Goal: Task Accomplishment & Management: Manage account settings

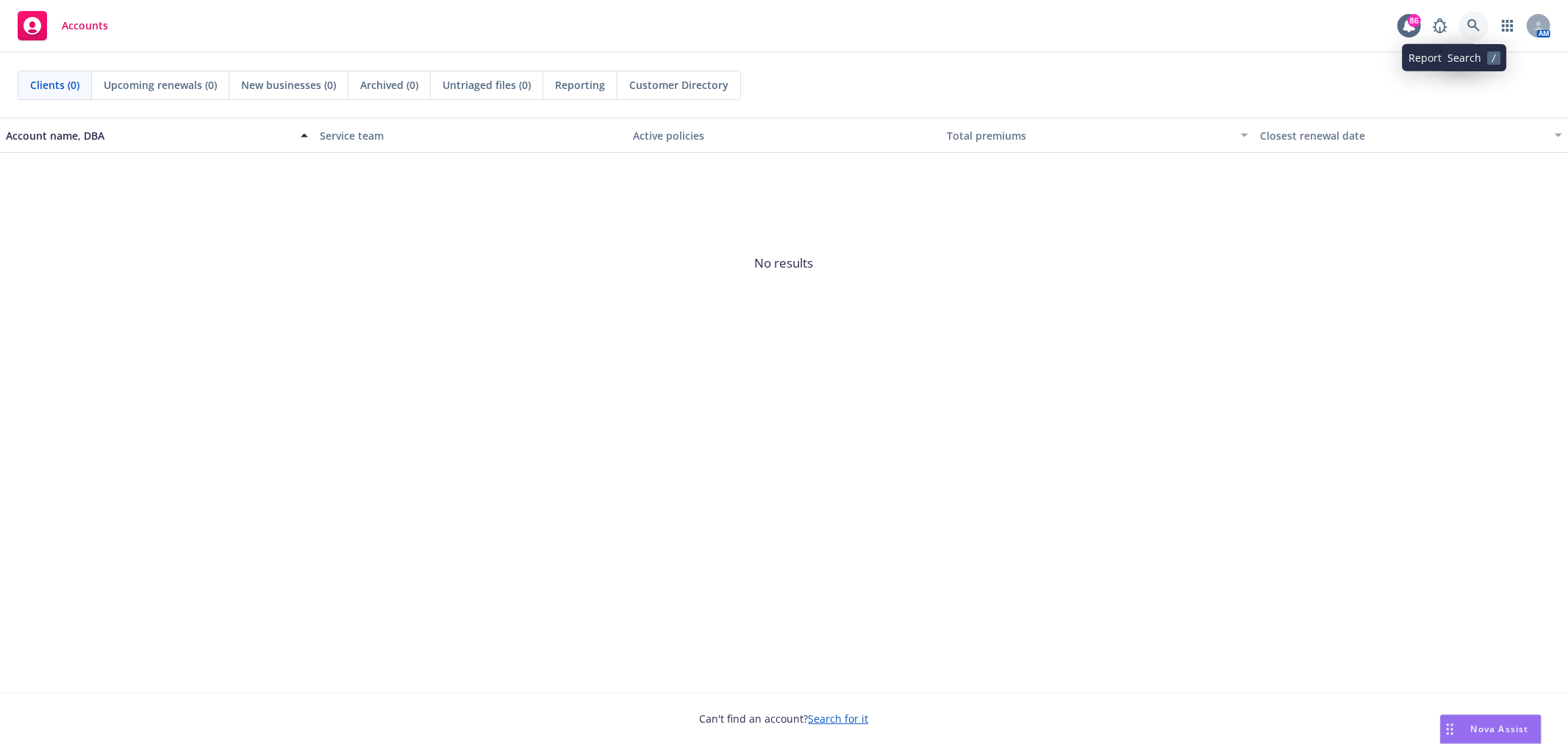
click at [1472, 28] on icon at bounding box center [1474, 25] width 13 height 13
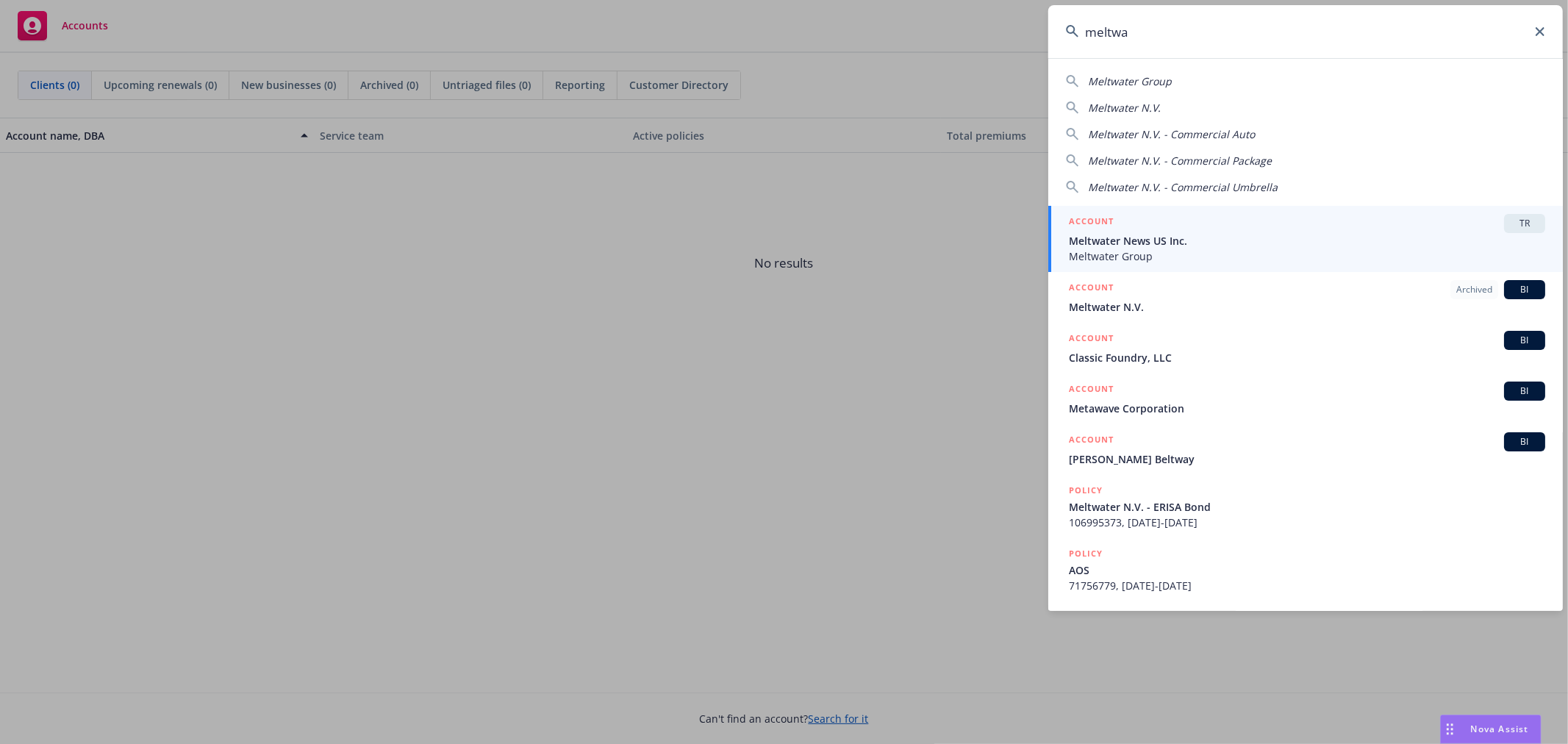
type input "meltwa"
click at [1516, 221] on span "TR" at bounding box center [1525, 223] width 30 height 13
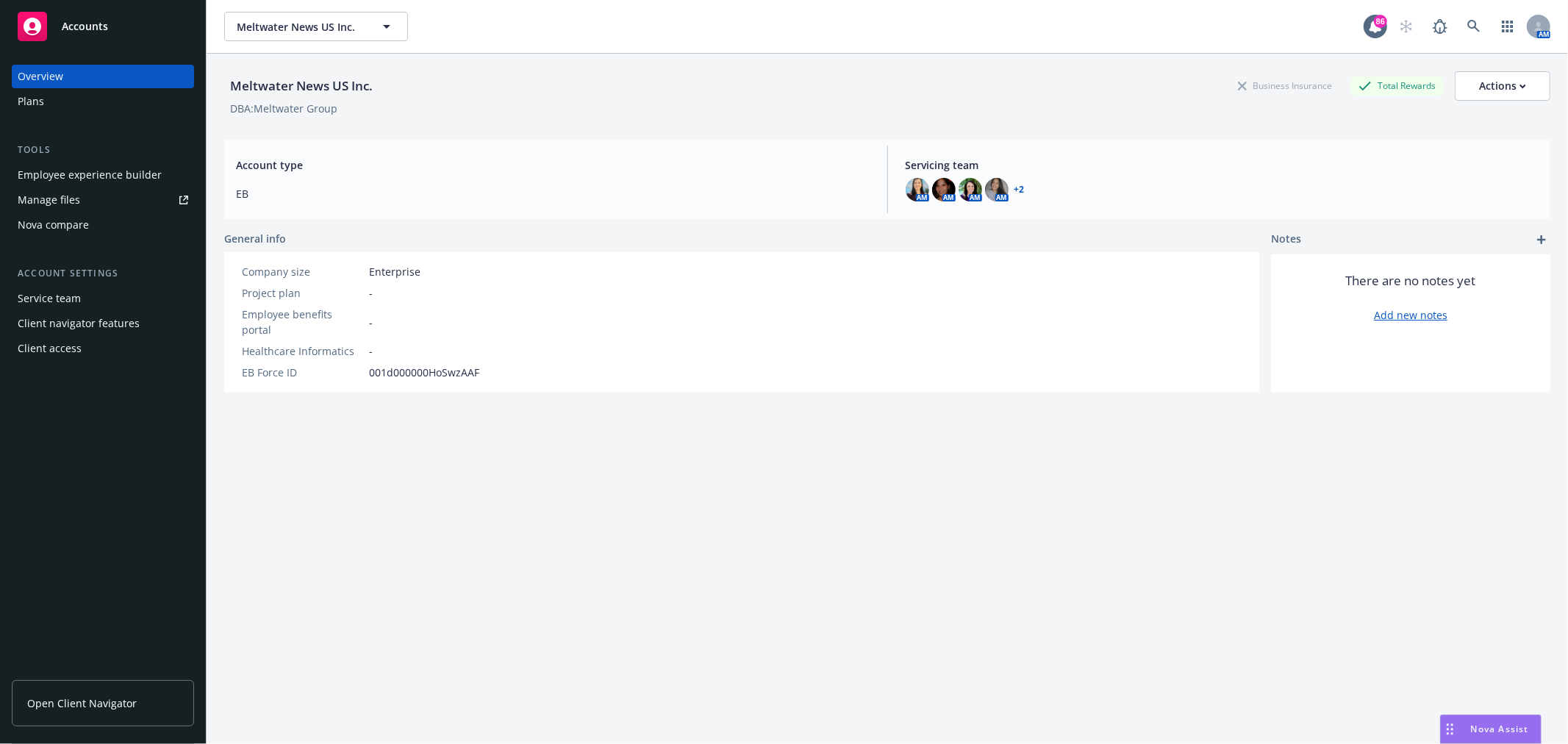
click at [144, 164] on div "Employee experience builder" at bounding box center [89, 175] width 144 height 24
click at [1467, 20] on icon at bounding box center [1474, 26] width 13 height 13
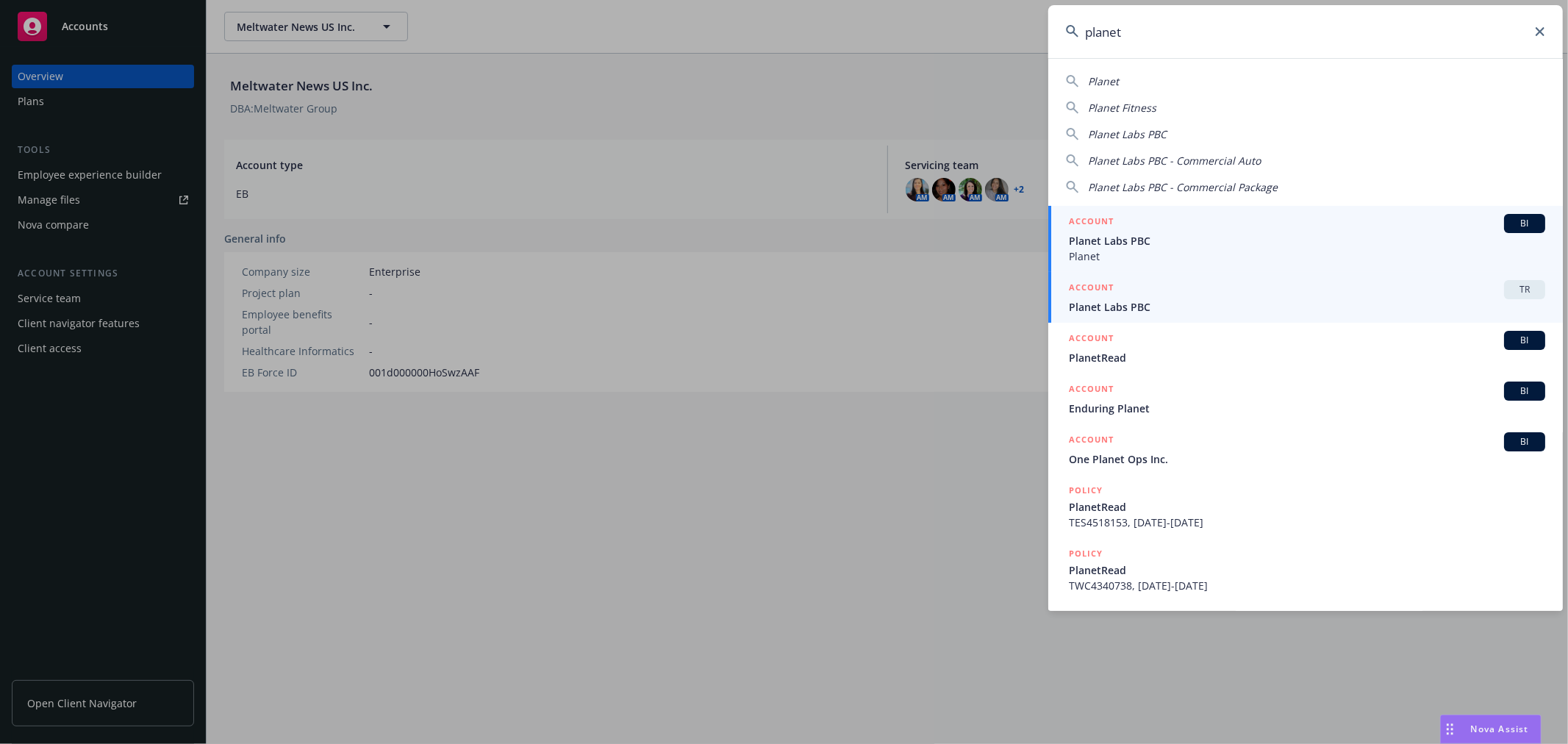
type input "planet"
click at [1510, 285] on span "TR" at bounding box center [1525, 290] width 30 height 13
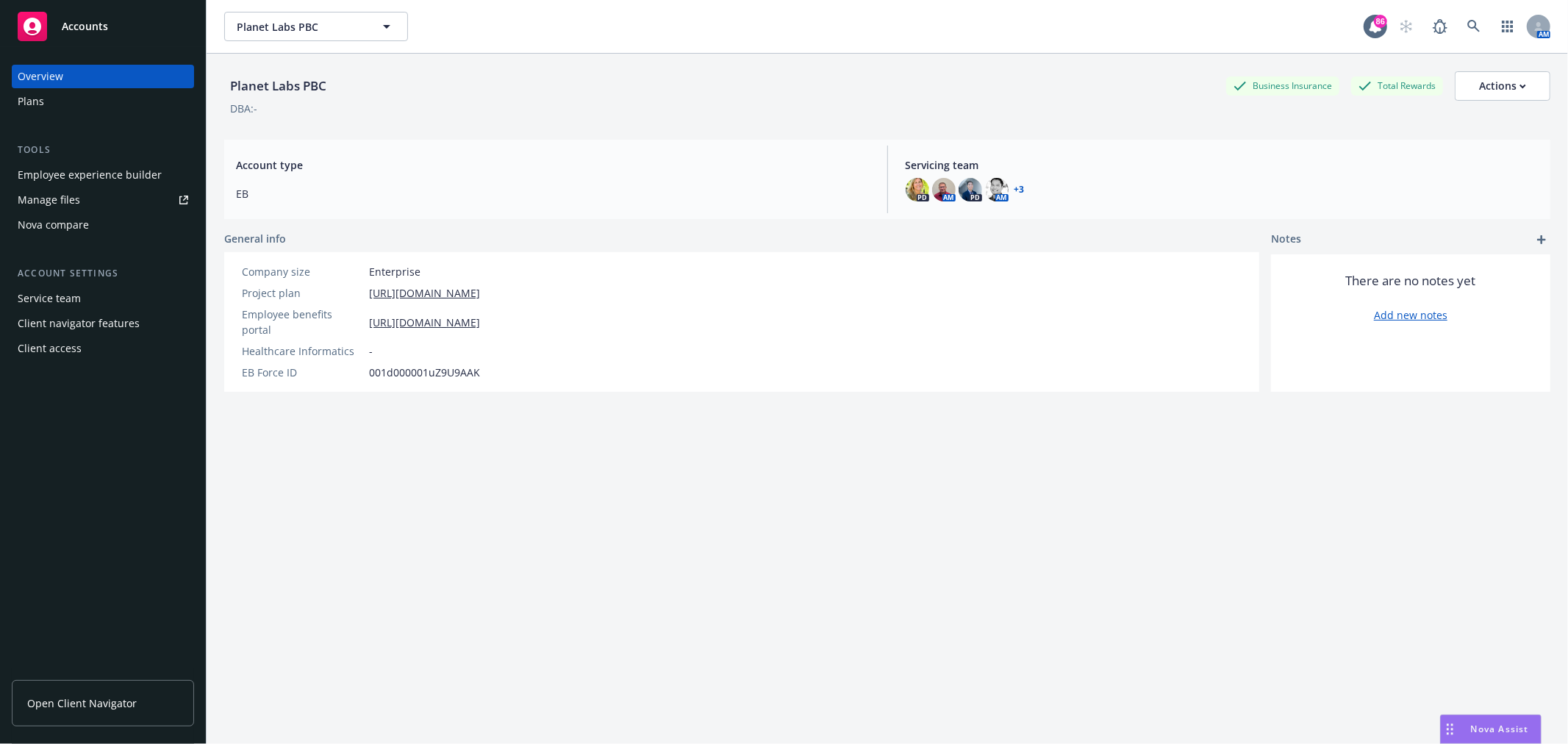
click at [92, 180] on div "Employee experience builder" at bounding box center [89, 175] width 144 height 24
click at [1461, 37] on link at bounding box center [1474, 26] width 30 height 30
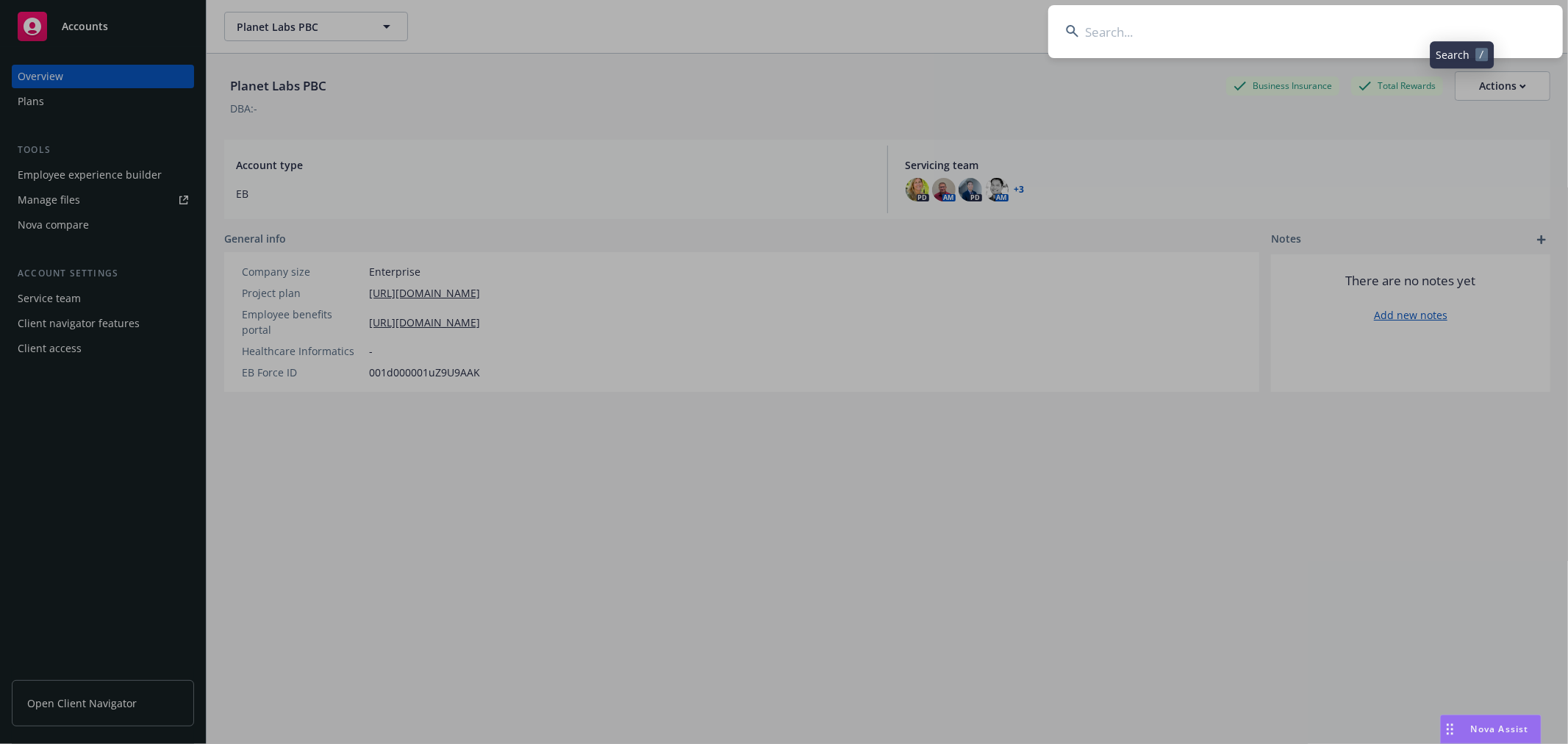
click at [1296, 45] on input at bounding box center [1305, 31] width 514 height 52
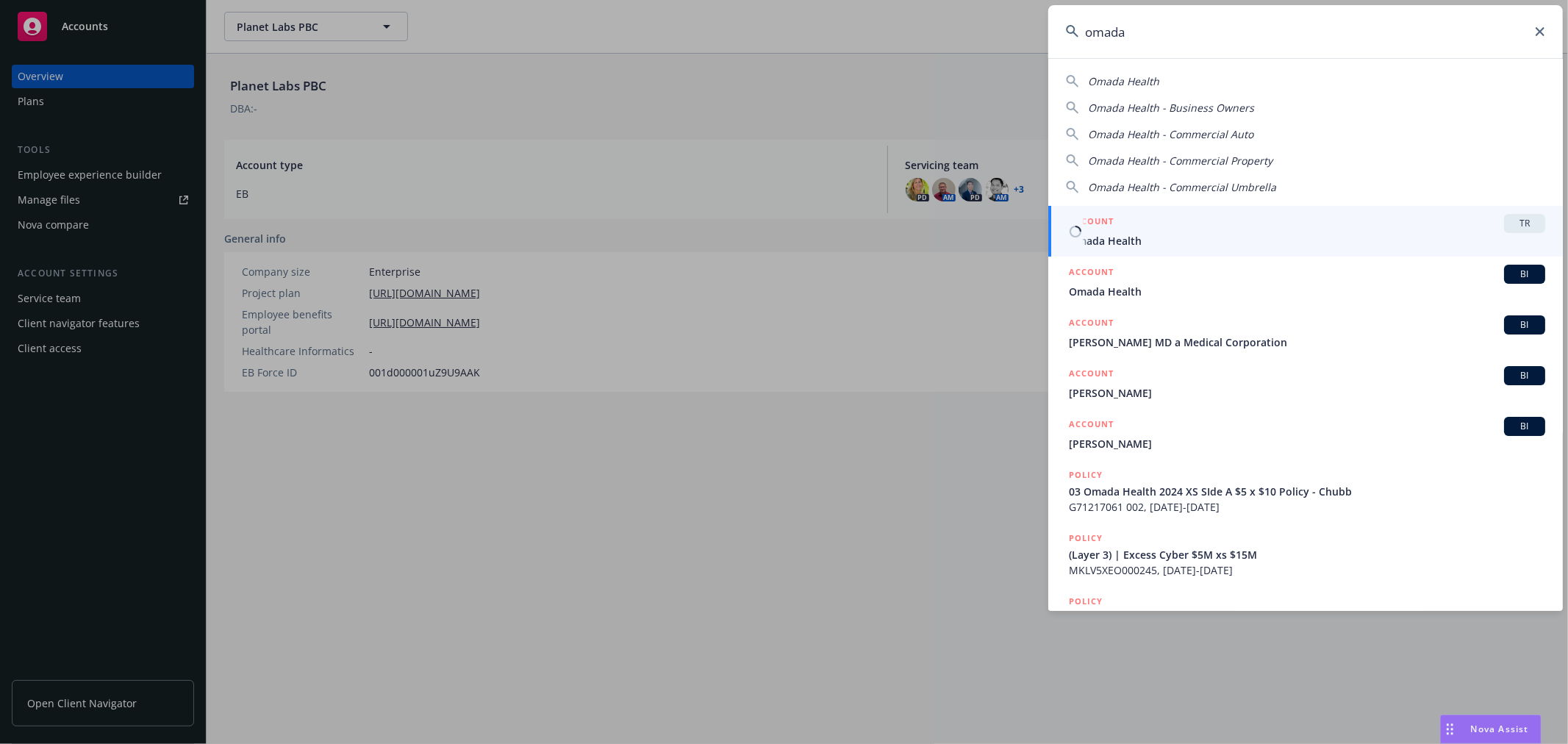
type input "omada"
click at [1510, 219] on span "TR" at bounding box center [1525, 223] width 30 height 13
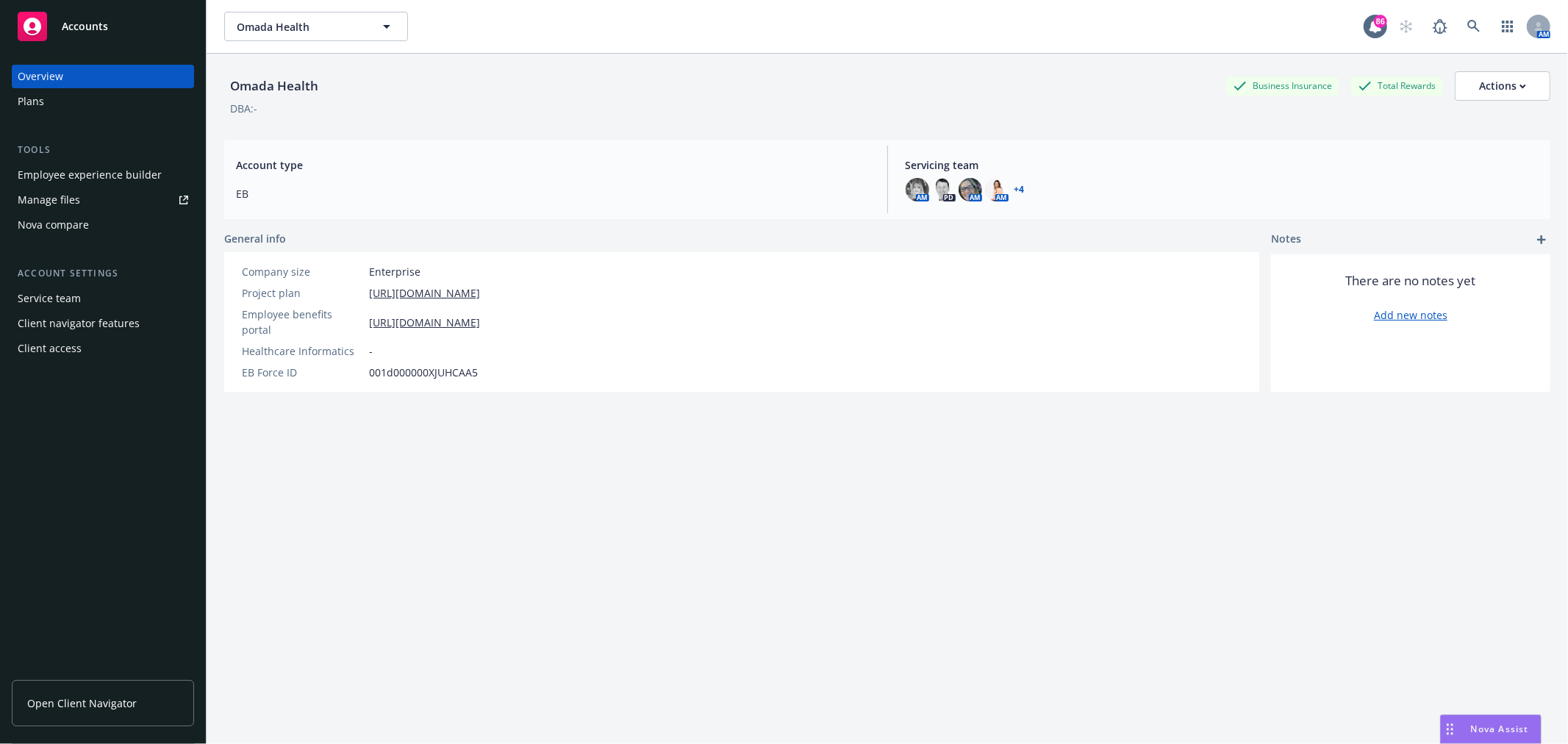
click at [135, 171] on div "Employee experience builder" at bounding box center [89, 175] width 144 height 24
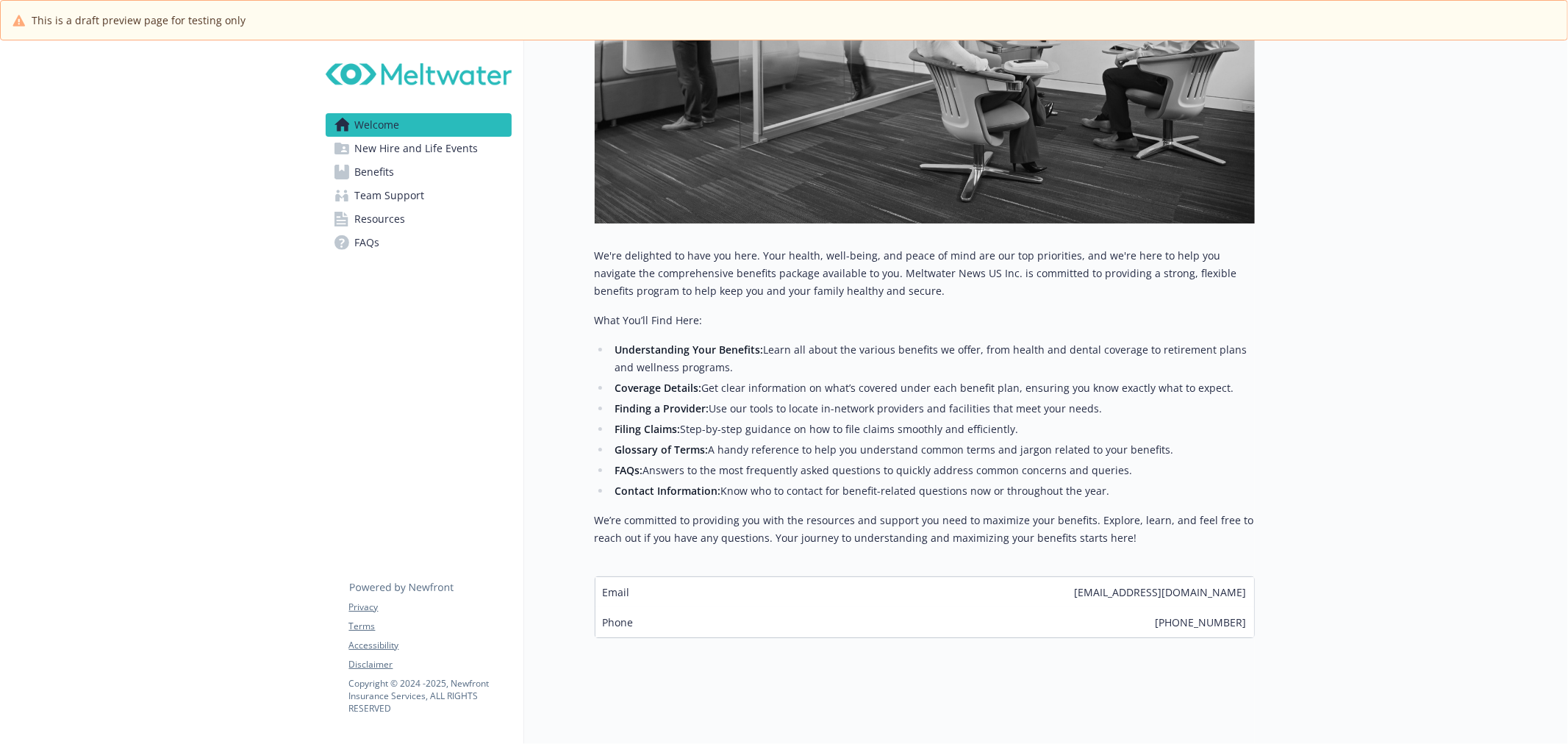
scroll to position [408, 0]
click at [410, 151] on span "New Hire and Life Events" at bounding box center [417, 148] width 123 height 24
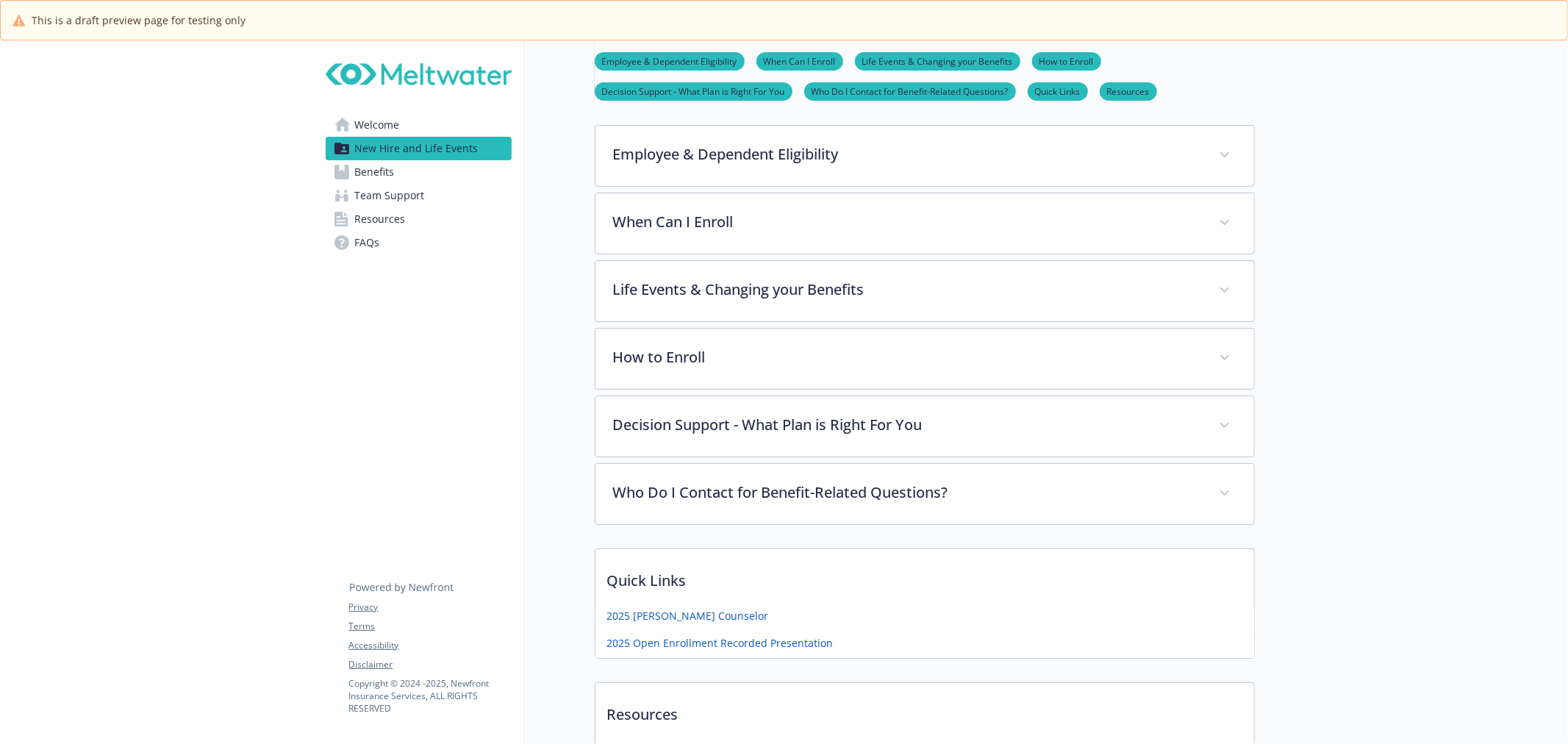
scroll to position [223, 0]
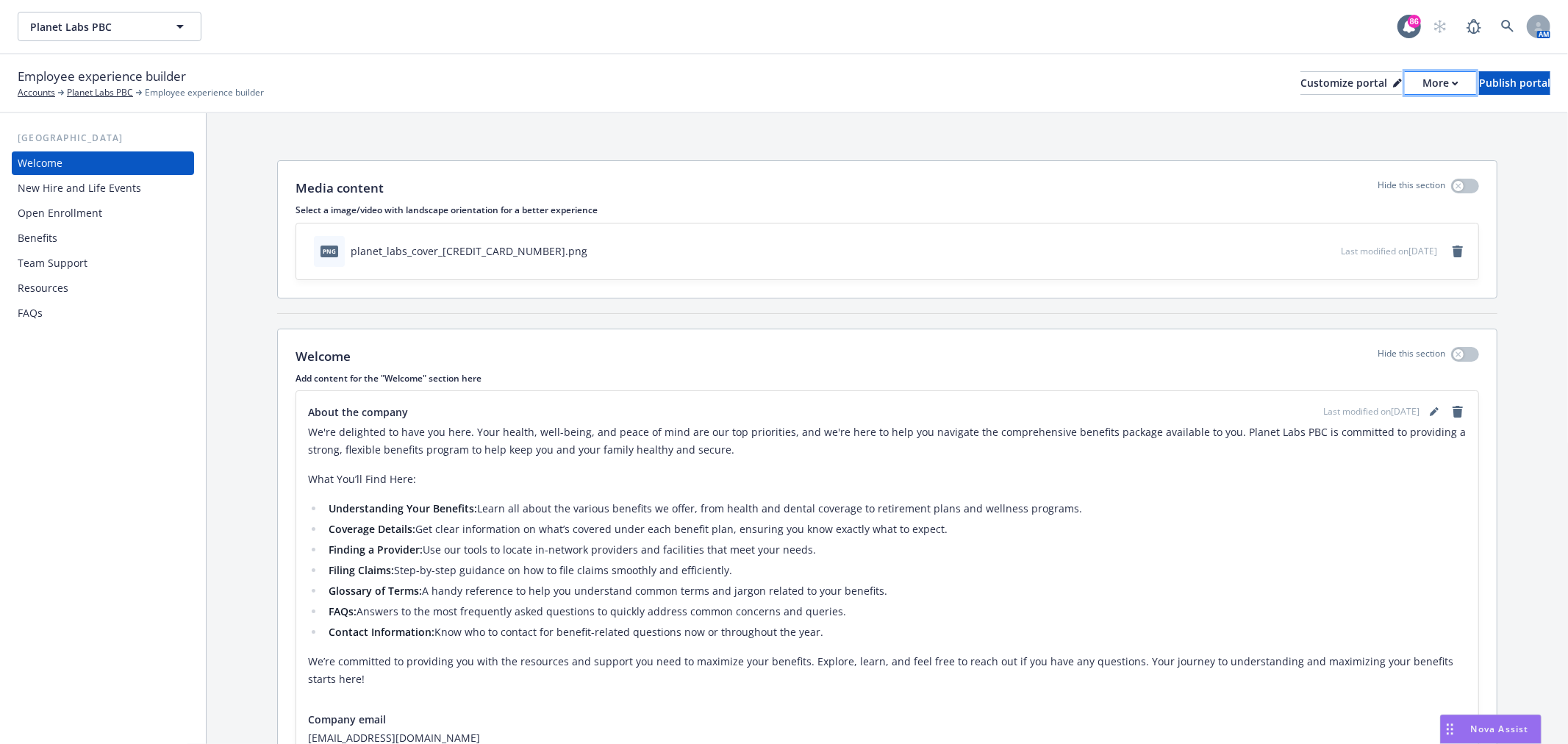
click at [1422, 91] on div "More" at bounding box center [1440, 83] width 36 height 22
click at [1365, 109] on link "Copy preview link" at bounding box center [1361, 116] width 134 height 30
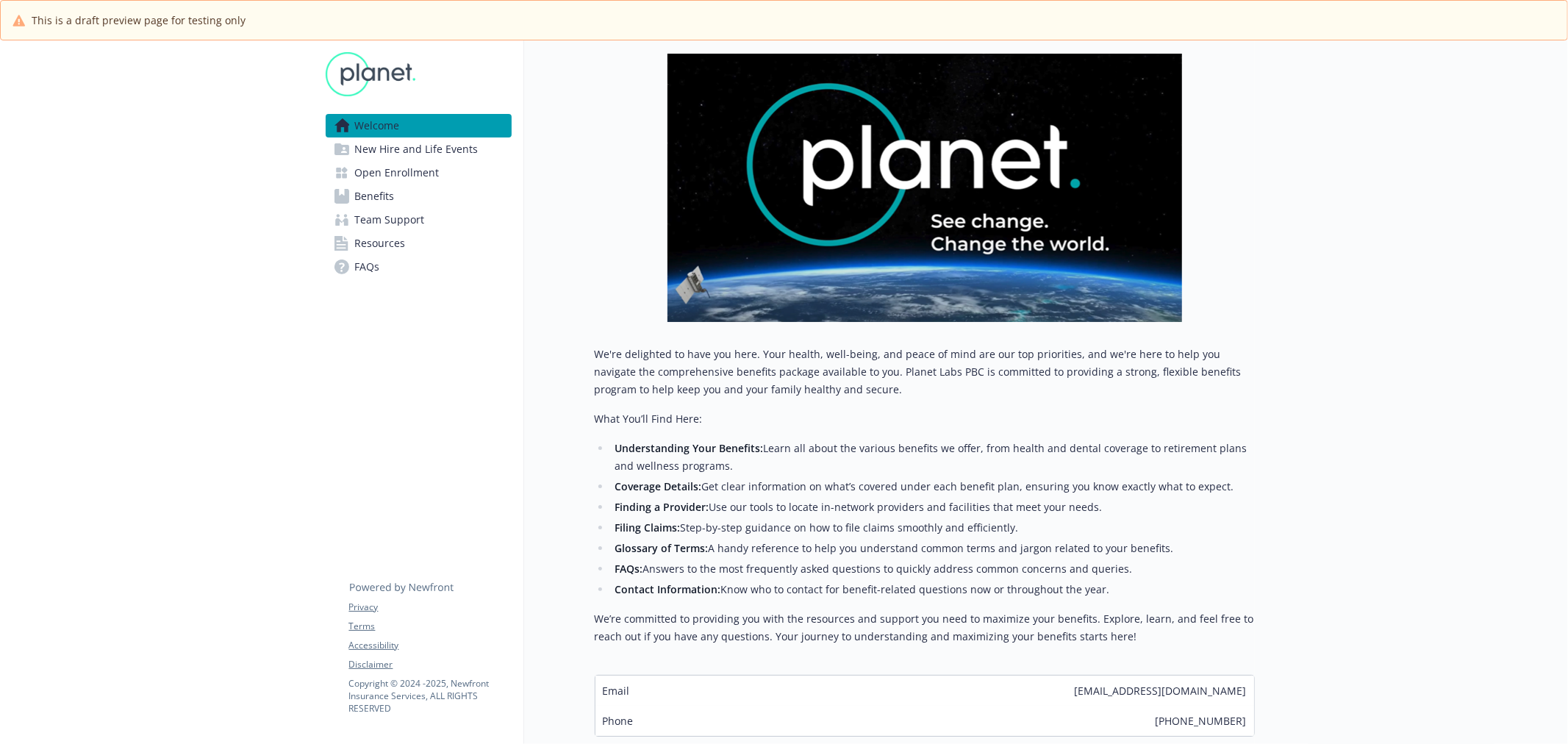
scroll to position [244, 0]
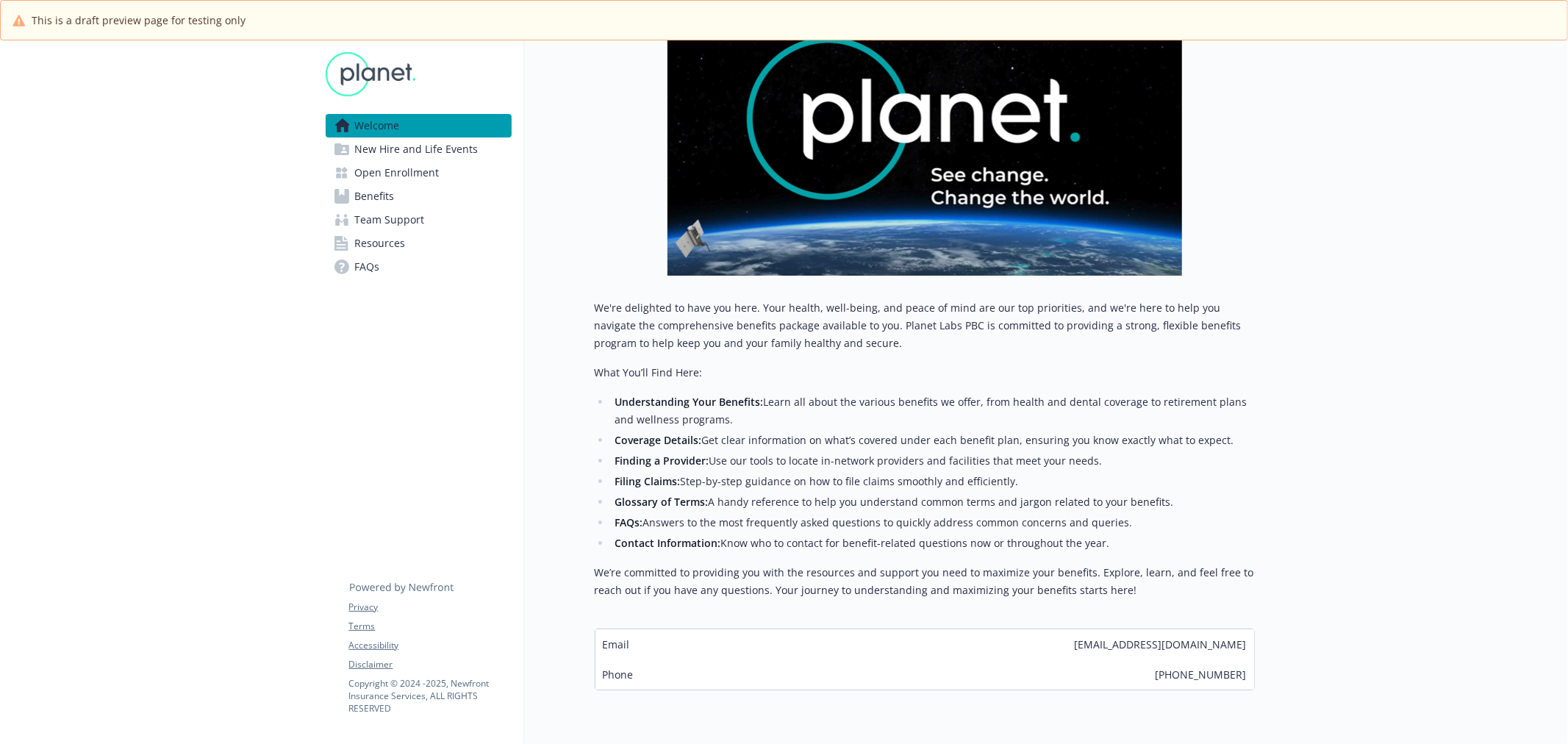
click at [413, 148] on span "New Hire and Life Events" at bounding box center [417, 149] width 123 height 24
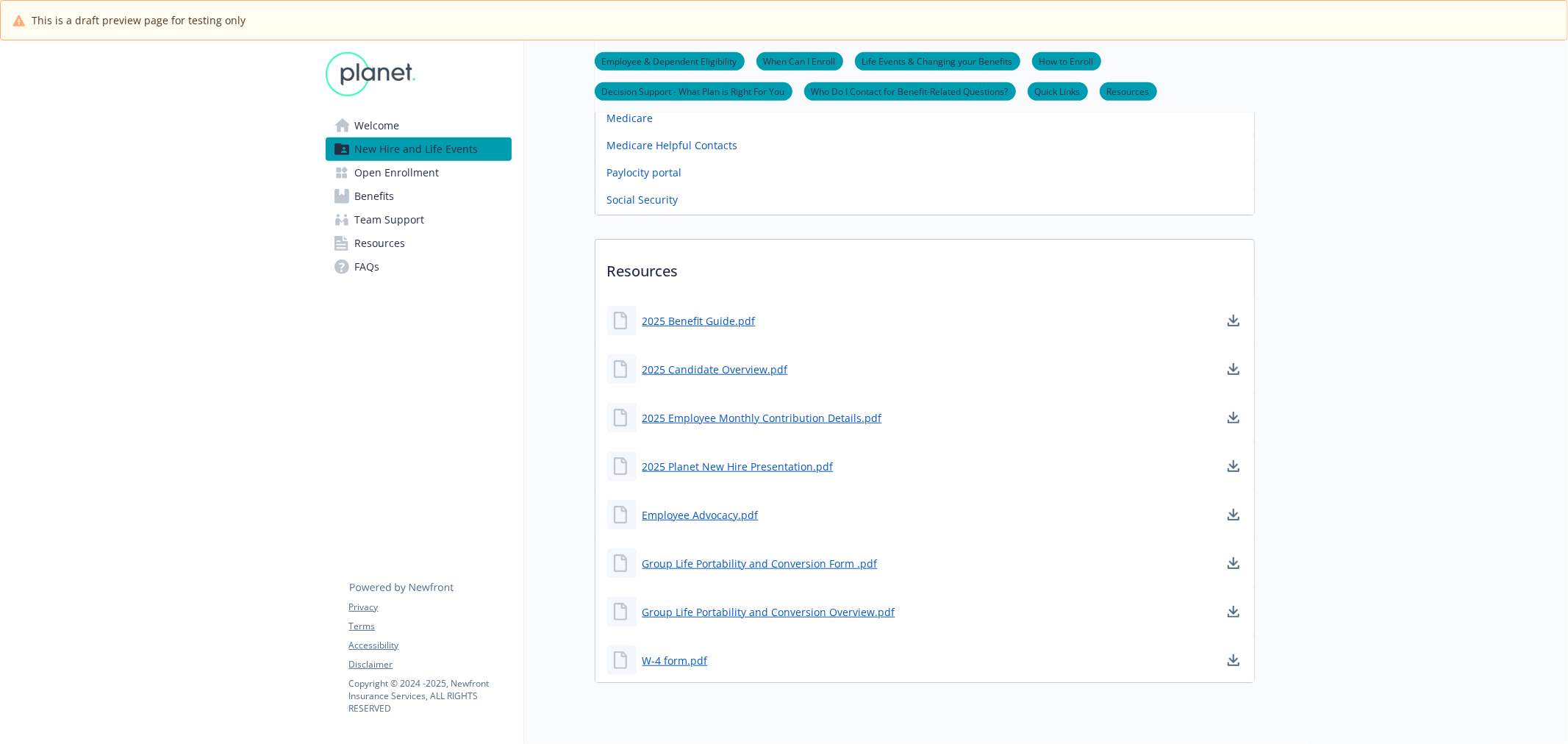
scroll to position [816, 0]
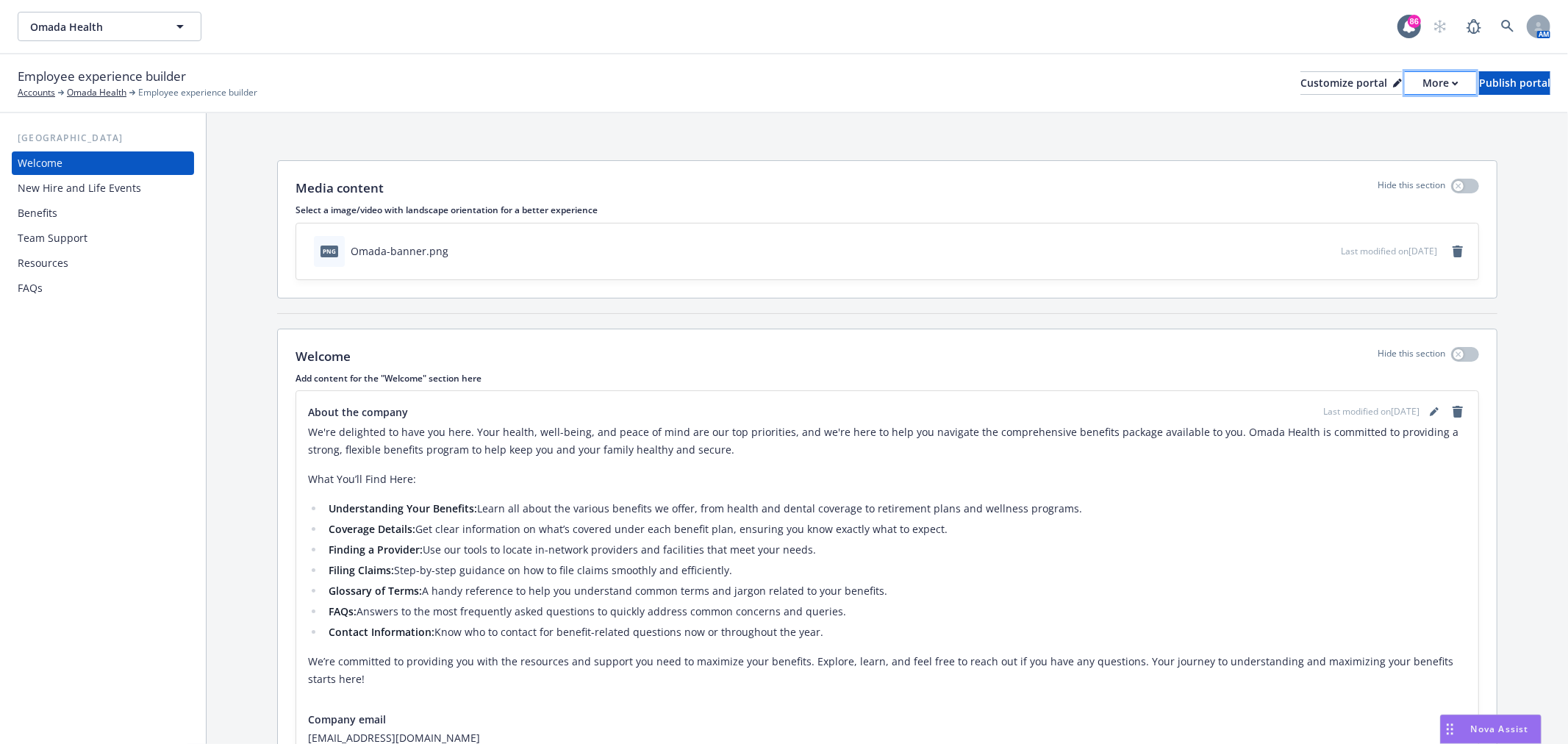
click at [1422, 88] on div "More" at bounding box center [1440, 83] width 36 height 22
click at [1398, 118] on link "Copy preview link" at bounding box center [1361, 116] width 134 height 30
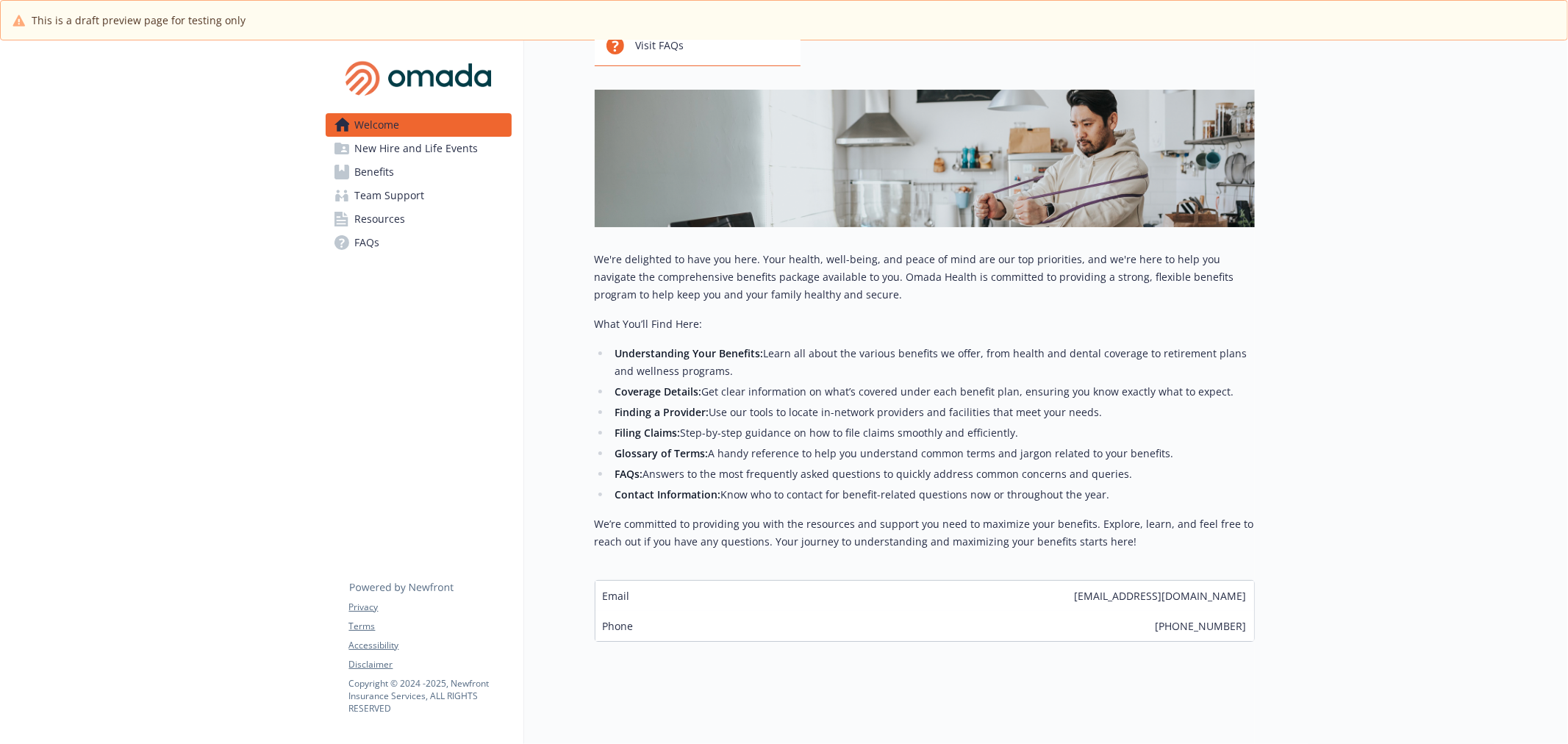
scroll to position [178, 0]
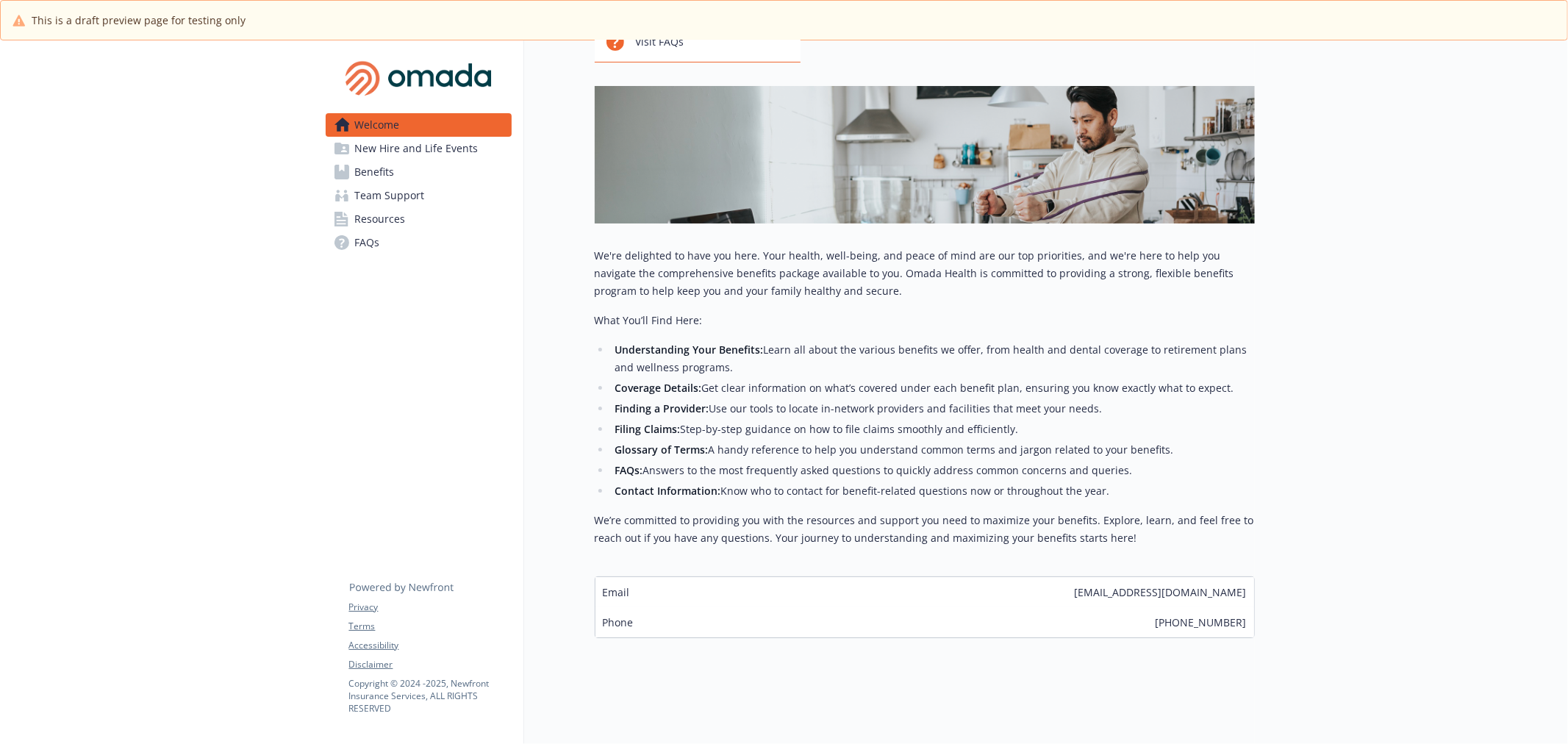
click at [378, 142] on span "New Hire and Life Events" at bounding box center [417, 148] width 123 height 24
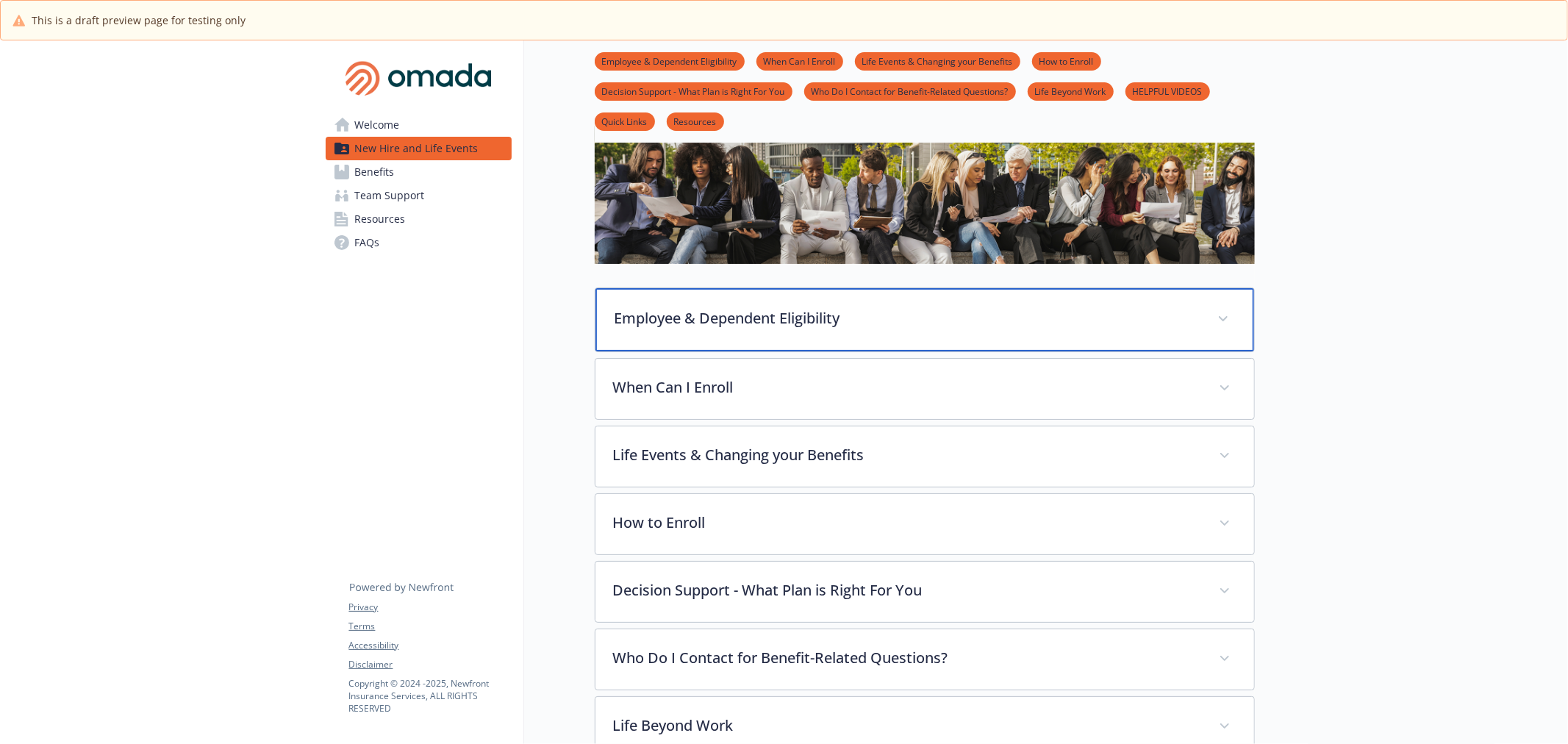
click at [912, 307] on p "Employee & Dependent Eligibility" at bounding box center [907, 317] width 585 height 22
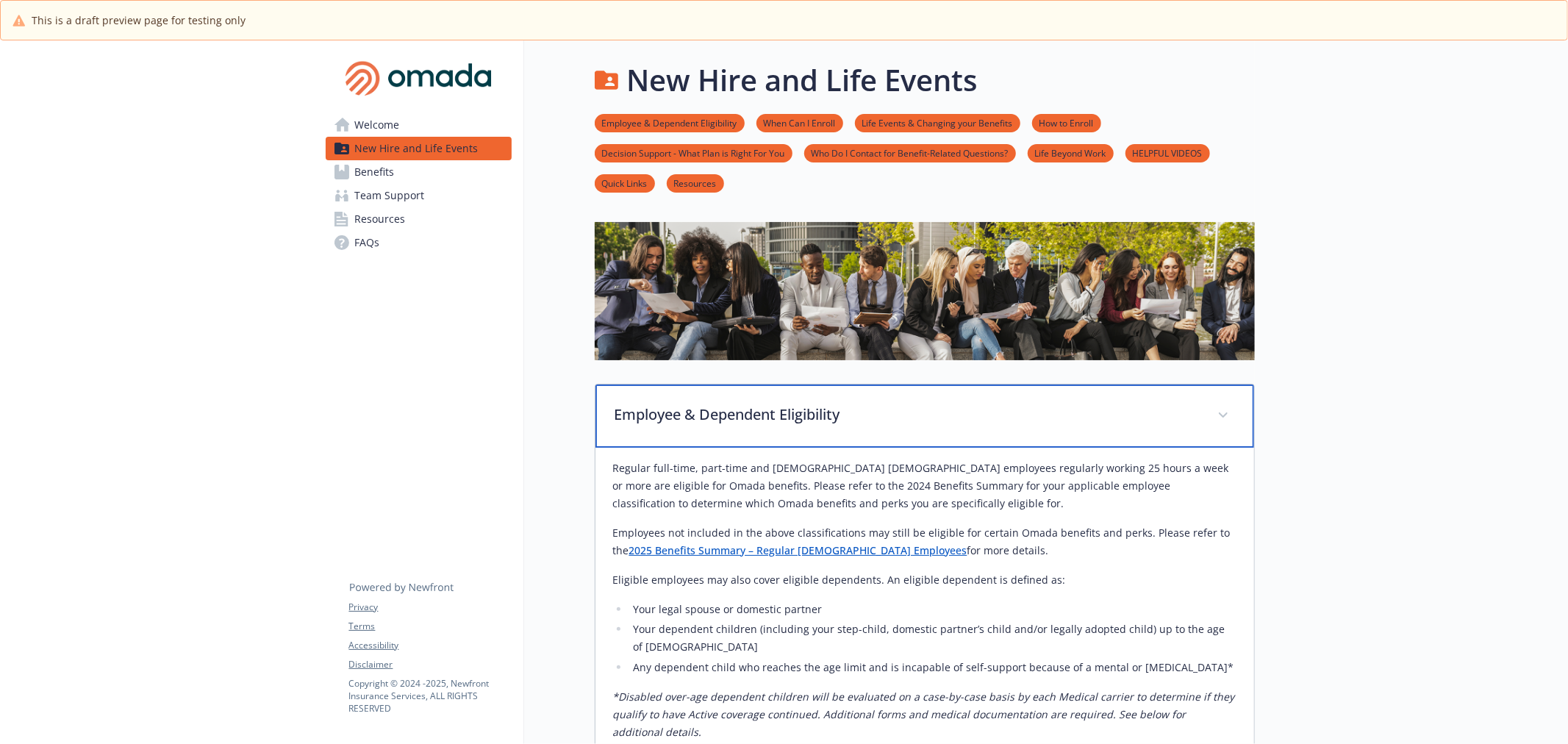
click at [907, 430] on div "Employee & Dependent Eligibility" at bounding box center [925, 415] width 659 height 63
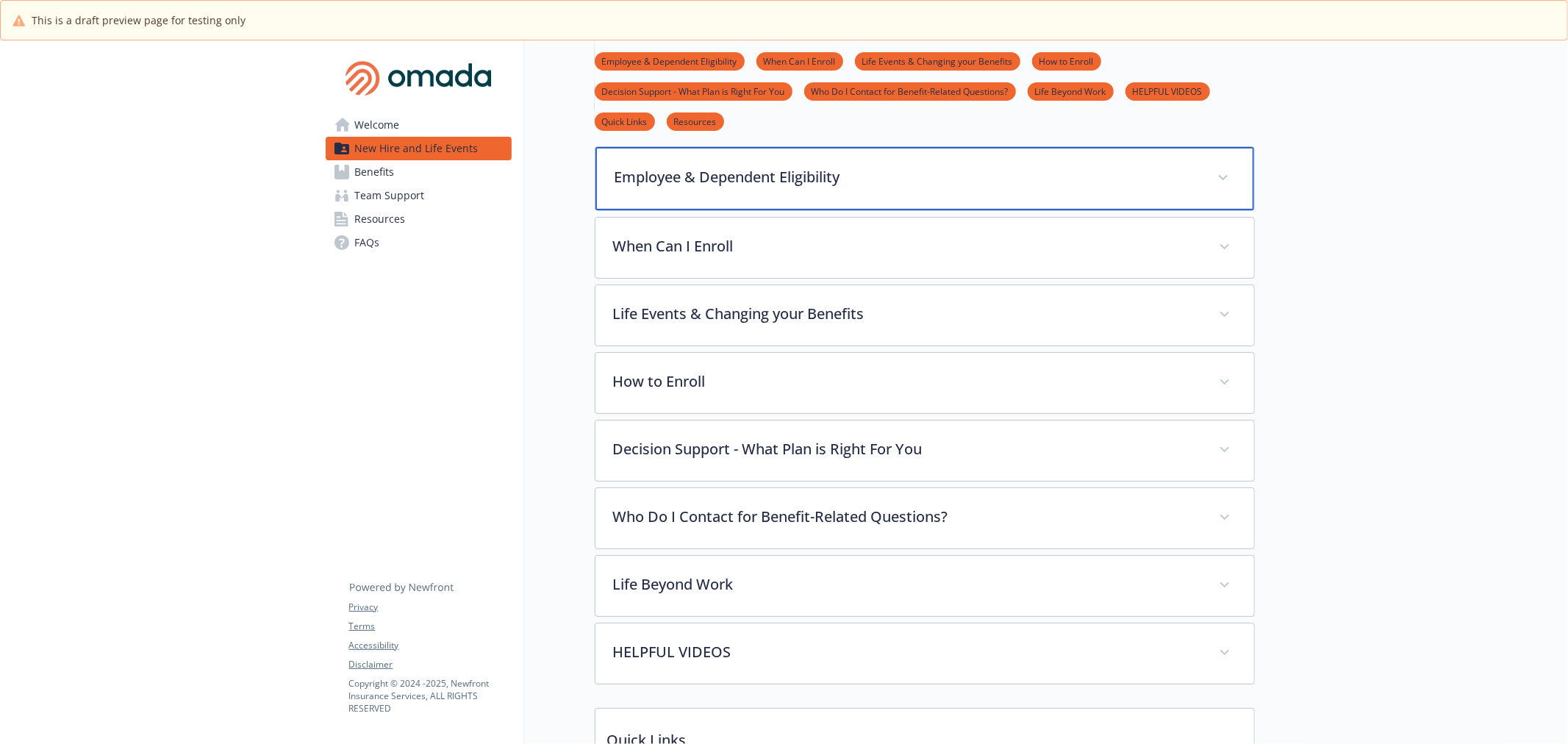
scroll to position [244, 0]
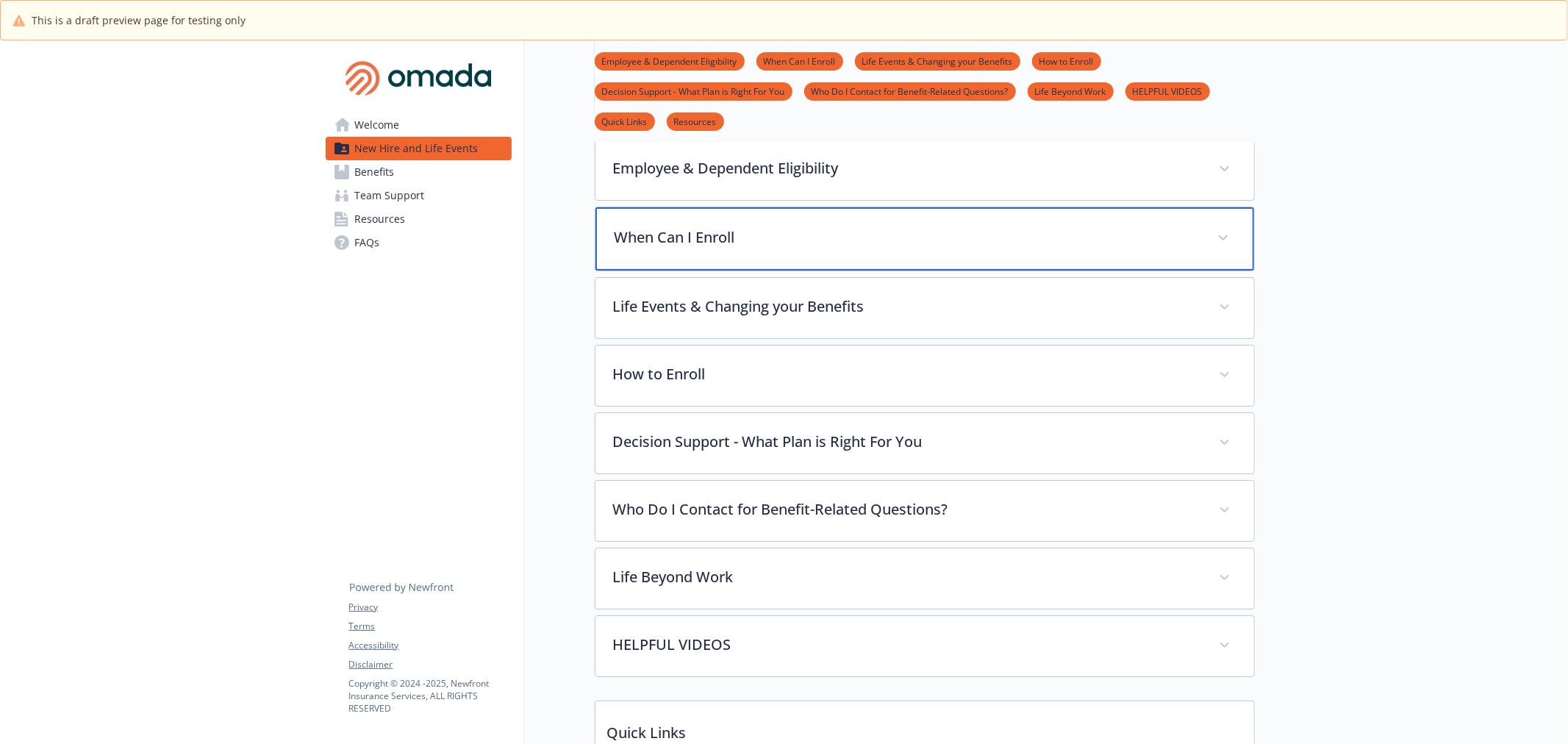
click at [869, 240] on p "When Can I Enroll" at bounding box center [907, 237] width 585 height 22
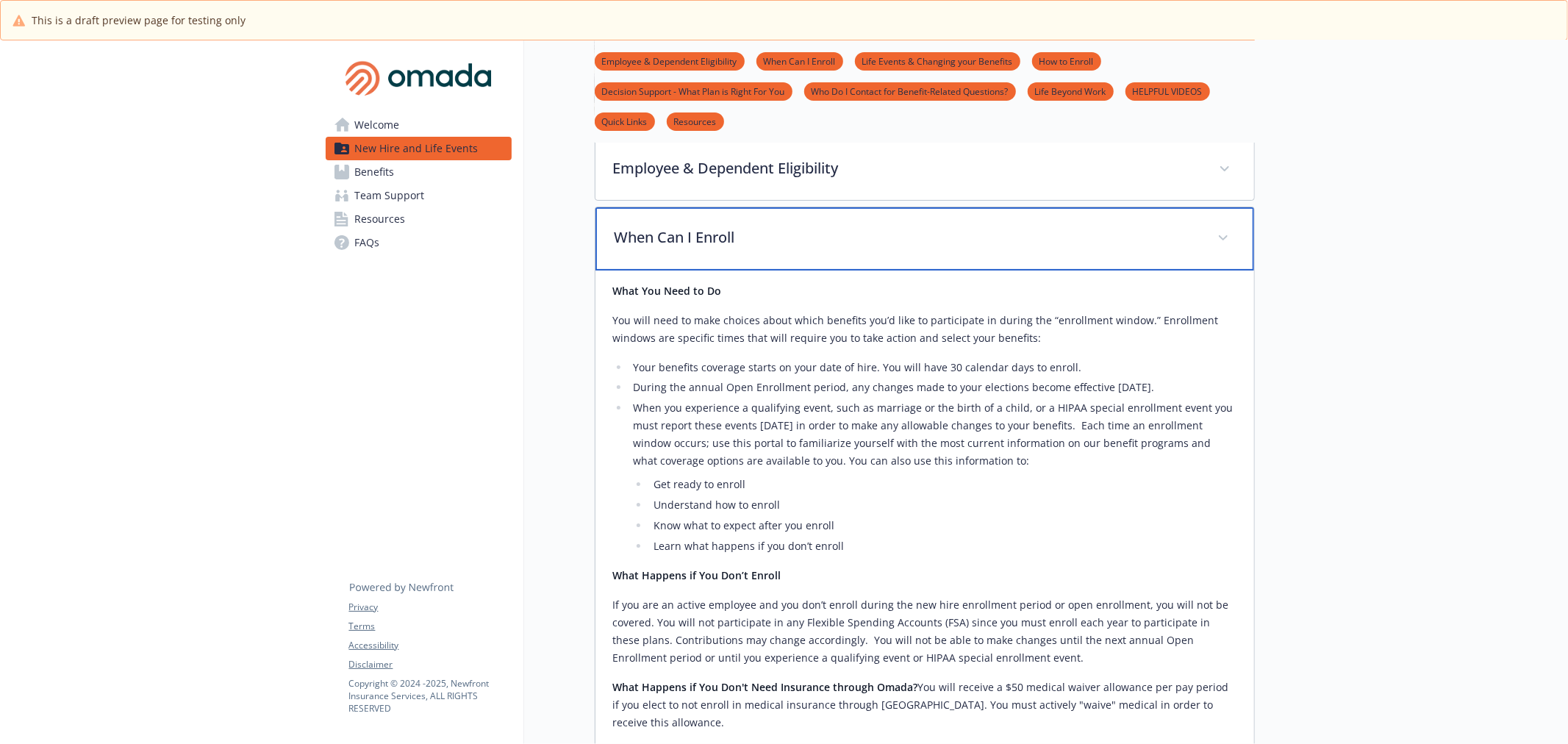
click at [869, 240] on p "When Can I Enroll" at bounding box center [907, 237] width 585 height 22
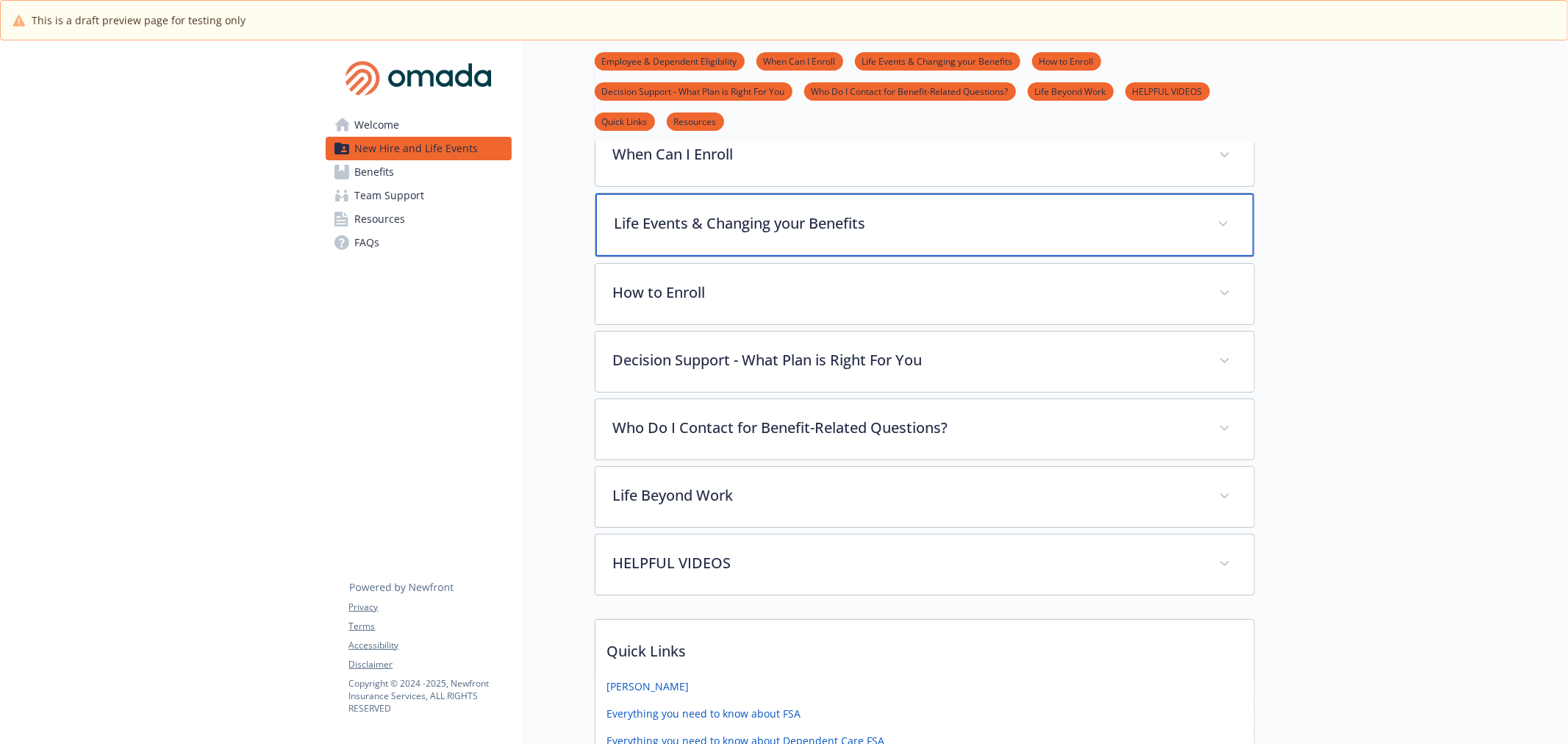
click at [877, 236] on div "Life Events & Changing your Benefits" at bounding box center [925, 225] width 659 height 63
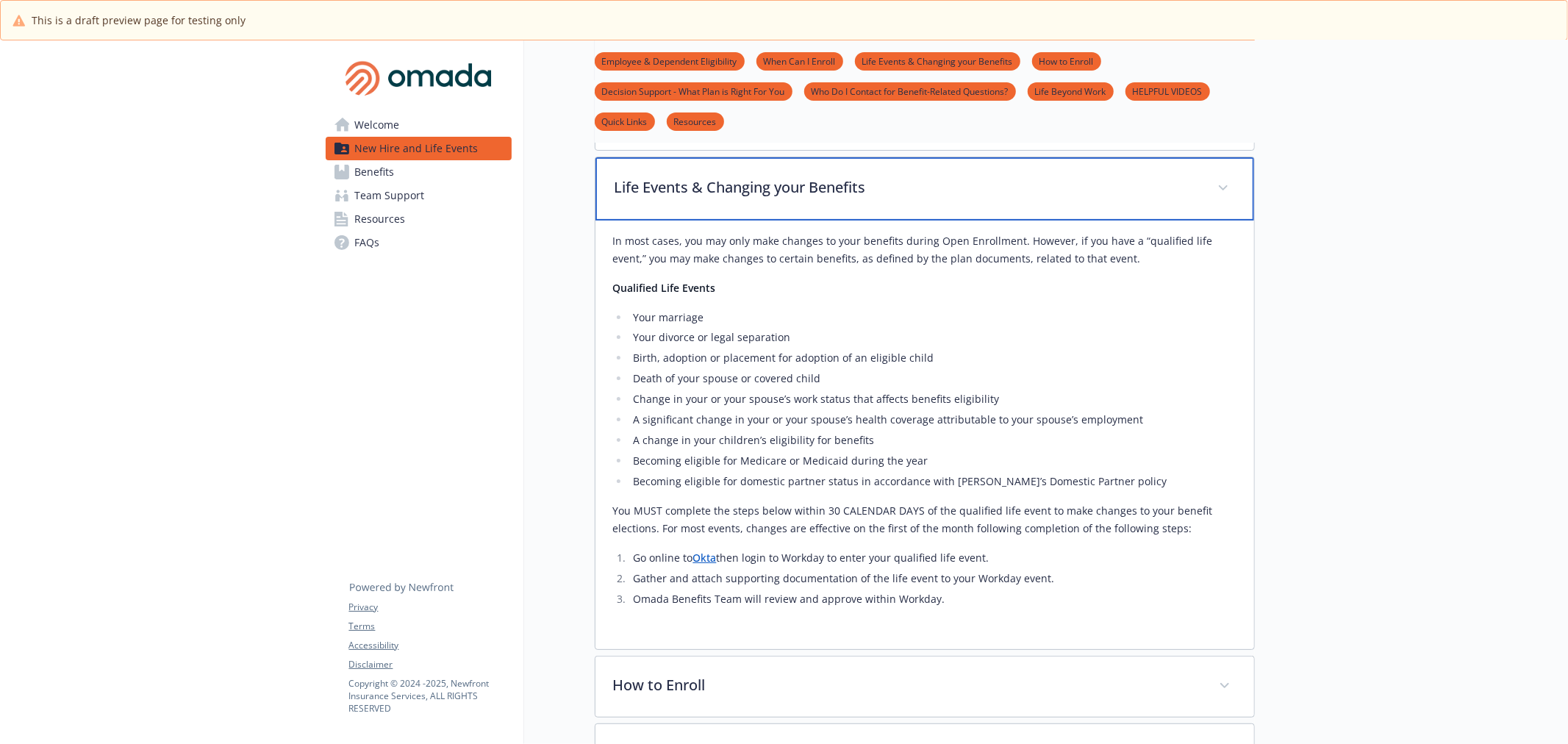
scroll to position [326, 0]
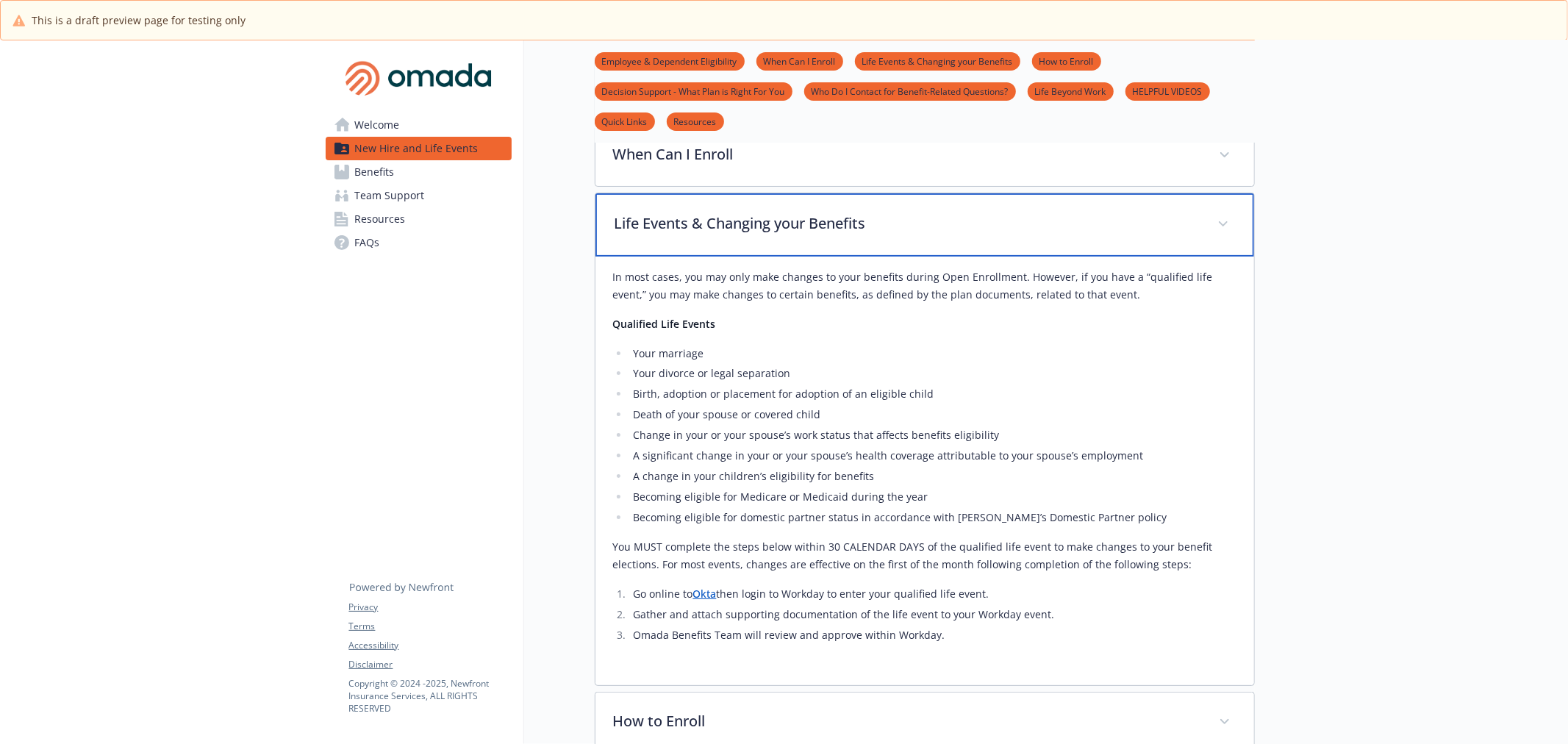
click at [880, 212] on p "Life Events & Changing your Benefits" at bounding box center [907, 223] width 585 height 22
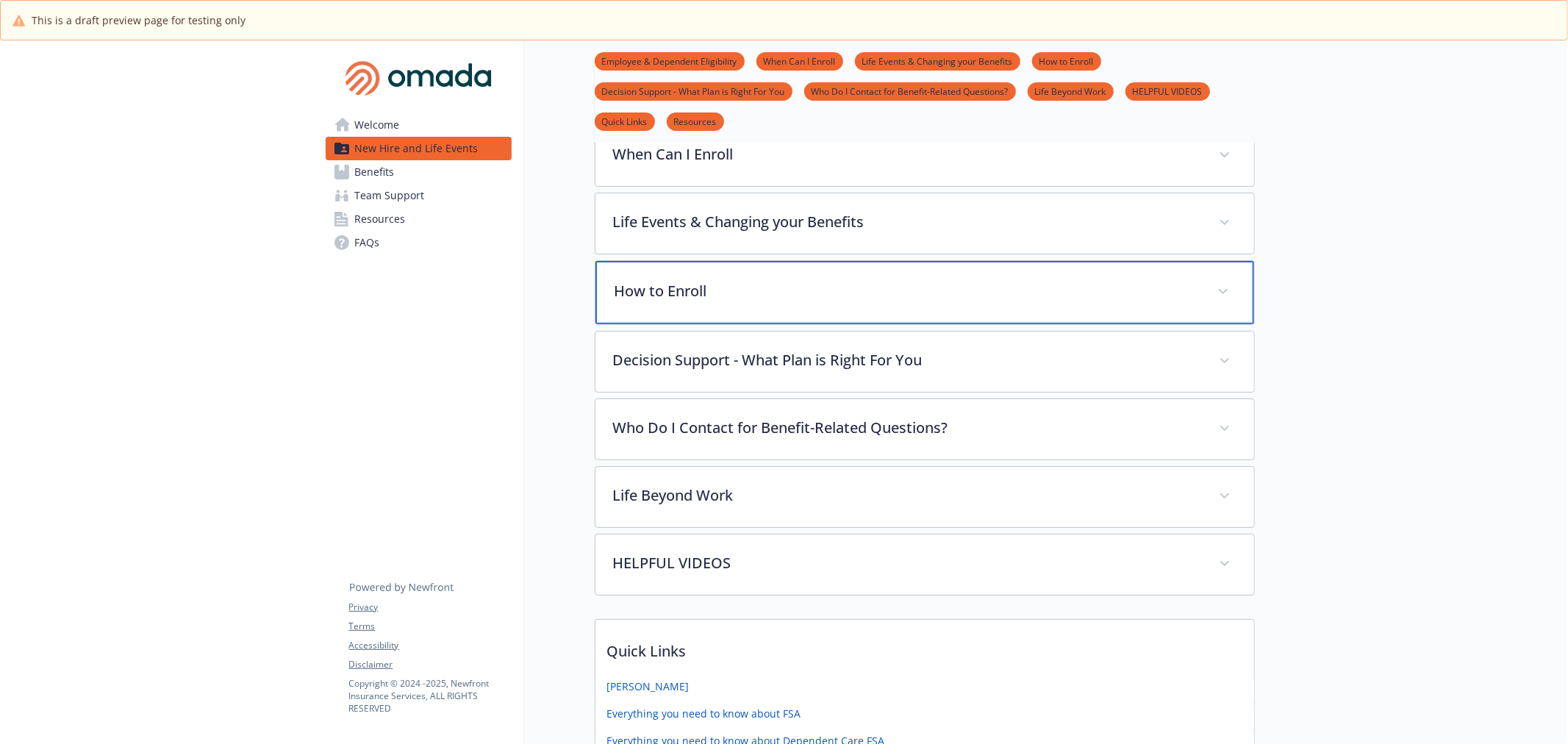
click at [906, 297] on p "How to Enroll" at bounding box center [907, 290] width 585 height 22
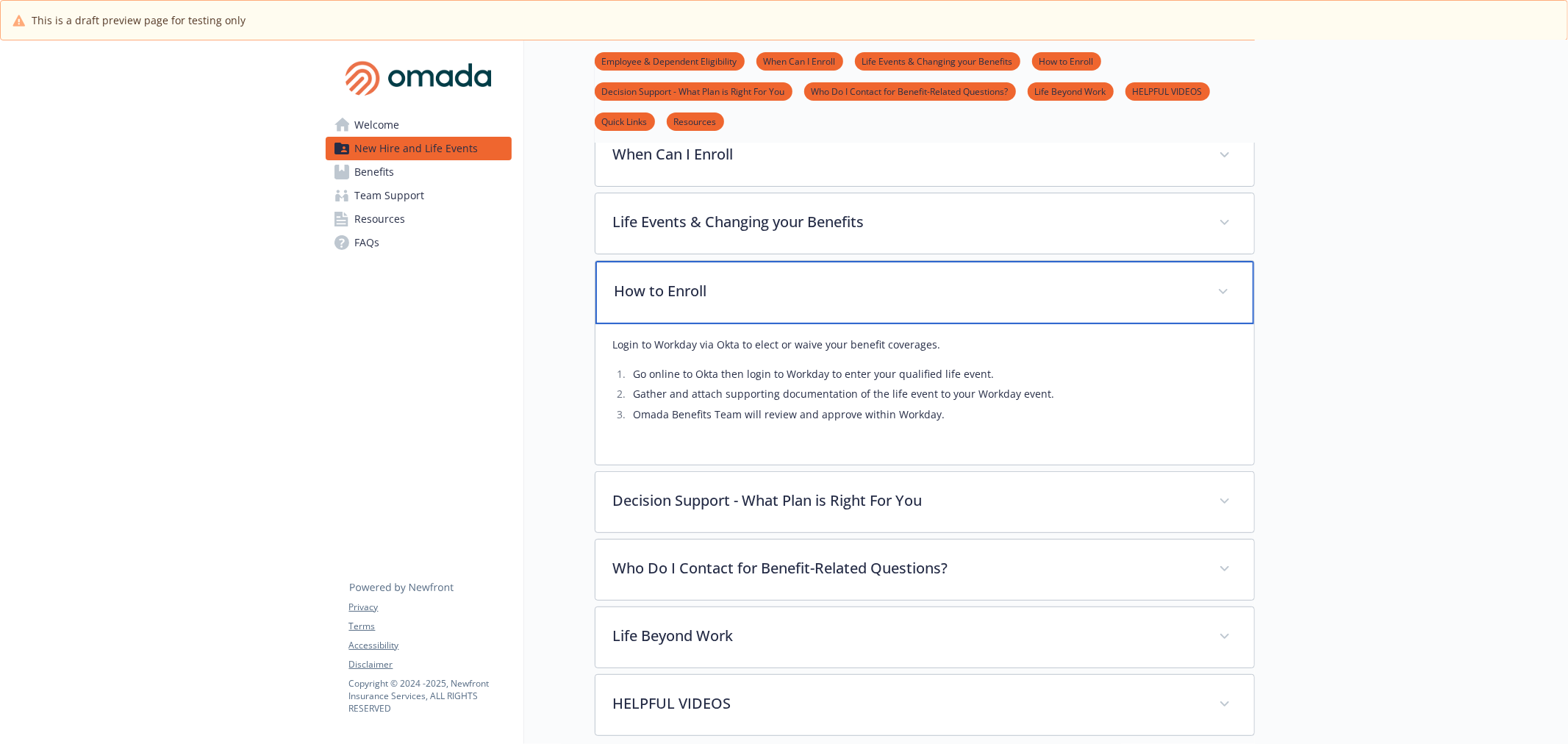
click at [906, 297] on p "How to Enroll" at bounding box center [907, 290] width 585 height 22
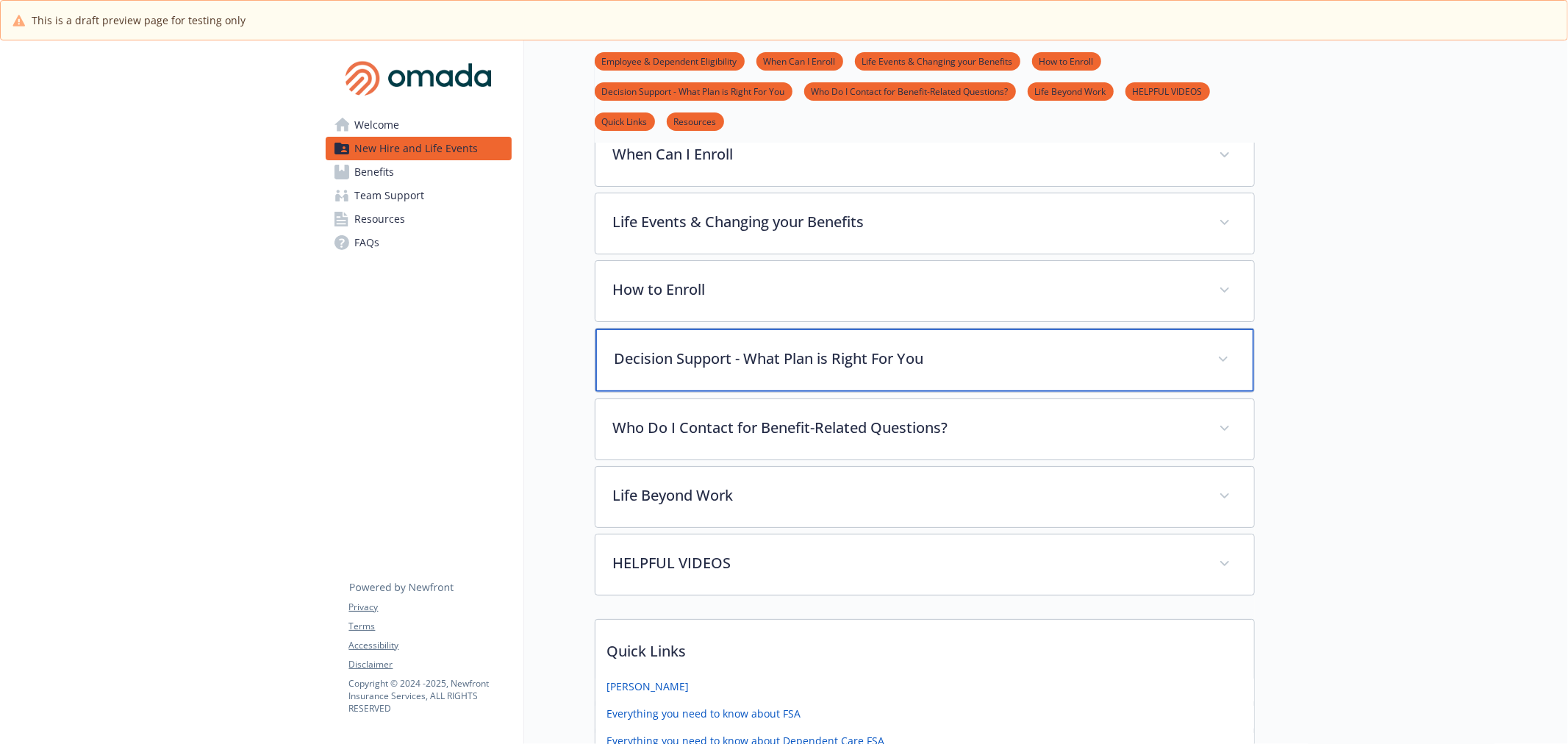
click at [906, 367] on p "Decision Support - What Plan is Right For You" at bounding box center [907, 358] width 585 height 22
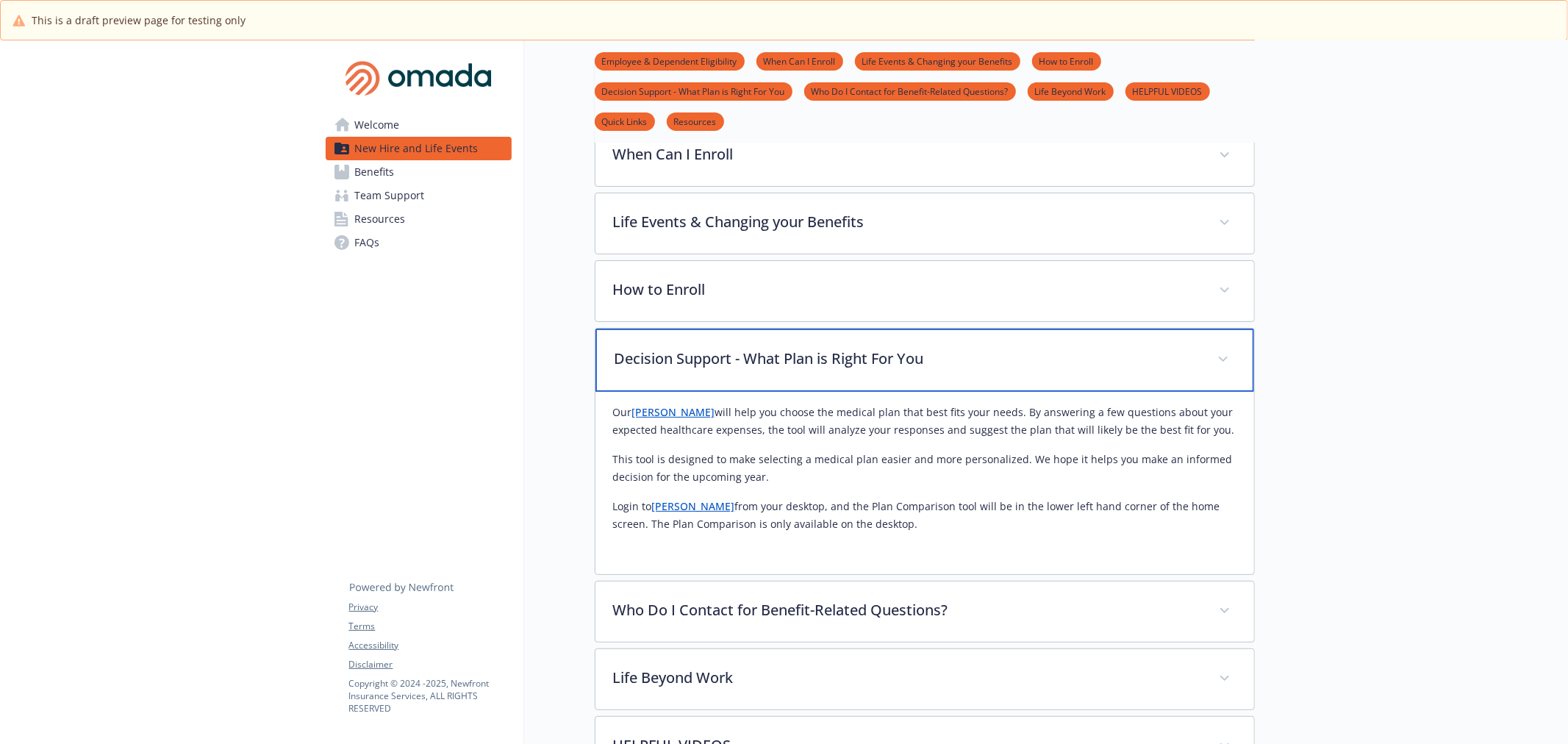
click at [906, 367] on p "Decision Support - What Plan is Right For You" at bounding box center [907, 358] width 585 height 22
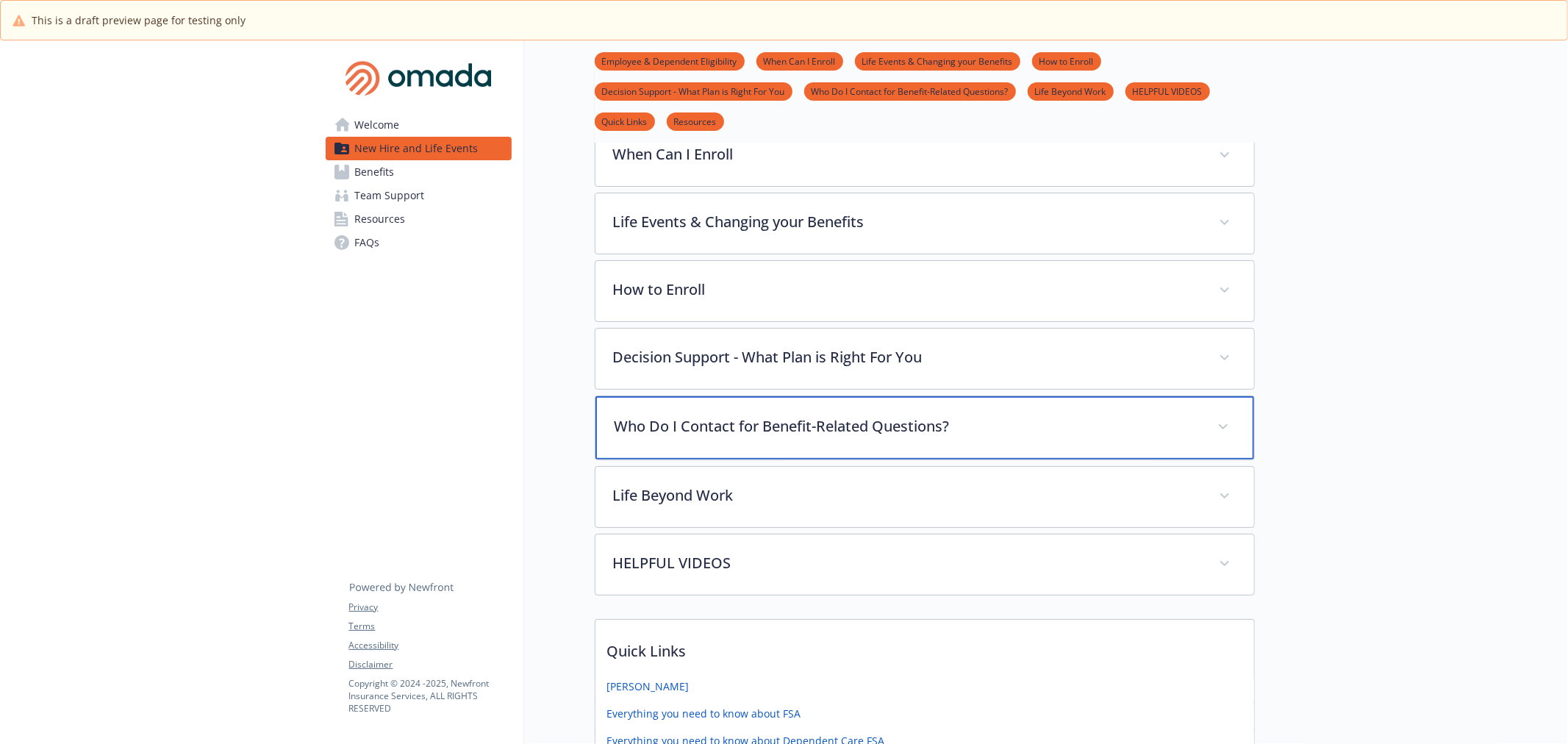
click at [888, 423] on p "Who Do I Contact for Benefit-Related Questions?" at bounding box center [907, 426] width 585 height 22
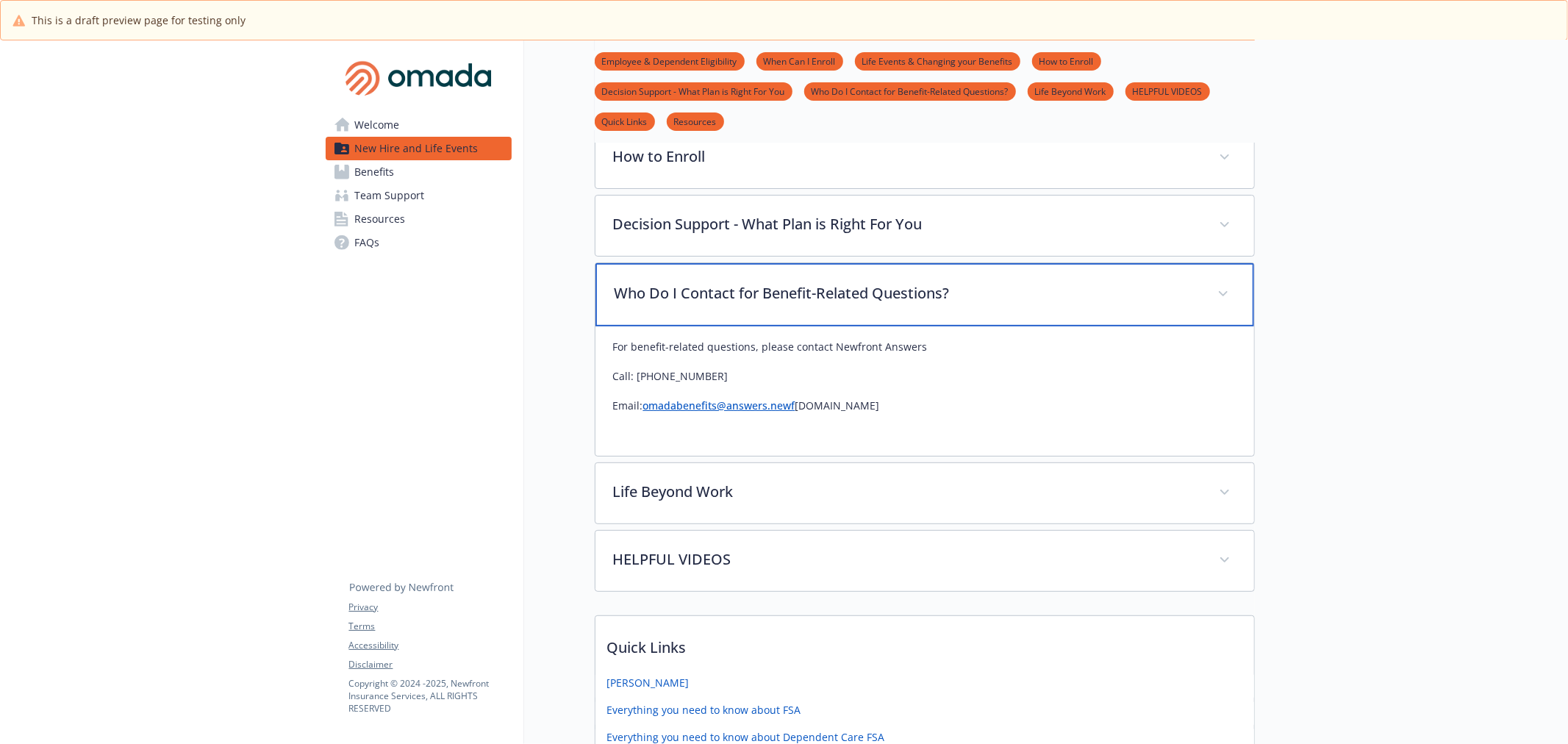
scroll to position [490, 0]
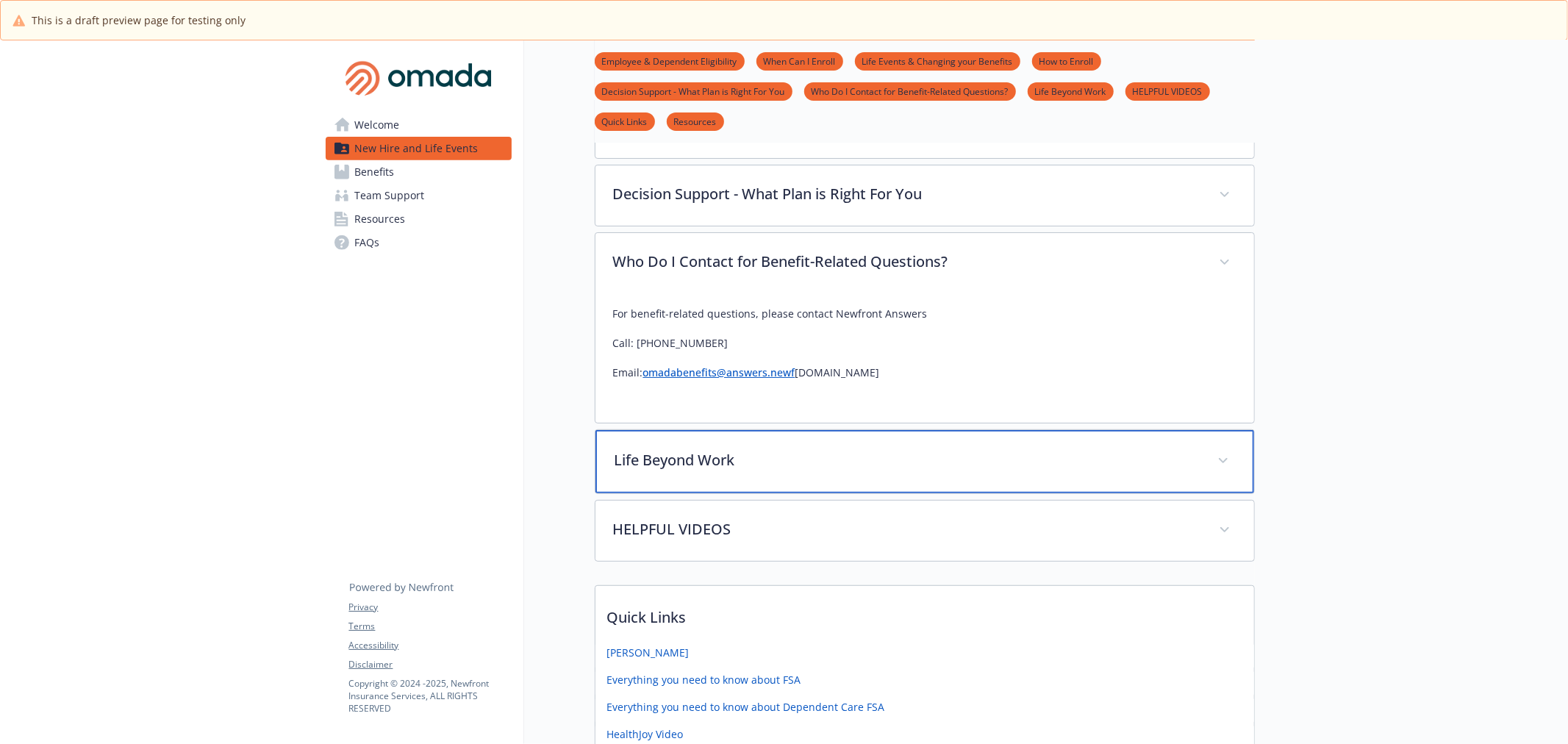
click at [796, 468] on p "Life Beyond Work" at bounding box center [907, 459] width 585 height 22
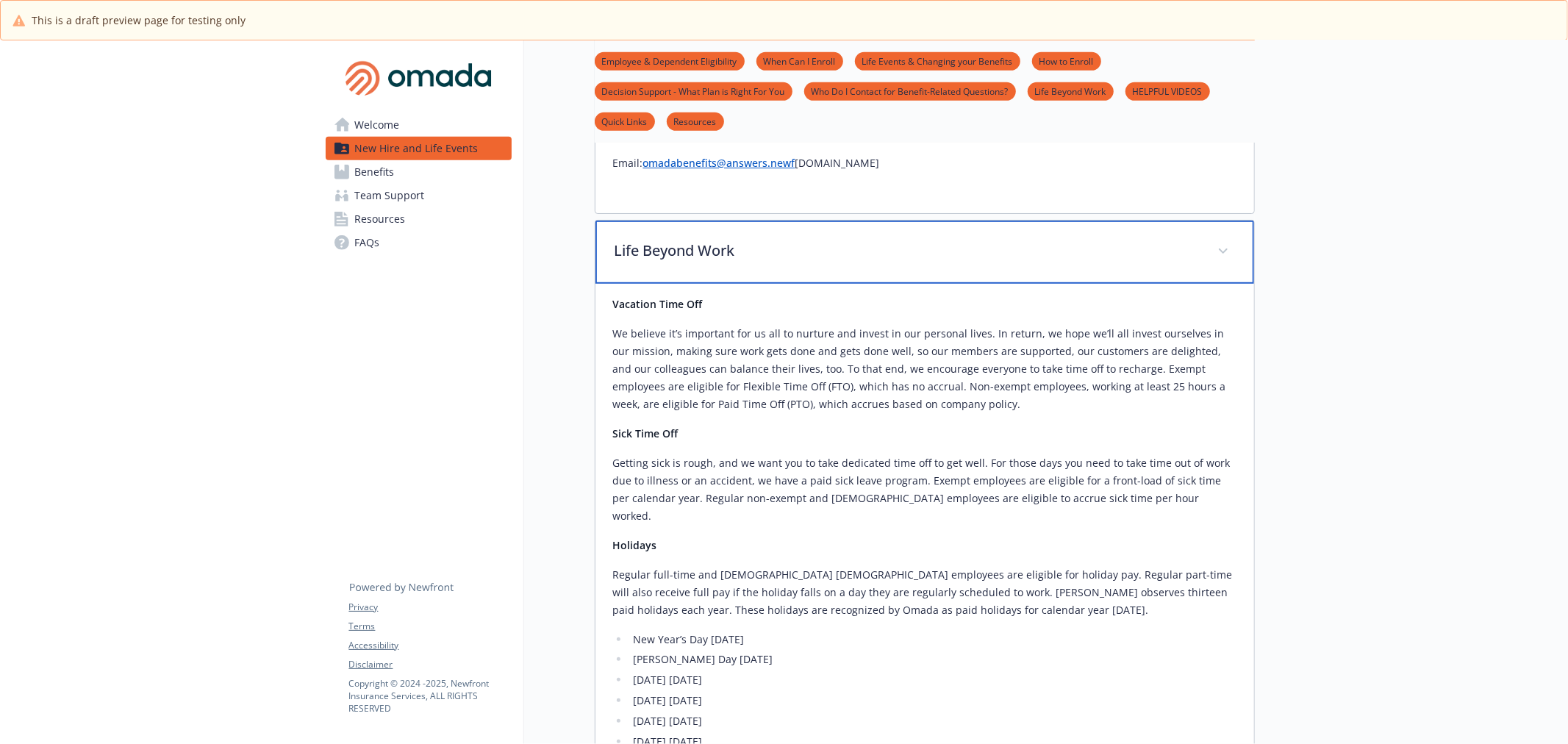
scroll to position [735, 0]
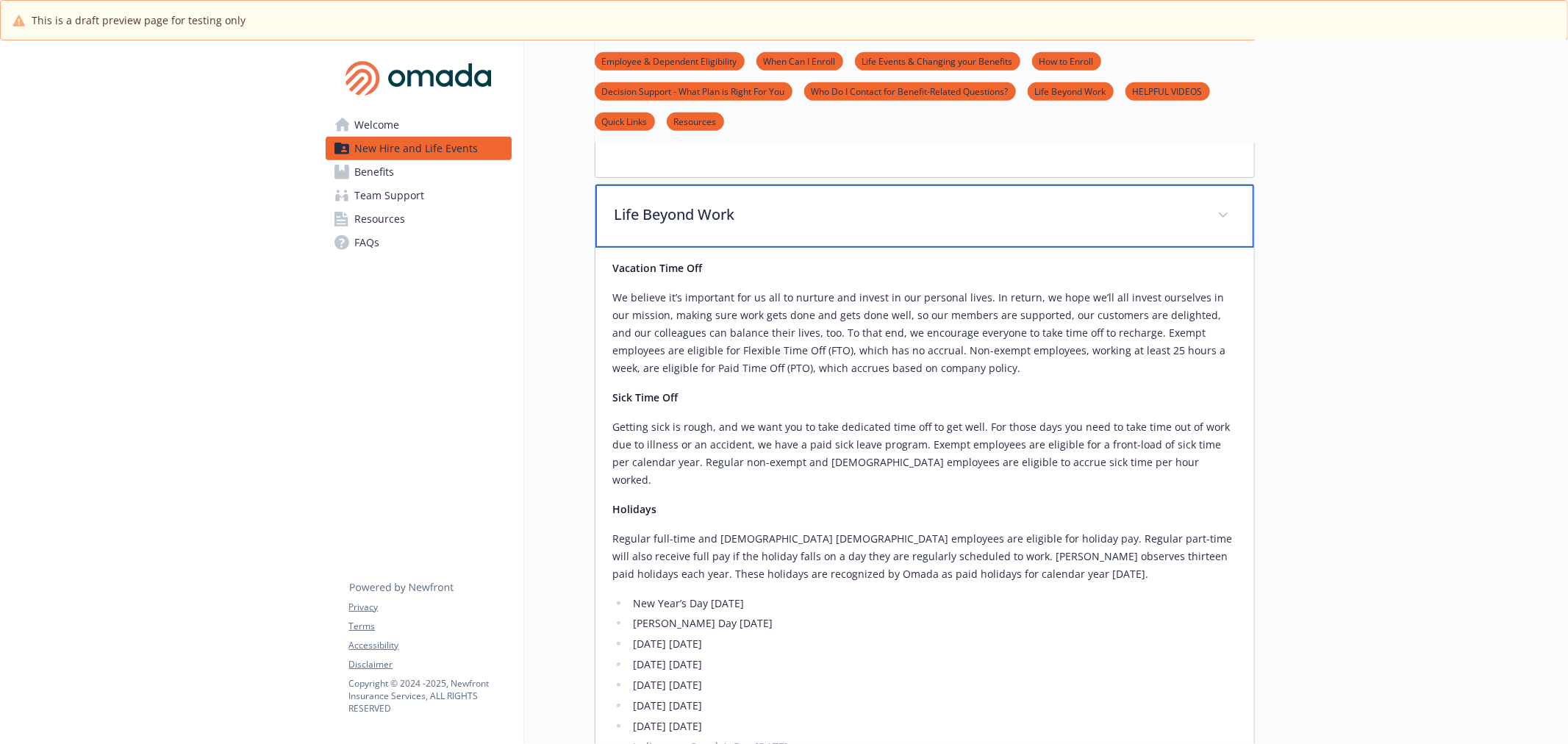
click at [1005, 203] on p "Life Beyond Work" at bounding box center [907, 214] width 585 height 22
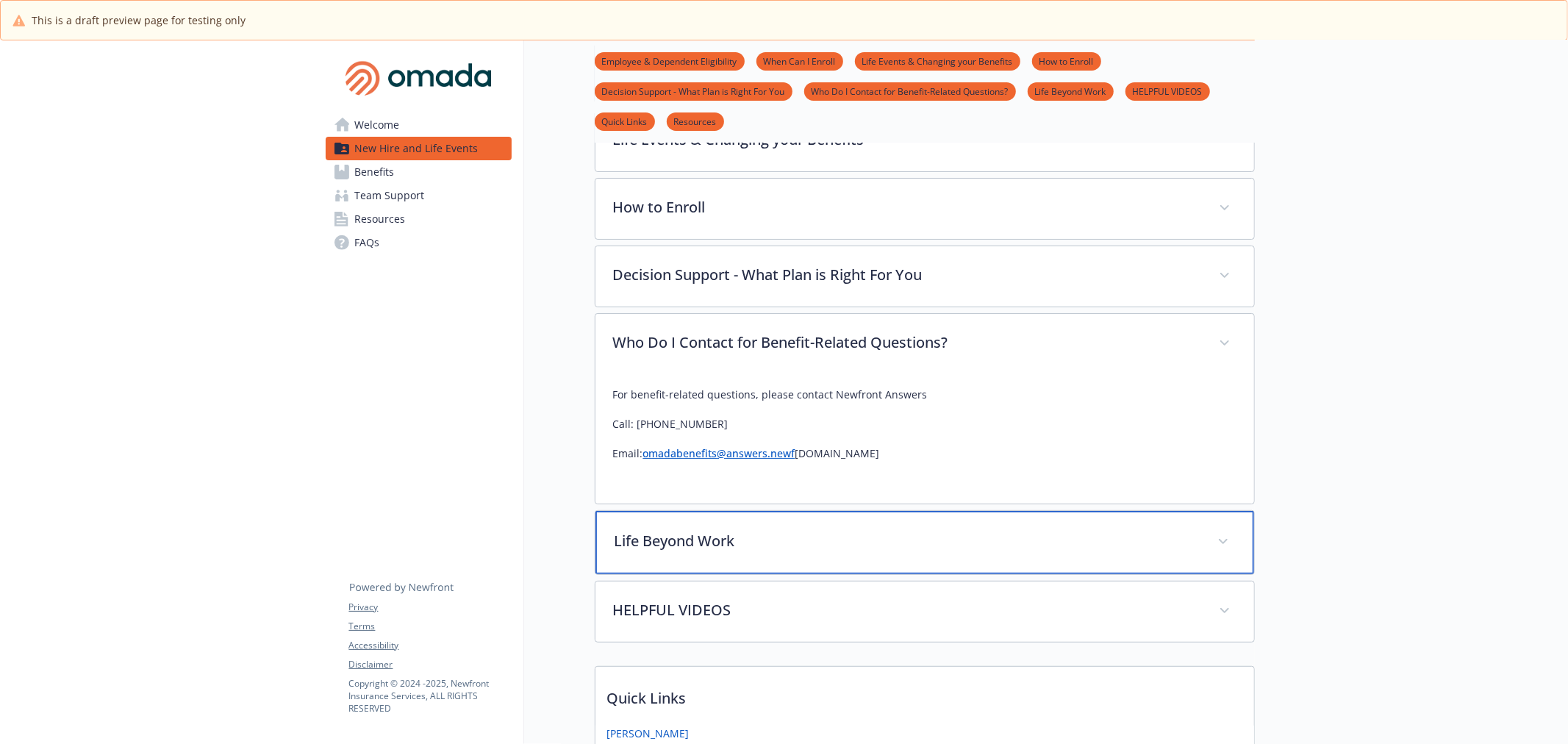
scroll to position [408, 0]
click at [891, 522] on div "Life Beyond Work" at bounding box center [925, 542] width 659 height 63
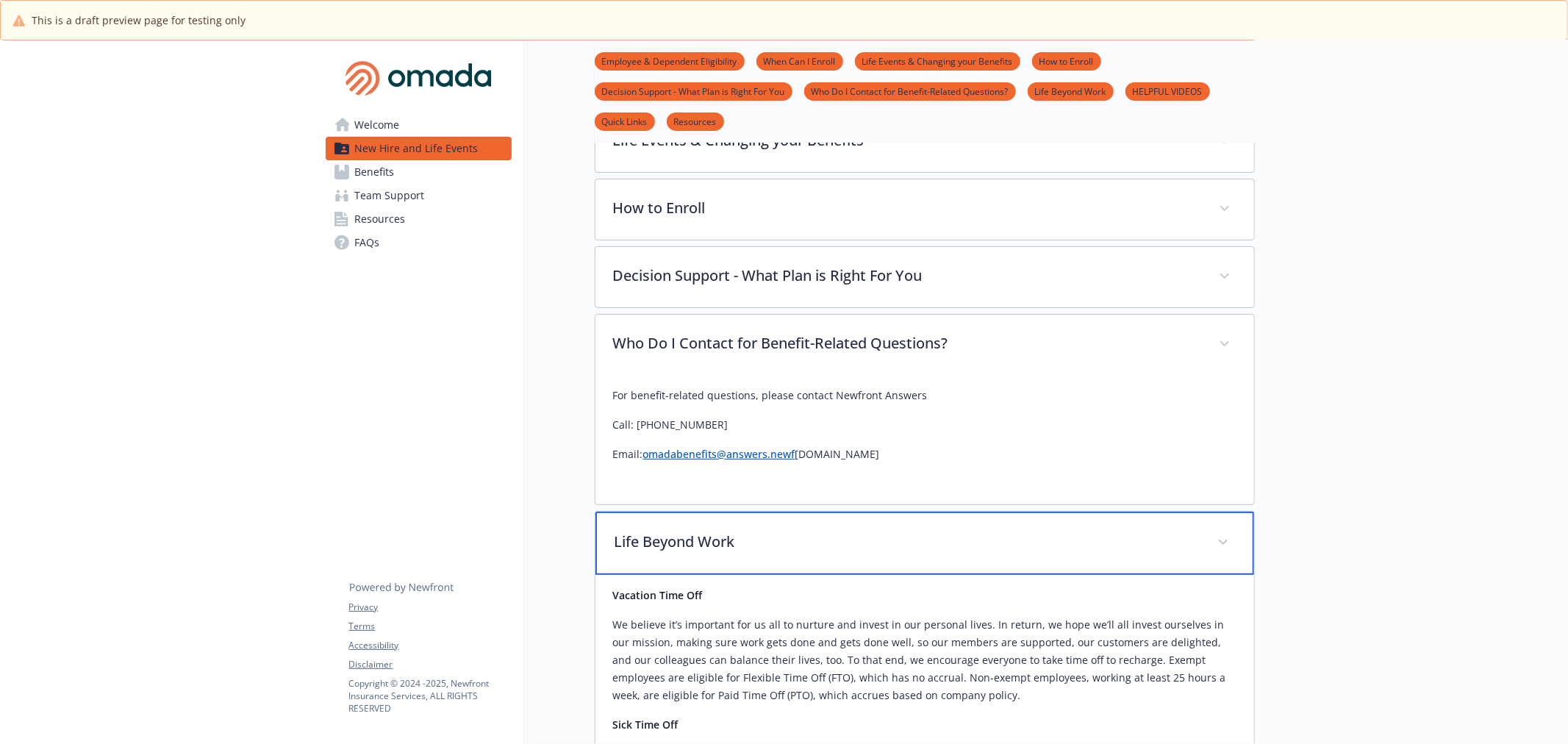
click at [891, 522] on div "Life Beyond Work" at bounding box center [925, 542] width 659 height 63
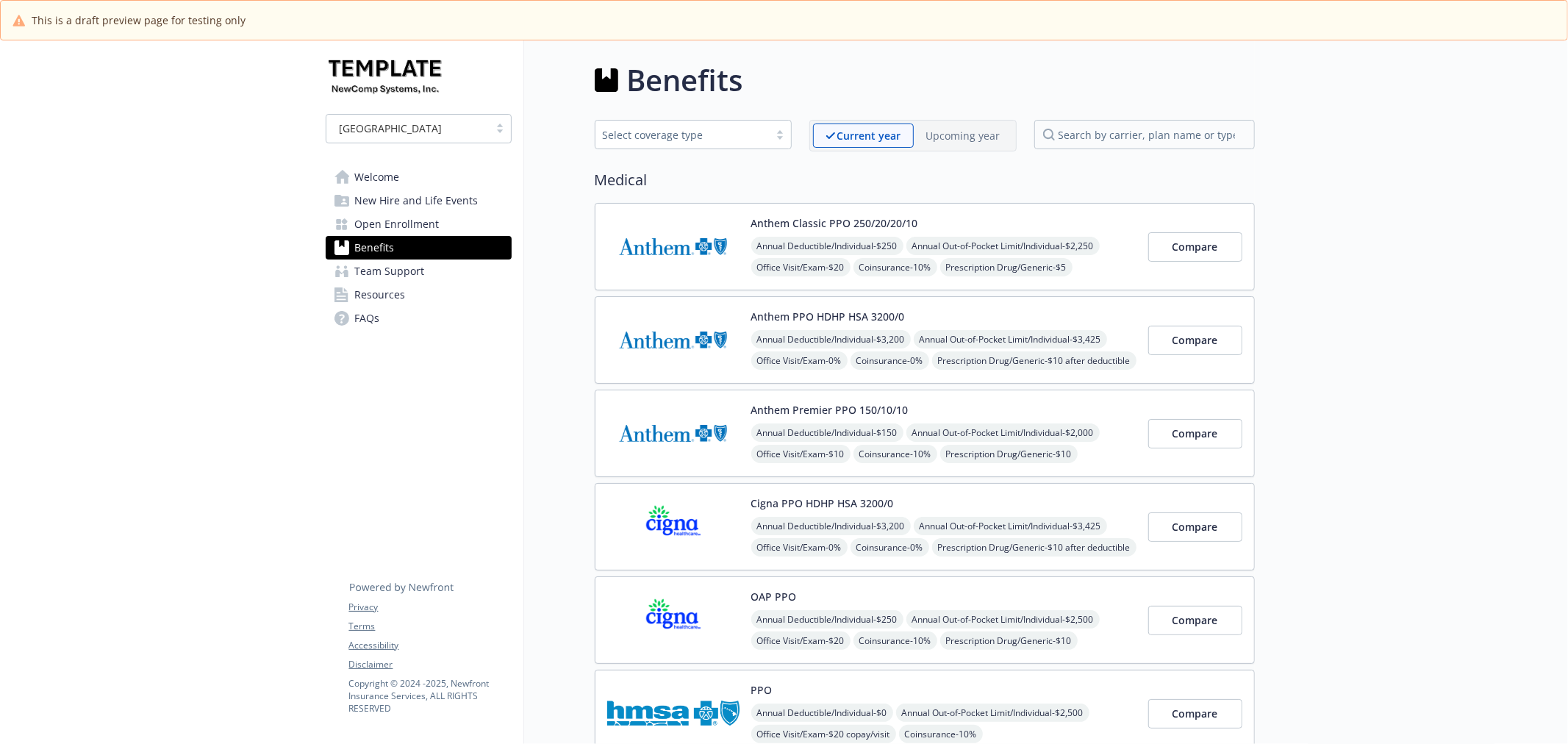
click at [391, 209] on span "New Hire and Life Events" at bounding box center [417, 200] width 123 height 24
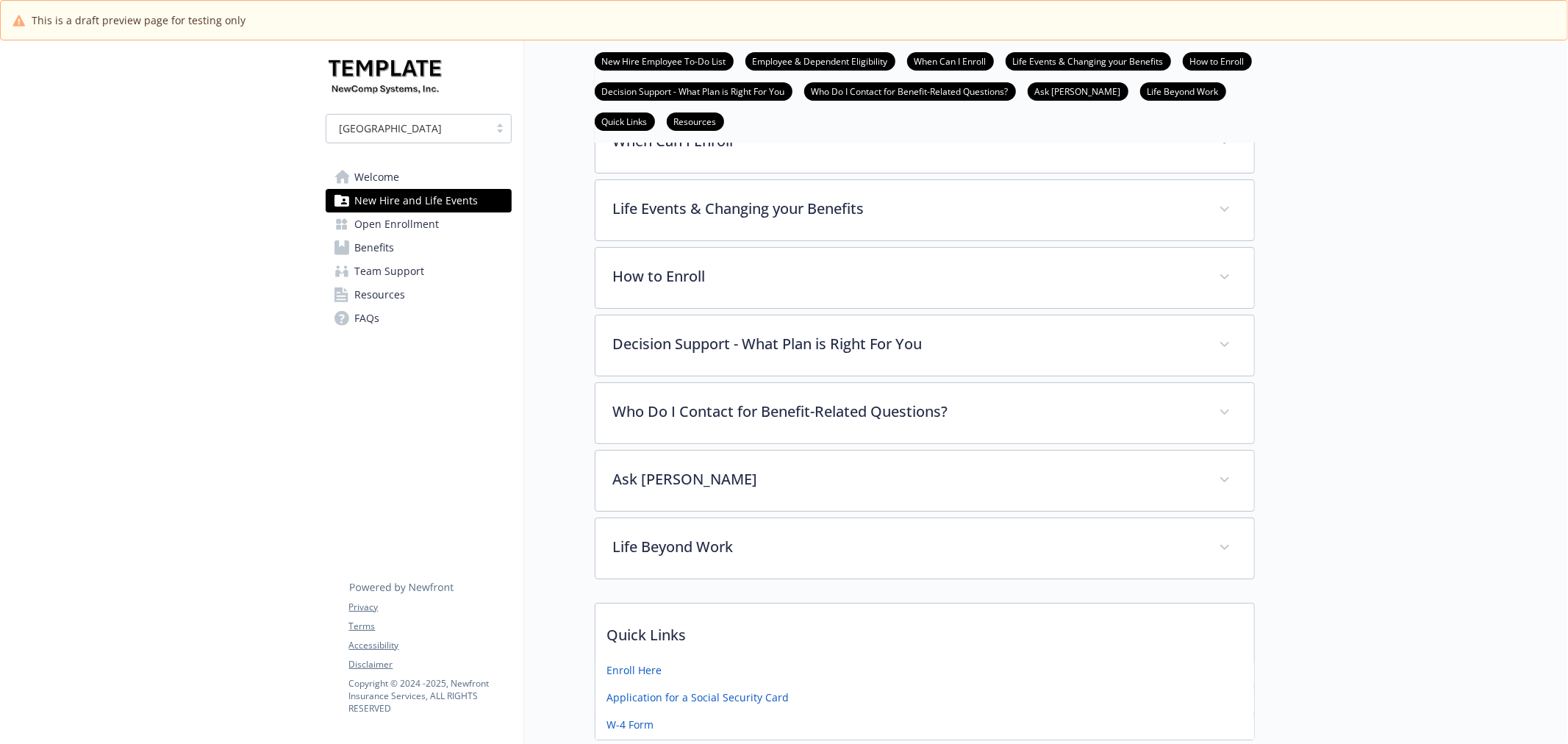
scroll to position [408, 0]
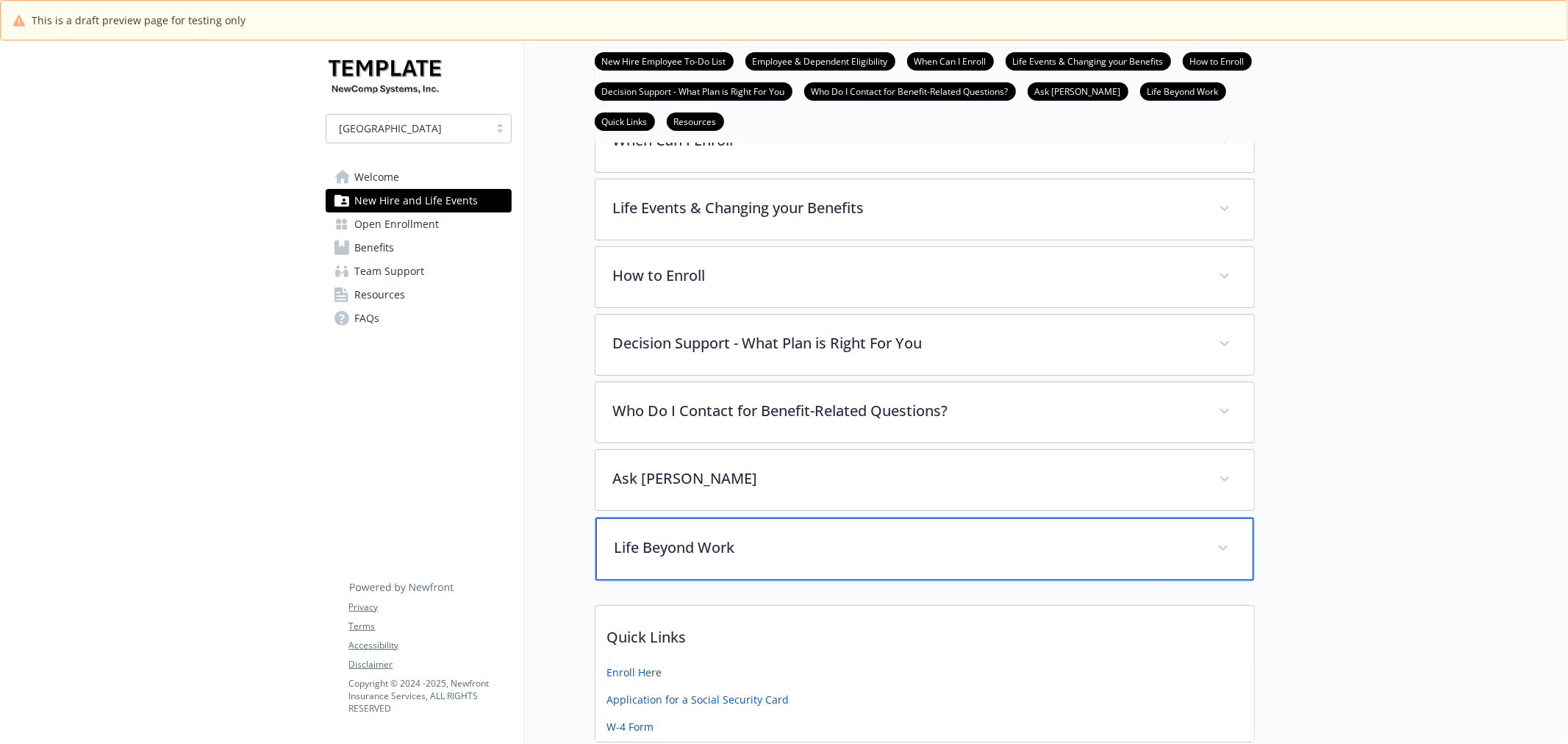
click at [895, 549] on p "Life Beyond Work" at bounding box center [907, 547] width 585 height 22
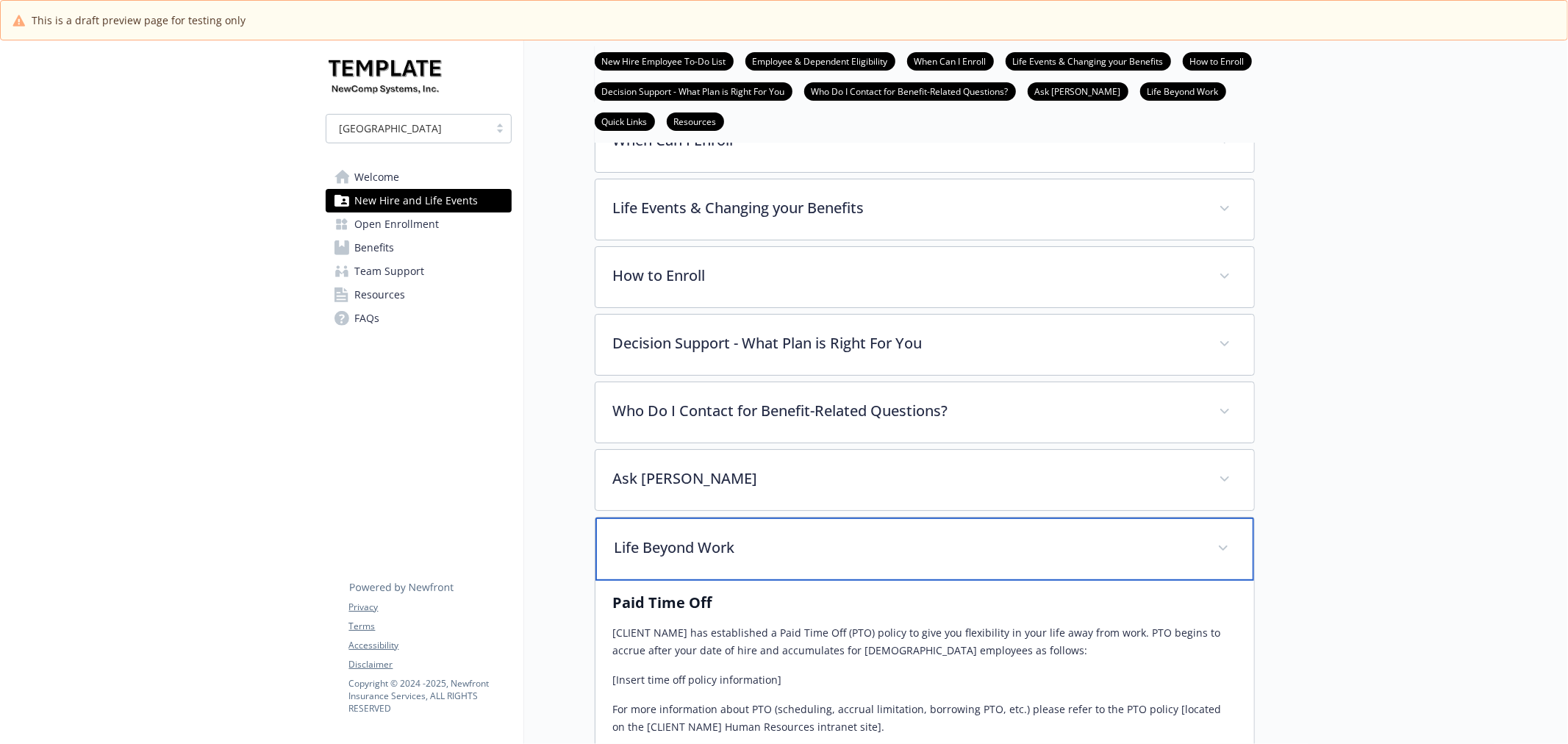
click at [895, 549] on p "Life Beyond Work" at bounding box center [907, 547] width 585 height 22
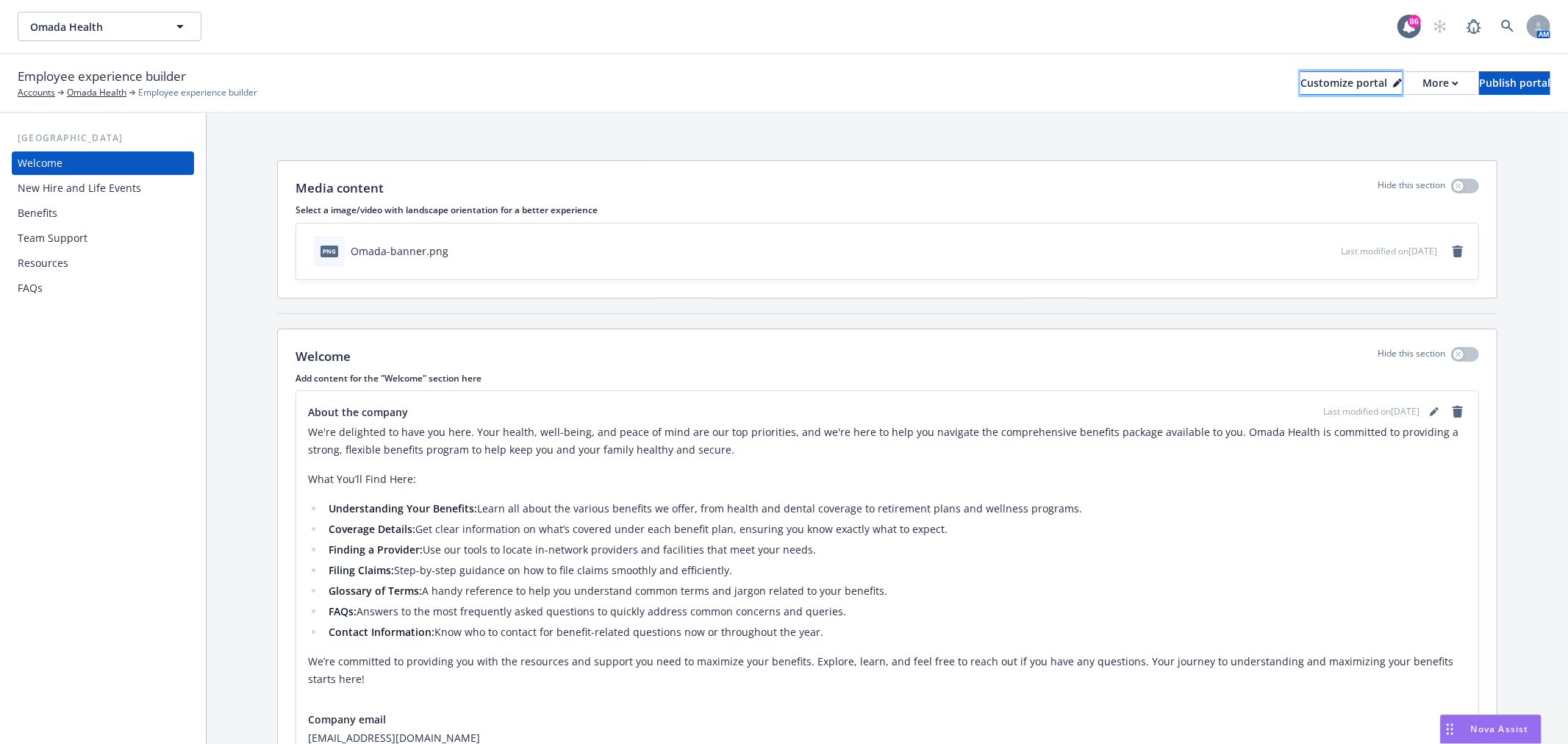
click at [1323, 75] on div "Customize portal" at bounding box center [1351, 83] width 102 height 22
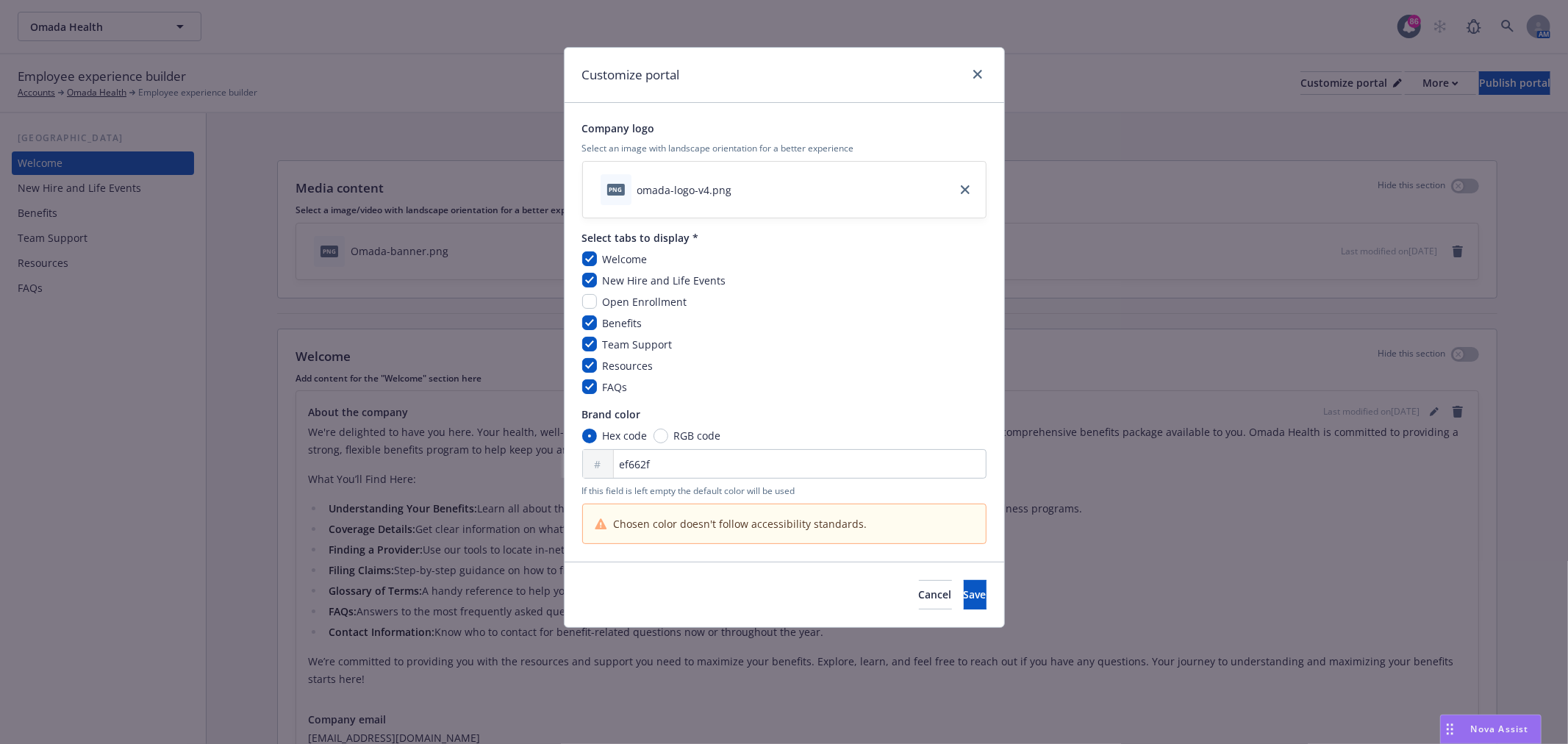
click at [970, 87] on div "Customize portal" at bounding box center [784, 75] width 440 height 55
click at [975, 68] on link "close" at bounding box center [977, 74] width 17 height 17
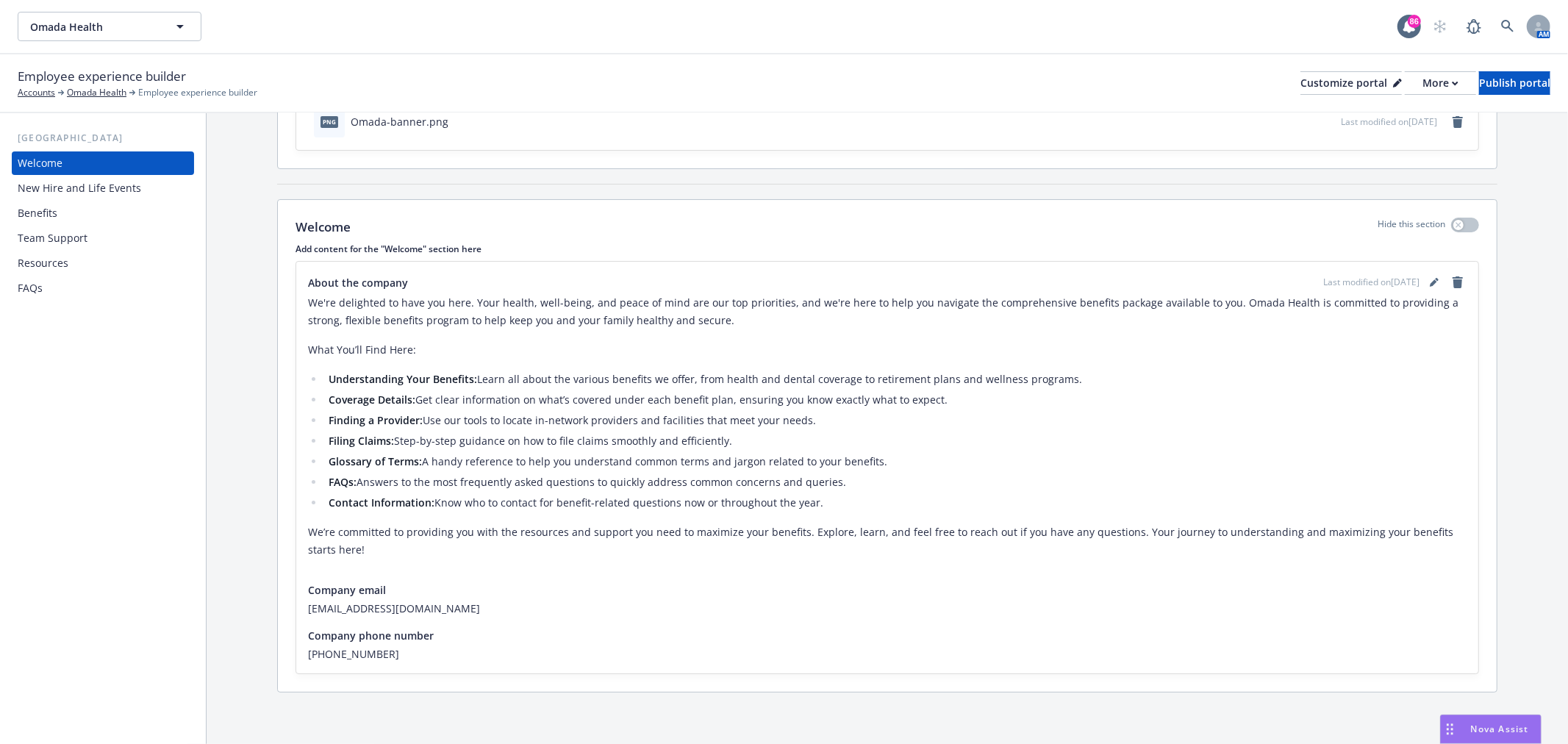
scroll to position [130, 0]
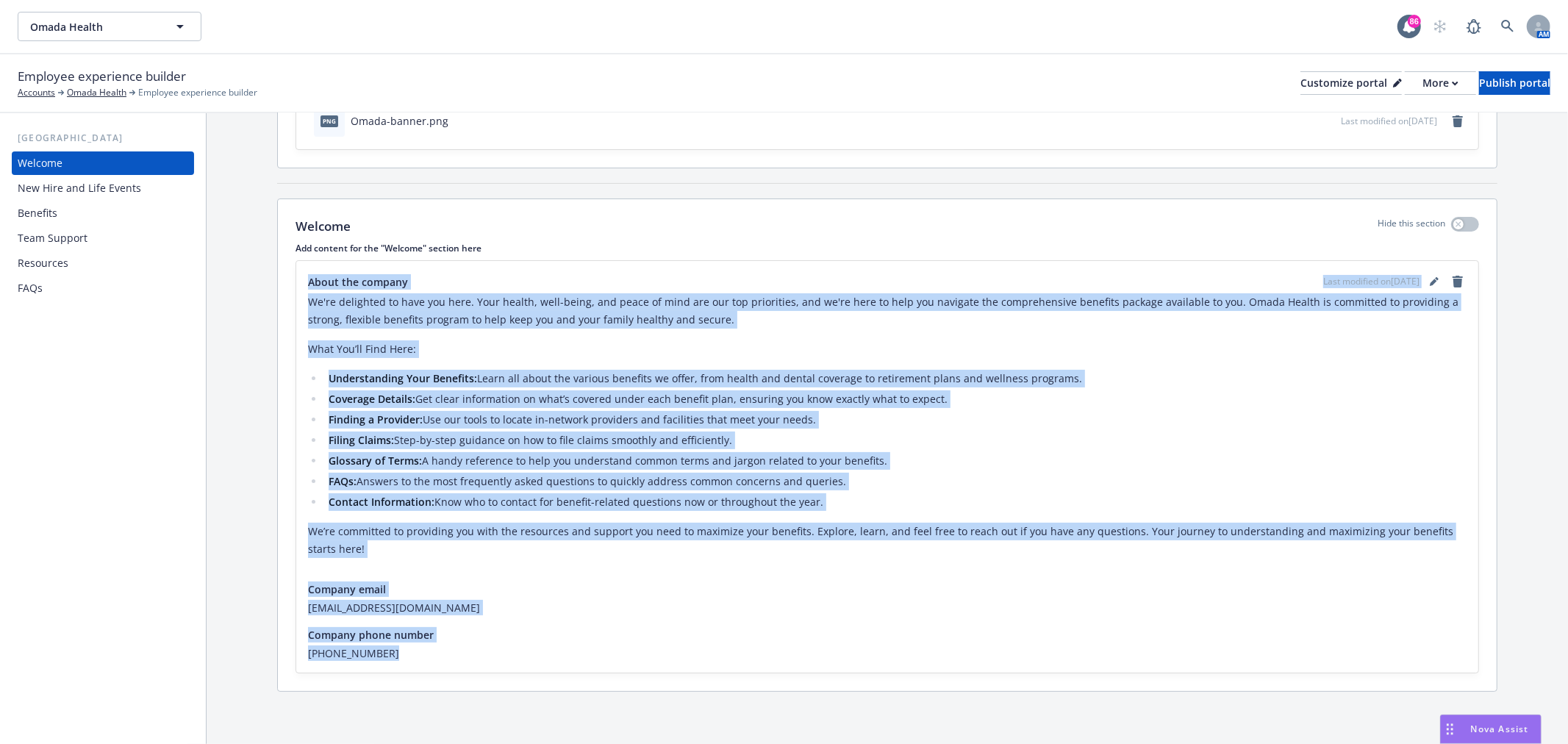
drag, startPoint x: 306, startPoint y: 276, endPoint x: 479, endPoint y: 654, distance: 415.7
click at [479, 654] on div "About the company Last modified on [DATE] We're delighted to have you here. You…" at bounding box center [887, 467] width 1182 height 412
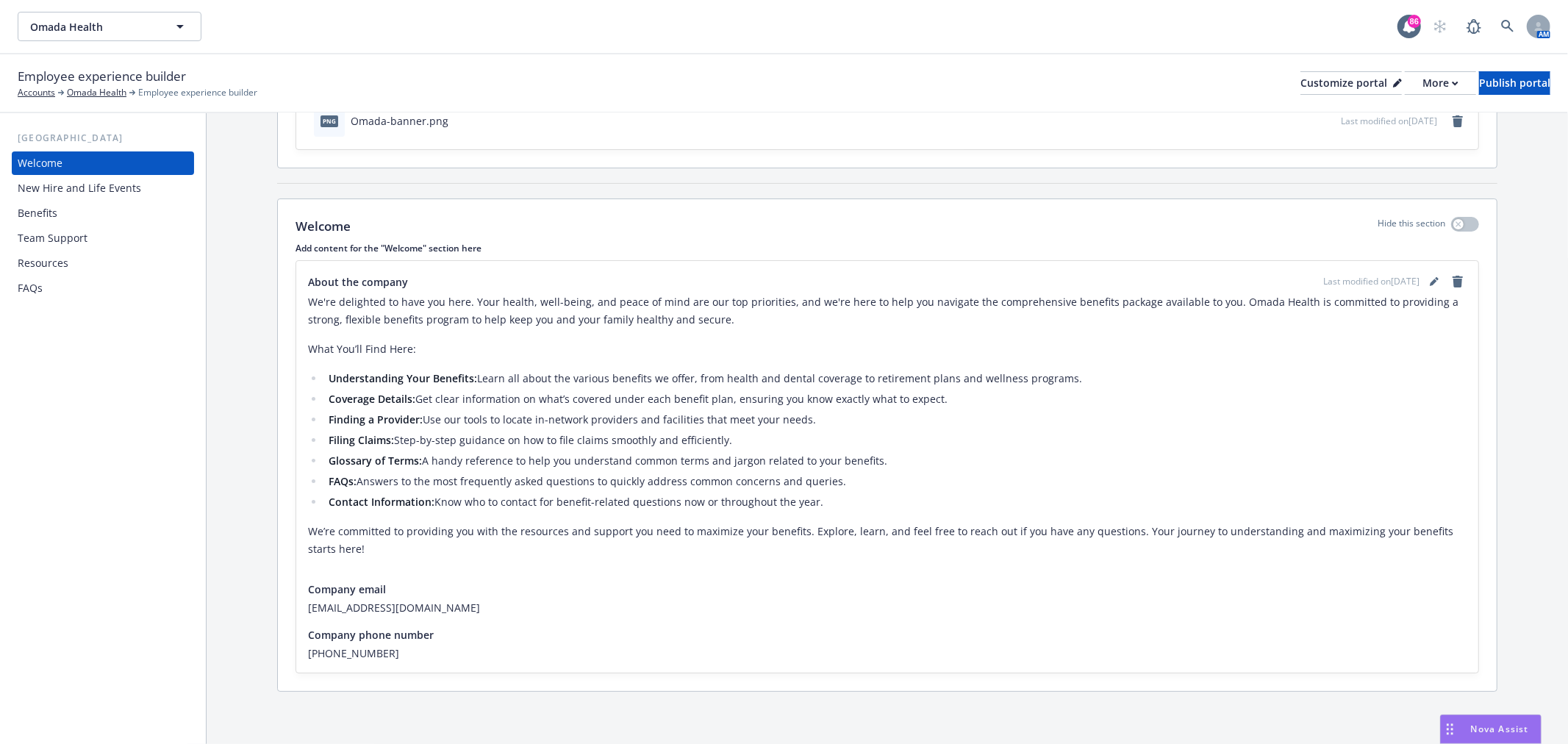
click at [85, 363] on div "[GEOGRAPHIC_DATA] Welcome New Hire and Life Events Benefits Team Support Resour…" at bounding box center [103, 428] width 206 height 631
click at [1429, 280] on icon "editPencil" at bounding box center [1433, 281] width 9 height 9
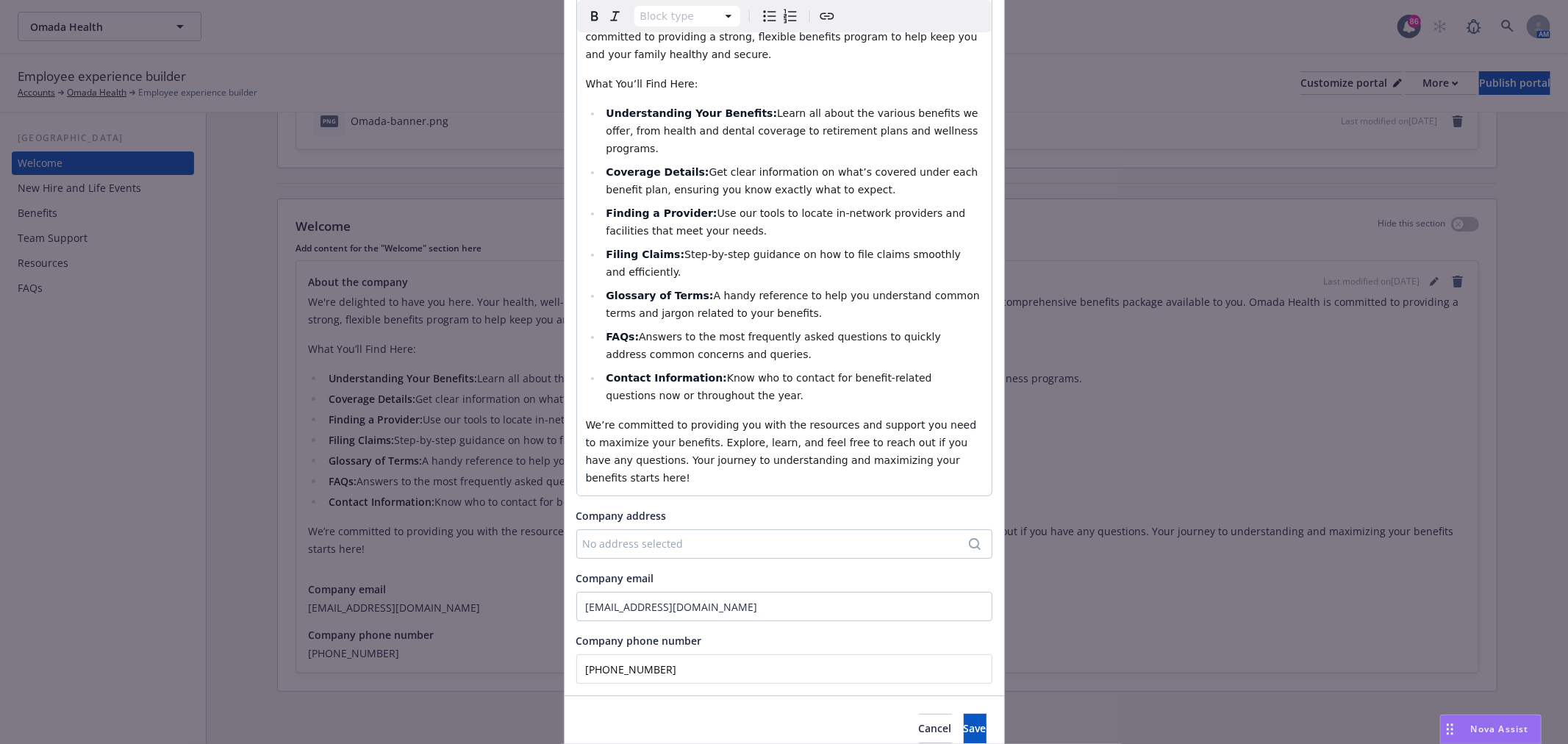
scroll to position [215, 0]
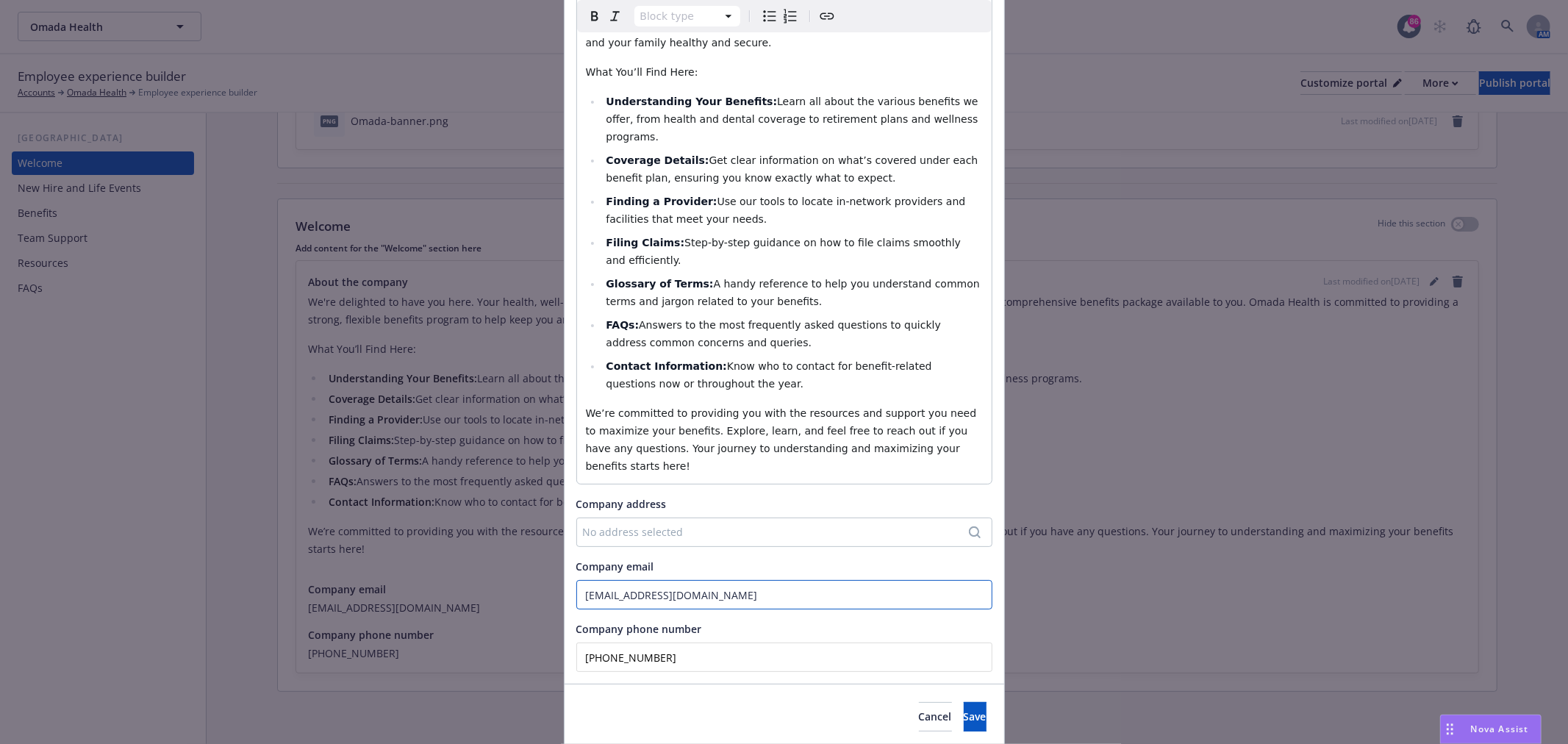
drag, startPoint x: 821, startPoint y: 541, endPoint x: 283, endPoint y: 539, distance: 538.0
click at [283, 539] on div "Update content for the "Welcome" section About the company Block type Paragraph…" at bounding box center [784, 372] width 1568 height 744
drag, startPoint x: 688, startPoint y: 603, endPoint x: 81, endPoint y: 493, distance: 616.9
click at [464, 572] on div "Update content for the "Welcome" section About the company Block type Paragraph…" at bounding box center [784, 372] width 1568 height 744
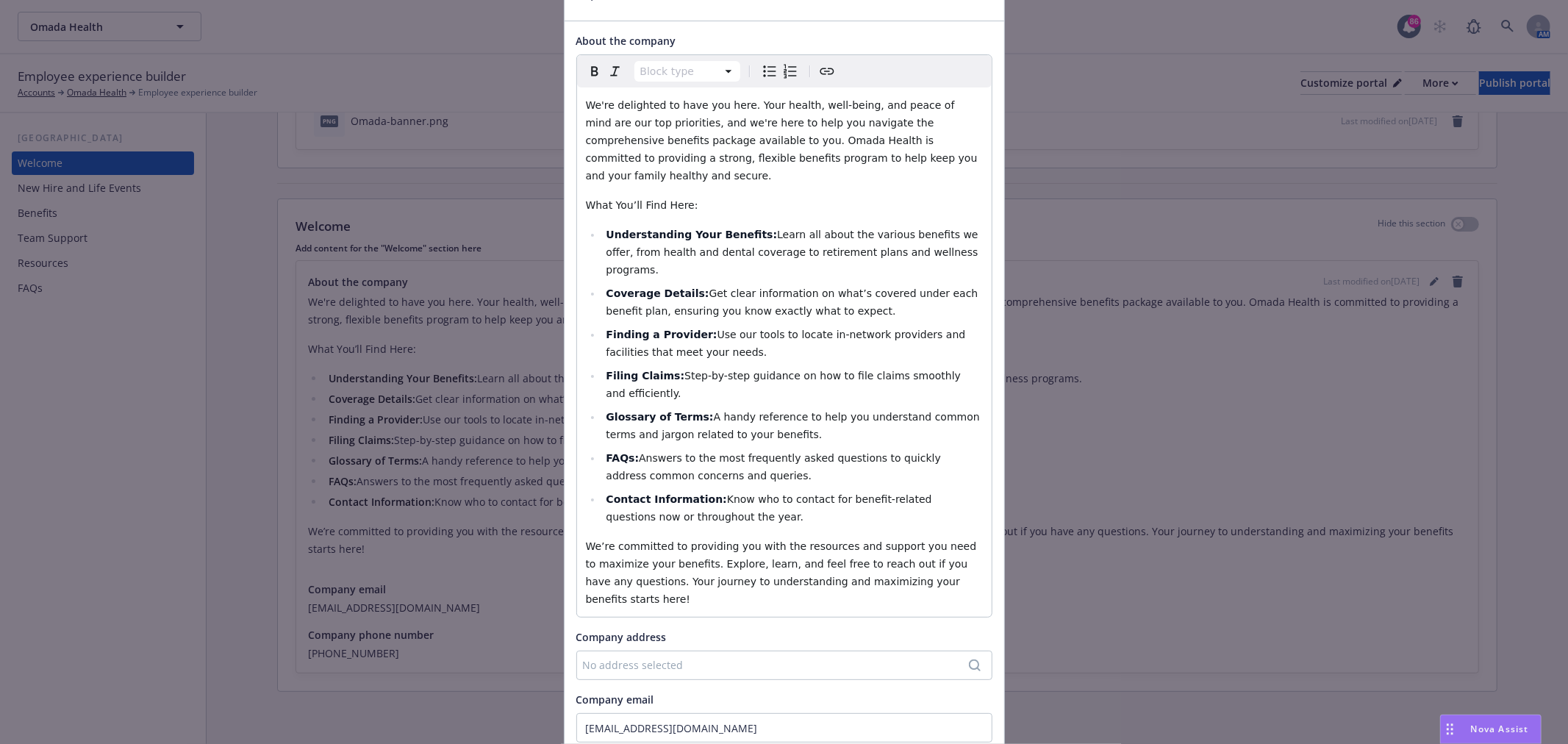
scroll to position [0, 0]
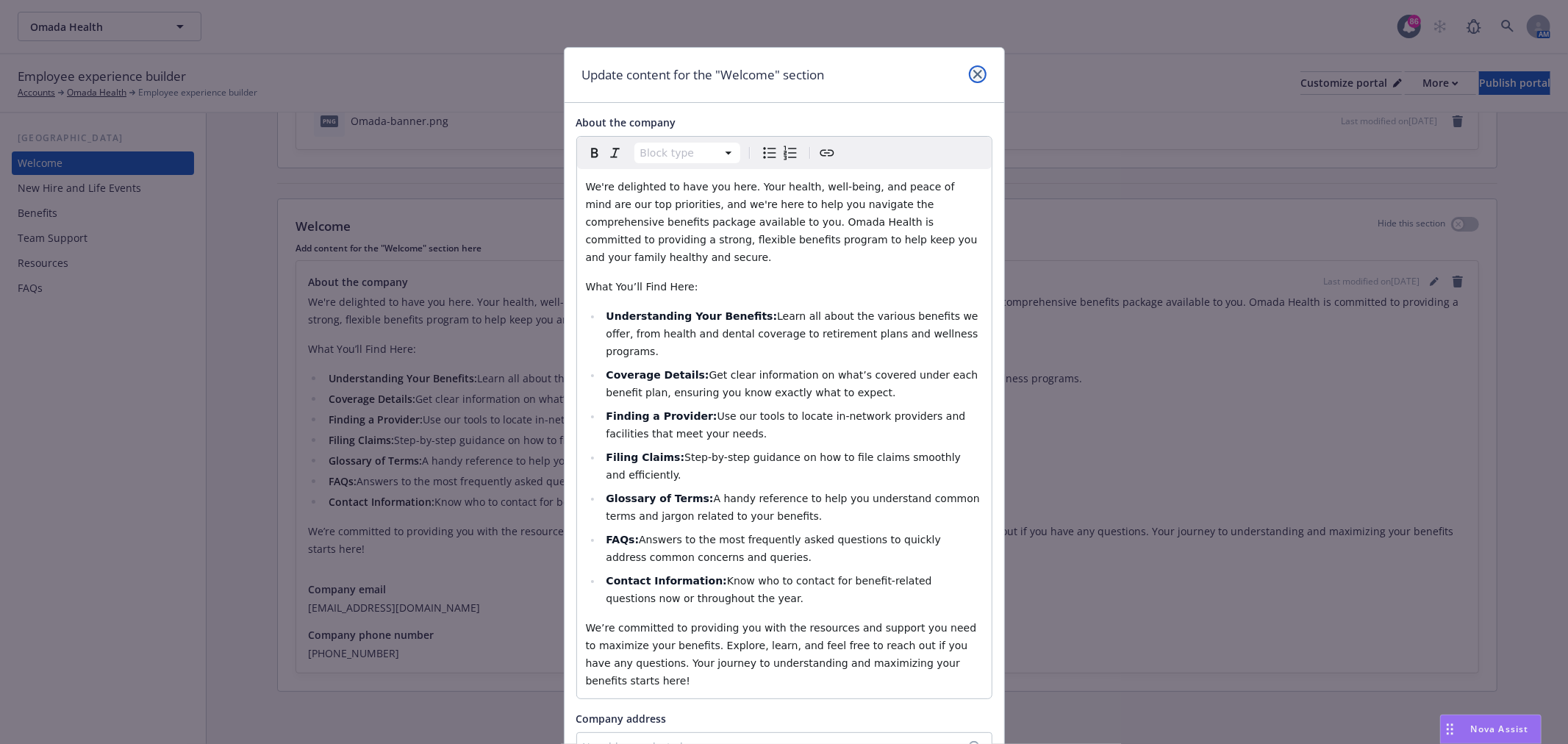
click at [973, 75] on icon "close" at bounding box center [977, 74] width 9 height 9
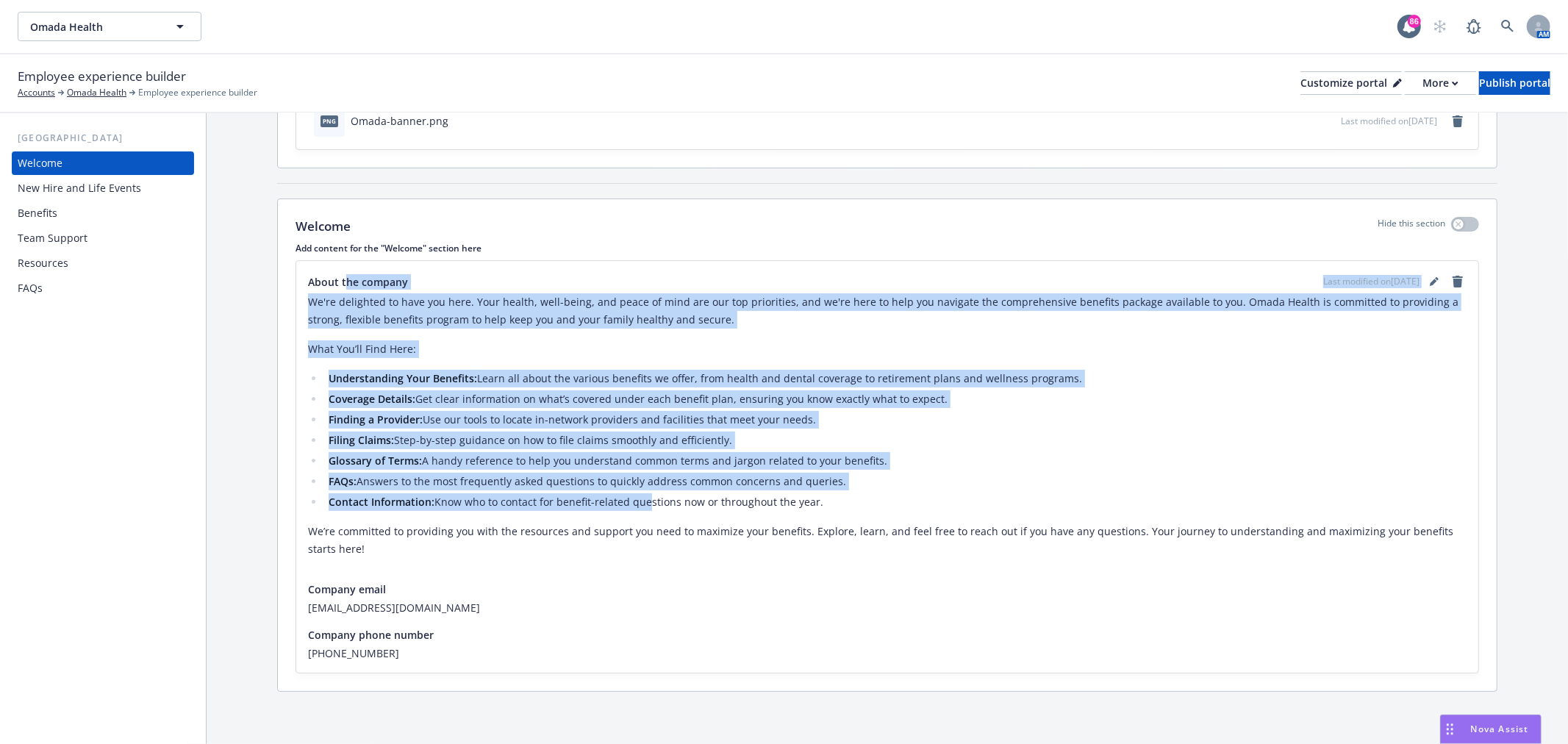
drag, startPoint x: 348, startPoint y: 285, endPoint x: 642, endPoint y: 504, distance: 366.6
click at [642, 504] on div "About the company Last modified on [DATE] We're delighted to have you here. You…" at bounding box center [887, 421] width 1159 height 297
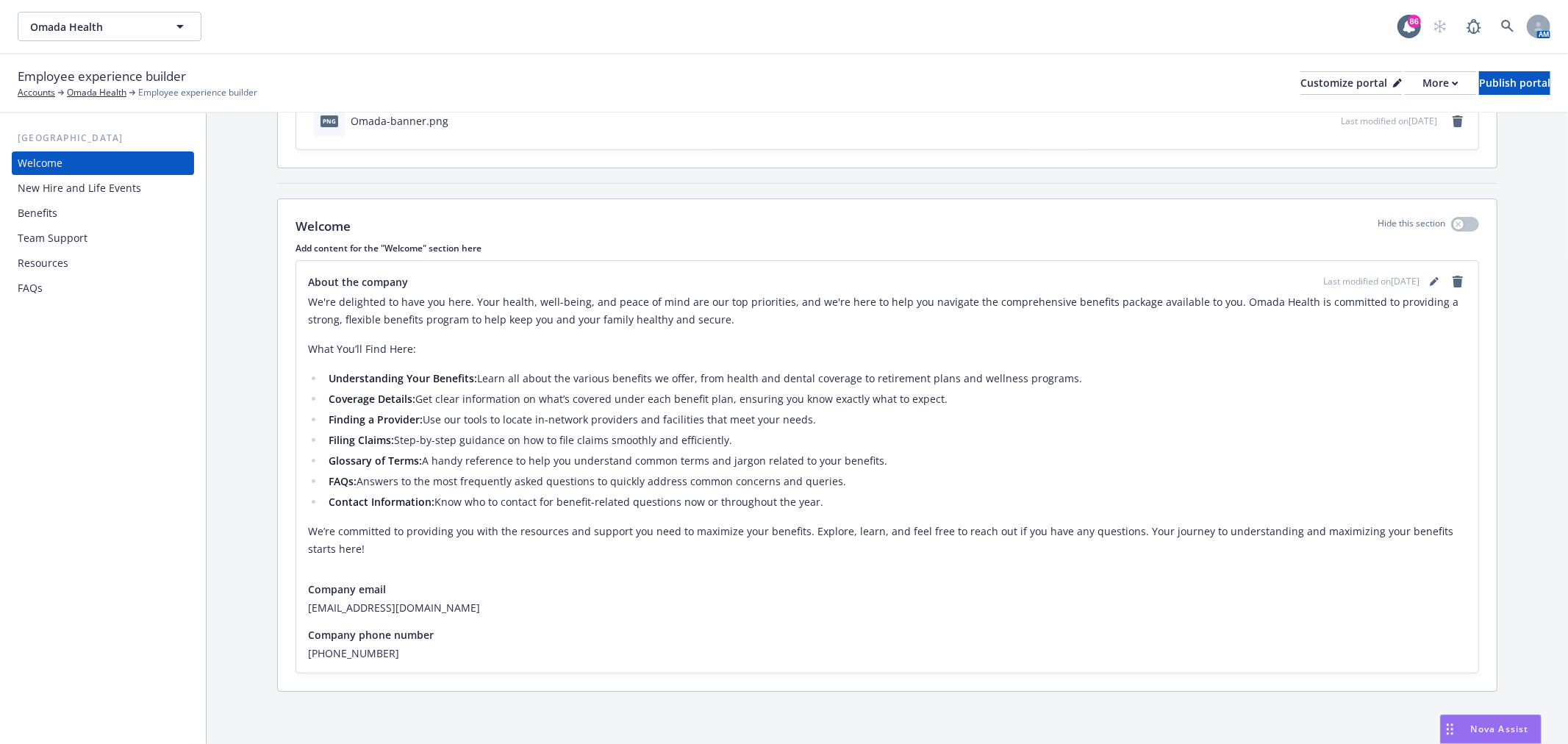
click at [797, 524] on p "We’re committed to providing you with the resources and support you need to max…" at bounding box center [887, 540] width 1159 height 35
drag, startPoint x: 307, startPoint y: 605, endPoint x: 514, endPoint y: 655, distance: 213.0
click at [623, 626] on div "About the company Last modified on [DATE] We're delighted to have you here. You…" at bounding box center [887, 467] width 1182 height 412
click at [67, 176] on div "New Hire and Life Events" at bounding box center [79, 188] width 123 height 24
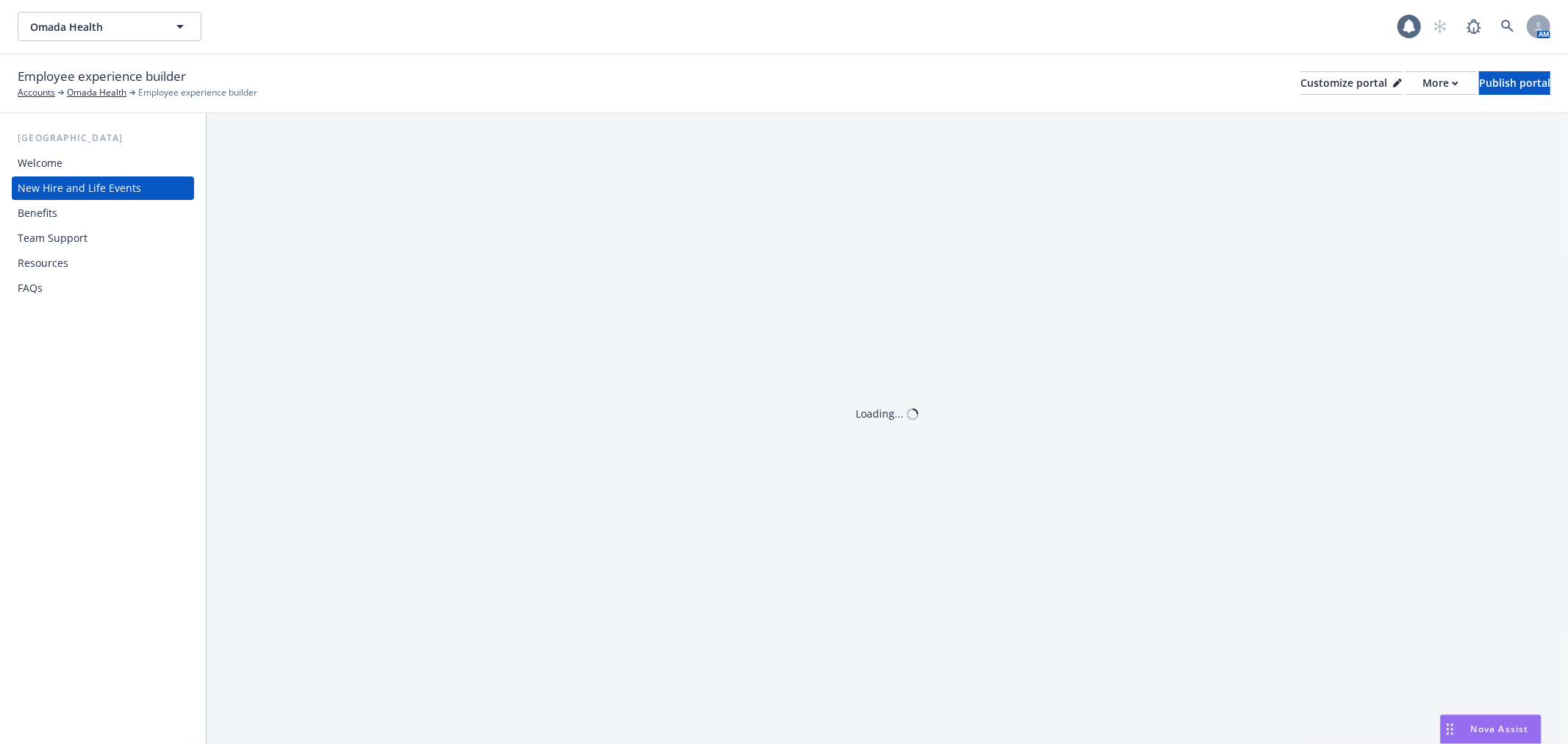
click at [81, 181] on div "New Hire and Life Events" at bounding box center [79, 188] width 123 height 24
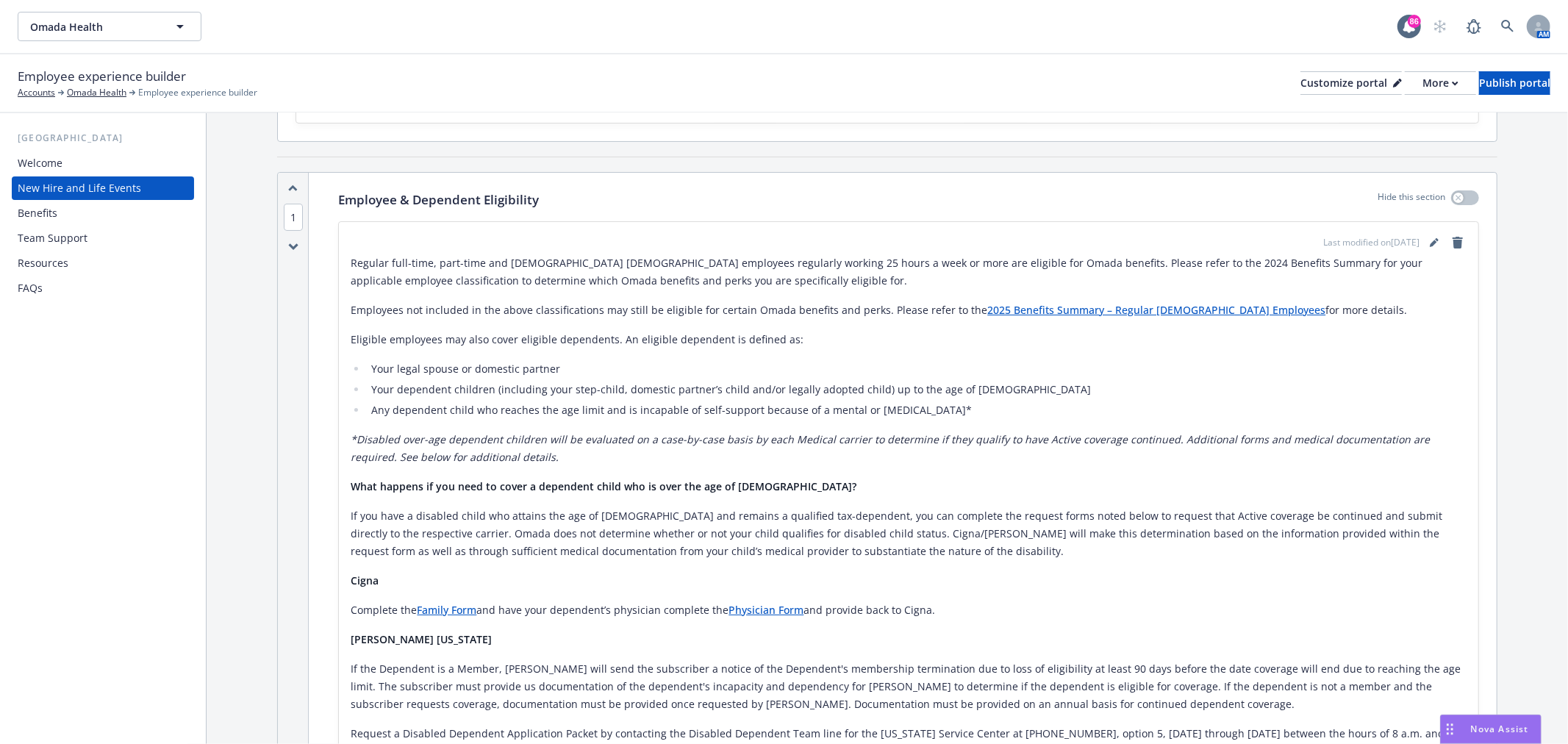
scroll to position [163, 0]
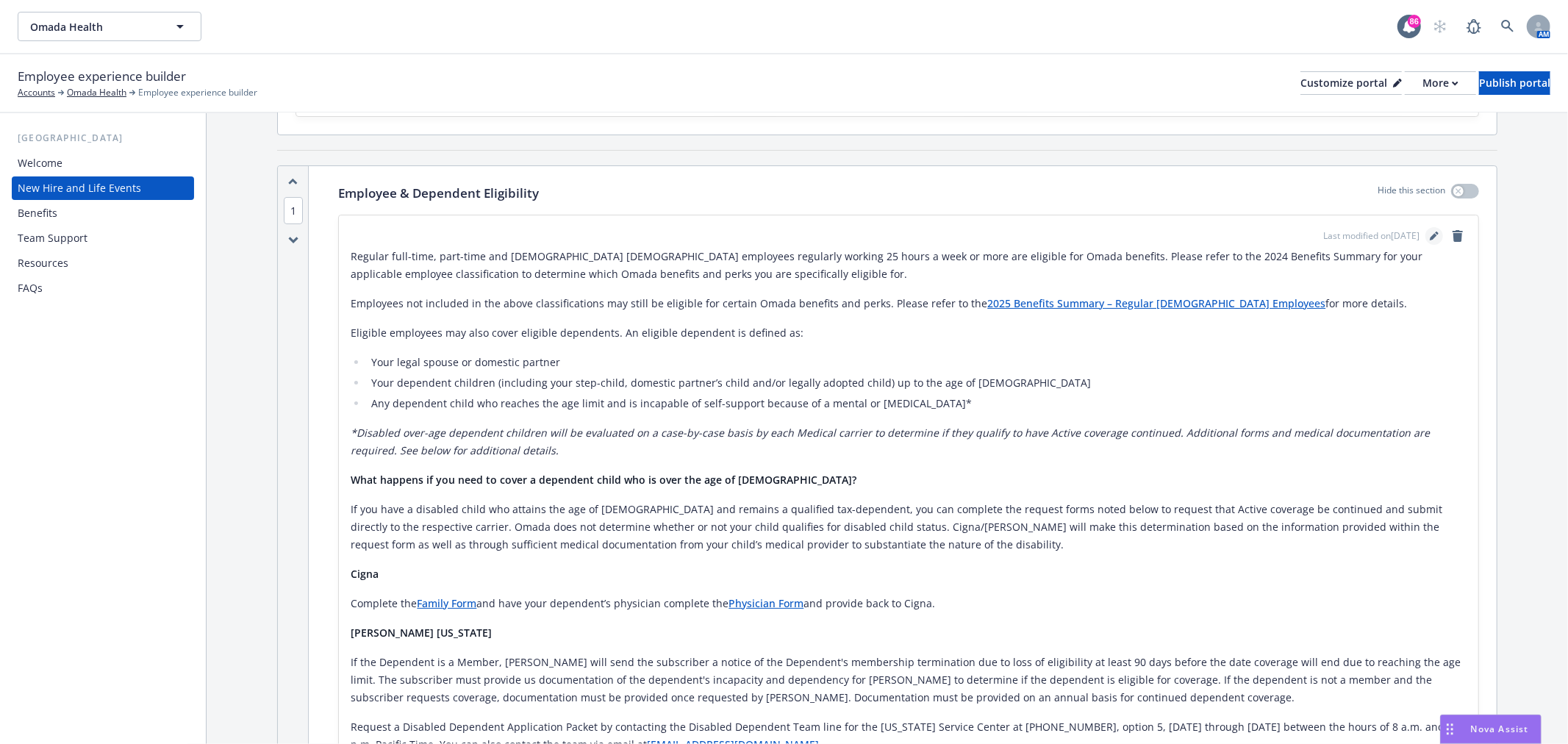
click at [1429, 233] on icon "editPencil" at bounding box center [1433, 236] width 7 height 7
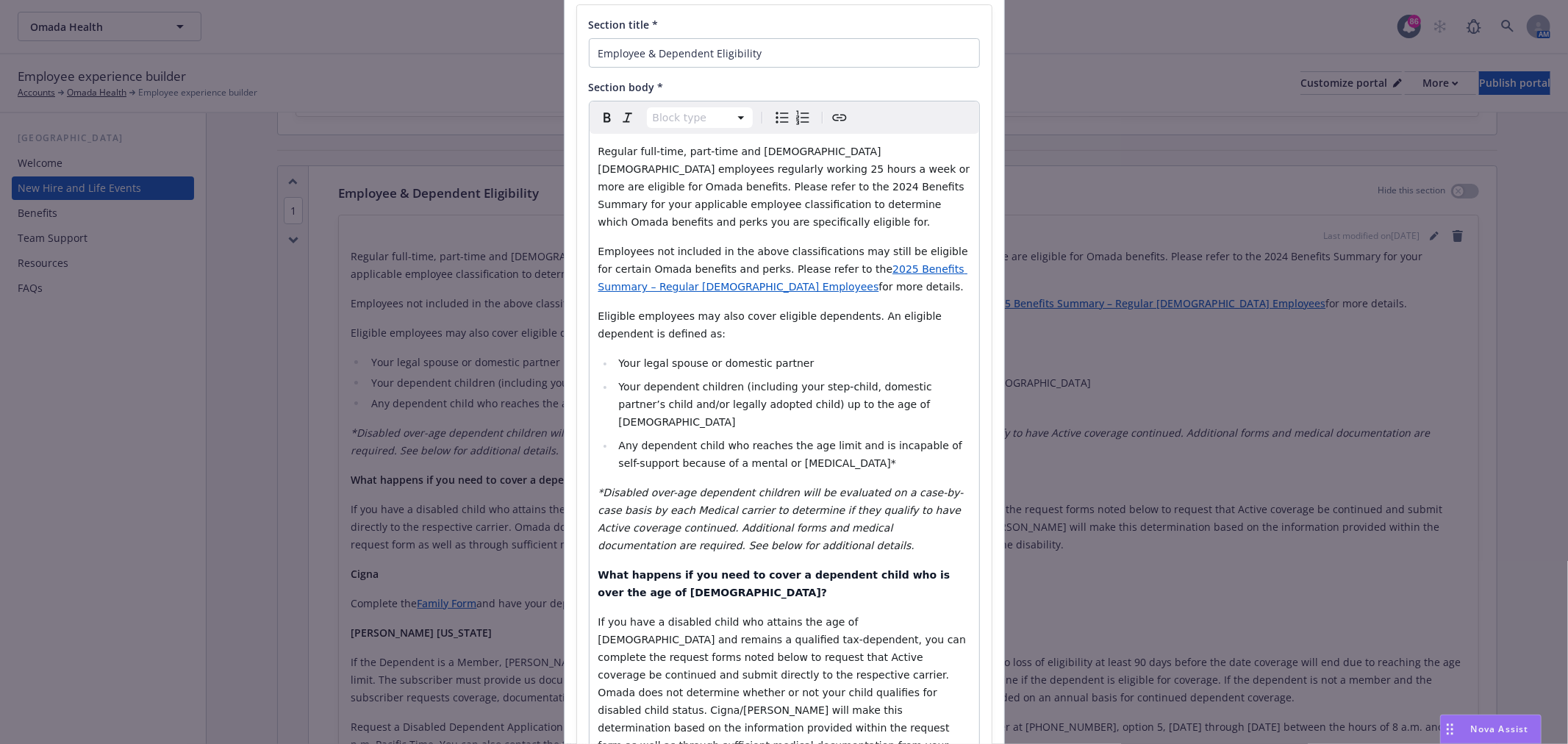
scroll to position [0, 0]
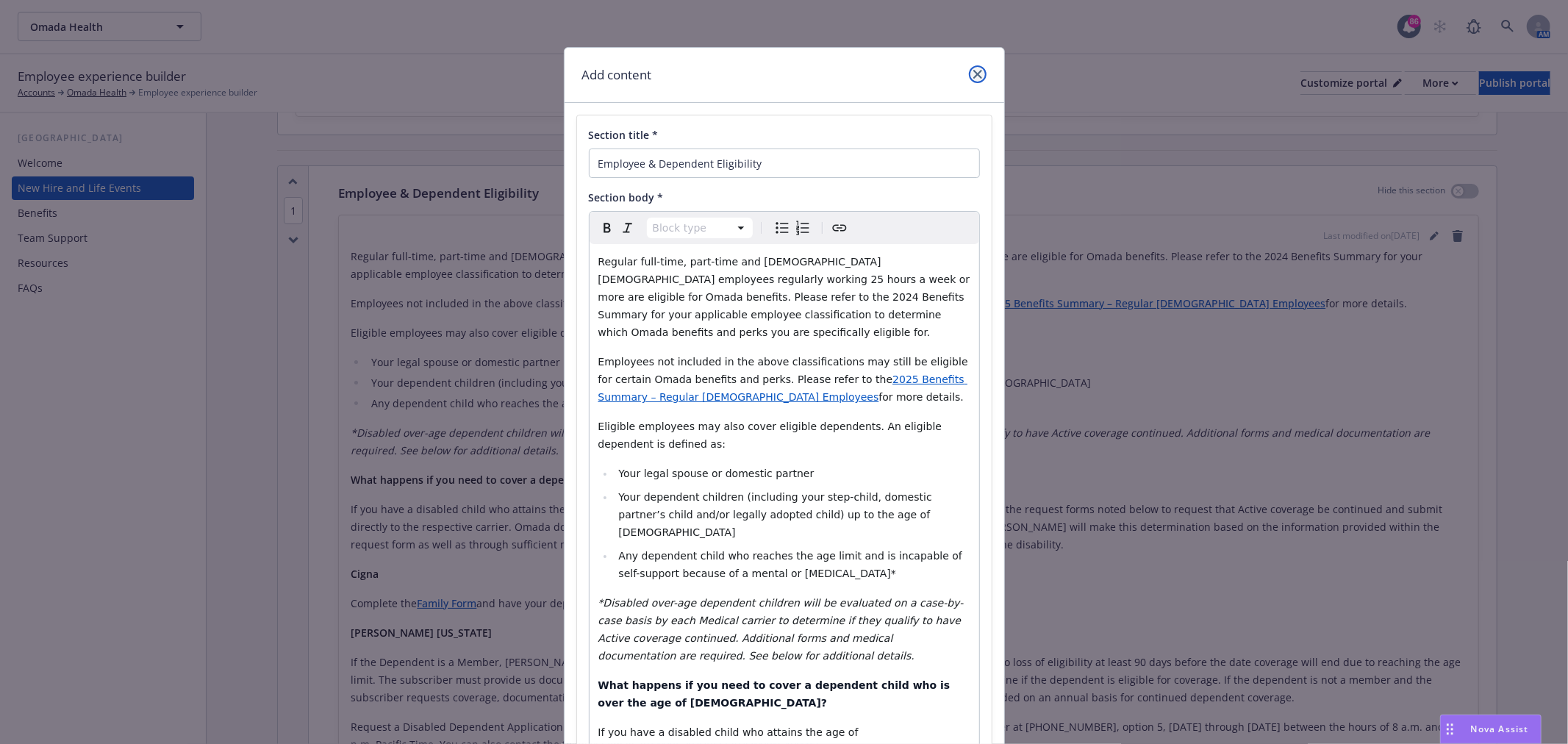
click at [973, 76] on icon "close" at bounding box center [977, 74] width 9 height 9
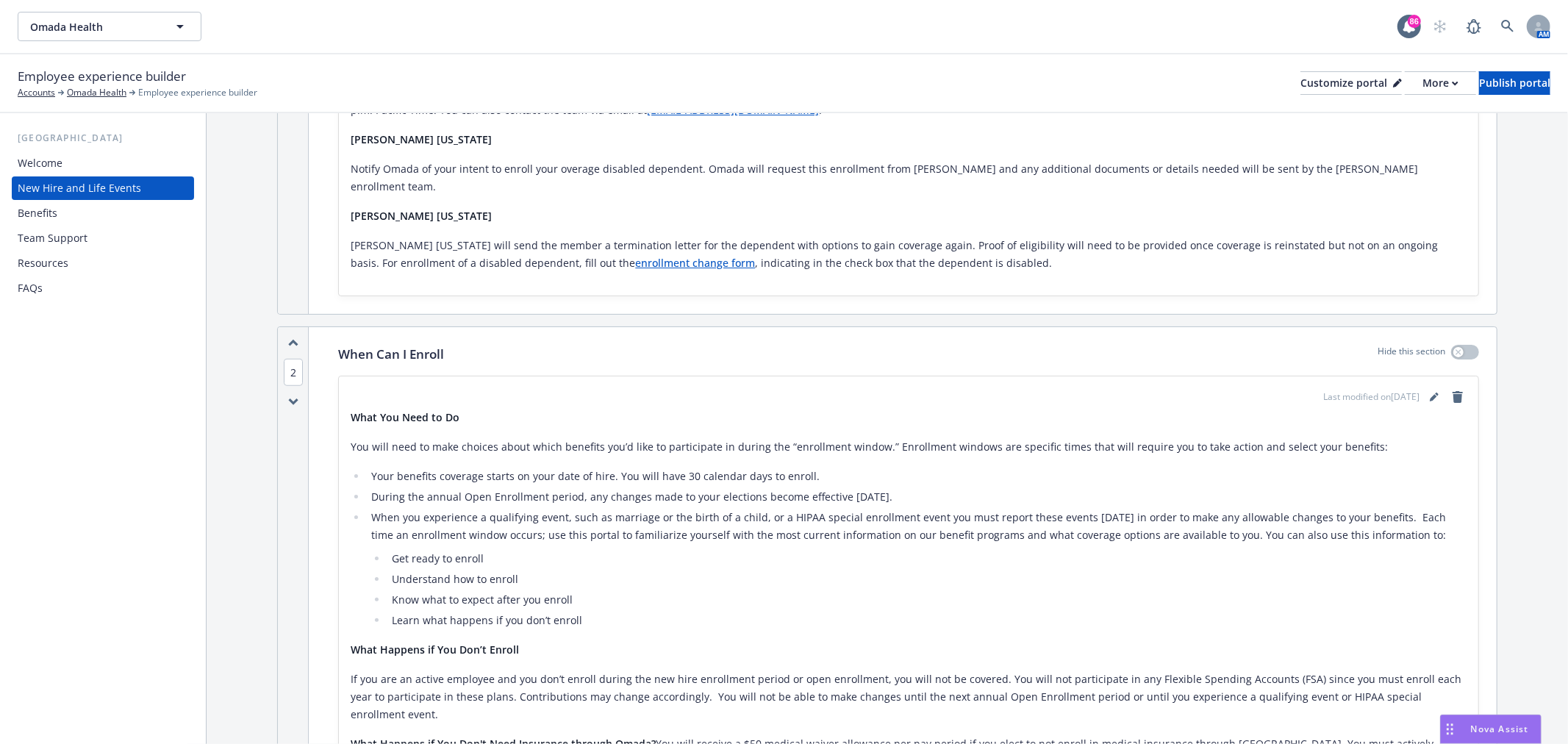
scroll to position [898, 0]
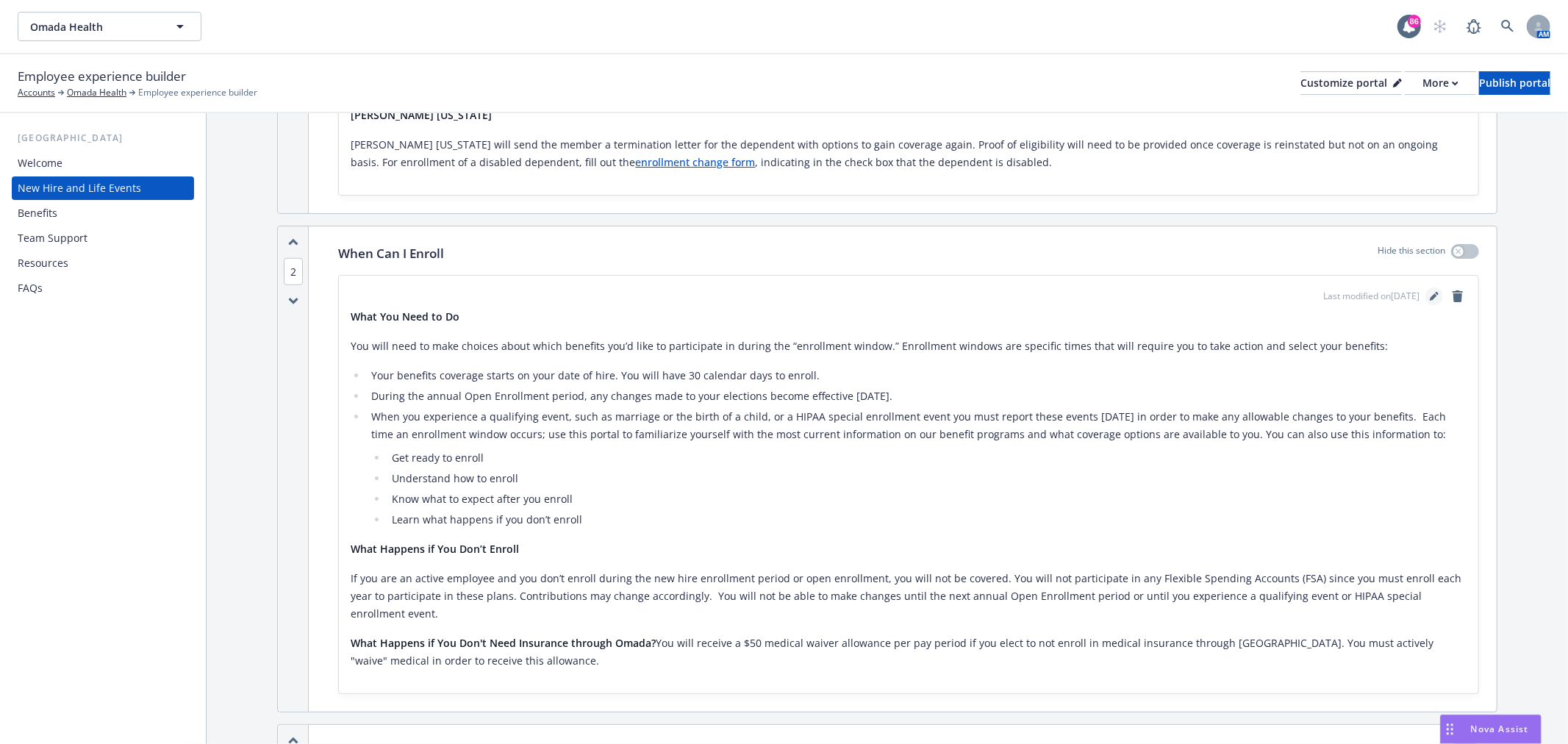
click at [1429, 292] on icon "editPencil" at bounding box center [1433, 296] width 9 height 9
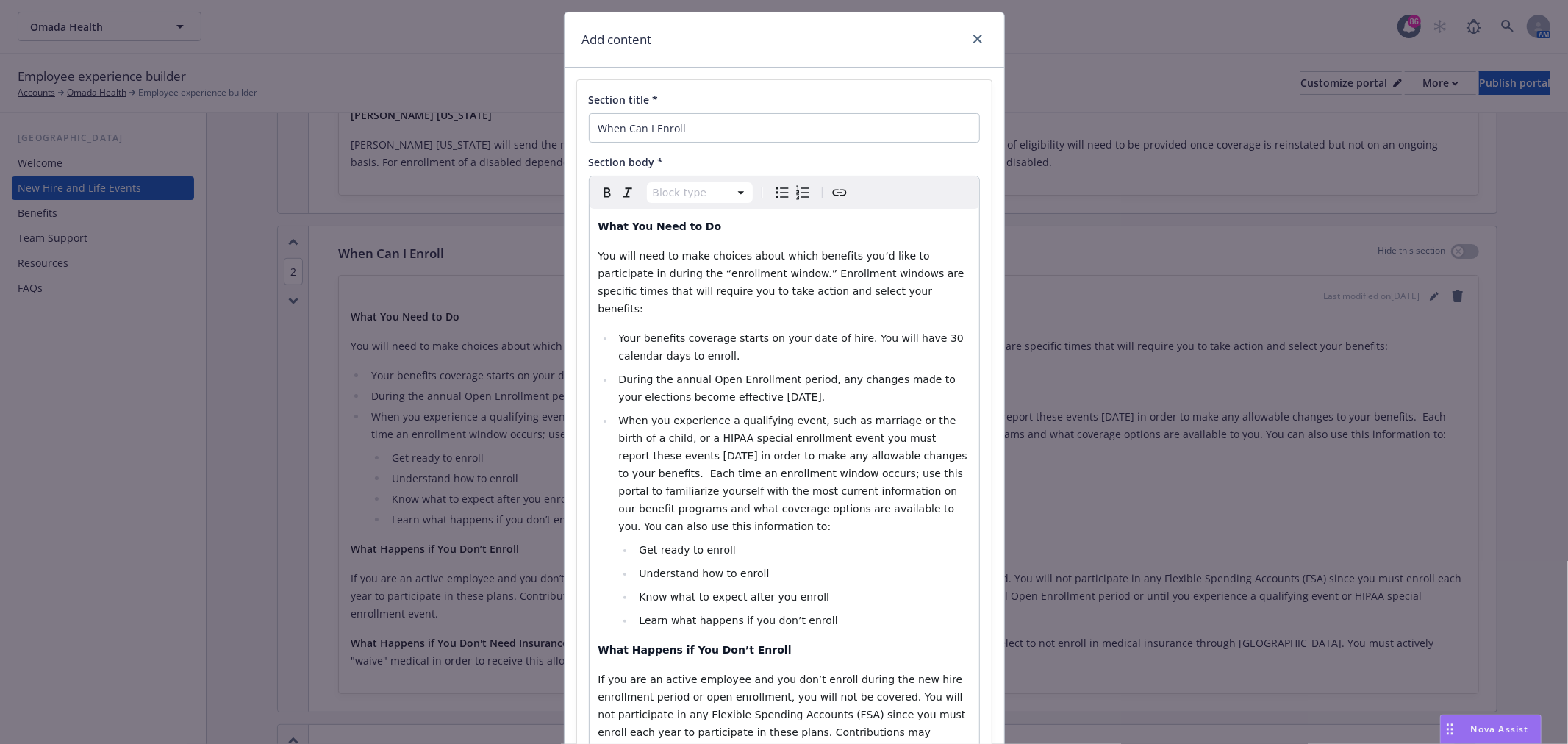
scroll to position [0, 0]
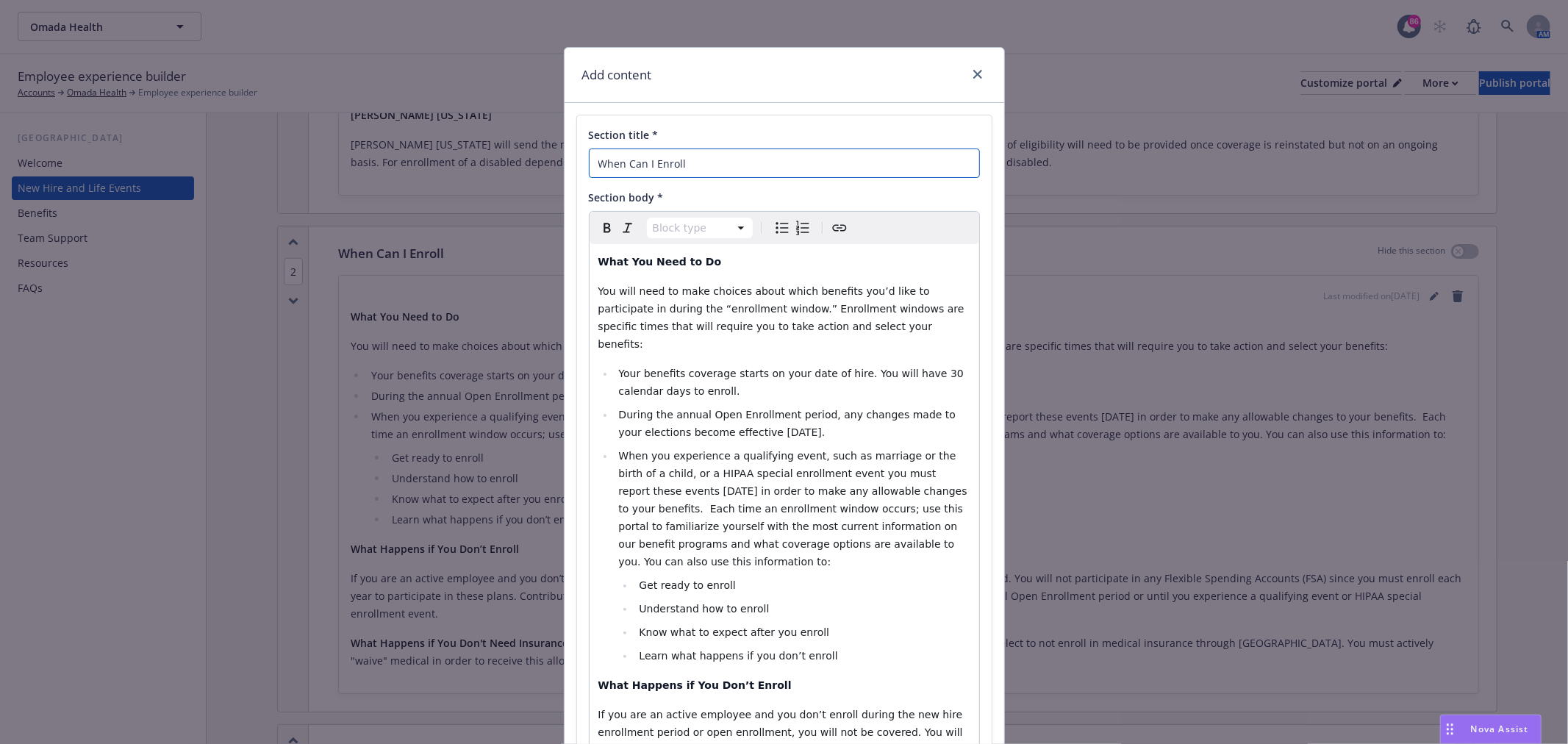
drag, startPoint x: 743, startPoint y: 167, endPoint x: 432, endPoint y: 171, distance: 311.0
click at [440, 171] on div "Add content Section title * When Can I Enroll Section body * Block type Paragra…" at bounding box center [784, 372] width 1568 height 744
click at [970, 68] on link "close" at bounding box center [977, 74] width 17 height 17
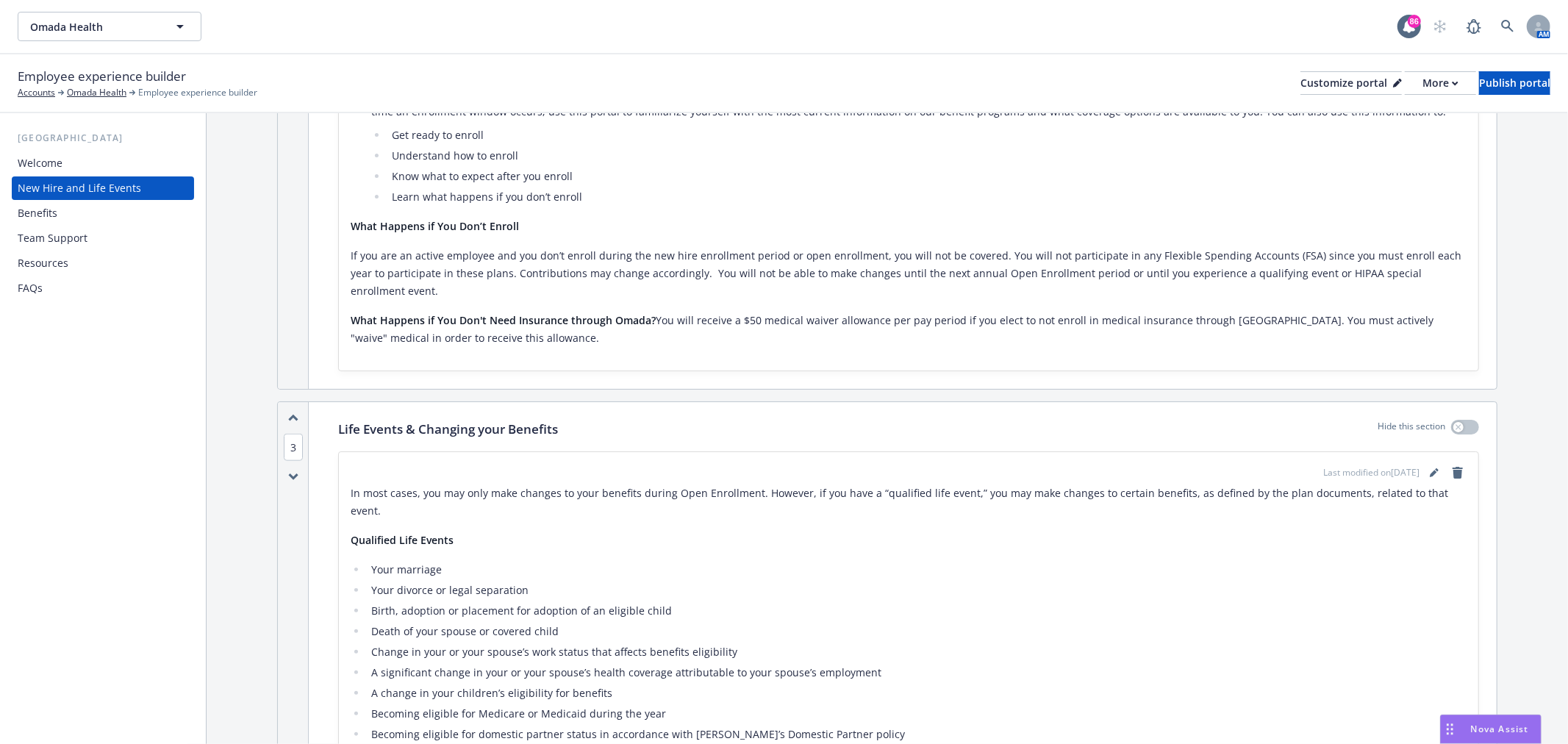
scroll to position [1306, 0]
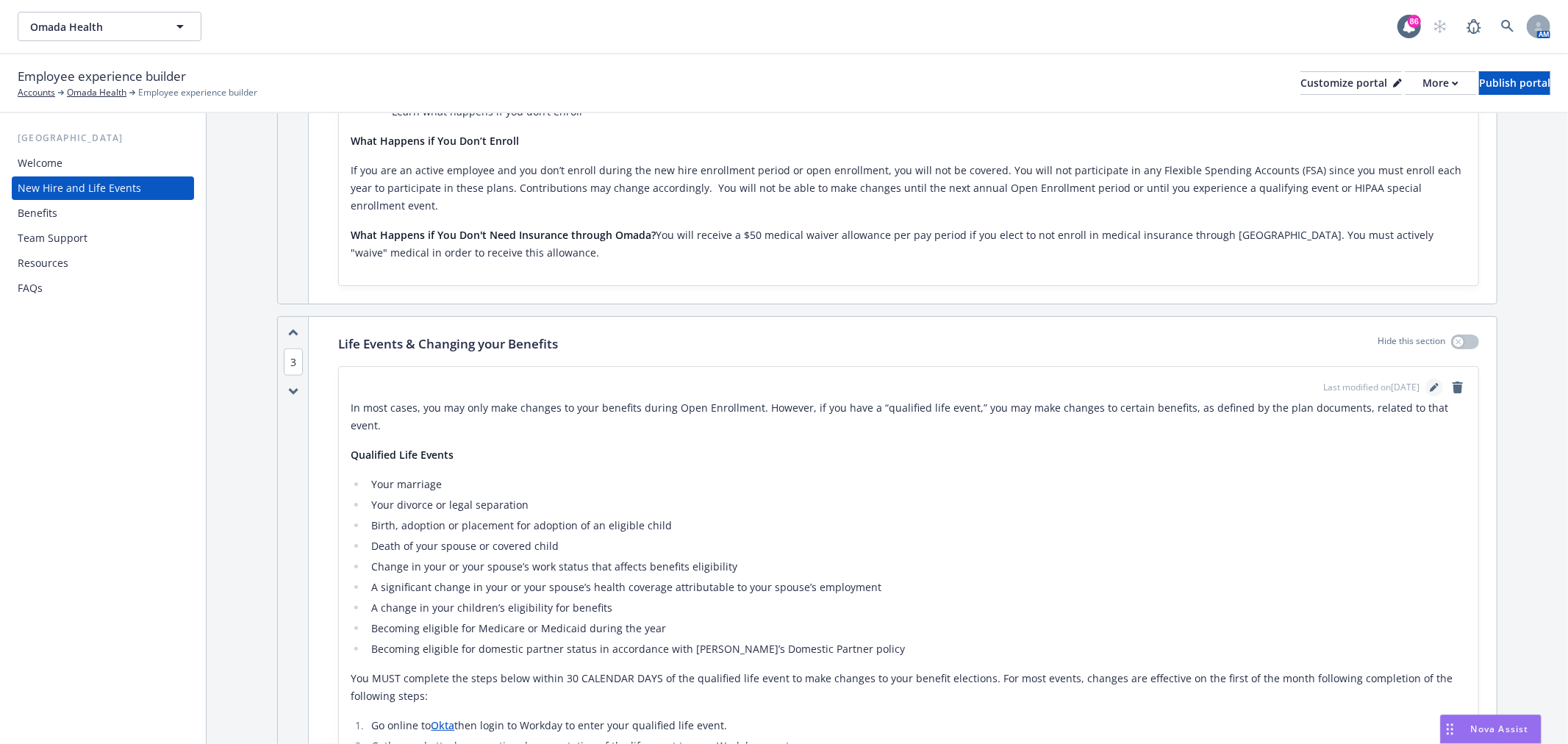
click at [1425, 378] on link "editPencil" at bounding box center [1433, 386] width 17 height 17
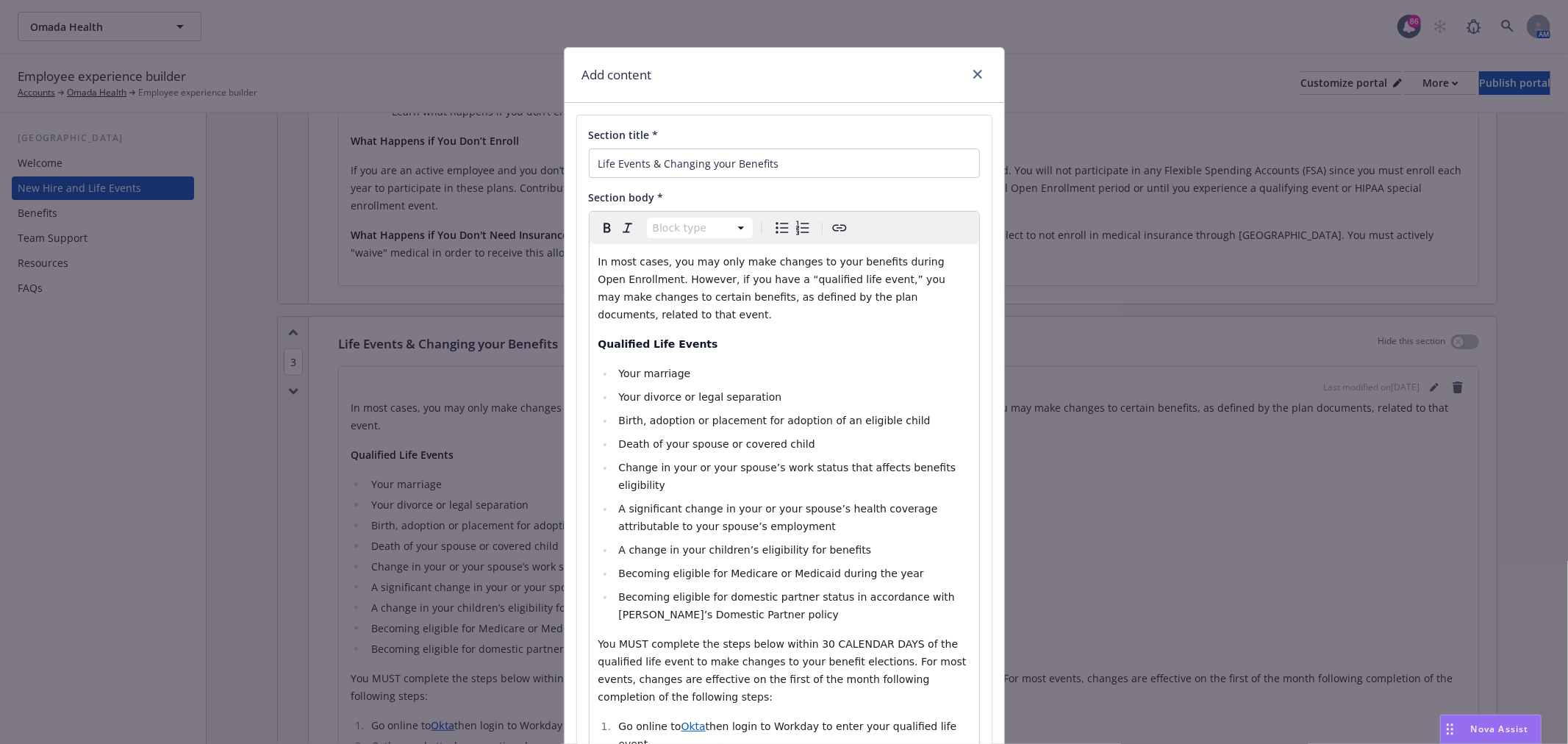
scroll to position [81, 0]
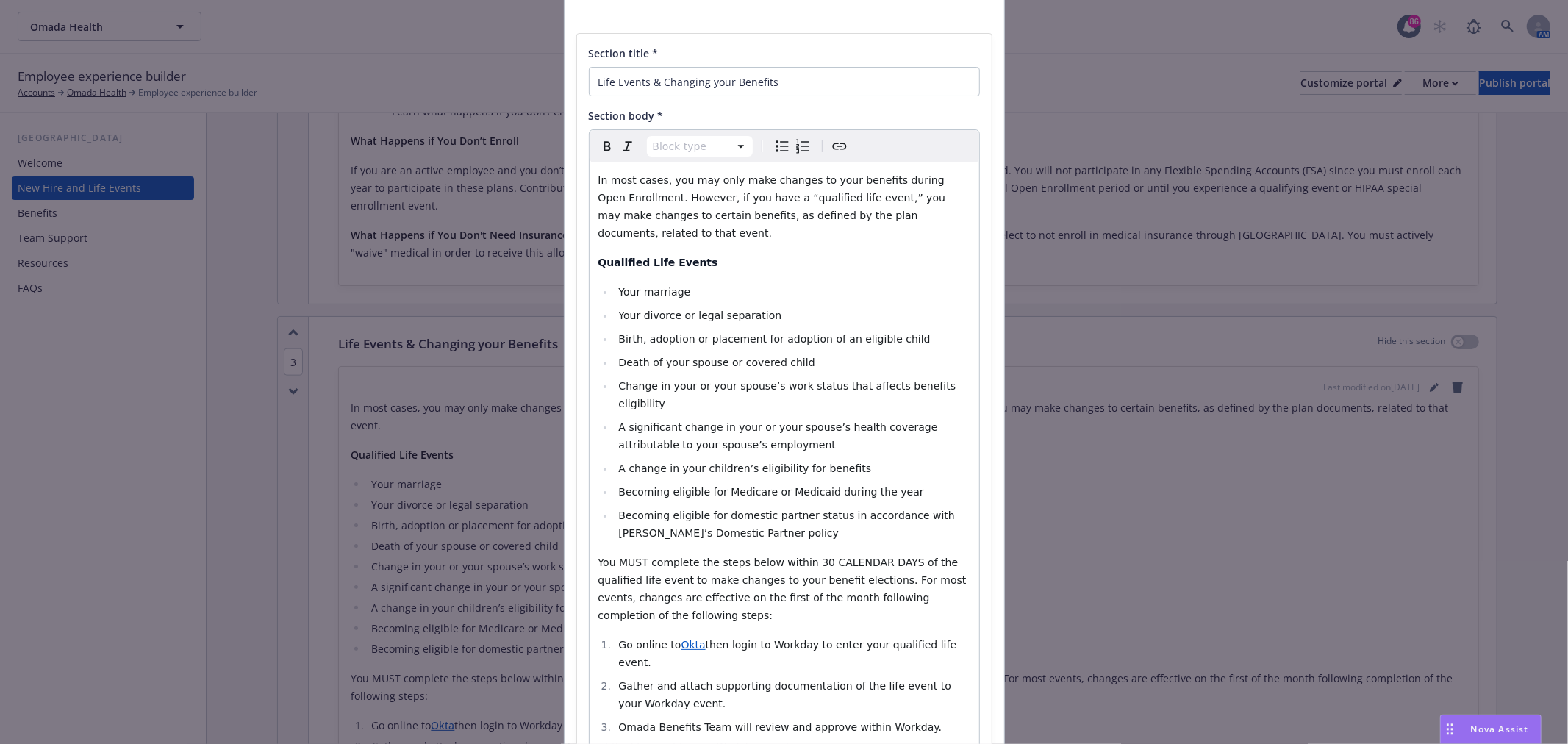
select select
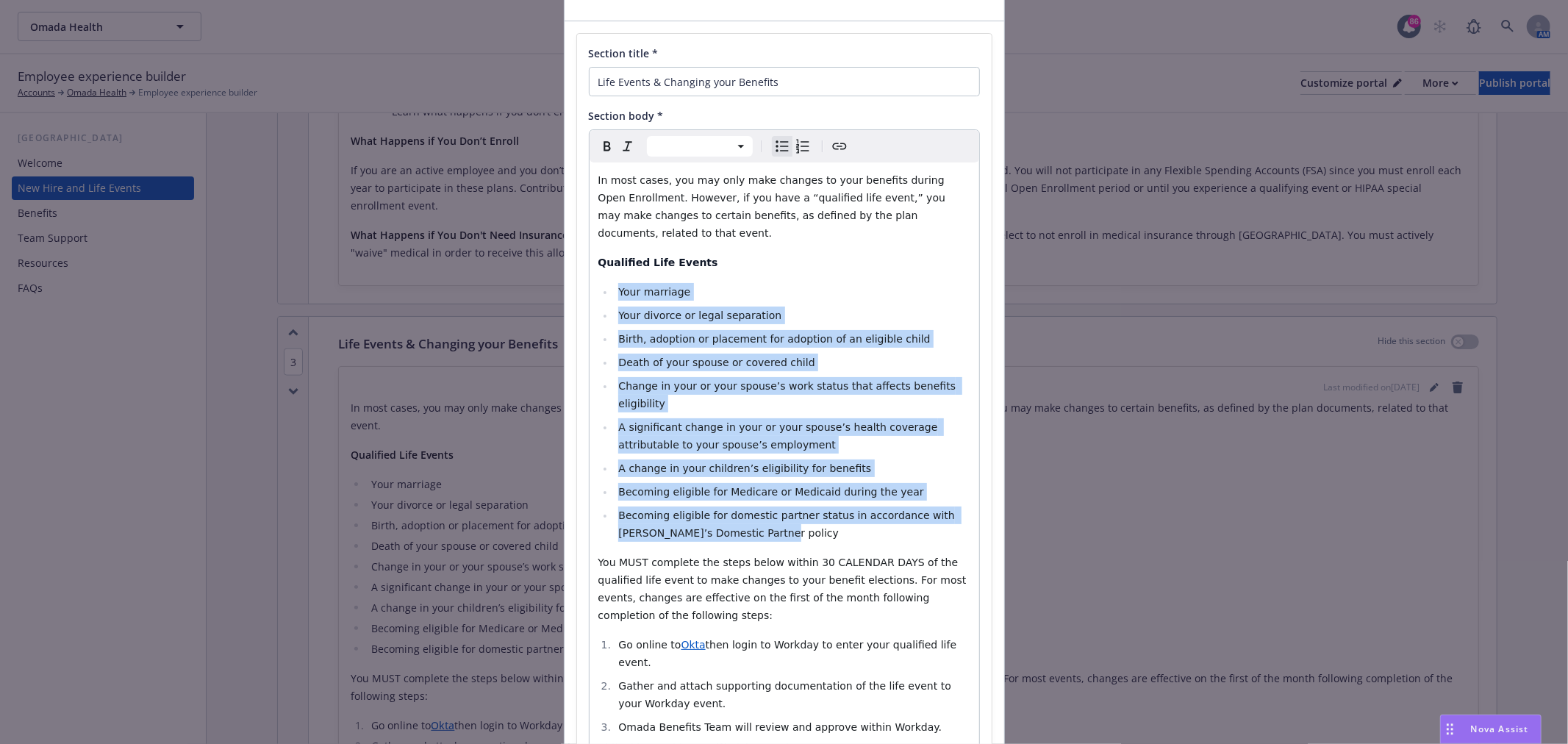
drag, startPoint x: 612, startPoint y: 277, endPoint x: 750, endPoint y: 497, distance: 259.7
click at [750, 497] on ul "Your marriage Your divorce or legal separation Birth, adoption or placement for…" at bounding box center [784, 412] width 372 height 258
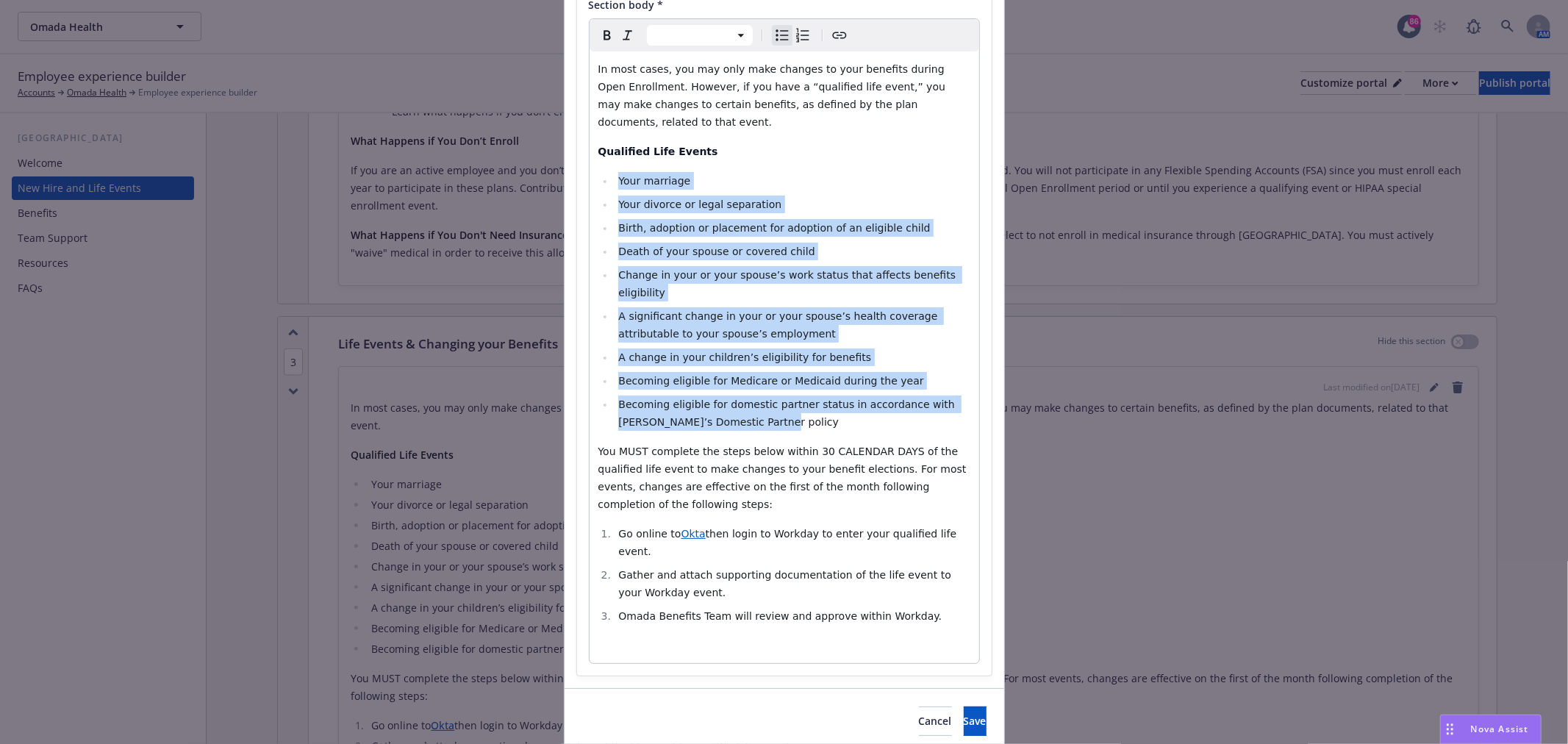
scroll to position [196, 0]
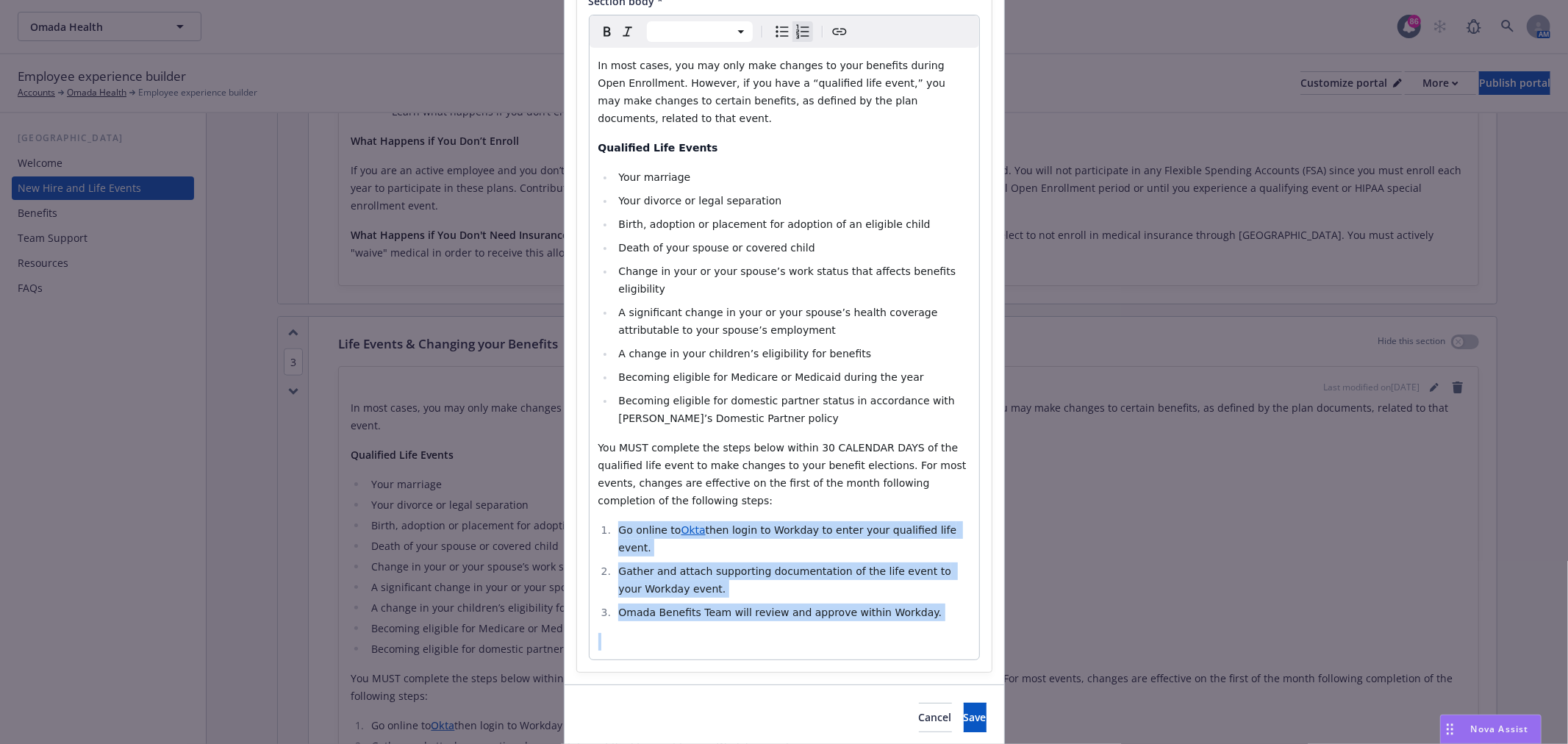
drag, startPoint x: 603, startPoint y: 491, endPoint x: 979, endPoint y: 582, distance: 386.9
click at [979, 582] on div "Section title * Life Events & Changing your Benefits Section body * Paragraph H…" at bounding box center [784, 294] width 414 height 752
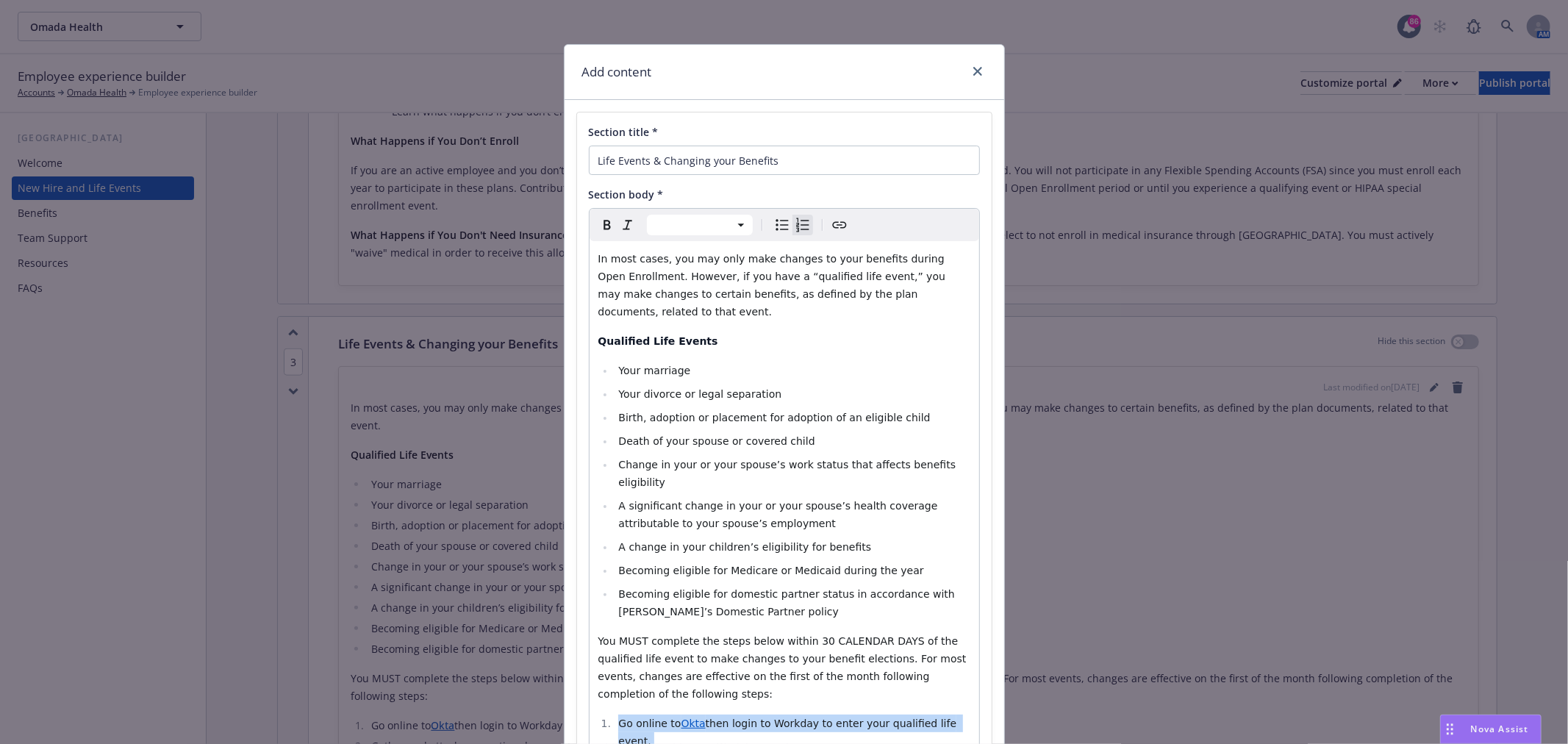
scroll to position [0, 0]
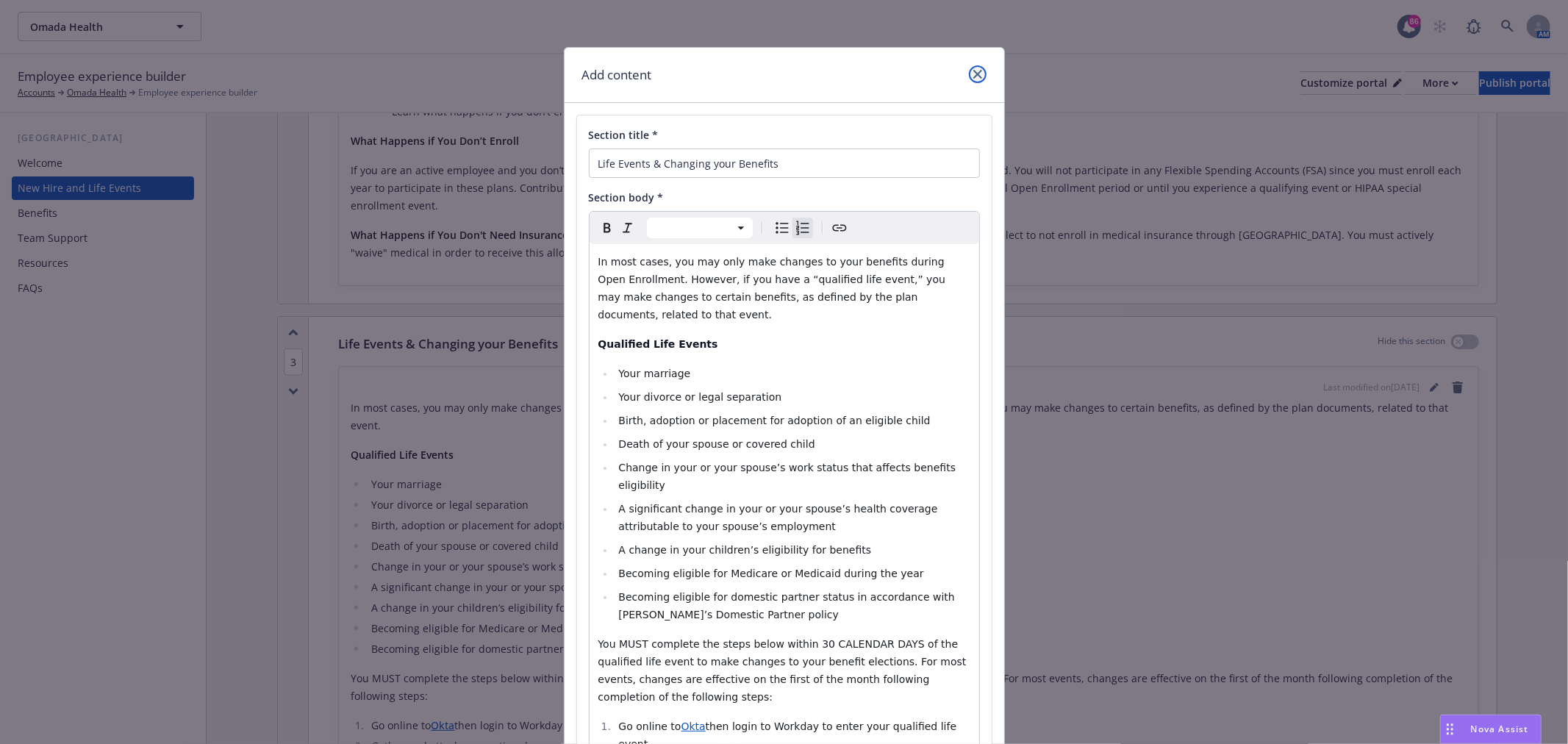
click at [974, 67] on link "close" at bounding box center [977, 74] width 17 height 17
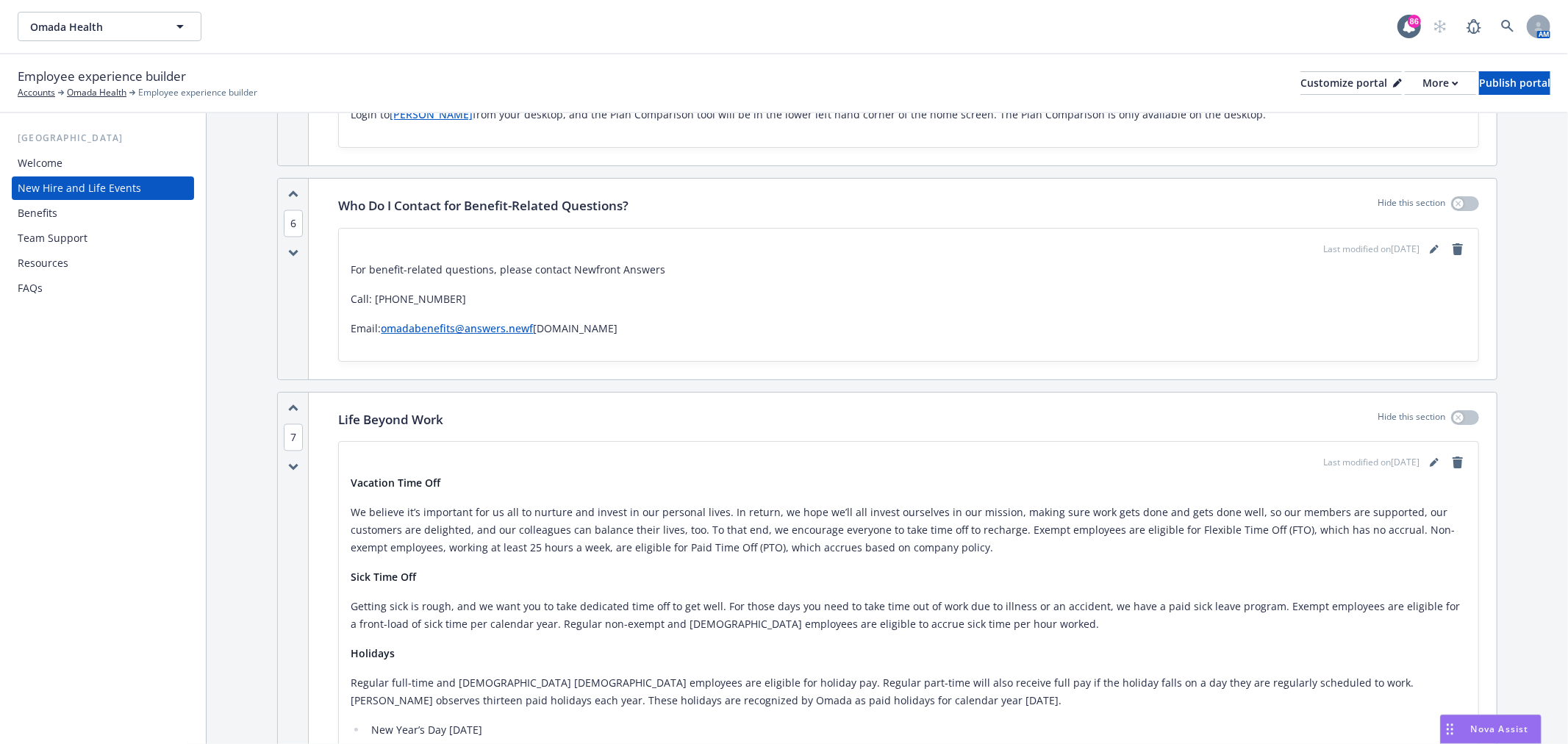
scroll to position [2449, 0]
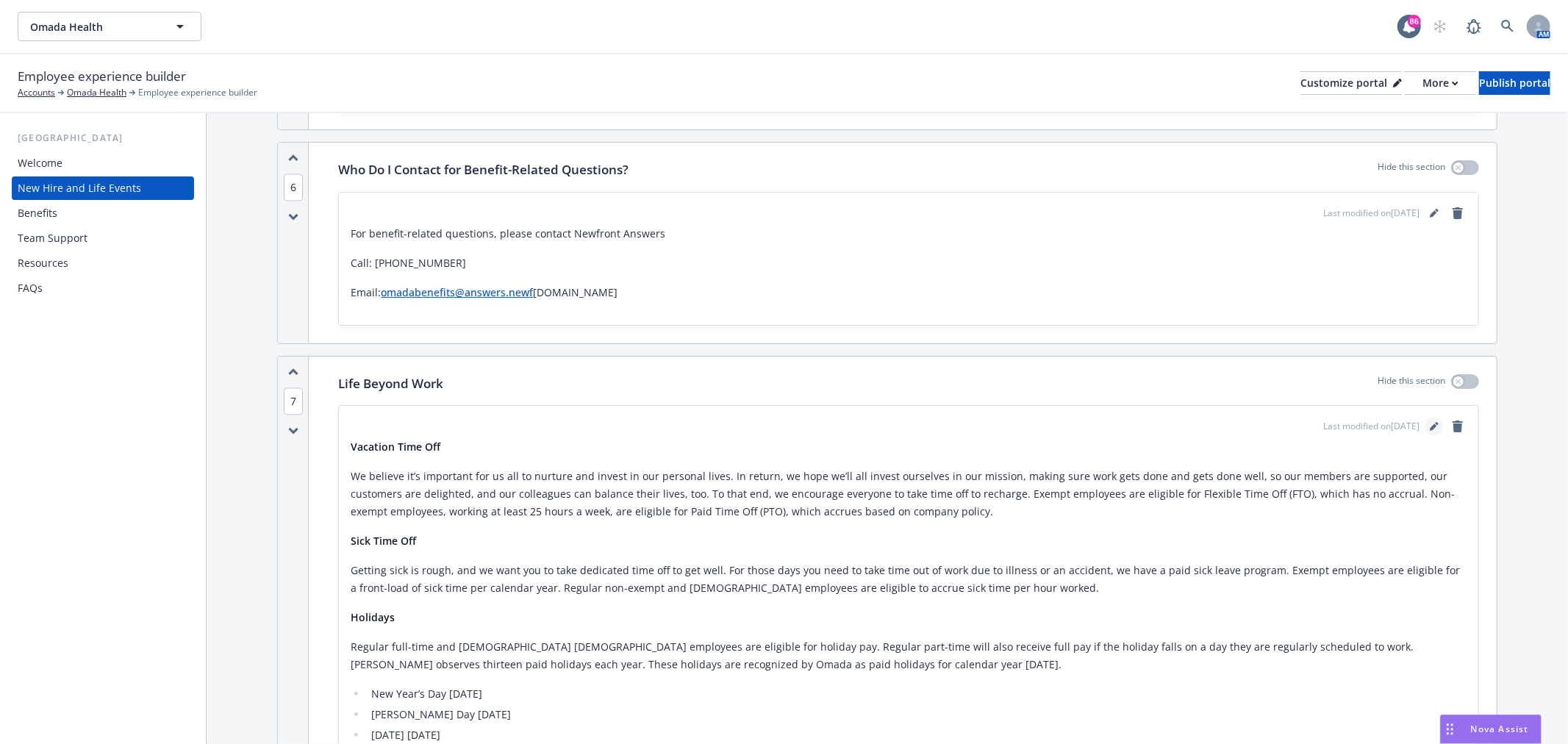
click at [1429, 422] on icon "editPencil" at bounding box center [1433, 426] width 9 height 9
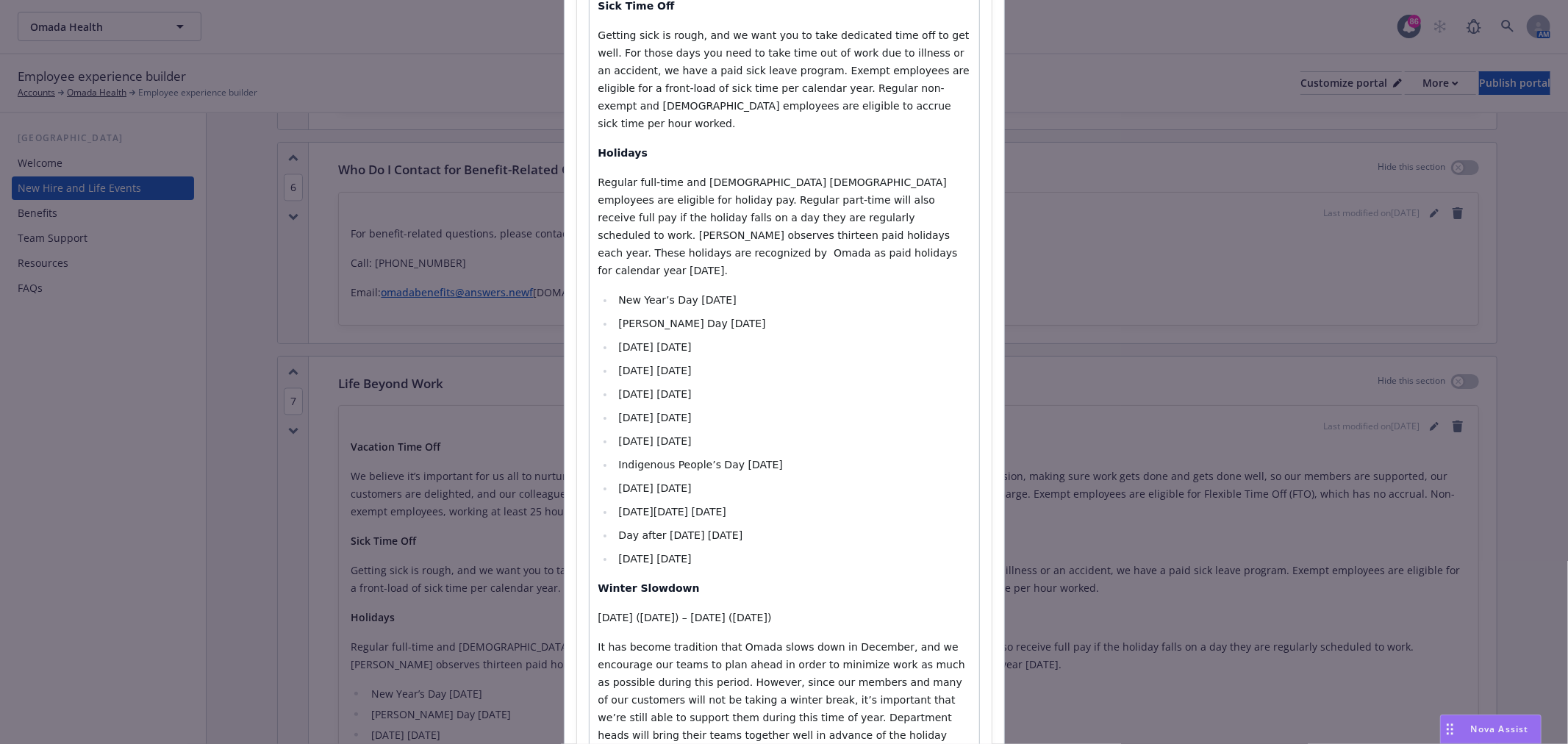
scroll to position [490, 0]
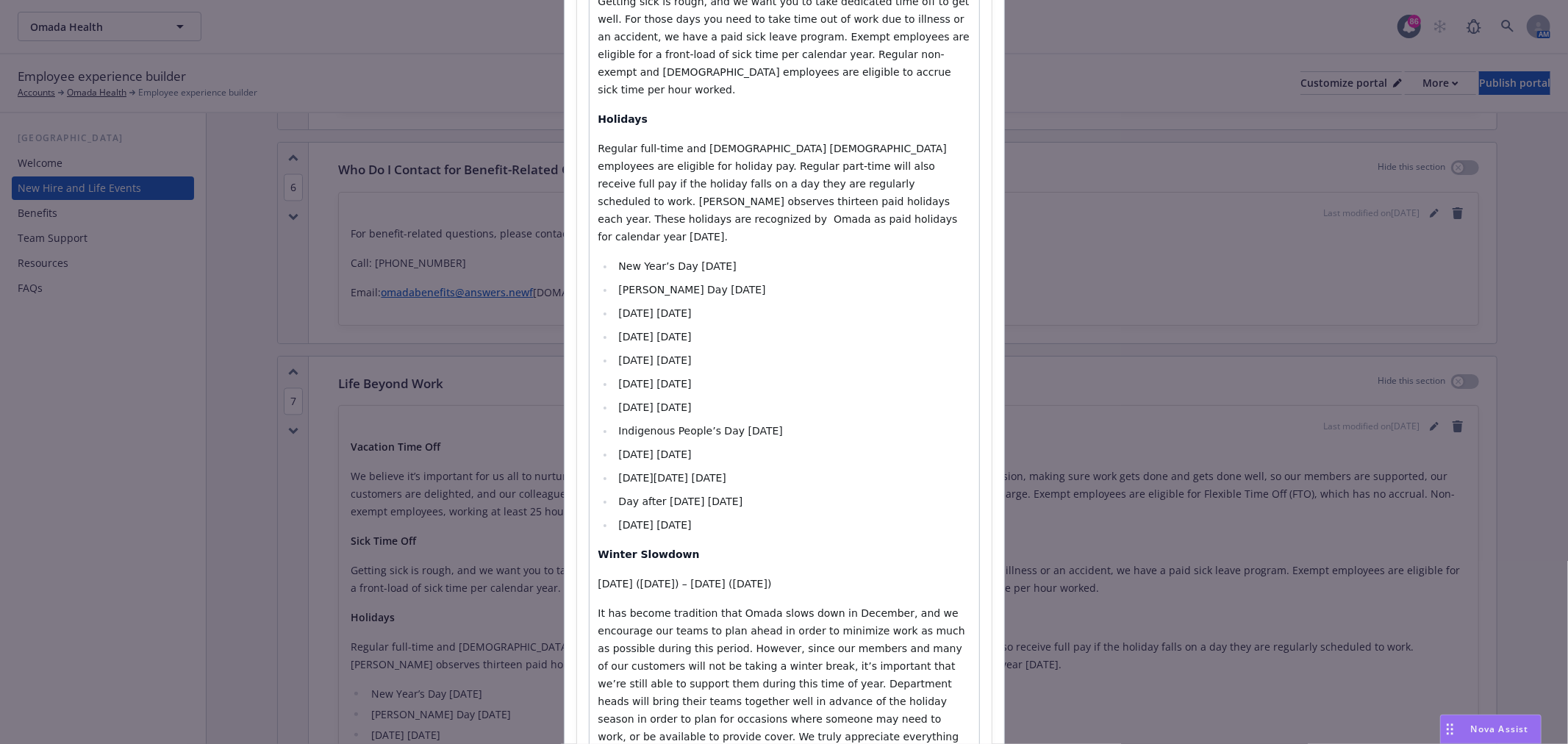
select select
drag, startPoint x: 614, startPoint y: 199, endPoint x: 862, endPoint y: 454, distance: 355.7
click at [862, 454] on ul "New Year’s Day [DATE] [PERSON_NAME] [PERSON_NAME] [DATE] [DATE] [DATE] [DATE] […" at bounding box center [784, 395] width 372 height 276
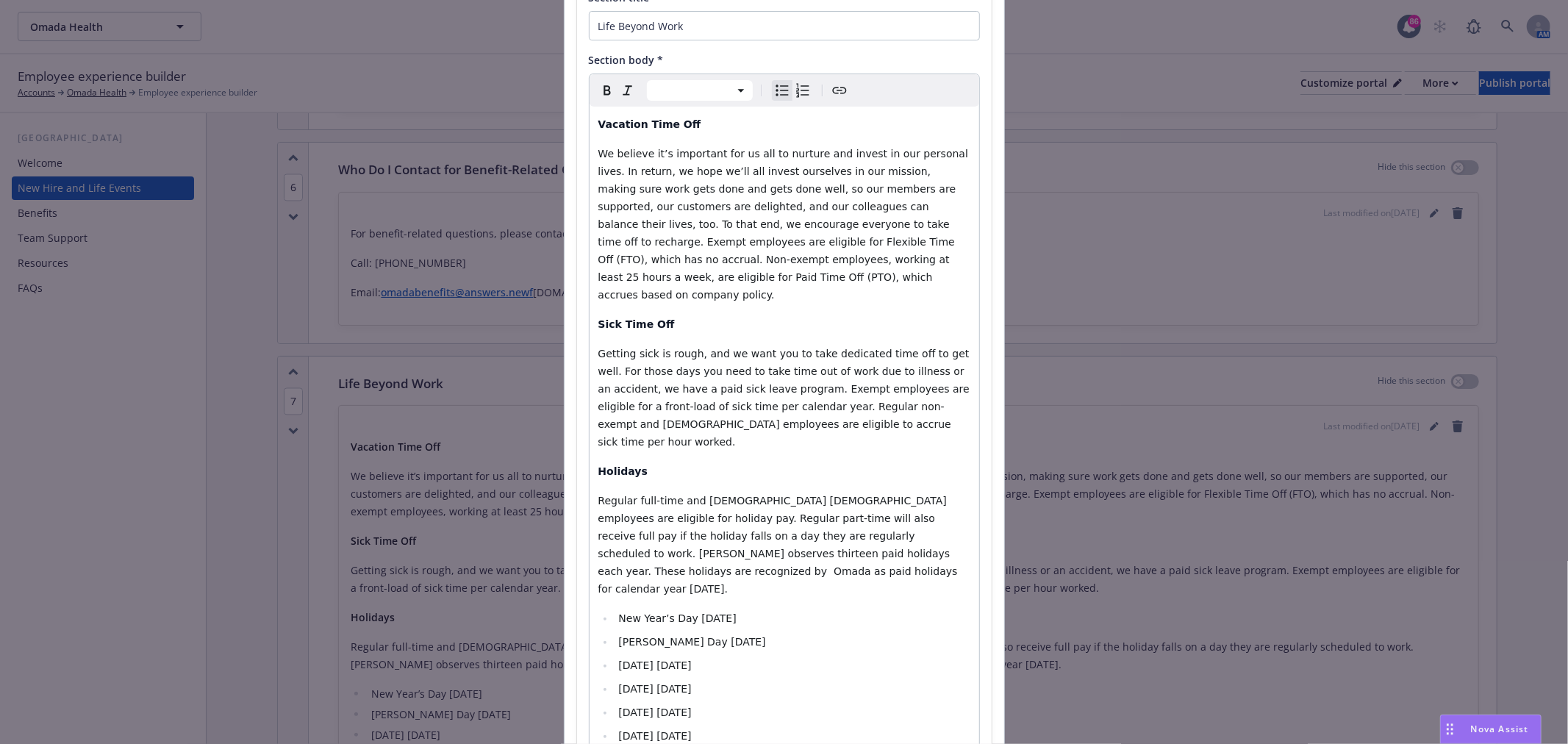
scroll to position [0, 0]
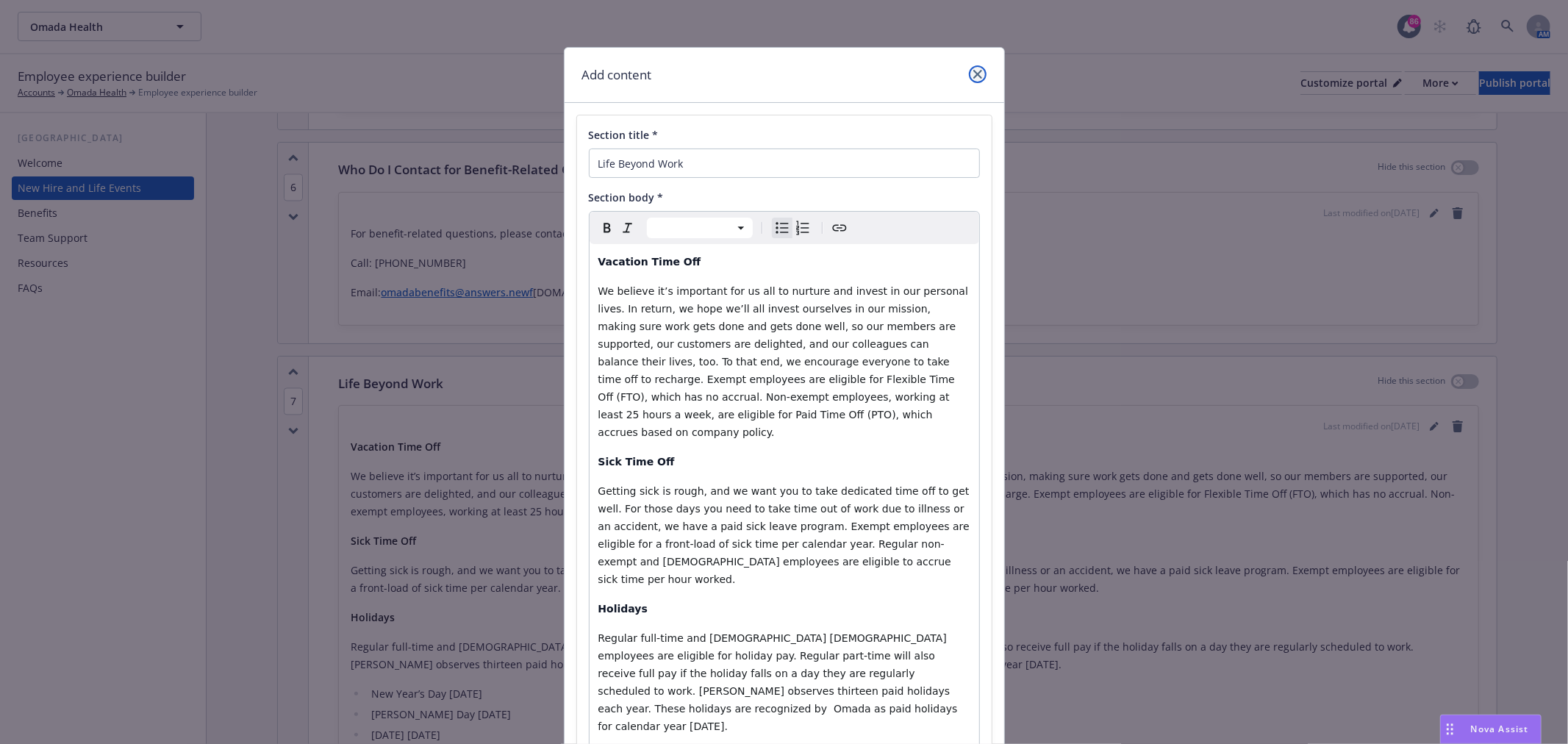
click at [973, 71] on icon "close" at bounding box center [977, 74] width 9 height 9
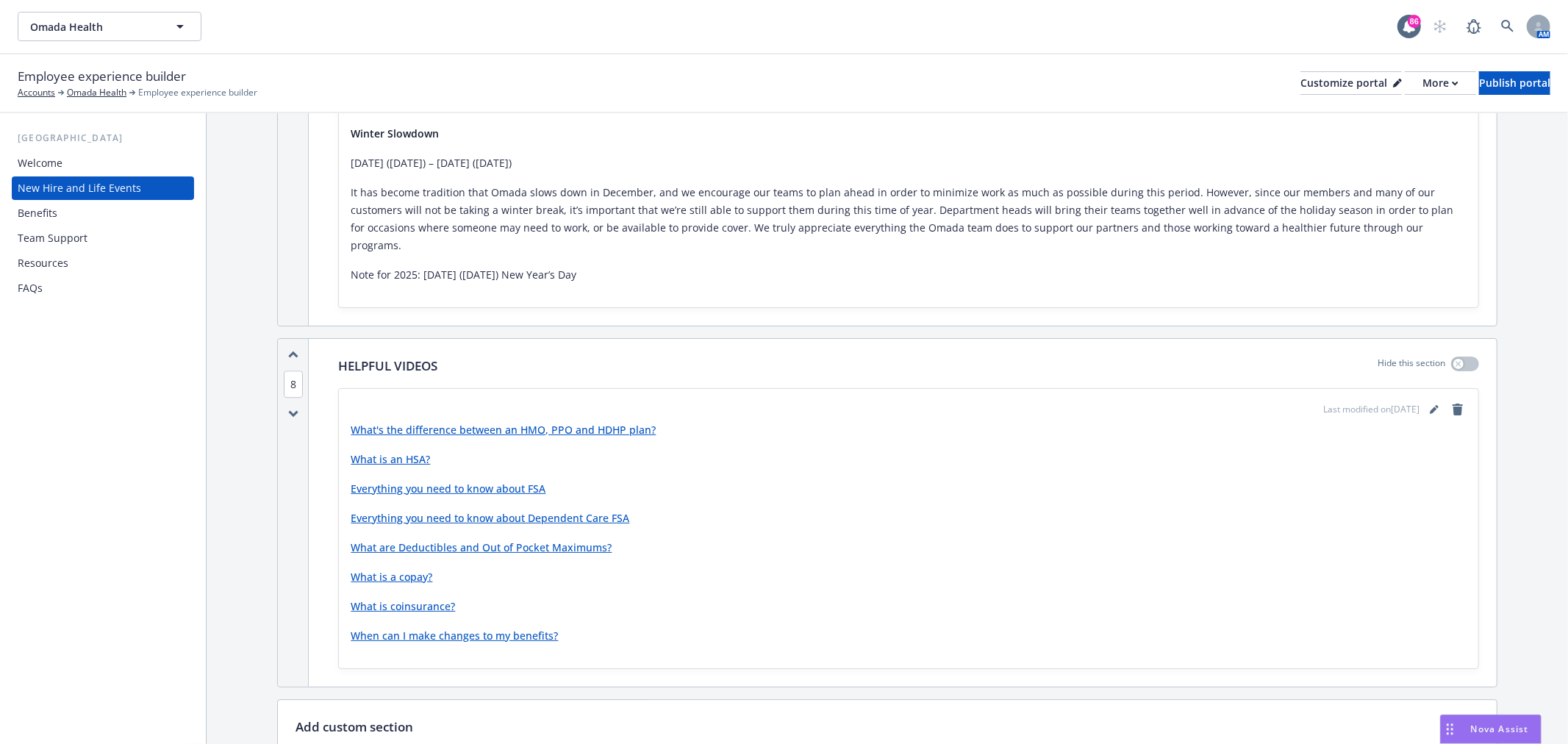
scroll to position [3266, 0]
click at [1429, 404] on icon "editPencil" at bounding box center [1433, 409] width 9 height 9
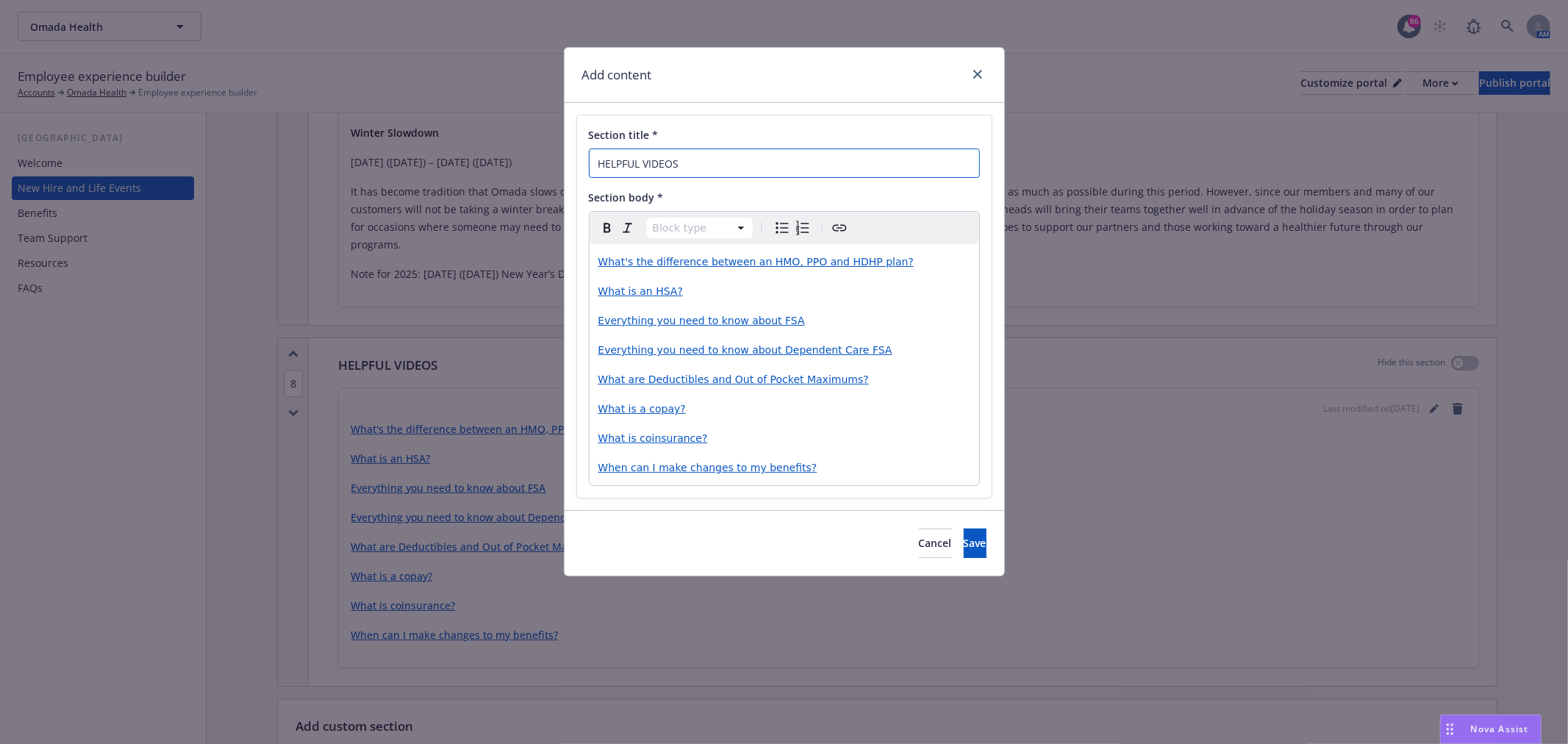
click at [592, 162] on input "HELPFUL VIDEOS" at bounding box center [784, 163] width 391 height 30
click at [973, 70] on icon "close" at bounding box center [977, 74] width 9 height 9
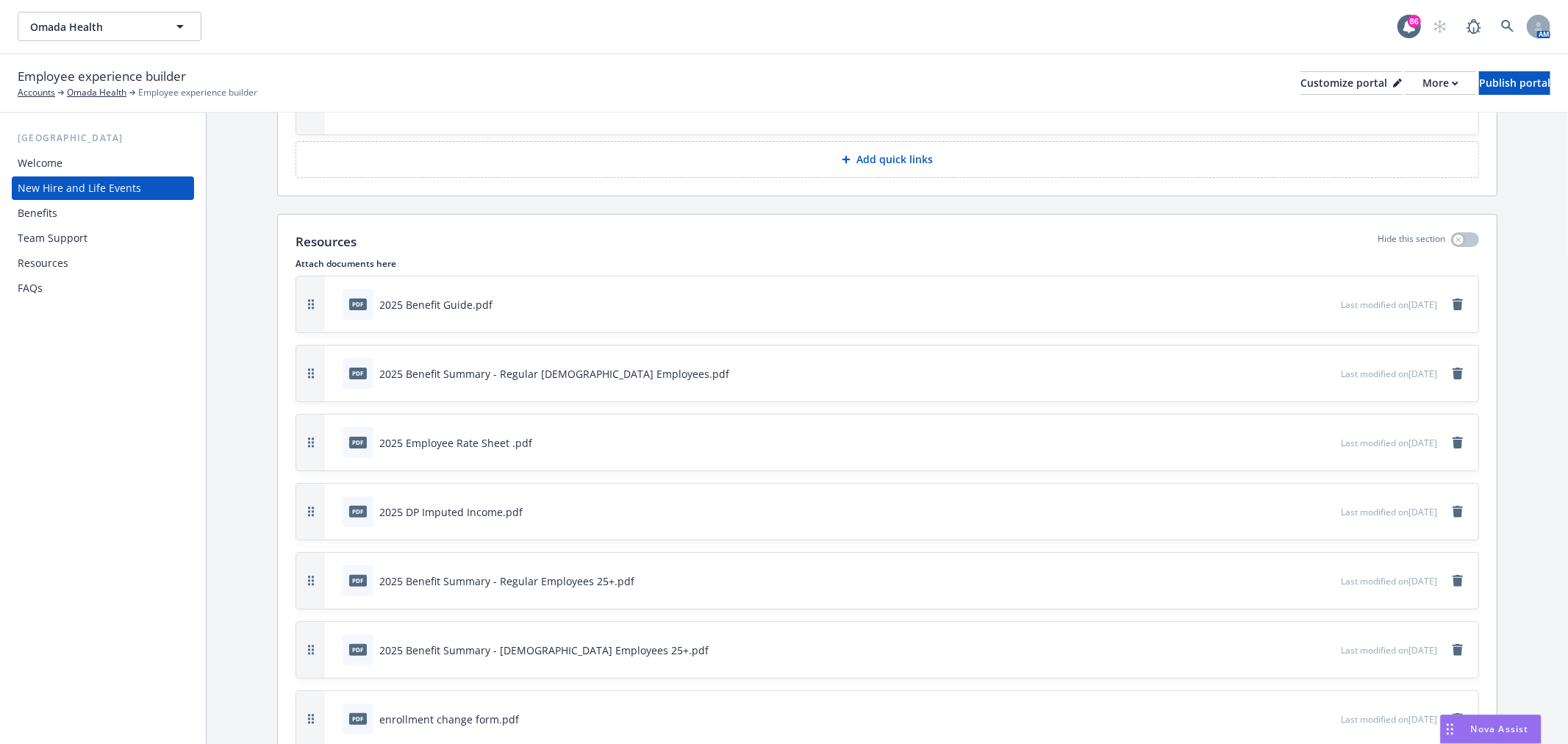
scroll to position [5155, 0]
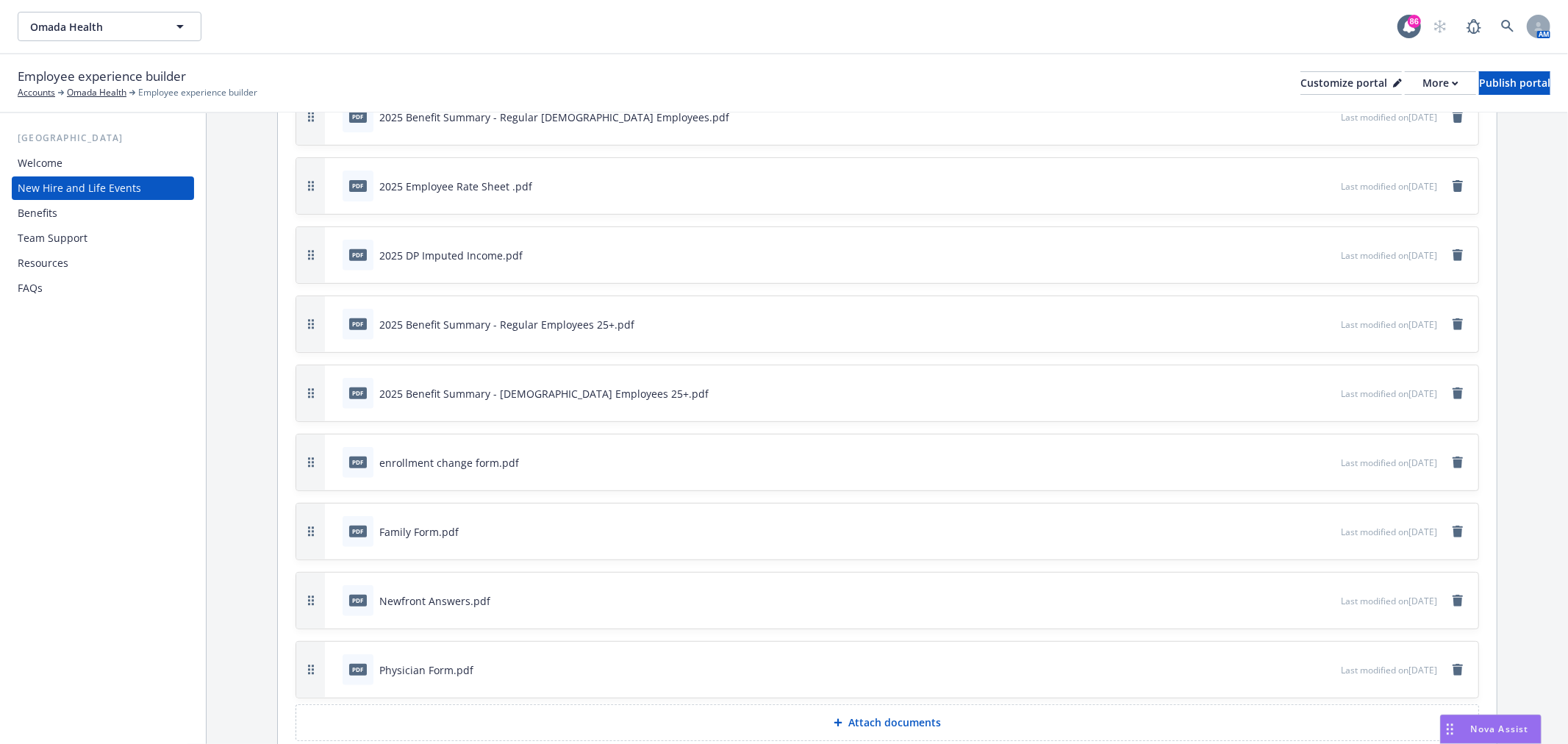
click at [1040, 704] on button "Attach documents" at bounding box center [887, 722] width 1183 height 37
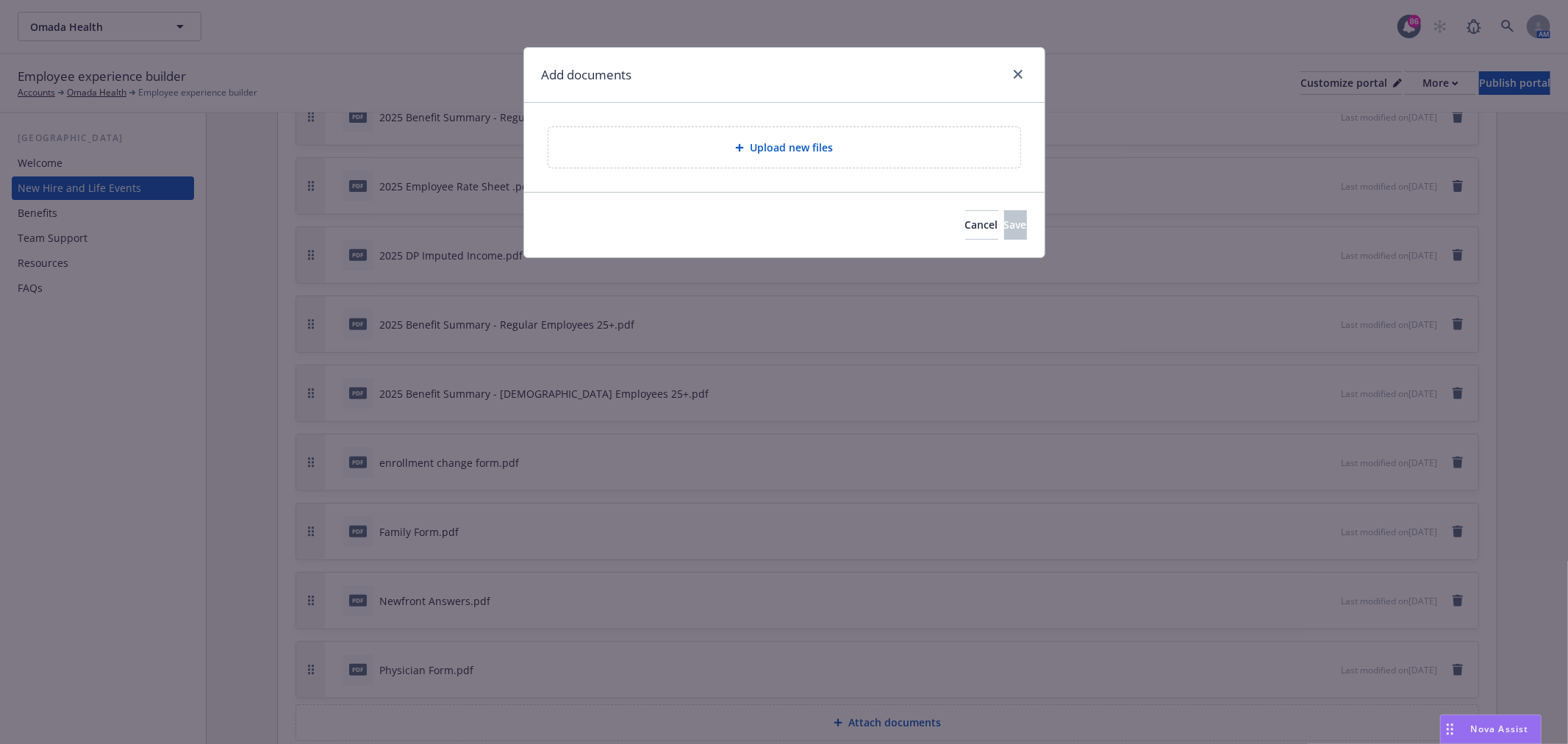
click at [751, 141] on span "Upload new files" at bounding box center [791, 147] width 83 height 16
click at [1016, 80] on link "close" at bounding box center [1017, 74] width 17 height 17
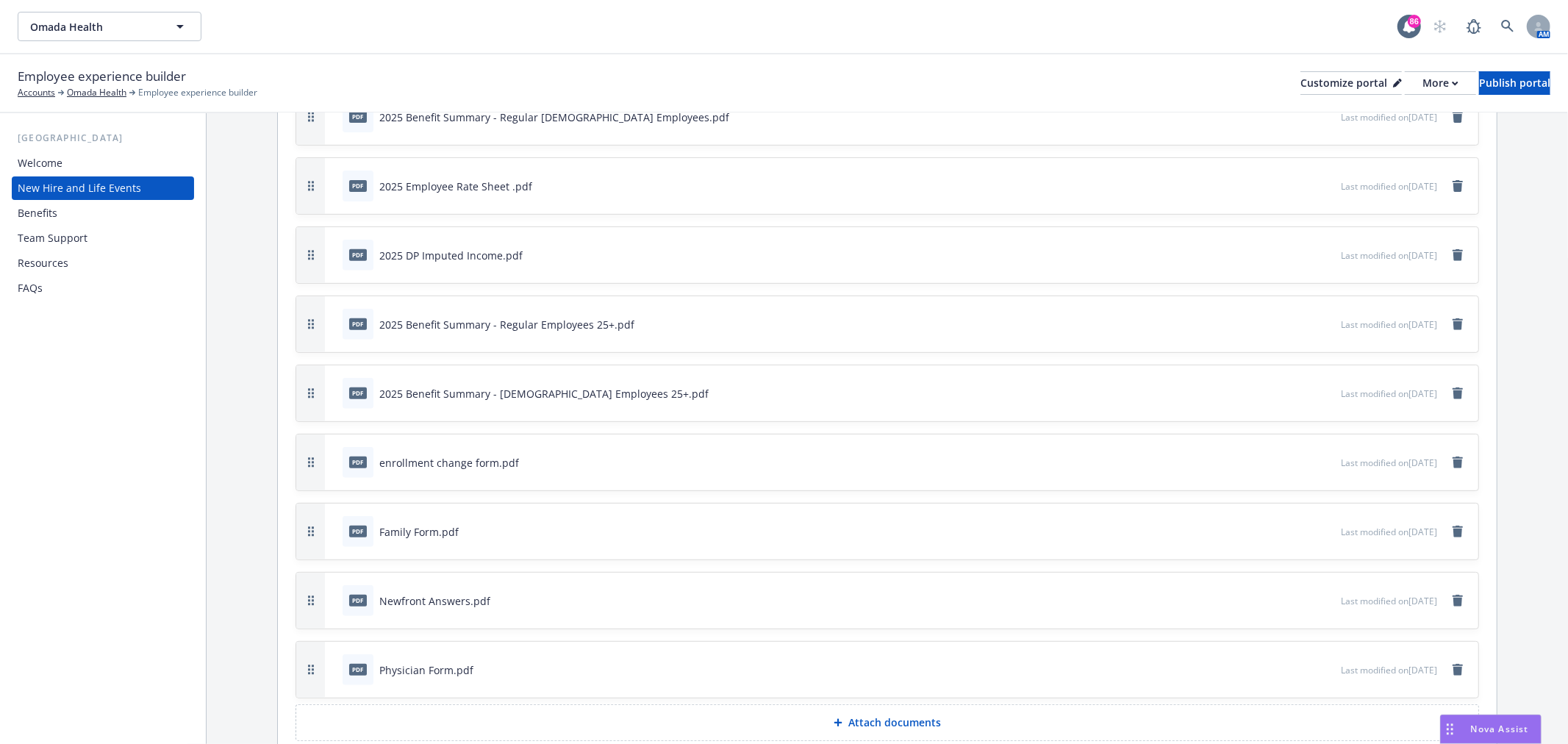
click at [53, 215] on div "Benefits" at bounding box center [37, 212] width 39 height 24
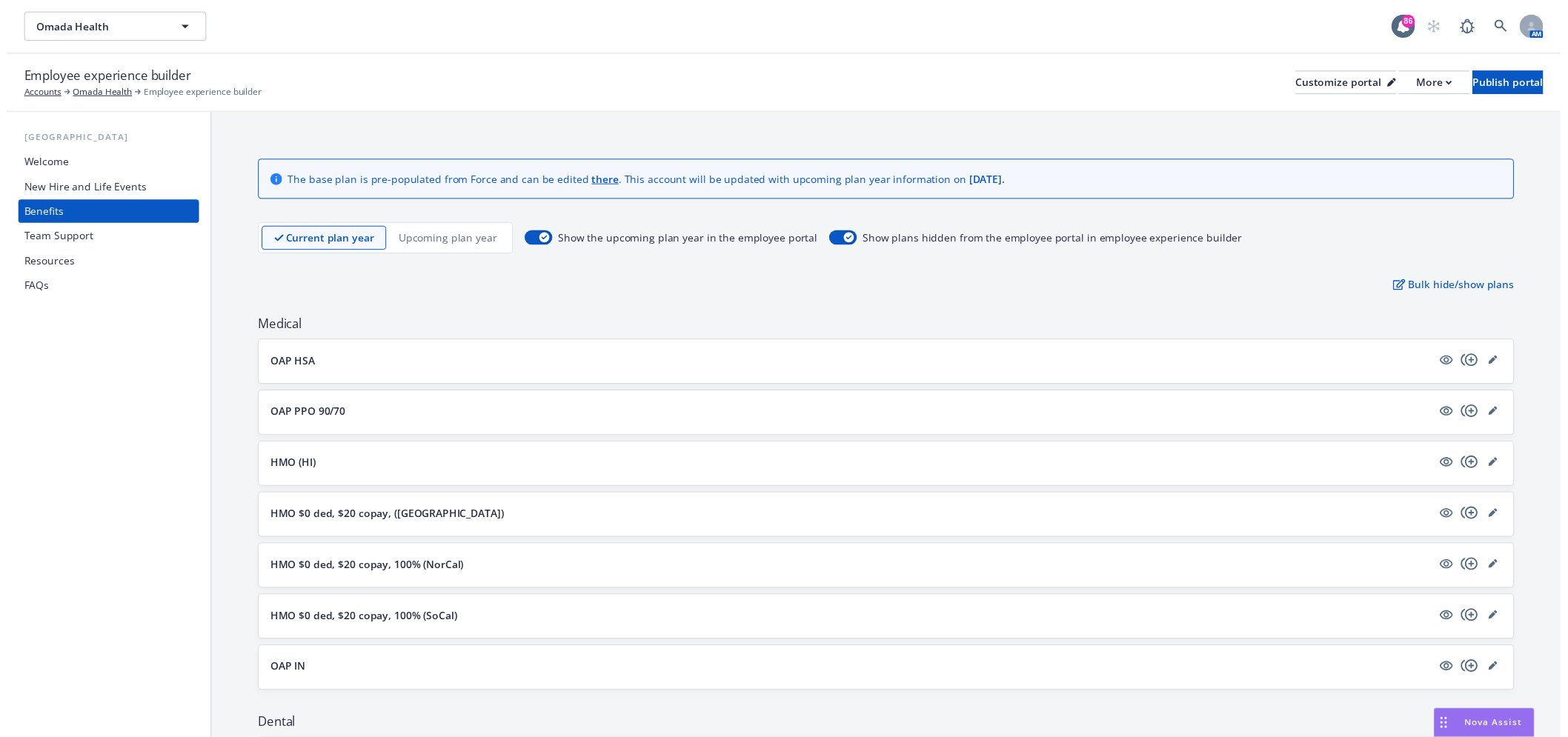
scroll to position [165, 0]
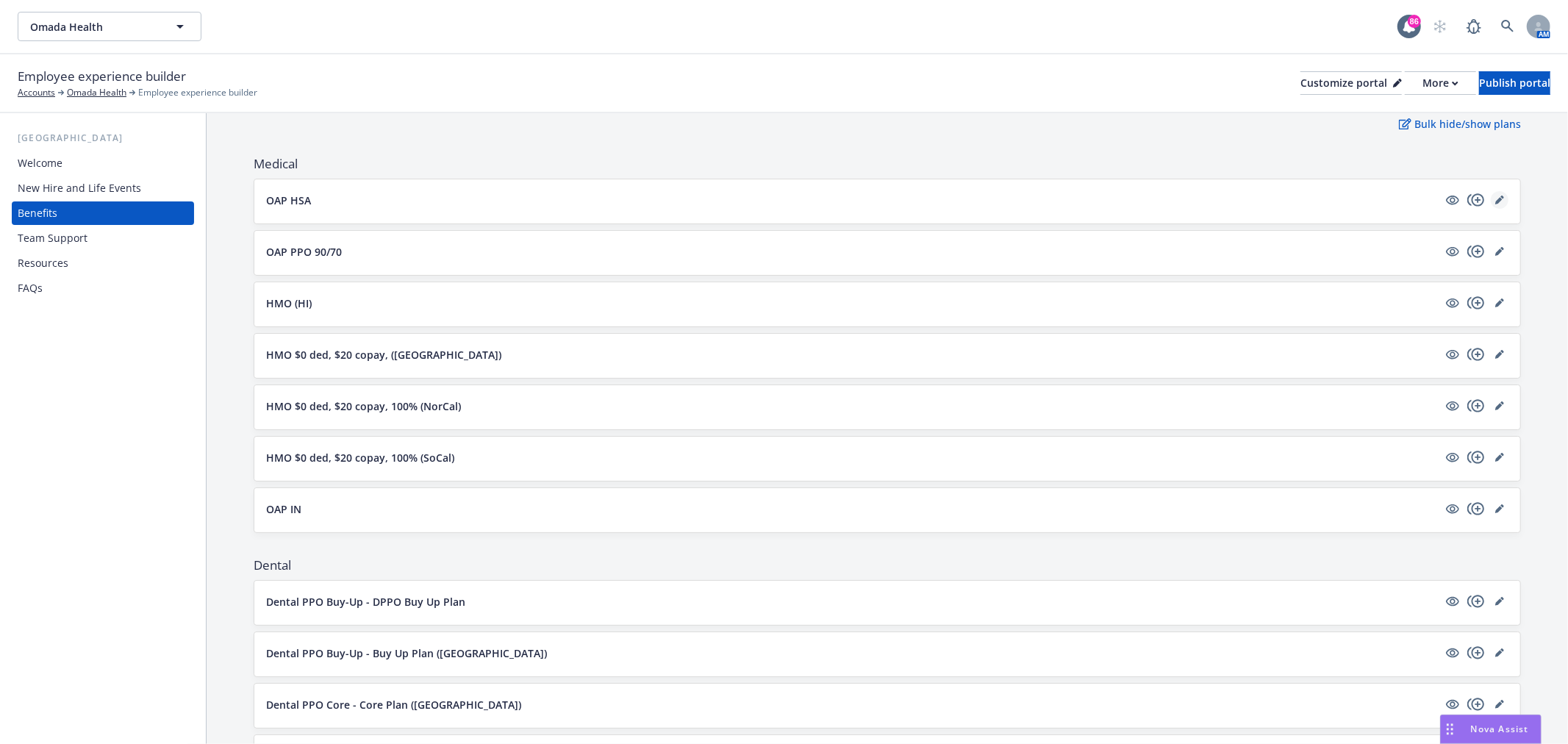
click at [1495, 199] on icon "editPencil" at bounding box center [1499, 199] width 9 height 9
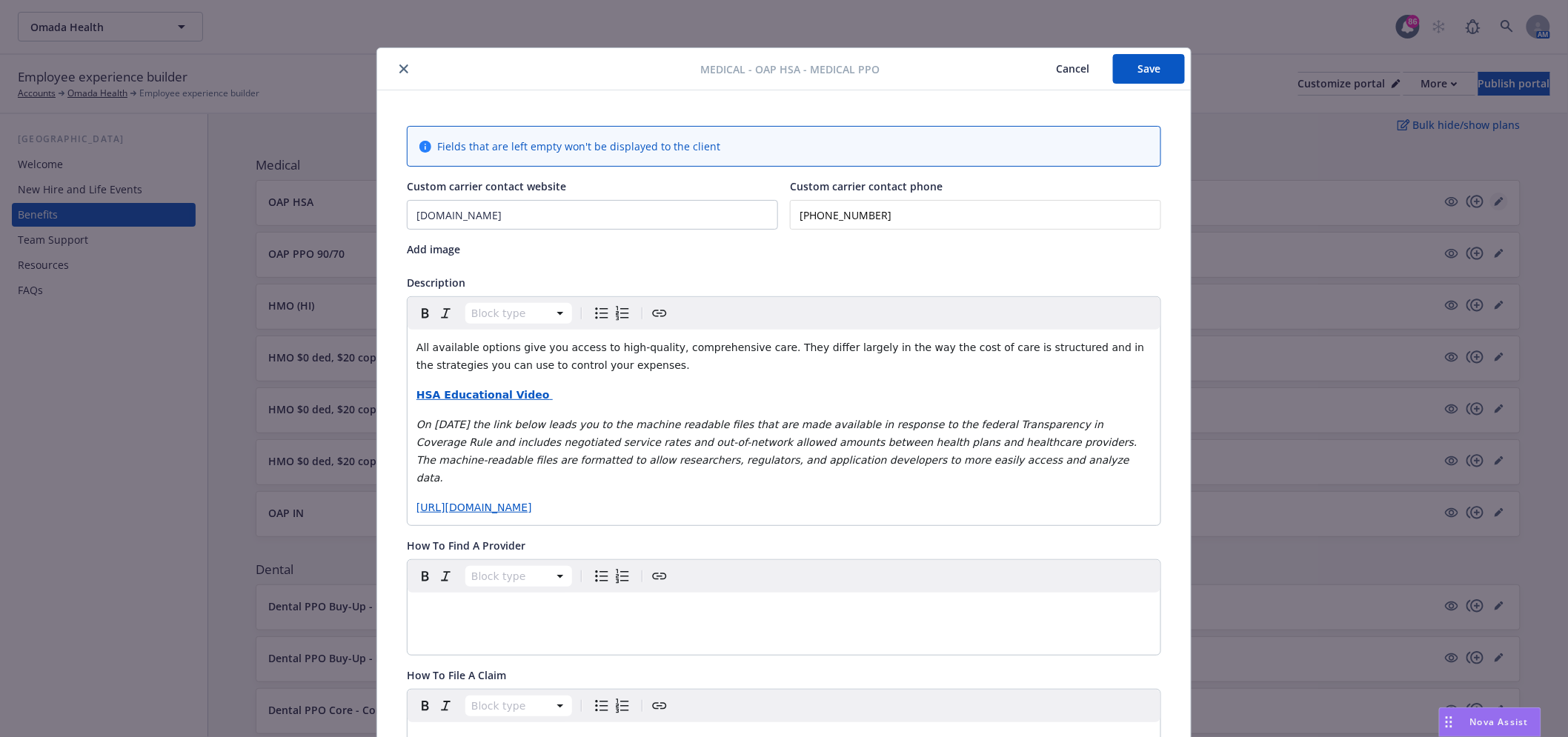
scroll to position [45, 0]
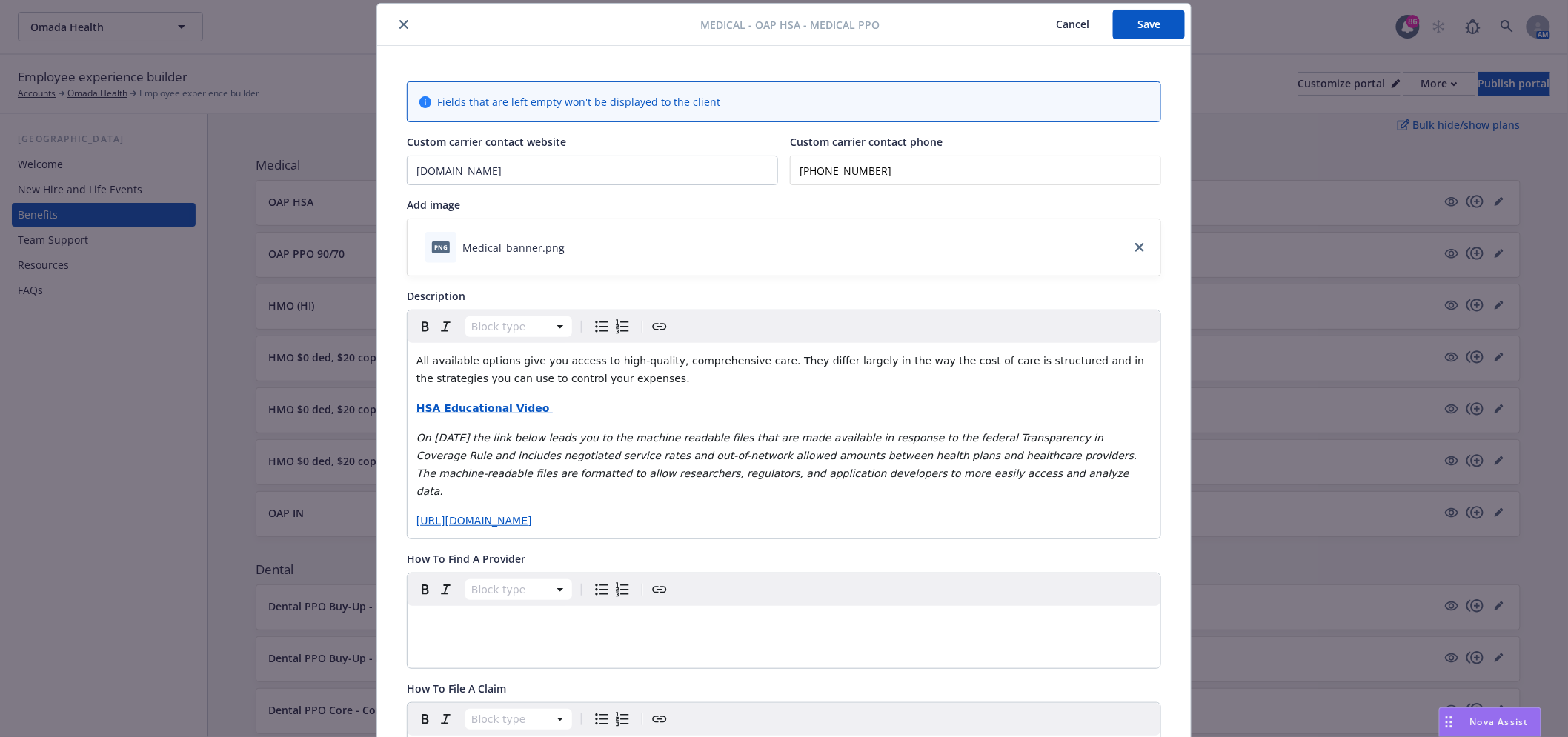
drag, startPoint x: 931, startPoint y: 164, endPoint x: 772, endPoint y: 166, distance: 159.0
click at [772, 166] on div "Custom carrier contact website [DOMAIN_NAME] Custom carrier contact phone [PHON…" at bounding box center [784, 160] width 755 height 51
drag, startPoint x: 545, startPoint y: 168, endPoint x: 320, endPoint y: 173, distance: 225.1
click at [320, 173] on div "Medical - OAP HSA - Medical PPO Cancel Save Fields that are left empty won't be…" at bounding box center [784, 368] width 1568 height 737
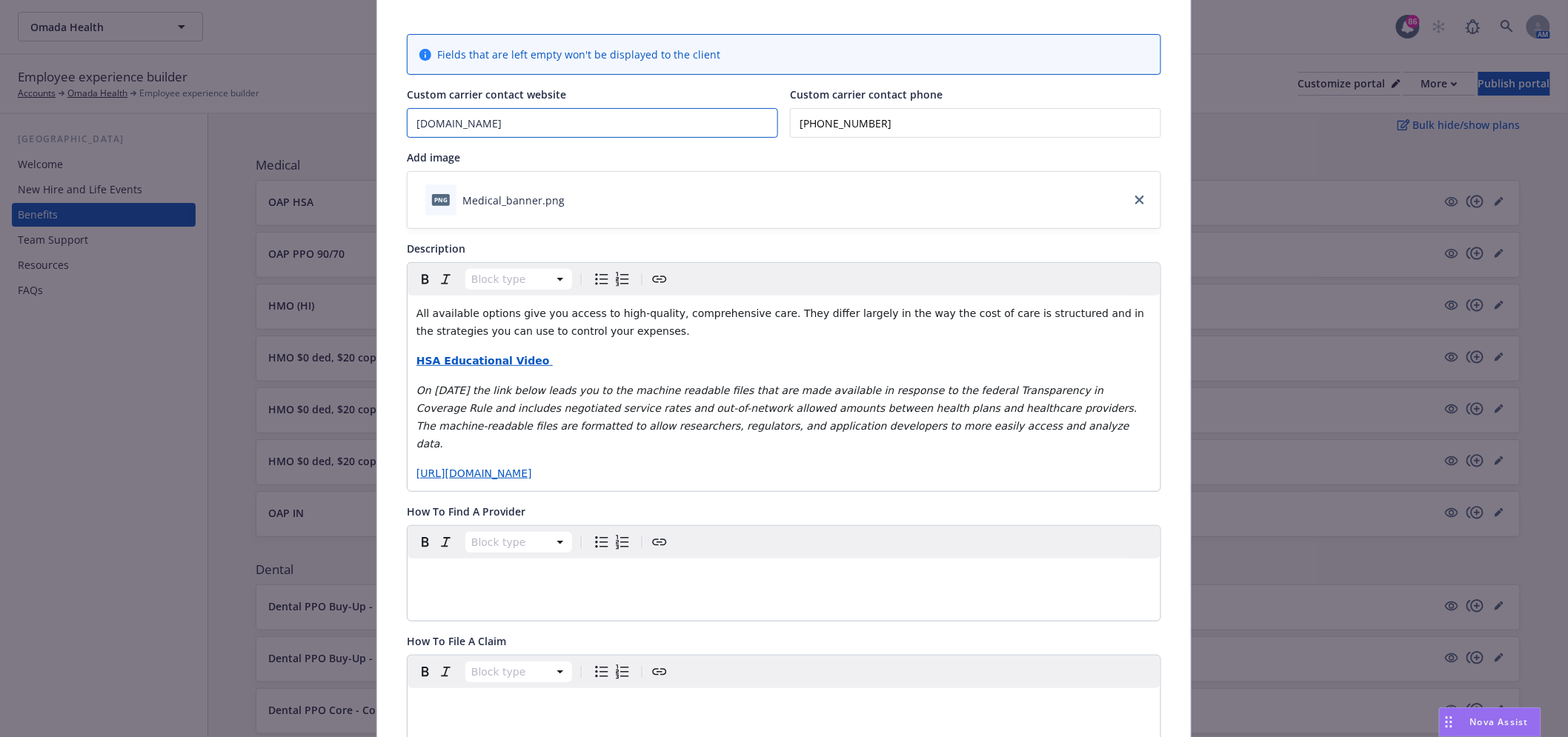
scroll to position [0, 0]
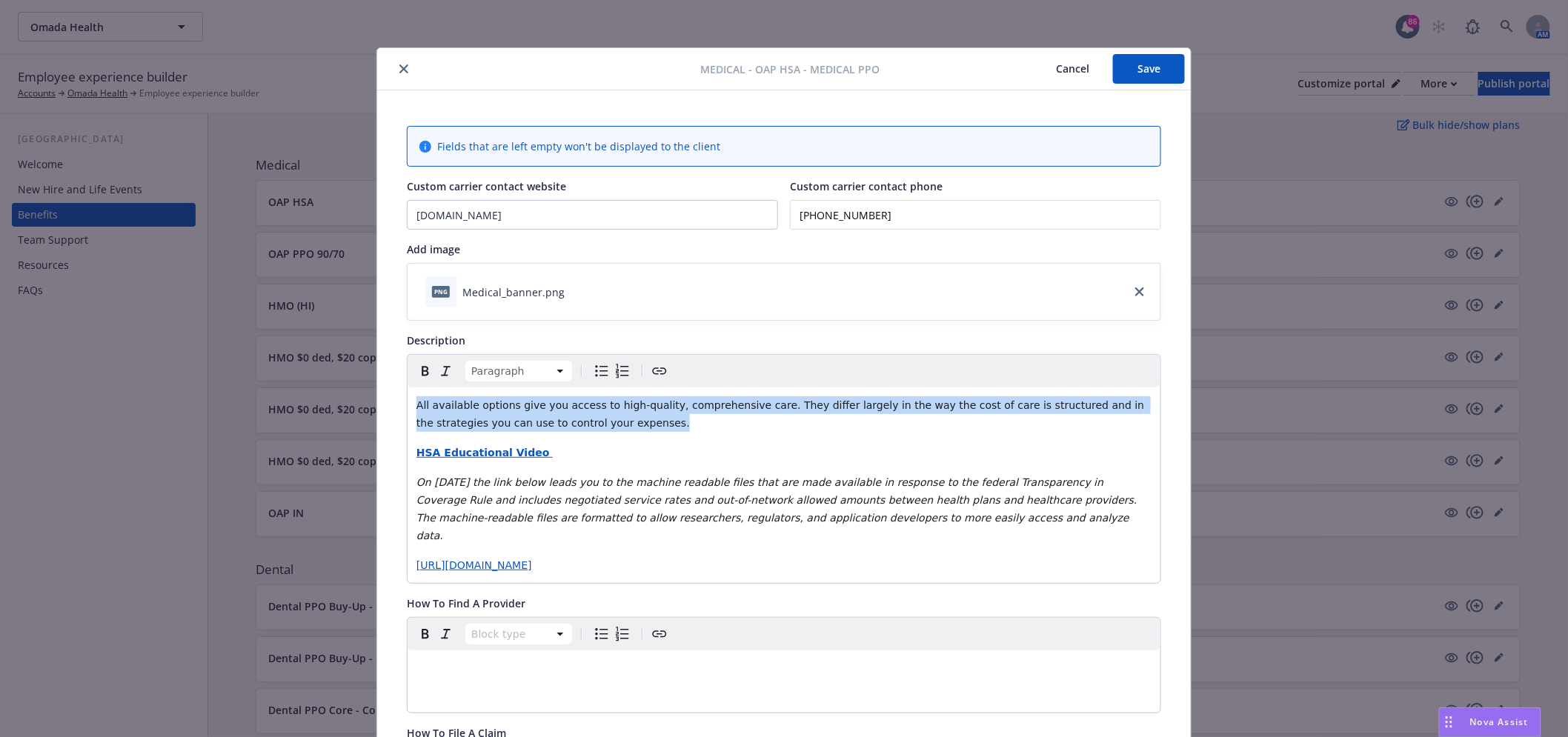
drag, startPoint x: 405, startPoint y: 409, endPoint x: 645, endPoint y: 419, distance: 240.2
click at [645, 419] on div "All available options give you access to high-quality, comprehensive care. They…" at bounding box center [784, 485] width 753 height 195
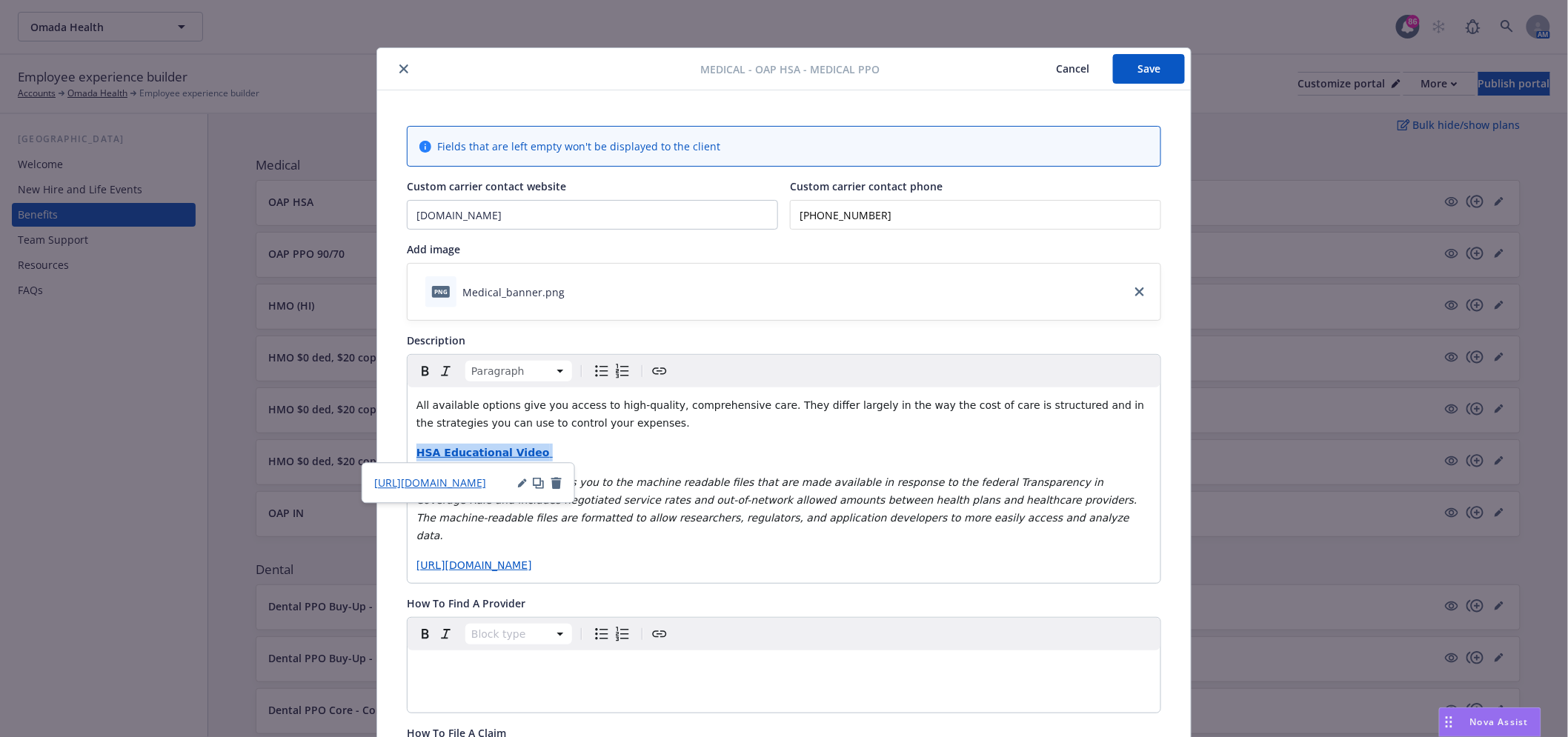
drag, startPoint x: 559, startPoint y: 460, endPoint x: 394, endPoint y: 447, distance: 165.5
click at [796, 536] on div "All available options give you access to high-quality, comprehensive care. They…" at bounding box center [784, 485] width 753 height 195
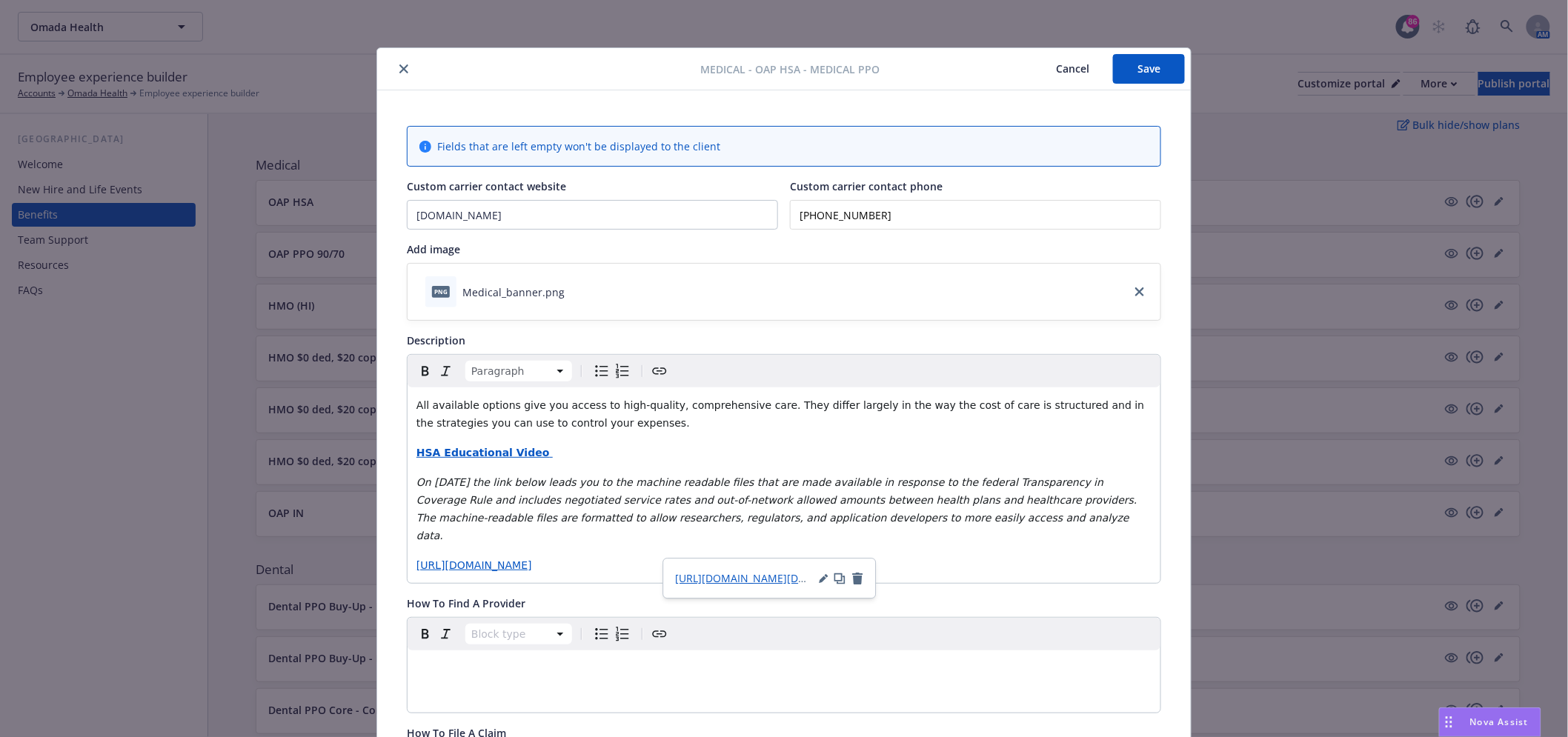
drag, startPoint x: 413, startPoint y: 486, endPoint x: 923, endPoint y: 536, distance: 512.4
click at [923, 536] on div "All available options give you access to high-quality, comprehensive care. They…" at bounding box center [784, 485] width 753 height 195
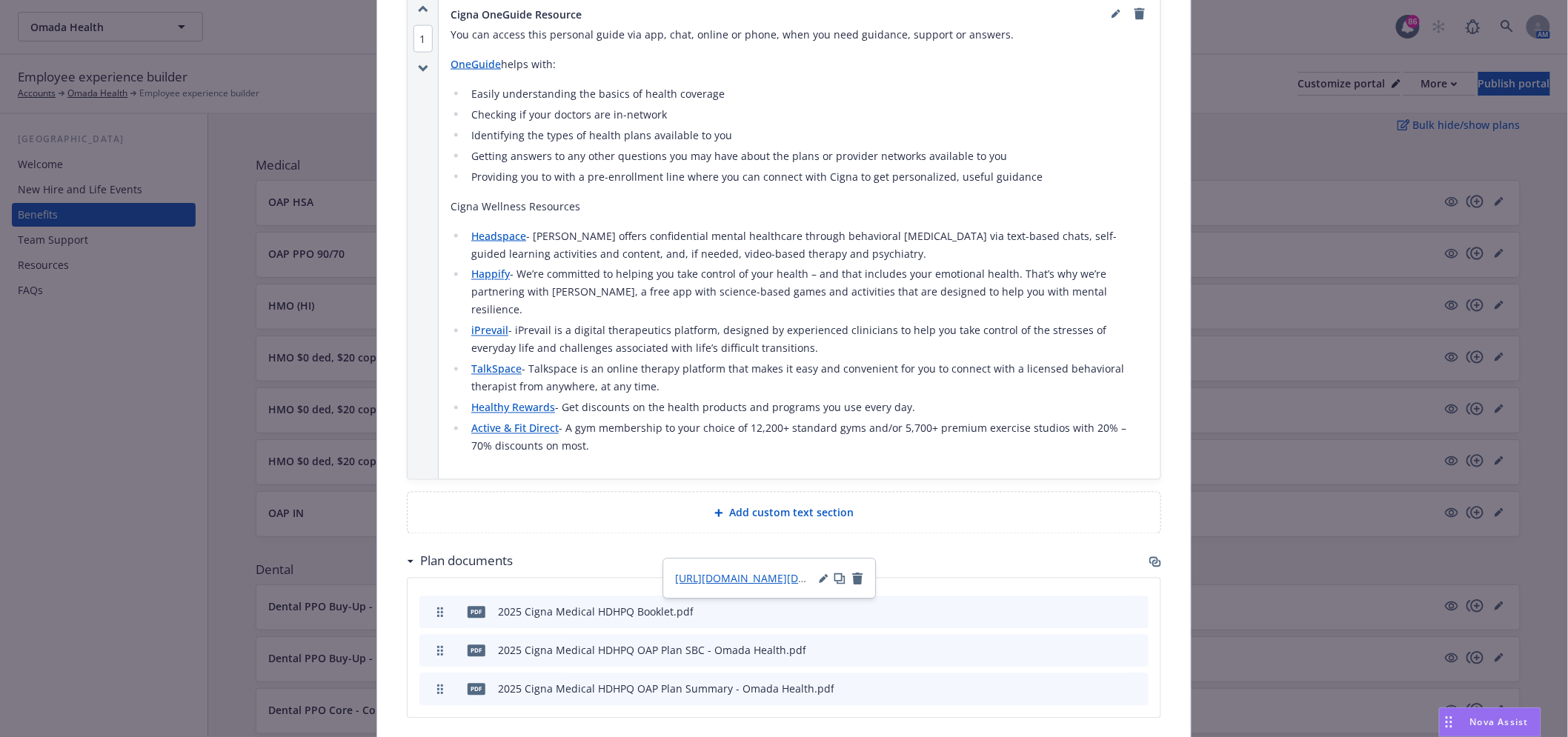
scroll to position [1070, 0]
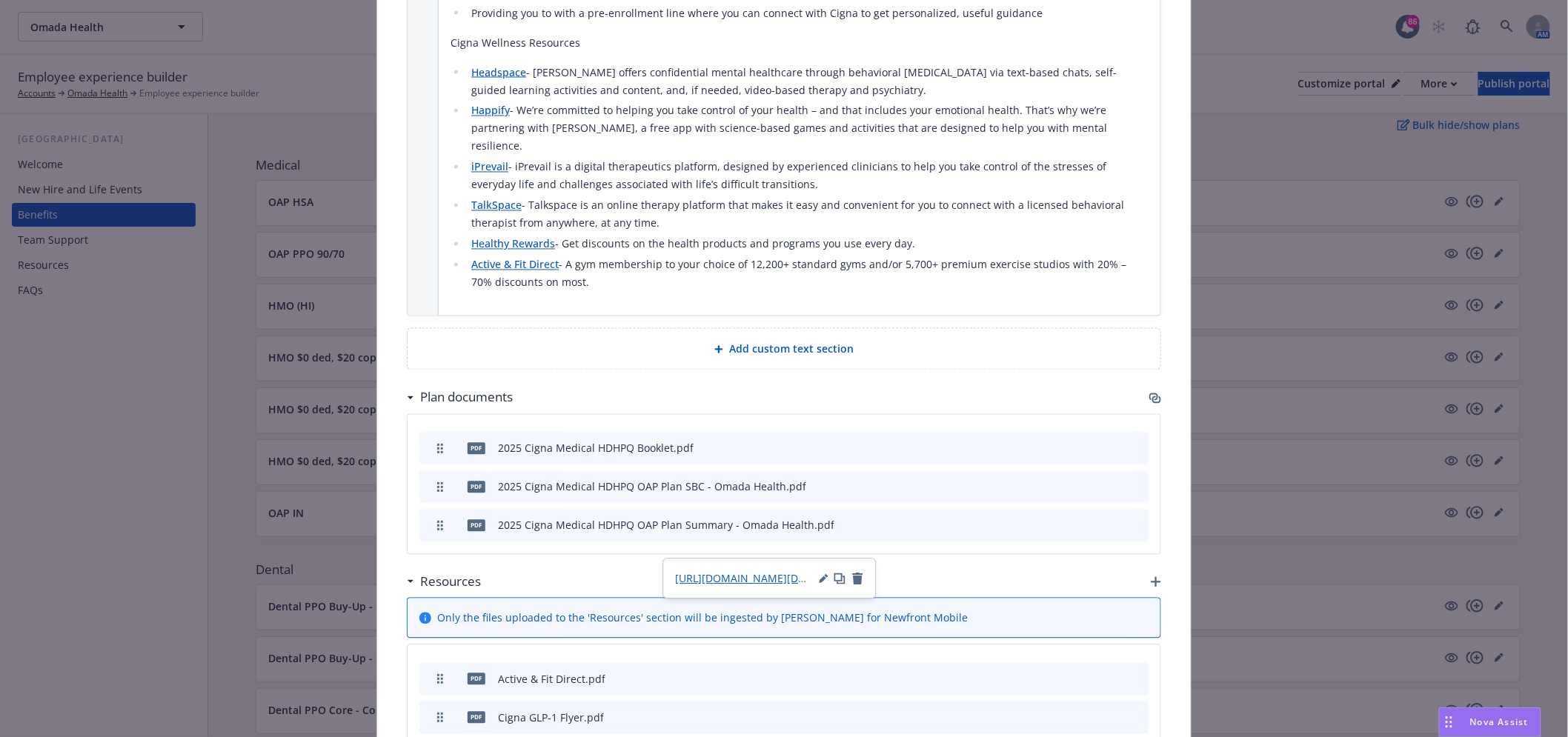
click at [1151, 394] on icon "button" at bounding box center [1153, 397] width 9 height 7
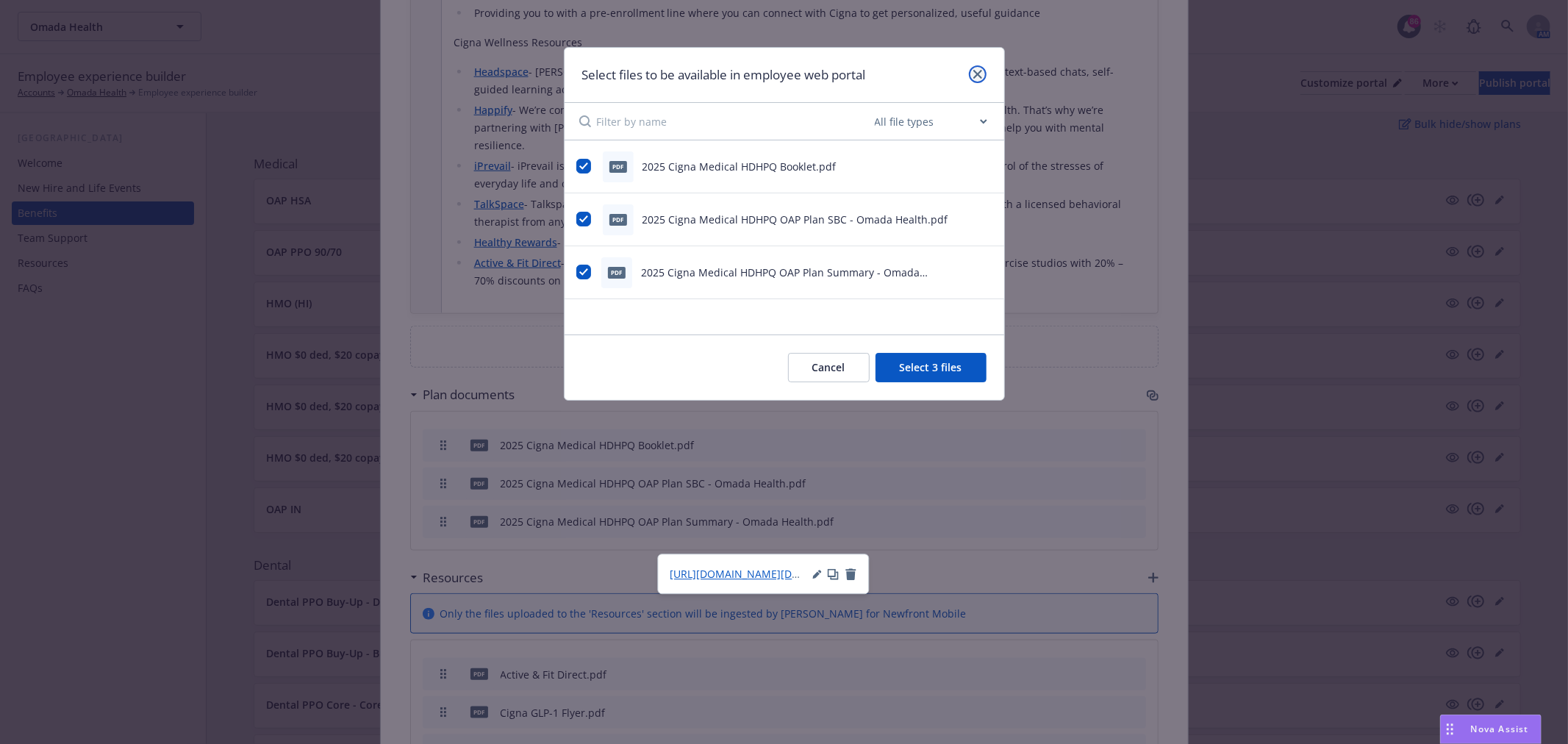
click at [977, 68] on link "close" at bounding box center [977, 74] width 17 height 17
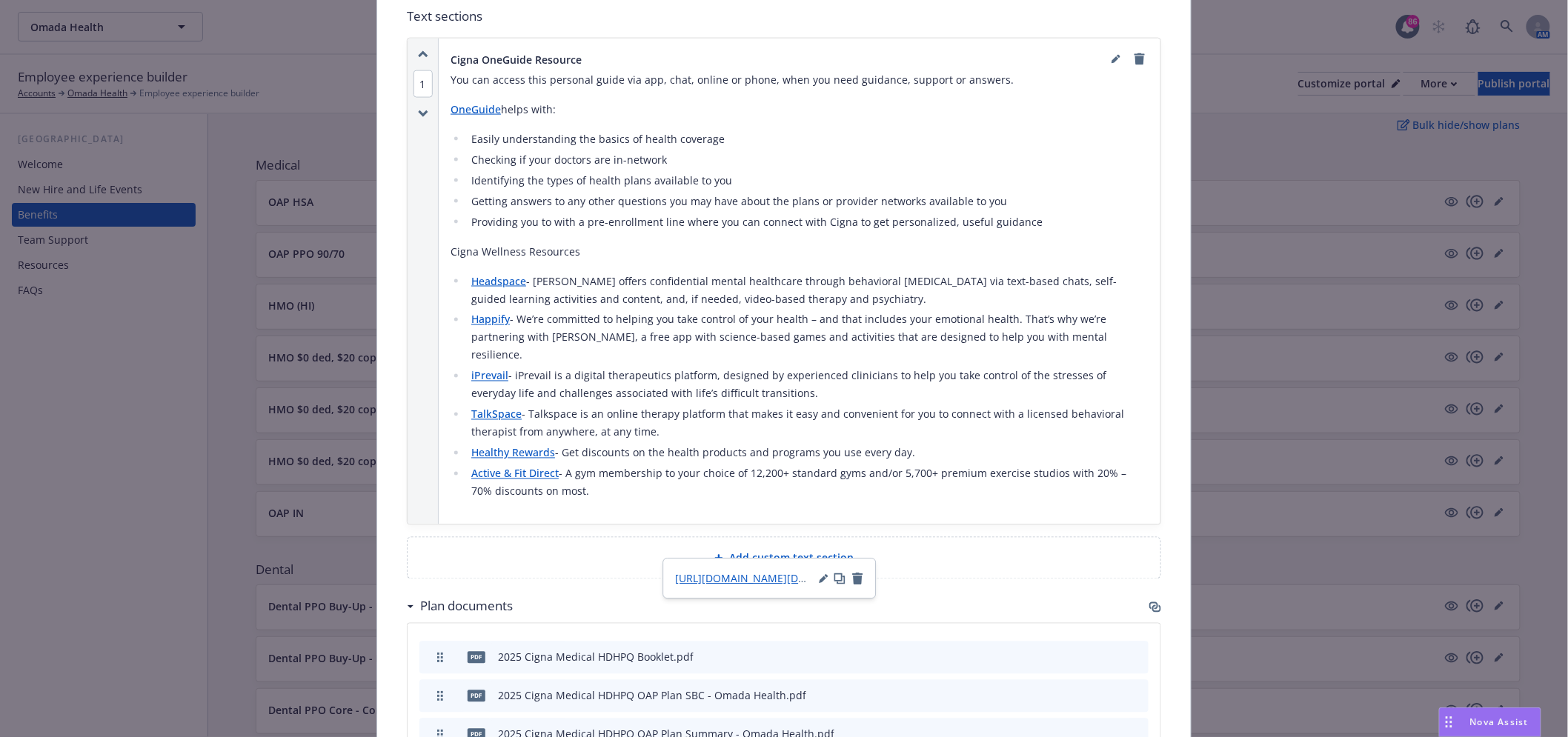
scroll to position [906, 0]
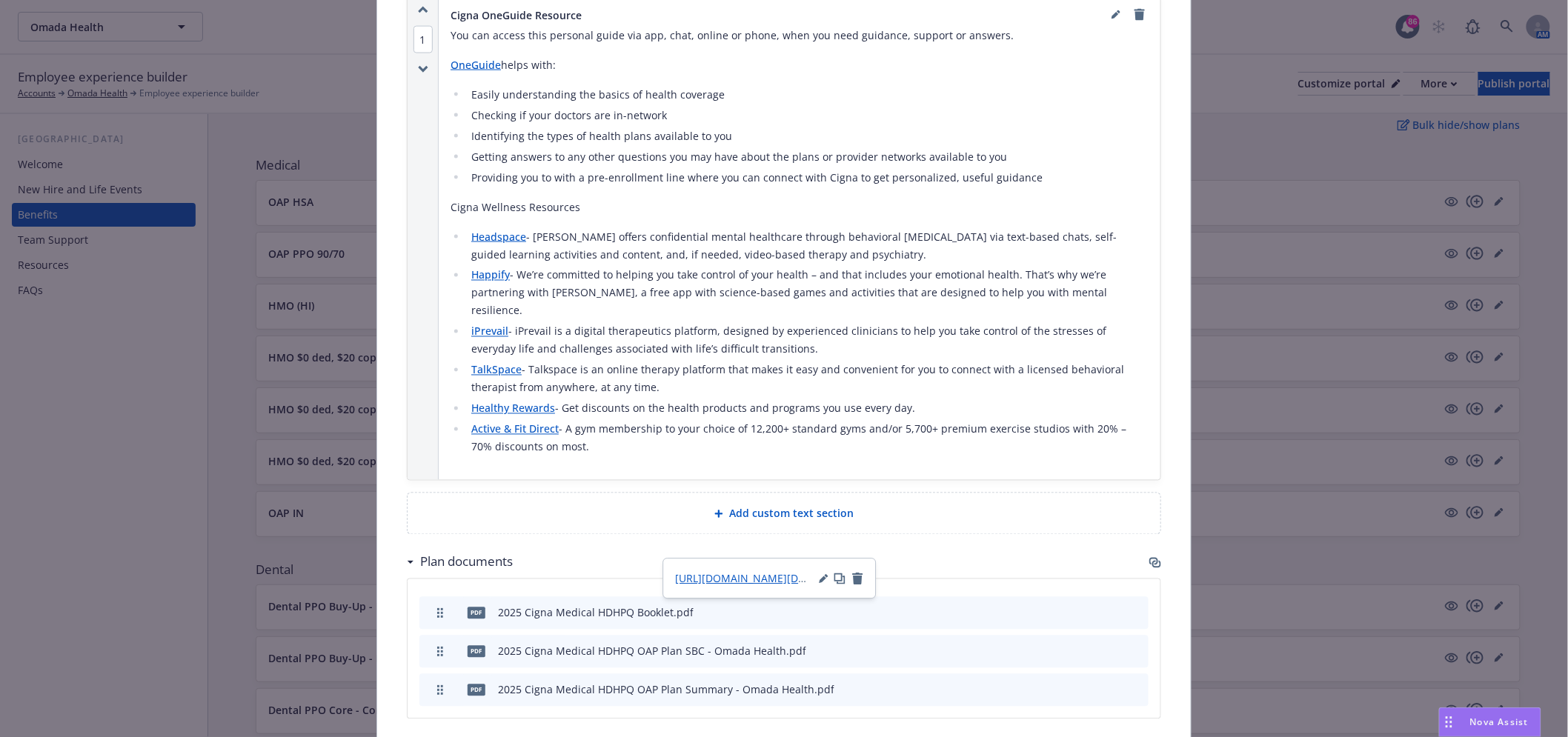
click at [815, 506] on span "Add custom text section" at bounding box center [791, 514] width 124 height 16
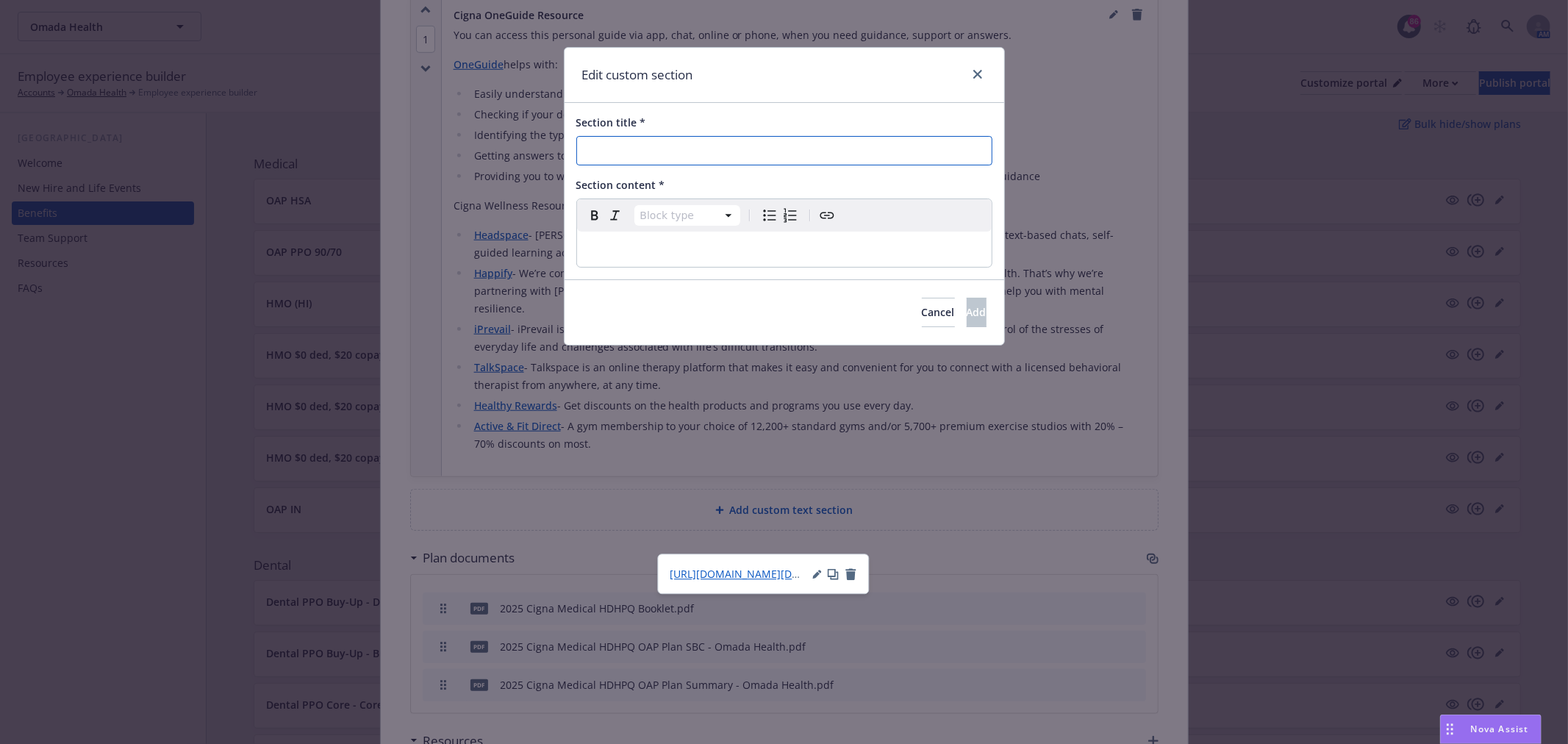
click at [699, 141] on input "Section title *" at bounding box center [784, 151] width 416 height 30
paste input "2025 Benefit Guide"
type input "2025 Benefit Guide"
drag, startPoint x: 699, startPoint y: 141, endPoint x: 333, endPoint y: 148, distance: 366.1
click at [395, 150] on div "Edit custom section Section title * 2025 Benefit Guide Section content * Block …" at bounding box center [784, 372] width 1568 height 744
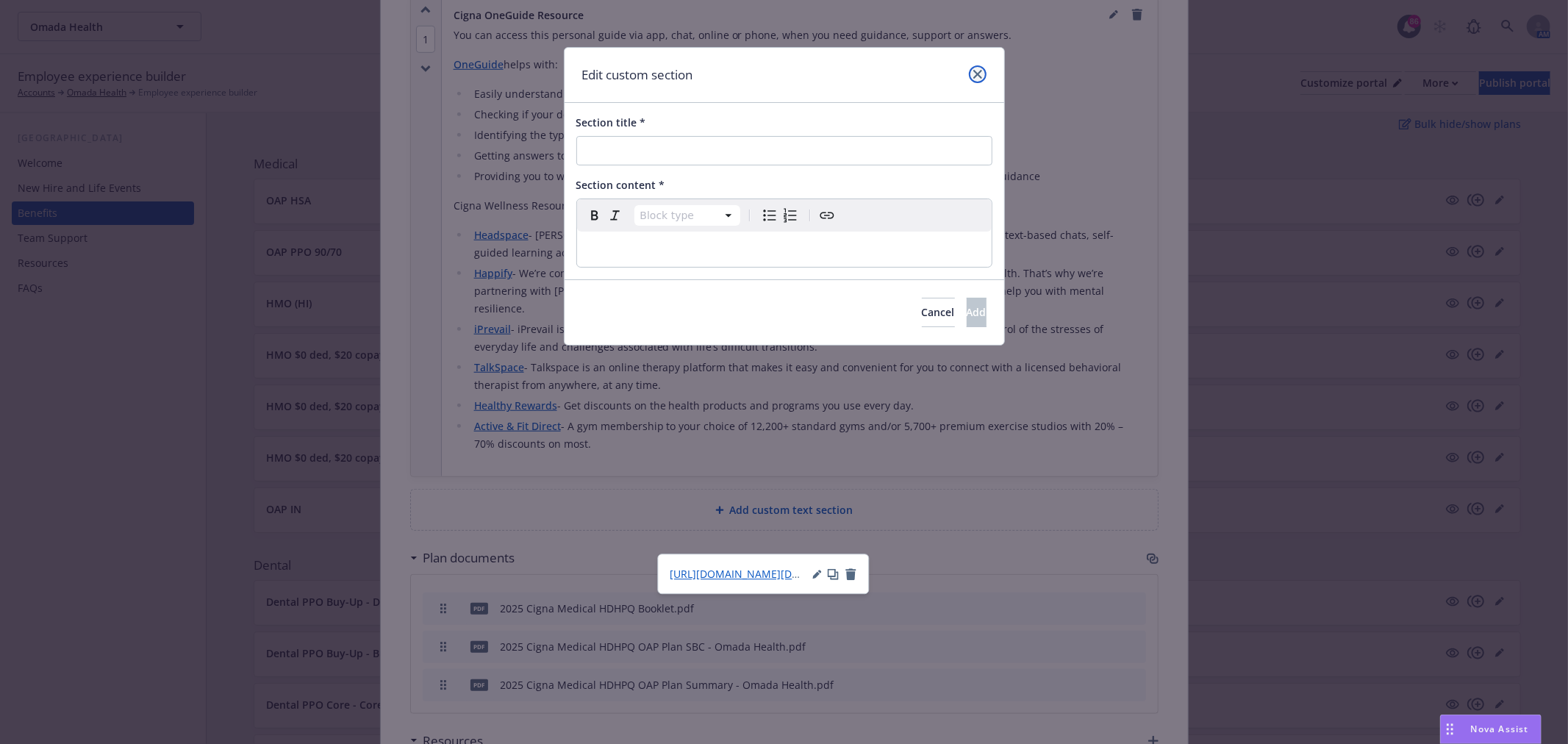
click at [973, 74] on icon "close" at bounding box center [977, 74] width 9 height 9
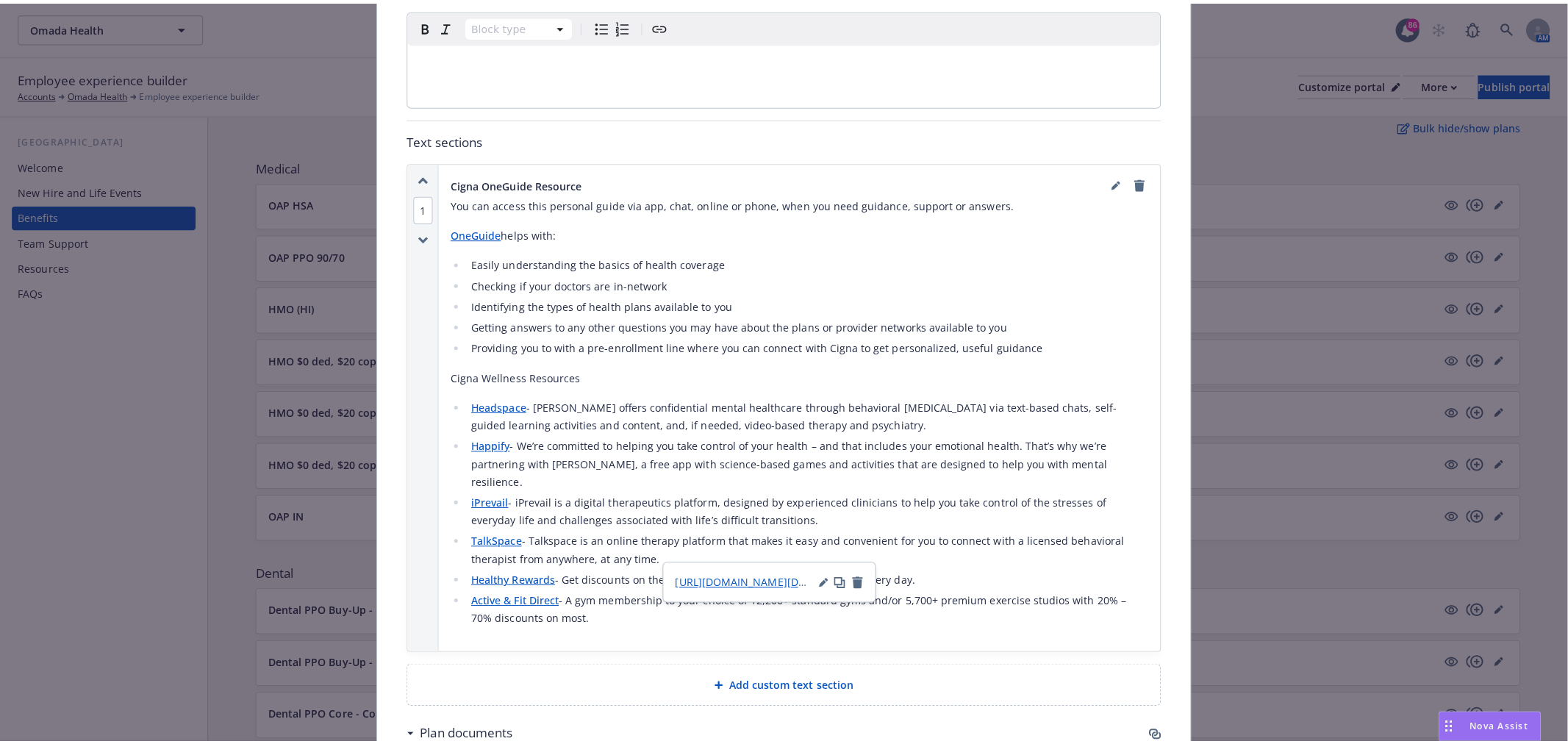
scroll to position [735, 0]
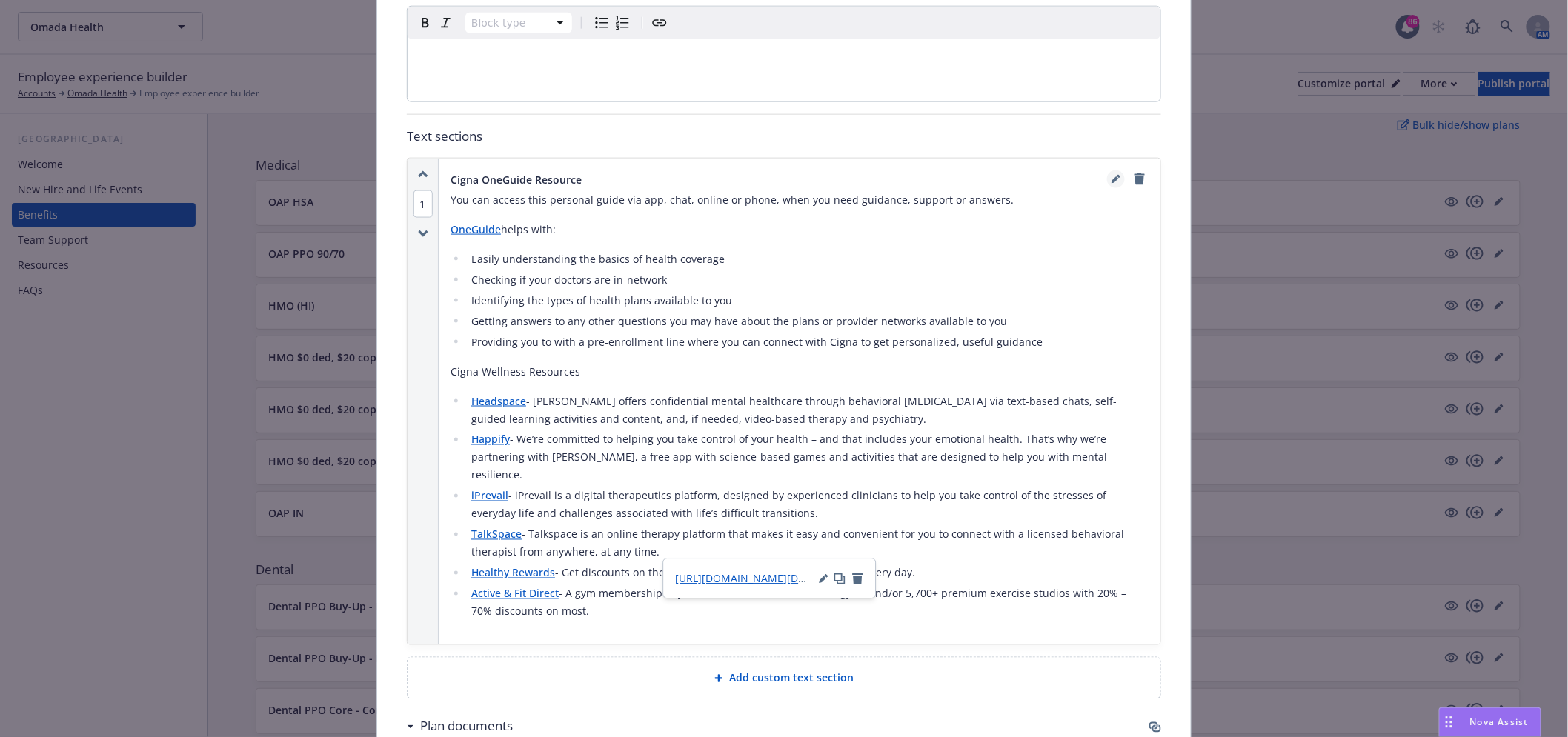
click at [1117, 175] on icon "editPencil" at bounding box center [1119, 176] width 3 height 3
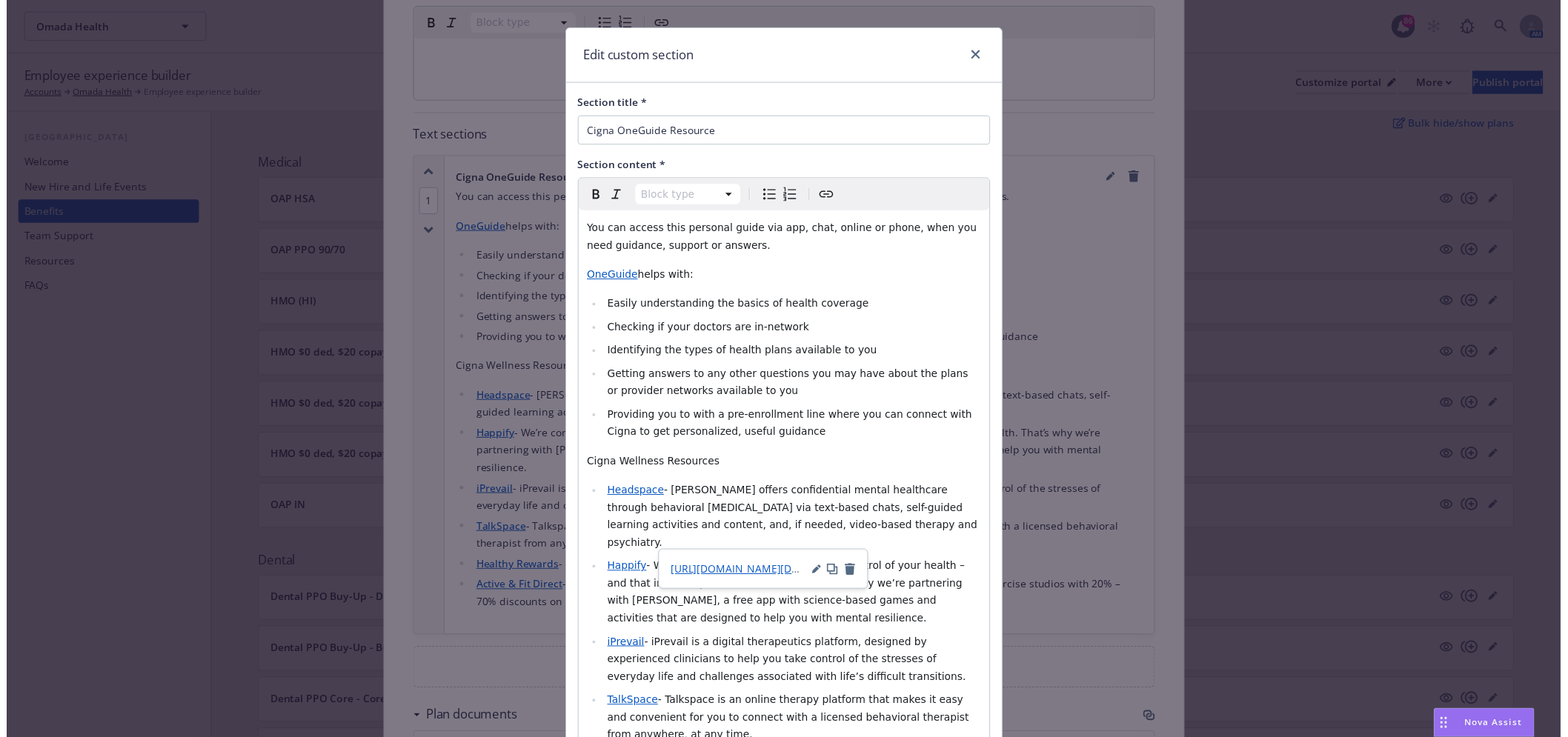
scroll to position [0, 0]
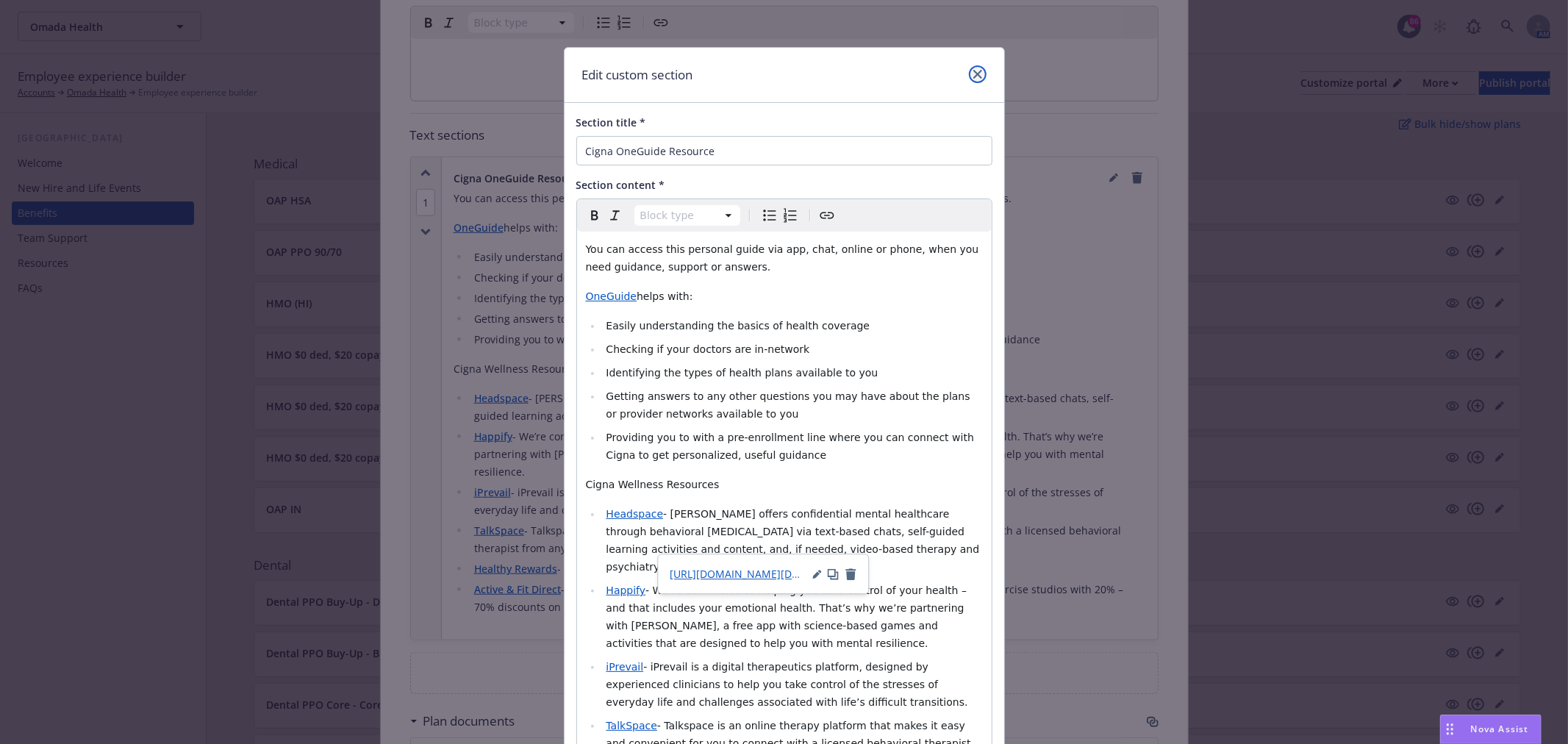
click at [976, 74] on link "close" at bounding box center [977, 74] width 17 height 17
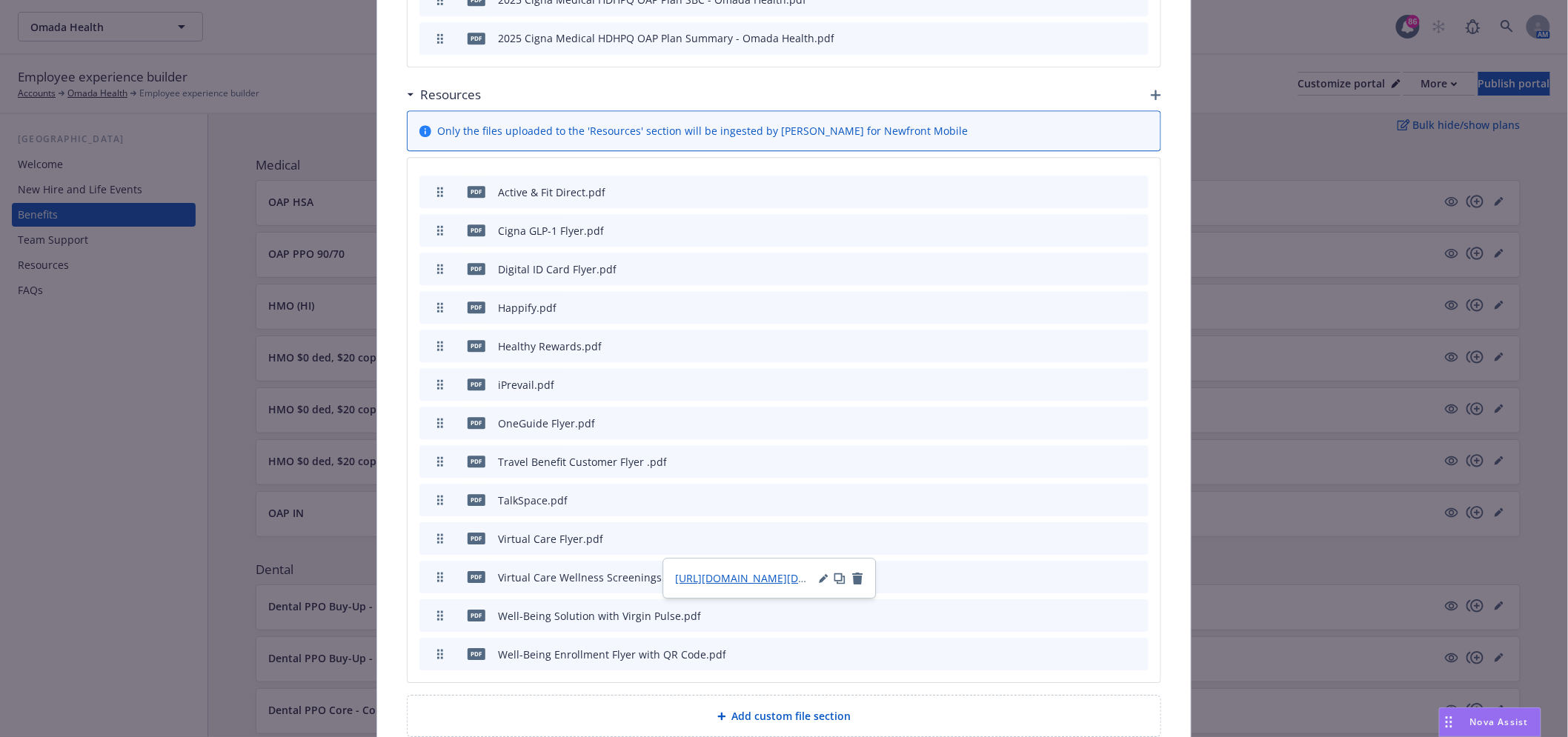
scroll to position [1564, 0]
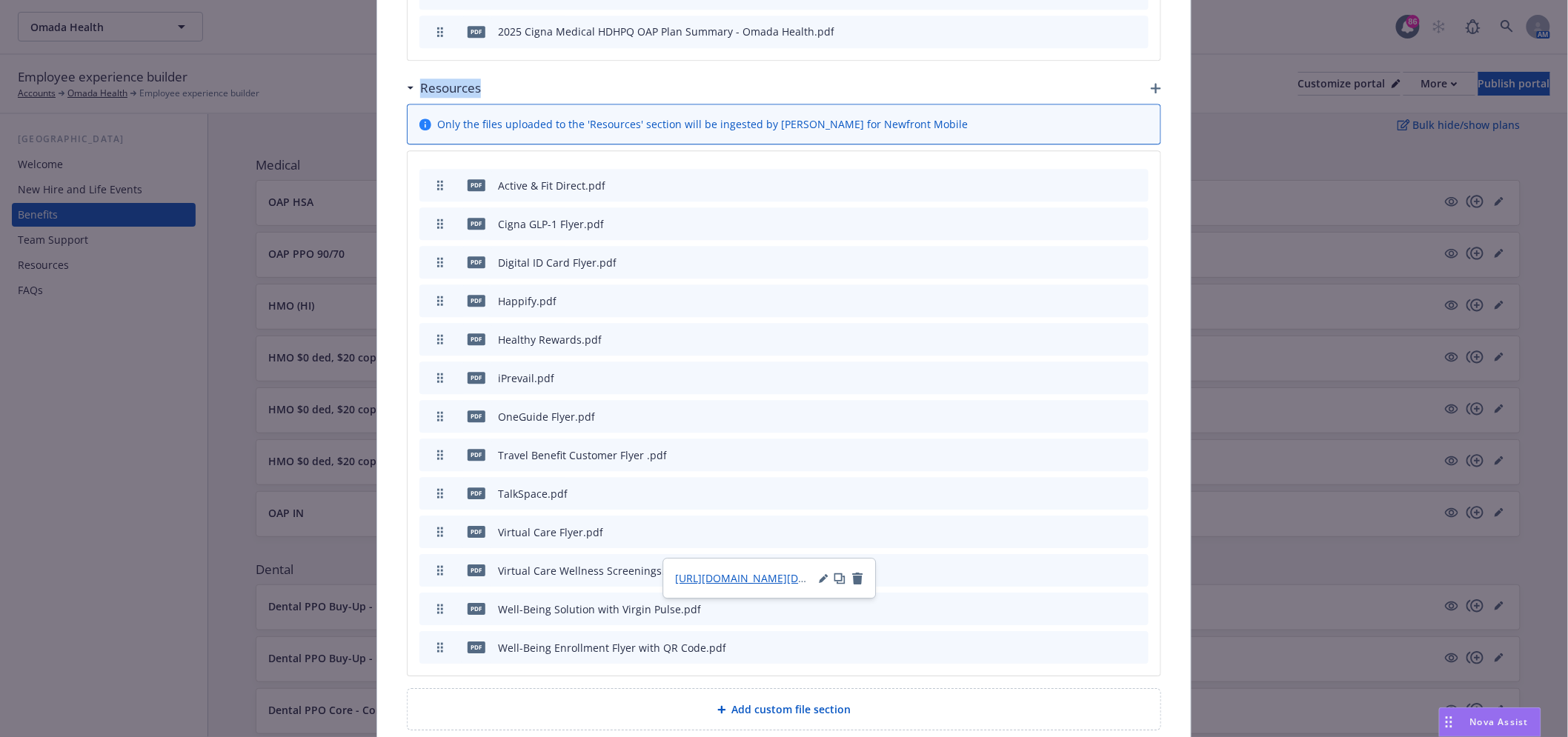
drag, startPoint x: 388, startPoint y: 40, endPoint x: 520, endPoint y: 43, distance: 132.0
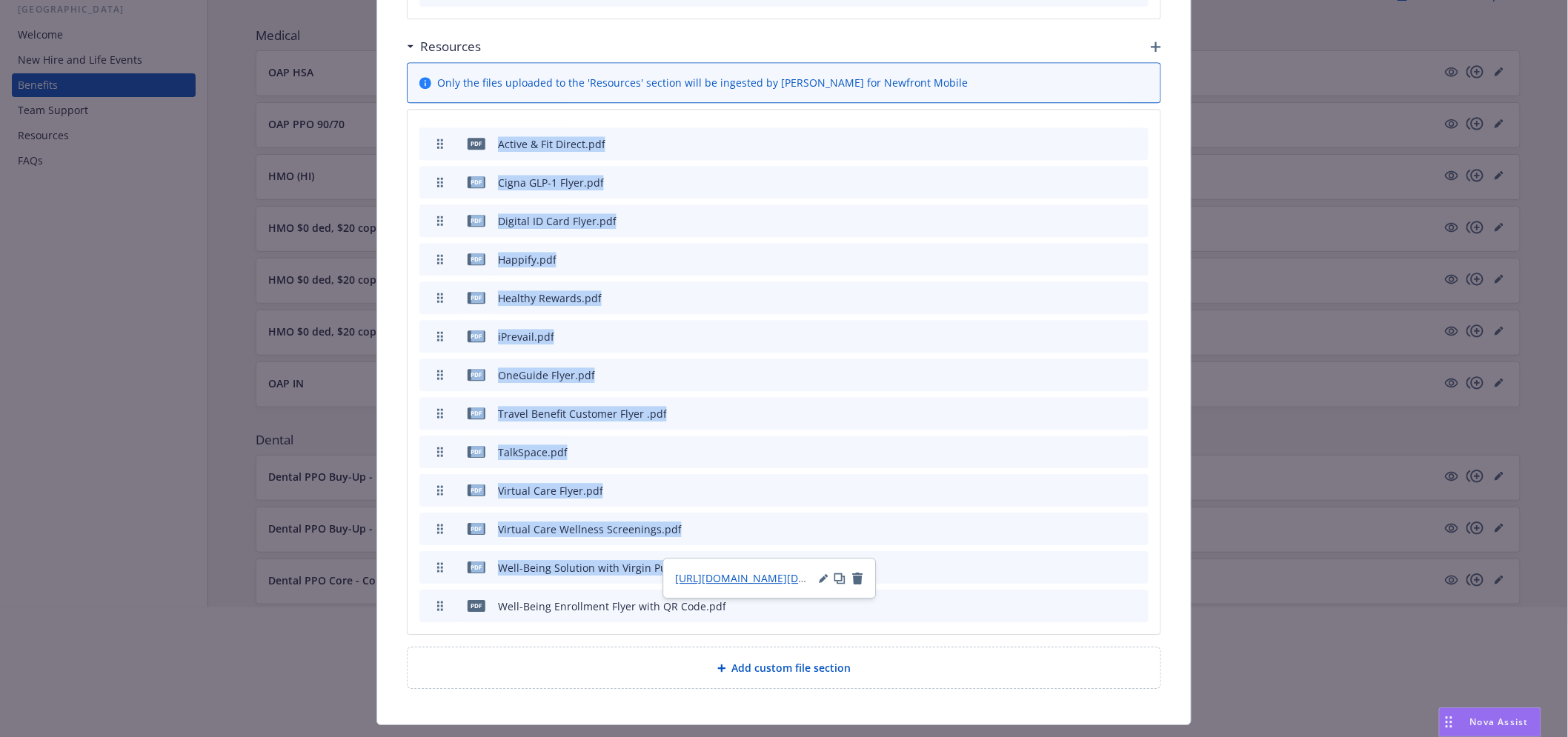
scroll to position [246, 0]
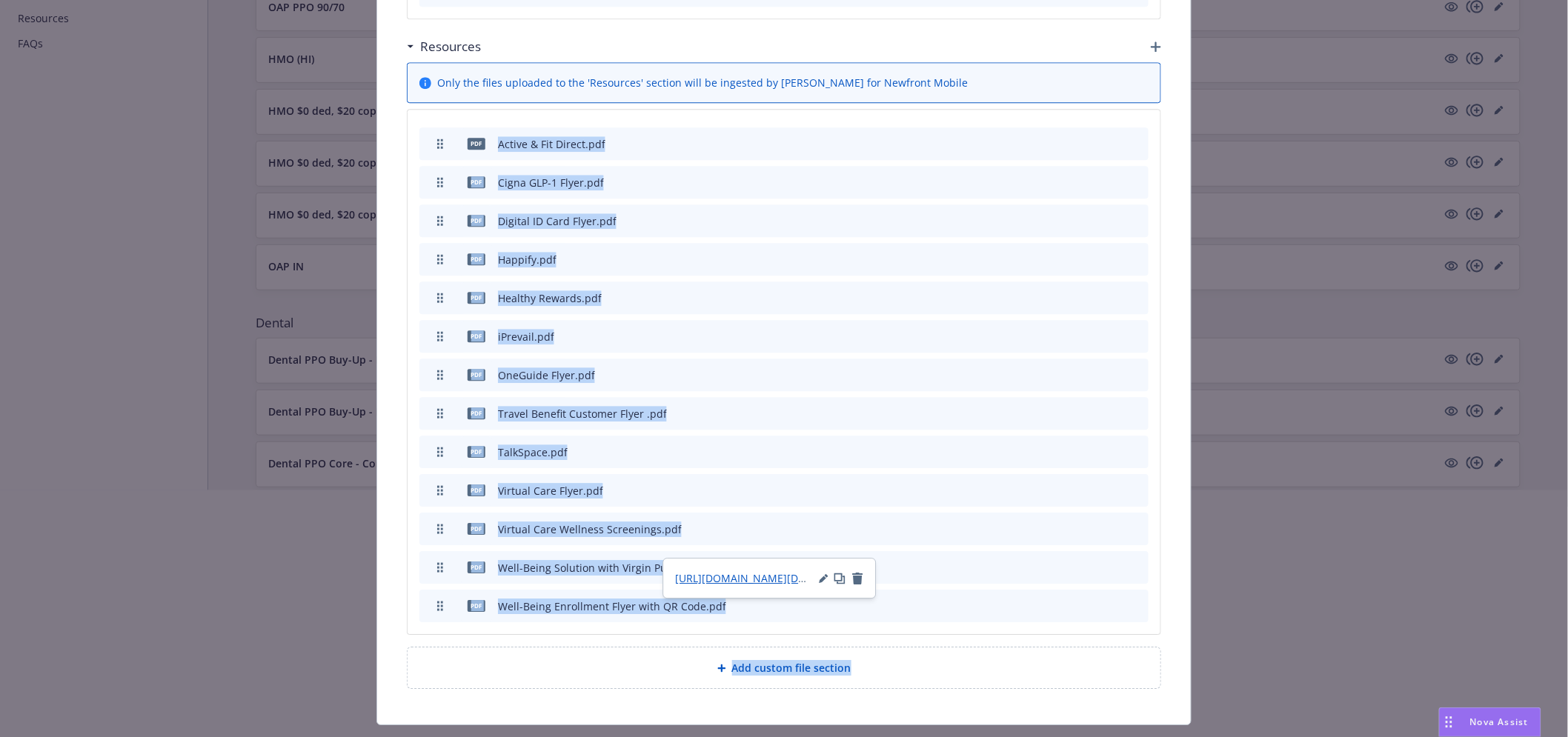
drag, startPoint x: 487, startPoint y: 270, endPoint x: 699, endPoint y: 513, distance: 322.5
click at [699, 513] on body "Omada Health Omada Health 86 AM Employee experience builder Accounts Omada Heal…" at bounding box center [784, 264] width 1568 height 1022
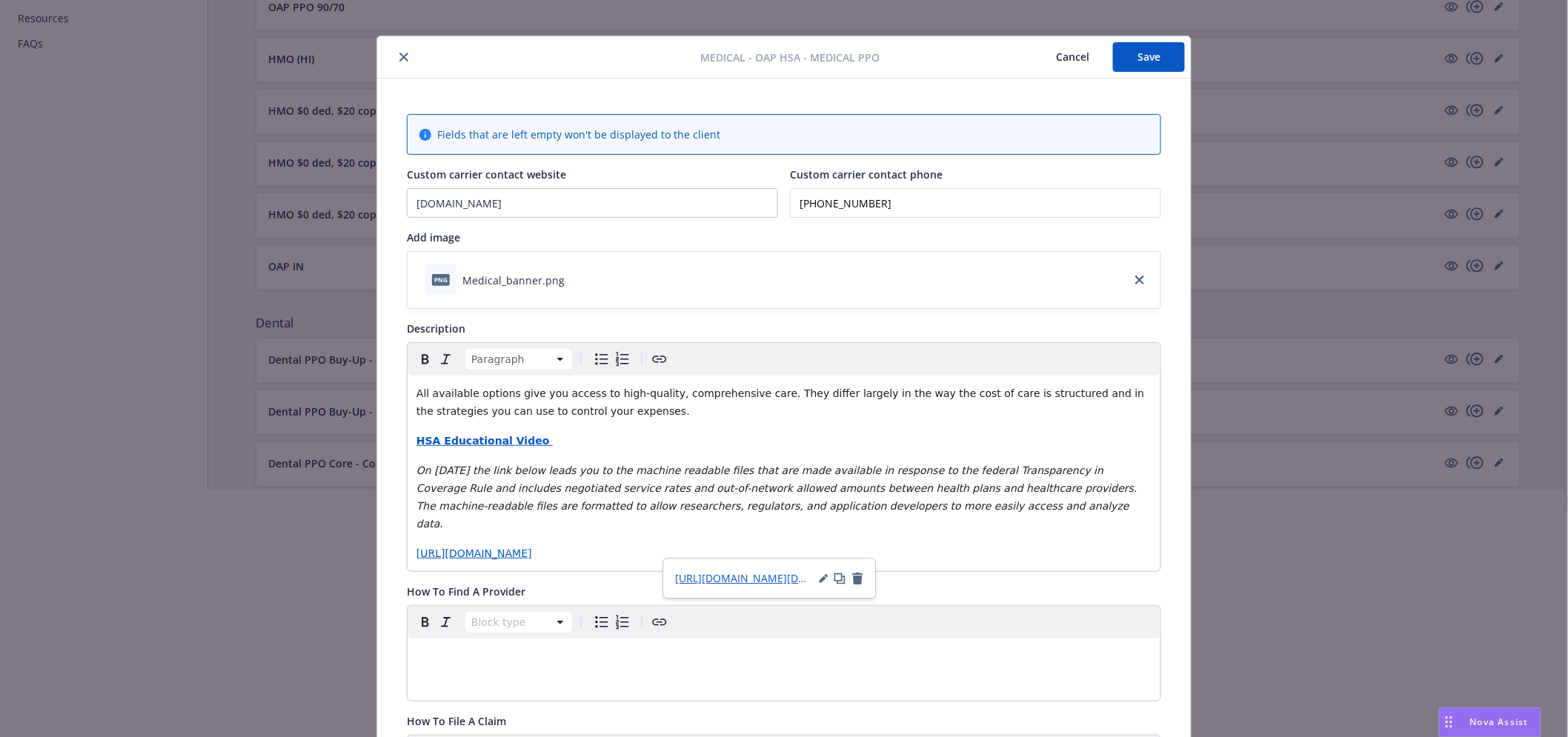
scroll to position [0, 0]
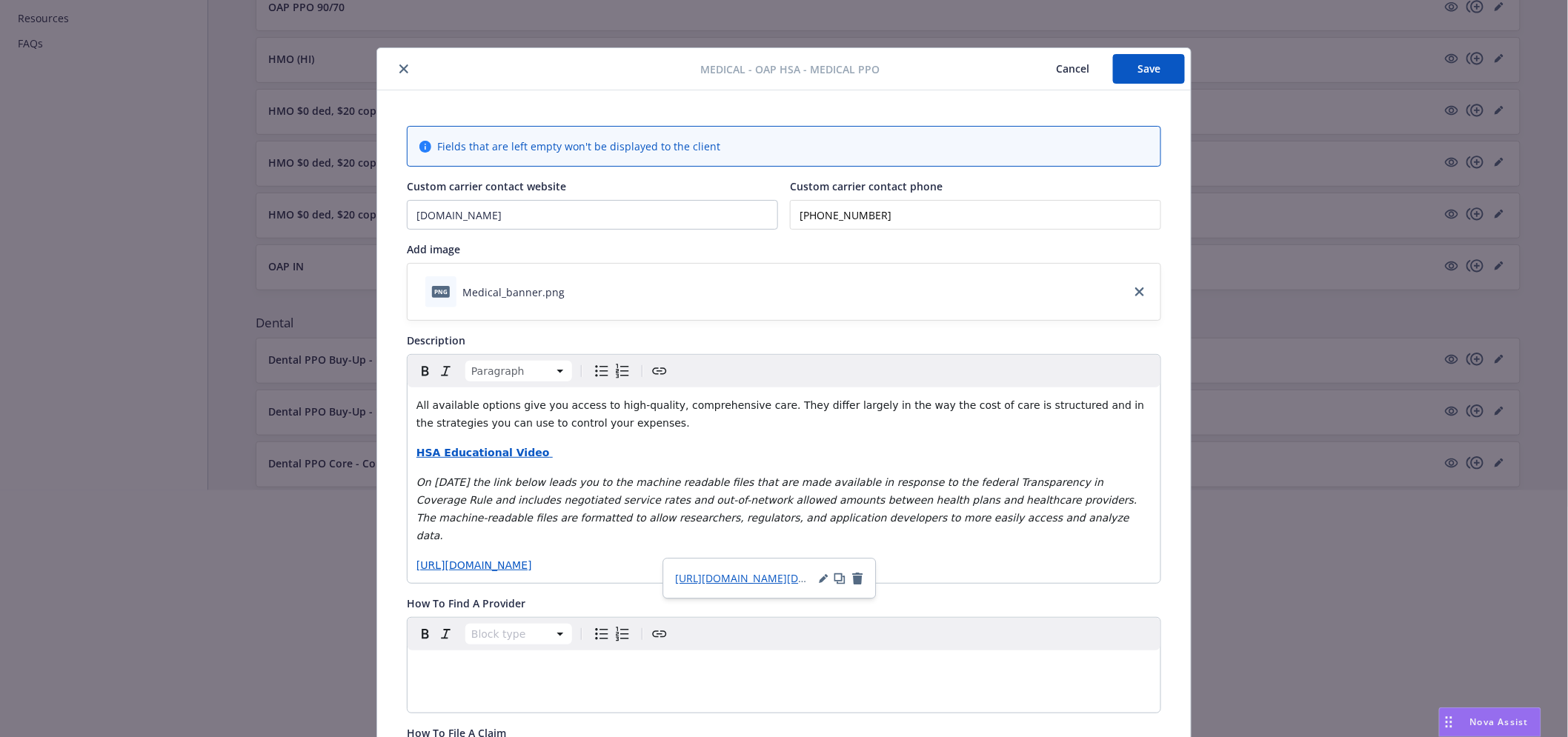
click at [400, 65] on icon "close" at bounding box center [404, 69] width 9 height 9
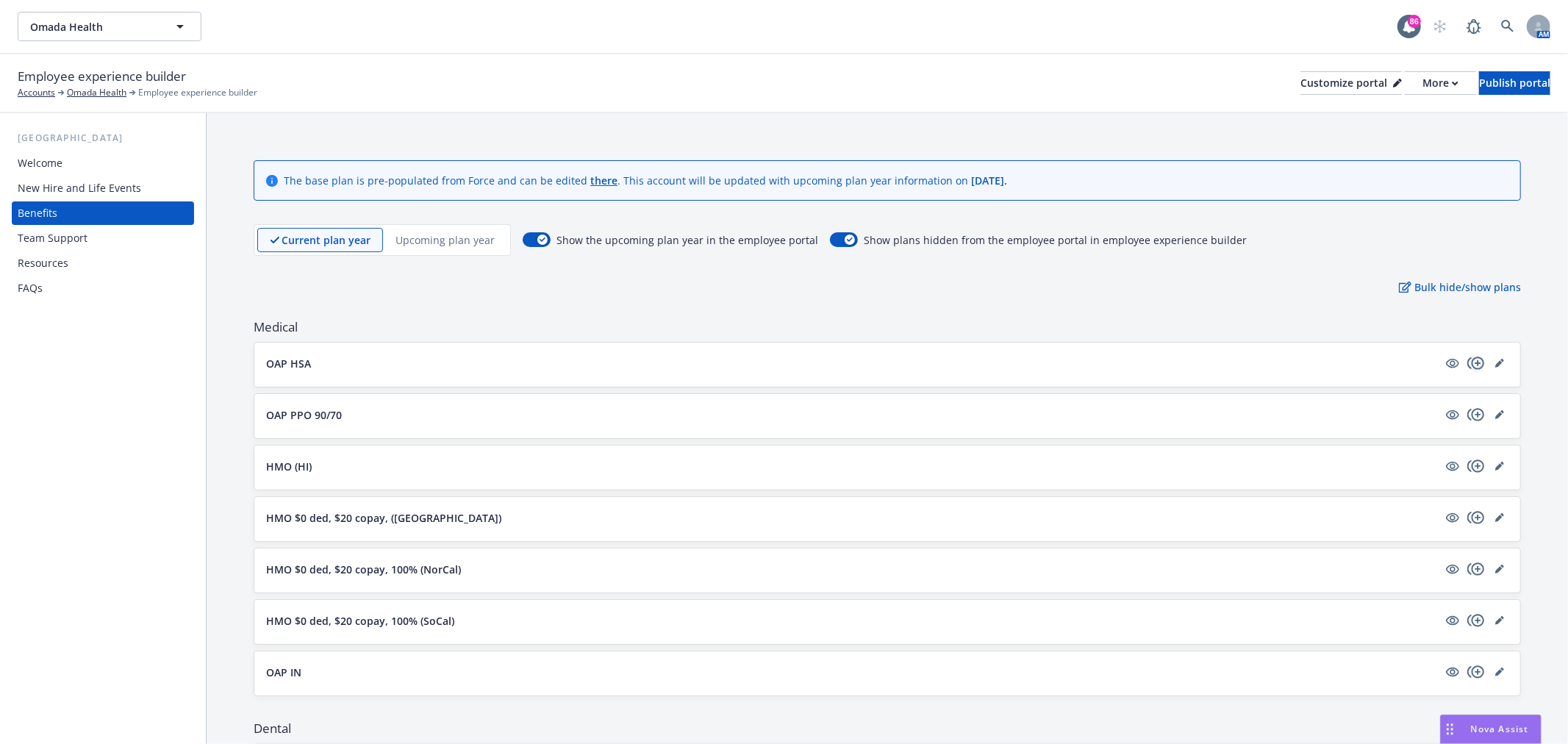
click at [1467, 366] on icon "copyPlus" at bounding box center [1475, 363] width 17 height 17
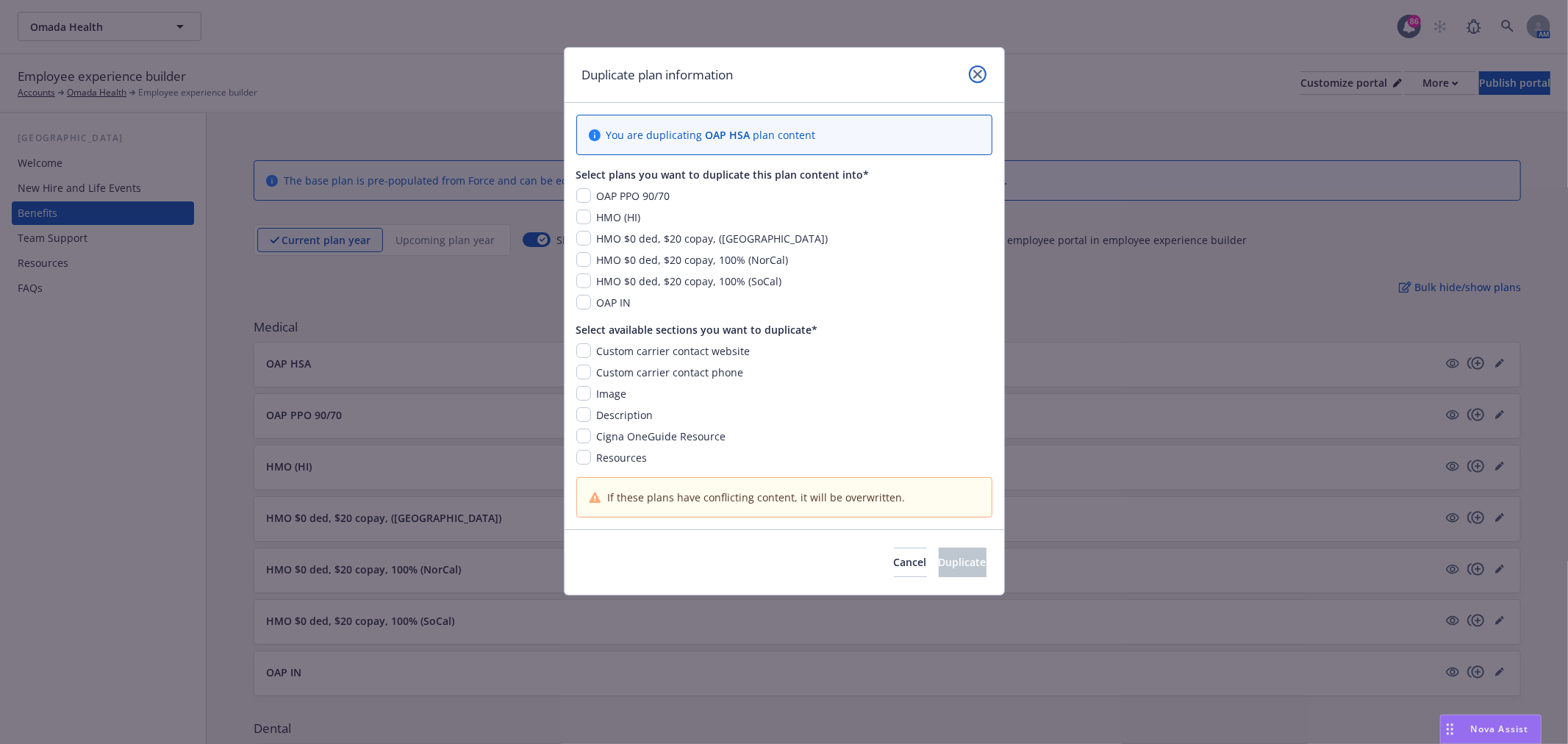
click at [976, 76] on icon "close" at bounding box center [977, 74] width 9 height 9
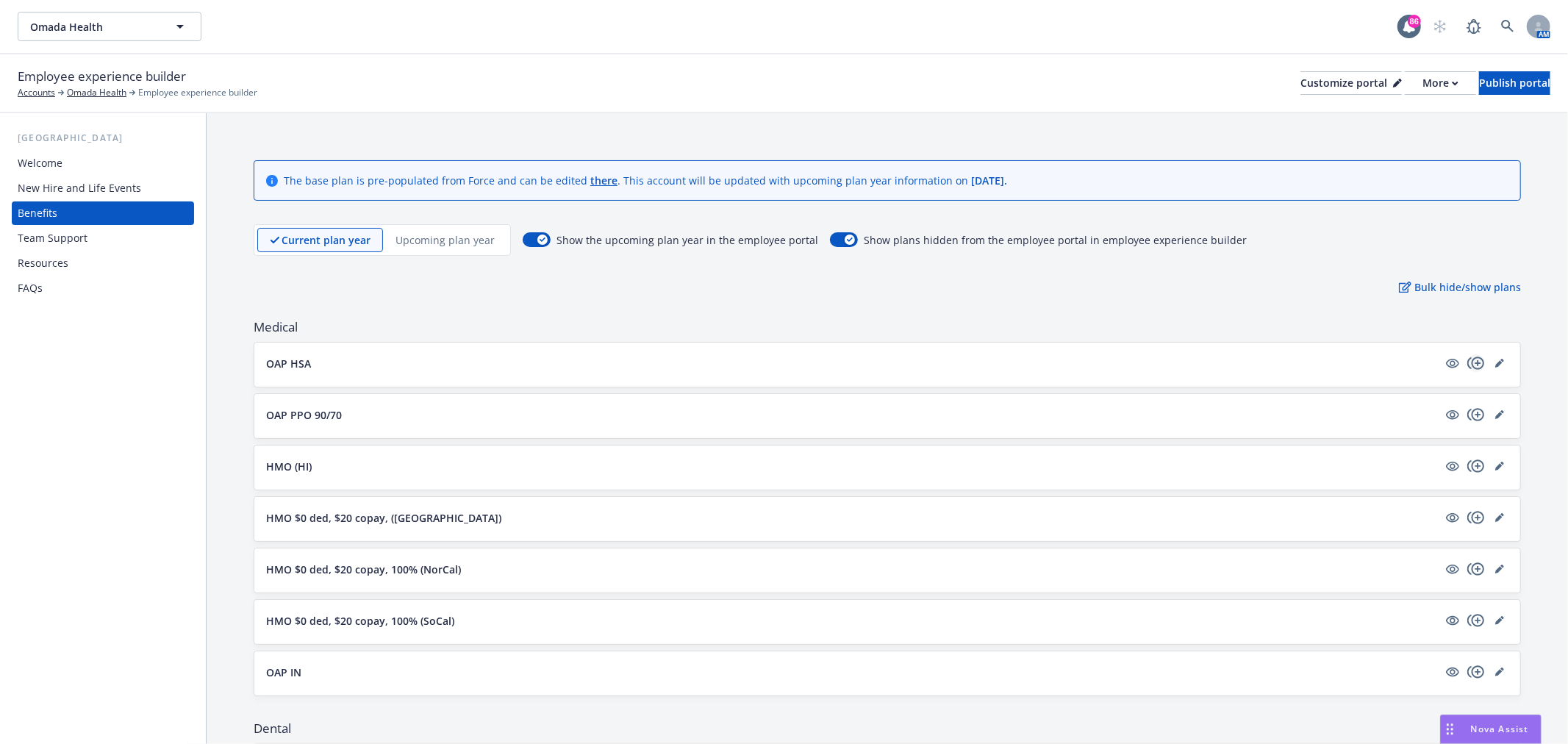
click at [1467, 358] on icon "copyPlus" at bounding box center [1475, 363] width 17 height 17
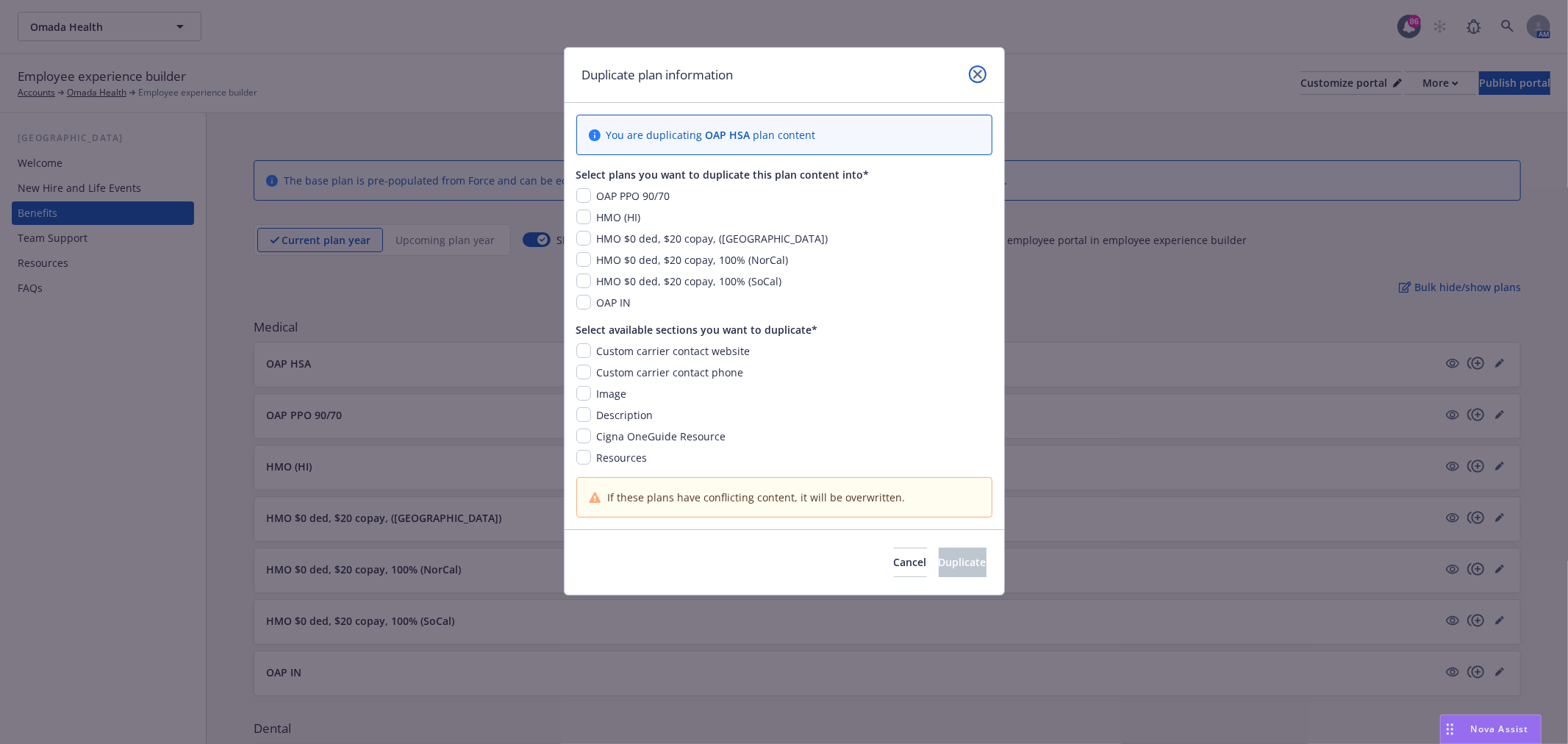
click at [976, 70] on icon "close" at bounding box center [977, 74] width 9 height 9
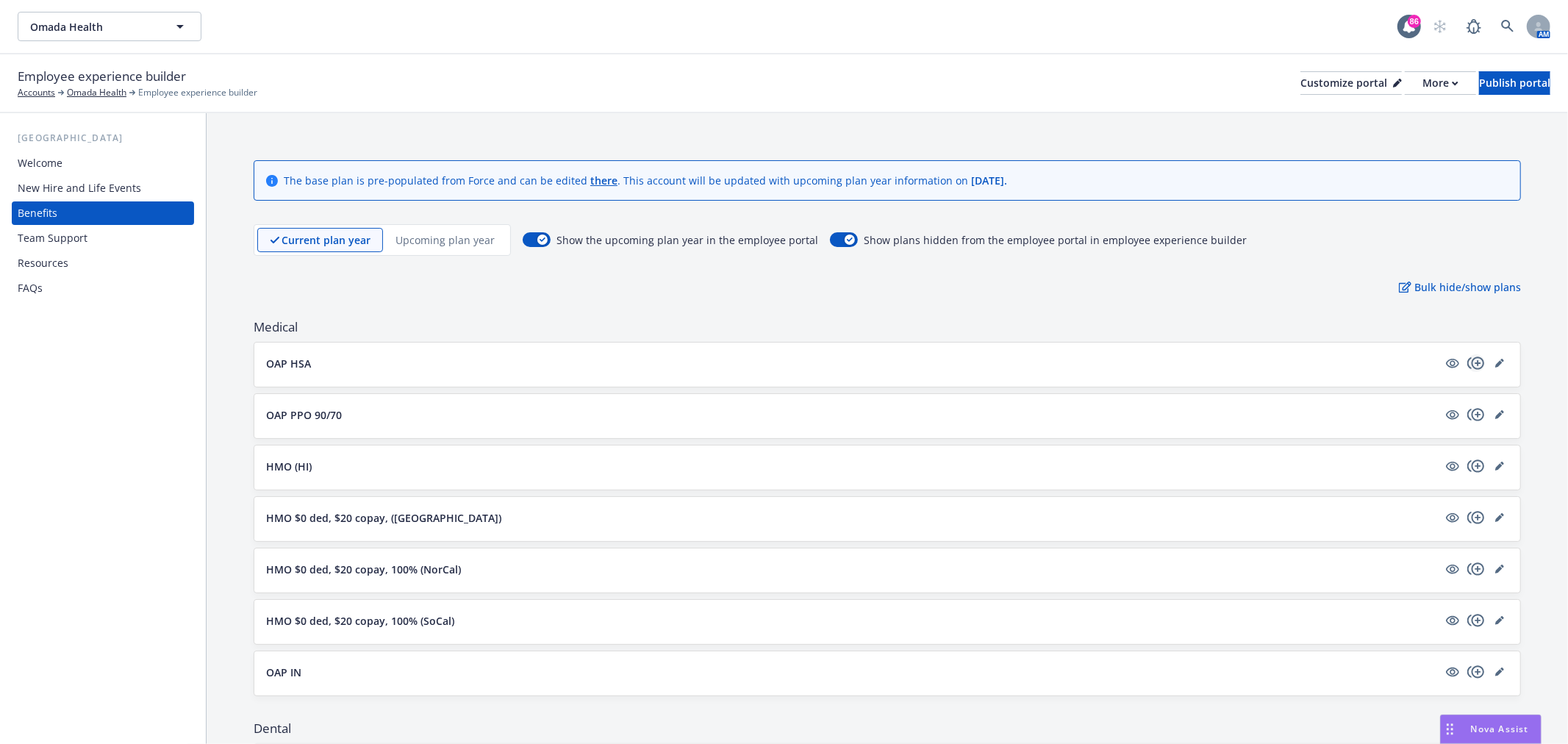
click at [1467, 361] on icon "copyPlus" at bounding box center [1475, 362] width 17 height 12
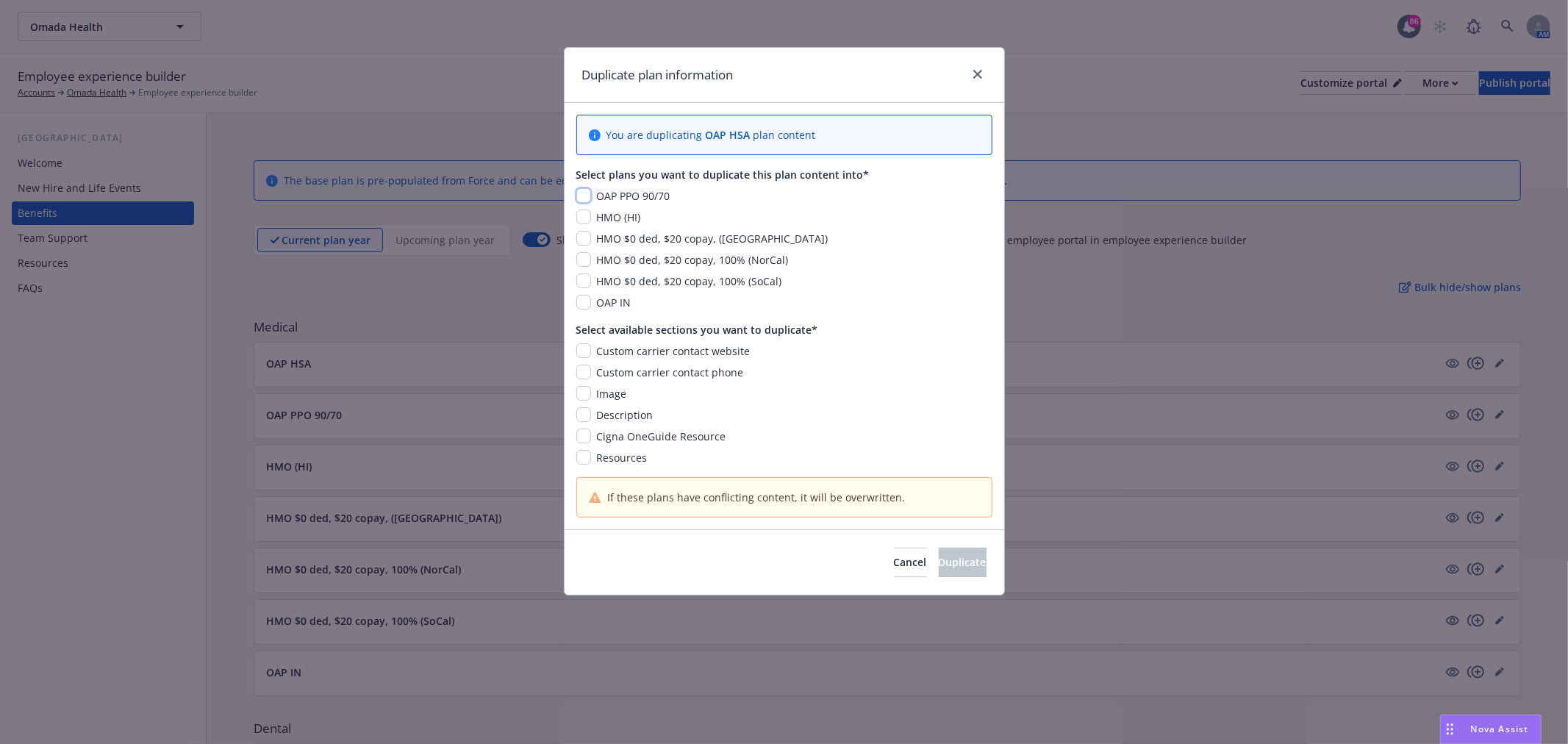
click at [589, 194] on input "checkbox" at bounding box center [583, 195] width 15 height 15
checkbox input "true"
click at [582, 299] on input "checkbox" at bounding box center [583, 302] width 15 height 15
checkbox input "true"
click at [973, 71] on icon "close" at bounding box center [977, 74] width 9 height 9
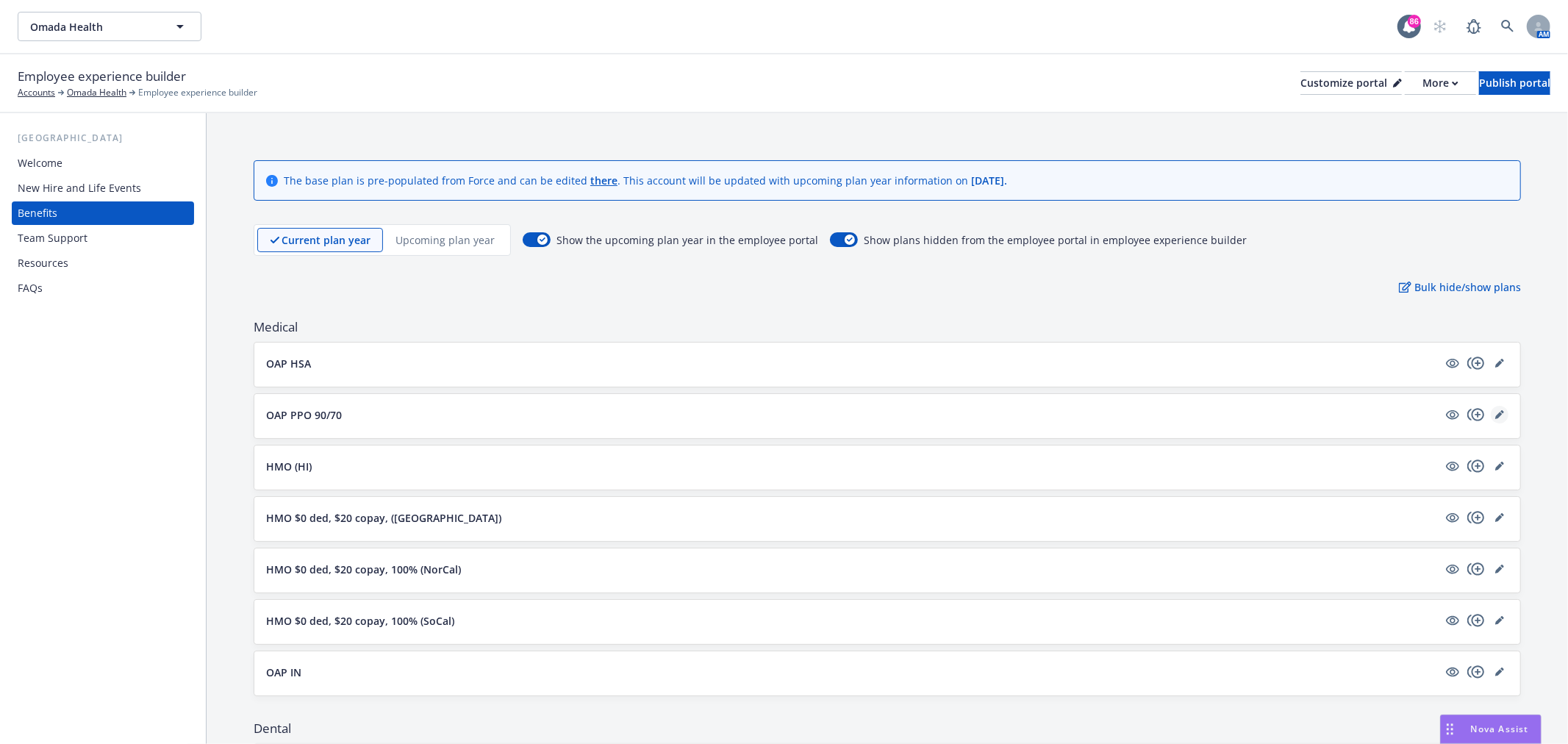
click at [1495, 414] on icon "editPencil" at bounding box center [1498, 415] width 7 height 7
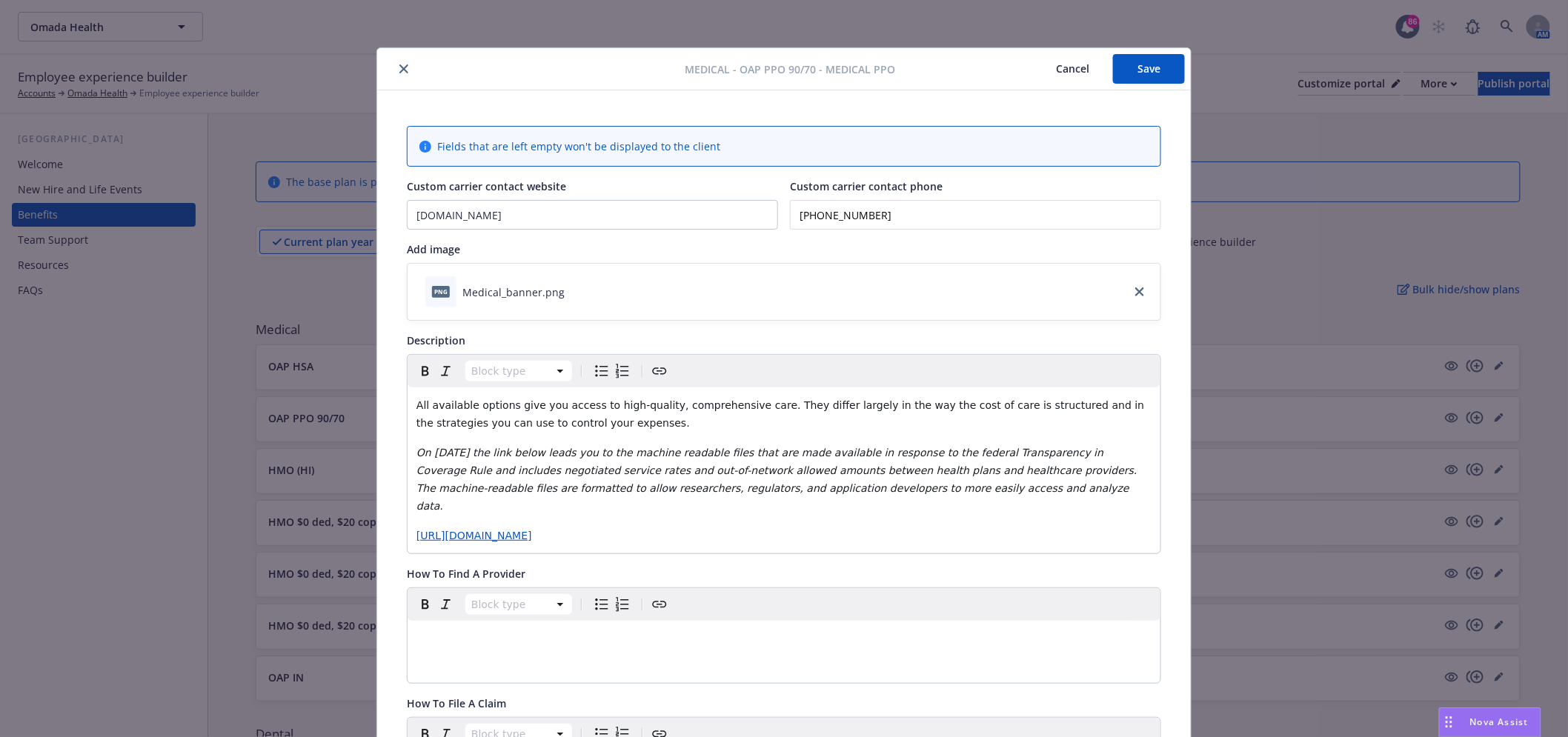
click at [400, 65] on icon "close" at bounding box center [404, 69] width 9 height 9
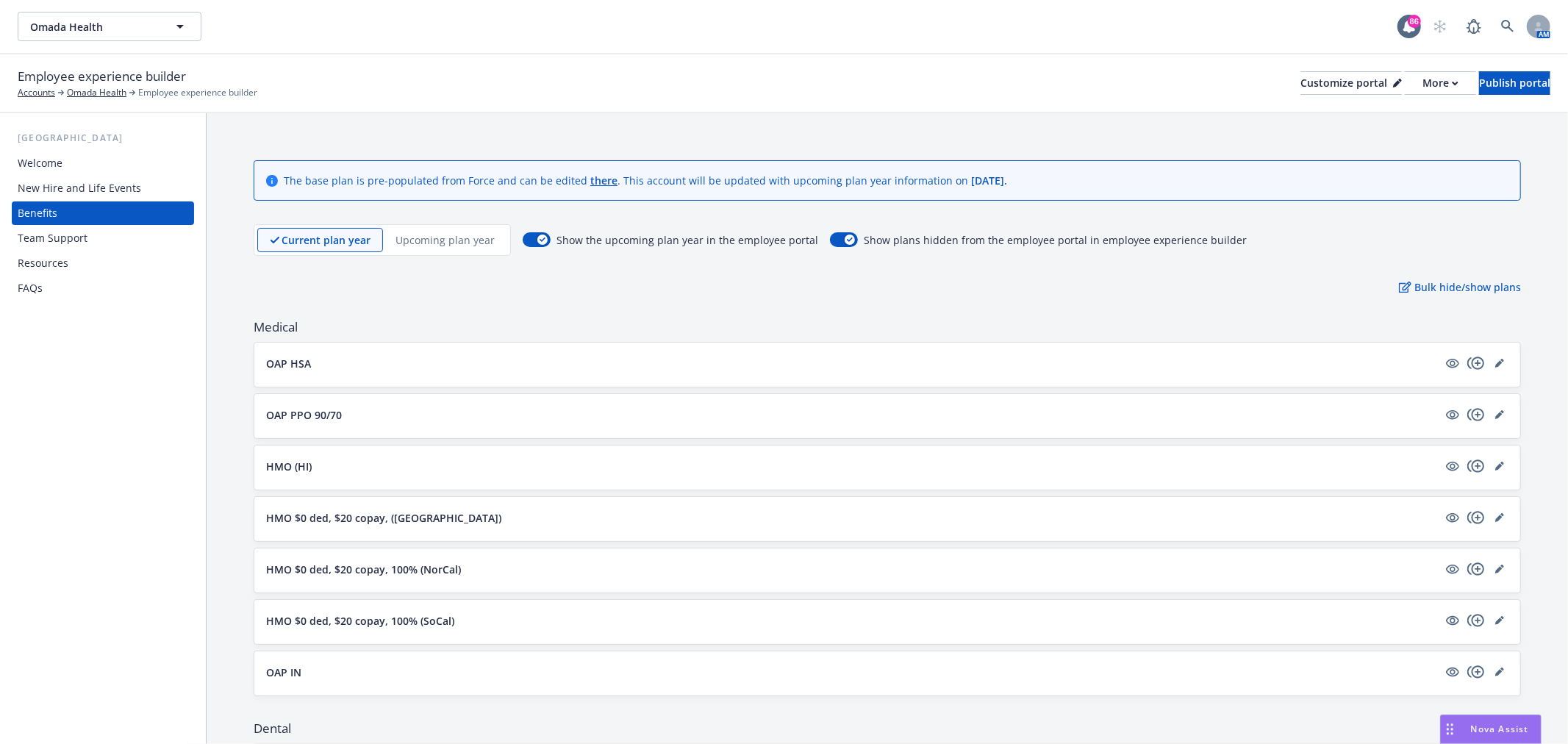
click at [1272, 320] on span "Medical" at bounding box center [887, 326] width 1267 height 17
click at [1467, 361] on icon "copyPlus" at bounding box center [1475, 363] width 17 height 17
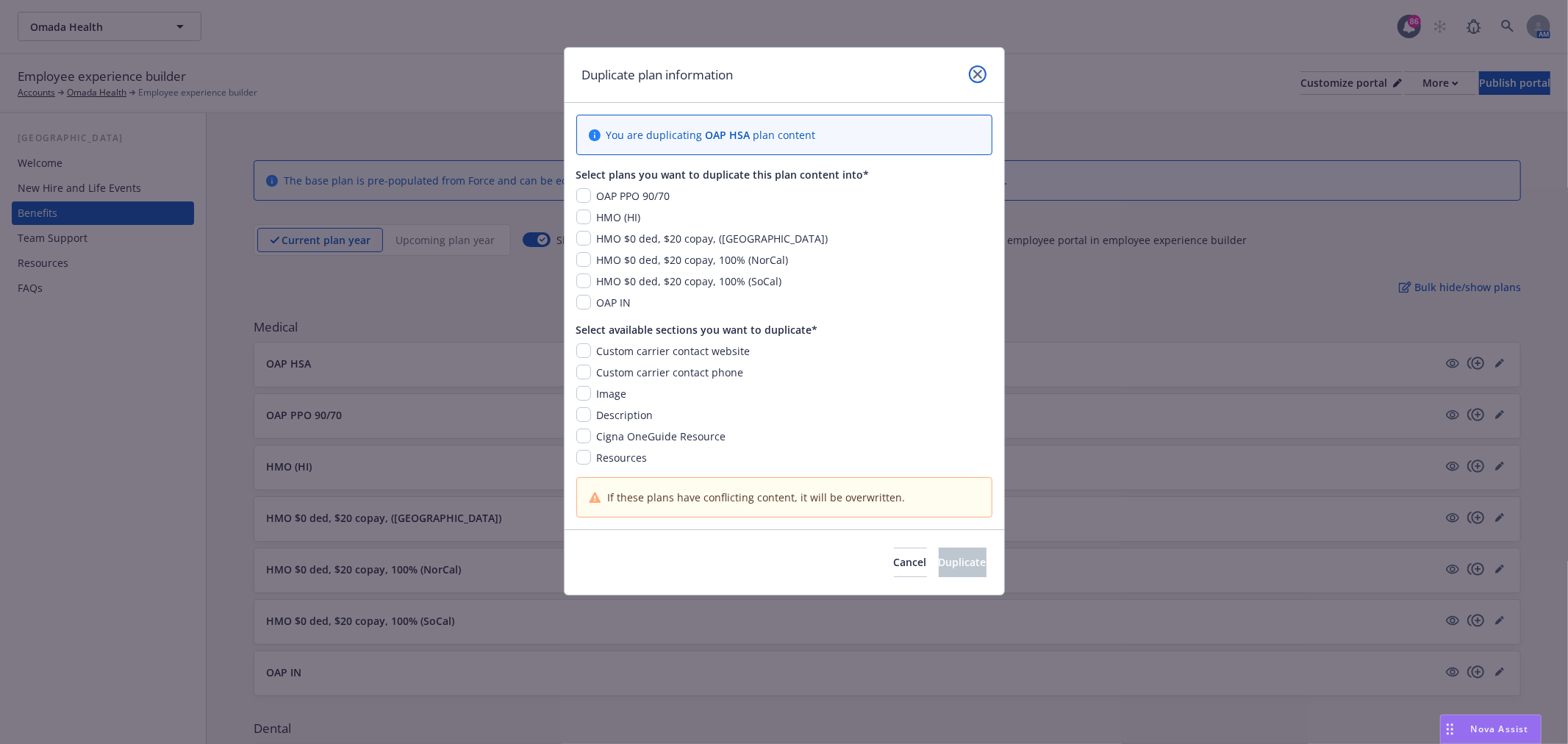
click at [977, 67] on link "close" at bounding box center [977, 74] width 17 height 17
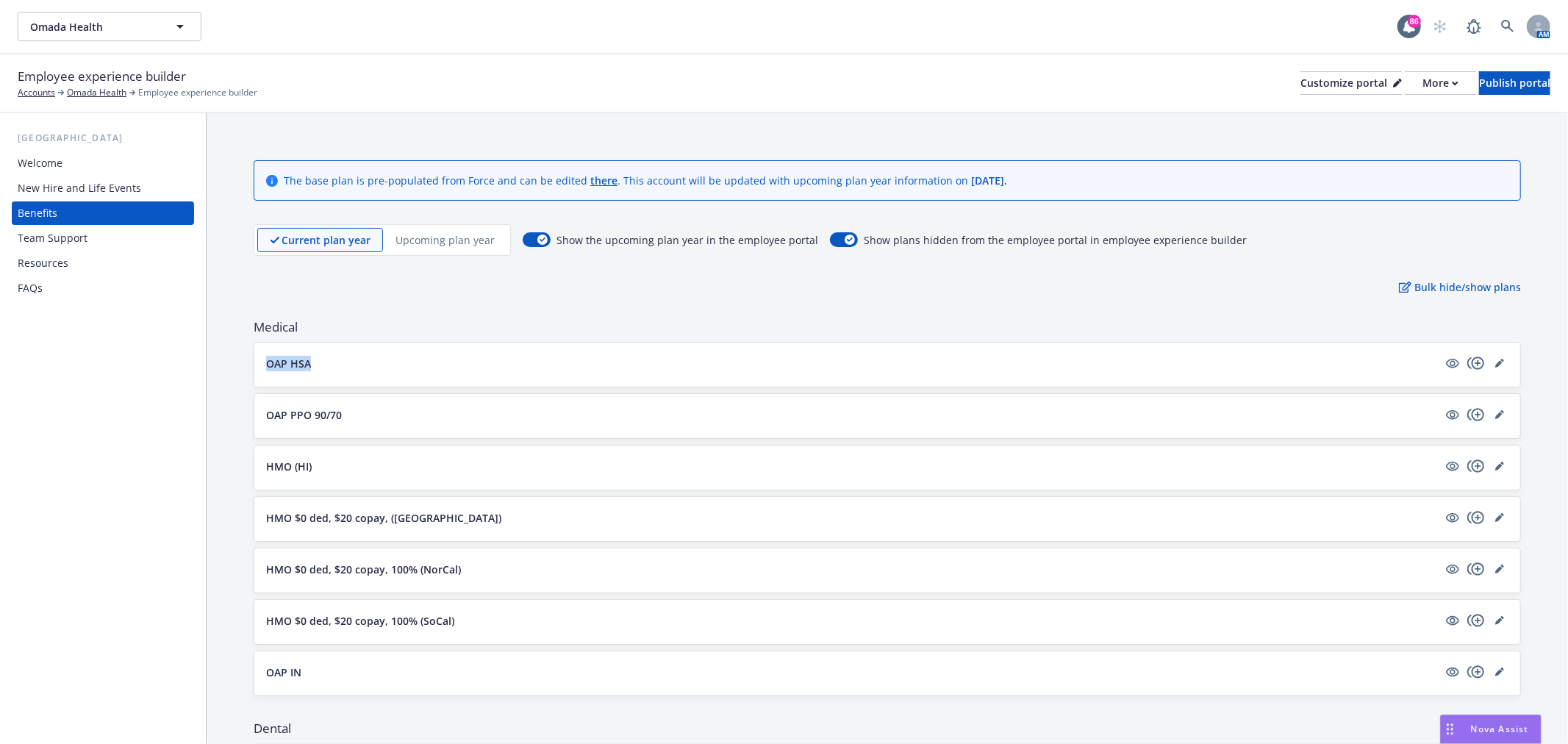
drag, startPoint x: 250, startPoint y: 368, endPoint x: 386, endPoint y: 364, distance: 136.1
click at [1492, 363] on link "editPencil" at bounding box center [1499, 363] width 17 height 17
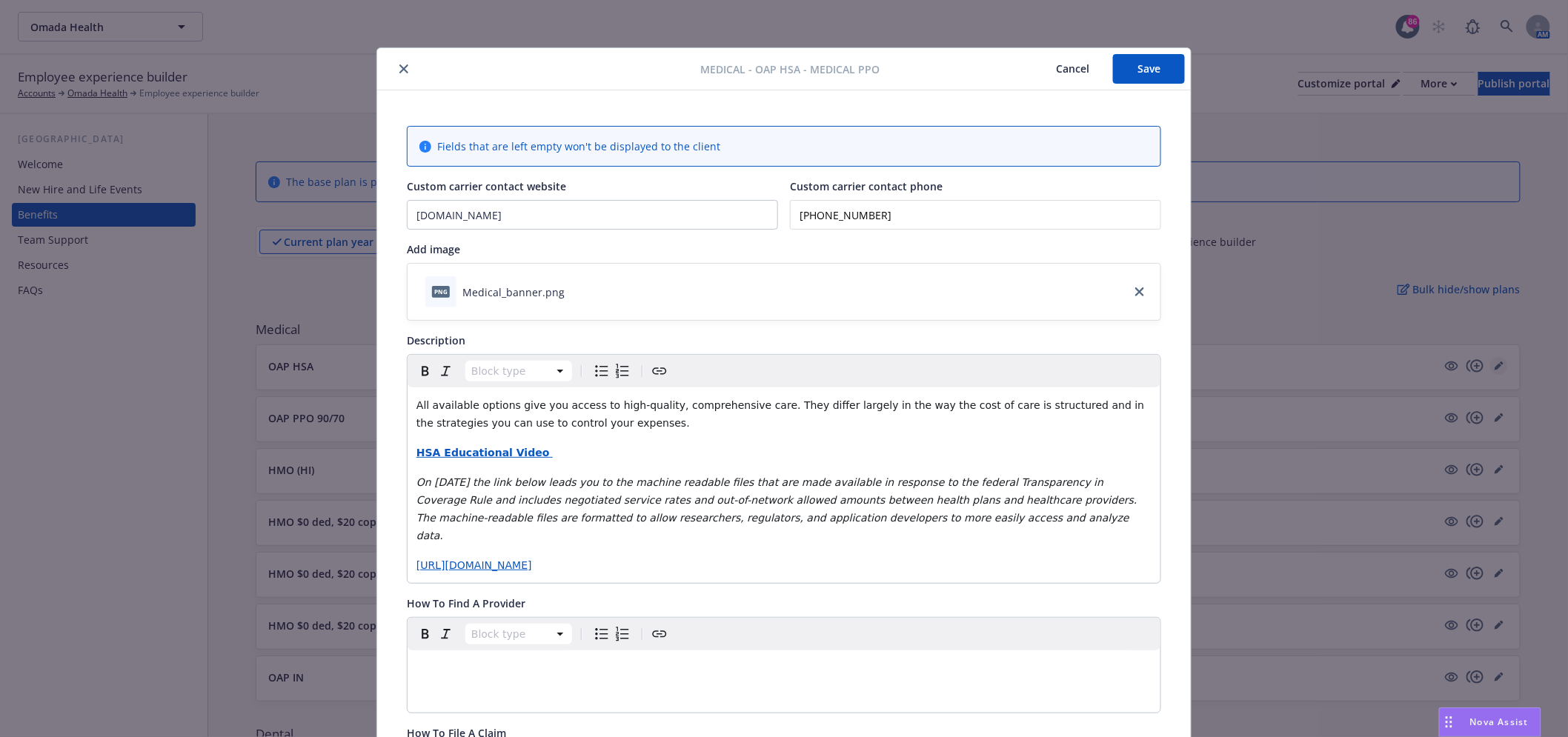
scroll to position [45, 0]
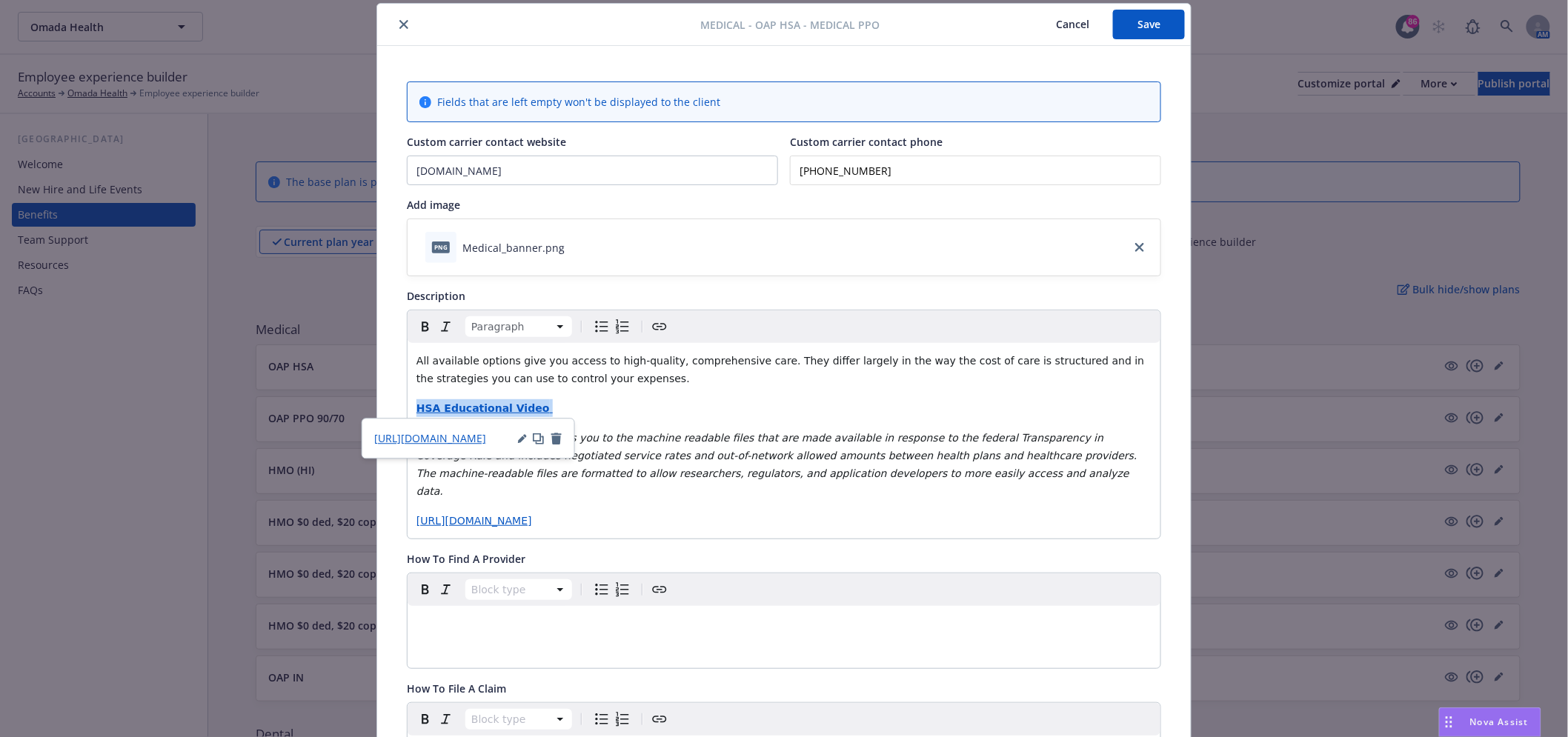
drag, startPoint x: 560, startPoint y: 409, endPoint x: 400, endPoint y: 416, distance: 160.2
click at [574, 396] on div "All available options give you access to high-quality, comprehensive care. They…" at bounding box center [784, 441] width 753 height 195
click at [598, 395] on div "All available options give you access to high-quality, comprehensive care. They…" at bounding box center [784, 441] width 753 height 195
click at [1061, 15] on button "Cancel" at bounding box center [1073, 25] width 81 height 30
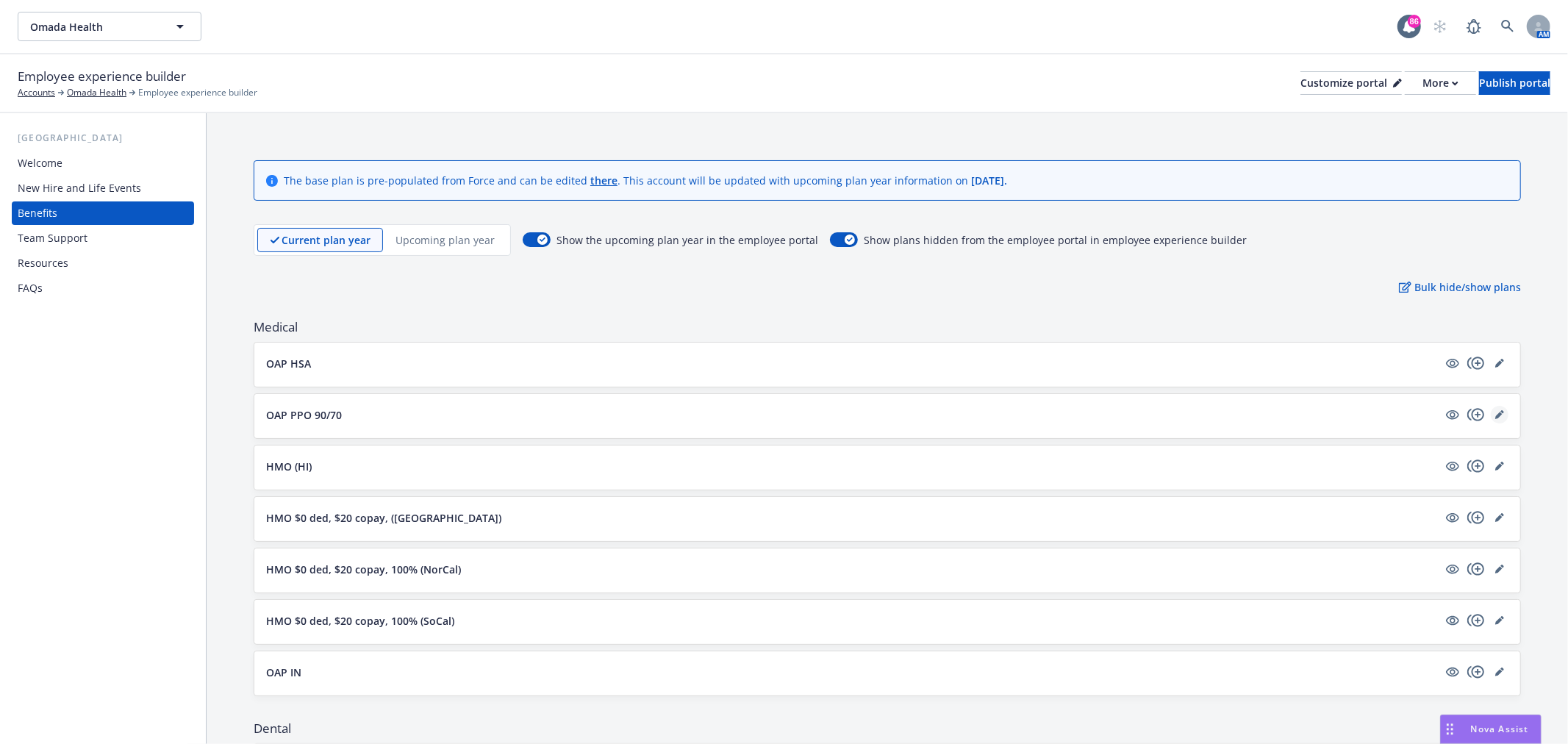
click at [1495, 410] on icon "editPencil" at bounding box center [1499, 414] width 9 height 9
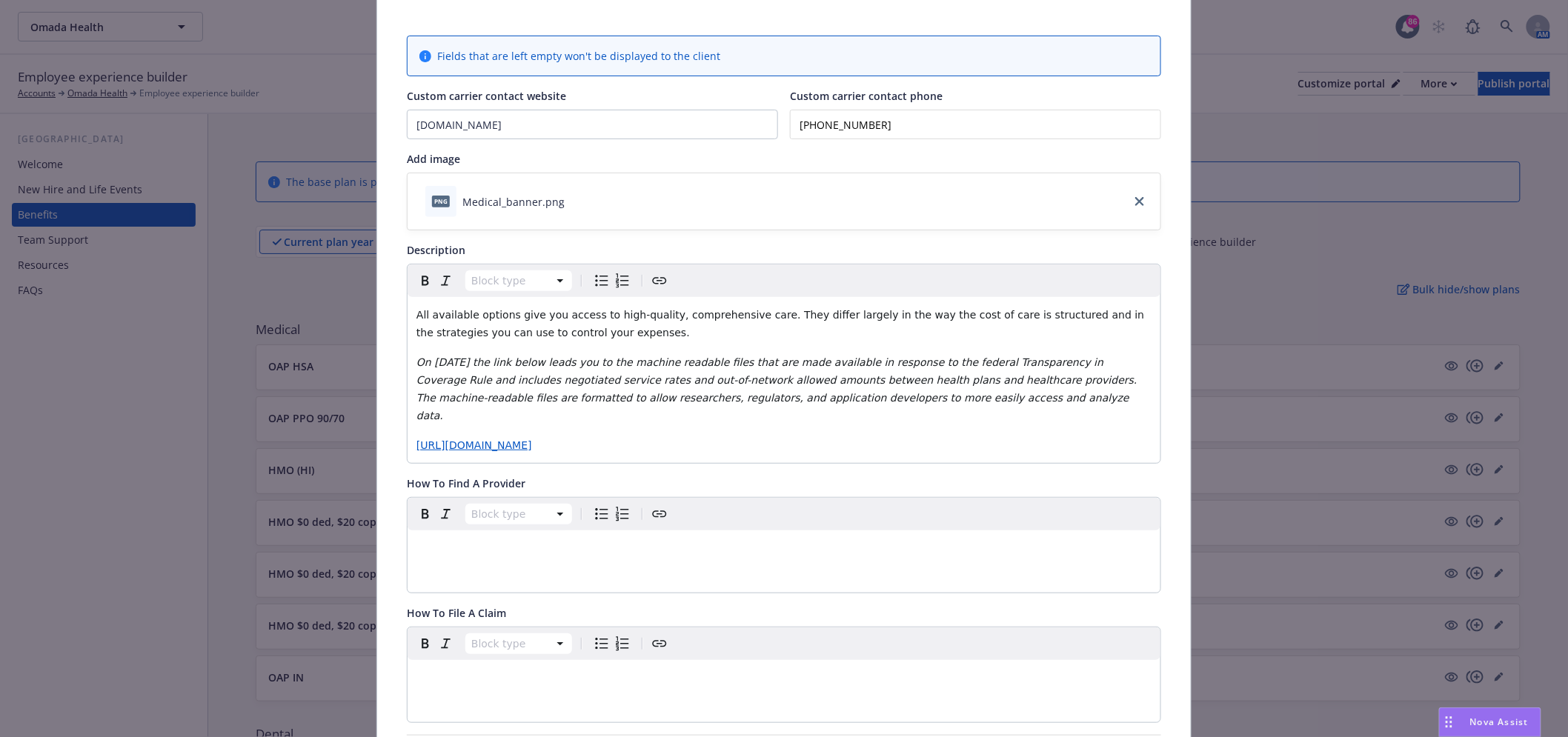
scroll to position [127, 0]
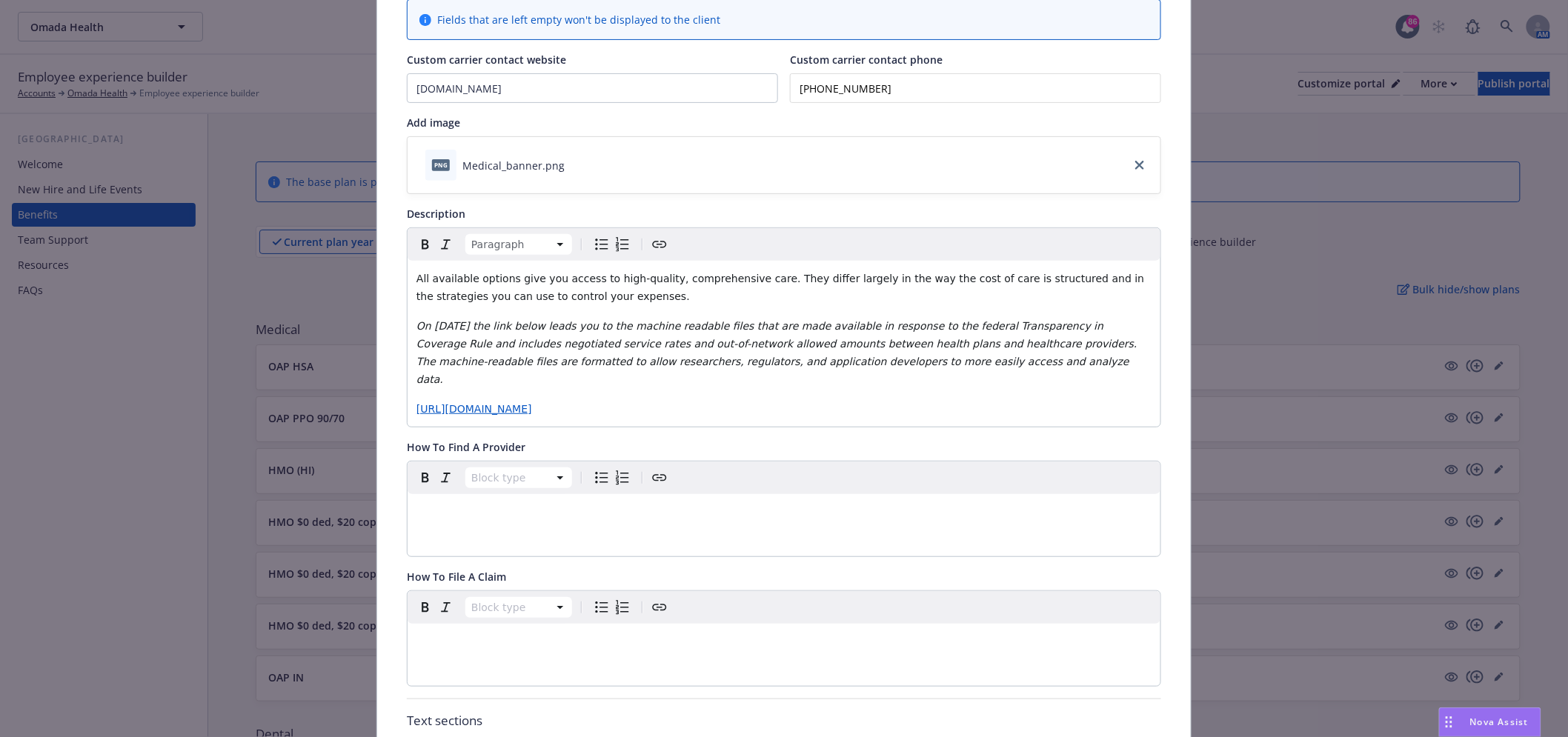
drag, startPoint x: 573, startPoint y: 305, endPoint x: 601, endPoint y: 295, distance: 29.7
click at [328, 314] on div "Medical - OAP PPO 90/70 - Medical PPO Cancel Save Fields that are left empty wo…" at bounding box center [784, 368] width 1568 height 737
drag, startPoint x: 587, startPoint y: 307, endPoint x: 381, endPoint y: 316, distance: 206.2
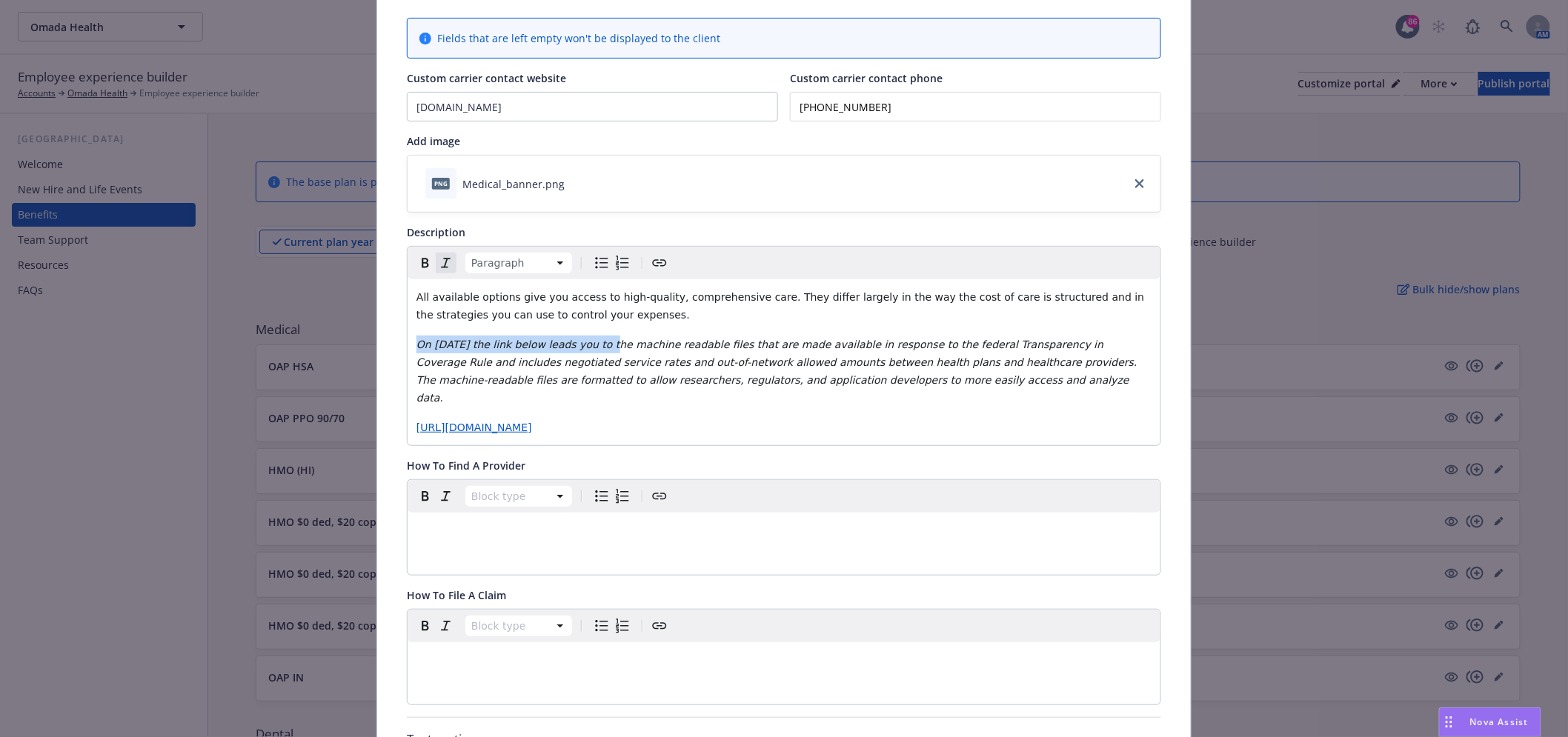
scroll to position [0, 0]
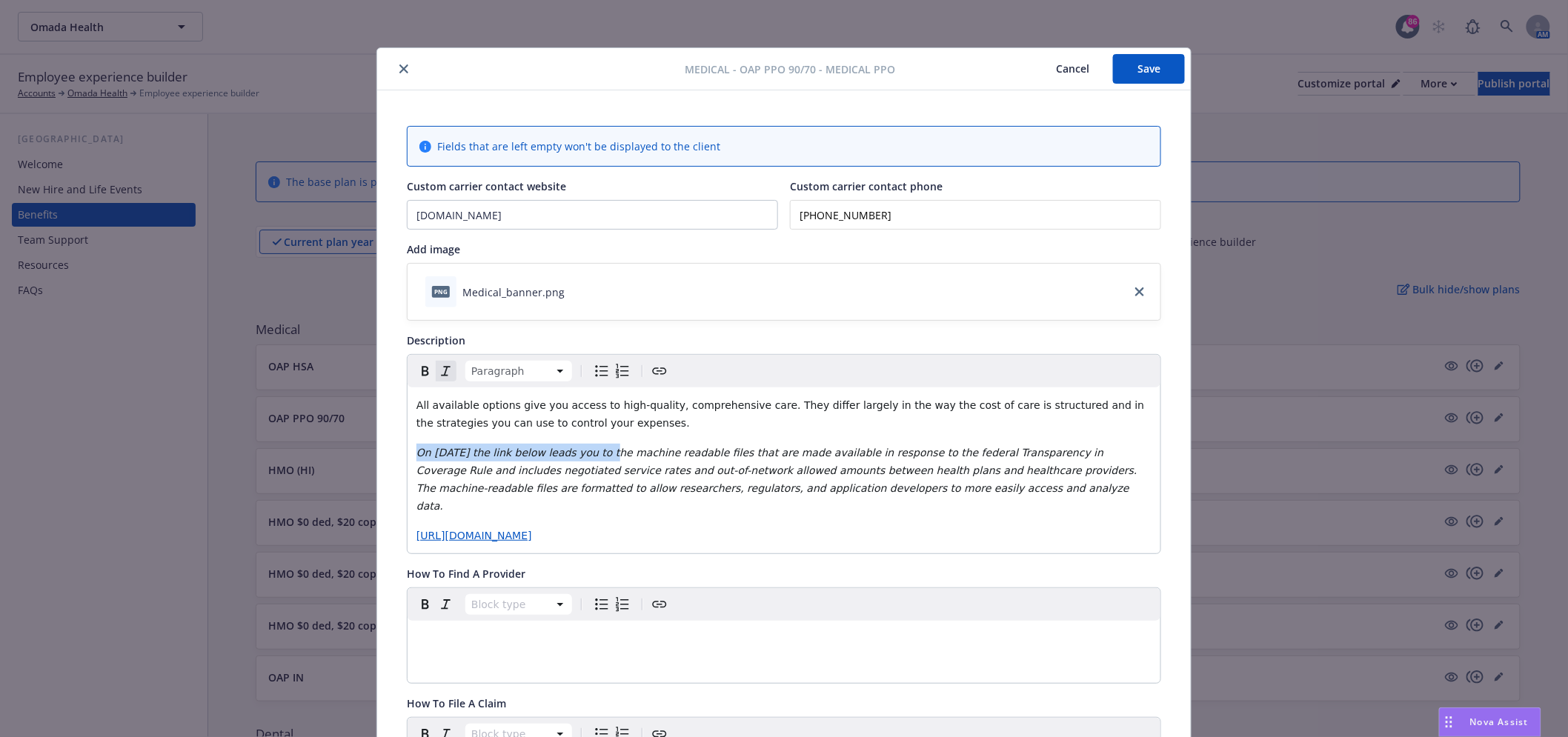
click at [396, 74] on button "close" at bounding box center [403, 69] width 17 height 17
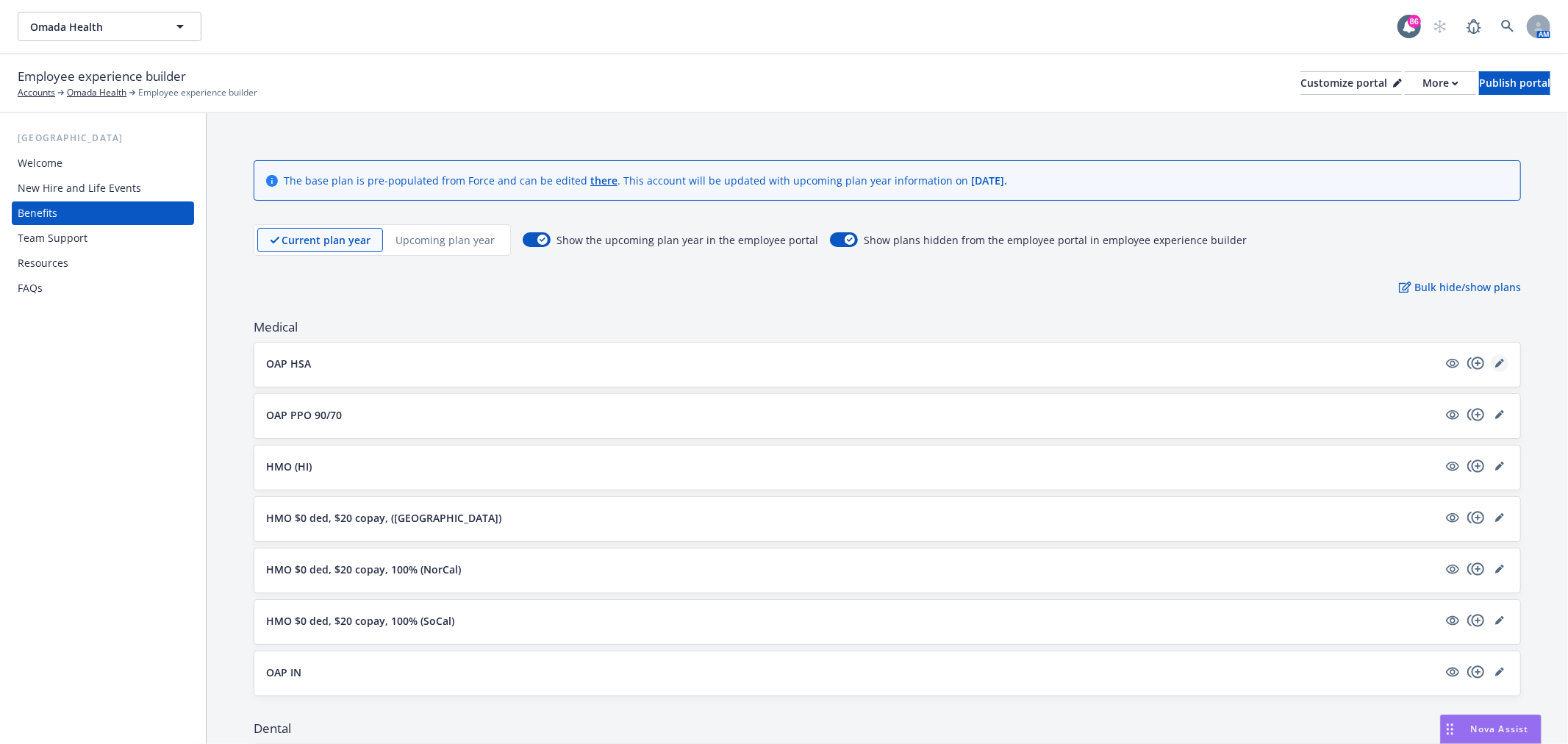
click at [1491, 358] on link "editPencil" at bounding box center [1499, 363] width 17 height 17
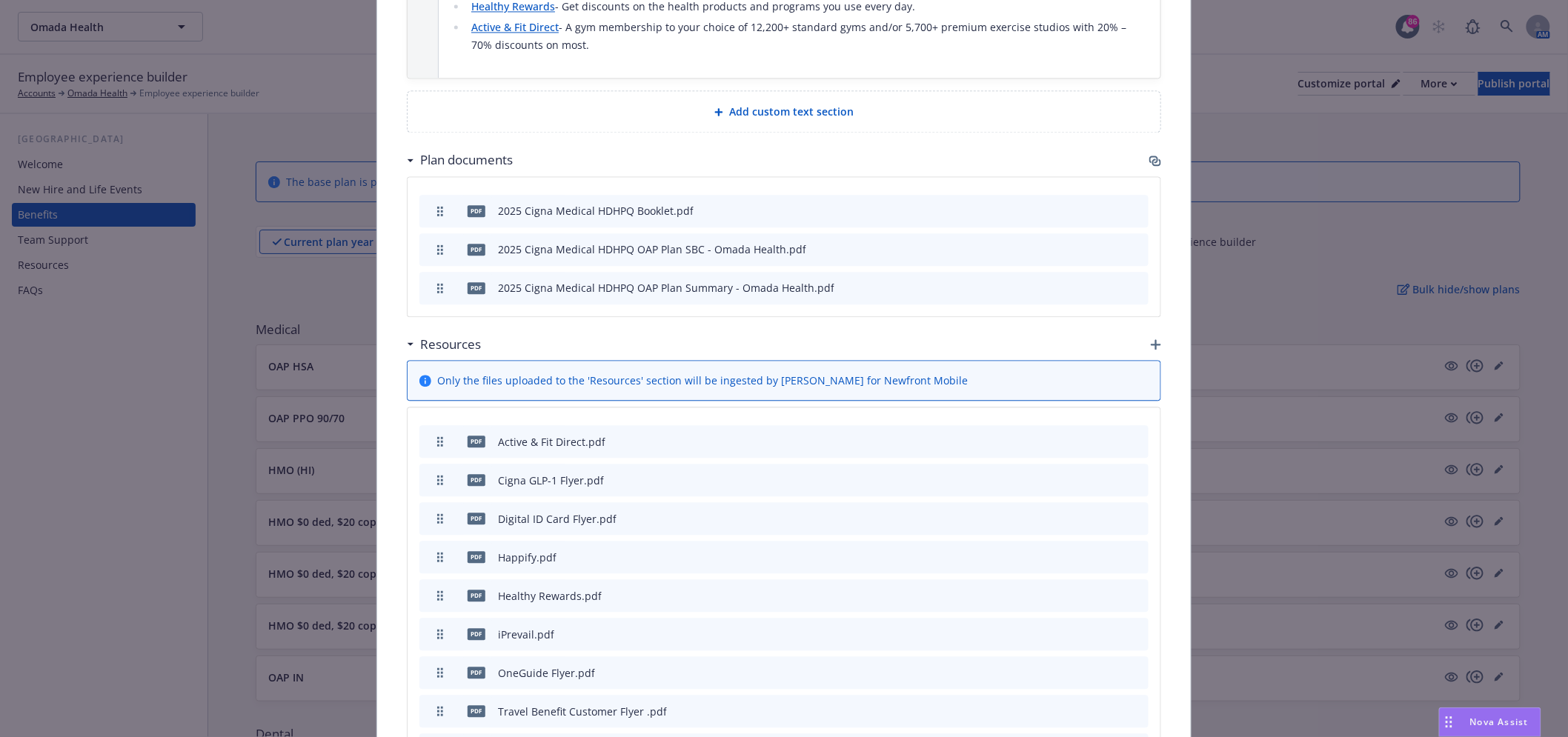
scroll to position [1194, 0]
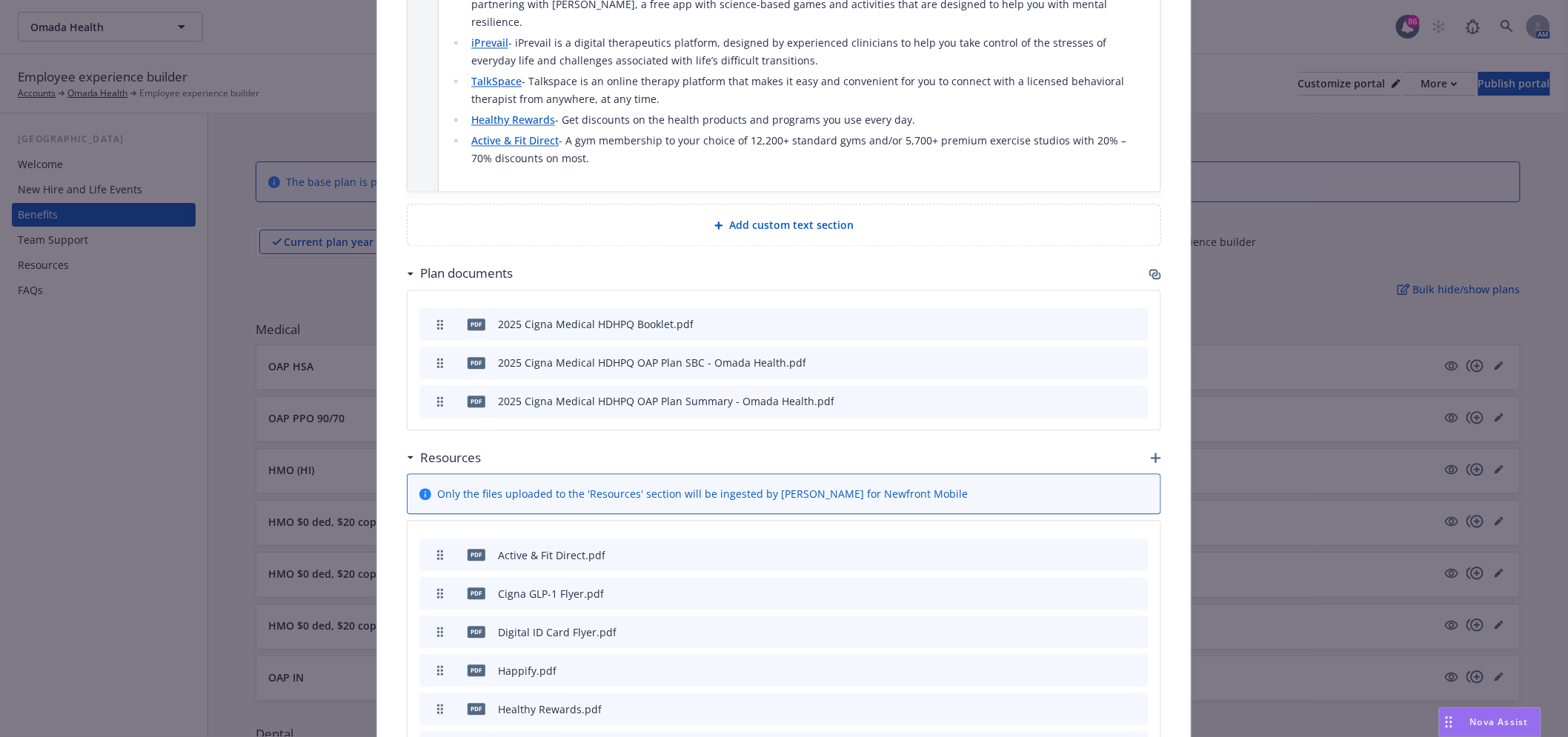
click at [1157, 232] on div "Fields that are left empty won't be displayed to the client Custom carrier cont…" at bounding box center [784, 16] width 814 height 2240
click at [1152, 269] on icon "button" at bounding box center [1153, 272] width 9 height 7
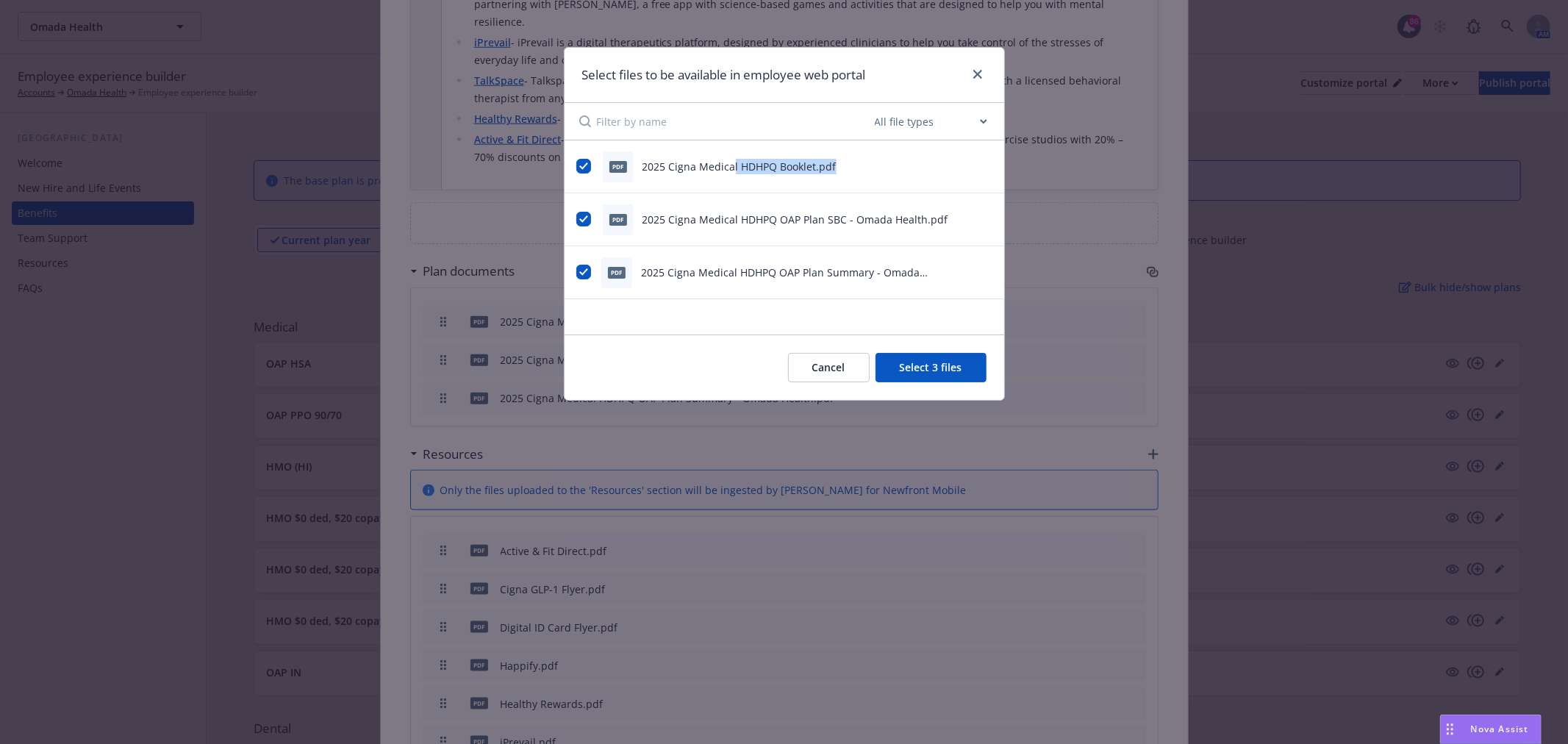
drag, startPoint x: 730, startPoint y: 166, endPoint x: 879, endPoint y: 147, distance: 150.2
click at [879, 147] on div "pdf 2025 Cigna Medical HDHPQ Booklet.pdf" at bounding box center [784, 167] width 440 height 52
drag, startPoint x: 826, startPoint y: 213, endPoint x: 856, endPoint y: 217, distance: 30.3
click at [856, 217] on span "2025 Cigna Medical HDHPQ OAP Plan SBC - Omada Health.pdf" at bounding box center [795, 219] width 306 height 14
drag, startPoint x: 796, startPoint y: 274, endPoint x: 869, endPoint y: 276, distance: 73.0
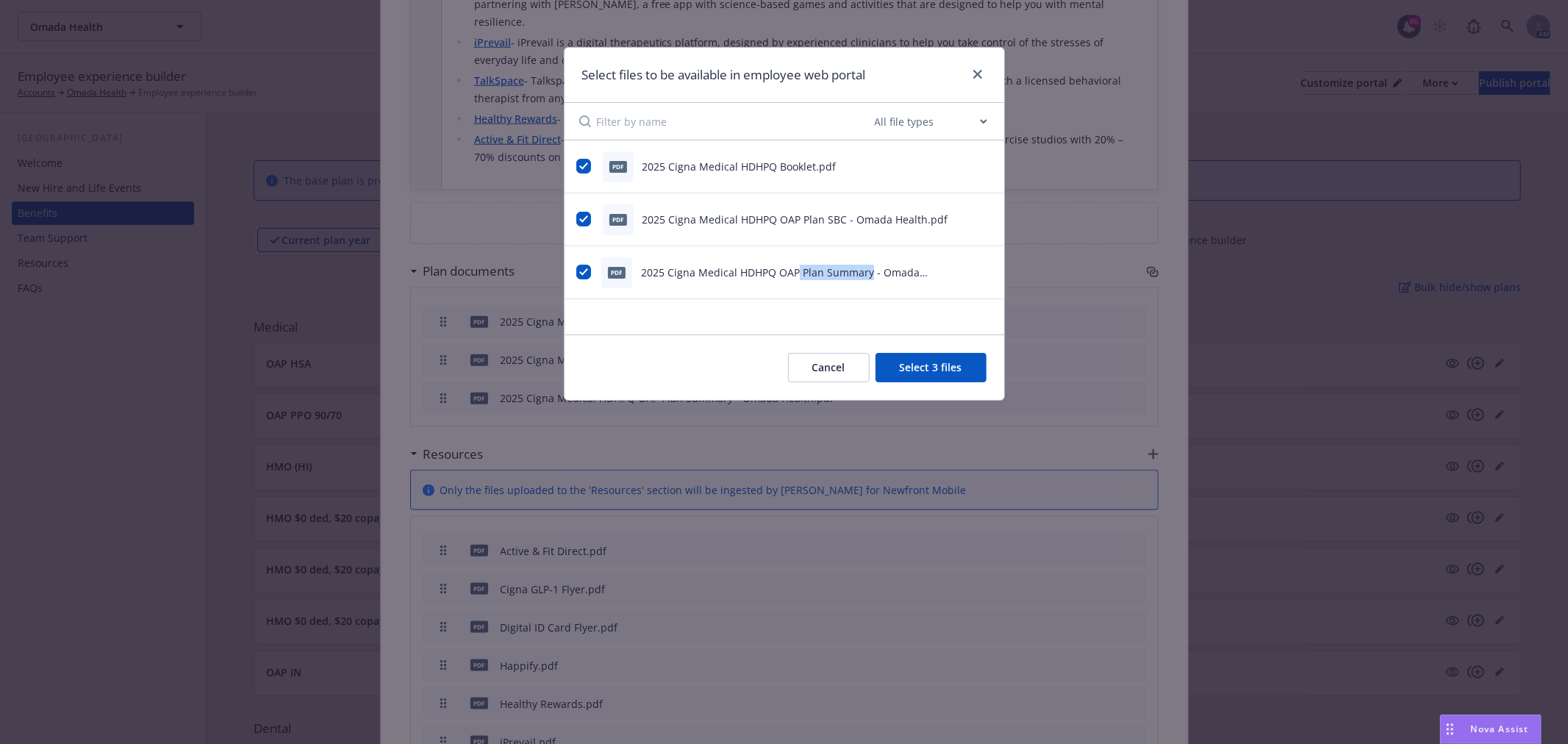
click at [869, 276] on span "2025 Cigna Medical HDHPQ OAP Plan Summary - Omada Health.pdf" at bounding box center [784, 280] width 286 height 30
click at [978, 81] on link "close" at bounding box center [977, 74] width 17 height 17
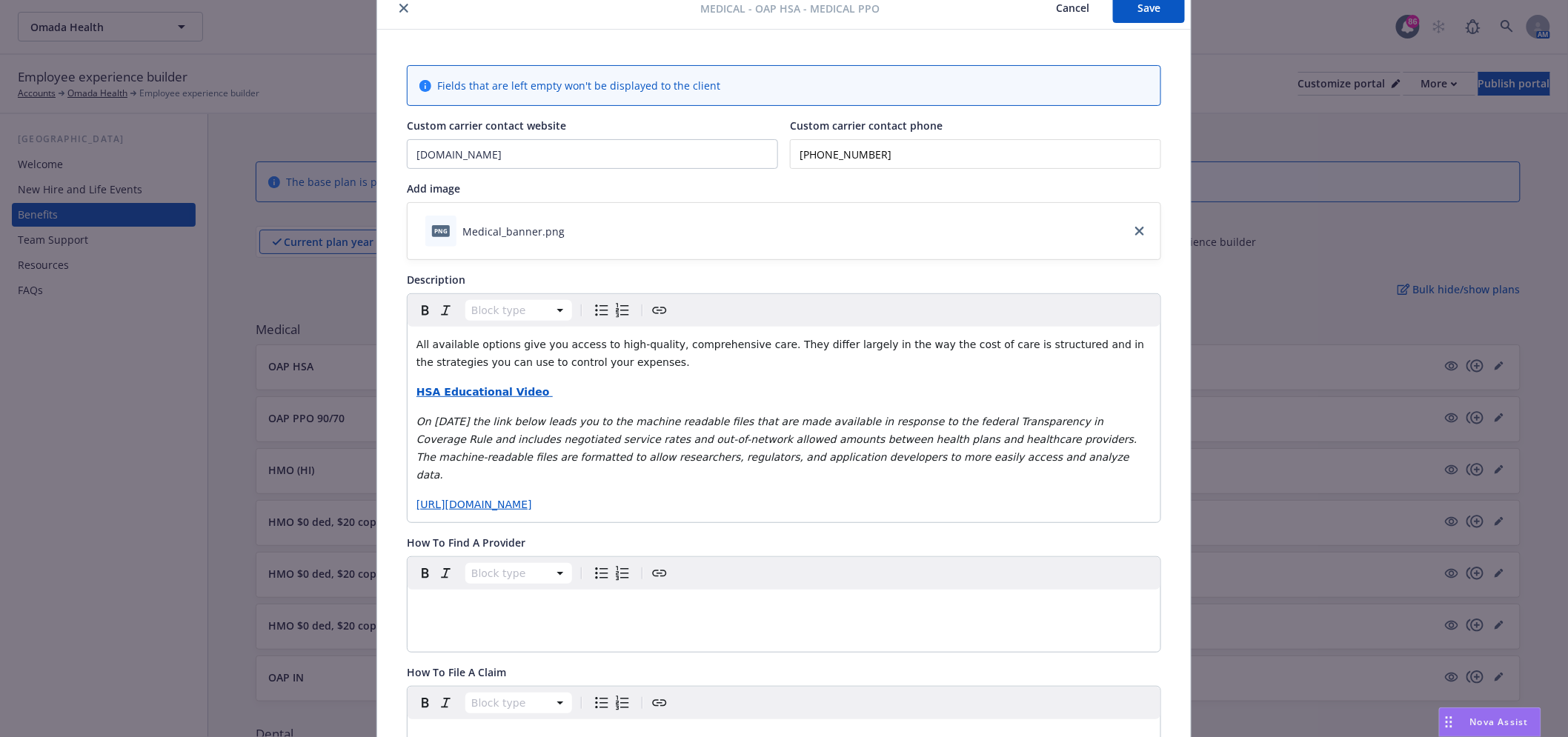
scroll to position [0, 0]
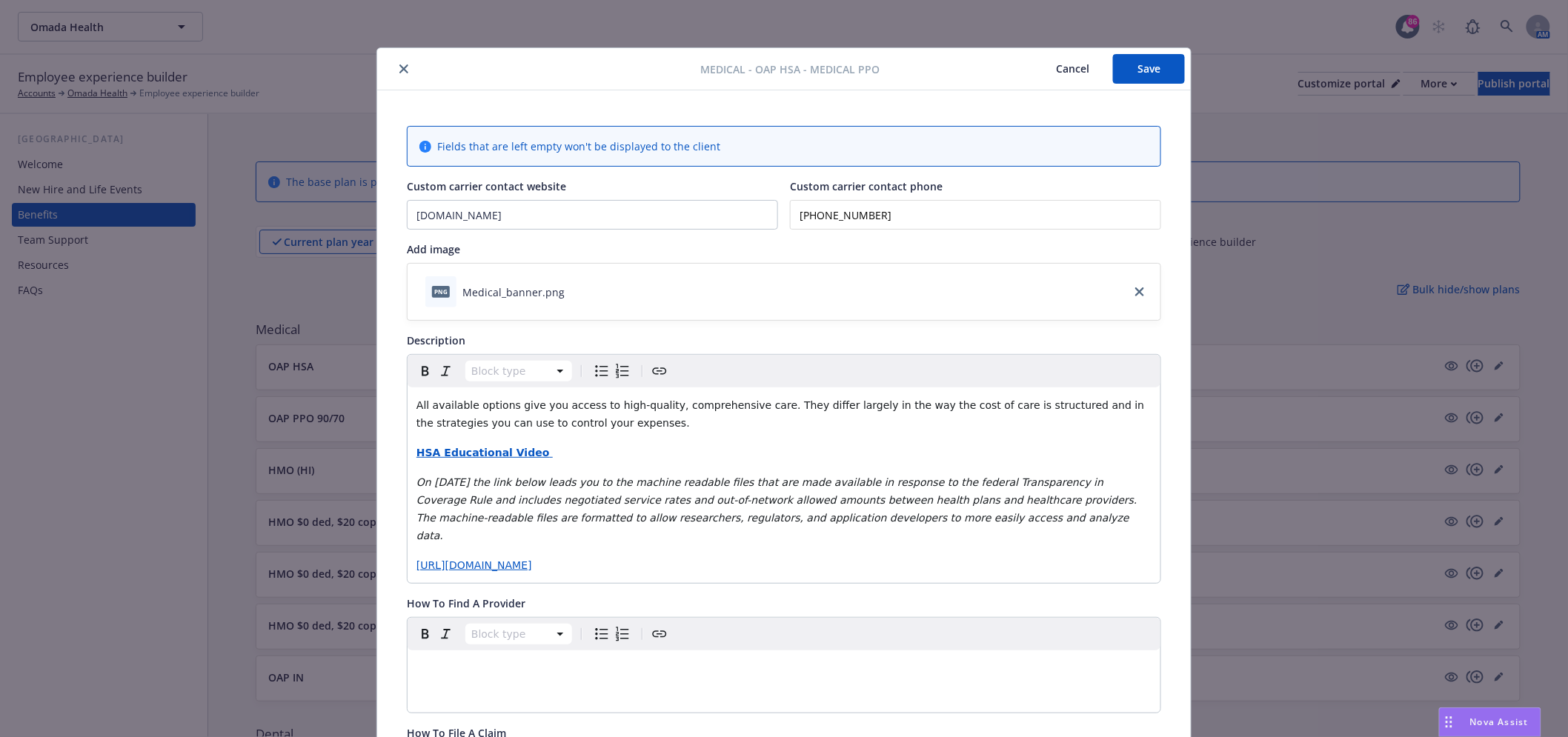
click at [400, 71] on icon "close" at bounding box center [404, 69] width 9 height 9
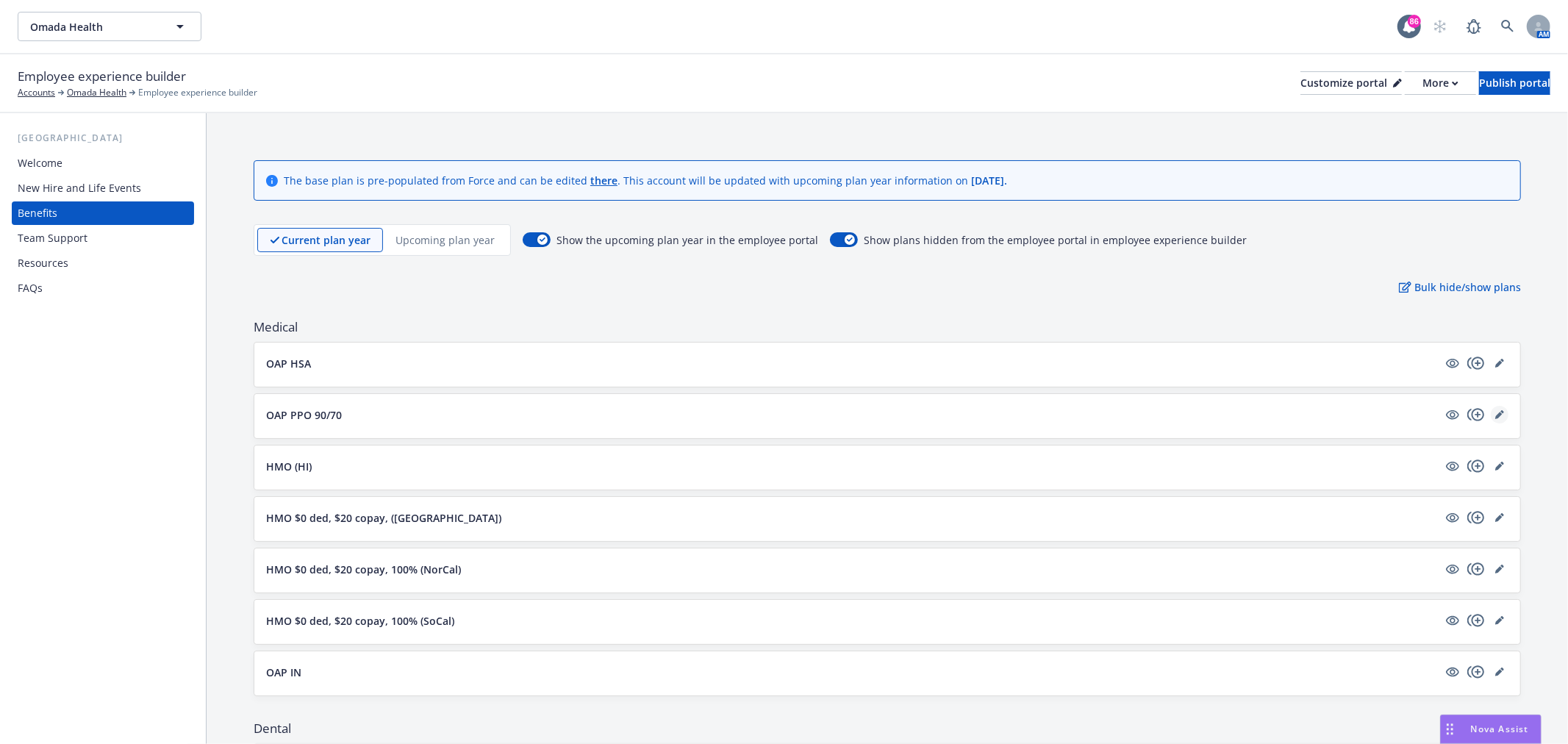
click at [1495, 413] on icon "editPencil" at bounding box center [1498, 415] width 7 height 7
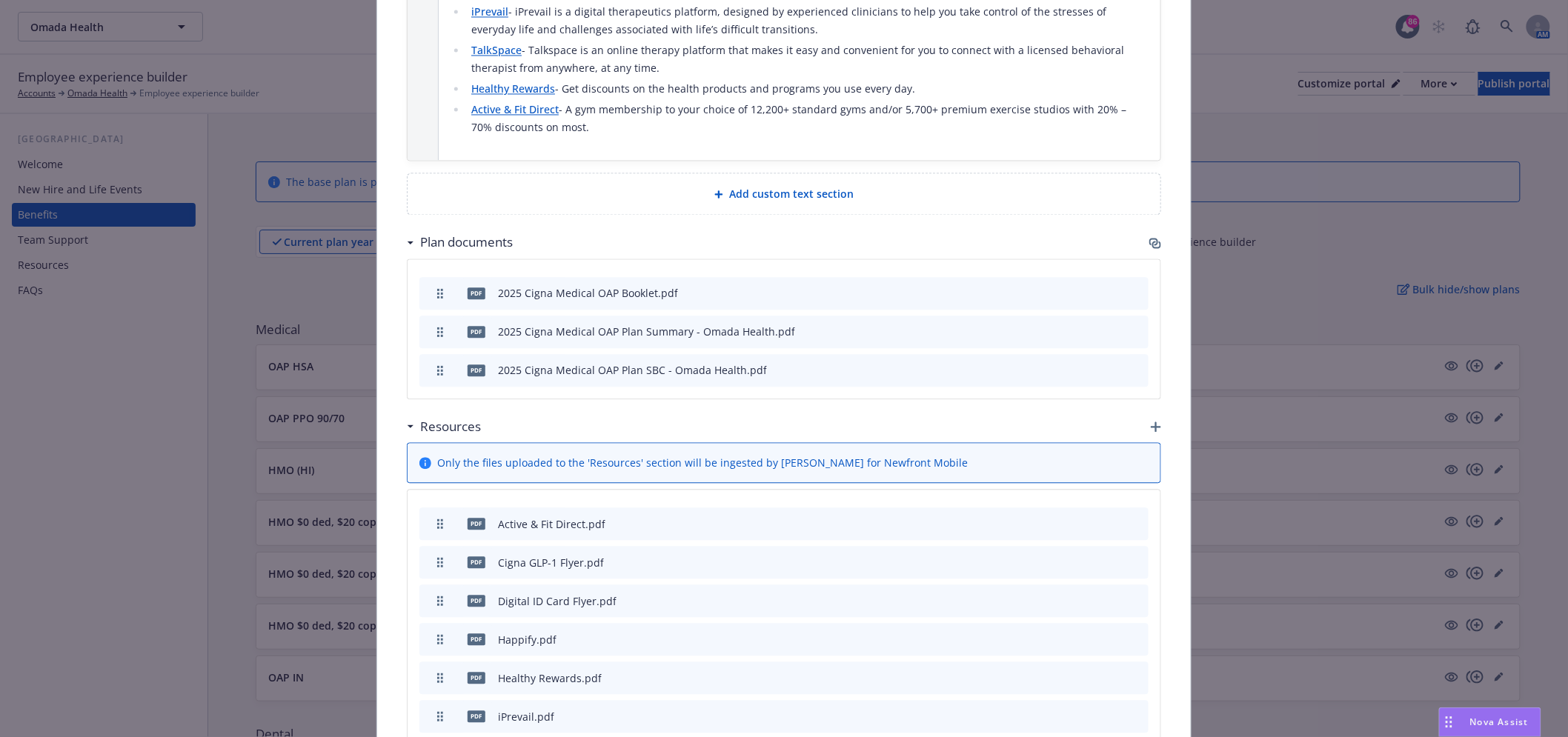
scroll to position [1197, 0]
click at [1150, 237] on icon "button" at bounding box center [1153, 241] width 9 height 7
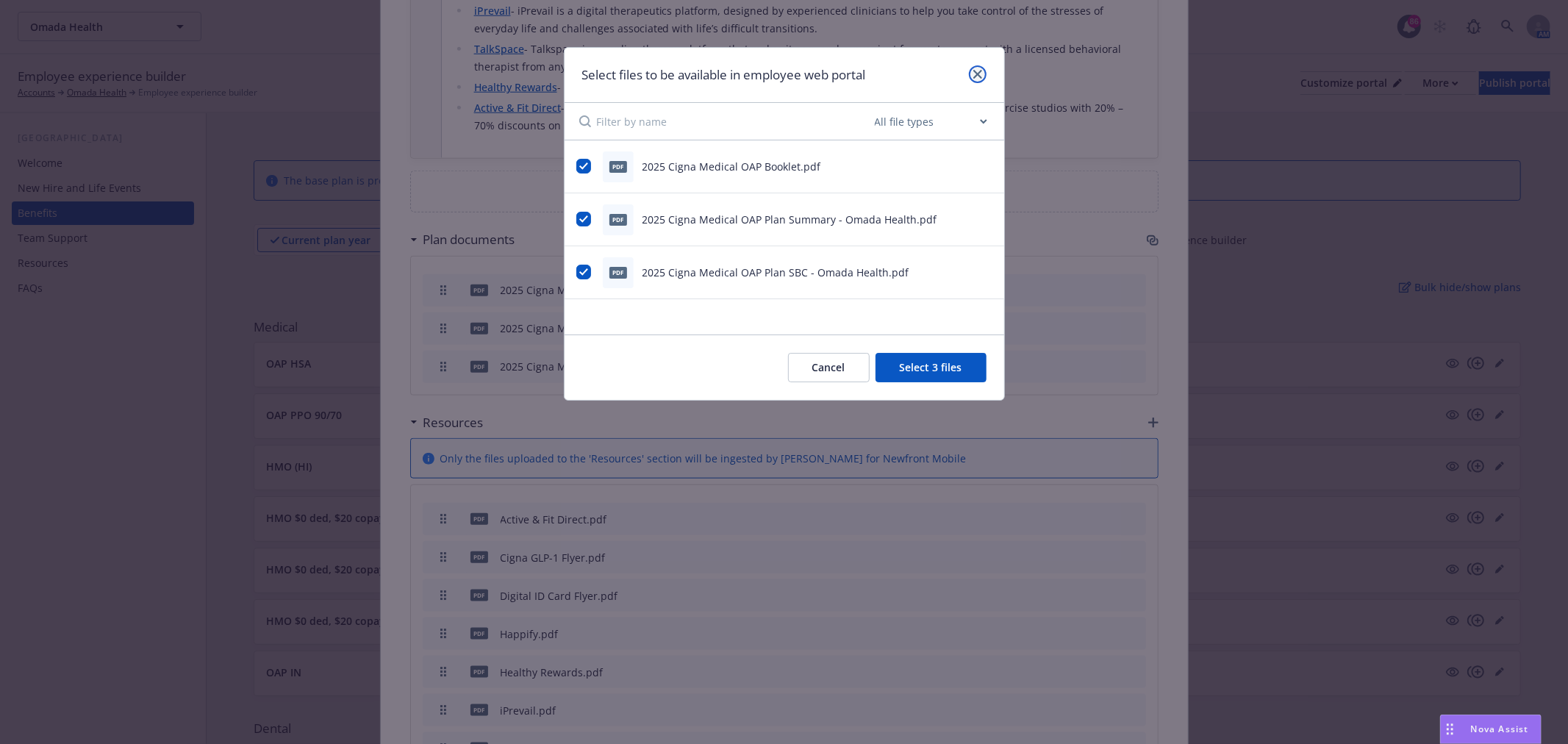
click at [971, 74] on link "close" at bounding box center [977, 74] width 17 height 17
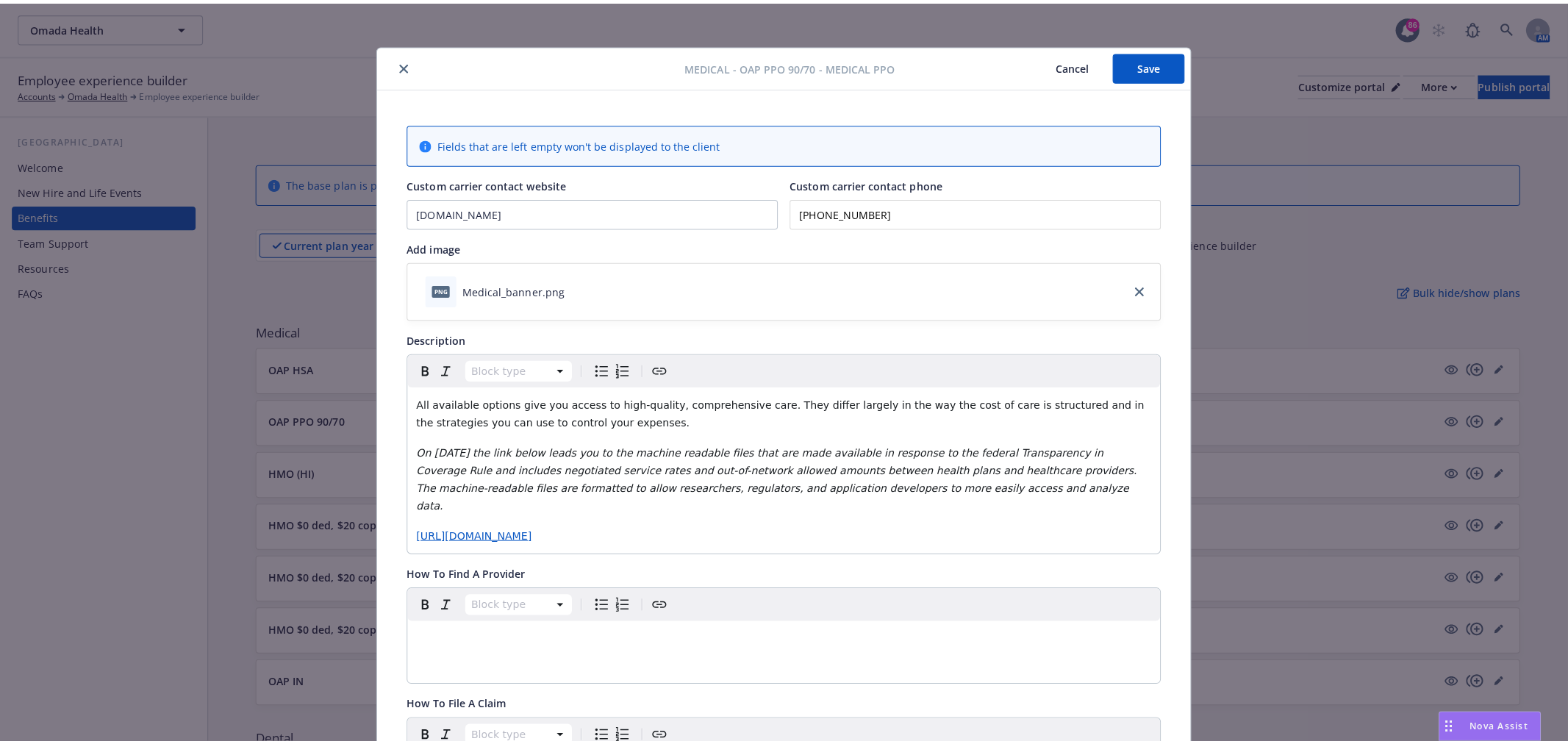
scroll to position [0, 0]
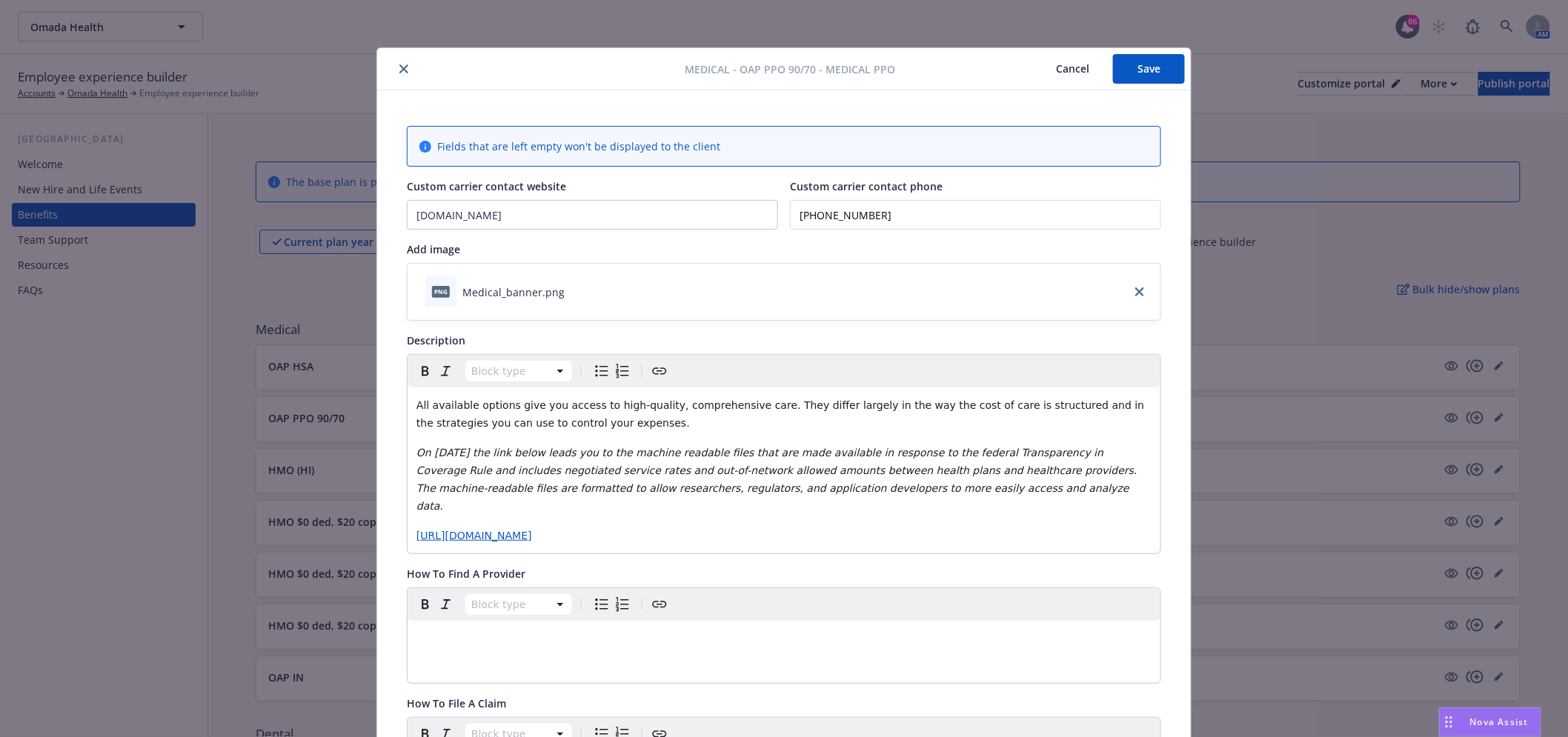
click at [404, 58] on div "Medical - OAP PPO 90/70 - Medical PPO Cancel Save" at bounding box center [784, 69] width 814 height 42
click at [400, 60] on button "close" at bounding box center [403, 69] width 17 height 17
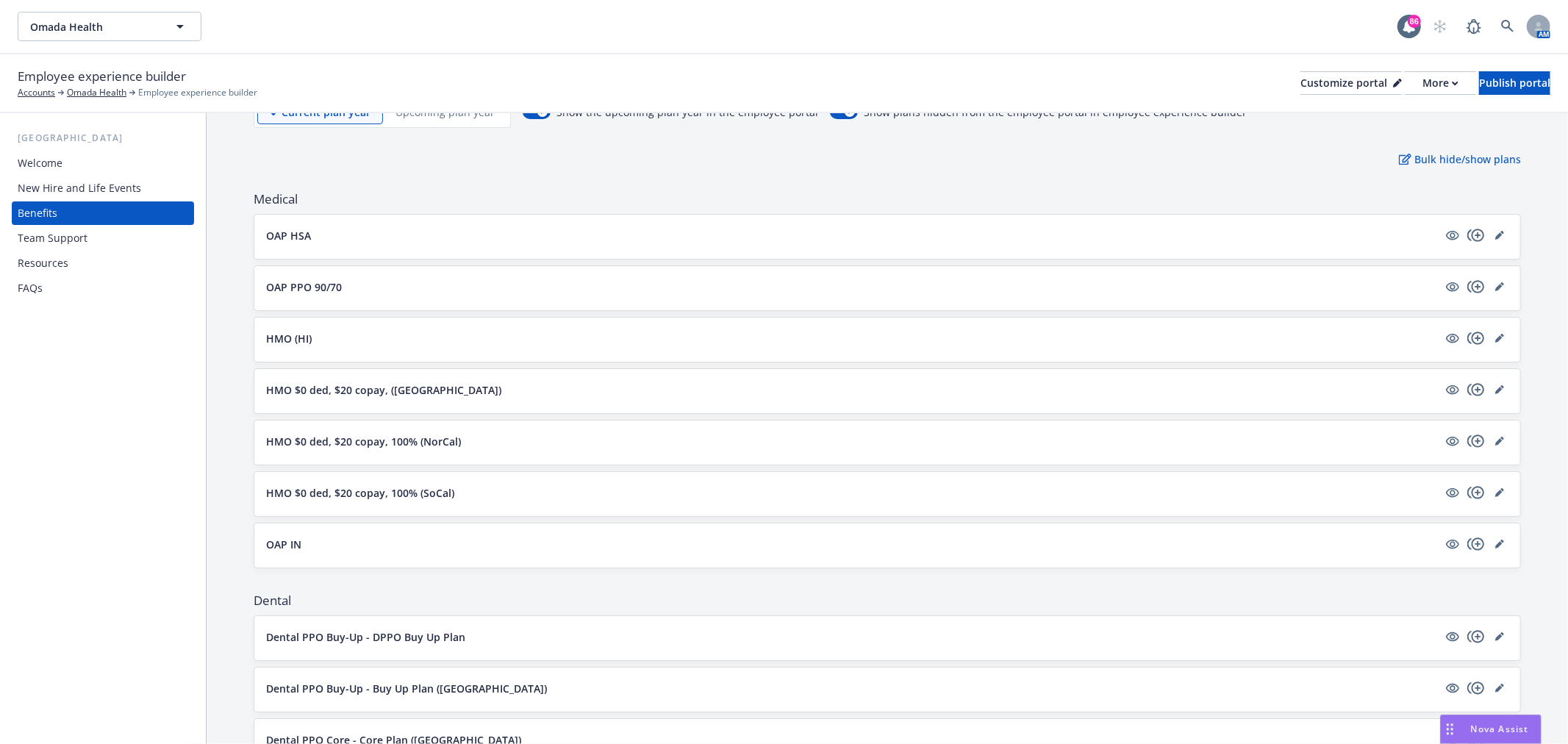
scroll to position [163, 0]
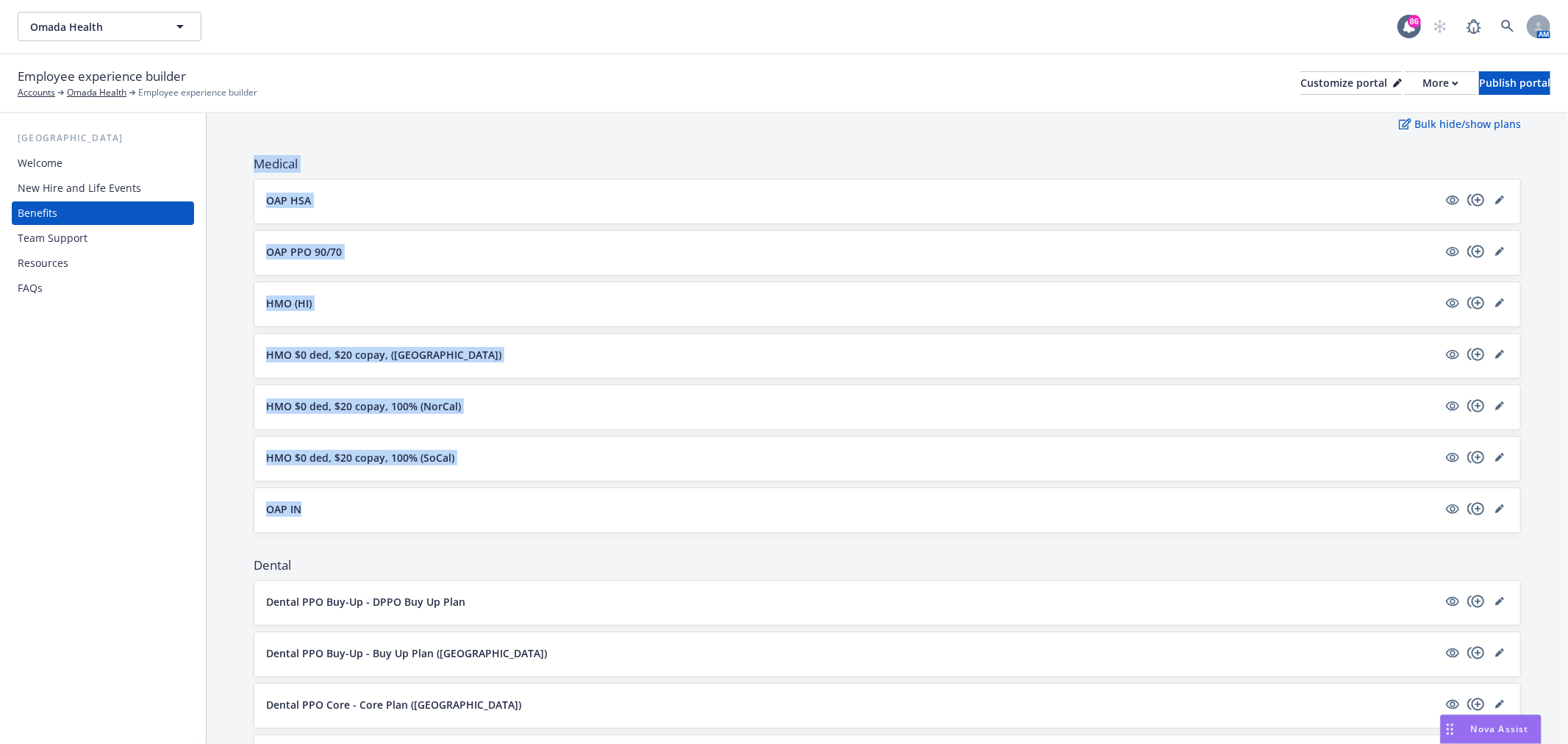
drag, startPoint x: 246, startPoint y: 172, endPoint x: 357, endPoint y: 509, distance: 354.8
click at [519, 369] on div "HMO $0 ded, $20 copay, ([GEOGRAPHIC_DATA])" at bounding box center [887, 356] width 1266 height 44
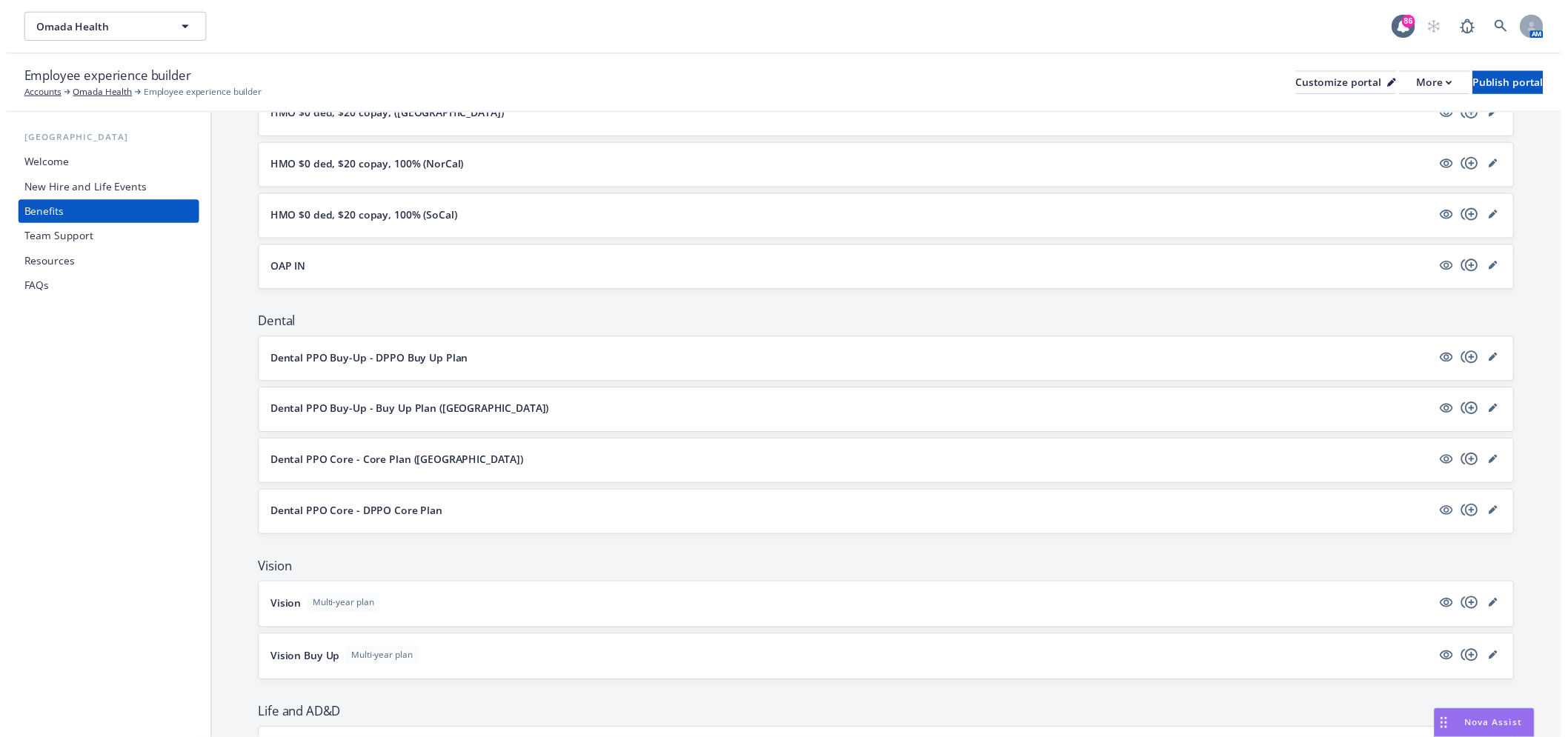
scroll to position [411, 0]
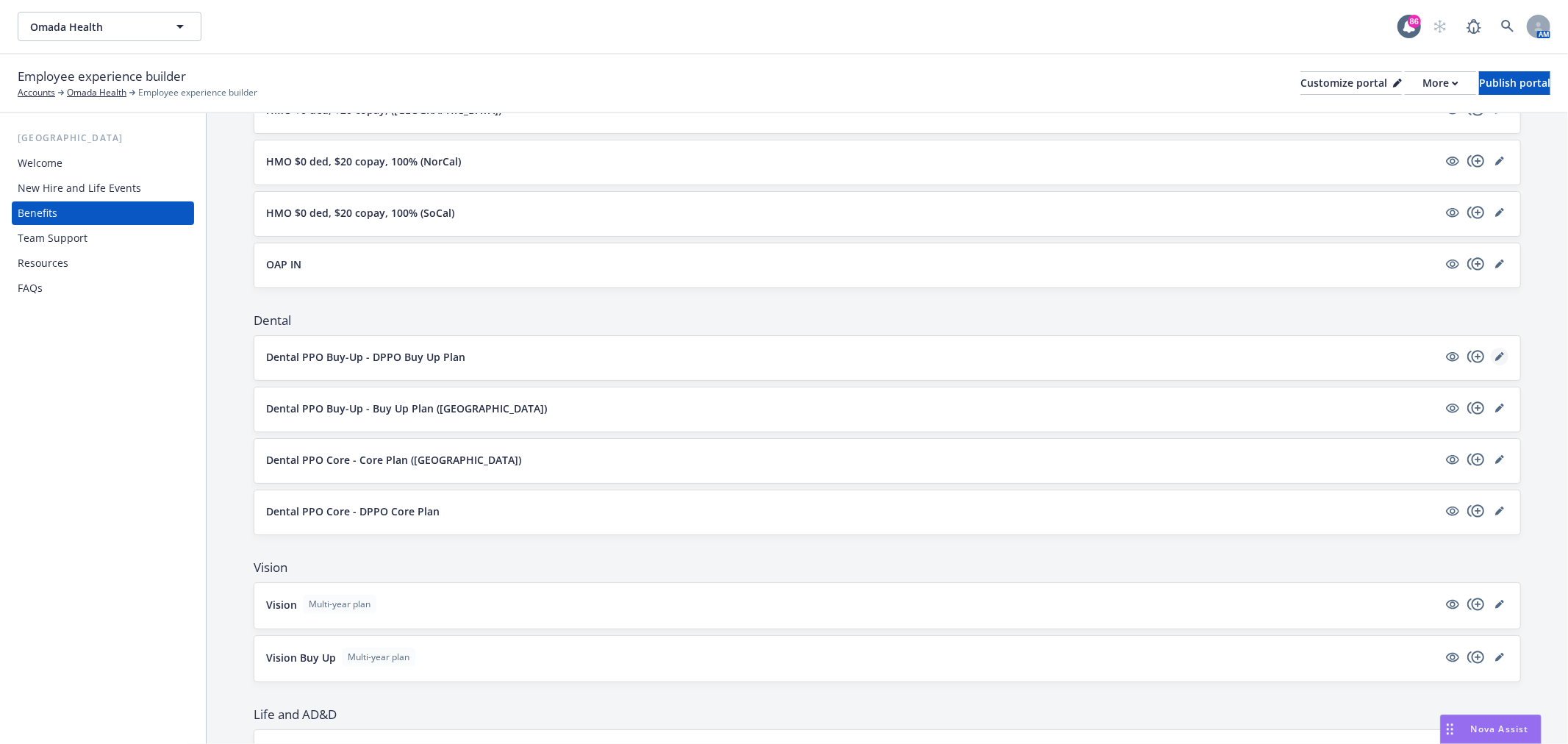
click at [1491, 350] on link "editPencil" at bounding box center [1499, 356] width 17 height 17
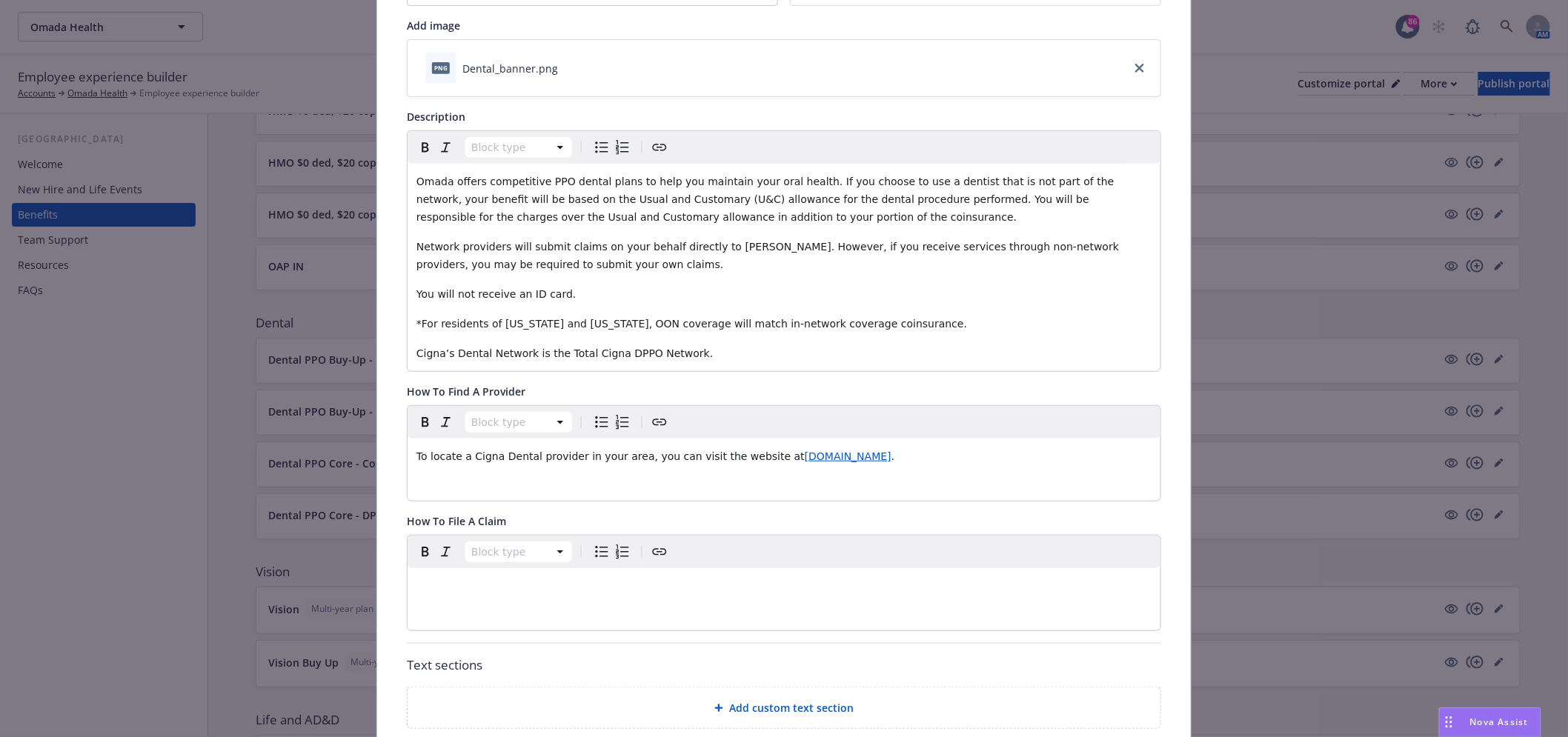
scroll to position [291, 0]
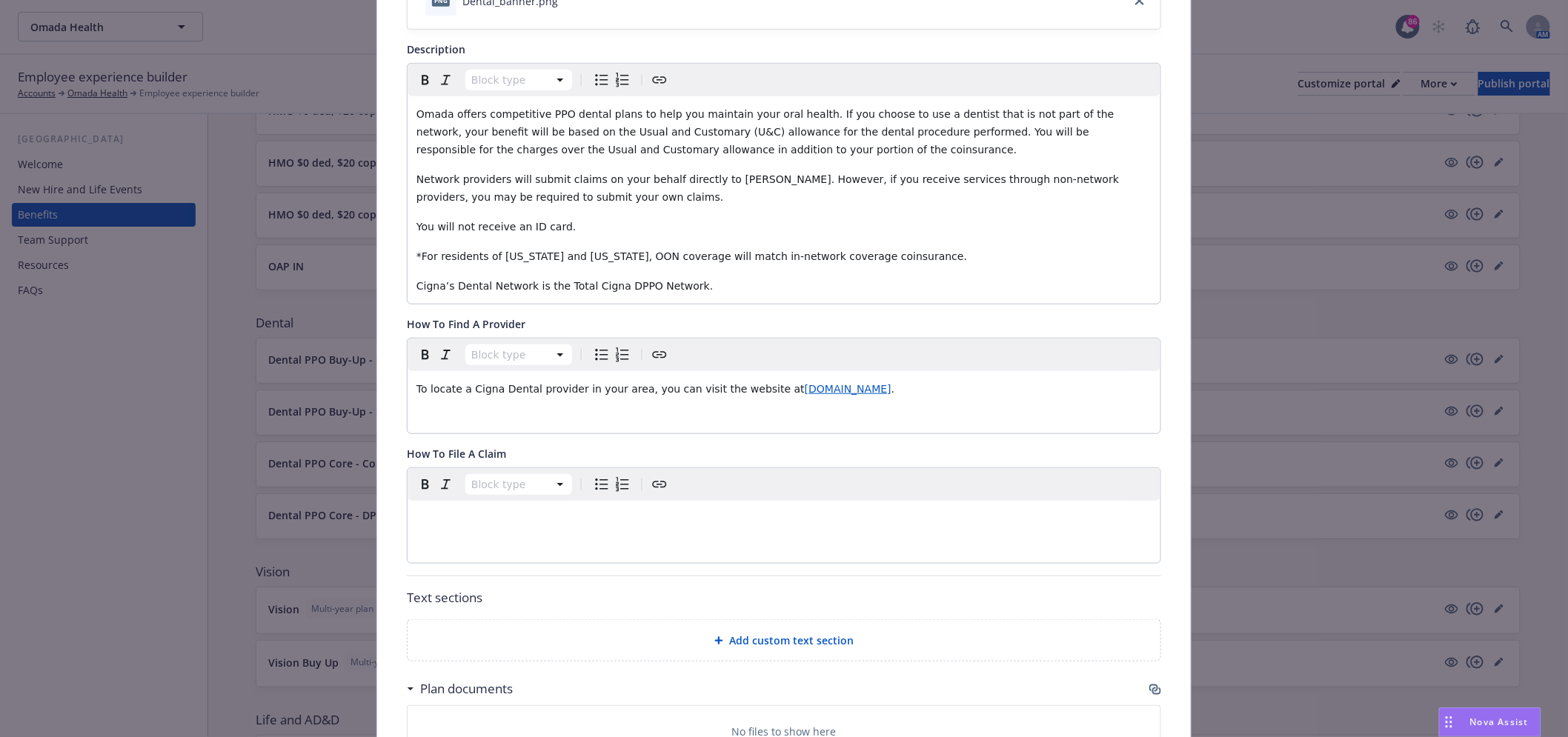
click at [447, 409] on div "Block type To locate a Cigna Dental provider in your area, you can visit the we…" at bounding box center [784, 385] width 753 height 95
drag, startPoint x: 410, startPoint y: 400, endPoint x: 885, endPoint y: 391, distance: 475.1
click at [885, 391] on div "To locate a Cigna Dental provider in your area, you can visit the website at [D…" at bounding box center [784, 389] width 753 height 36
click at [952, 393] on p "To locate a Cigna Dental provider in your area, you can visit the website at [D…" at bounding box center [784, 389] width 736 height 17
click at [952, 394] on p "To locate a Cigna Dental provider in your area, you can visit the website at [D…" at bounding box center [784, 389] width 736 height 17
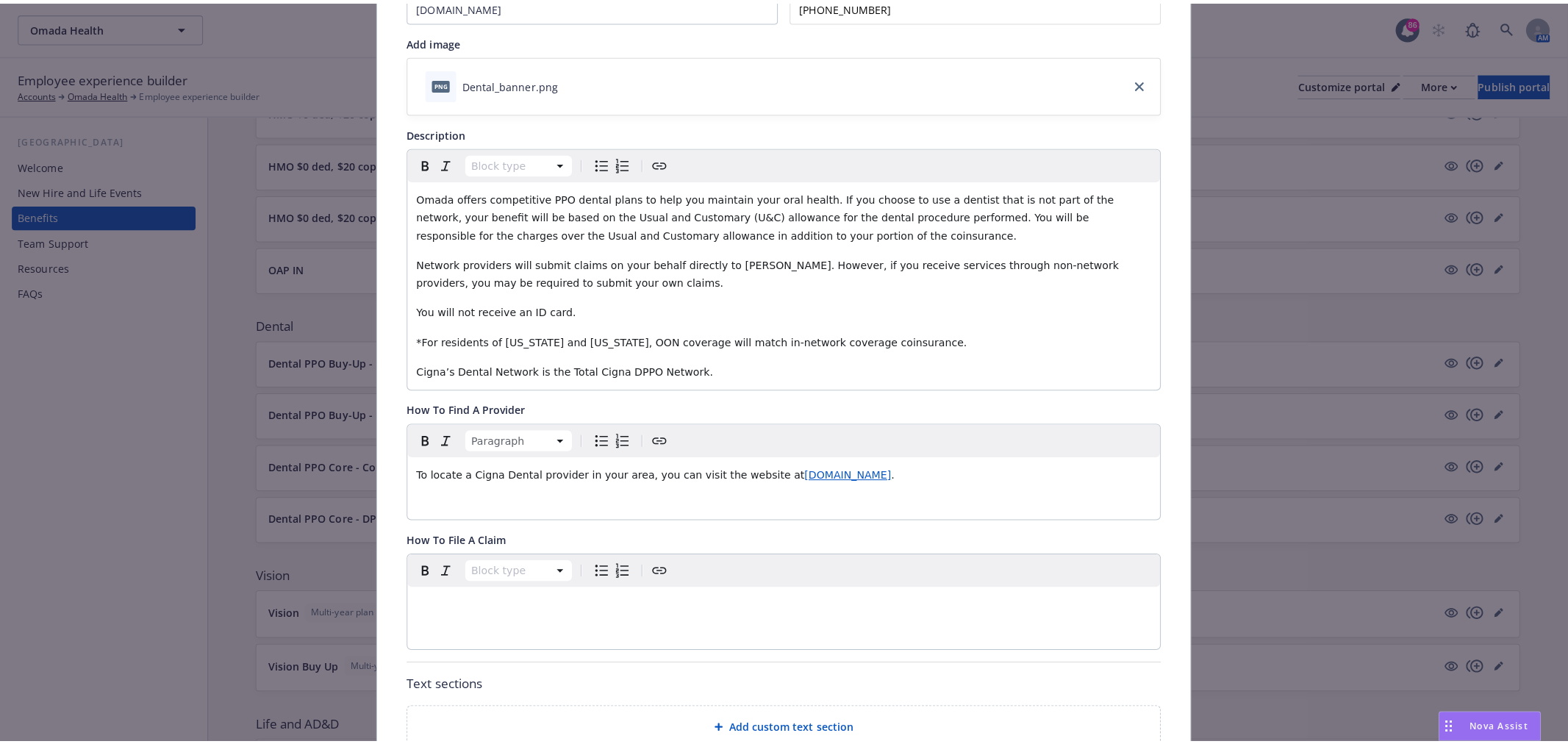
scroll to position [0, 0]
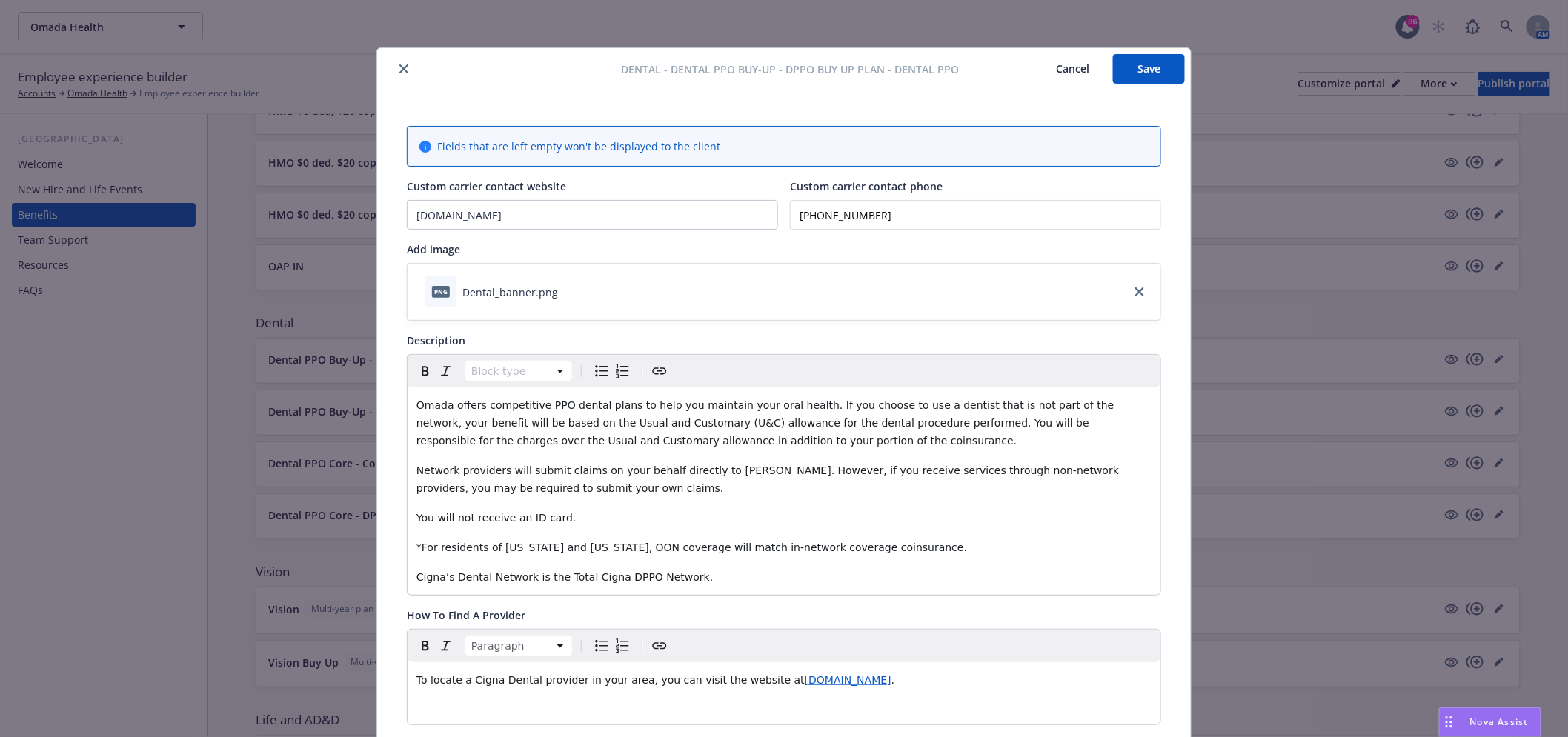
click at [404, 67] on button "close" at bounding box center [403, 69] width 17 height 17
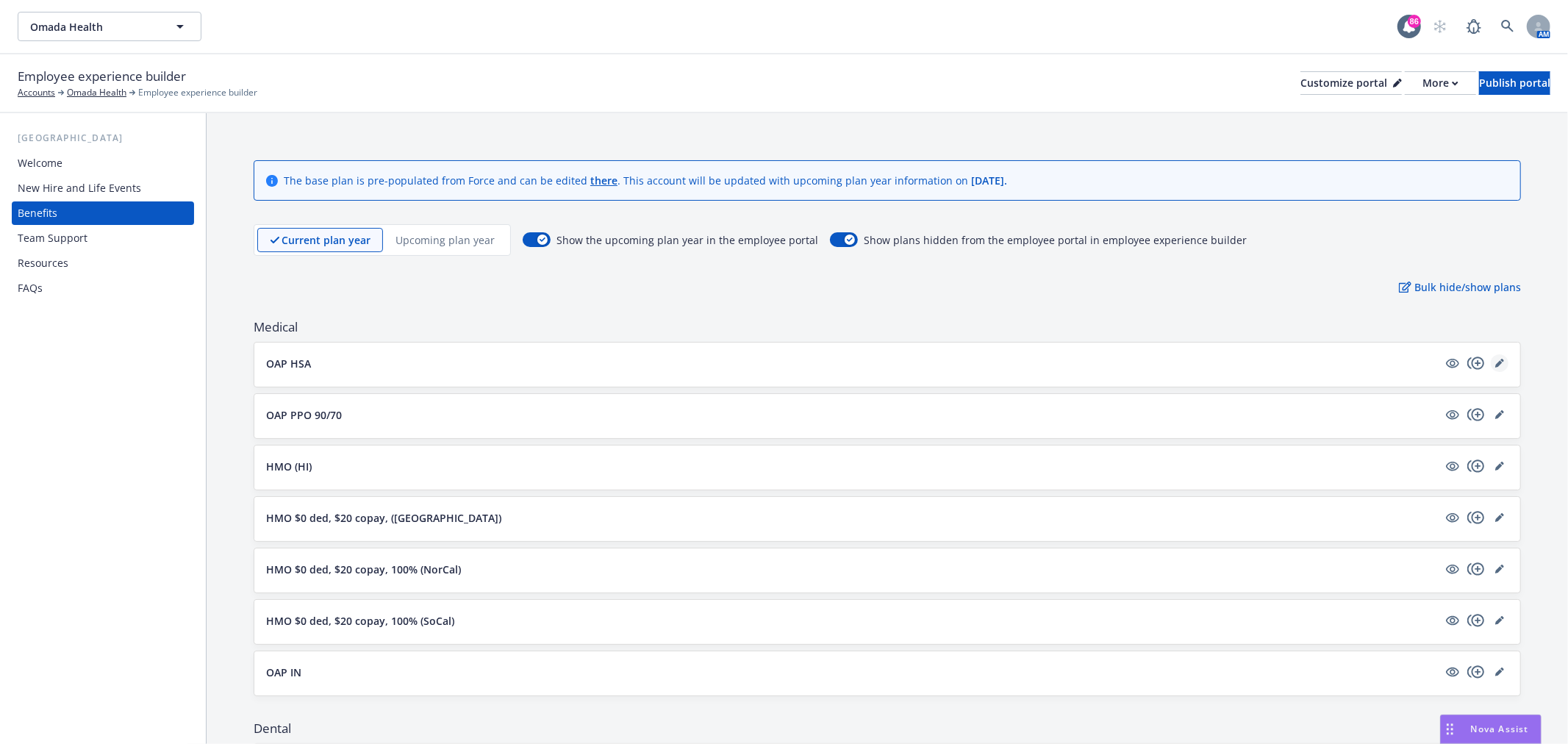
click at [1495, 362] on icon "editPencil" at bounding box center [1499, 363] width 9 height 9
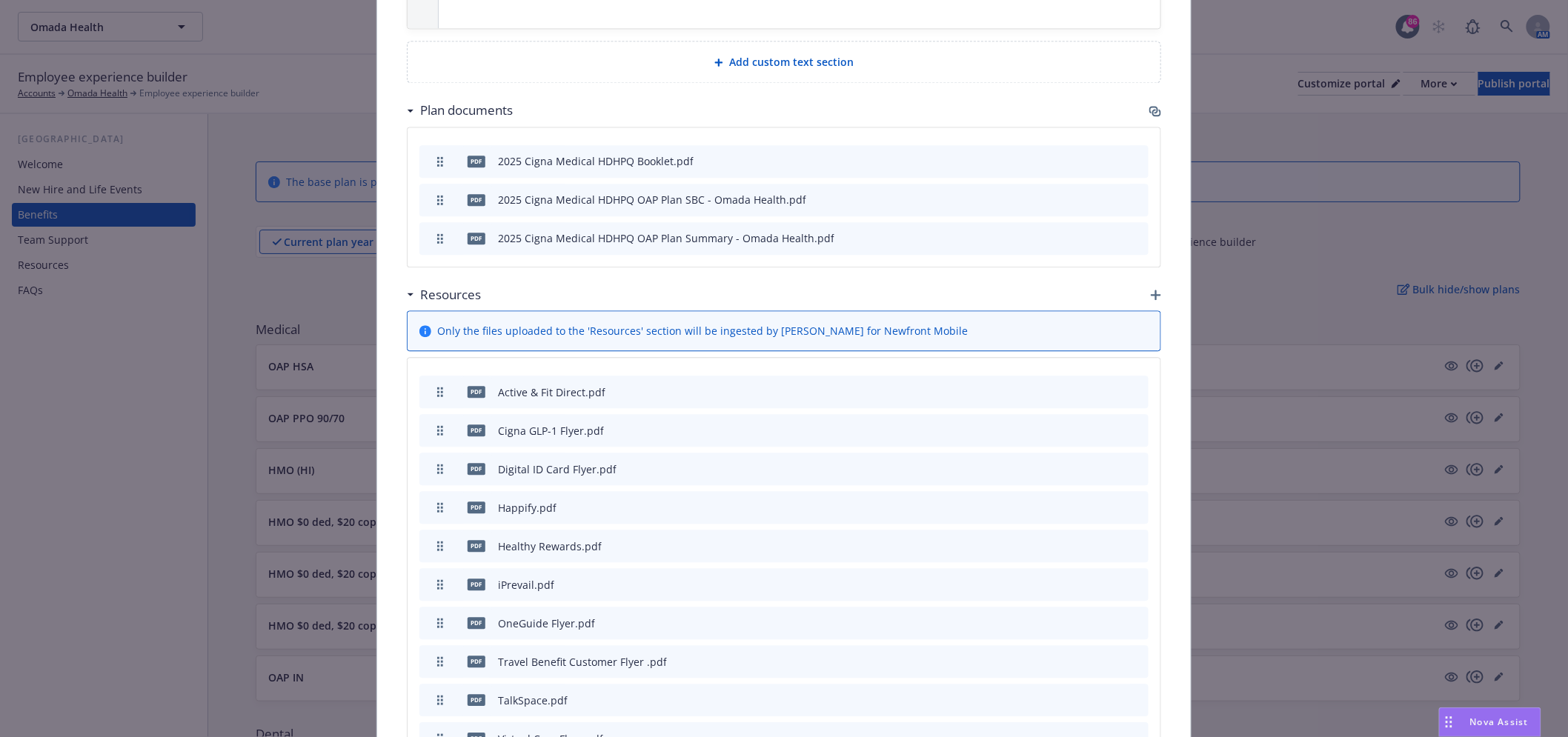
scroll to position [1279, 0]
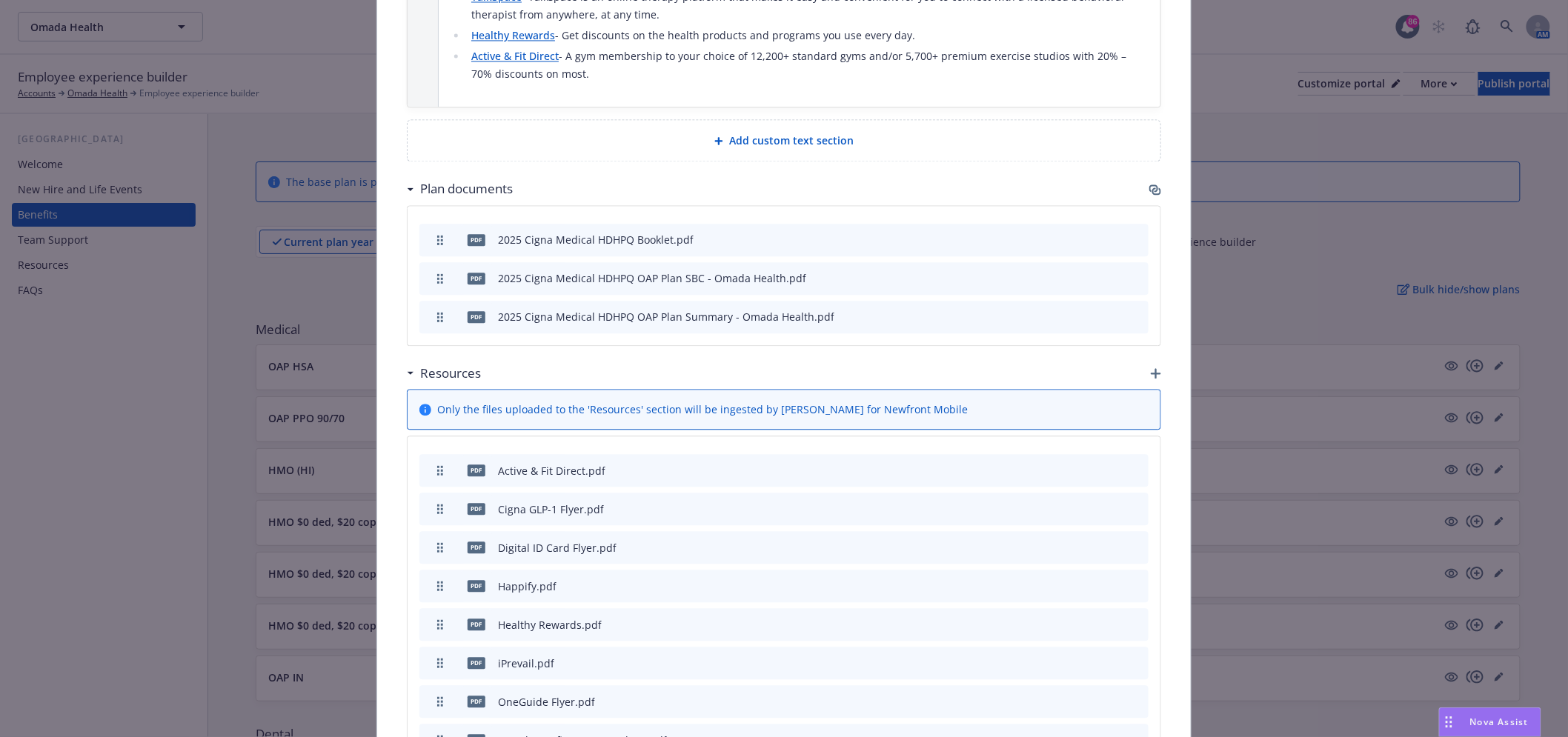
click at [1152, 184] on icon "button" at bounding box center [1155, 189] width 12 height 12
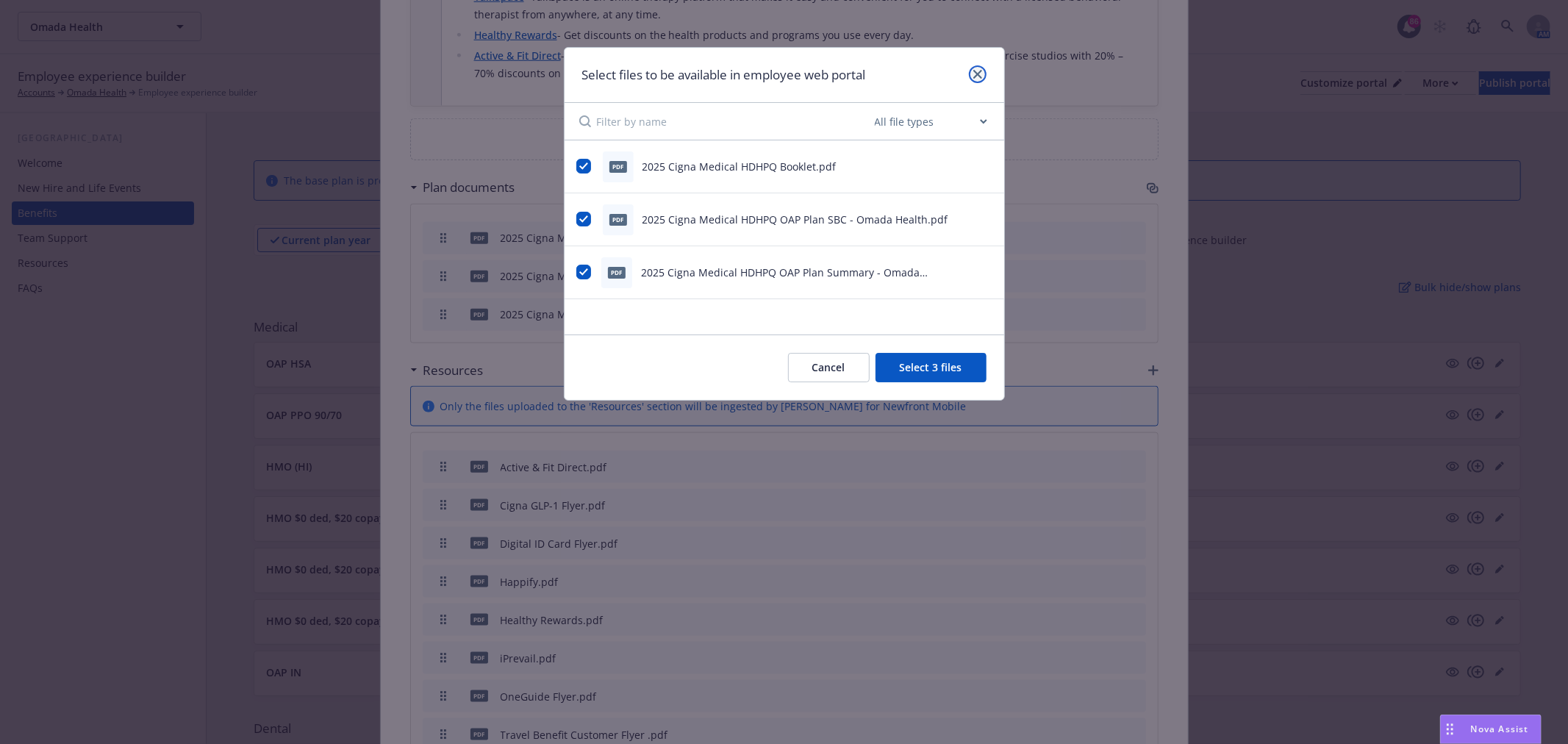
click at [982, 71] on link "close" at bounding box center [977, 74] width 17 height 17
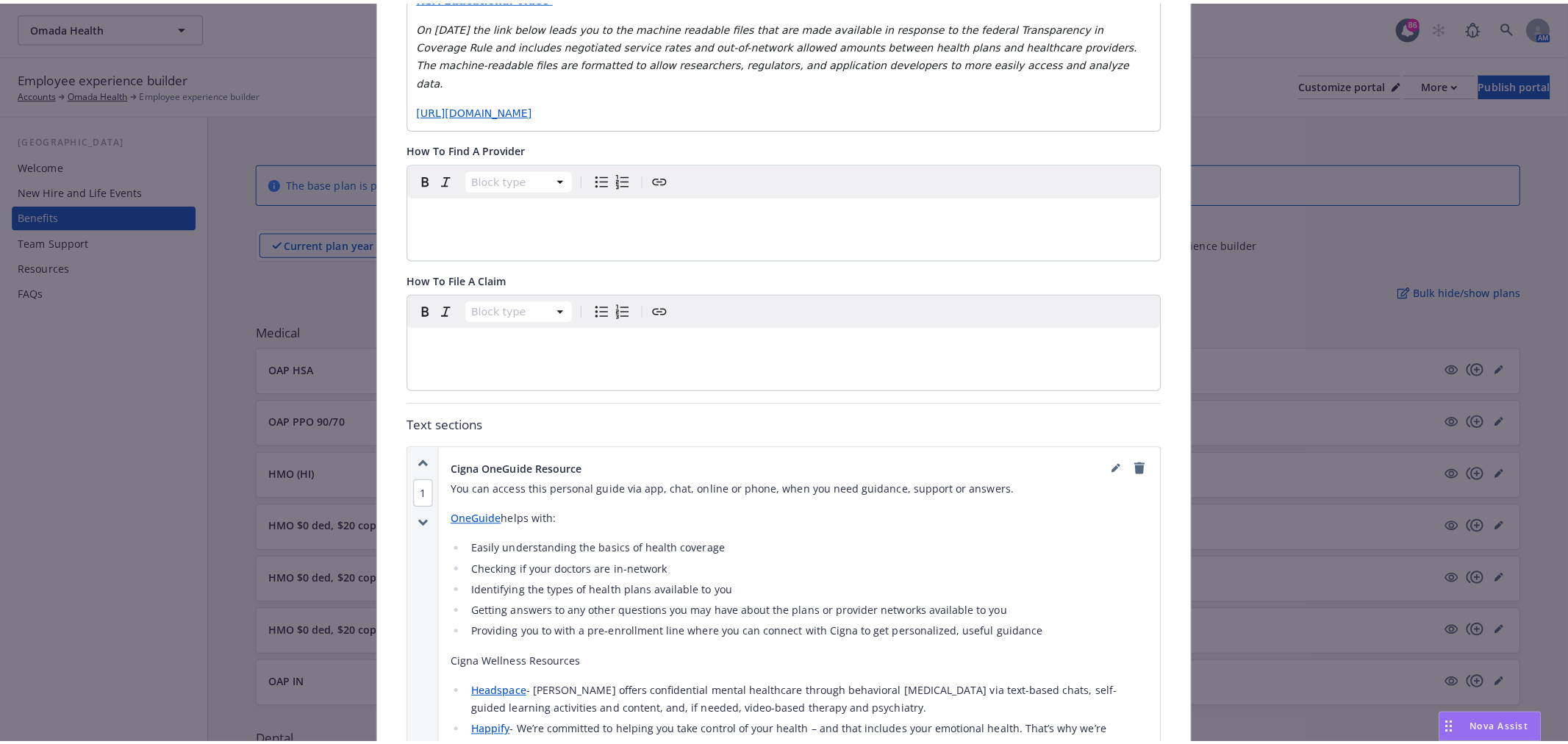
scroll to position [0, 0]
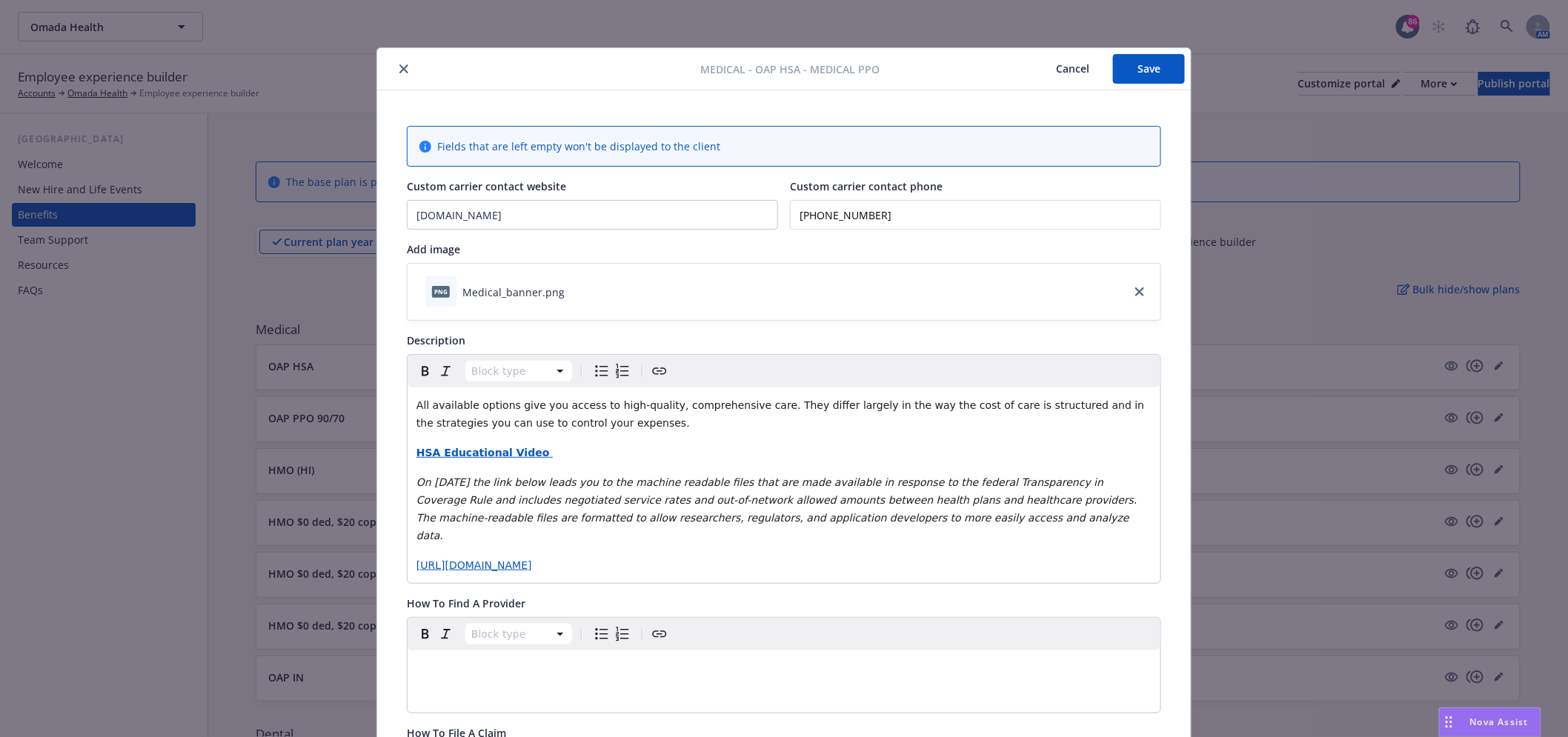
click at [395, 64] on button "close" at bounding box center [403, 69] width 17 height 17
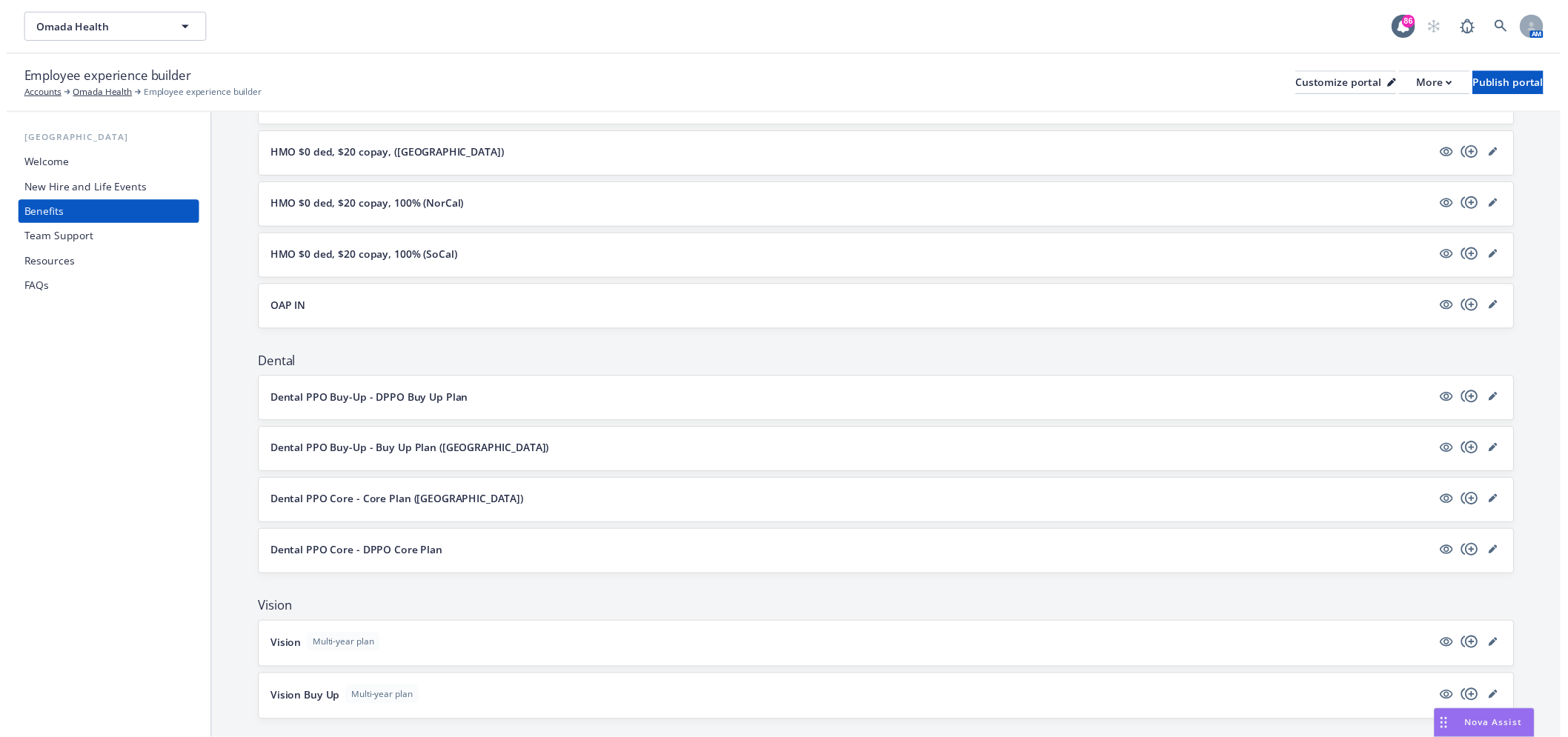
scroll to position [411, 0]
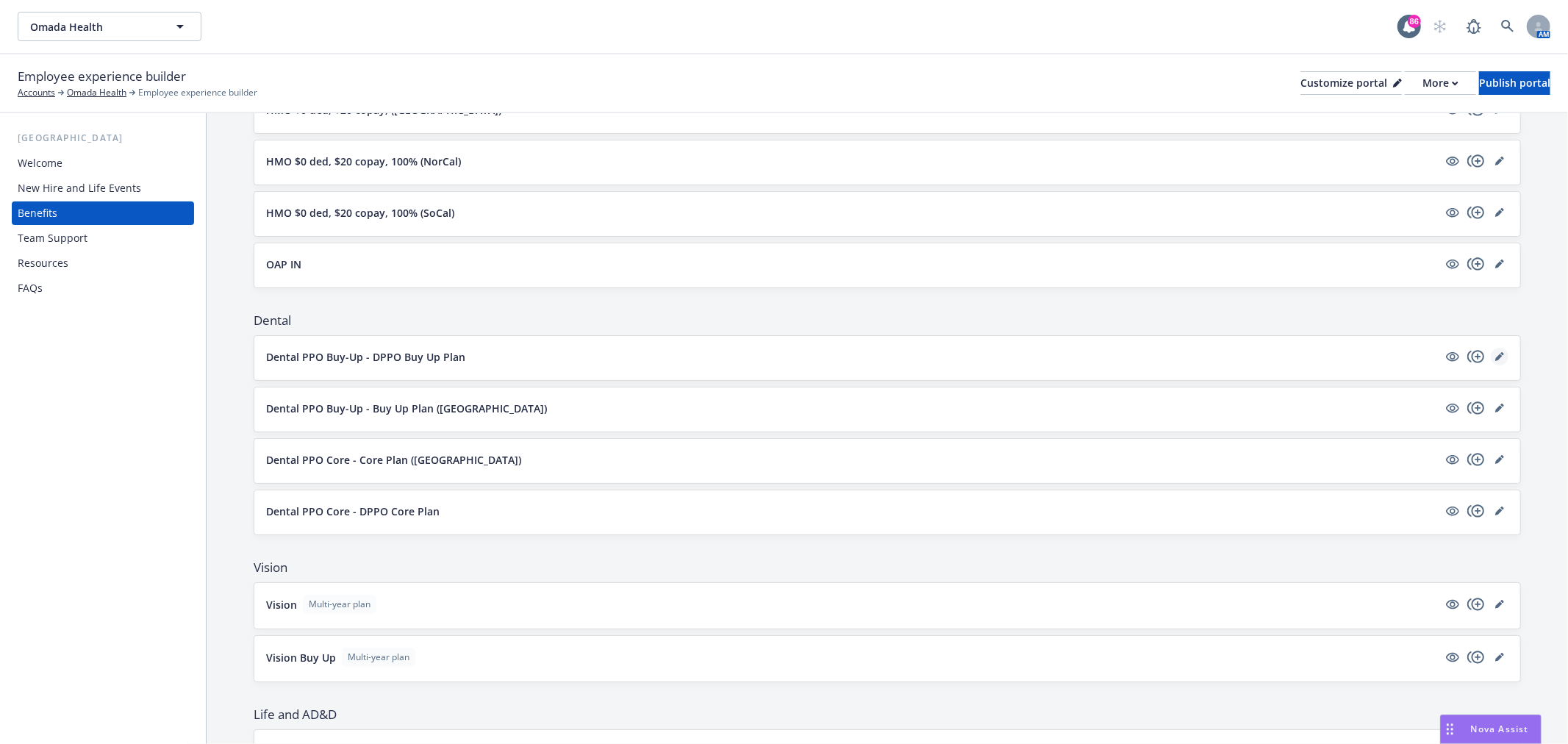
click at [1495, 358] on icon "editPencil" at bounding box center [1498, 357] width 7 height 7
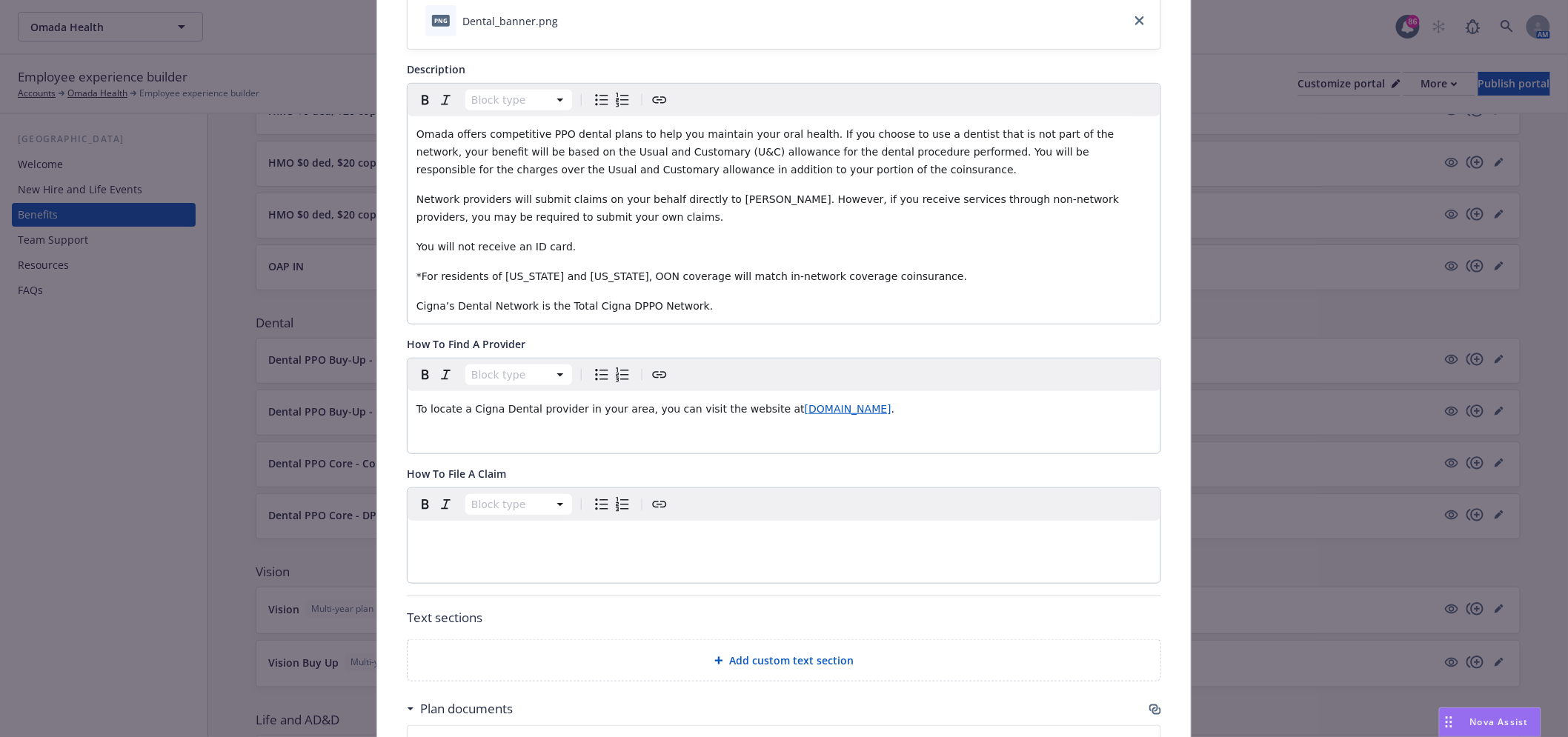
scroll to position [291, 0]
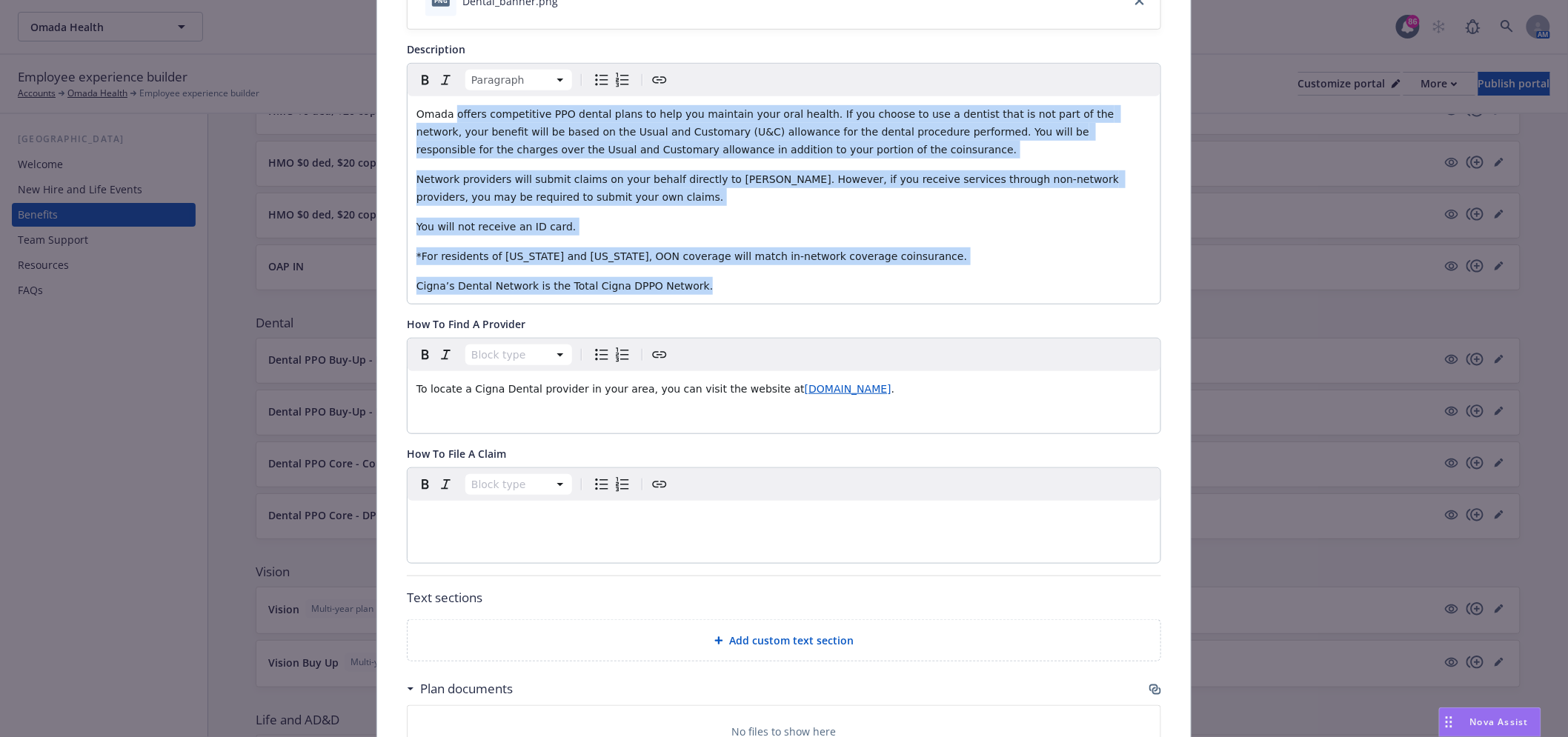
drag, startPoint x: 445, startPoint y: 123, endPoint x: 781, endPoint y: 307, distance: 383.1
click at [781, 307] on div "Fields that are left empty won't be displayed to the client Custom carrier cont…" at bounding box center [784, 474] width 755 height 1279
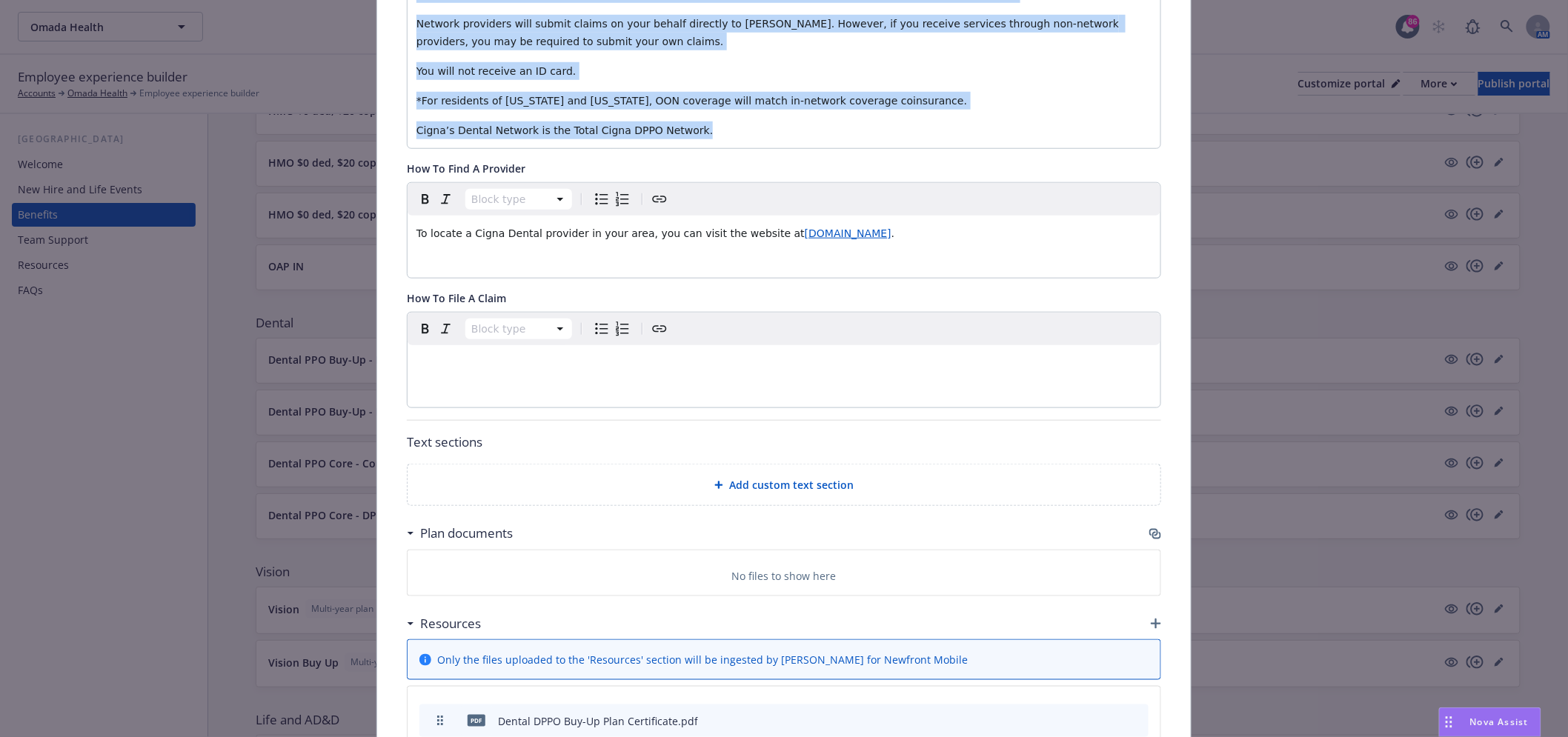
scroll to position [456, 0]
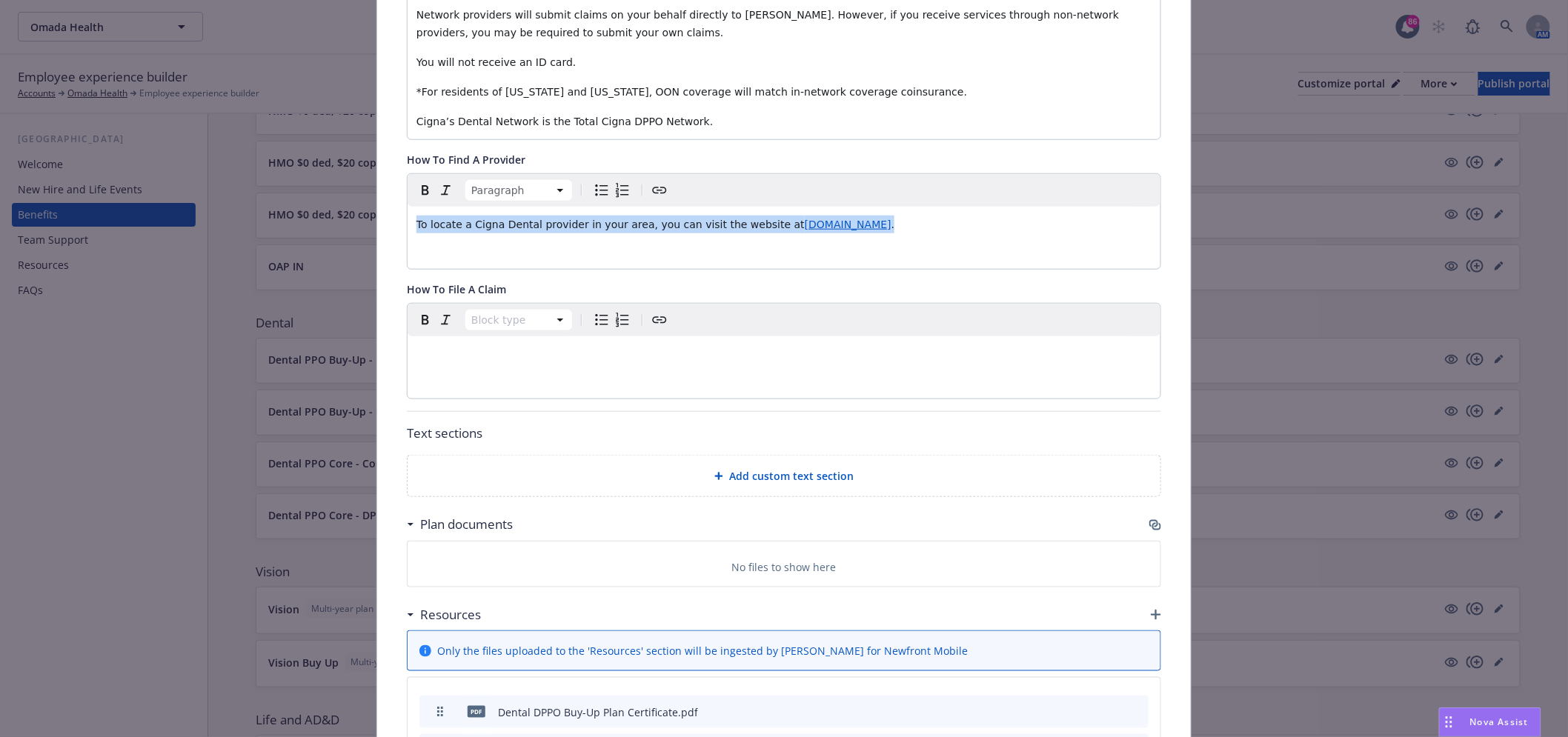
drag, startPoint x: 893, startPoint y: 241, endPoint x: 371, endPoint y: 212, distance: 522.8
click at [376, 212] on div "Dental - Dental PPO Buy-Up - DPPO Buy Up Plan - Dental PPO Cancel Save Fields t…" at bounding box center [784, 288] width 815 height 1394
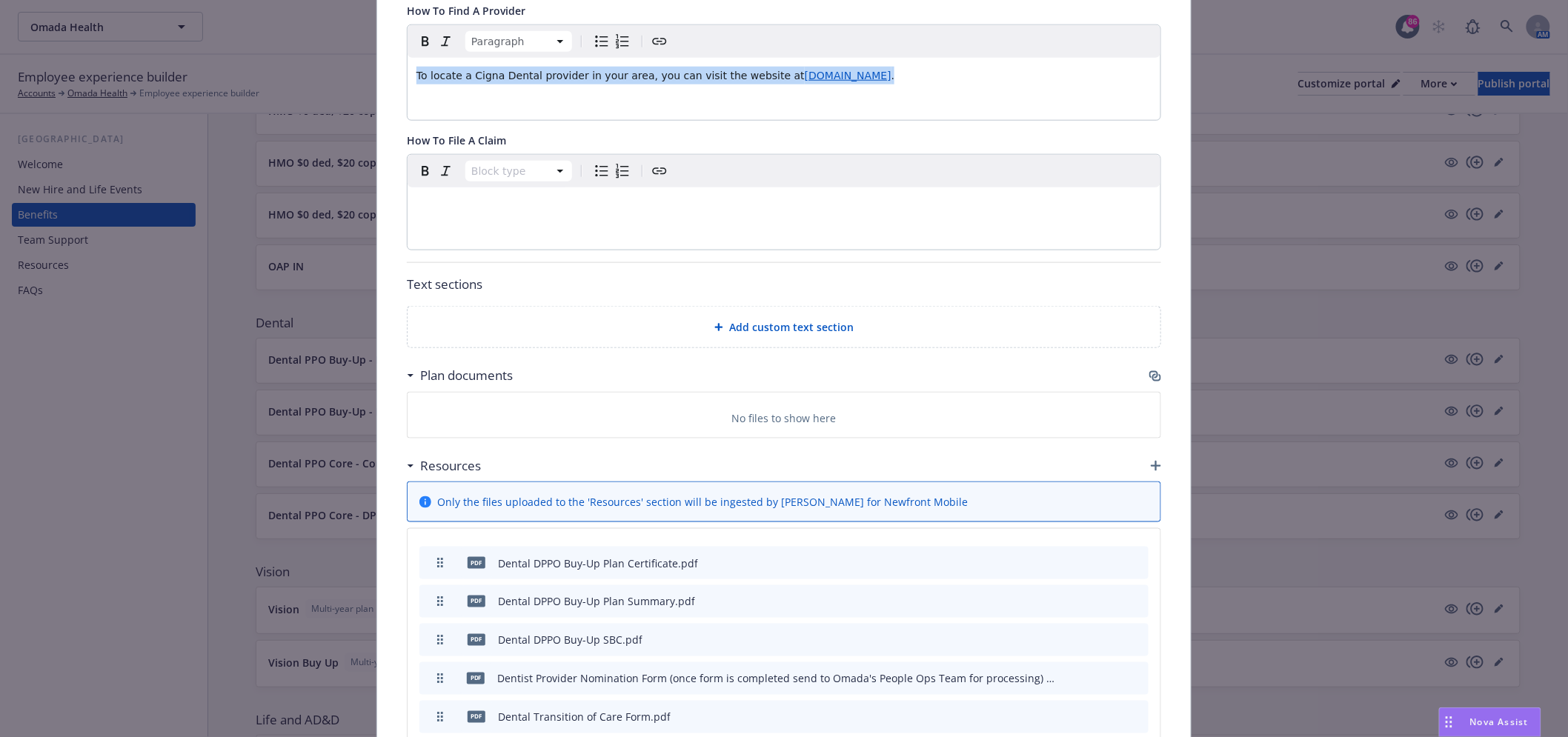
scroll to position [620, 0]
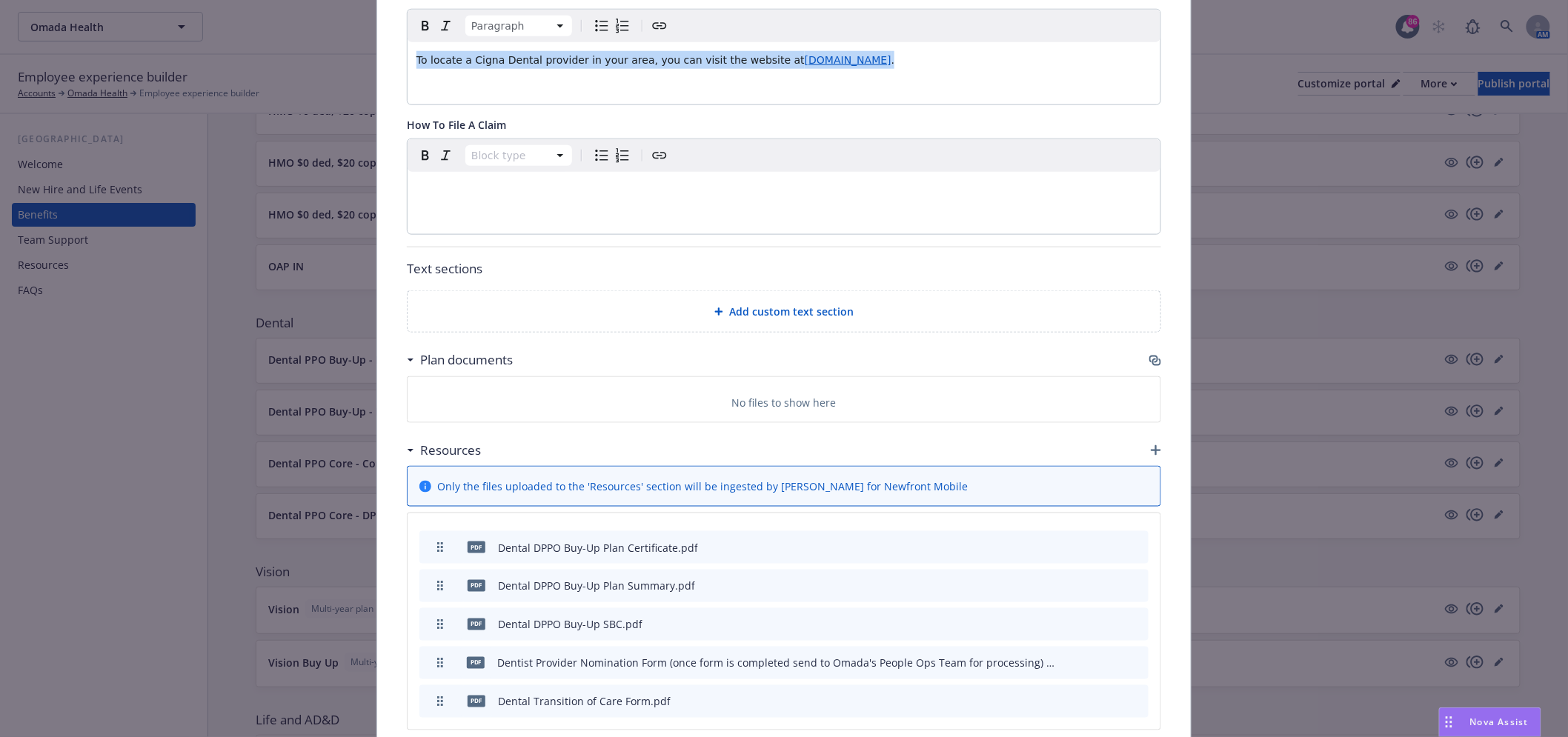
click at [1152, 355] on icon "button" at bounding box center [1155, 361] width 12 height 12
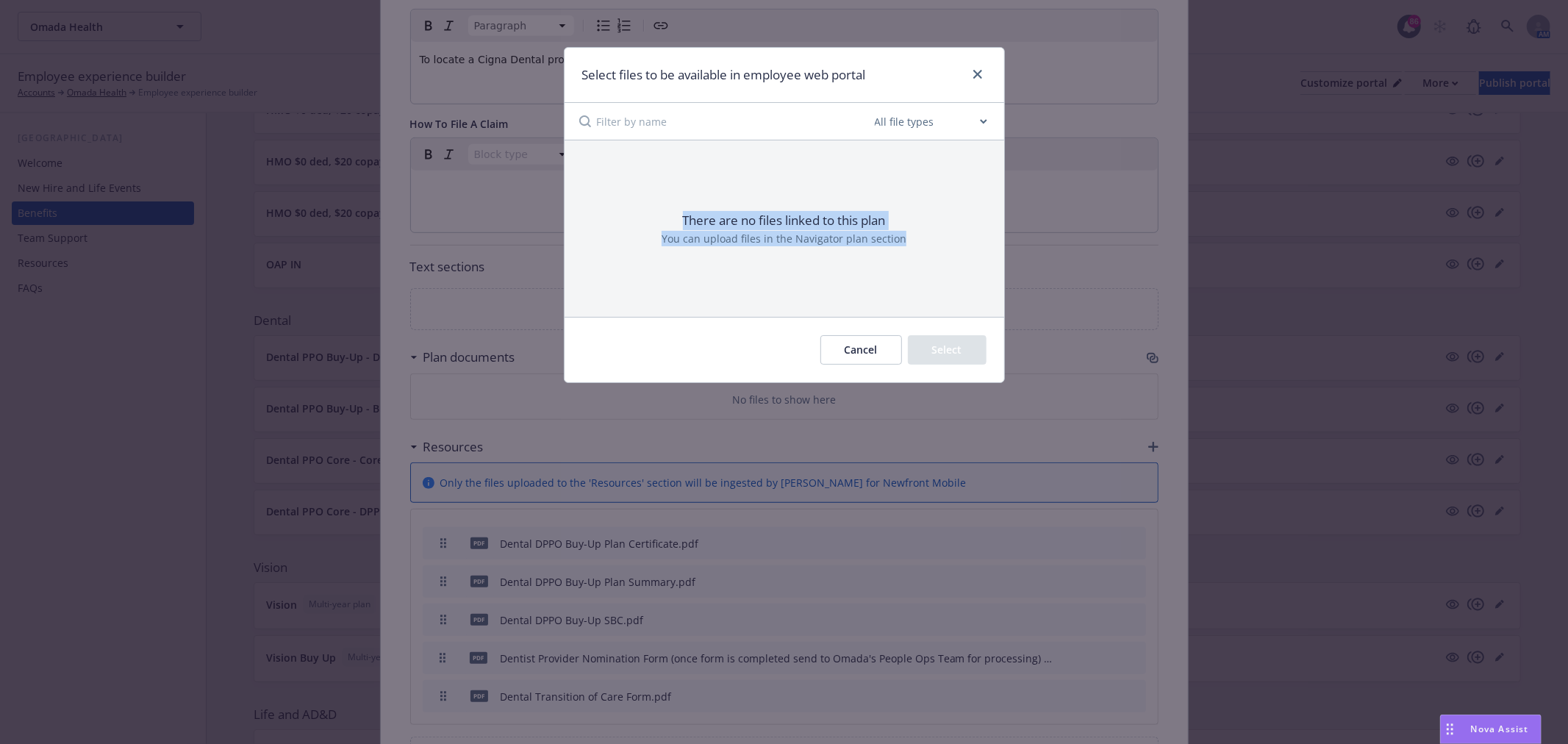
drag, startPoint x: 640, startPoint y: 162, endPoint x: 913, endPoint y: 304, distance: 307.7
click at [913, 304] on div "There are no files linked to this plan You can upload files in the Navigator pl…" at bounding box center [784, 228] width 440 height 176
click at [973, 71] on icon "close" at bounding box center [977, 74] width 9 height 9
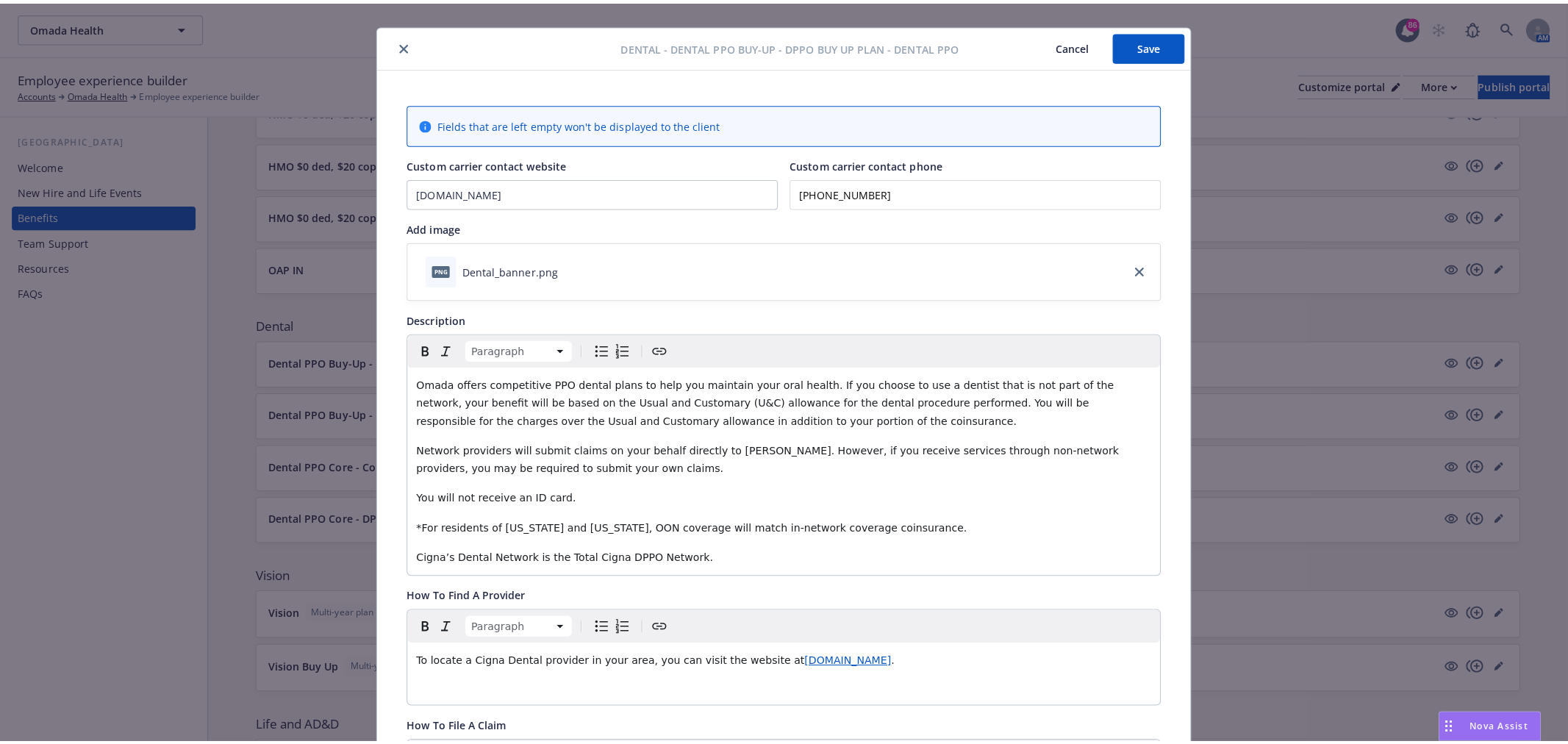
scroll to position [0, 0]
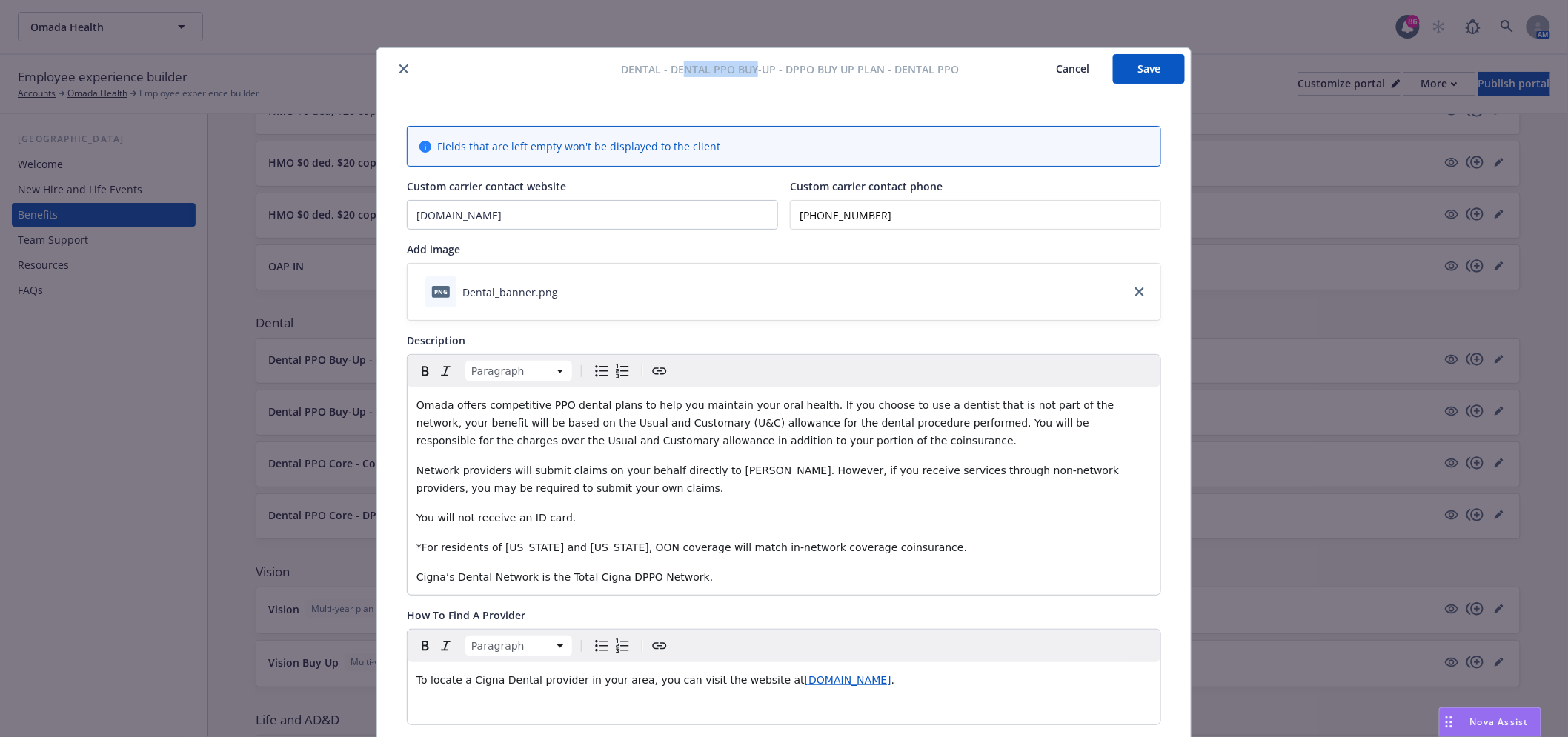
drag, startPoint x: 679, startPoint y: 65, endPoint x: 751, endPoint y: 41, distance: 75.9
click at [751, 41] on div "Dental - Dental PPO Buy-Up - DPPO Buy Up Plan - Dental PPO Cancel Save Fields t…" at bounding box center [784, 368] width 1568 height 737
click at [400, 70] on icon "close" at bounding box center [404, 69] width 9 height 9
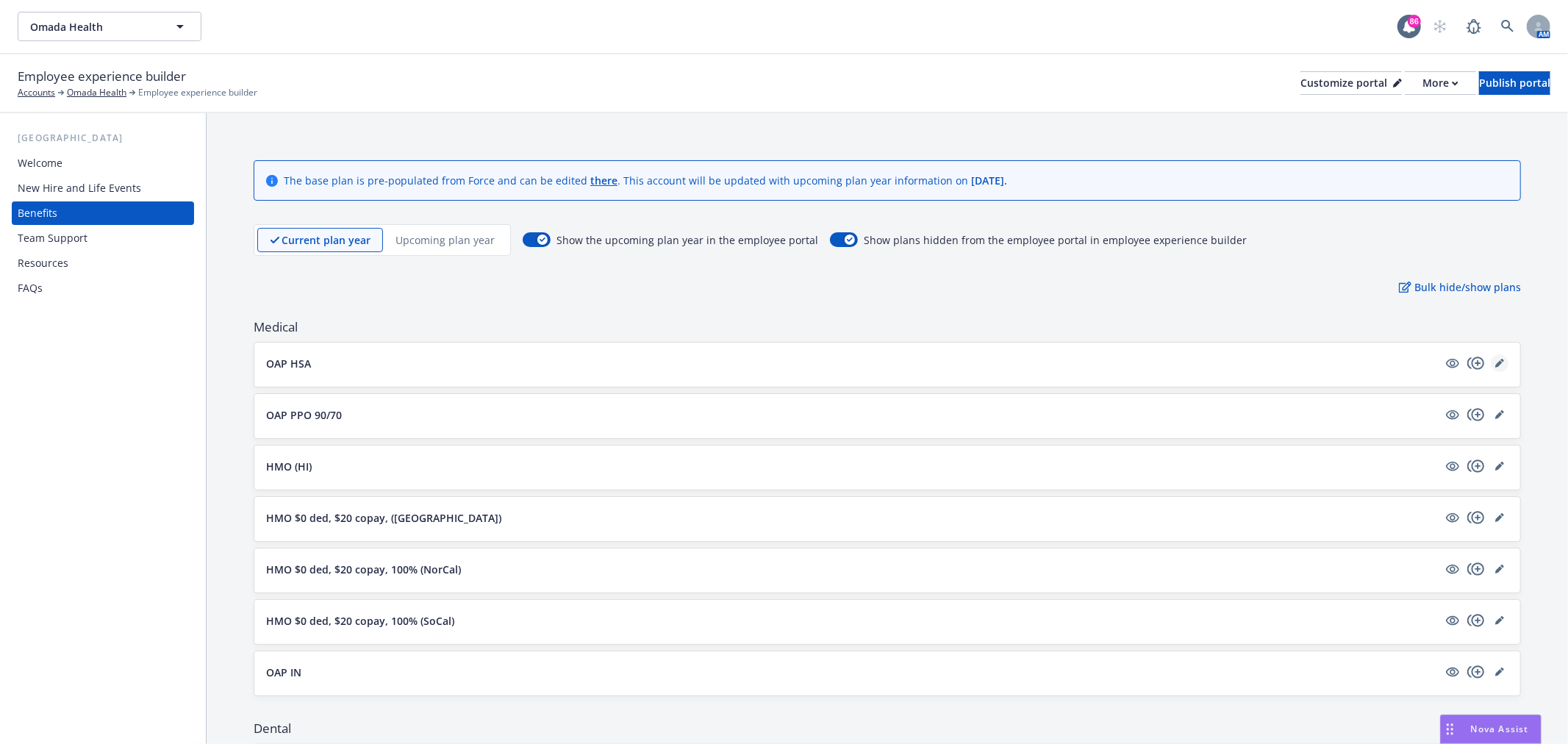
click at [1495, 363] on icon "editPencil" at bounding box center [1498, 363] width 7 height 7
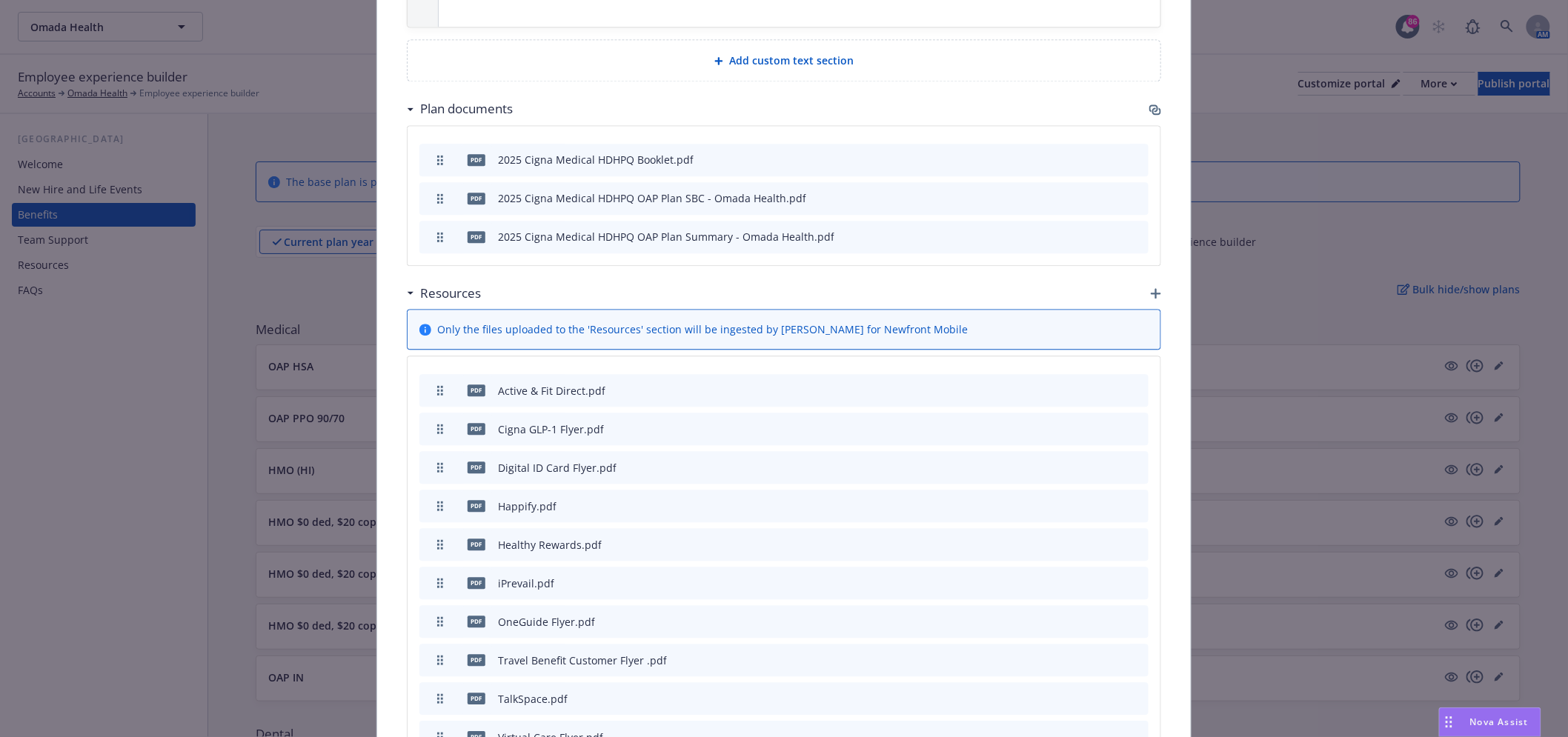
scroll to position [1362, 0]
click at [1149, 102] on icon "button" at bounding box center [1155, 108] width 12 height 12
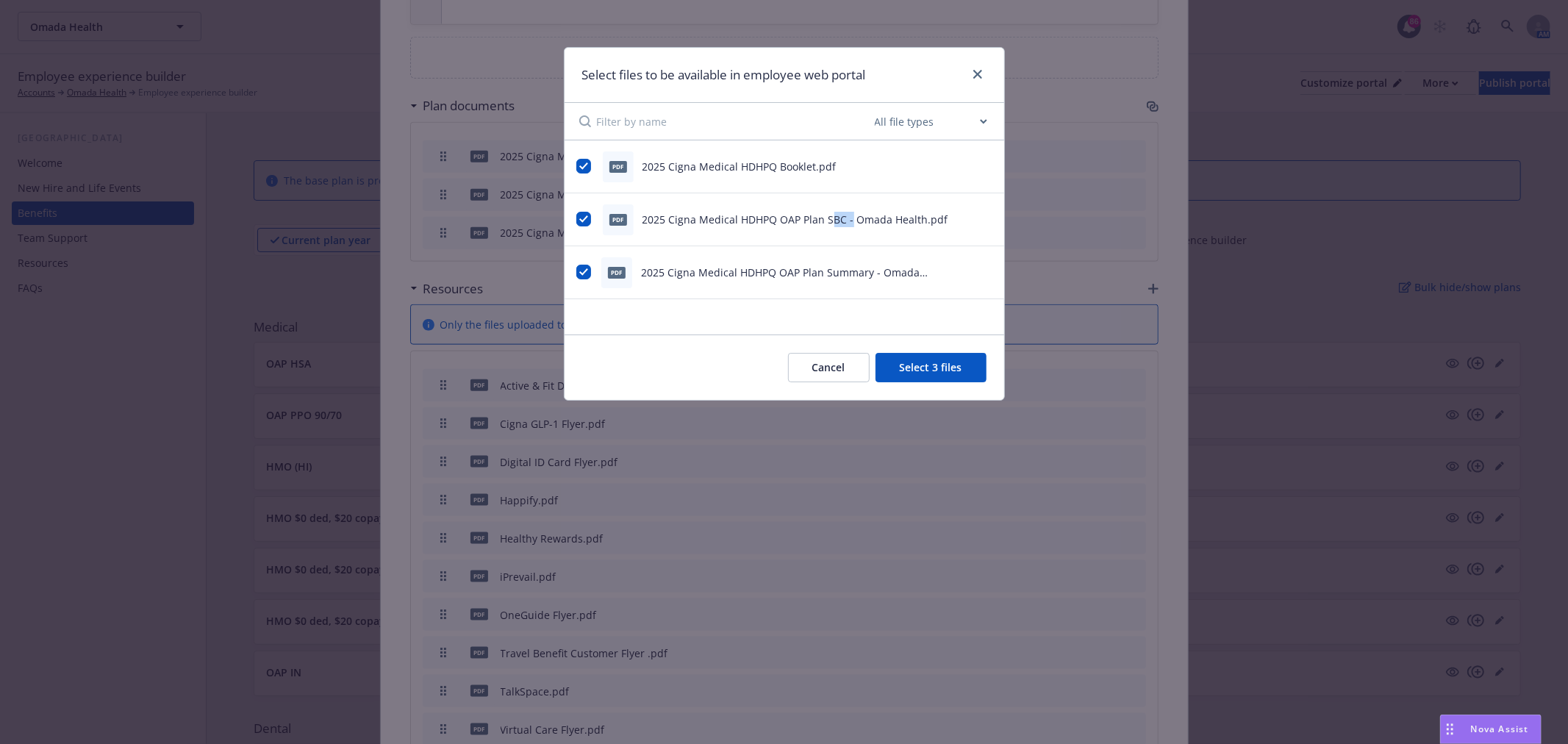
drag, startPoint x: 829, startPoint y: 217, endPoint x: 849, endPoint y: 219, distance: 20.1
click at [849, 219] on span "2025 Cigna Medical HDHPQ OAP Plan SBC - Omada Health.pdf" at bounding box center [795, 219] width 306 height 14
drag, startPoint x: 800, startPoint y: 270, endPoint x: 875, endPoint y: 270, distance: 75.0
click at [875, 270] on span "2025 Cigna Medical HDHPQ OAP Plan Summary - Omada Health.pdf" at bounding box center [784, 280] width 286 height 30
click at [851, 89] on div "Select files to be available in employee web portal" at bounding box center [784, 75] width 440 height 55
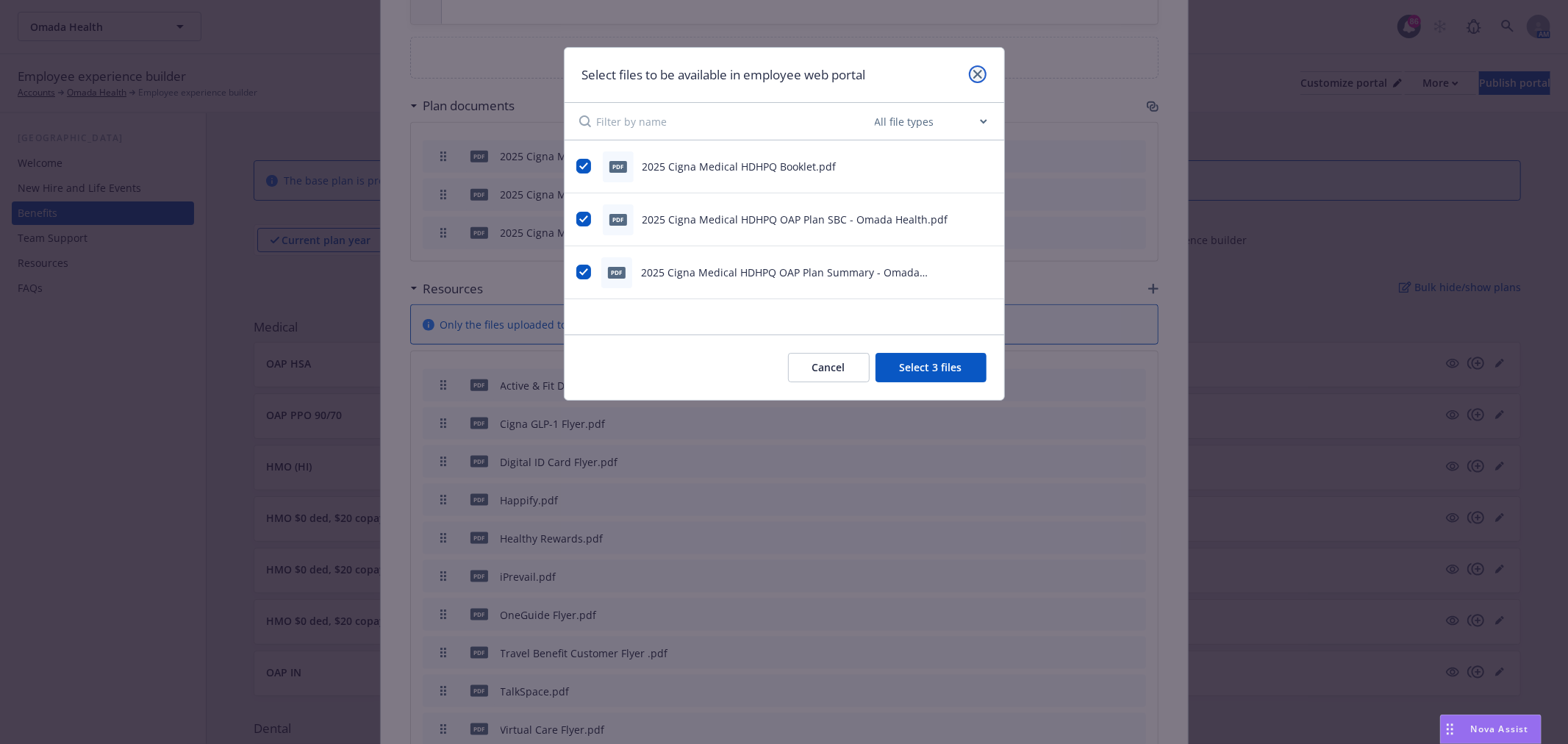
click at [974, 77] on icon "close" at bounding box center [977, 74] width 9 height 9
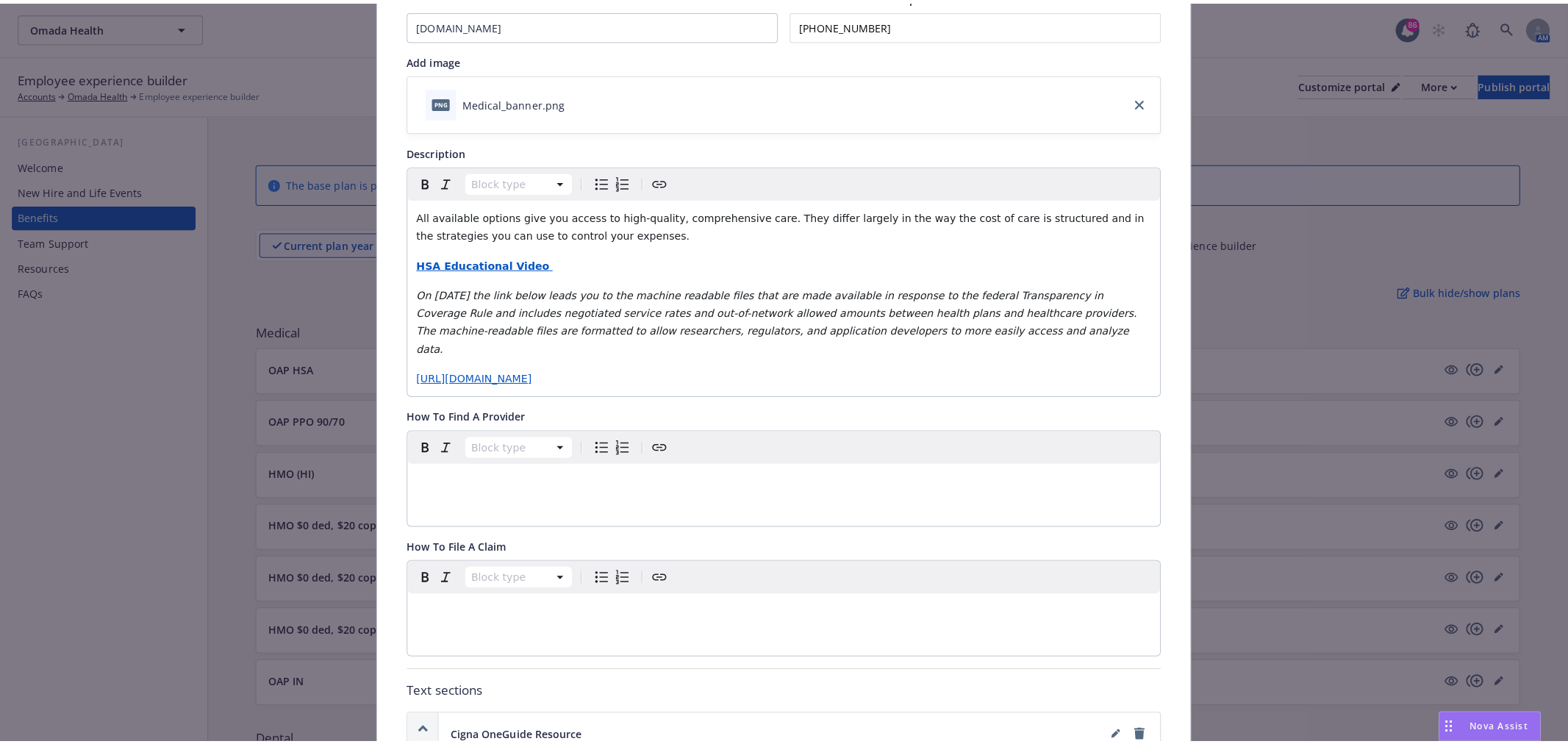
scroll to position [0, 0]
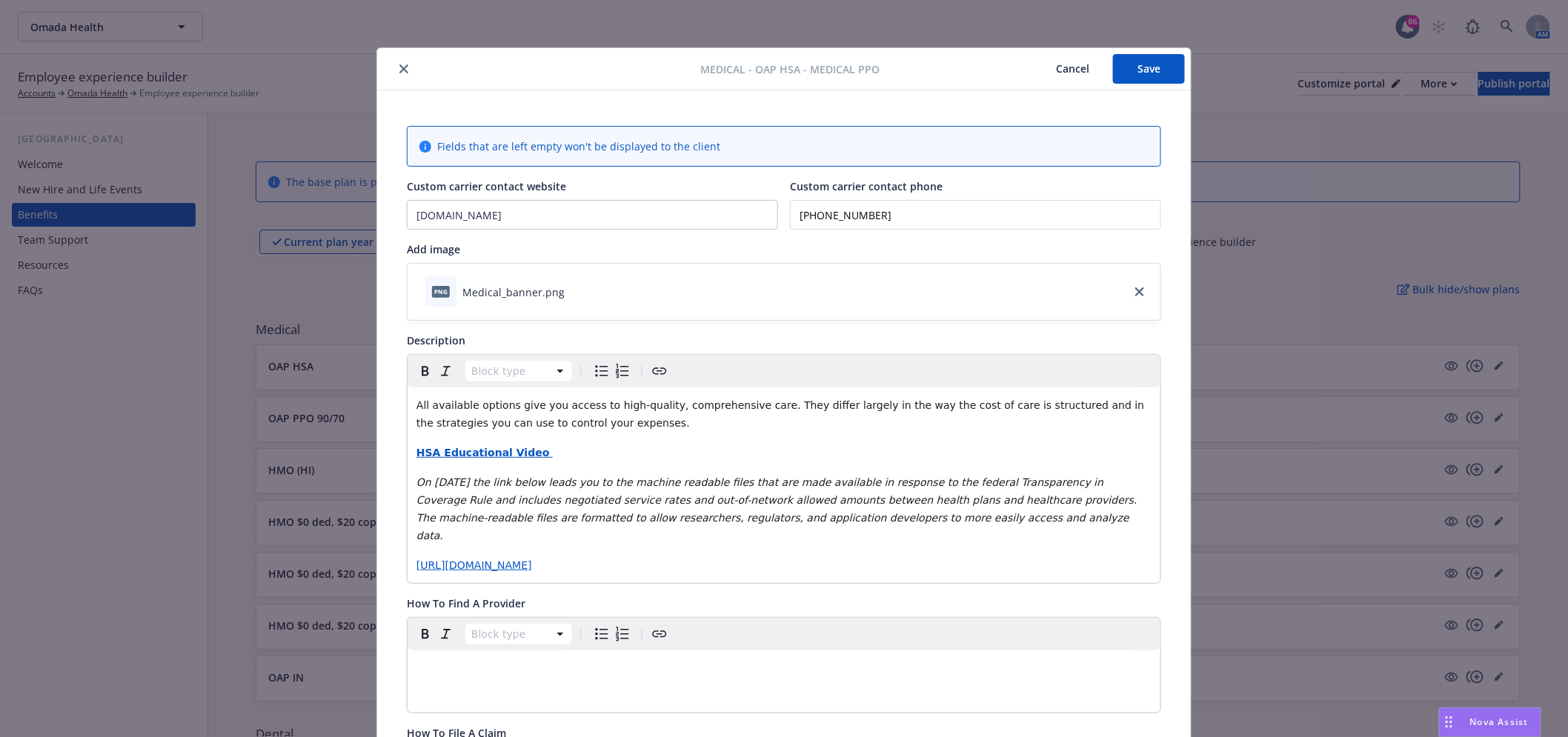
click at [405, 69] on button "close" at bounding box center [403, 69] width 17 height 17
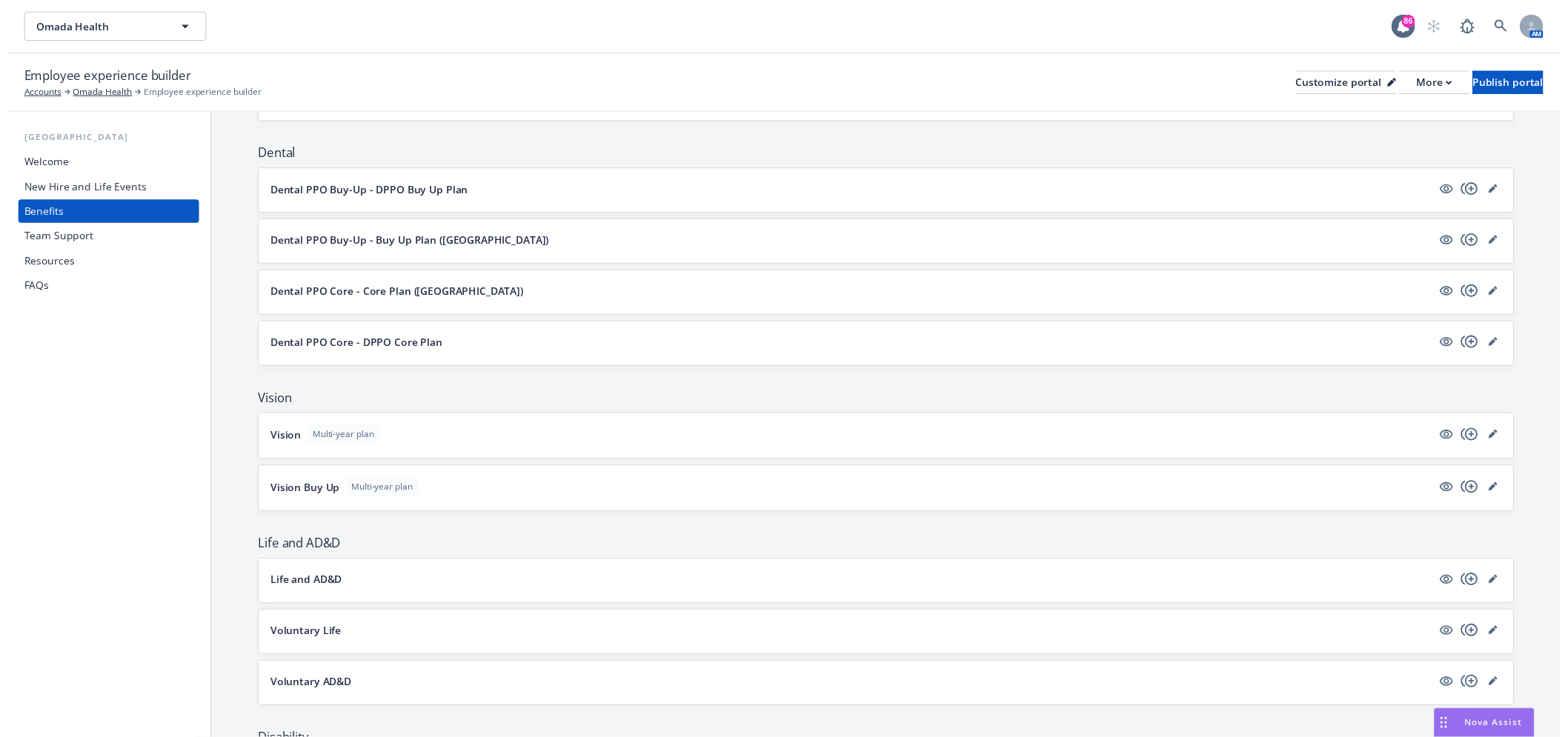
scroll to position [576, 0]
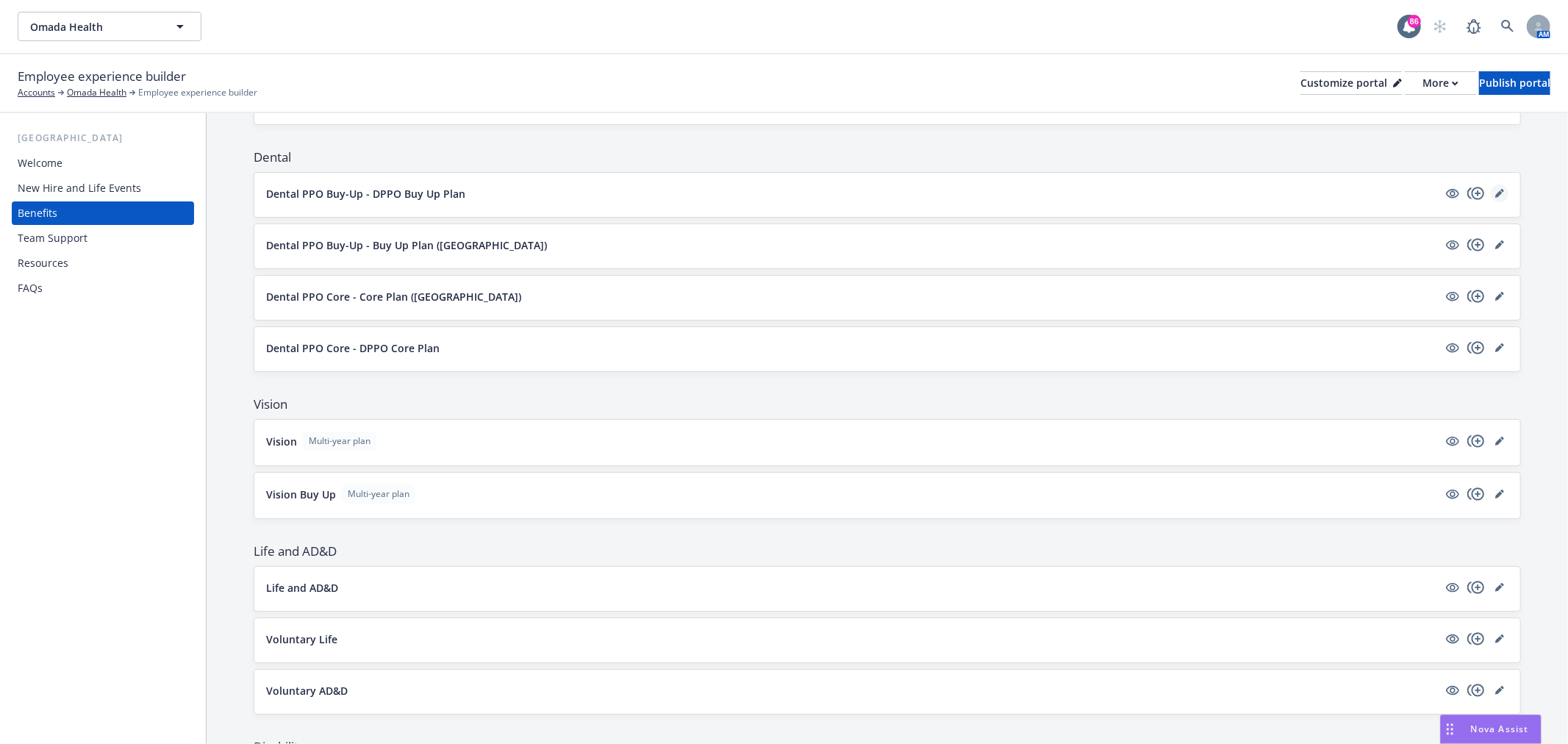
click at [1491, 187] on link "editPencil" at bounding box center [1499, 193] width 17 height 17
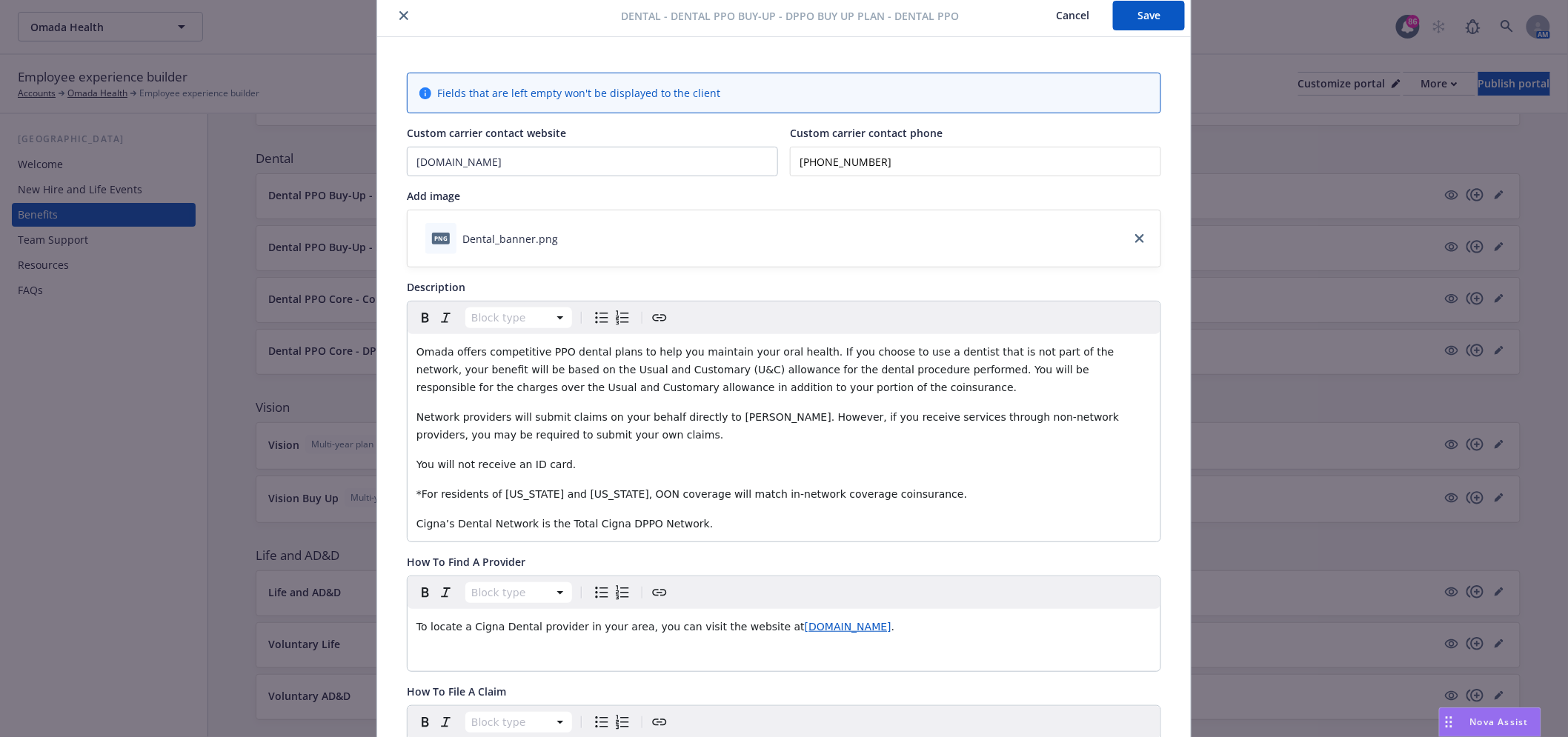
scroll to position [45, 0]
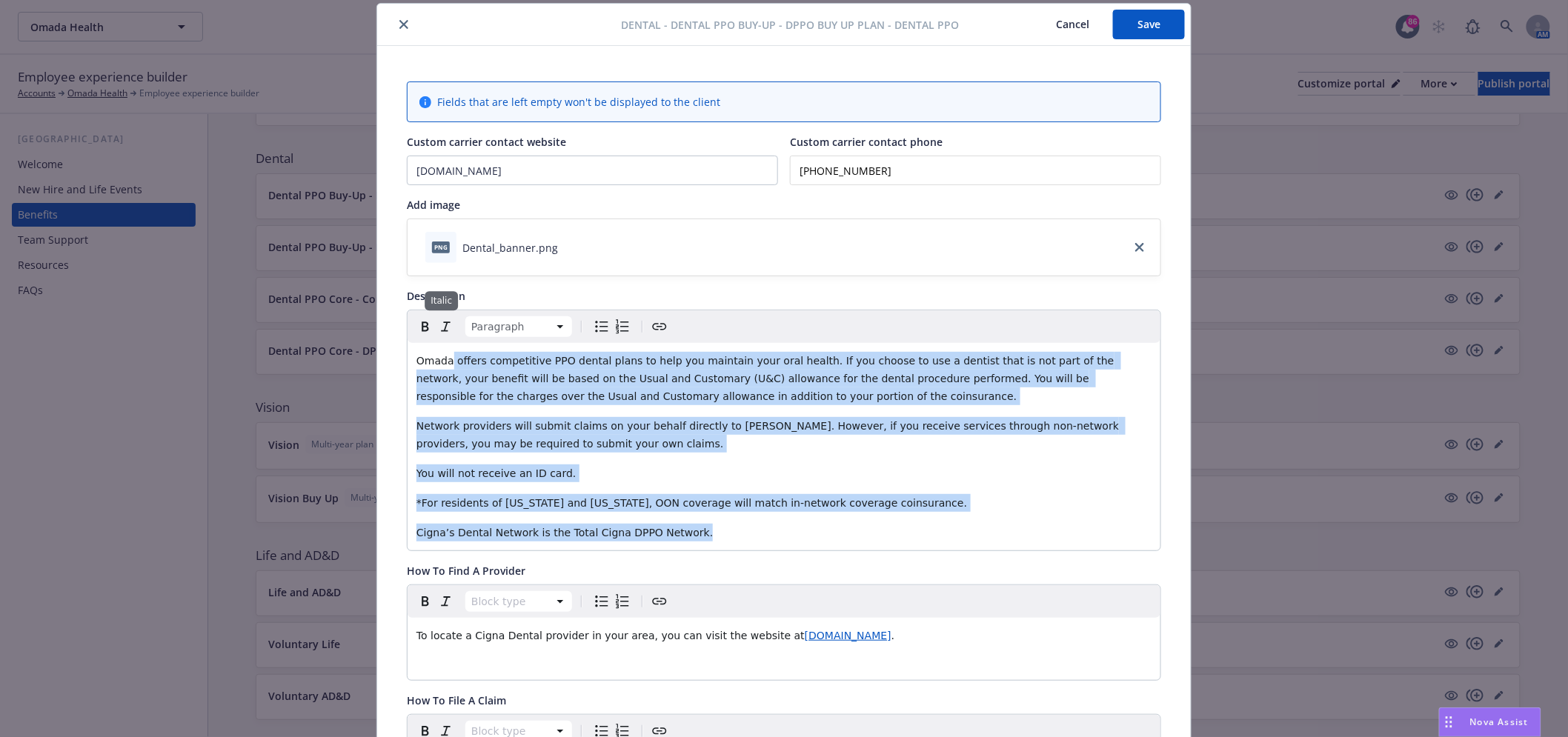
drag, startPoint x: 724, startPoint y: 527, endPoint x: 444, endPoint y: 329, distance: 342.9
click at [444, 329] on div "Paragraph [PERSON_NAME] offers competitive PPO dental plans to help you maintai…" at bounding box center [784, 430] width 753 height 240
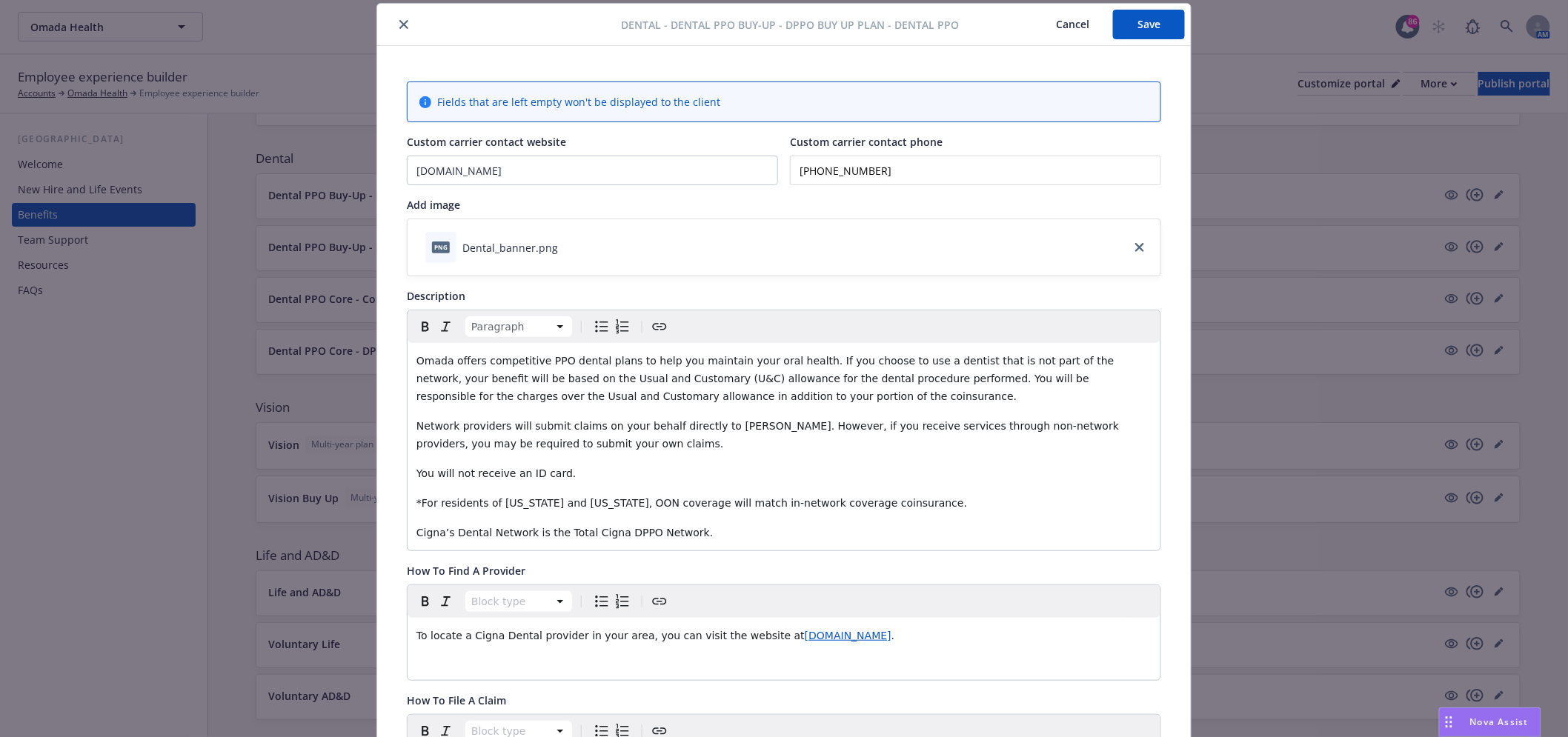
drag, startPoint x: 913, startPoint y: 173, endPoint x: 788, endPoint y: 174, distance: 125.0
click at [790, 174] on input "[PHONE_NUMBER]" at bounding box center [976, 170] width 372 height 30
drag, startPoint x: 599, startPoint y: 163, endPoint x: 309, endPoint y: 141, distance: 290.8
click at [309, 141] on div "Dental - Dental PPO Buy-Up - DPPO Buy Up Plan - Dental PPO Cancel Save Fields t…" at bounding box center [784, 368] width 1568 height 737
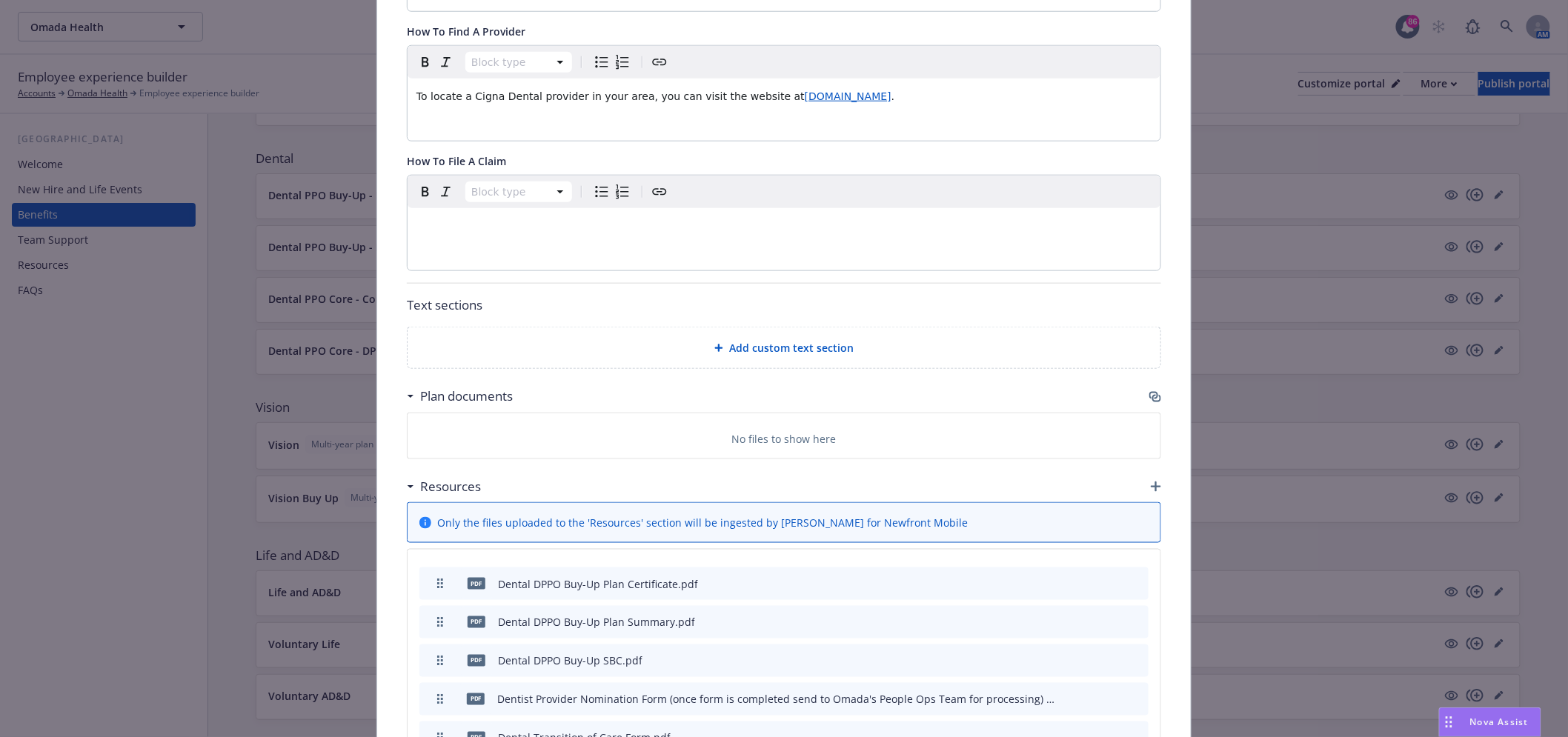
scroll to position [620, 0]
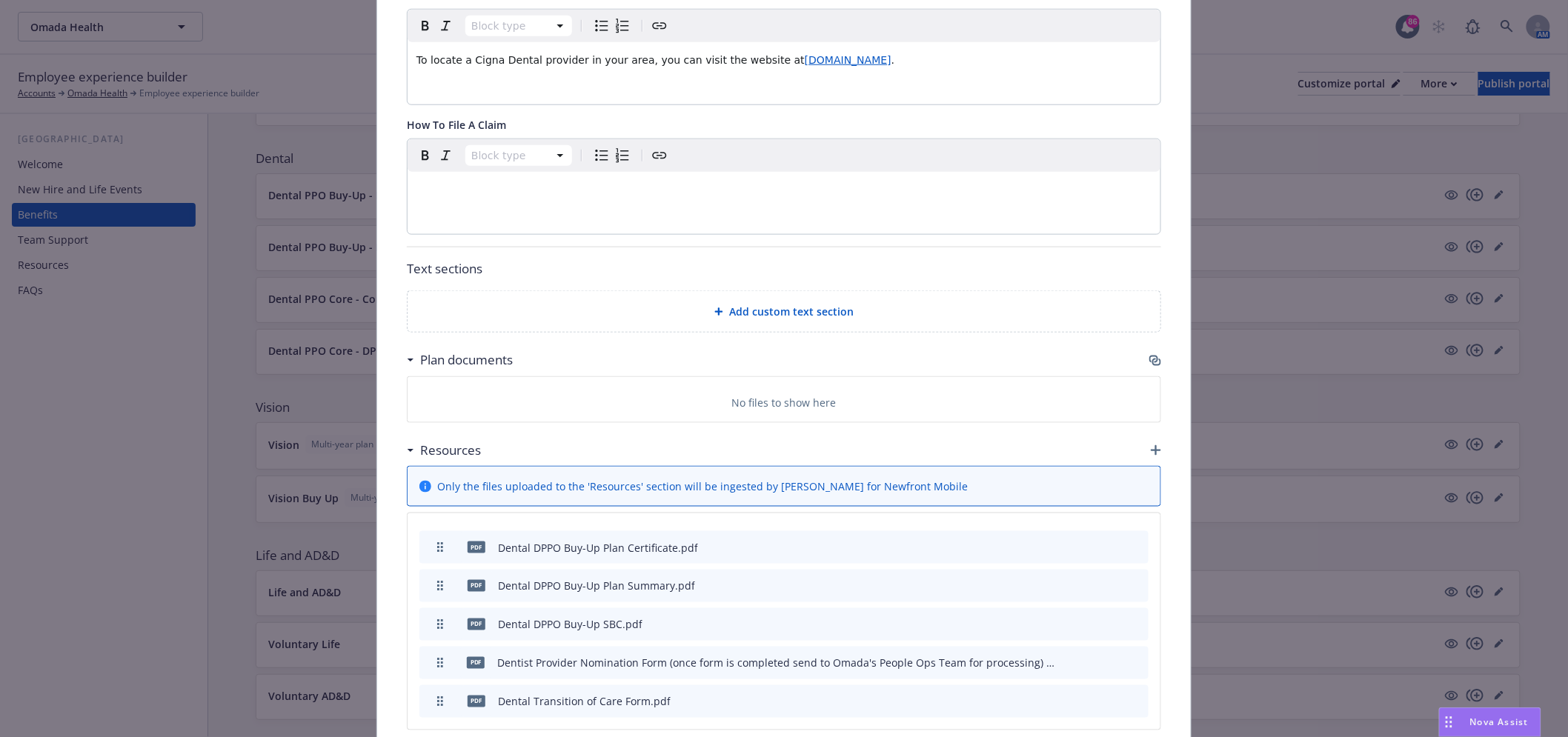
click at [1000, 266] on p "Text sections" at bounding box center [784, 269] width 755 height 19
click at [1152, 357] on icon "button" at bounding box center [1153, 359] width 9 height 7
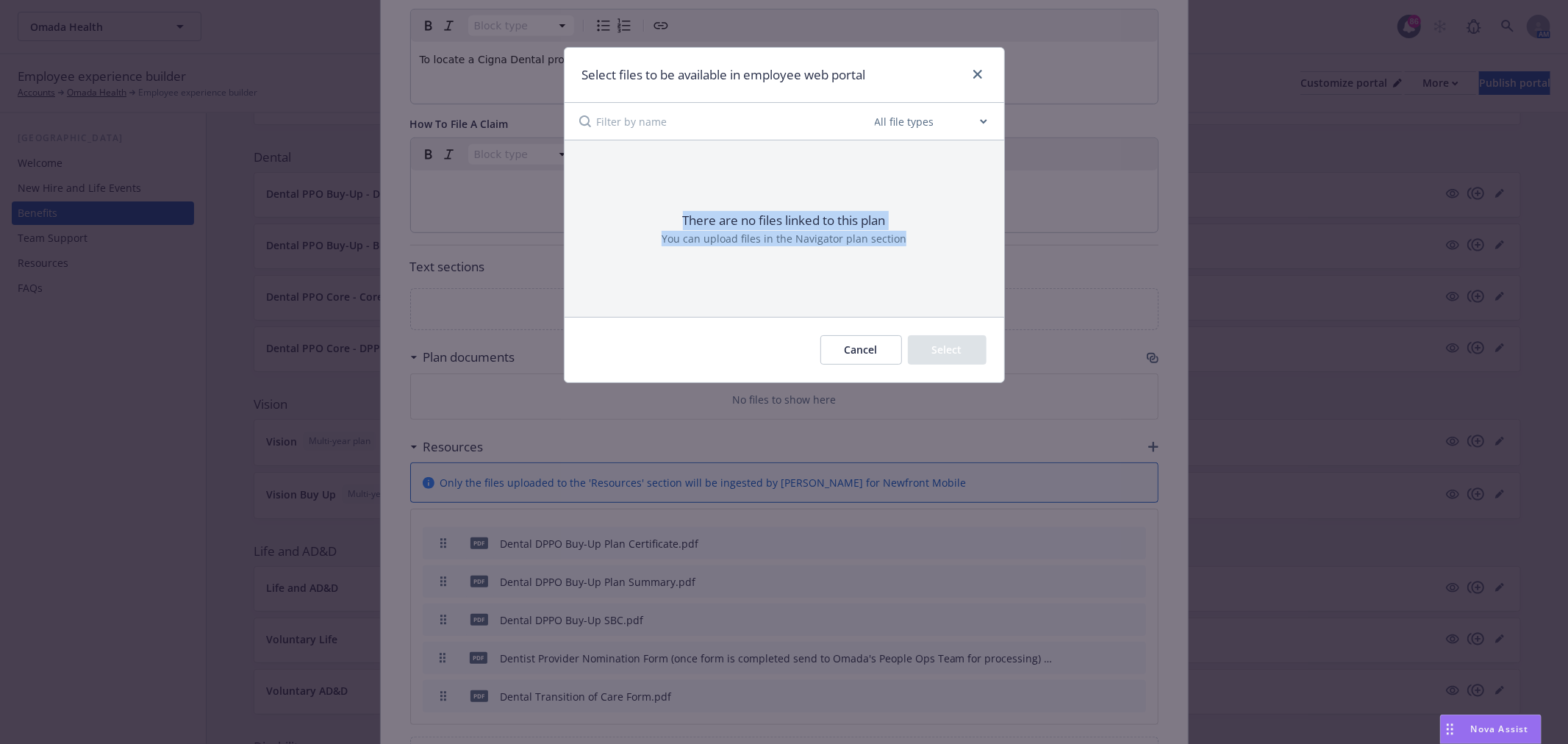
drag, startPoint x: 666, startPoint y: 194, endPoint x: 912, endPoint y: 263, distance: 255.5
click at [912, 263] on div "There are no files linked to this plan You can upload files in the Navigator pl…" at bounding box center [784, 228] width 440 height 176
click at [974, 74] on icon "close" at bounding box center [977, 74] width 9 height 9
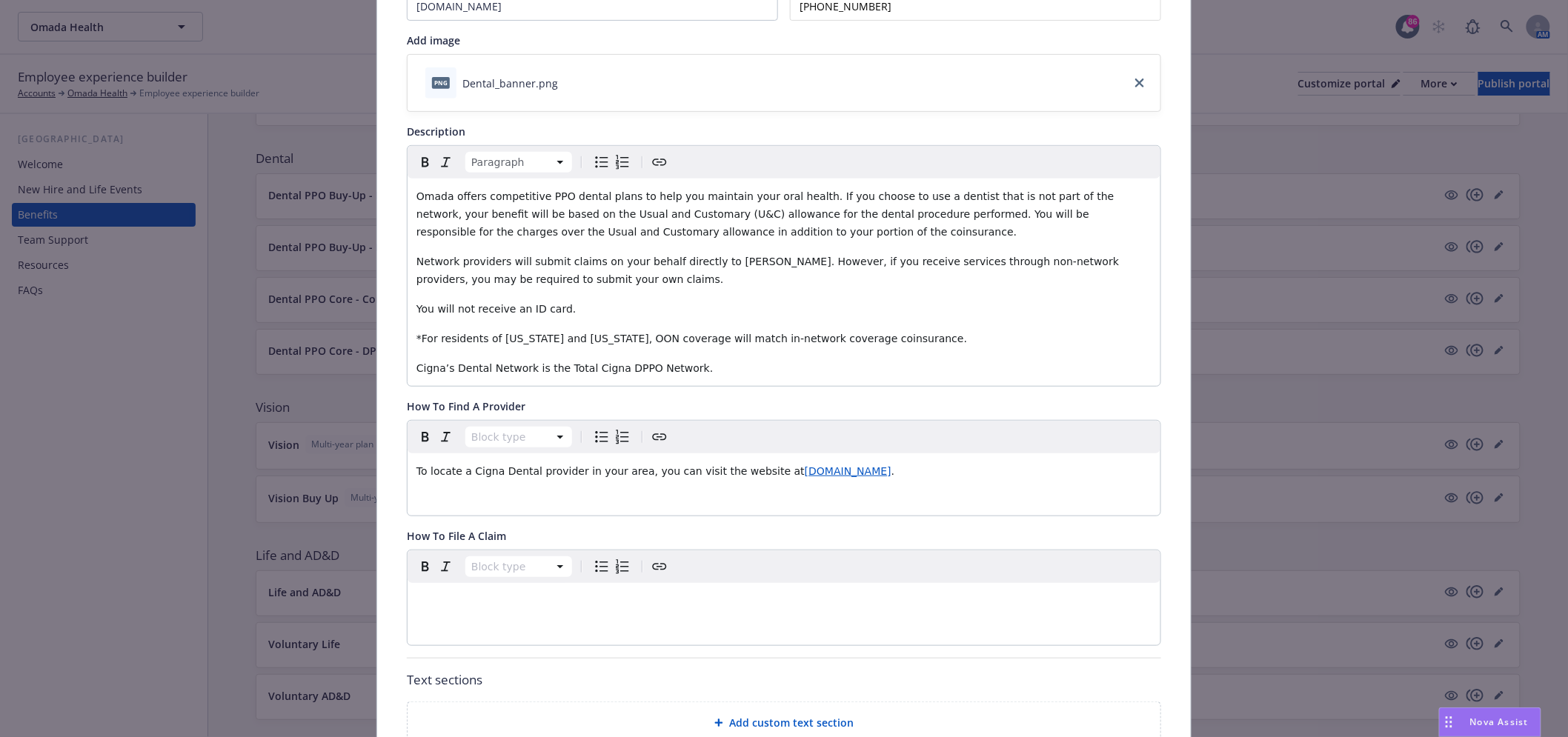
scroll to position [0, 0]
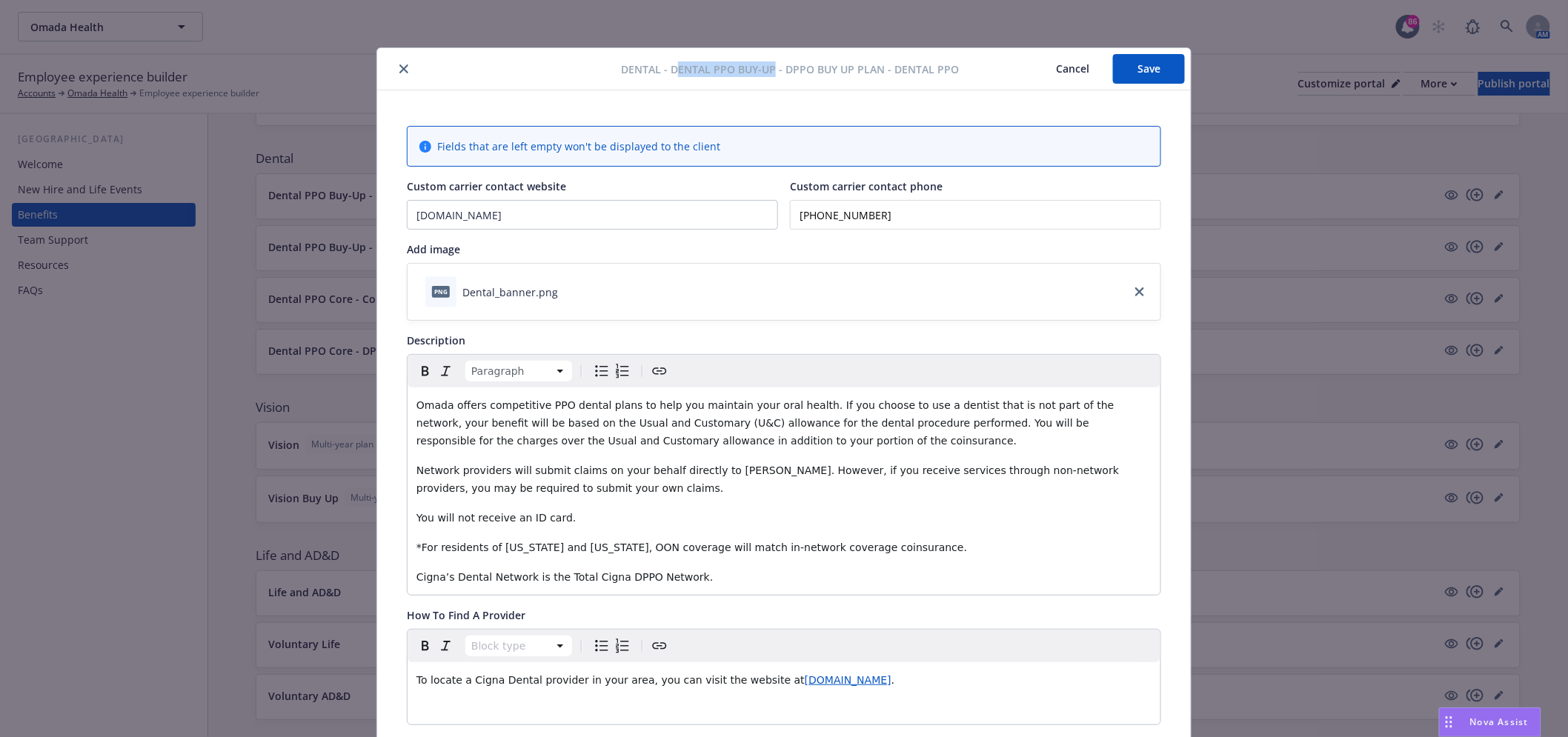
drag, startPoint x: 674, startPoint y: 64, endPoint x: 771, endPoint y: 60, distance: 97.1
click at [771, 61] on span "Dental - Dental PPO Buy-Up - DPPO Buy Up Plan - Dental PPO" at bounding box center [790, 69] width 338 height 16
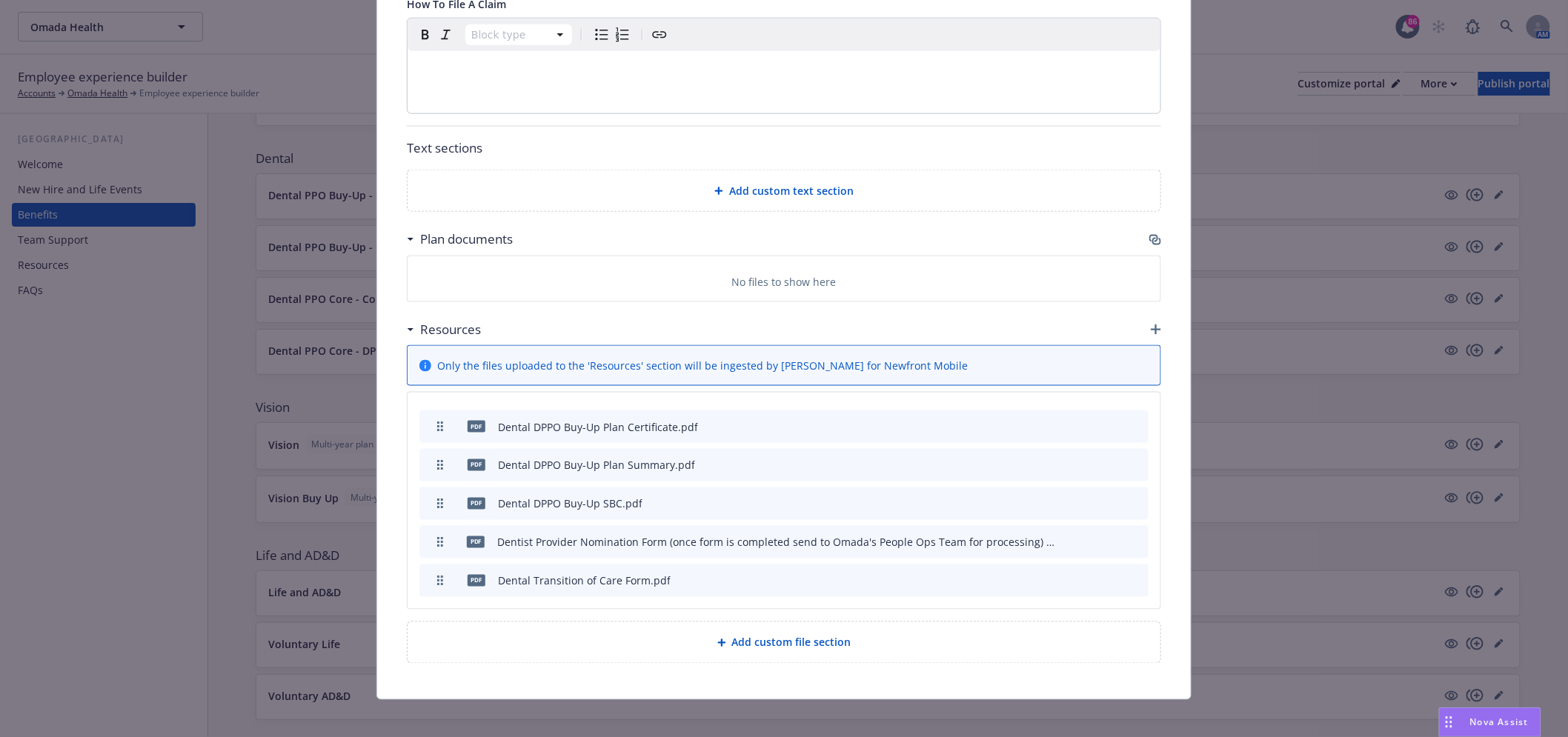
scroll to position [752, 0]
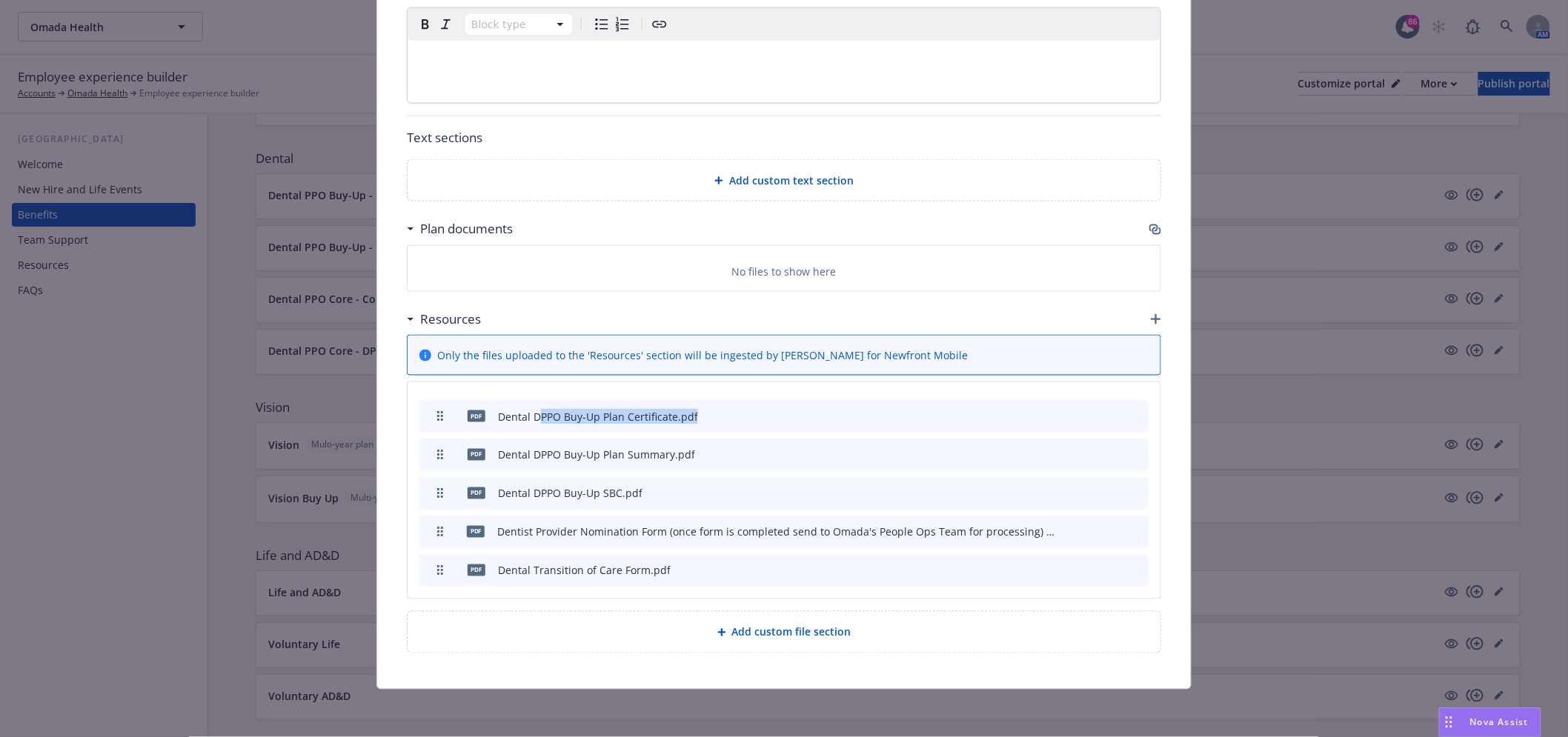
drag, startPoint x: 740, startPoint y: 415, endPoint x: 530, endPoint y: 408, distance: 210.1
click at [530, 408] on div "pdf Dental DPPO Buy-Up Plan Certificate.pdf" at bounding box center [784, 416] width 729 height 32
drag, startPoint x: 757, startPoint y: 449, endPoint x: 485, endPoint y: 443, distance: 272.1
click at [485, 443] on div "pdf Dental DPPO Buy-Up Plan Summary.pdf" at bounding box center [784, 454] width 729 height 32
drag, startPoint x: 670, startPoint y: 492, endPoint x: 387, endPoint y: 467, distance: 284.1
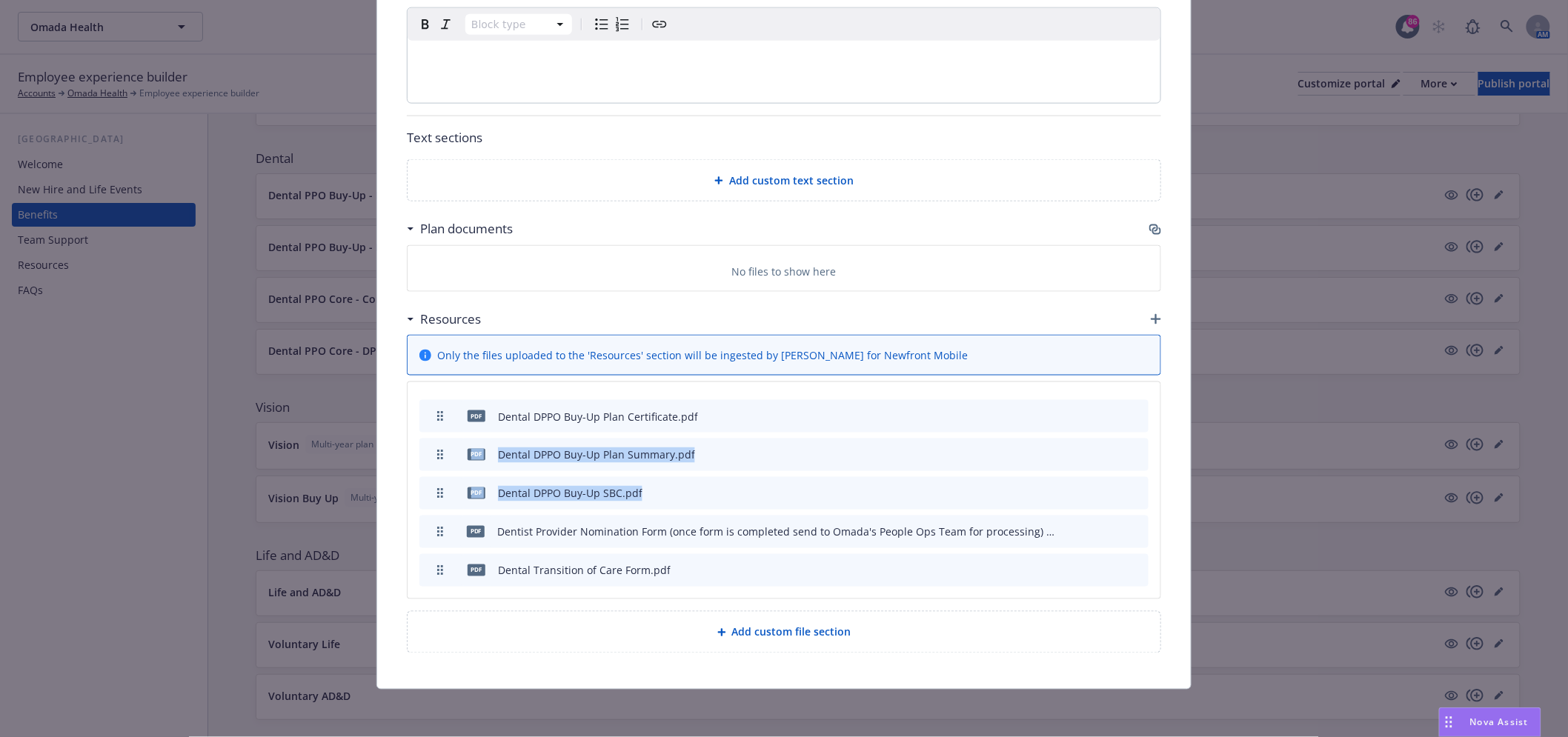
click at [387, 467] on div "Fields that are left empty won't be displayed to the client Custom carrier cont…" at bounding box center [784, 14] width 814 height 1350
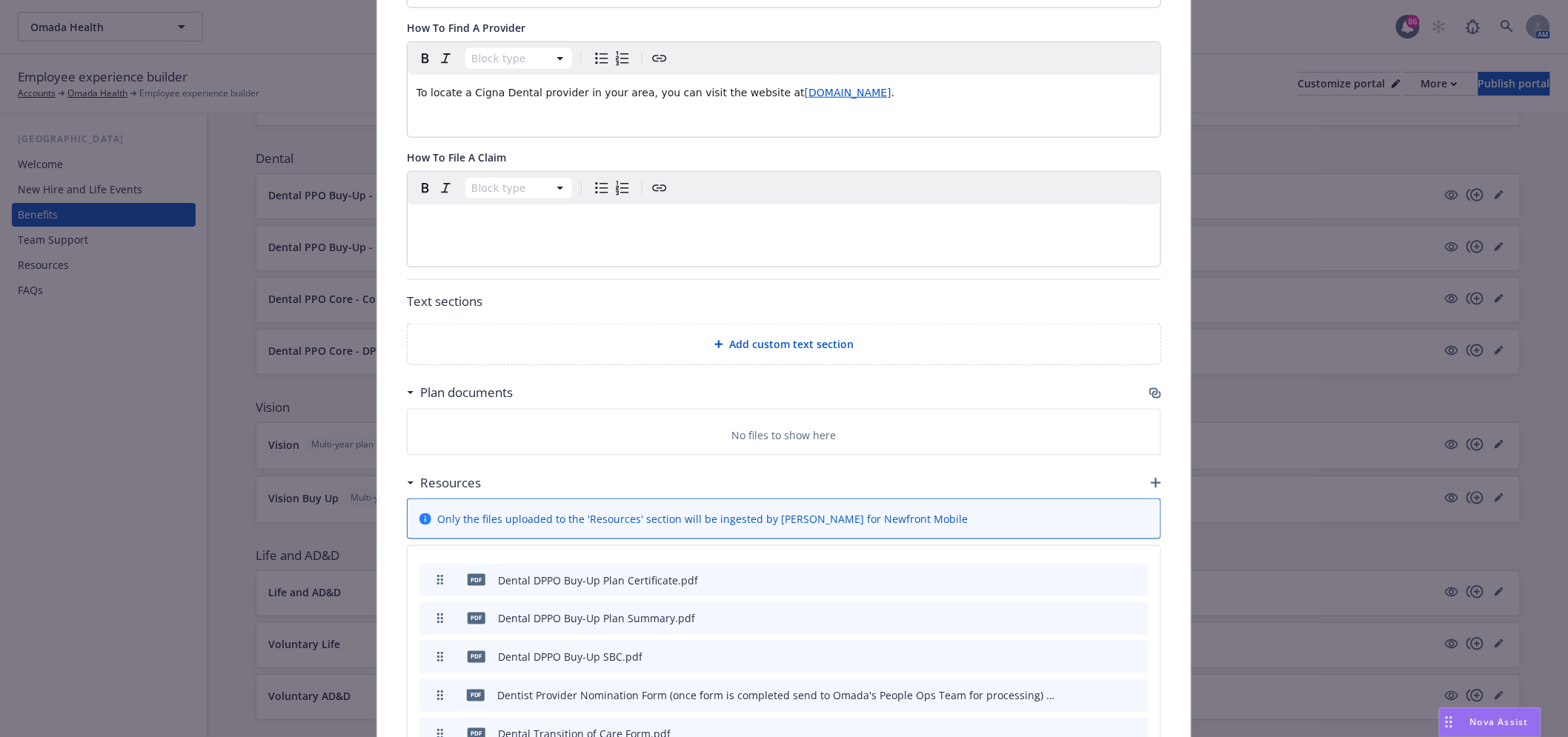
click at [842, 404] on div "Plan documents" at bounding box center [784, 393] width 755 height 31
click at [838, 416] on div "No files to show here" at bounding box center [784, 432] width 753 height 45
click at [823, 446] on div "No files to show here" at bounding box center [784, 432] width 753 height 45
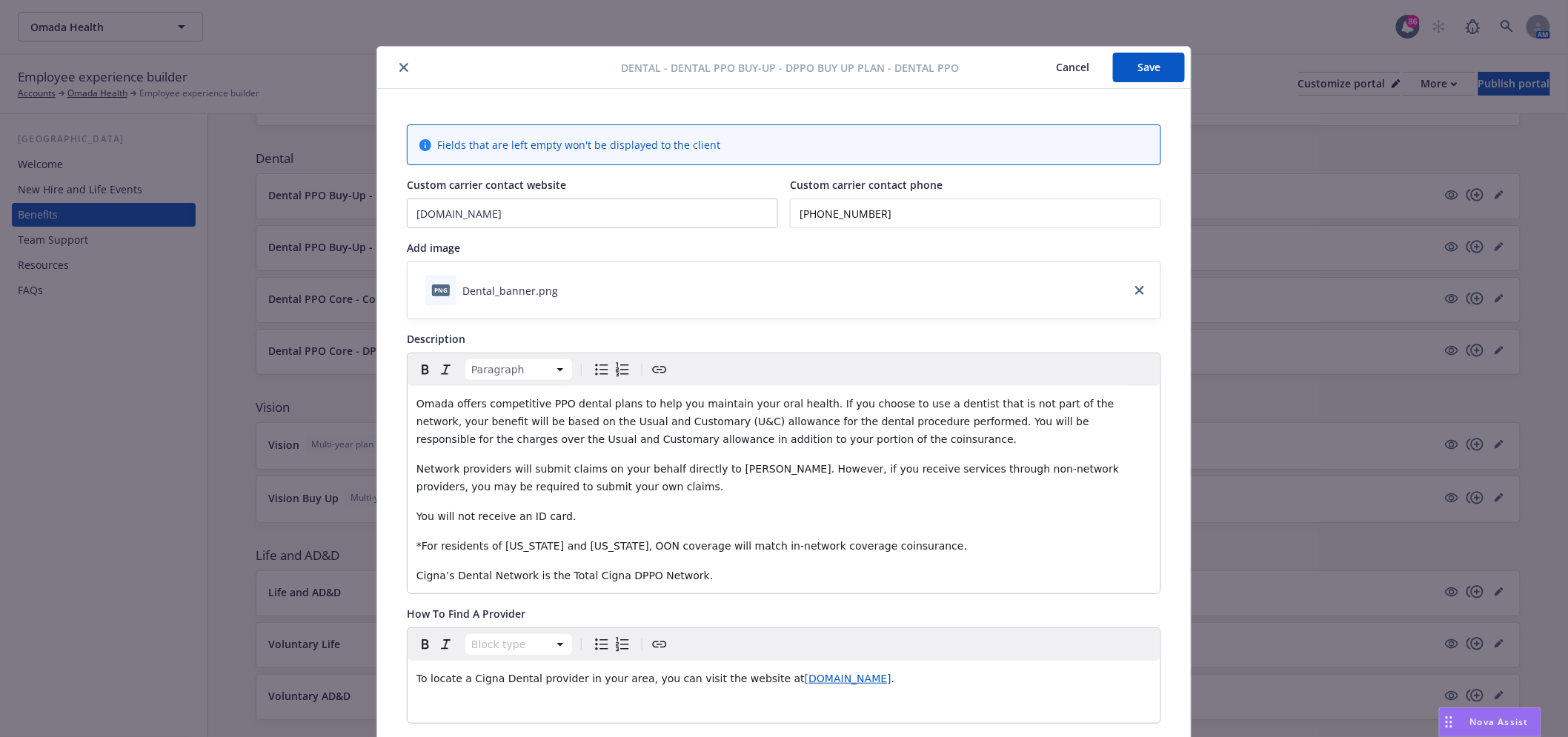
scroll to position [0, 0]
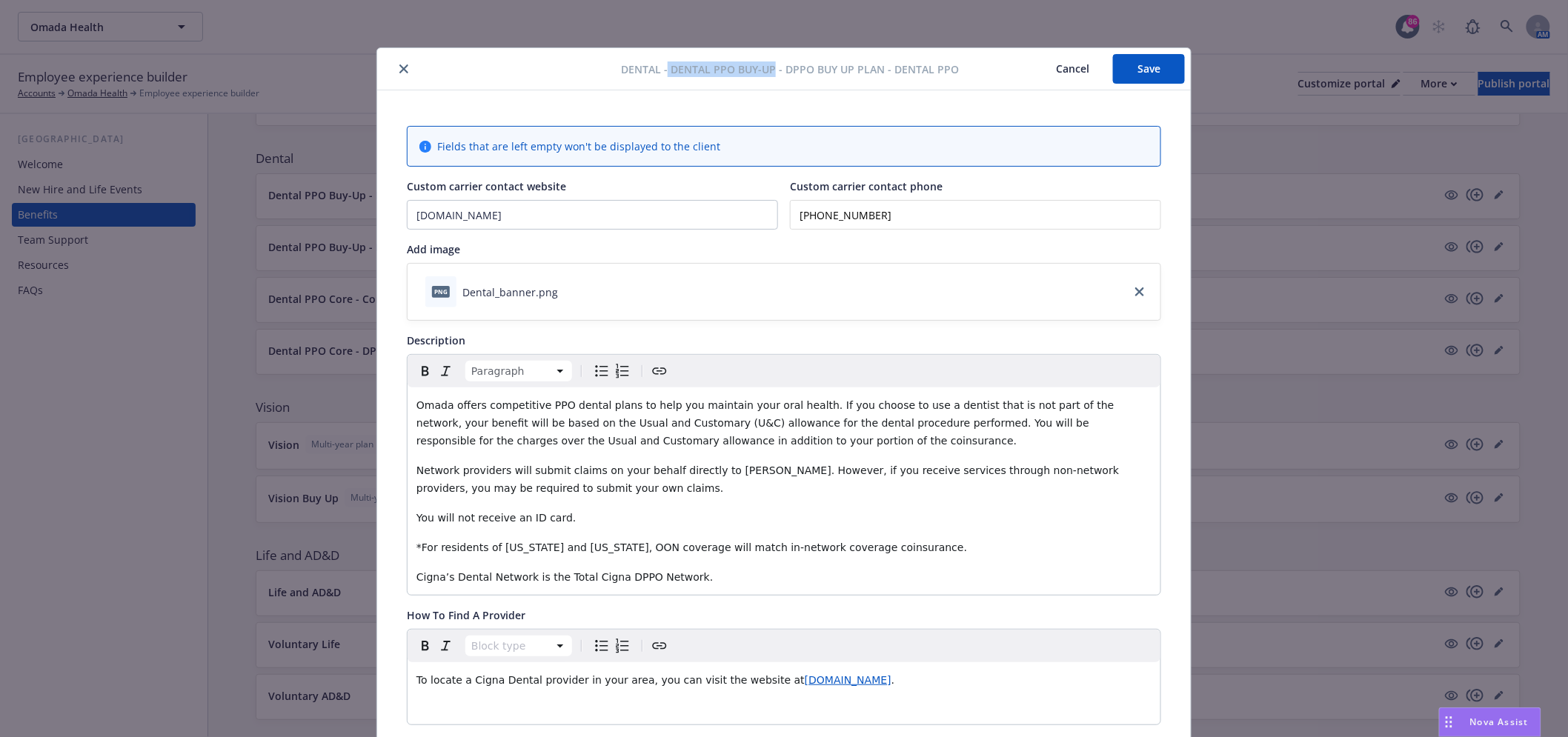
drag, startPoint x: 664, startPoint y: 69, endPoint x: 768, endPoint y: 71, distance: 104.0
click at [768, 71] on span "Dental - Dental PPO Buy-Up - DPPO Buy Up Plan - Dental PPO" at bounding box center [790, 69] width 338 height 16
click at [395, 75] on button "close" at bounding box center [403, 69] width 17 height 17
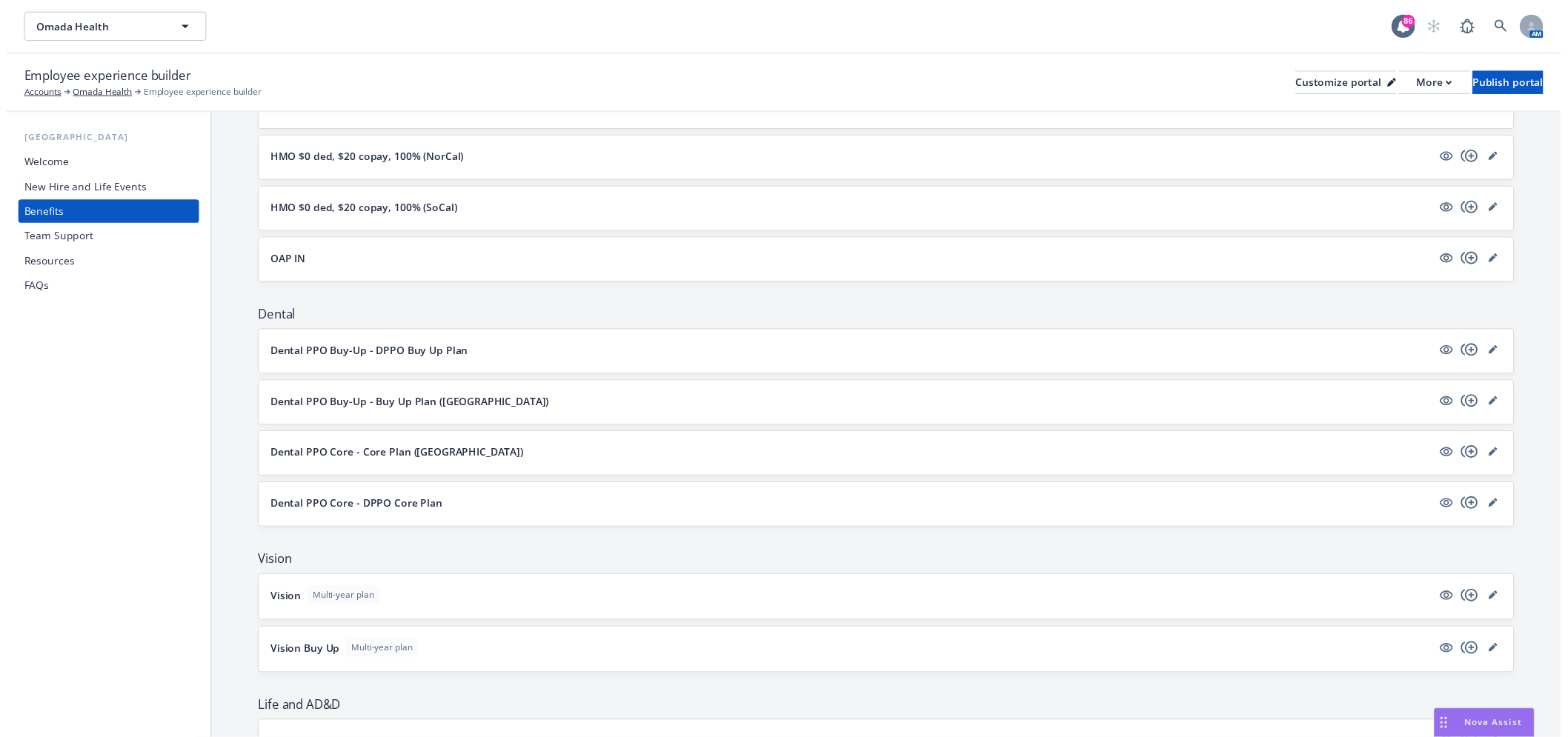
scroll to position [411, 0]
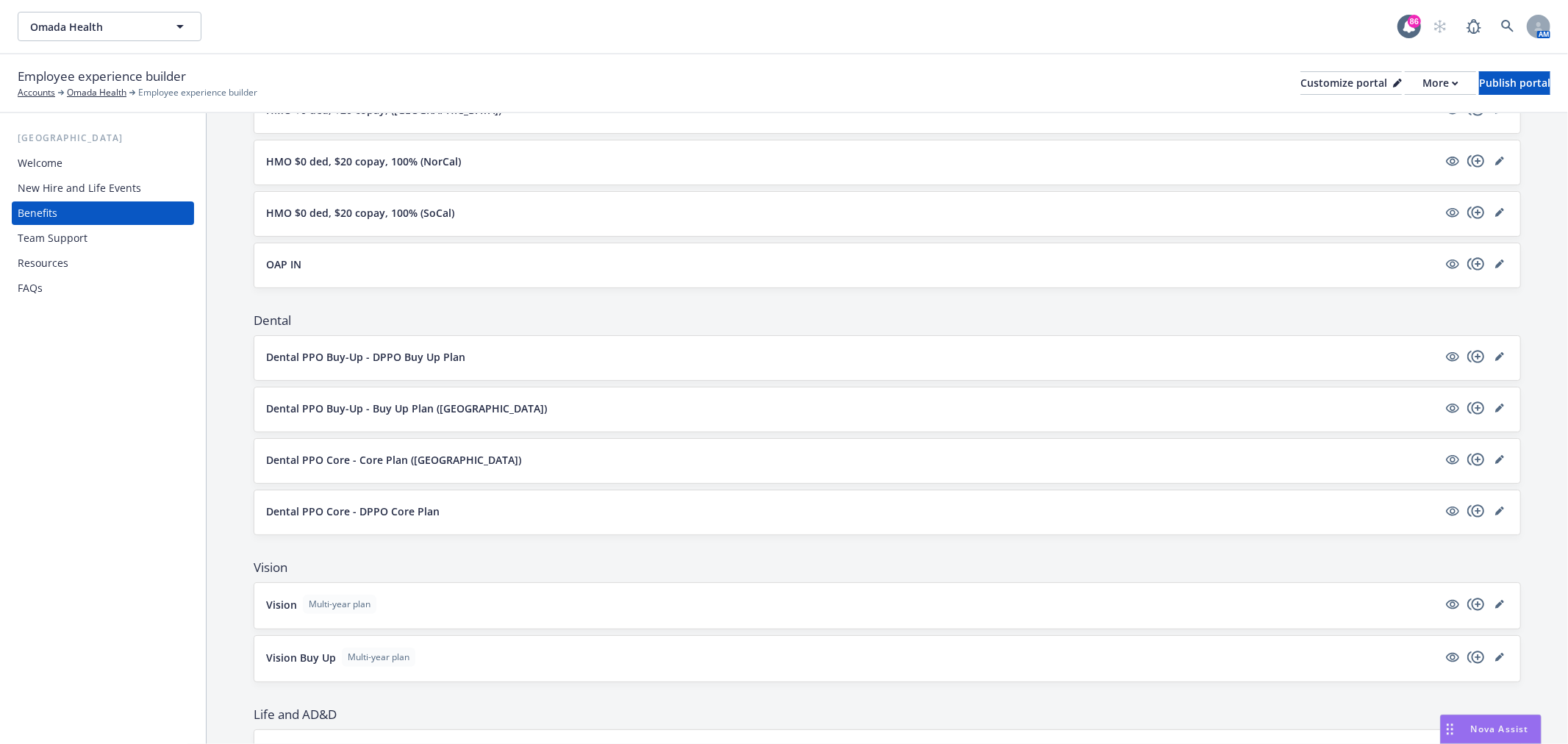
click at [1466, 366] on div "Dental PPO Buy-Up - DPPO Buy Up Plan" at bounding box center [887, 358] width 1242 height 21
click at [1467, 356] on icon "copyPlus" at bounding box center [1475, 355] width 17 height 12
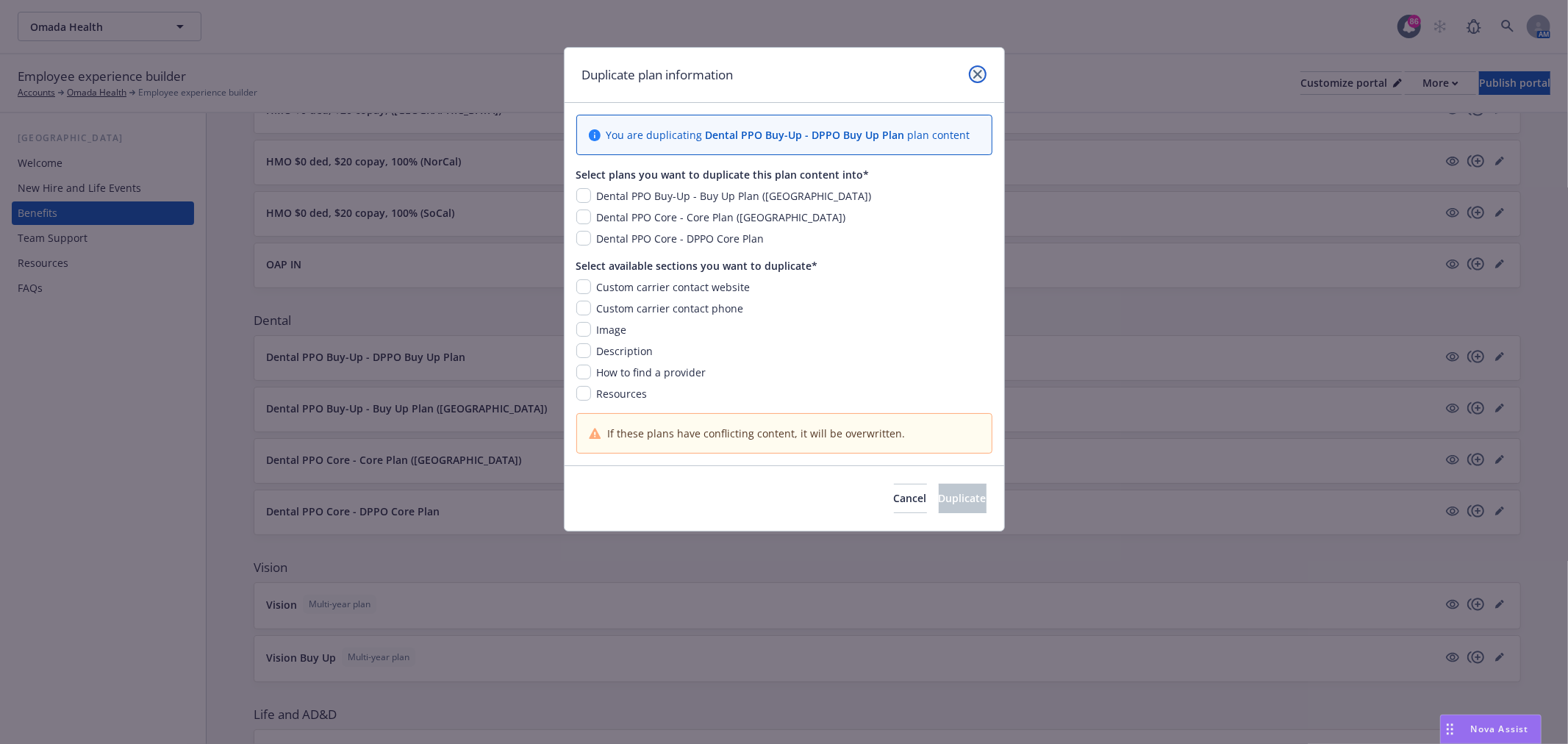
click at [981, 66] on link "close" at bounding box center [977, 74] width 17 height 17
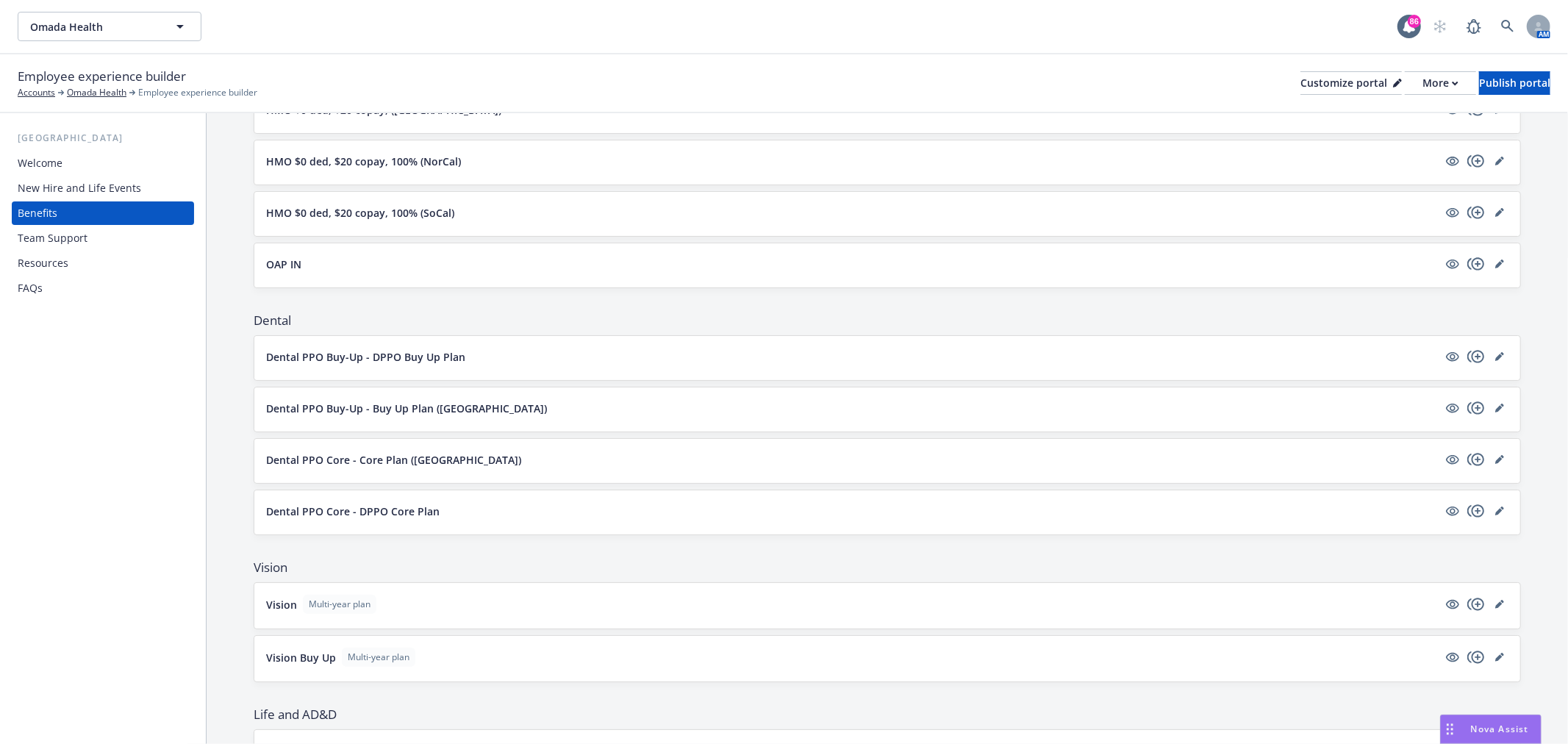
click at [1474, 348] on div at bounding box center [1475, 356] width 65 height 17
click at [1495, 357] on icon "editPencil" at bounding box center [1499, 356] width 9 height 9
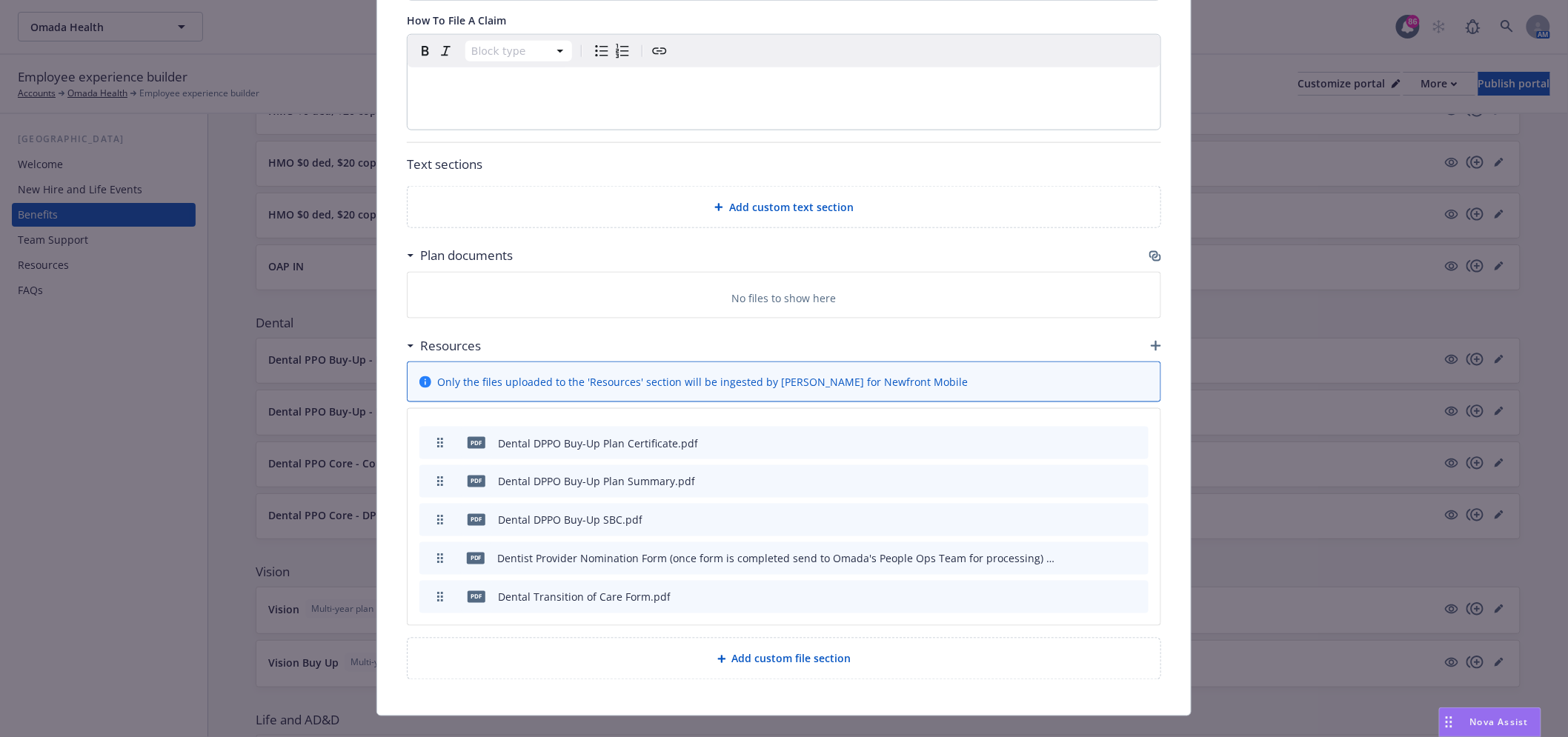
scroll to position [752, 0]
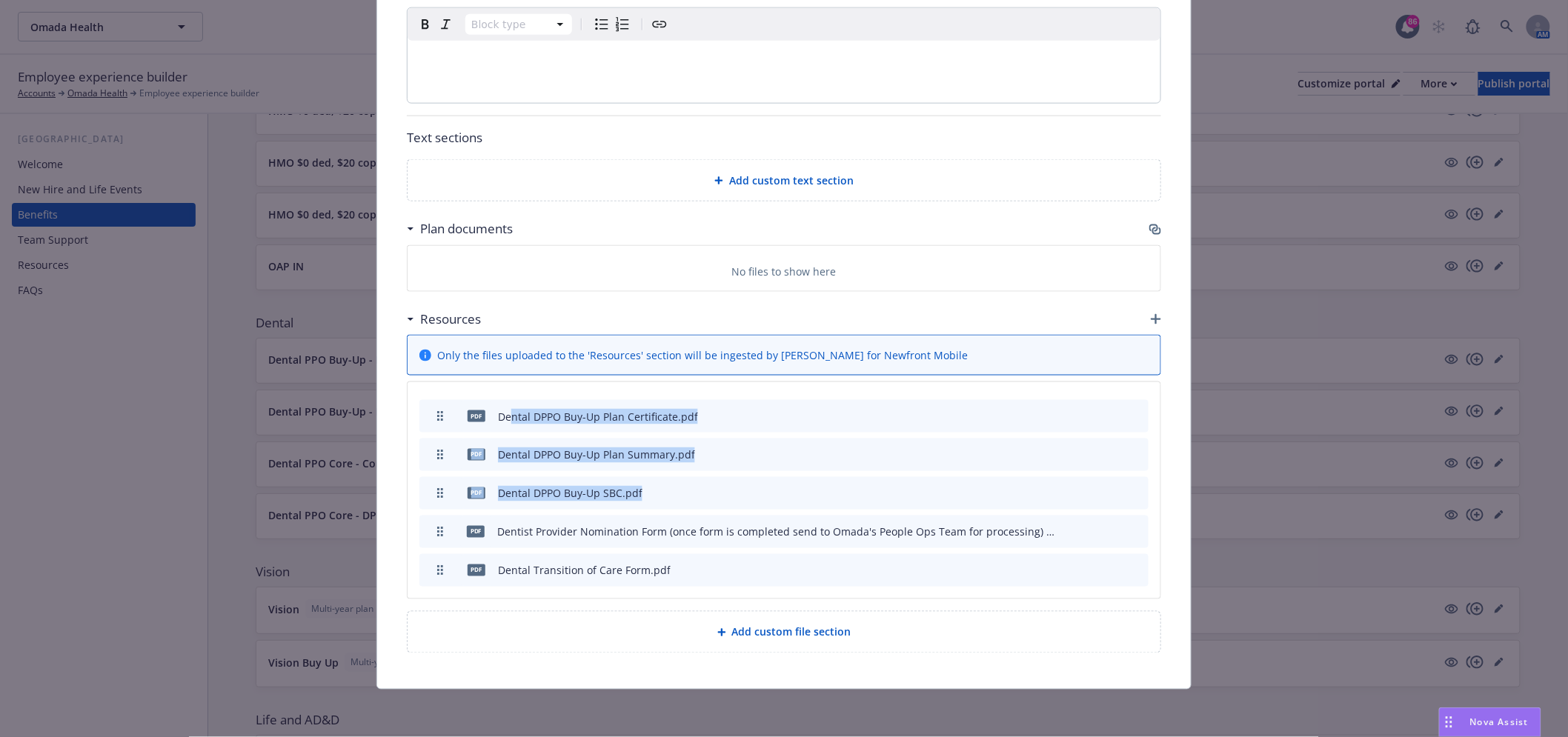
drag, startPoint x: 506, startPoint y: 418, endPoint x: 736, endPoint y: 486, distance: 239.8
click at [736, 486] on div "pdf Dental DPPO Buy-Up Plan Certificate.pdf pdf Dental DPPO Buy-Up Plan Summary…" at bounding box center [784, 491] width 753 height 217
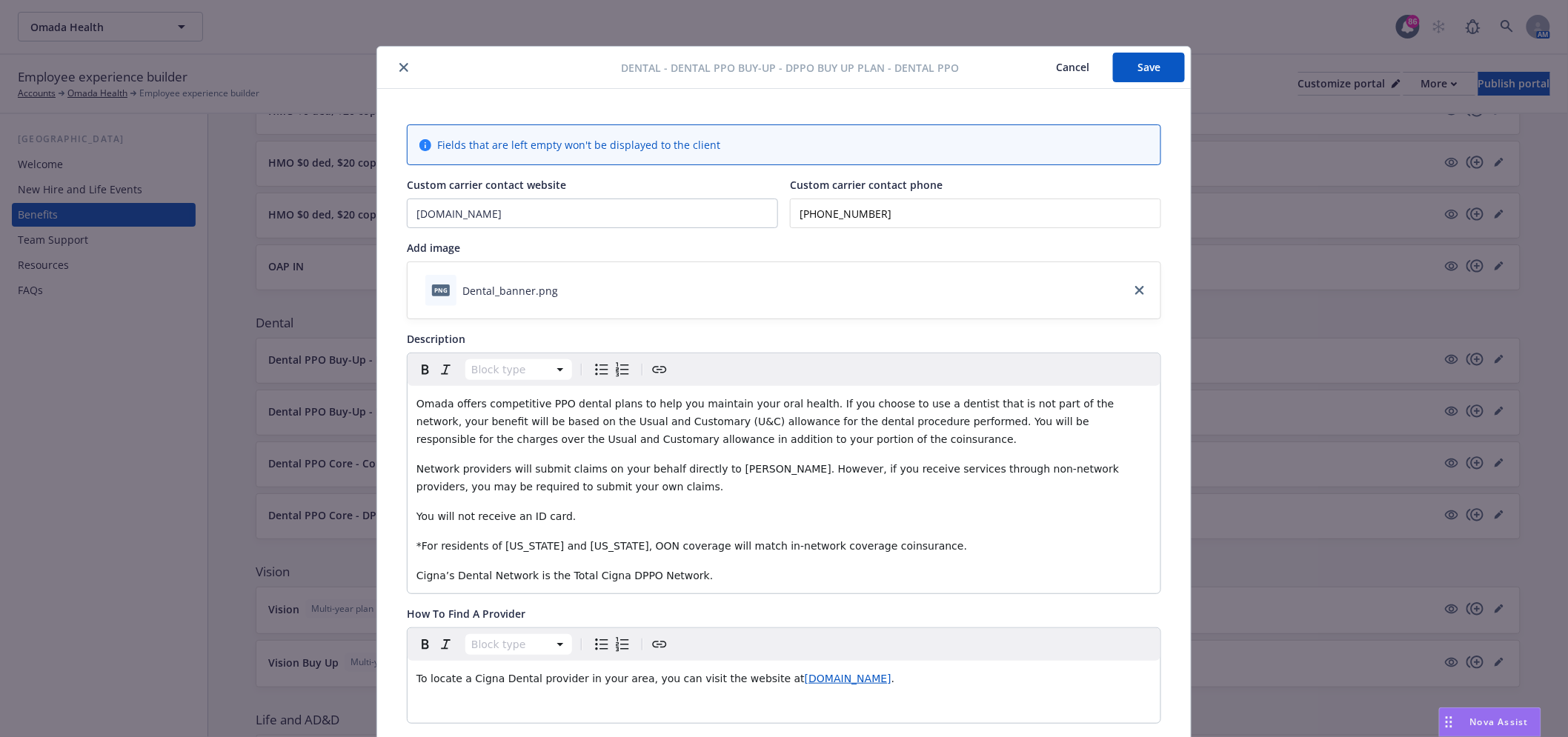
scroll to position [0, 0]
click at [402, 60] on div at bounding box center [502, 69] width 238 height 17
click at [389, 60] on div at bounding box center [502, 69] width 238 height 17
click at [400, 65] on icon "close" at bounding box center [404, 69] width 9 height 9
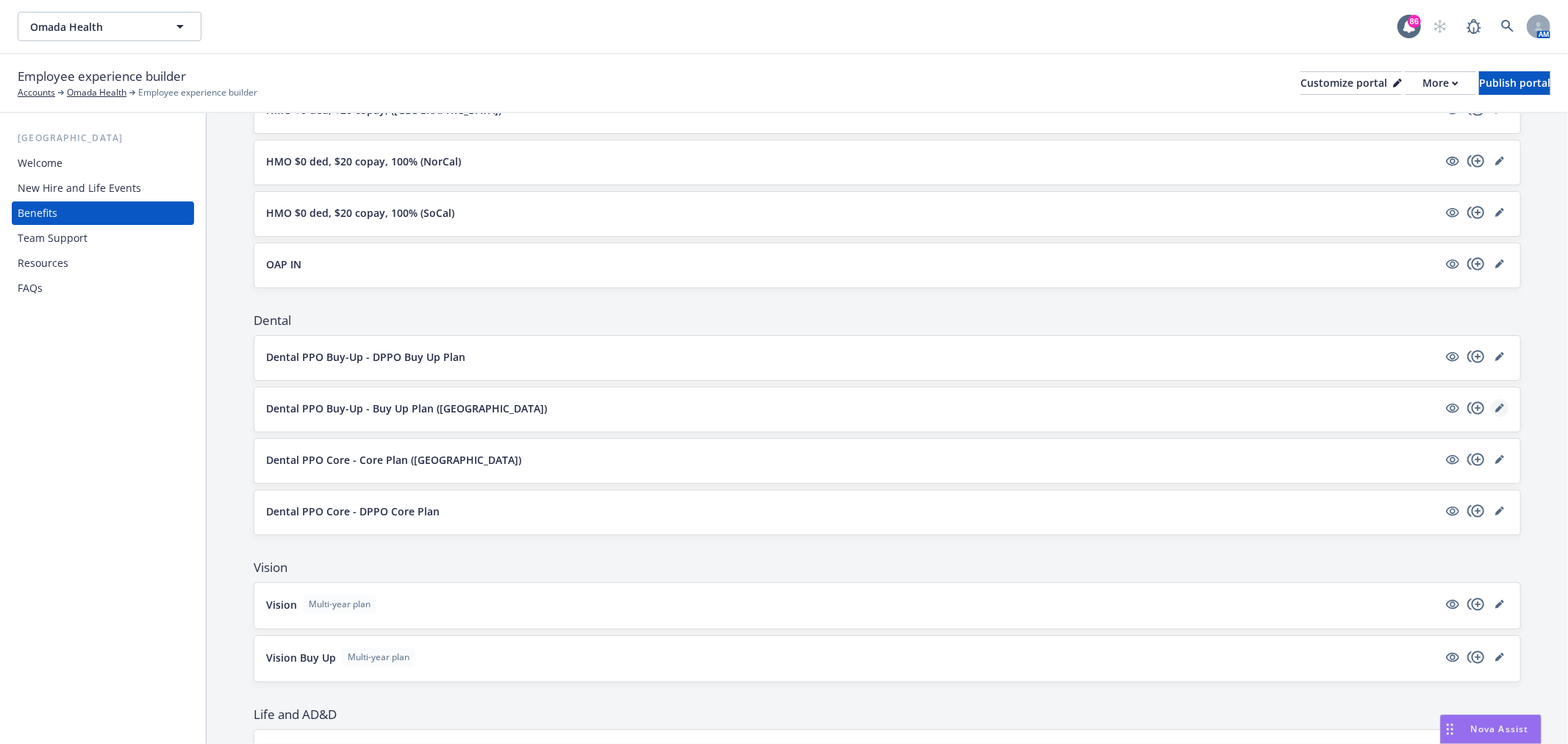
click at [1495, 407] on icon "editPencil" at bounding box center [1498, 409] width 7 height 7
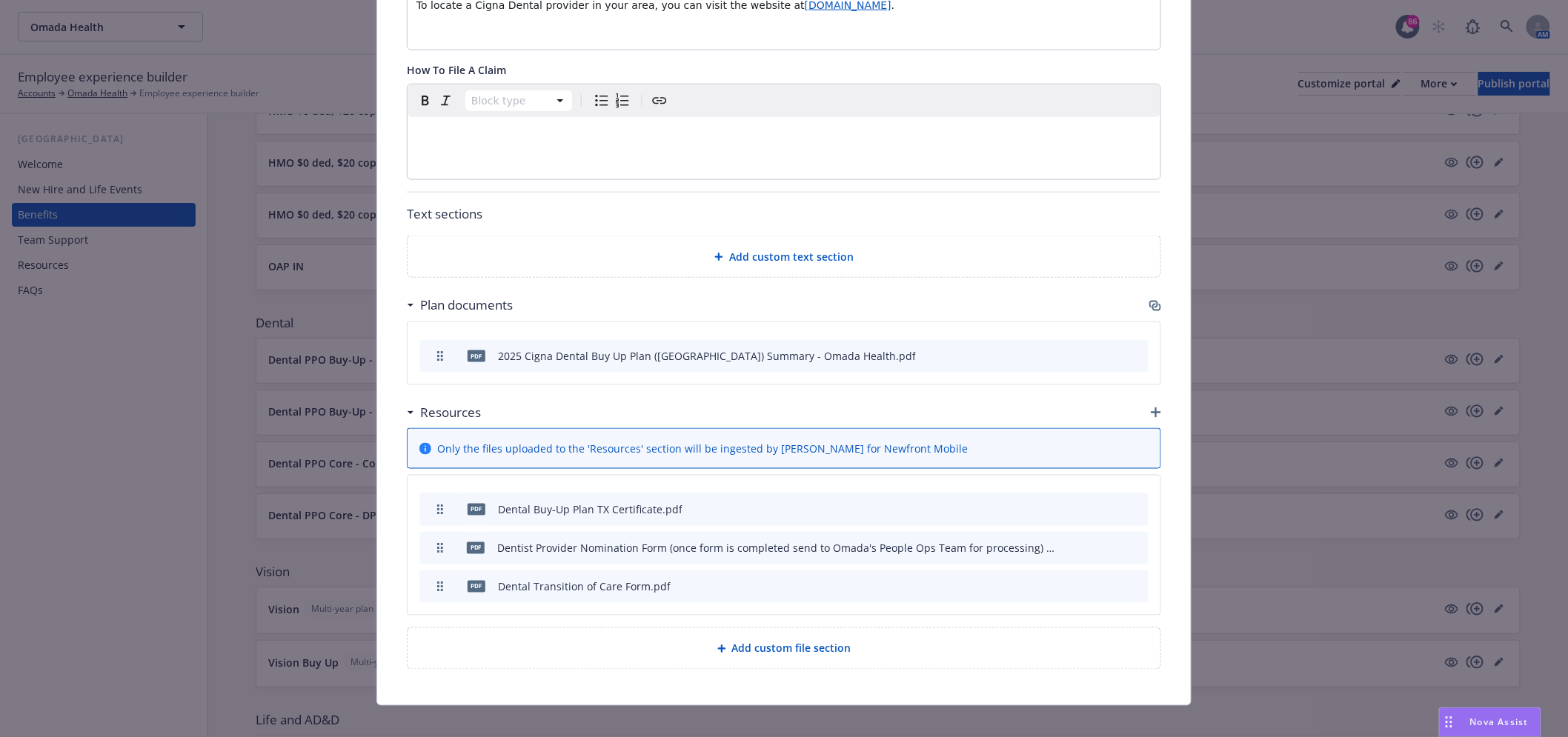
scroll to position [692, 0]
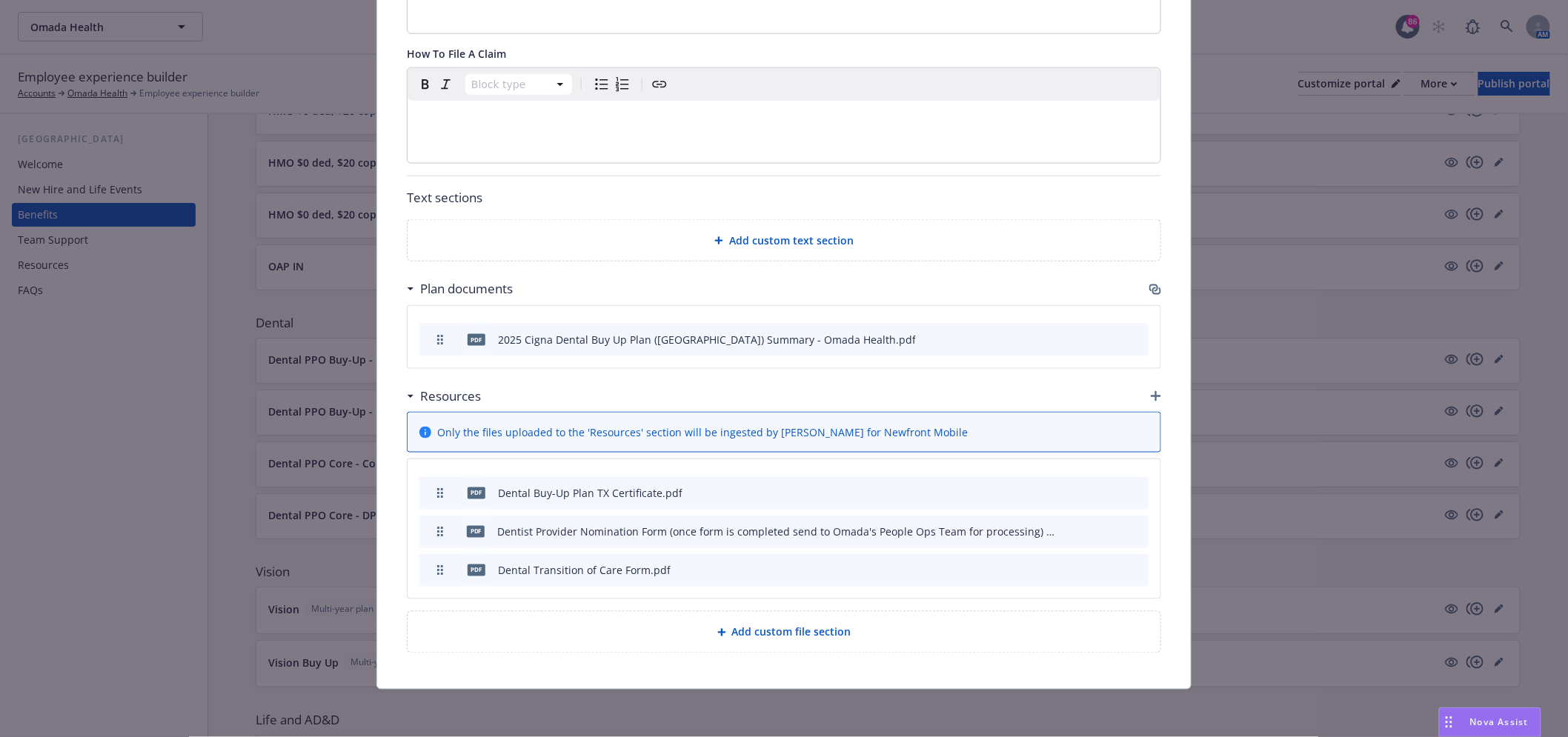
click at [1153, 293] on icon "button" at bounding box center [1157, 291] width 9 height 7
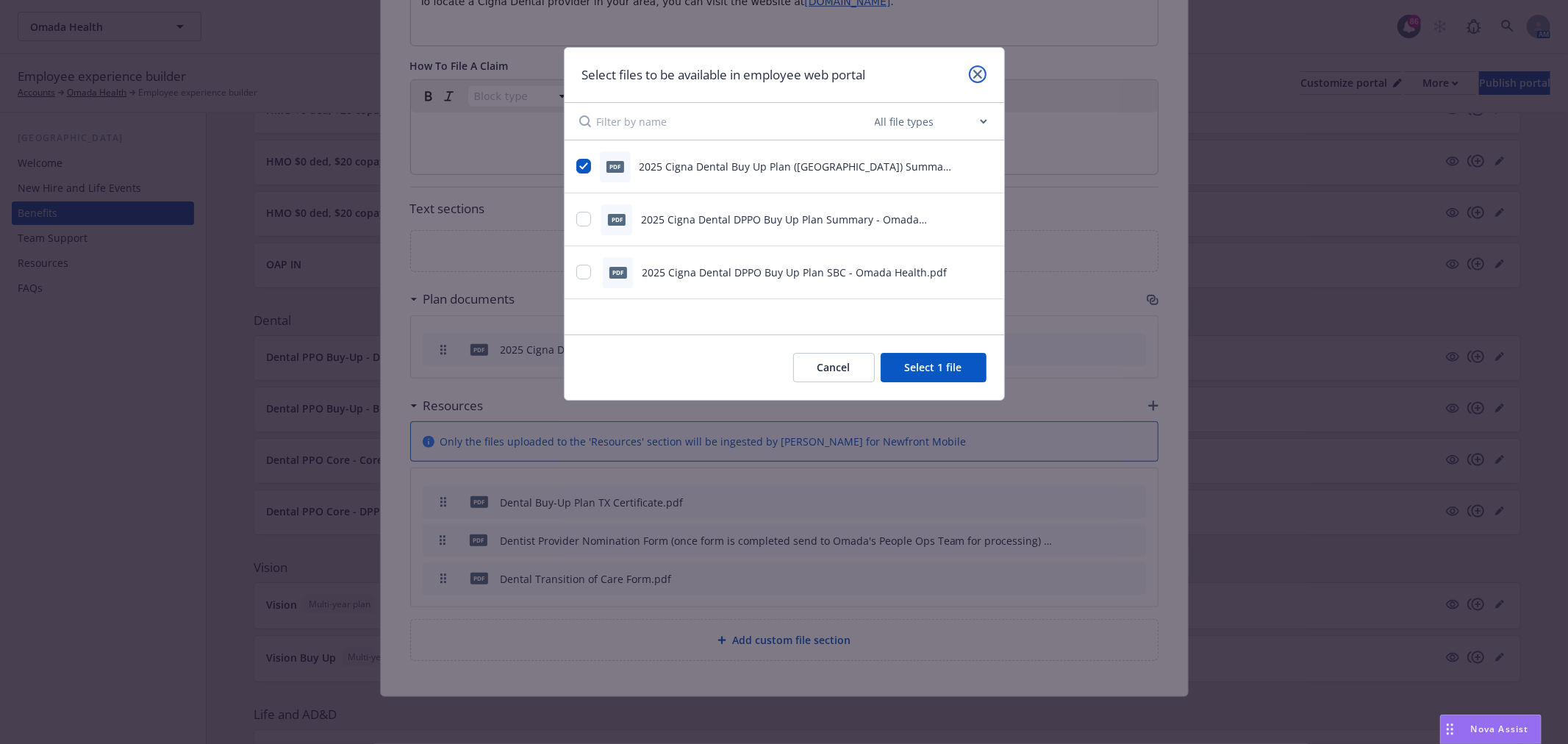
click at [983, 74] on link "close" at bounding box center [977, 74] width 17 height 17
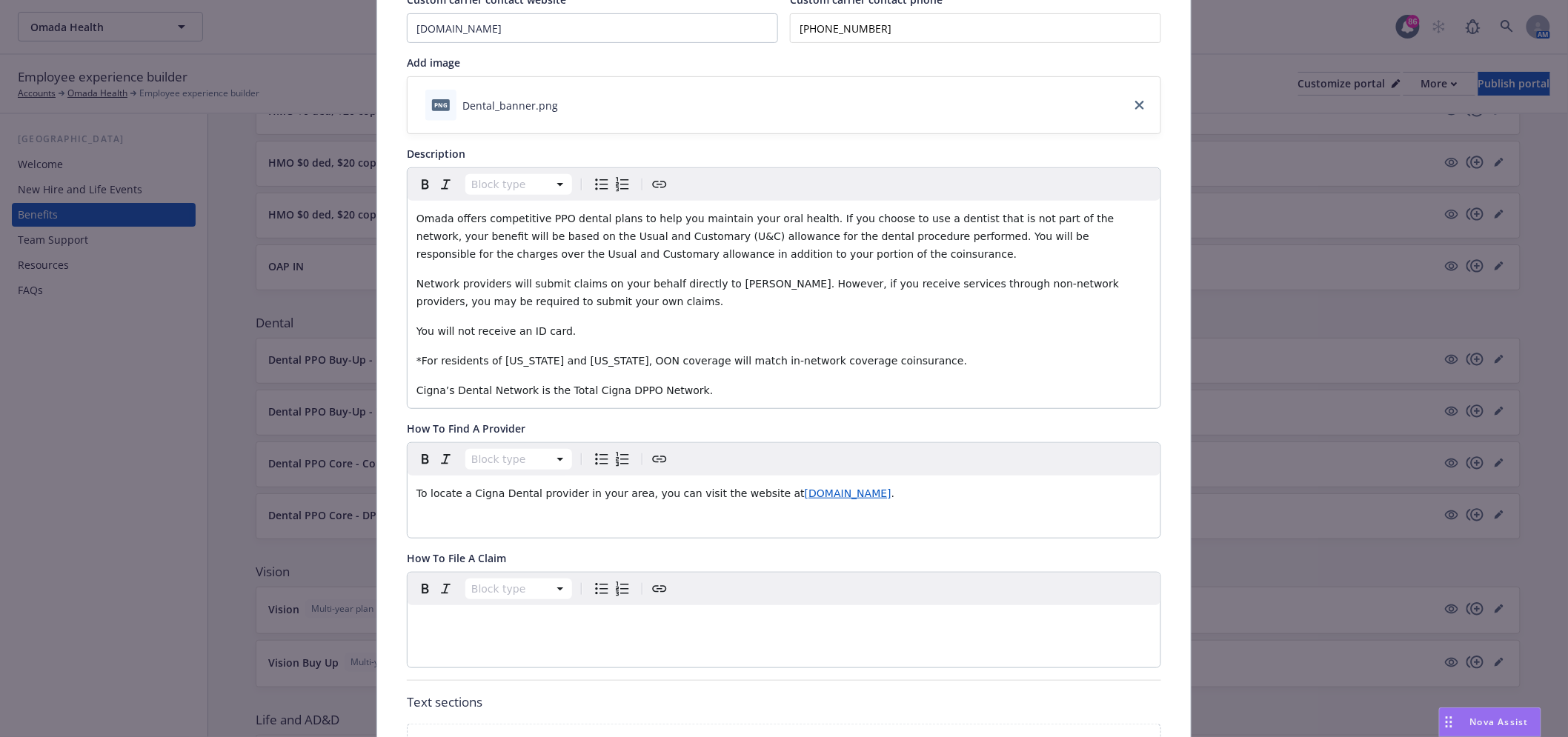
scroll to position [0, 0]
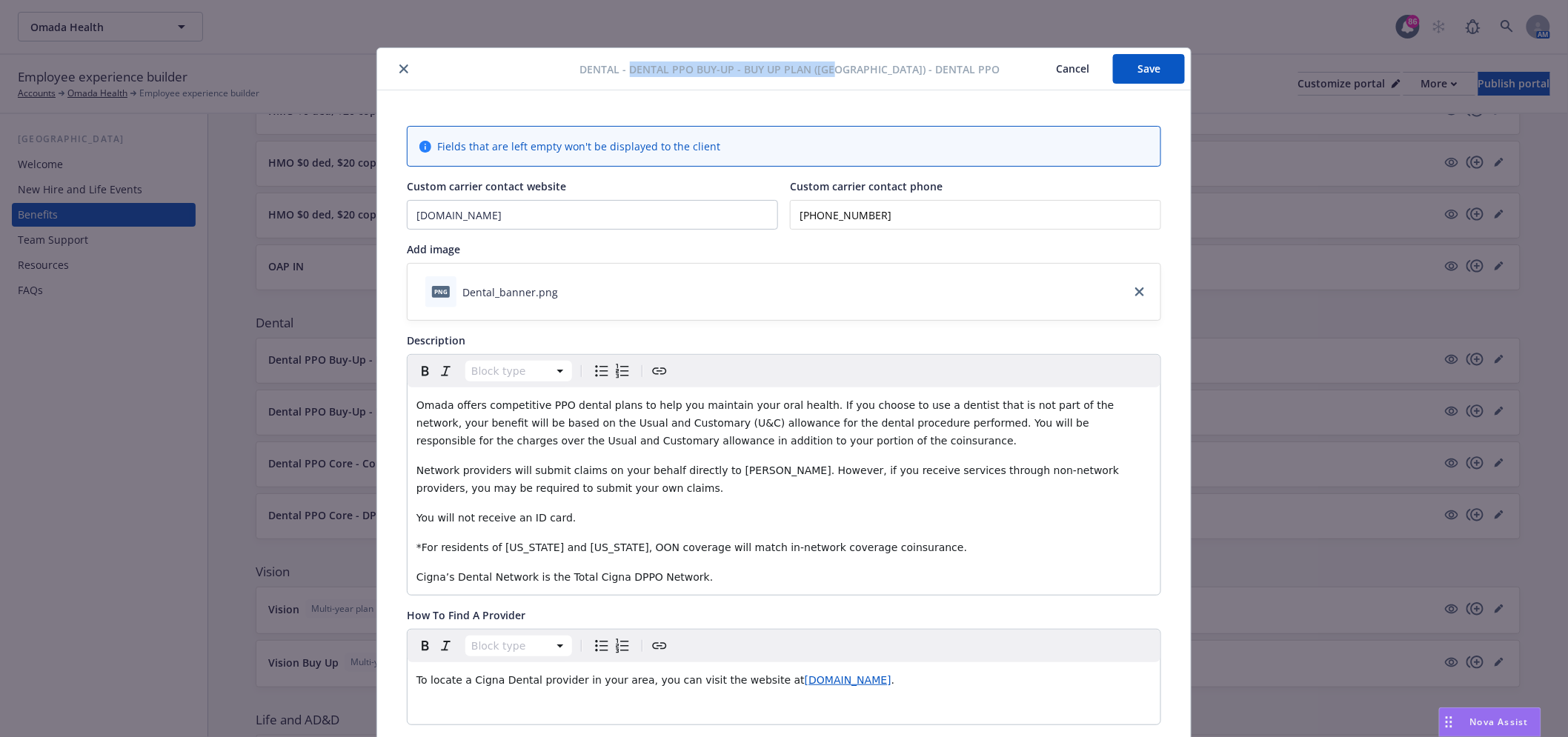
drag, startPoint x: 674, startPoint y: 68, endPoint x: 875, endPoint y: 75, distance: 201.1
click at [875, 75] on span "Dental - Dental PPO Buy-Up - Buy Up Plan ([GEOGRAPHIC_DATA]) - Dental PPO" at bounding box center [790, 69] width 420 height 16
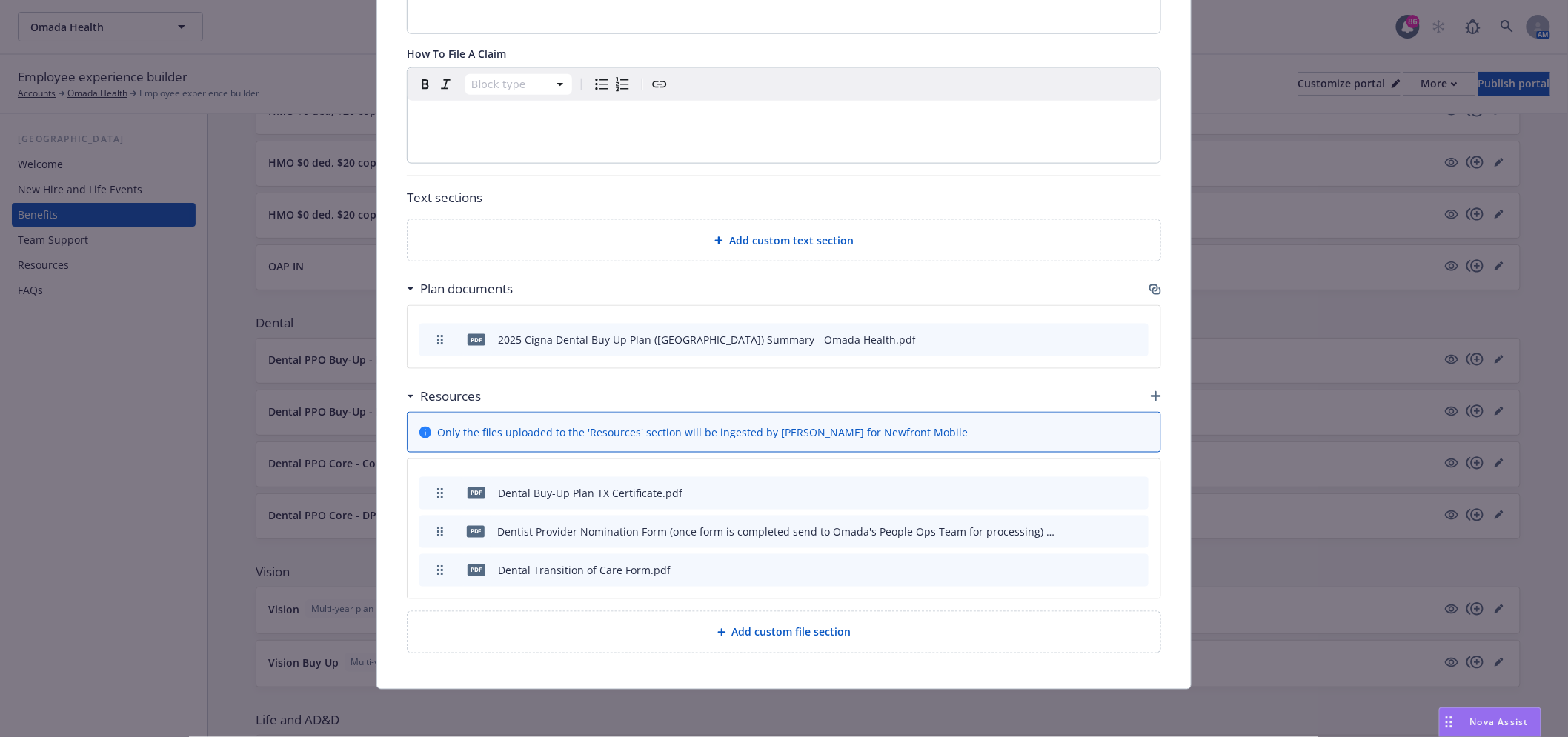
click at [1149, 289] on icon "button" at bounding box center [1155, 290] width 12 height 12
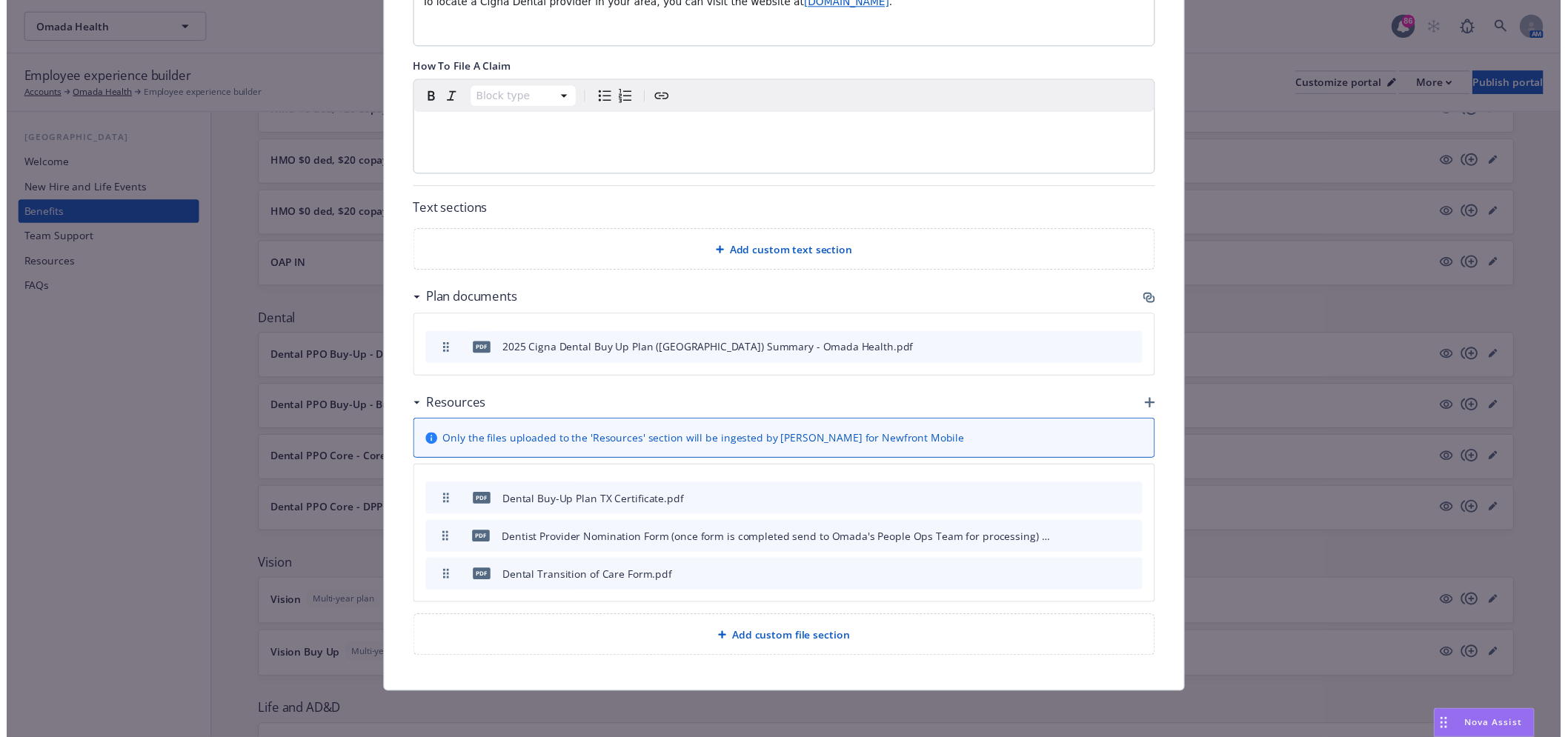
scroll to position [679, 0]
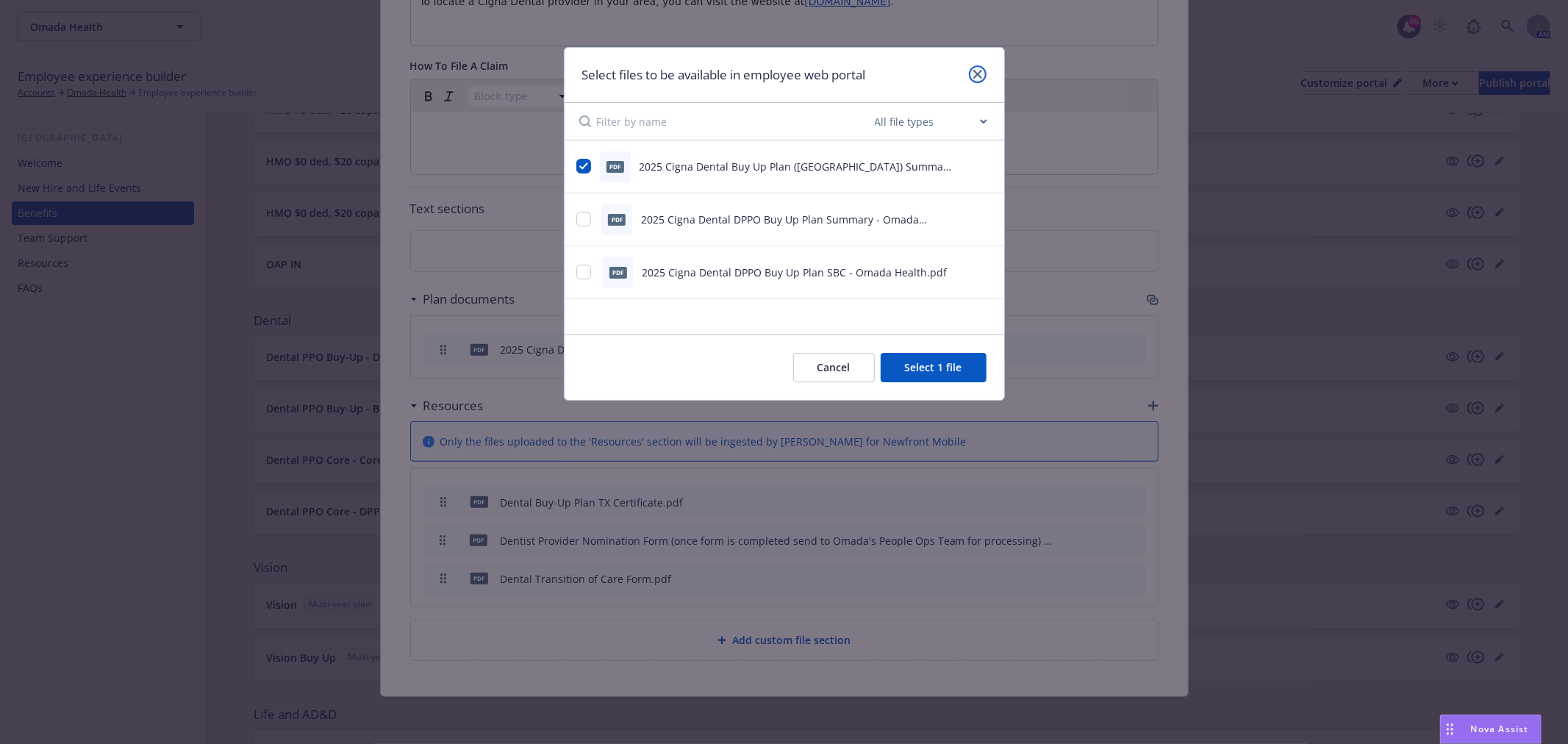
click at [979, 70] on icon "close" at bounding box center [977, 74] width 9 height 9
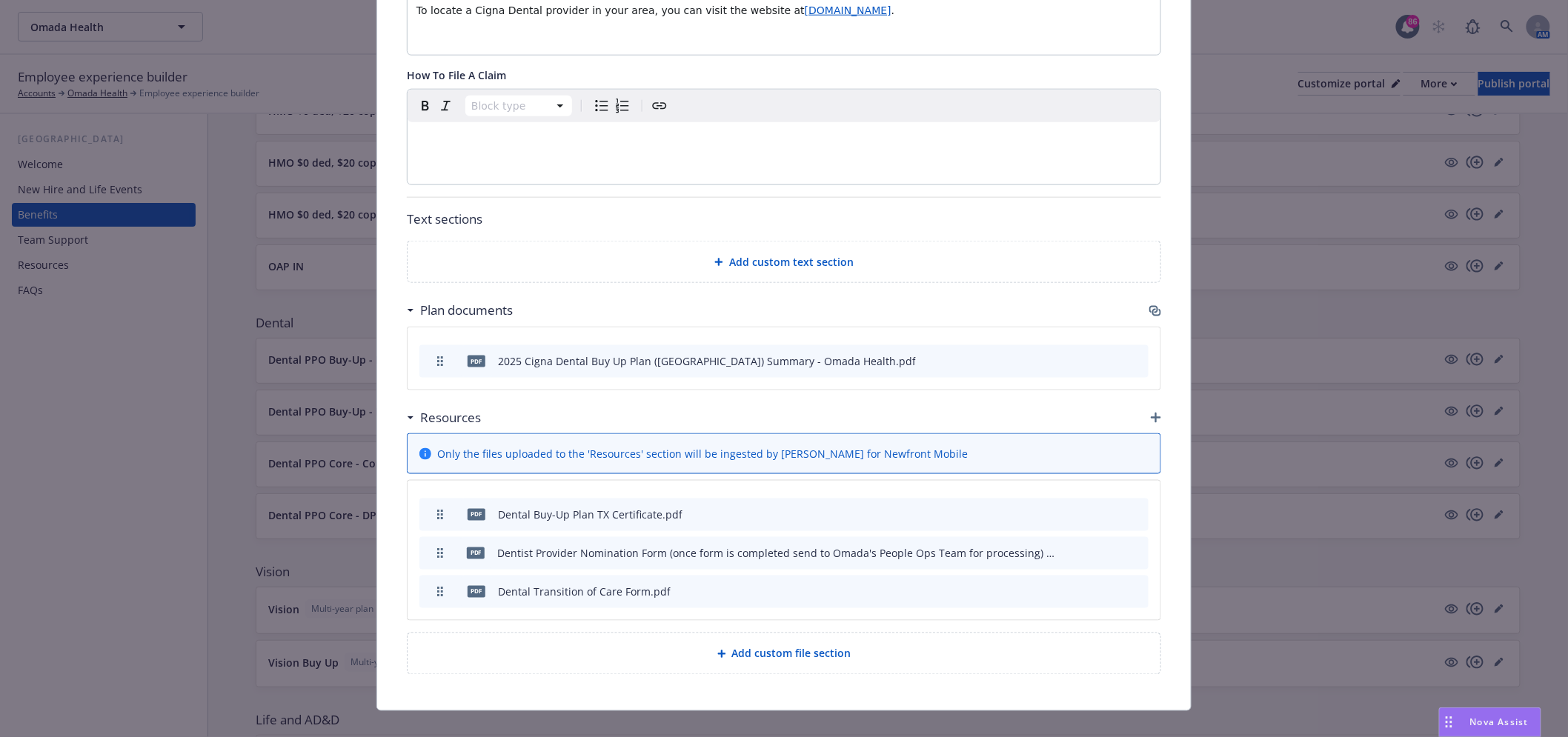
scroll to position [692, 0]
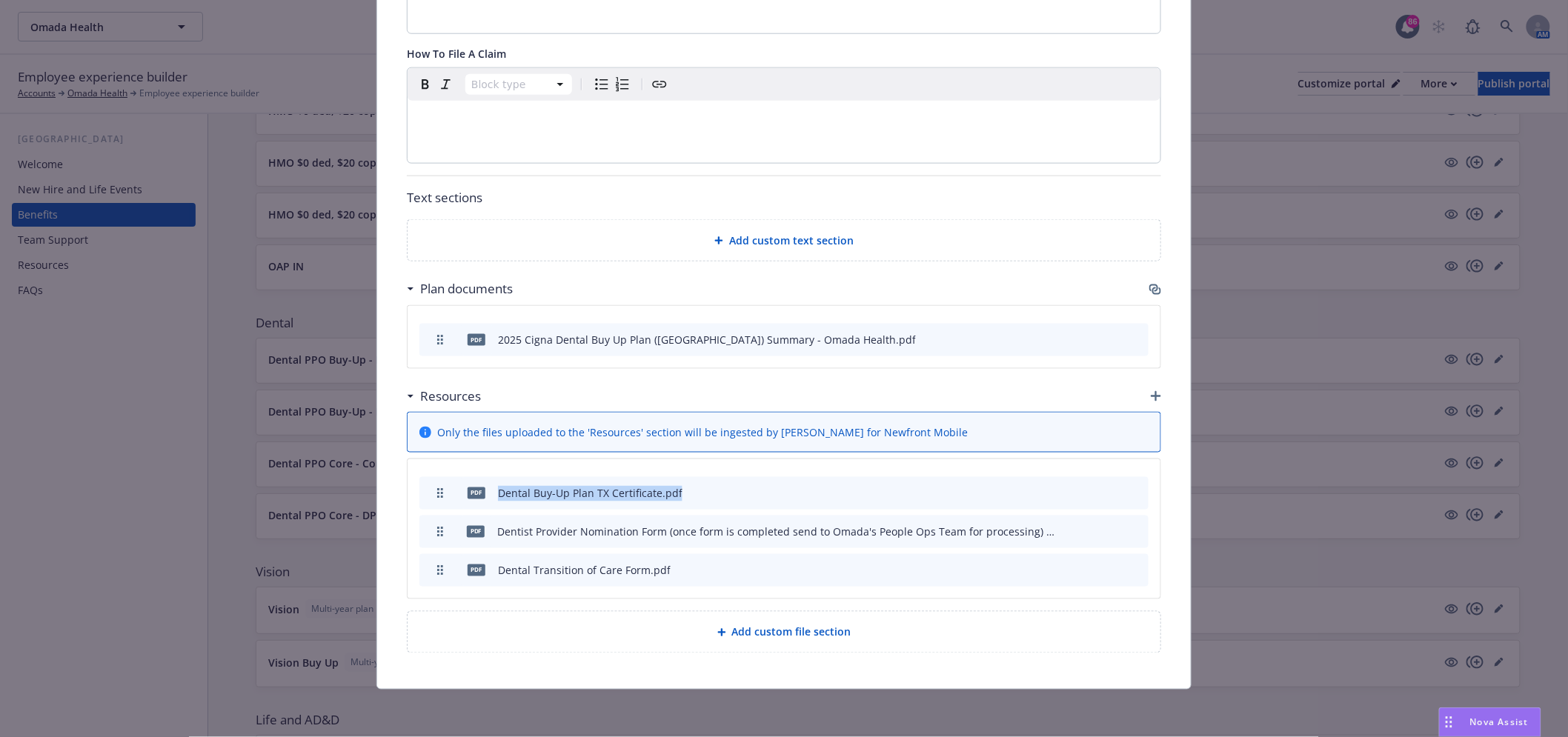
drag, startPoint x: 487, startPoint y: 500, endPoint x: 710, endPoint y: 494, distance: 223.1
click at [710, 494] on div "pdf Dental Buy-Up Plan TX Certificate.pdf" at bounding box center [784, 493] width 729 height 32
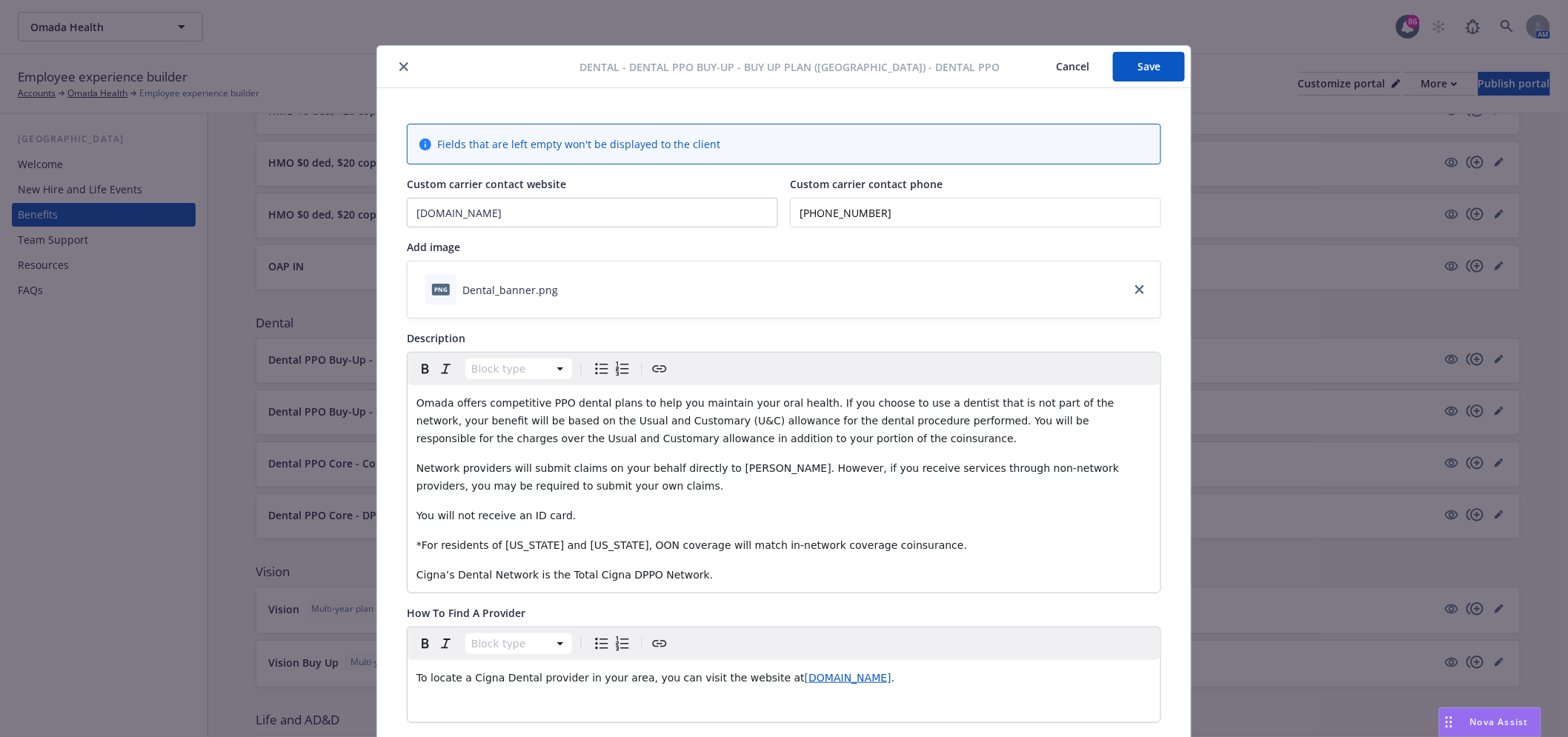
scroll to position [0, 0]
click at [400, 69] on icon "close" at bounding box center [404, 69] width 9 height 9
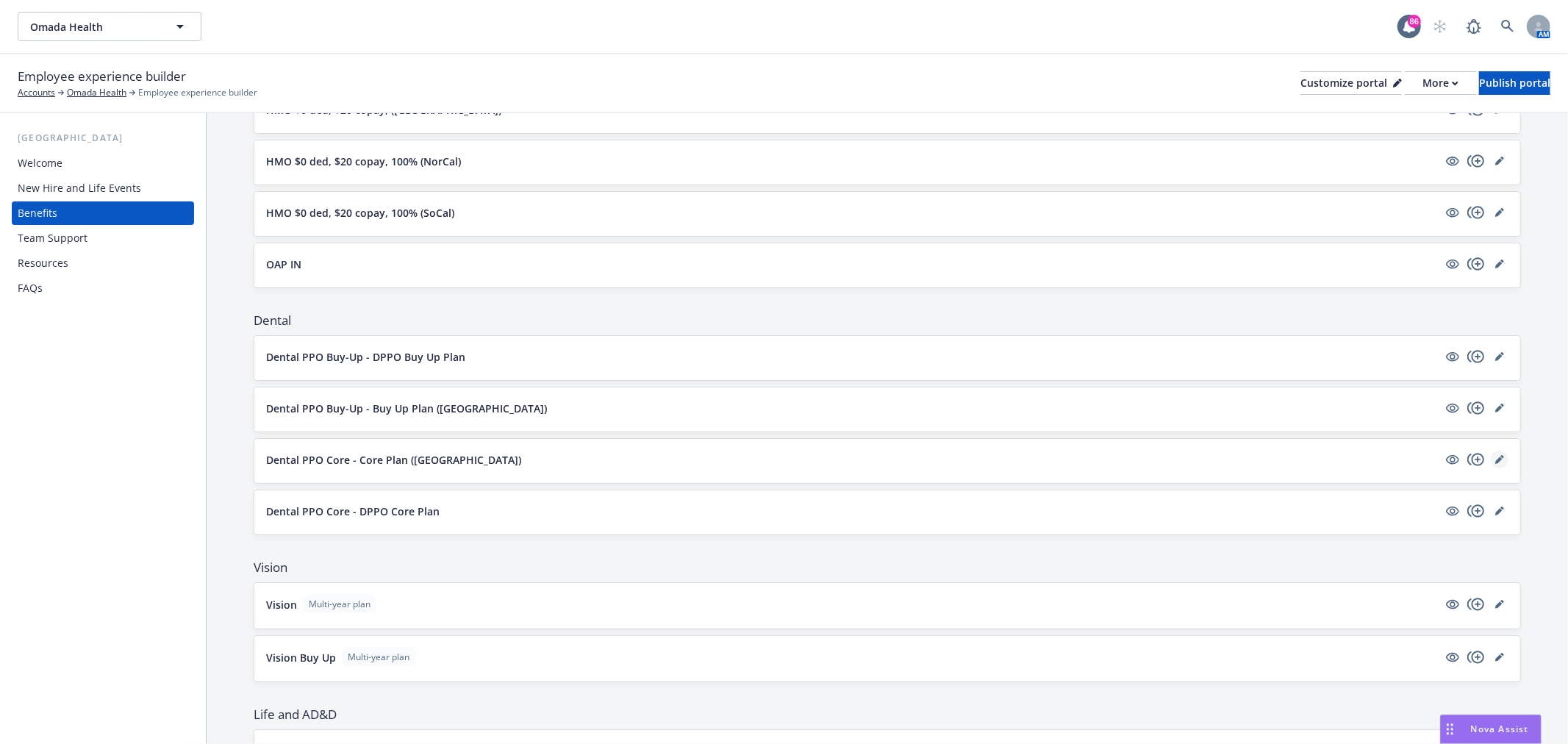
click at [1495, 457] on icon "editPencil" at bounding box center [1499, 459] width 9 height 9
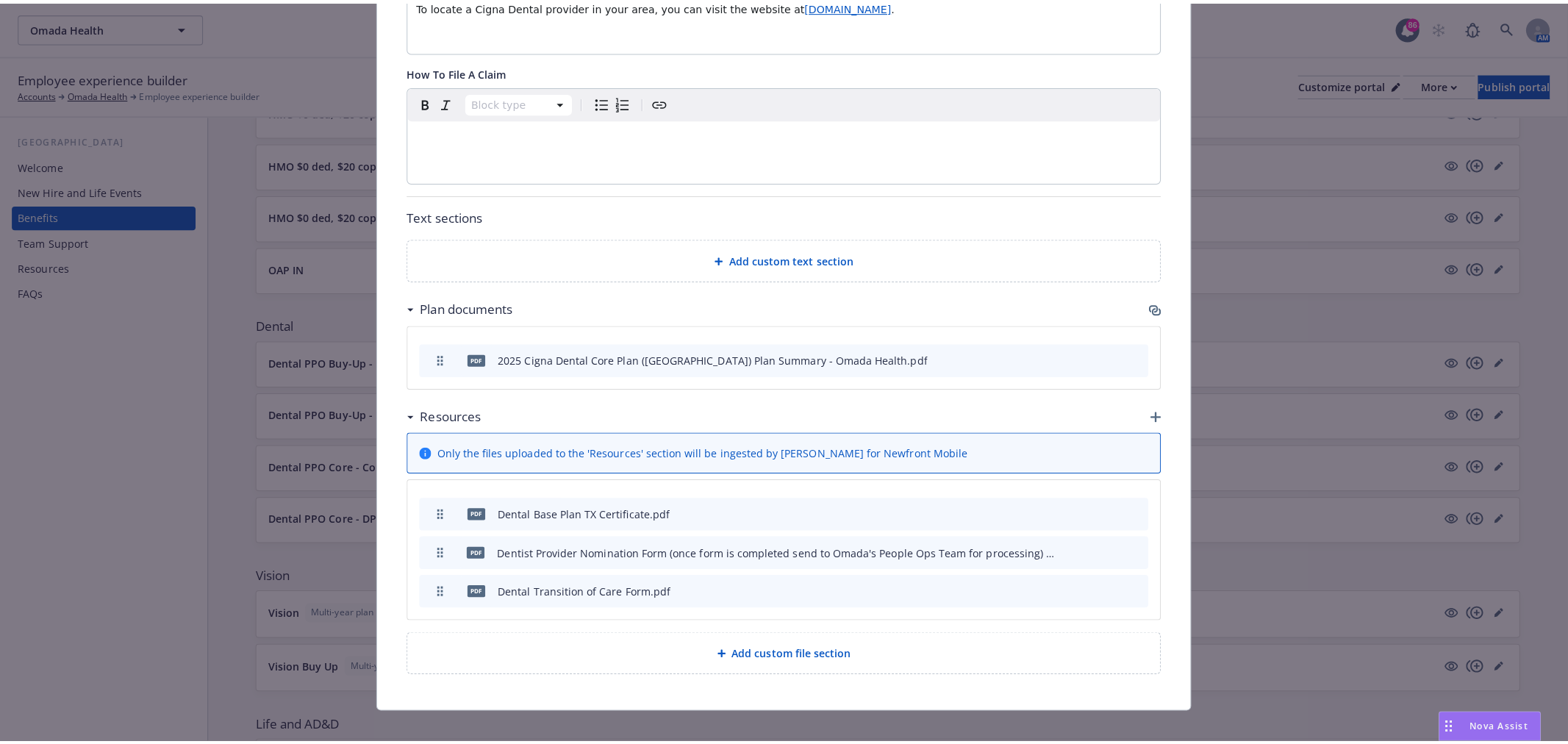
scroll to position [687, 0]
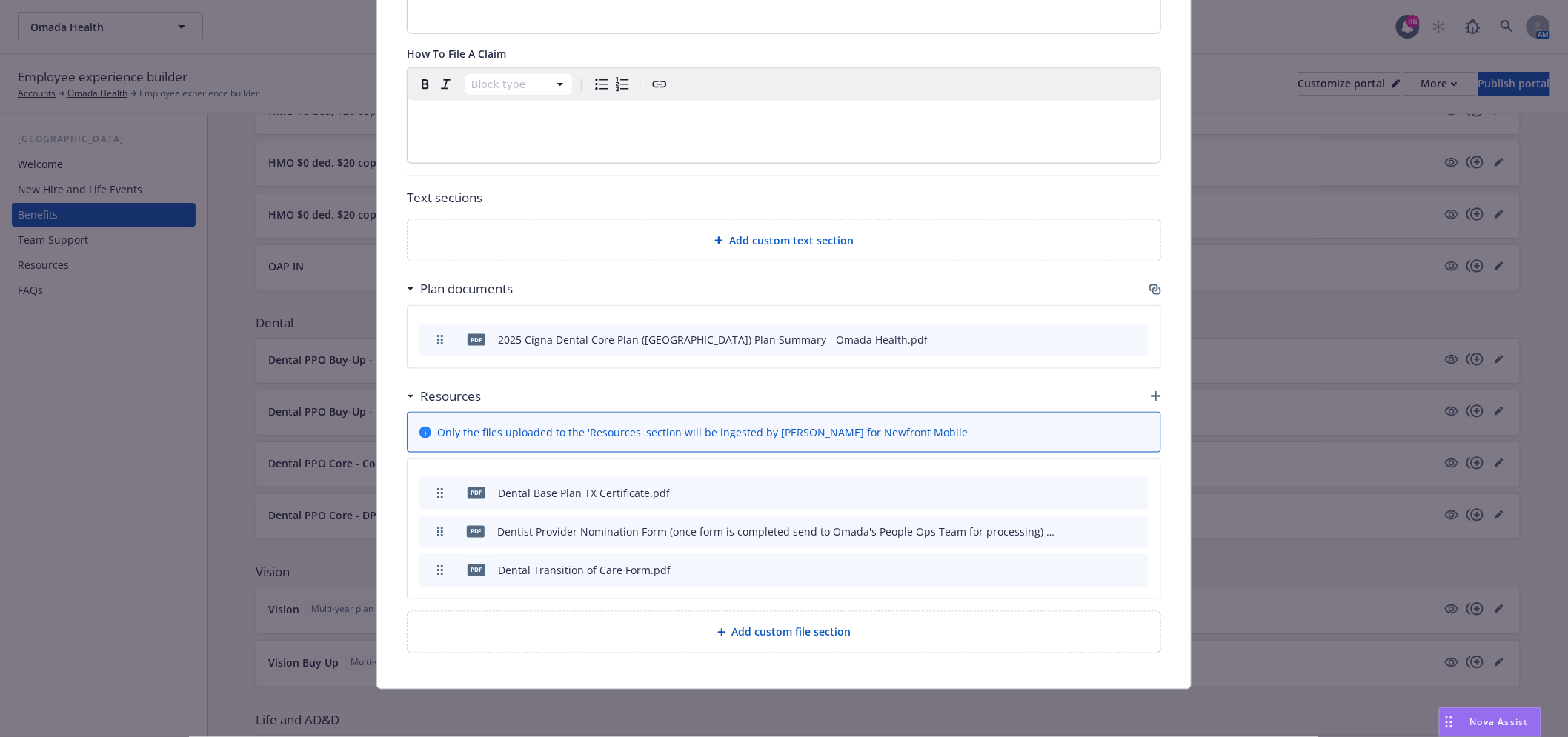
click at [1157, 290] on div "Fields that are left empty won't be displayed to the client Custom carrier cont…" at bounding box center [784, 45] width 814 height 1290
click at [1153, 288] on icon "button" at bounding box center [1157, 291] width 9 height 7
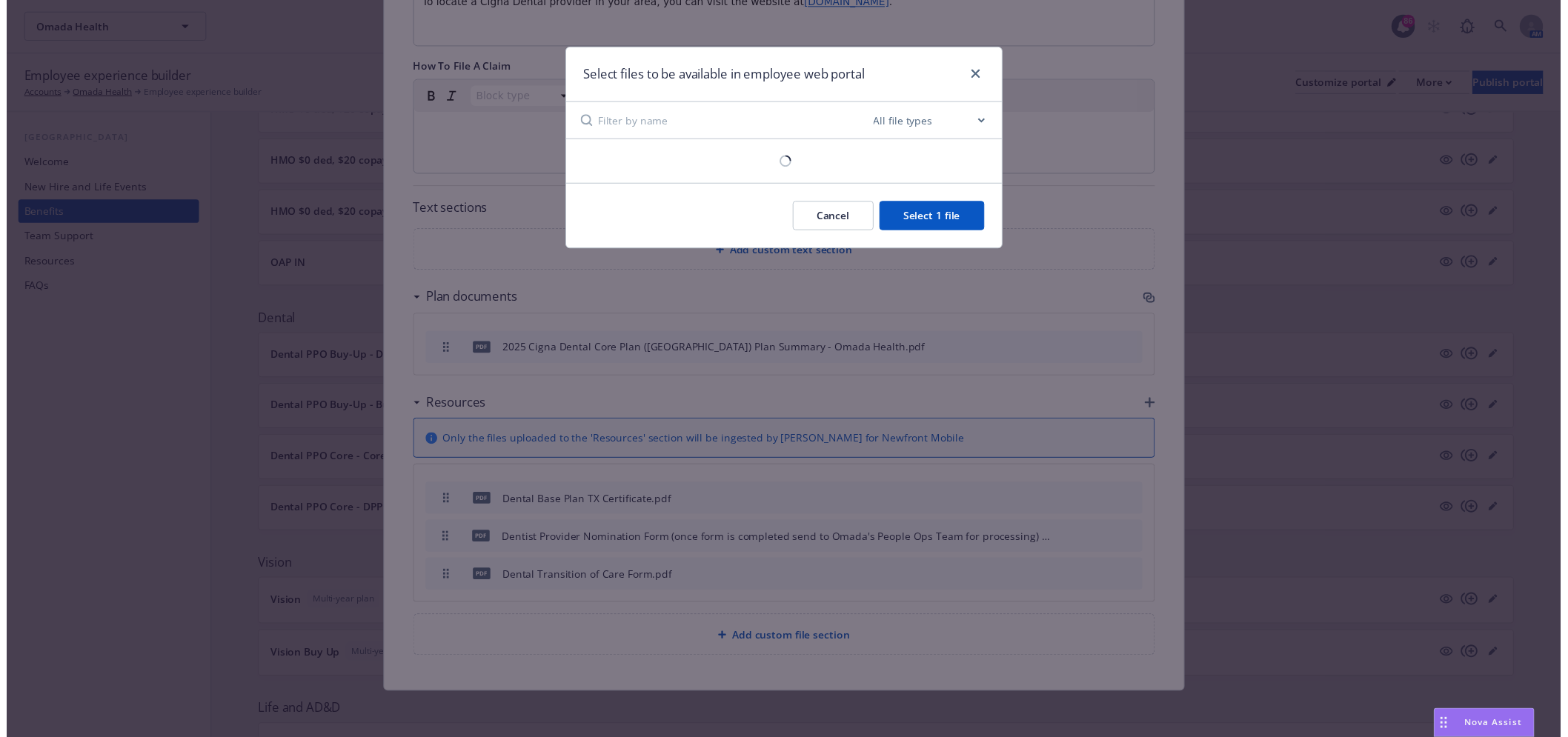
scroll to position [679, 0]
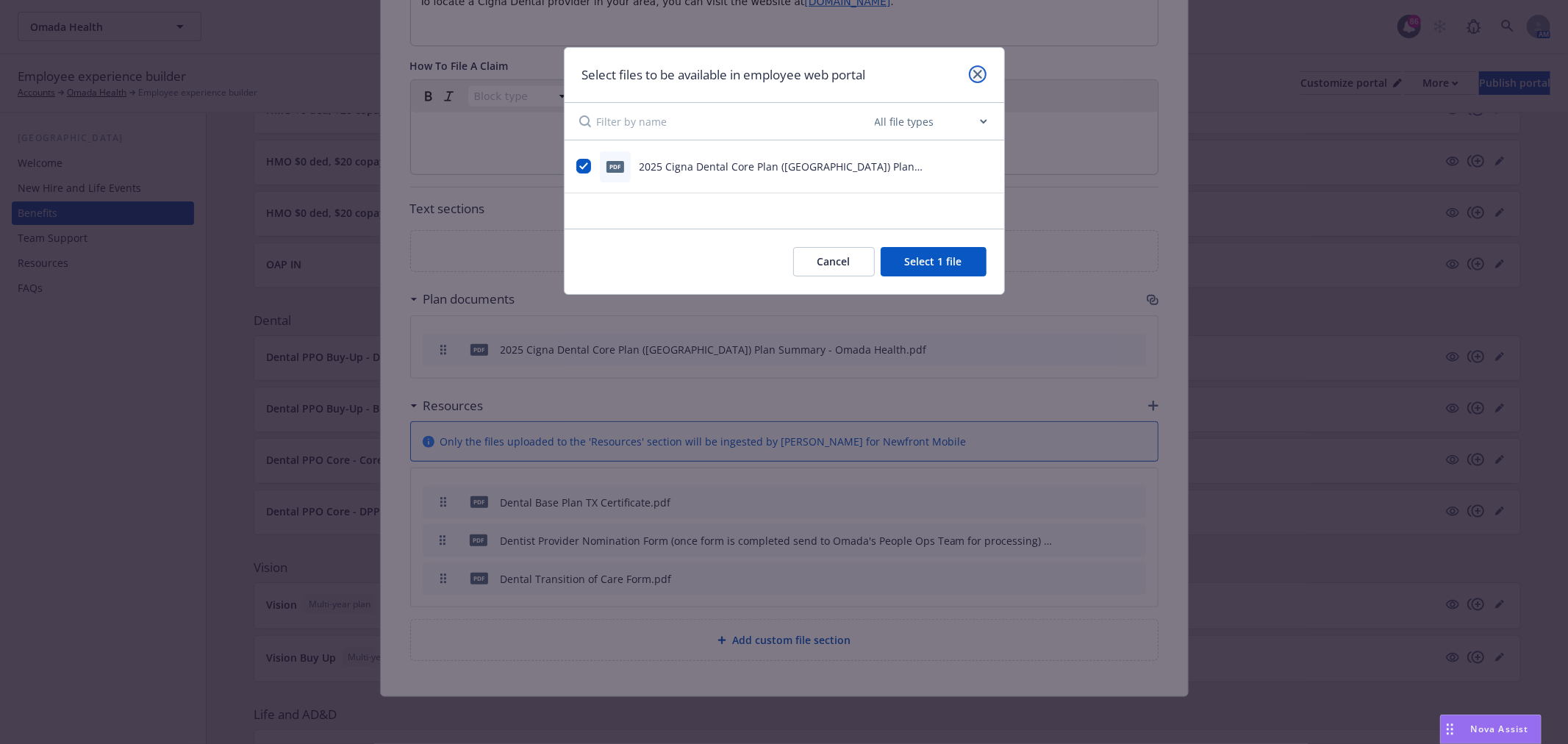
click at [974, 71] on icon "close" at bounding box center [977, 74] width 9 height 9
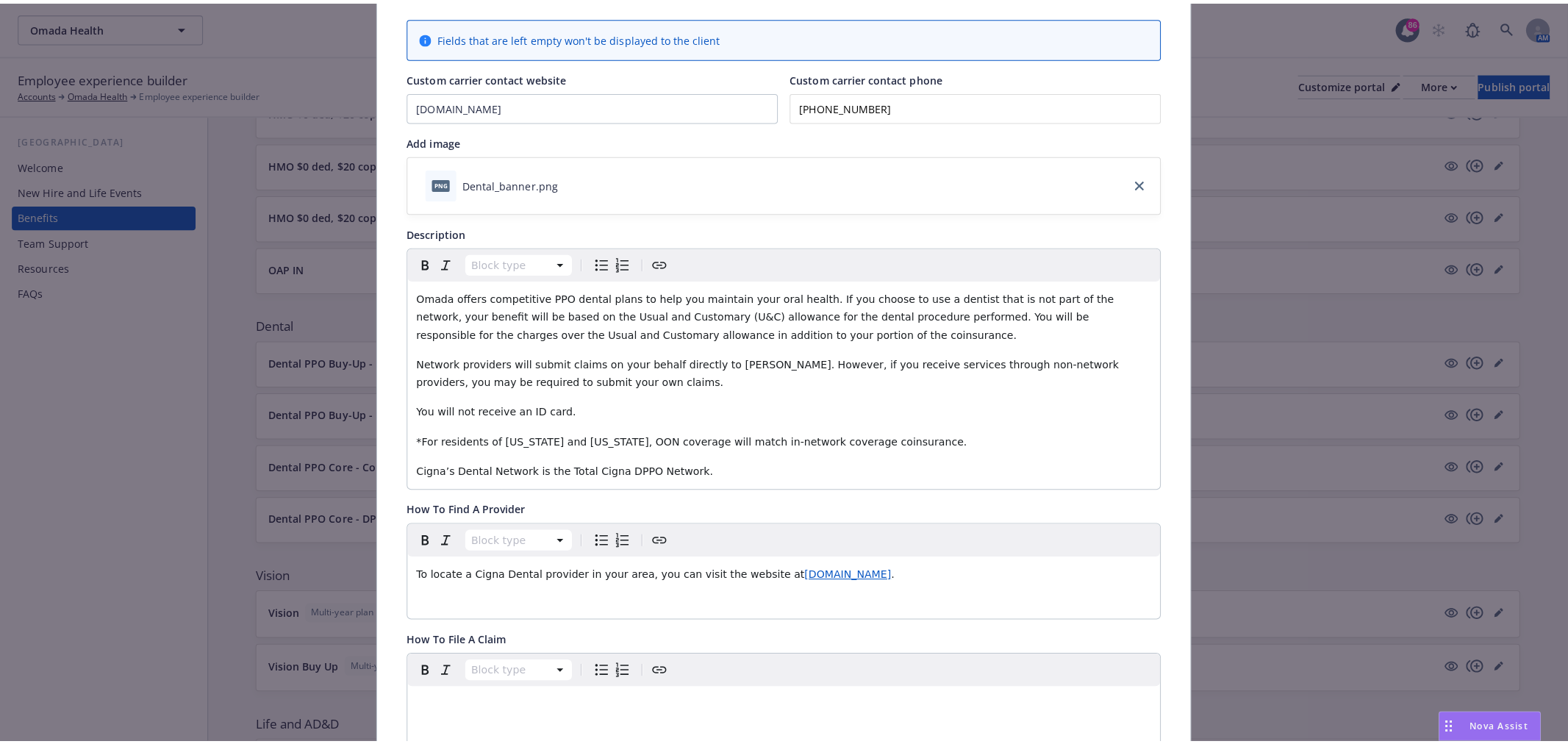
scroll to position [0, 0]
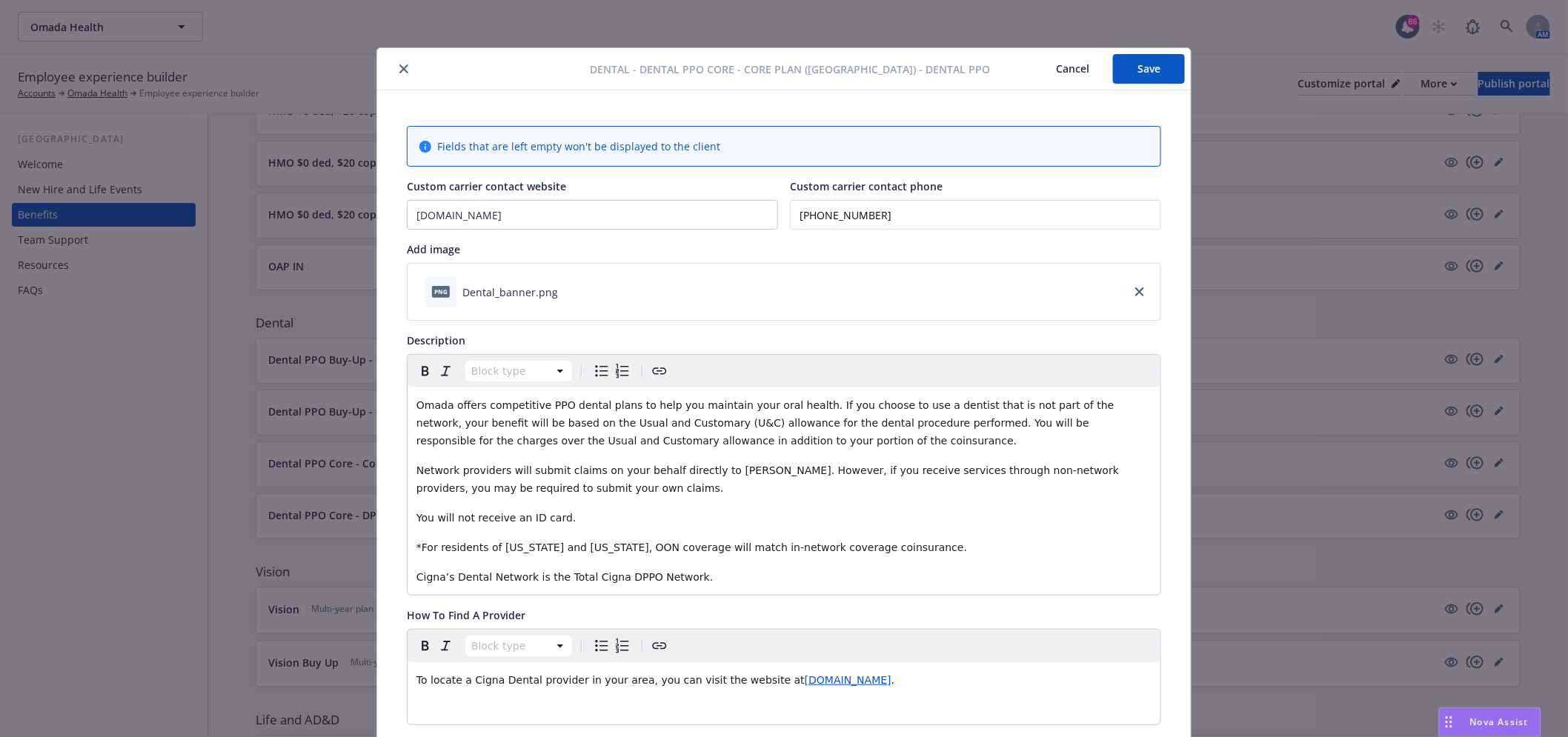
click at [396, 62] on button "close" at bounding box center [403, 69] width 17 height 17
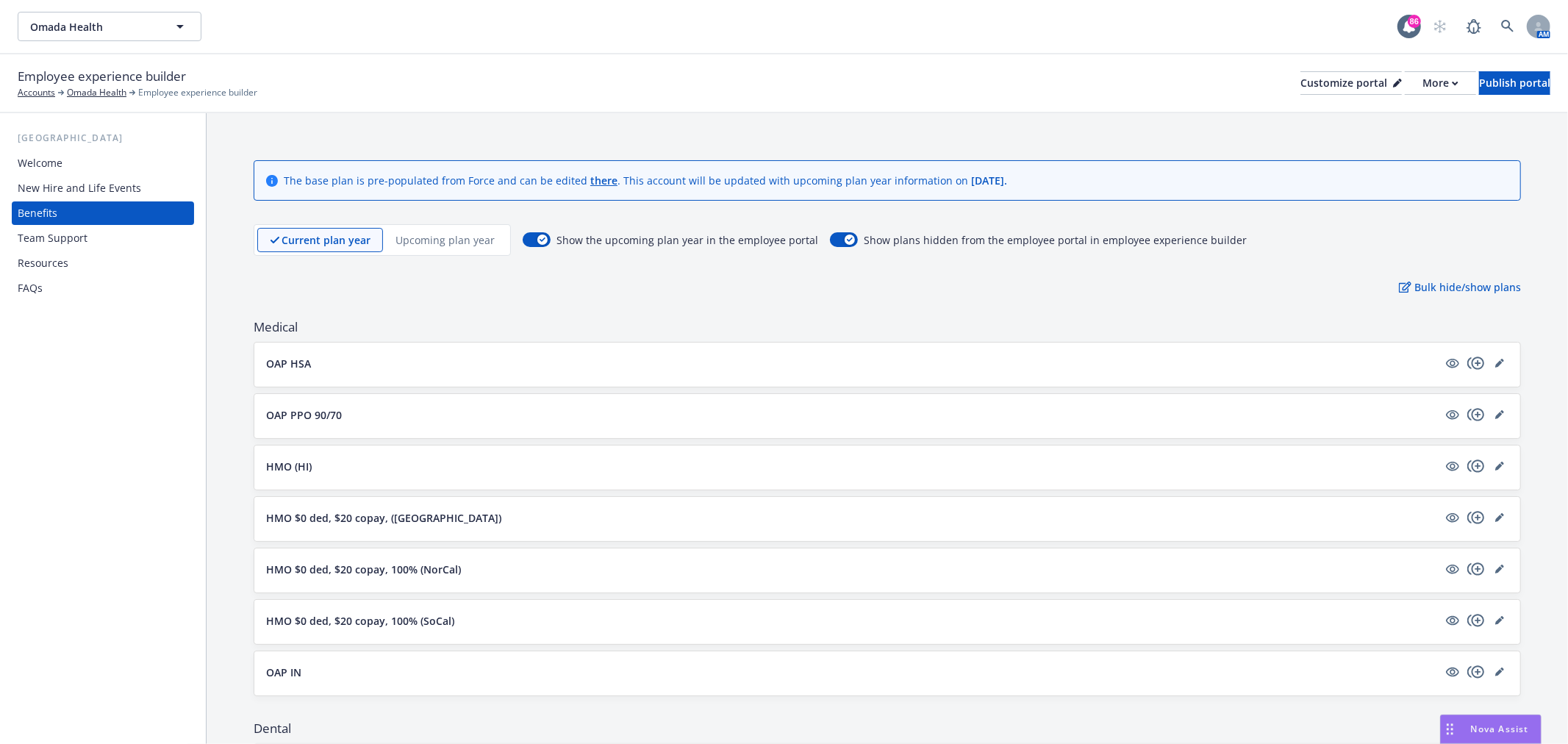
click at [421, 229] on div "Upcoming plan year" at bounding box center [445, 240] width 124 height 25
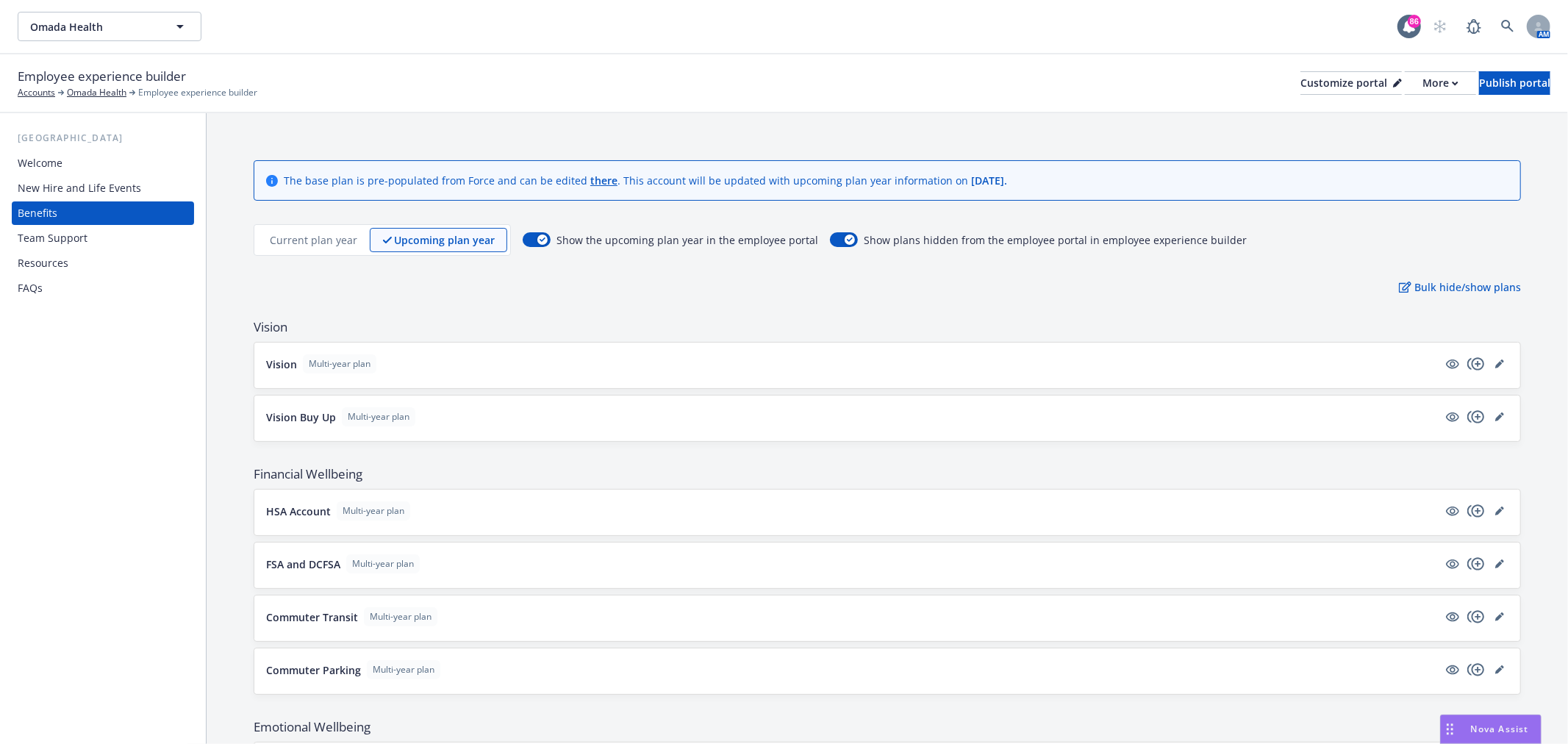
click at [314, 238] on p "Current plan year" at bounding box center [313, 240] width 88 height 16
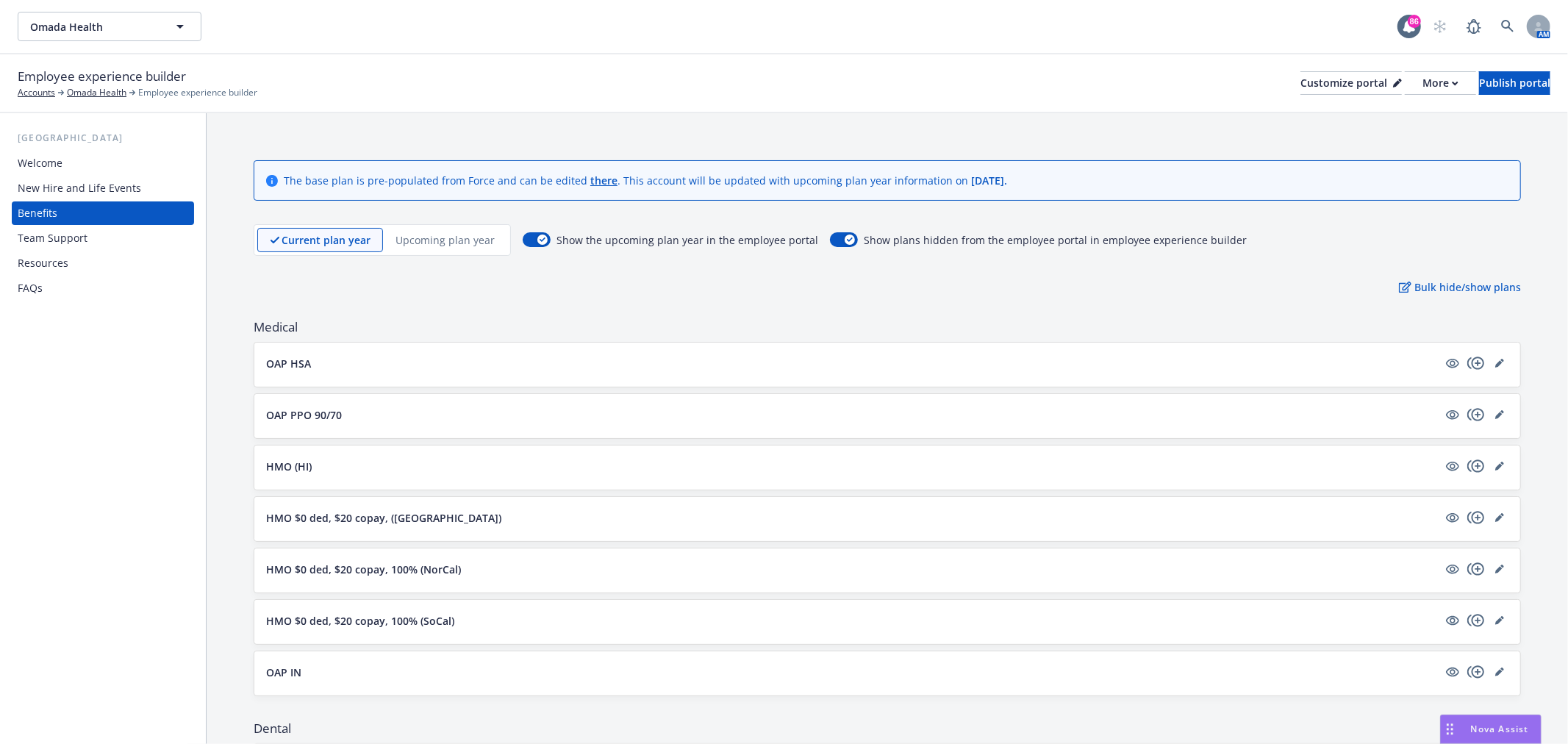
click at [451, 239] on p "Upcoming plan year" at bounding box center [445, 240] width 99 height 16
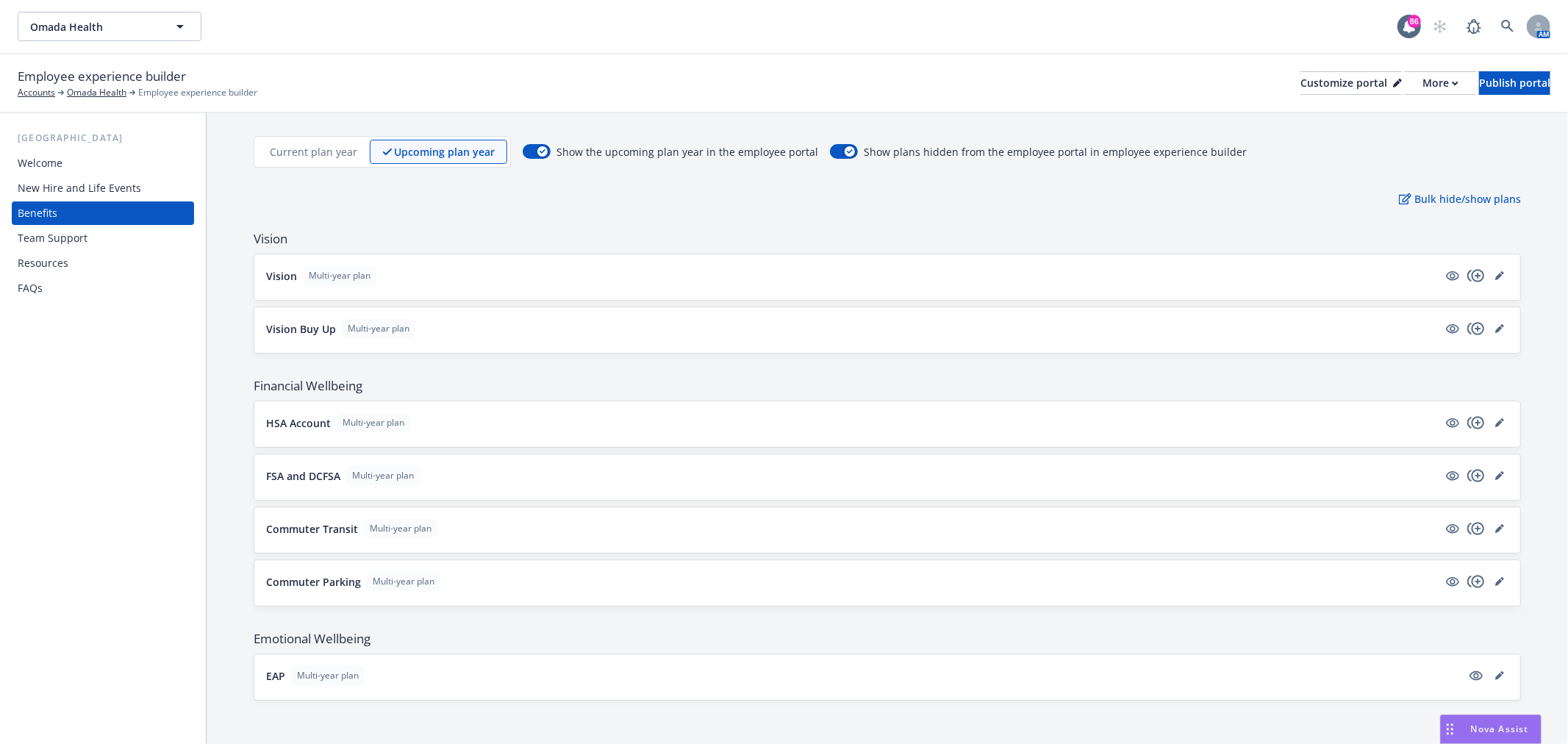
scroll to position [92, 0]
click at [298, 152] on p "Current plan year" at bounding box center [313, 148] width 88 height 16
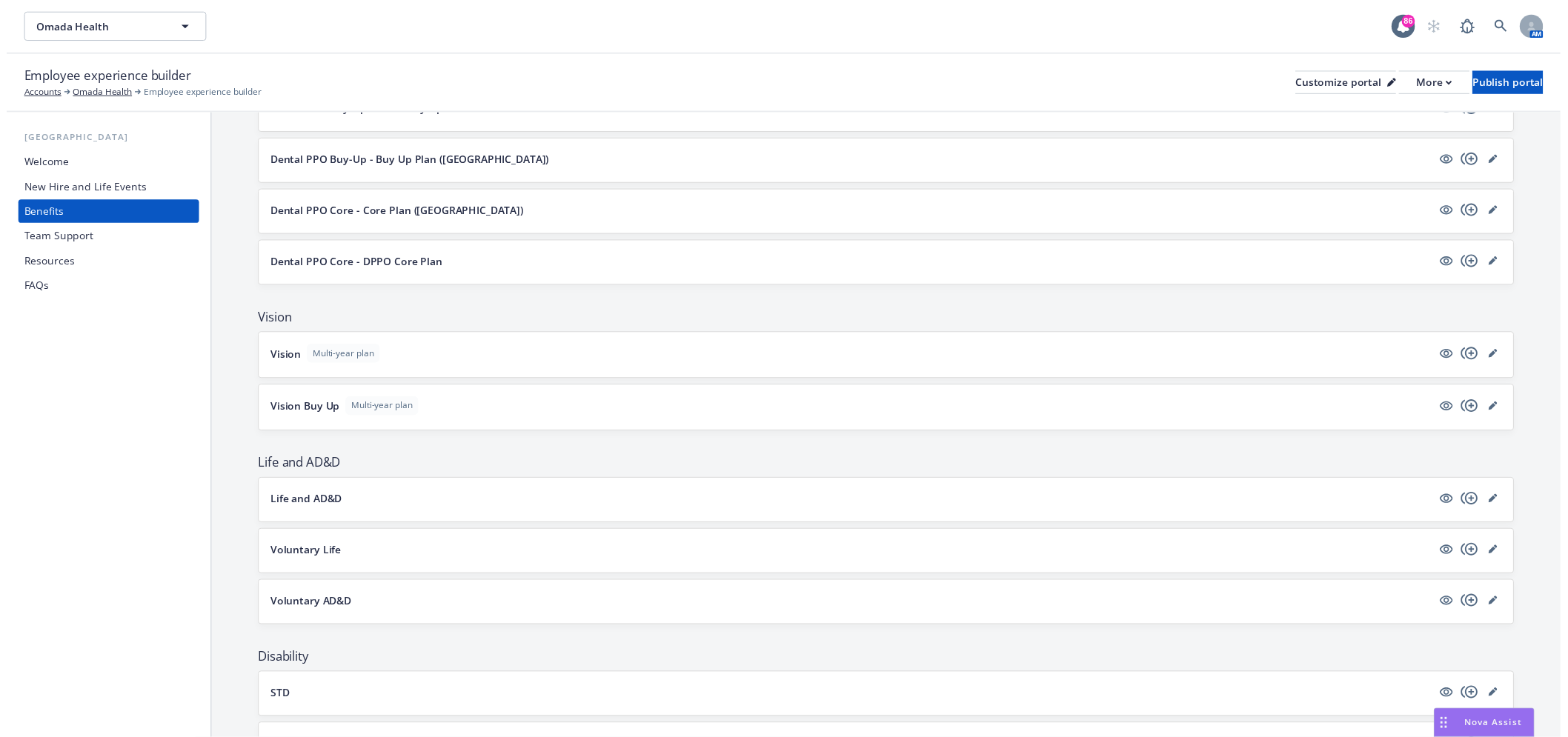
scroll to position [586, 0]
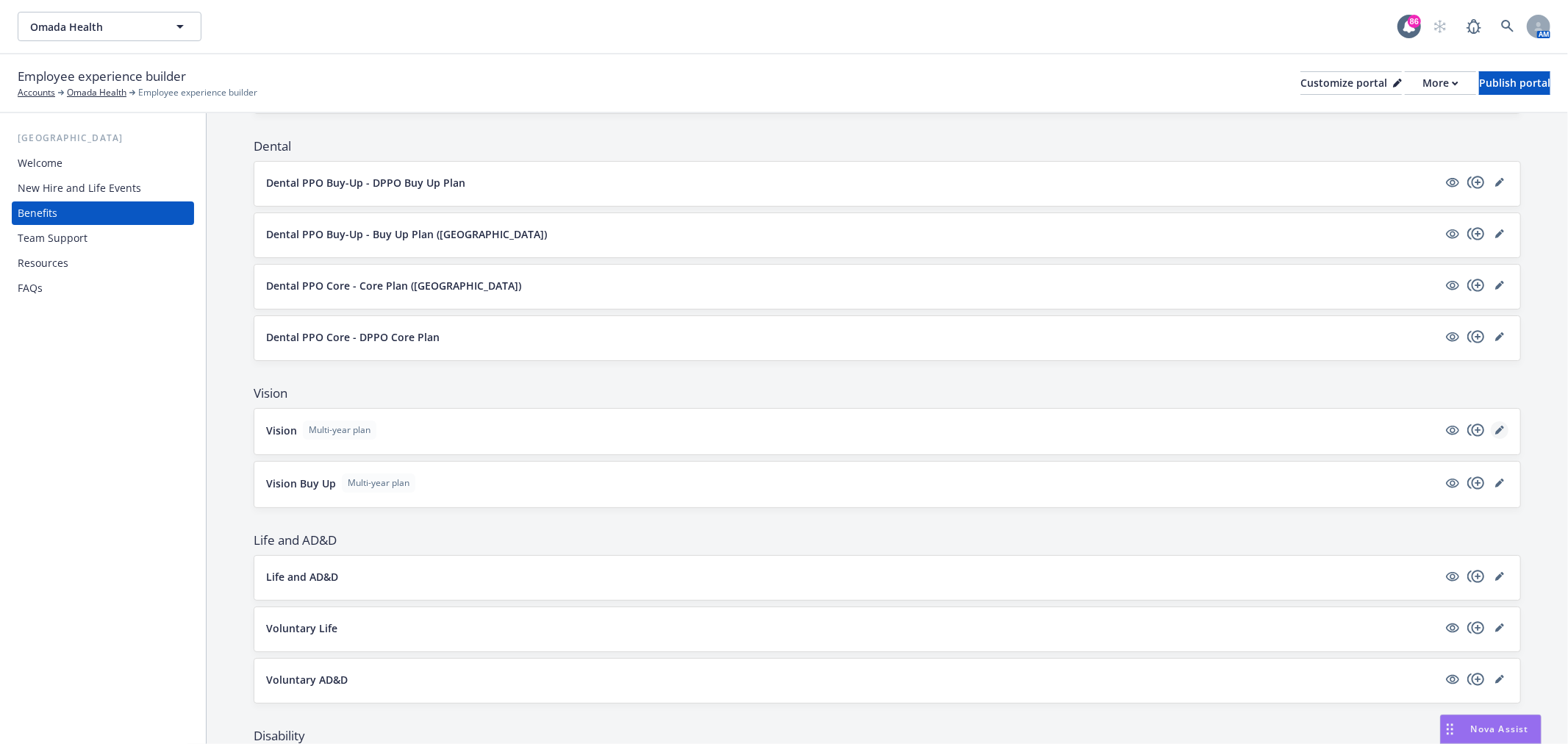
click at [1495, 429] on icon "editPencil" at bounding box center [1499, 430] width 9 height 9
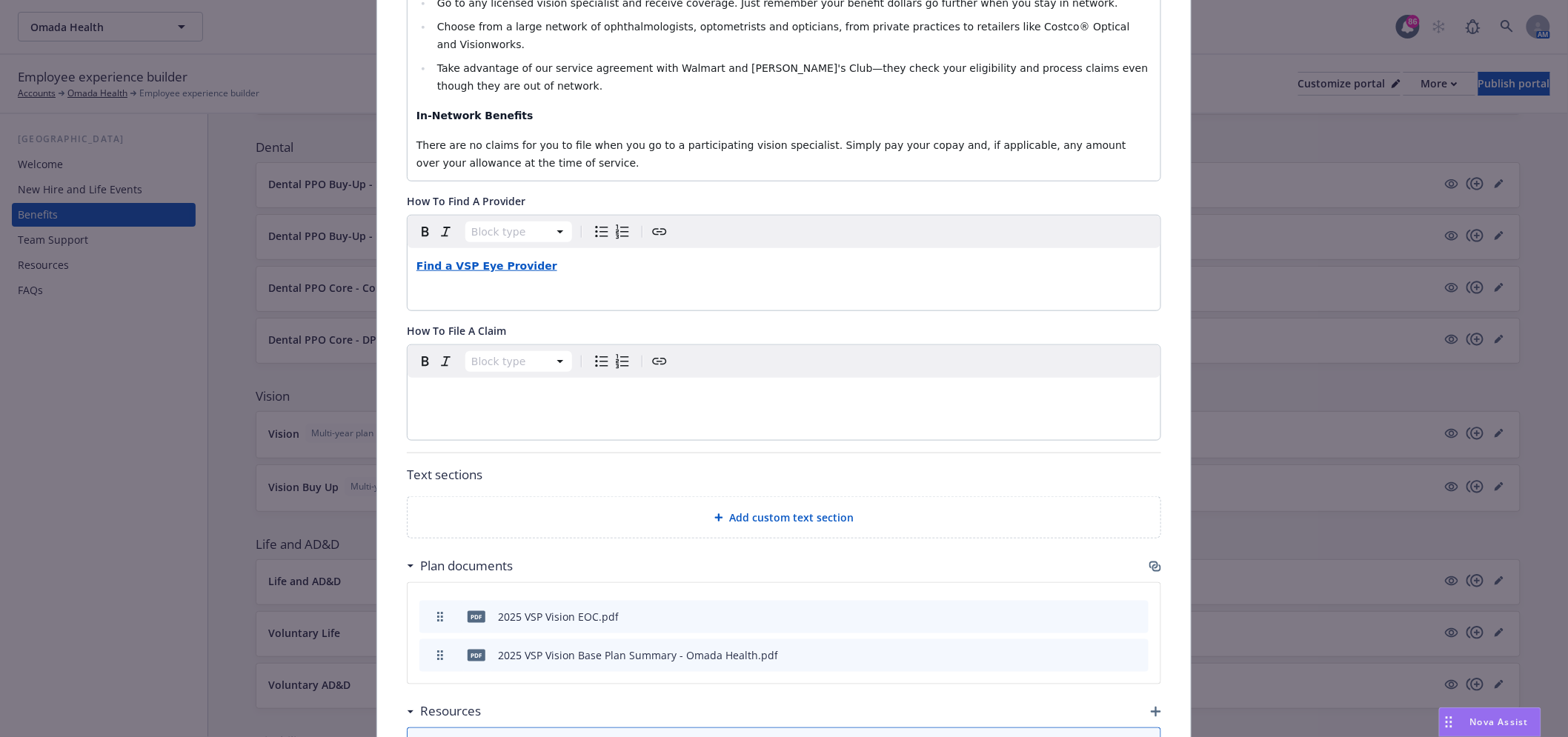
scroll to position [672, 0]
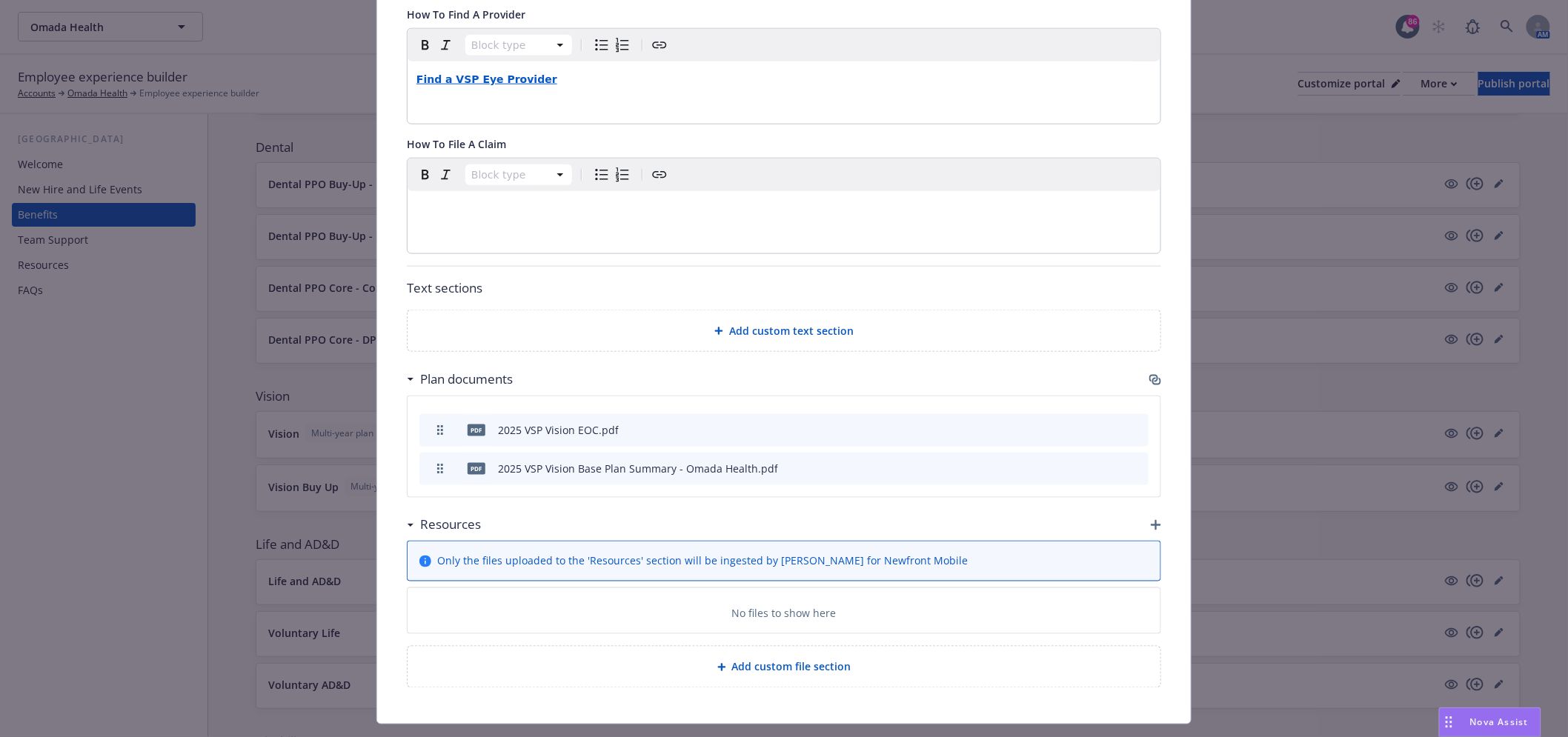
click at [1153, 374] on icon "button" at bounding box center [1155, 380] width 12 height 12
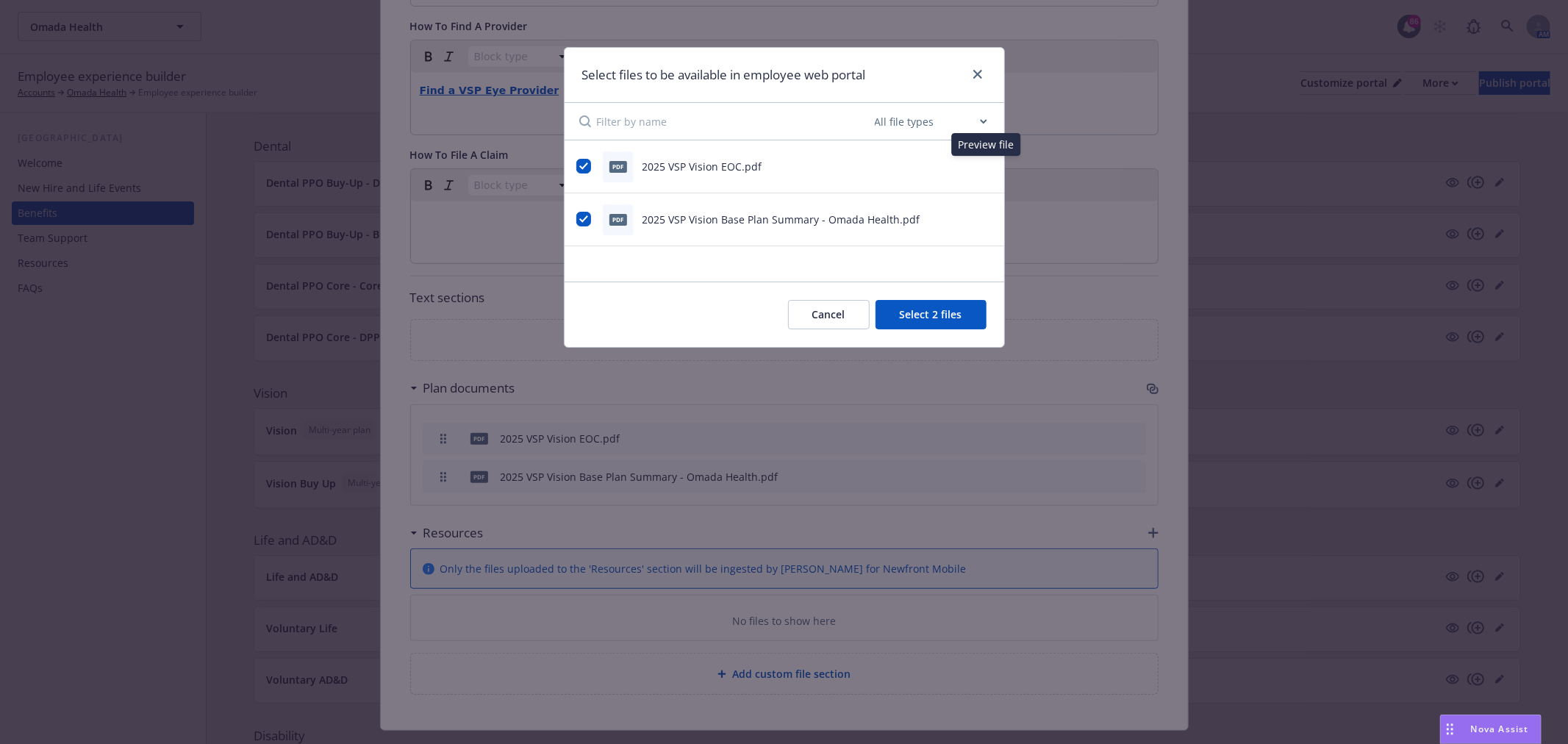
click at [989, 164] on icon "preview file" at bounding box center [984, 166] width 13 height 11
click at [988, 217] on icon "preview file" at bounding box center [984, 219] width 13 height 11
click at [973, 74] on icon "close" at bounding box center [977, 74] width 9 height 9
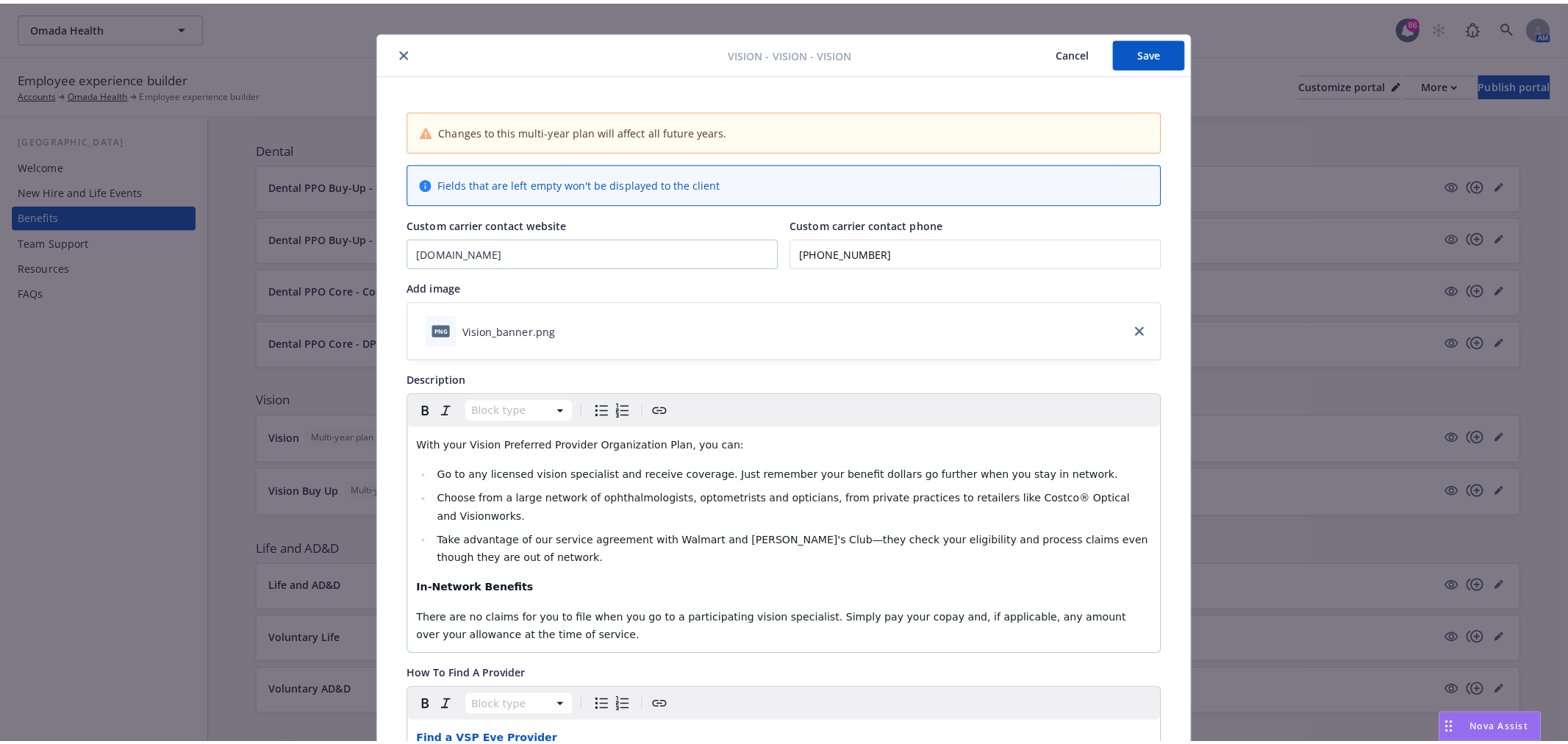
scroll to position [0, 0]
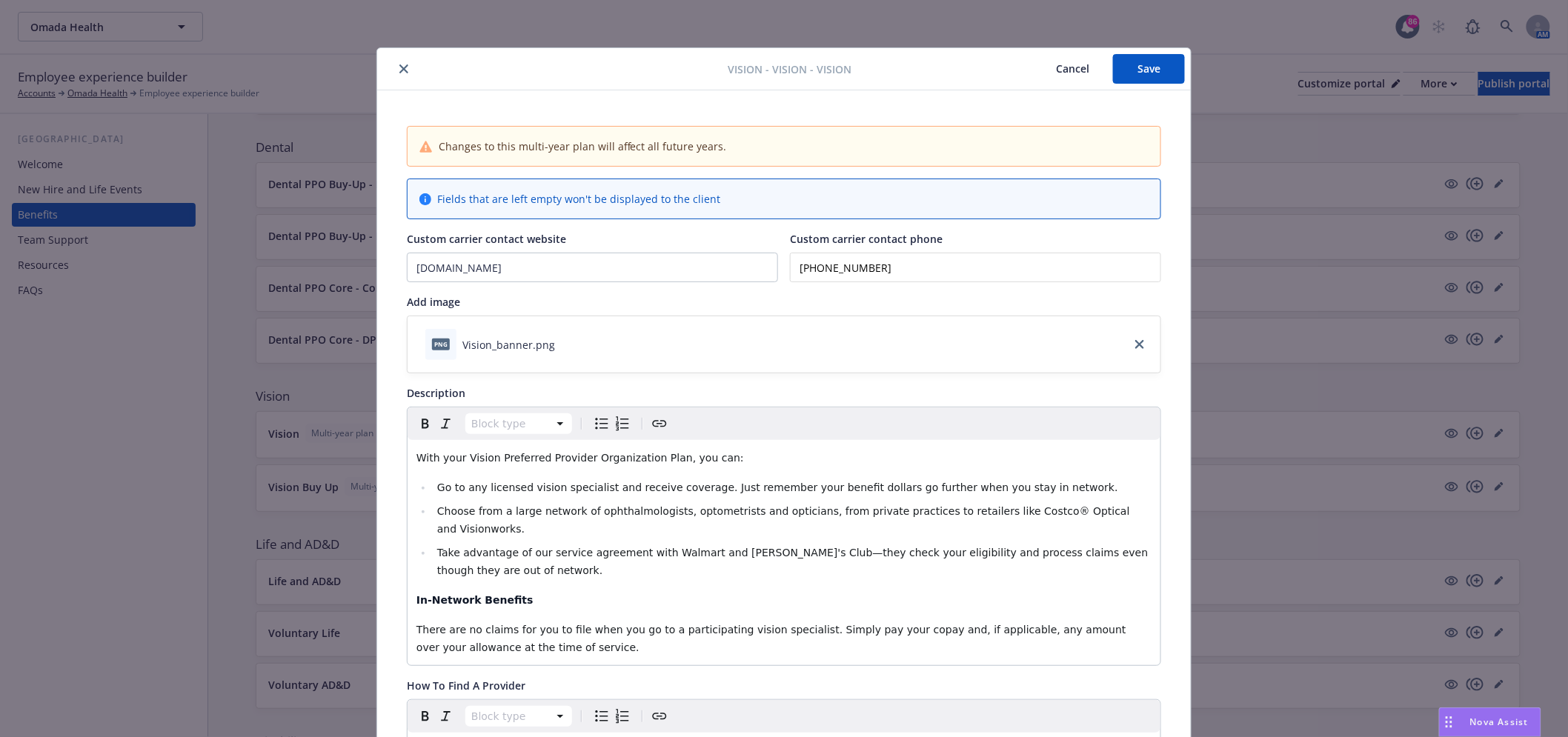
click at [401, 61] on button "close" at bounding box center [403, 69] width 17 height 17
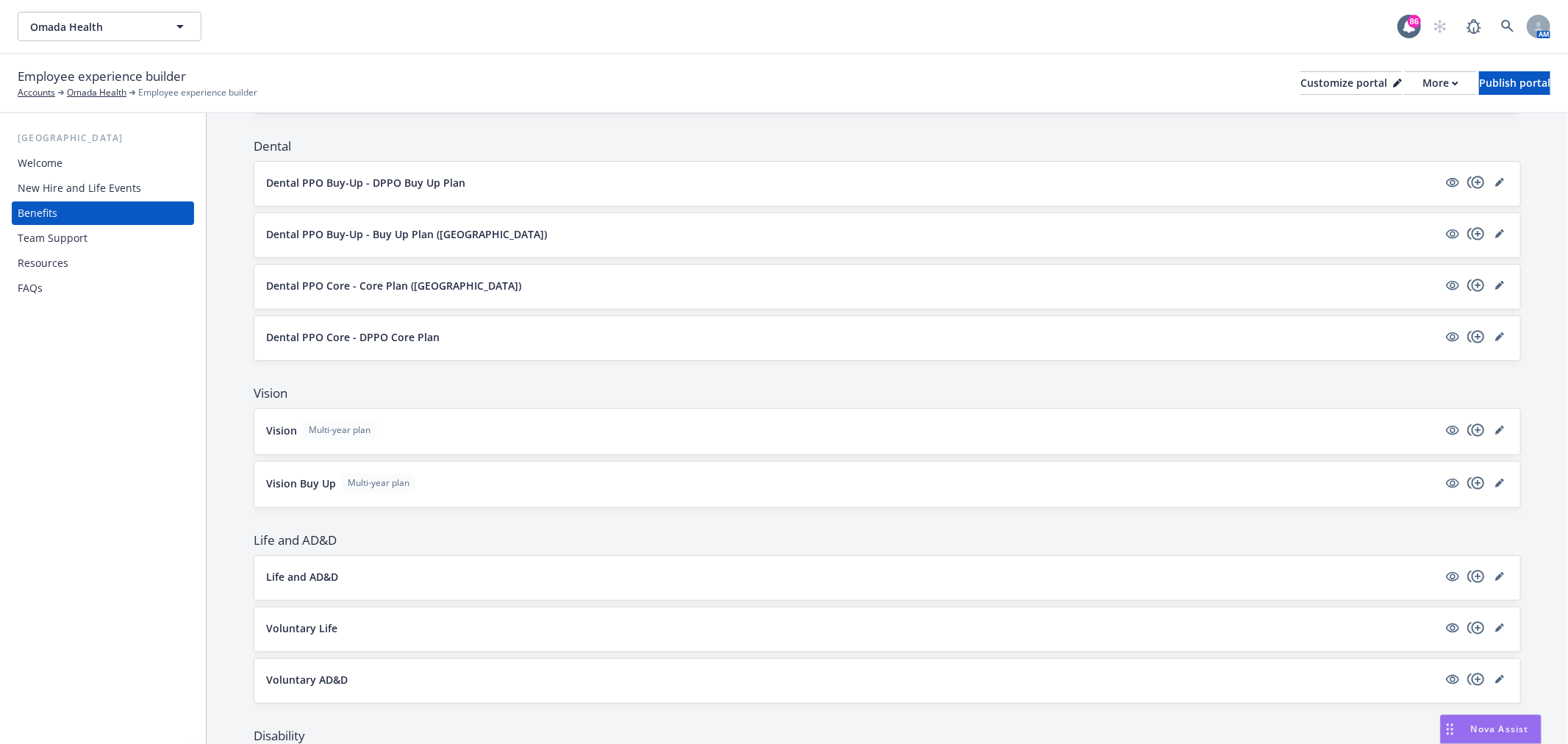
click at [47, 239] on div "Team Support" at bounding box center [52, 238] width 70 height 24
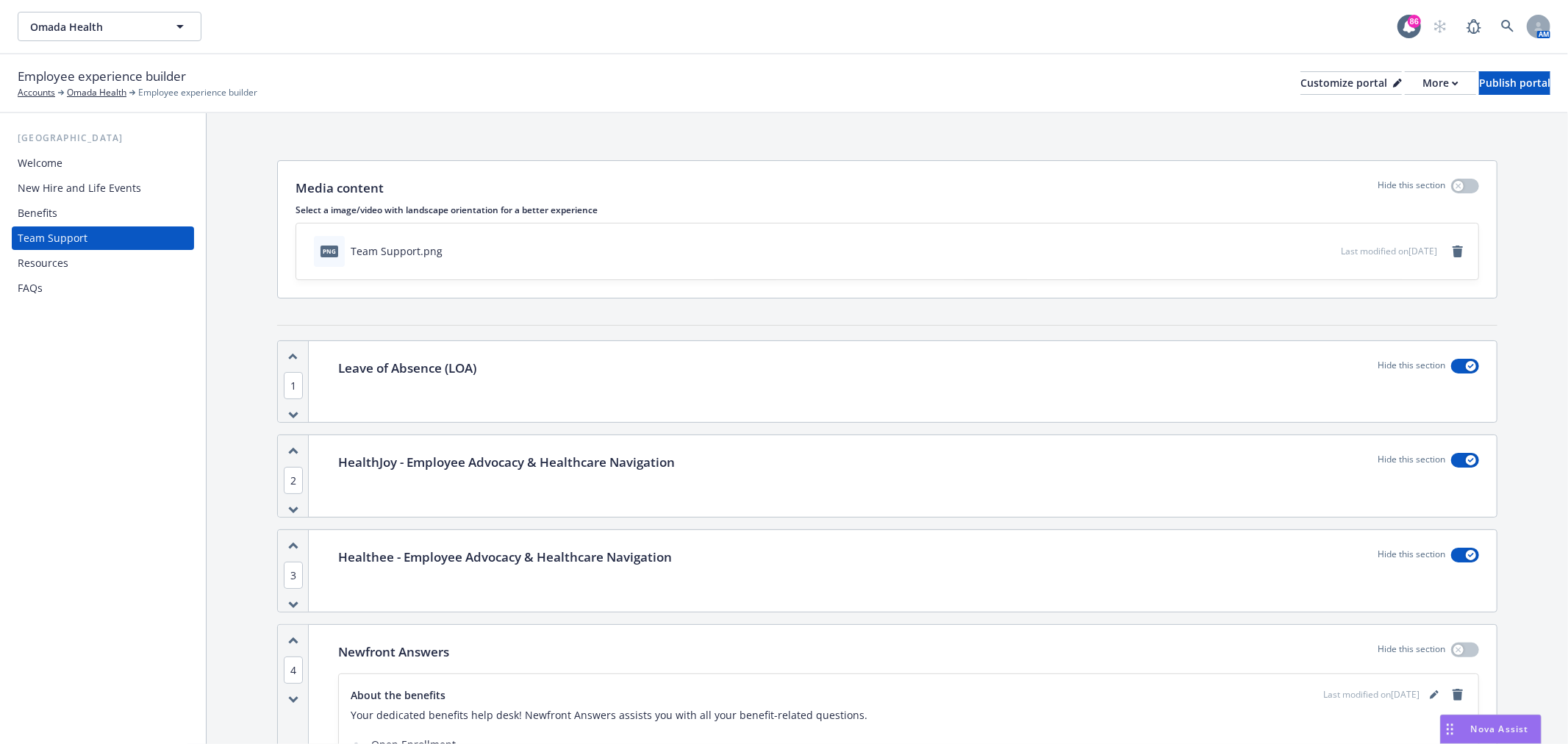
click at [44, 258] on div "Resources" at bounding box center [43, 262] width 51 height 24
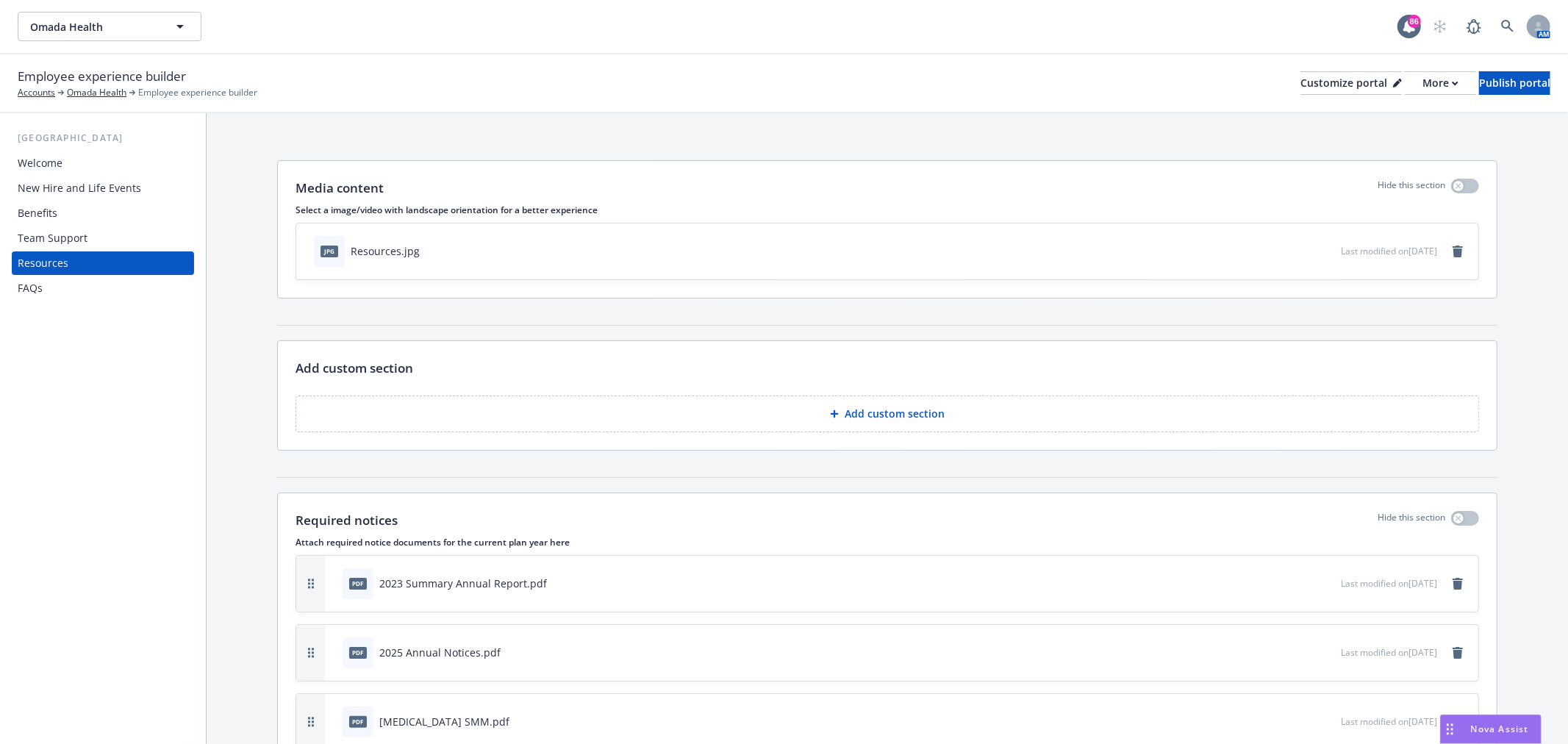
click at [30, 288] on div "FAQs" at bounding box center [30, 288] width 25 height 24
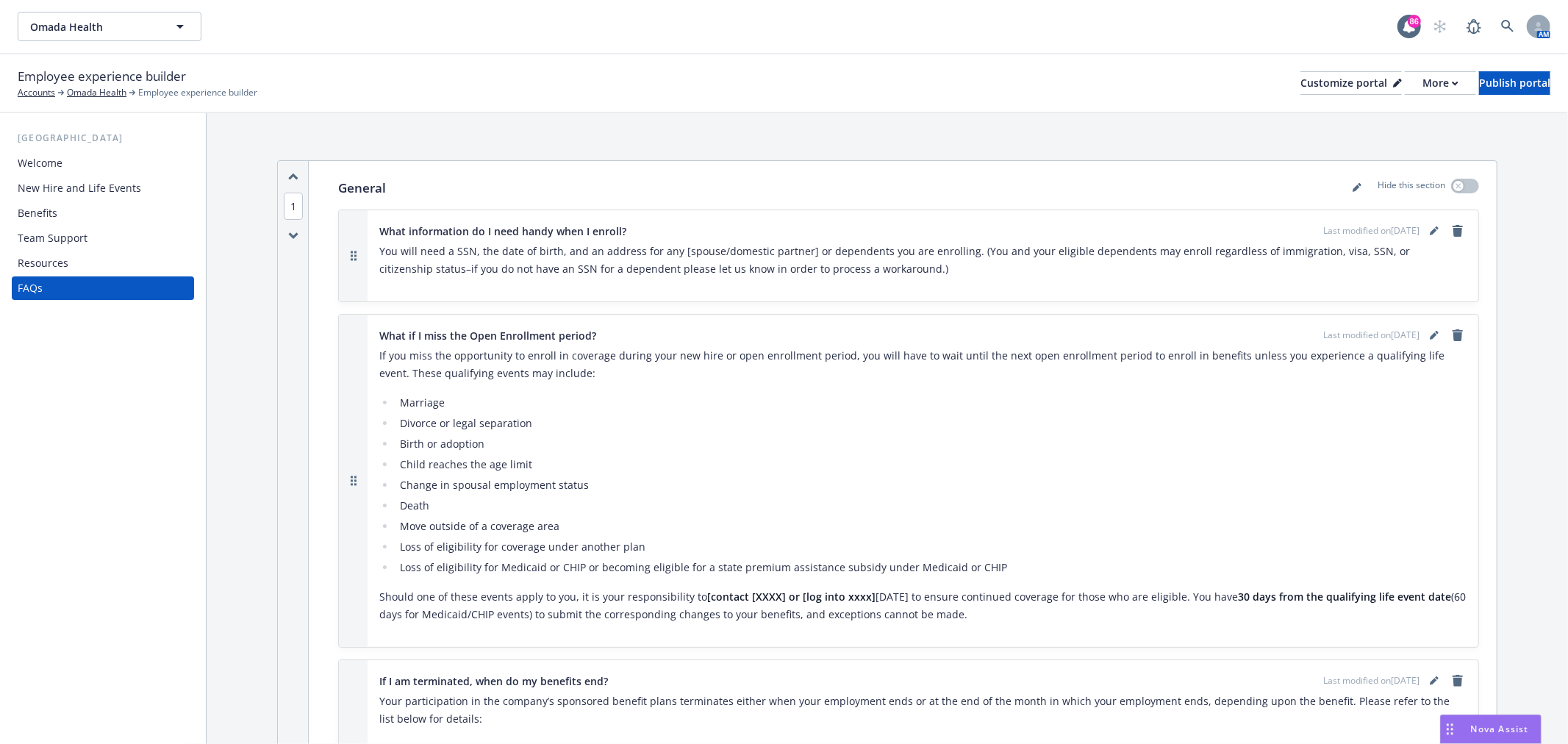
click at [46, 240] on div "Team Support" at bounding box center [52, 238] width 70 height 24
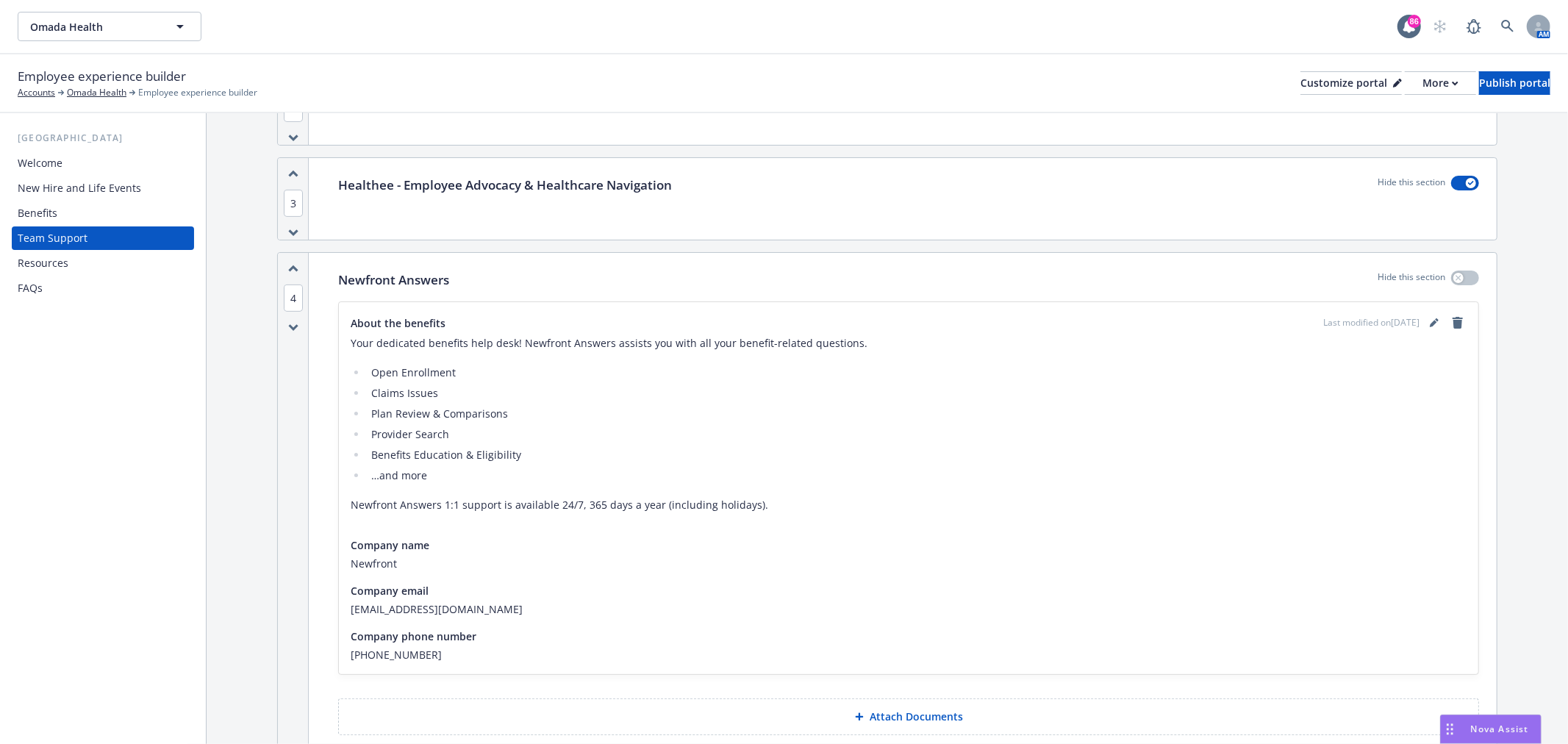
scroll to position [408, 0]
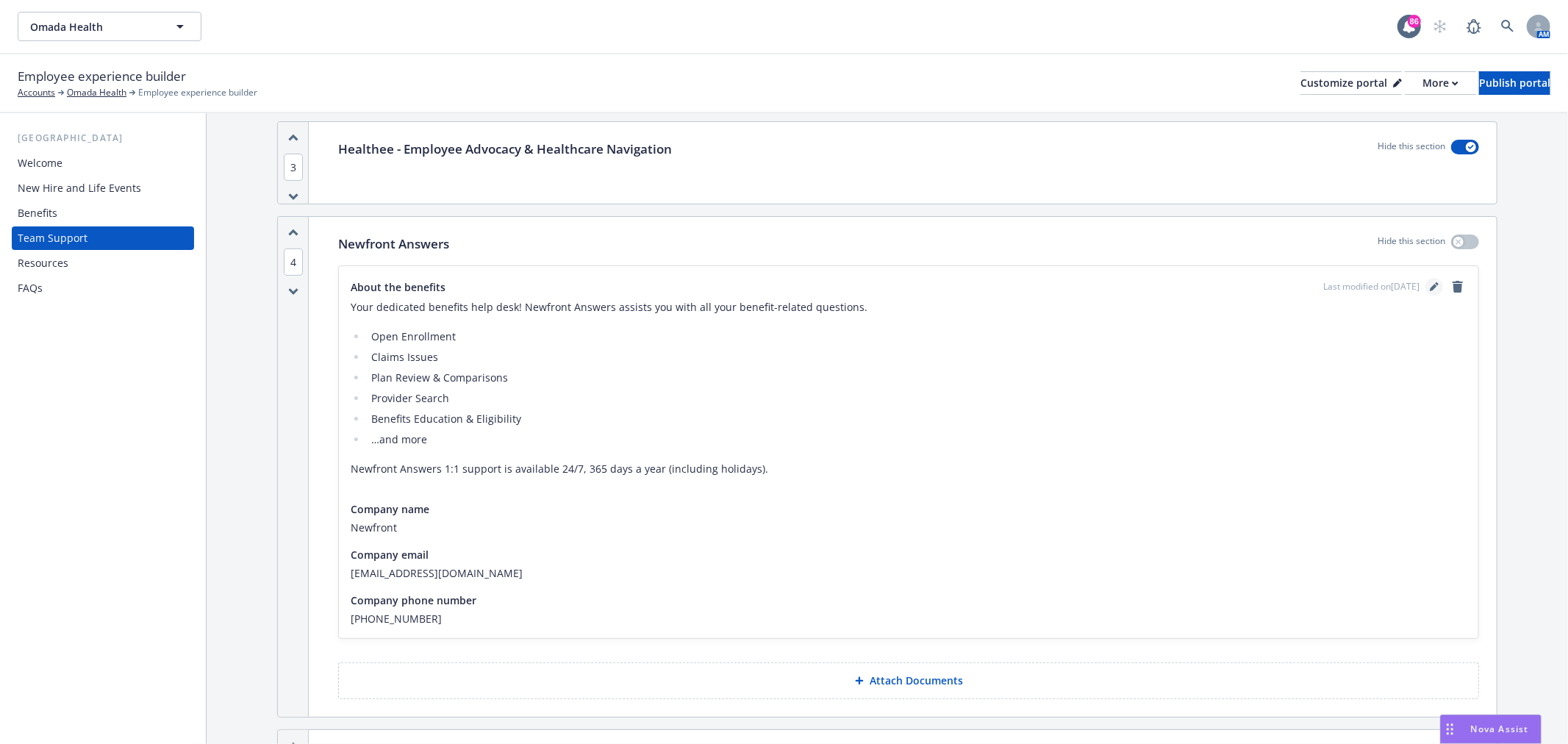
click at [1429, 282] on icon "editPencil" at bounding box center [1433, 286] width 9 height 9
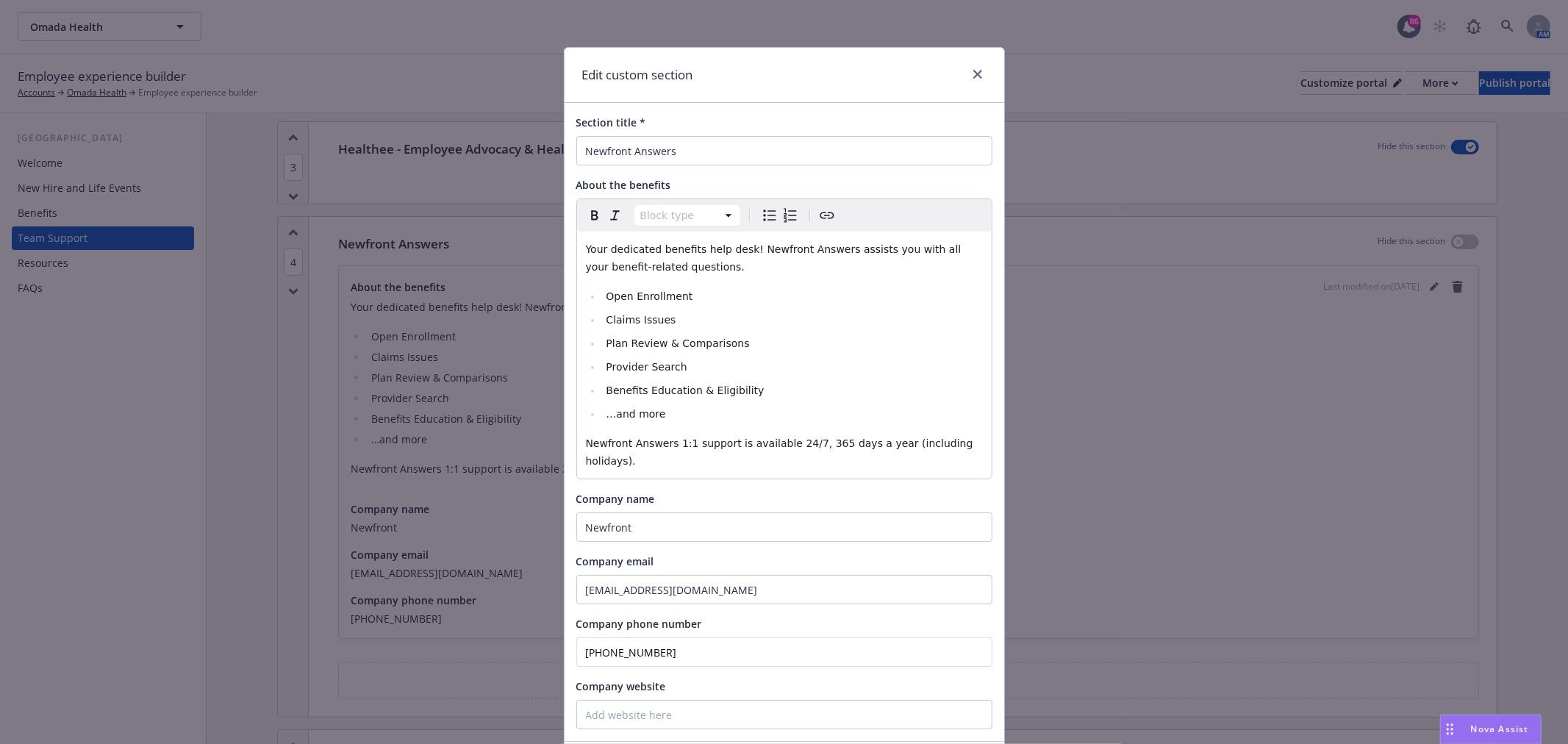
scroll to position [81, 0]
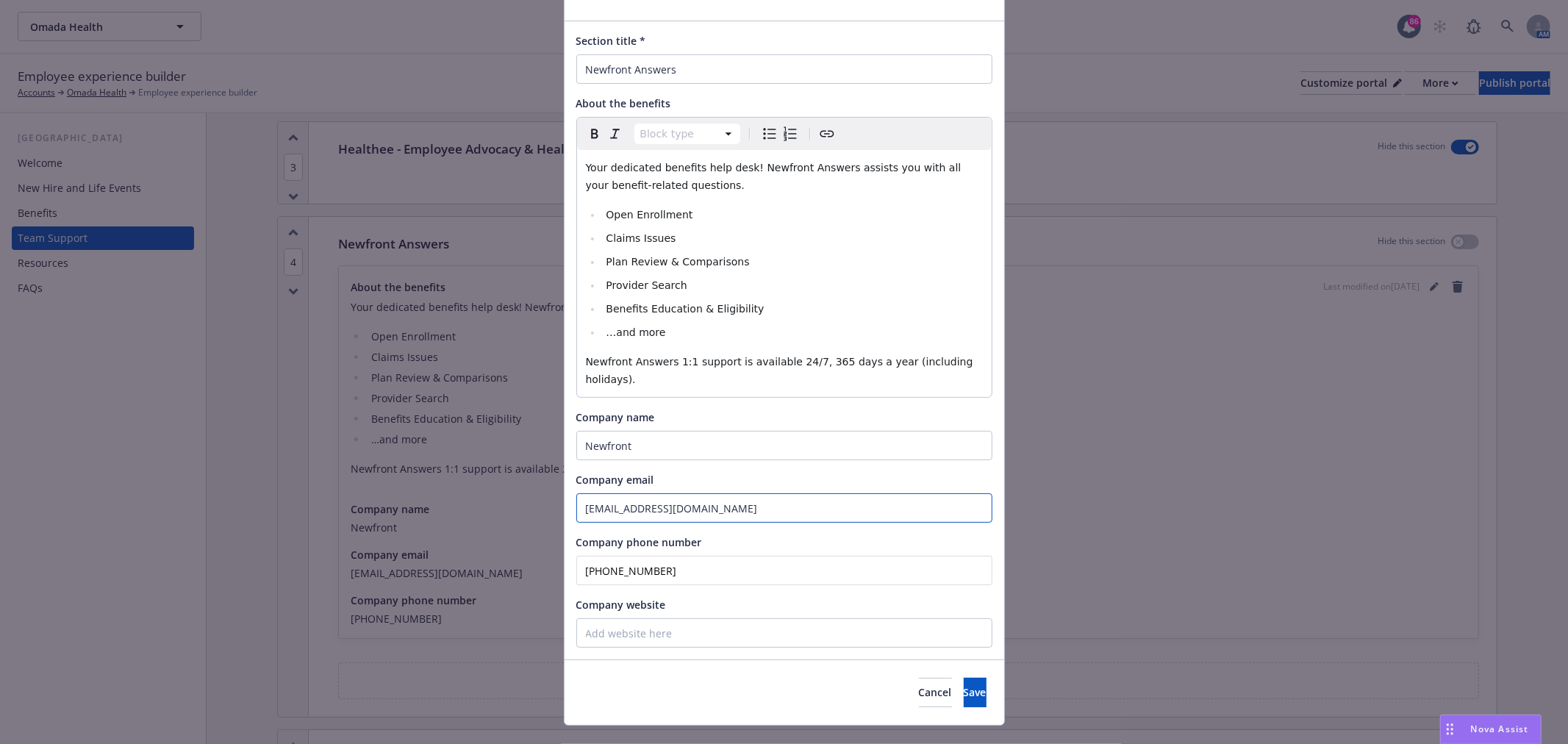
drag, startPoint x: 857, startPoint y: 493, endPoint x: 501, endPoint y: 450, distance: 358.6
click at [501, 450] on div "Edit custom section Section title * Newfront Answers About the benefits Block t…" at bounding box center [784, 372] width 1568 height 744
drag, startPoint x: 665, startPoint y: 552, endPoint x: 281, endPoint y: 490, distance: 389.0
click at [268, 497] on div "Edit custom section Section title * Newfront Answers About the benefits Block t…" at bounding box center [784, 372] width 1568 height 744
drag, startPoint x: 673, startPoint y: 427, endPoint x: 455, endPoint y: 385, distance: 222.0
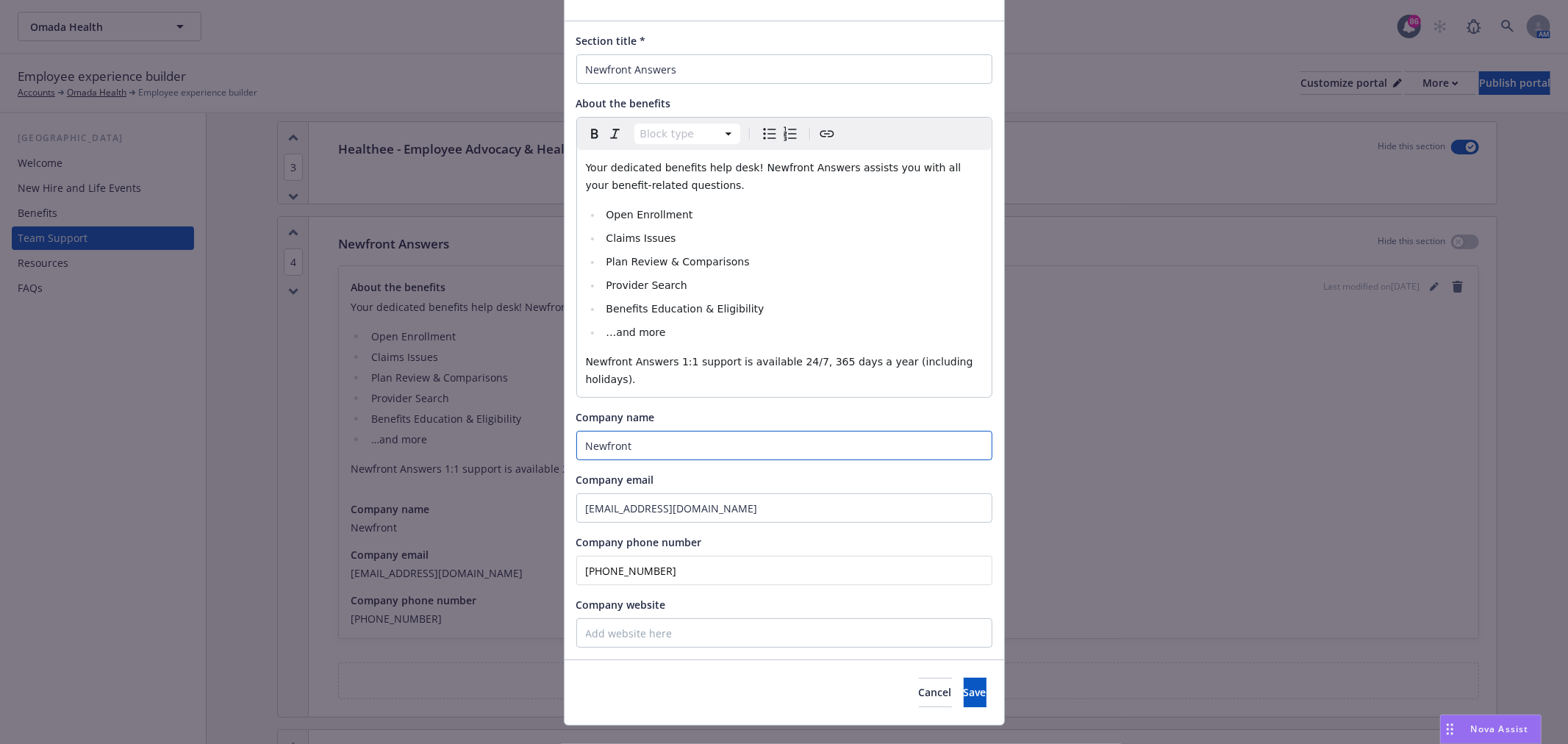
click at [455, 385] on div "Edit custom section Section title * Newfront Answers About the benefits Block t…" at bounding box center [784, 372] width 1568 height 744
click at [642, 410] on span "Company name" at bounding box center [615, 417] width 79 height 14
click at [642, 431] on input "Newfront" at bounding box center [784, 445] width 416 height 30
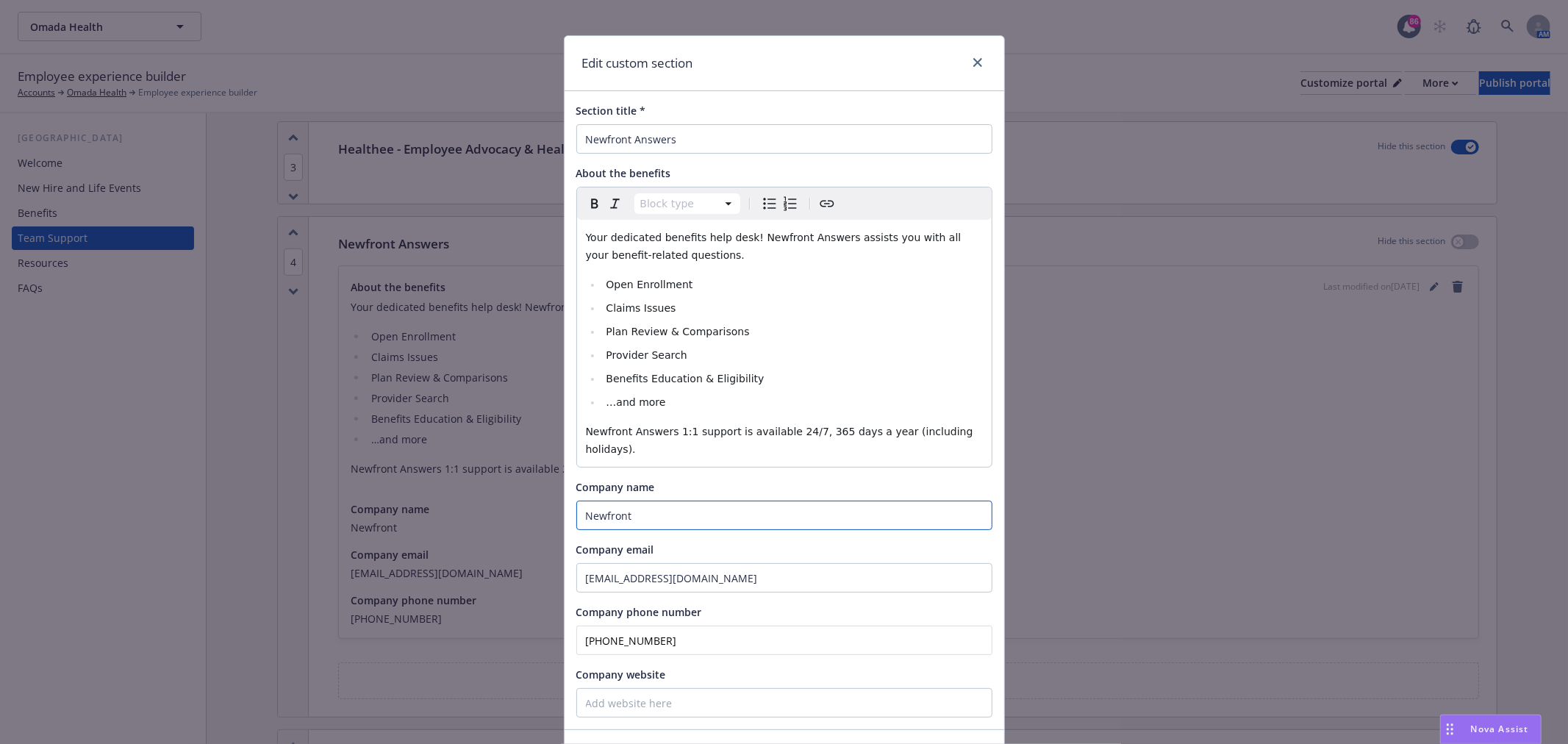
scroll to position [0, 0]
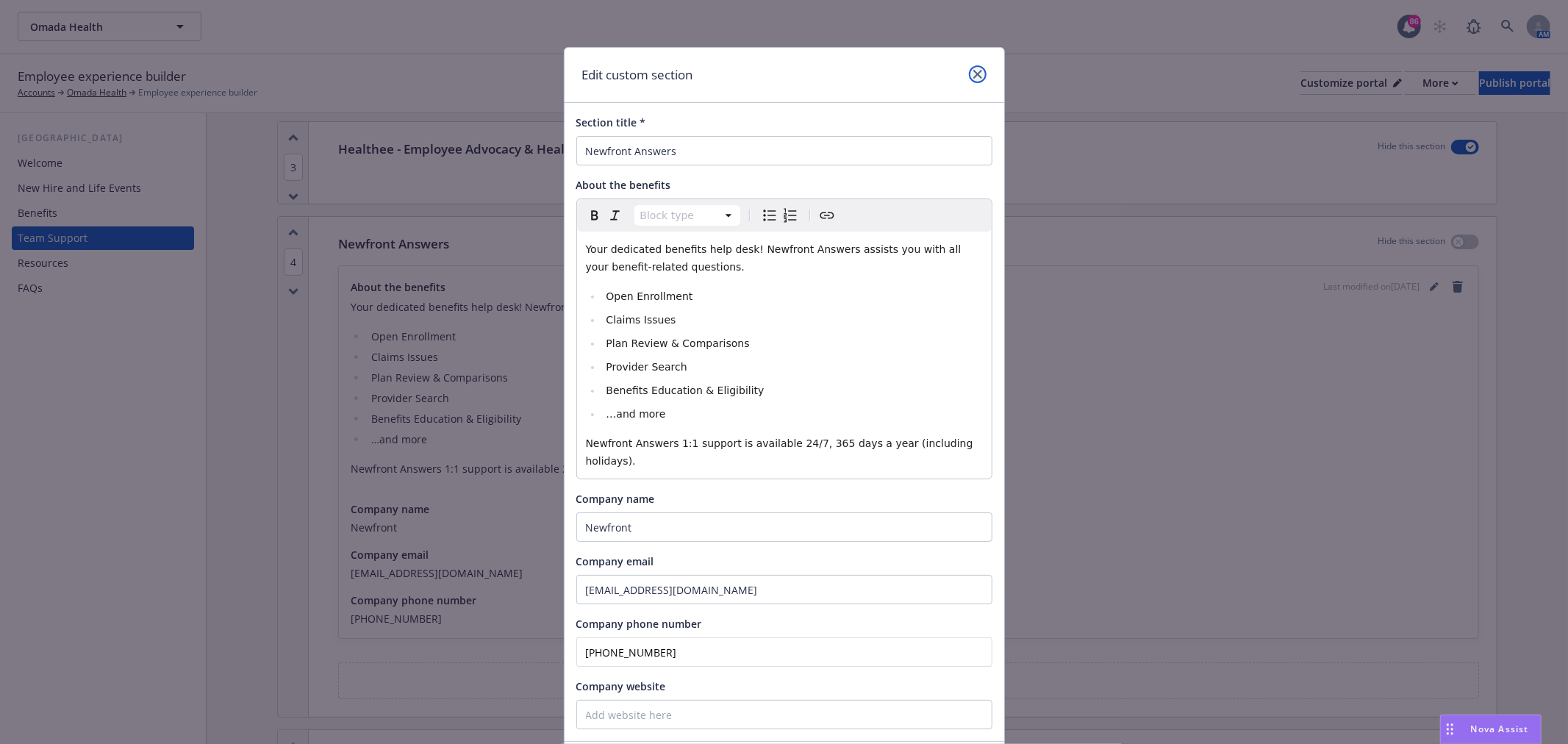
click at [973, 70] on icon "close" at bounding box center [977, 74] width 9 height 9
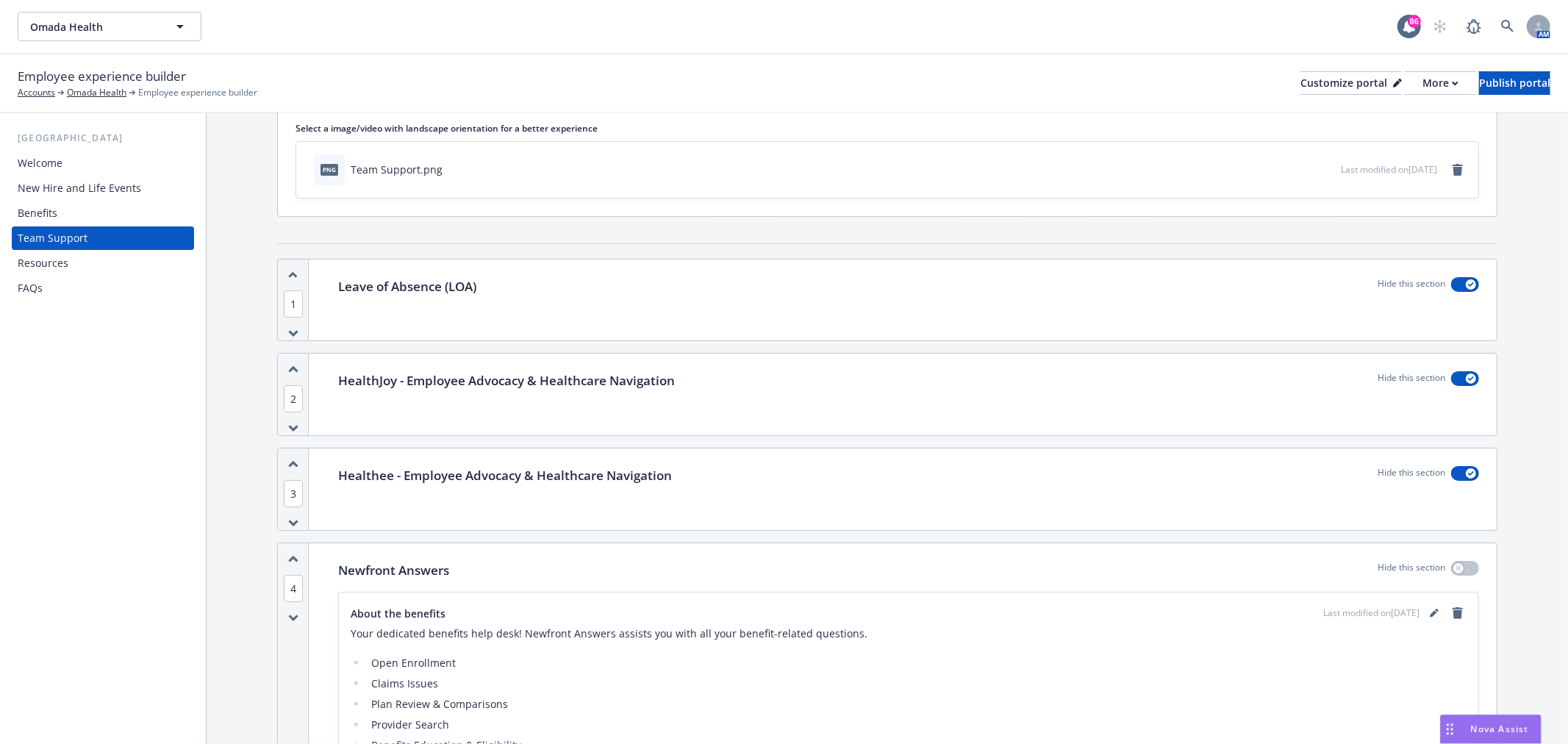
scroll to position [163, 0]
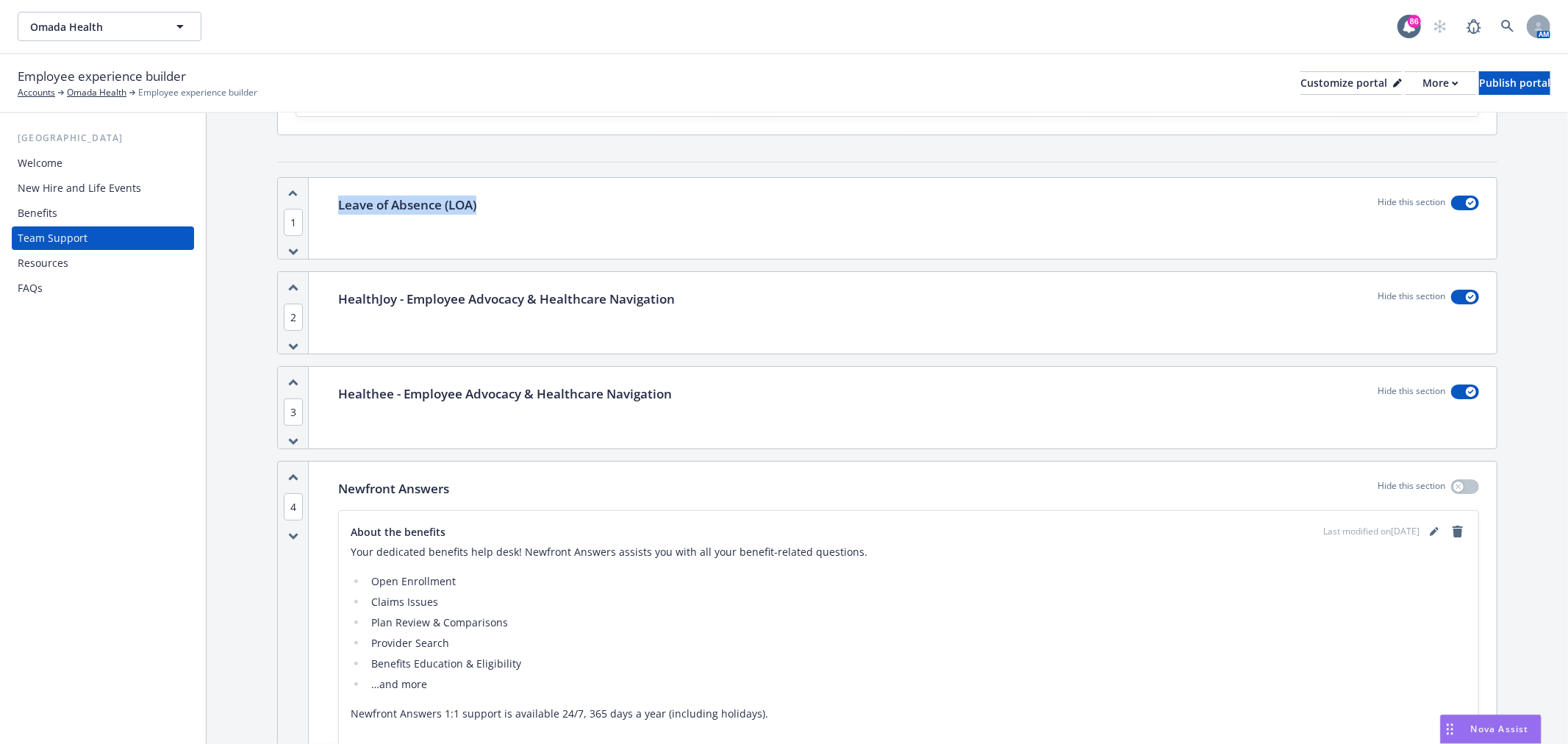
drag, startPoint x: 335, startPoint y: 204, endPoint x: 651, endPoint y: 209, distance: 316.0
click at [651, 209] on div "Leave of Absence (LOA) Hide this section" at bounding box center [908, 218] width 1176 height 81
click at [509, 223] on div "Leave of Absence (LOA) Hide this section" at bounding box center [908, 218] width 1176 height 81
drag, startPoint x: 341, startPoint y: 203, endPoint x: 633, endPoint y: 215, distance: 292.2
click at [633, 215] on div "Leave of Absence (LOA) Hide this section" at bounding box center [908, 218] width 1176 height 81
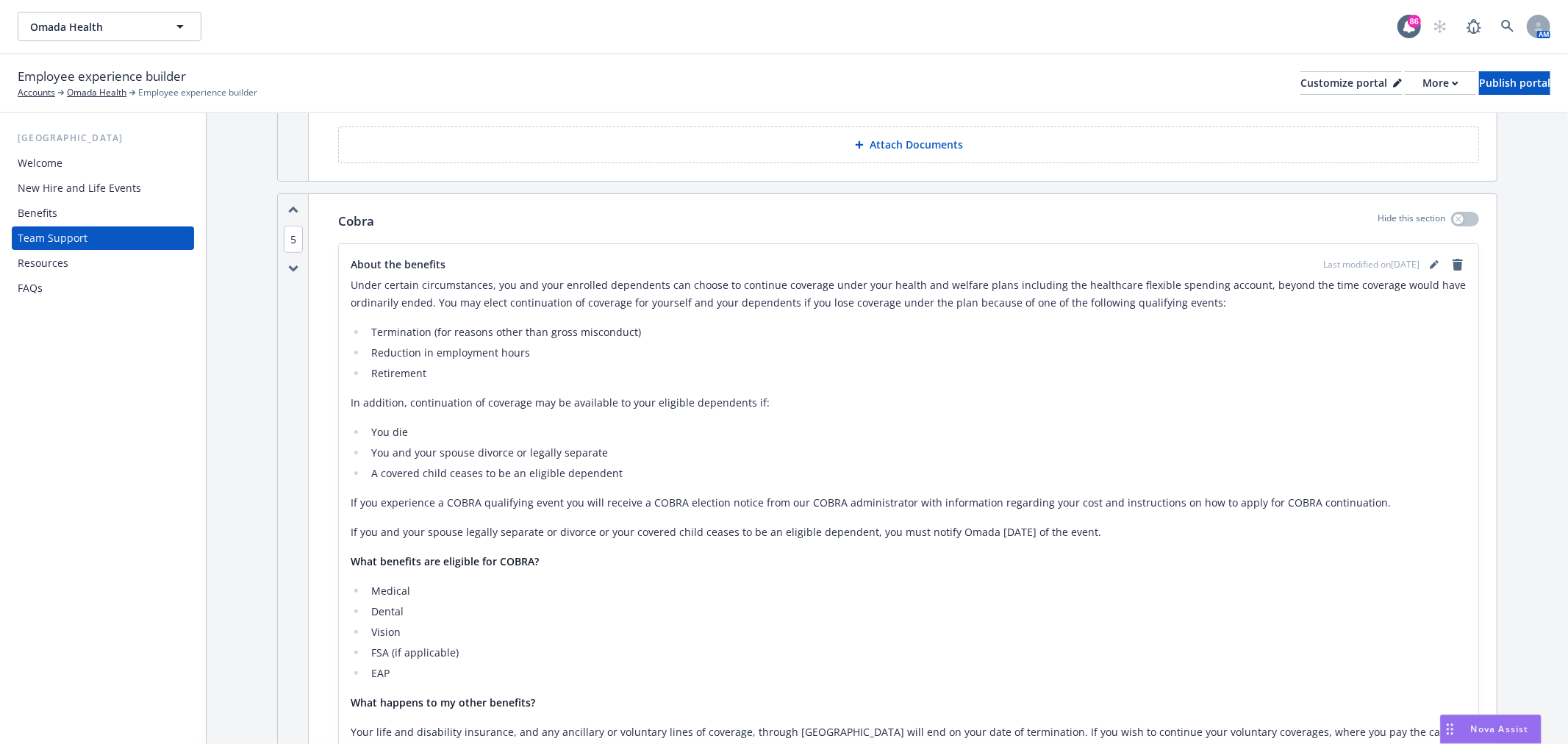
scroll to position [979, 0]
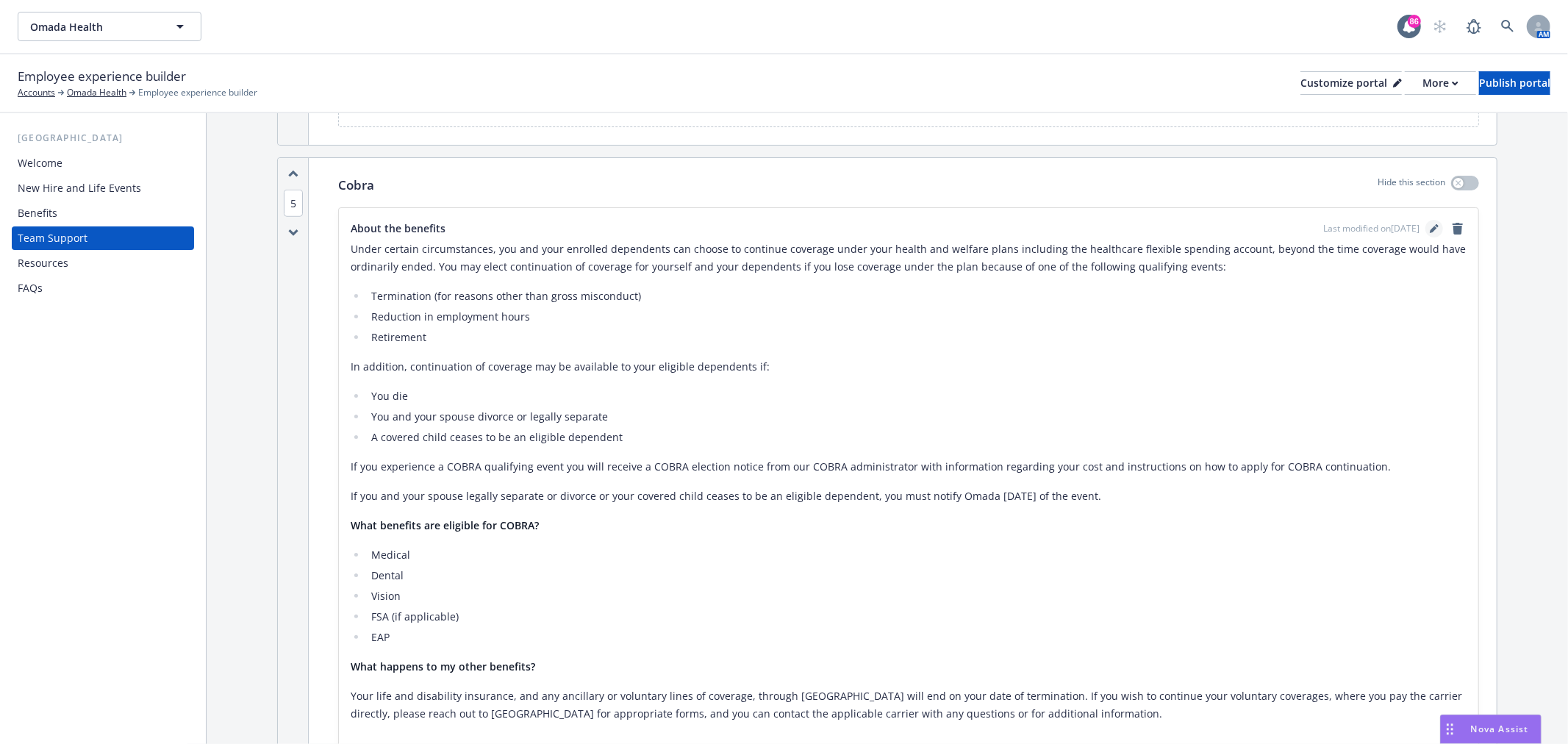
click at [1429, 228] on icon "editPencil" at bounding box center [1433, 228] width 9 height 9
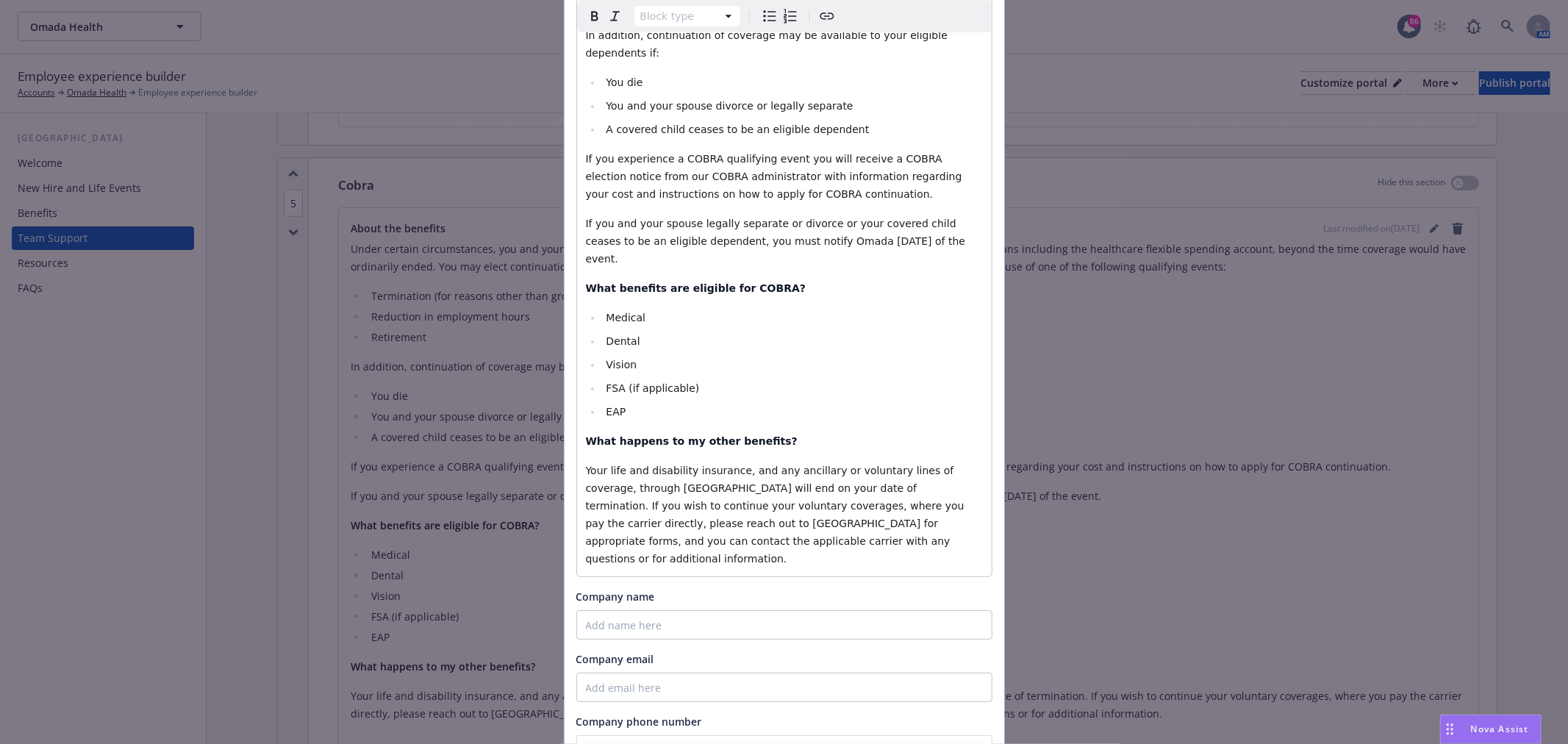
scroll to position [81, 0]
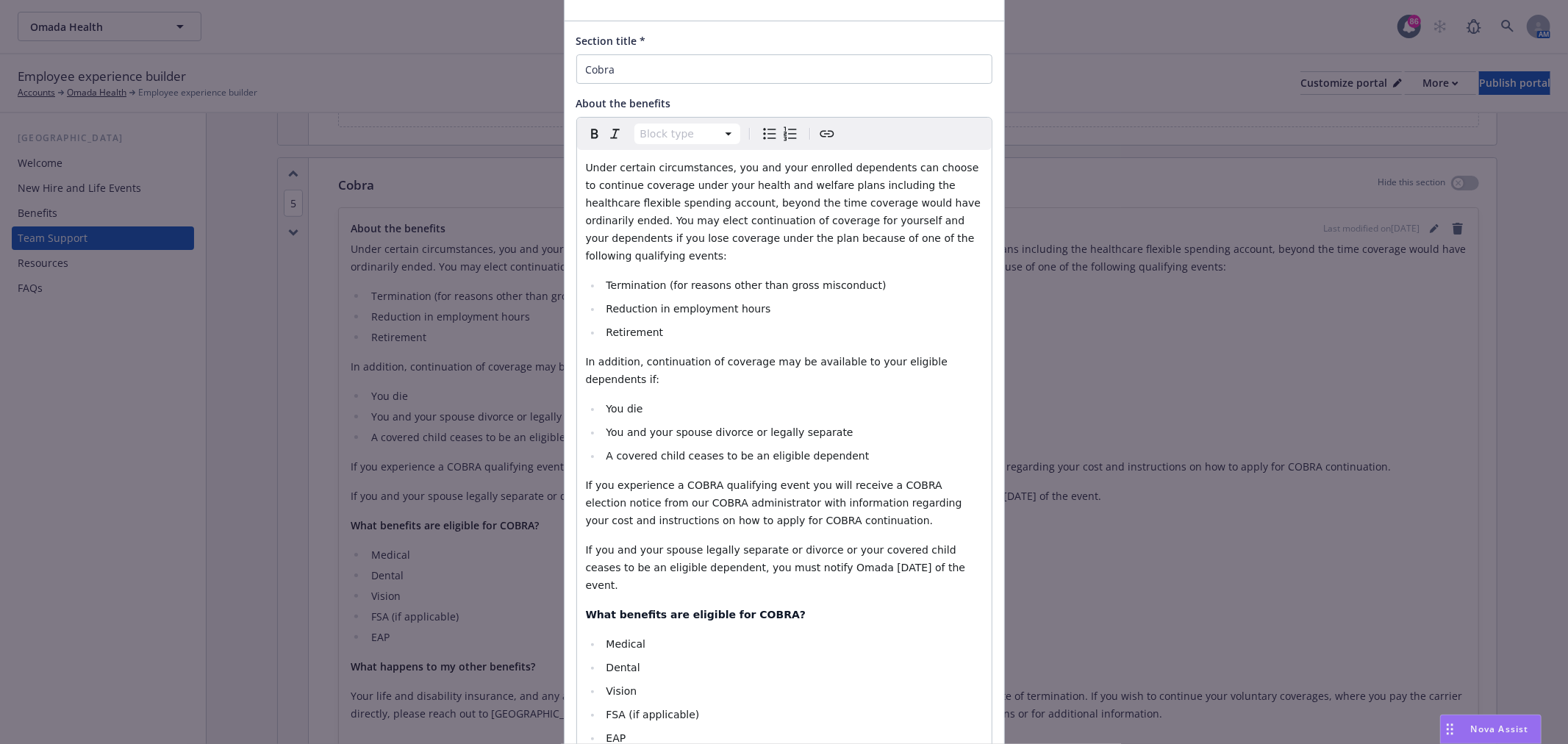
select select "paragraph"
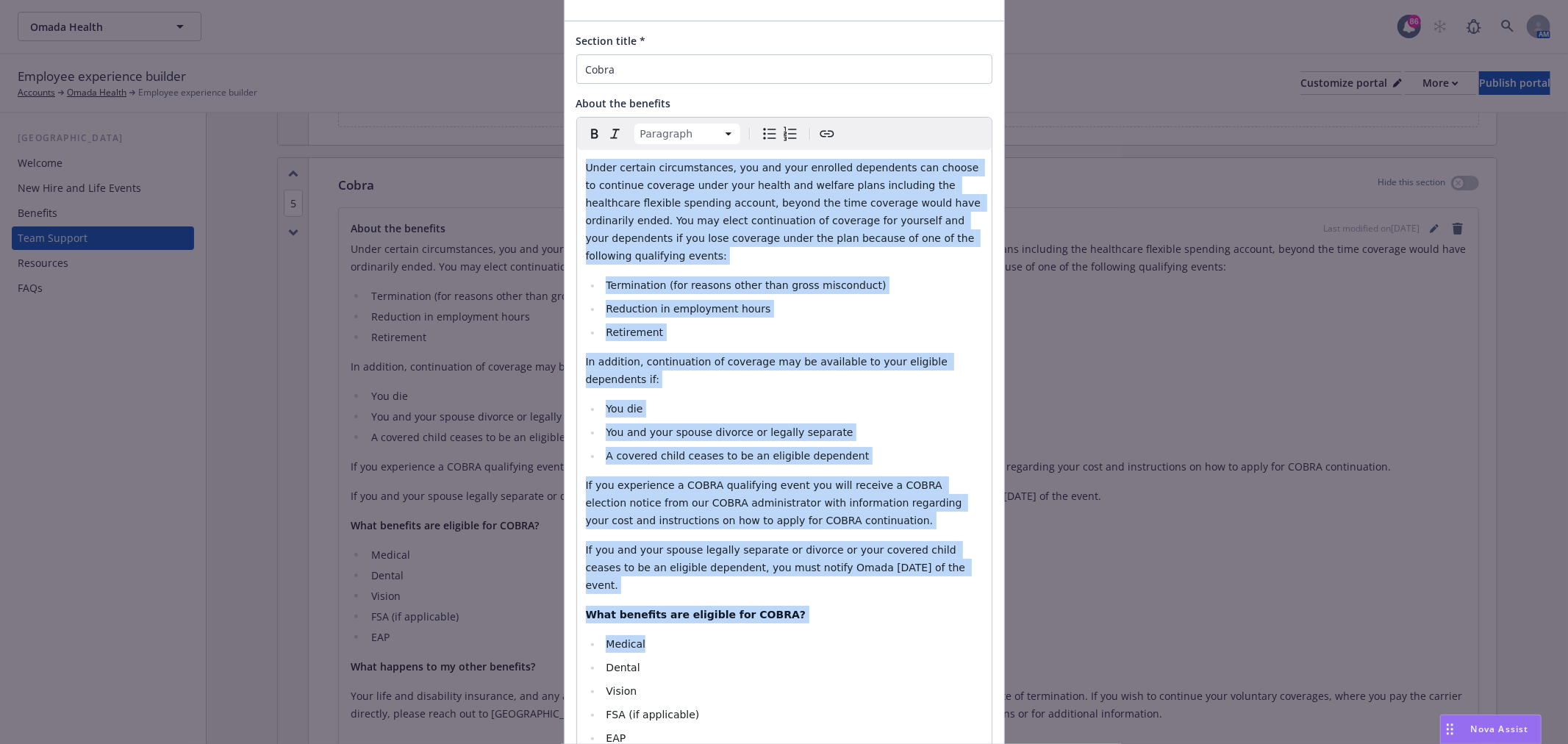
drag, startPoint x: 582, startPoint y: 171, endPoint x: 768, endPoint y: 582, distance: 451.1
click at [768, 582] on div "Under certain circumstances, you and your enrolled dependents can choose to con…" at bounding box center [784, 526] width 414 height 752
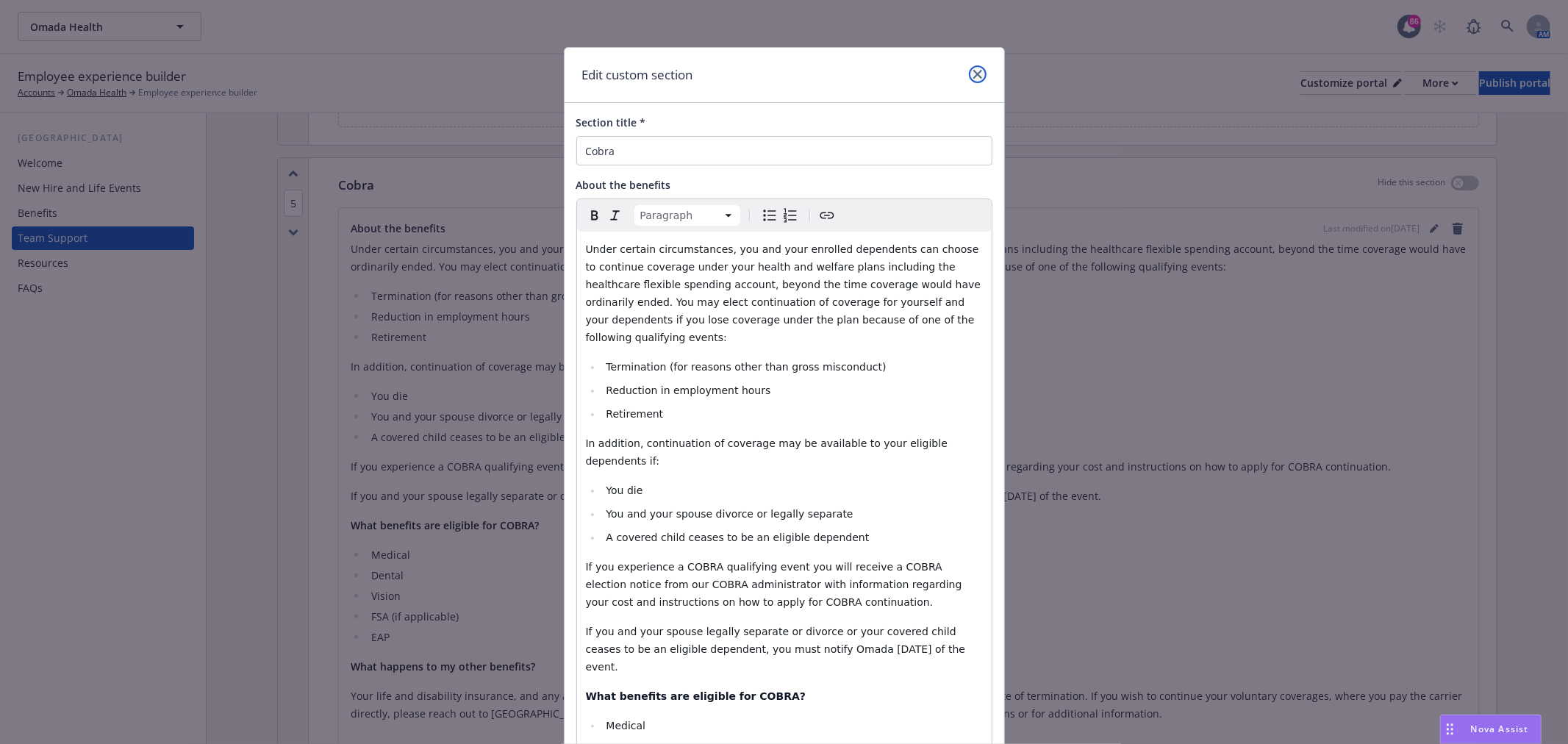
click at [978, 70] on link "close" at bounding box center [977, 74] width 17 height 17
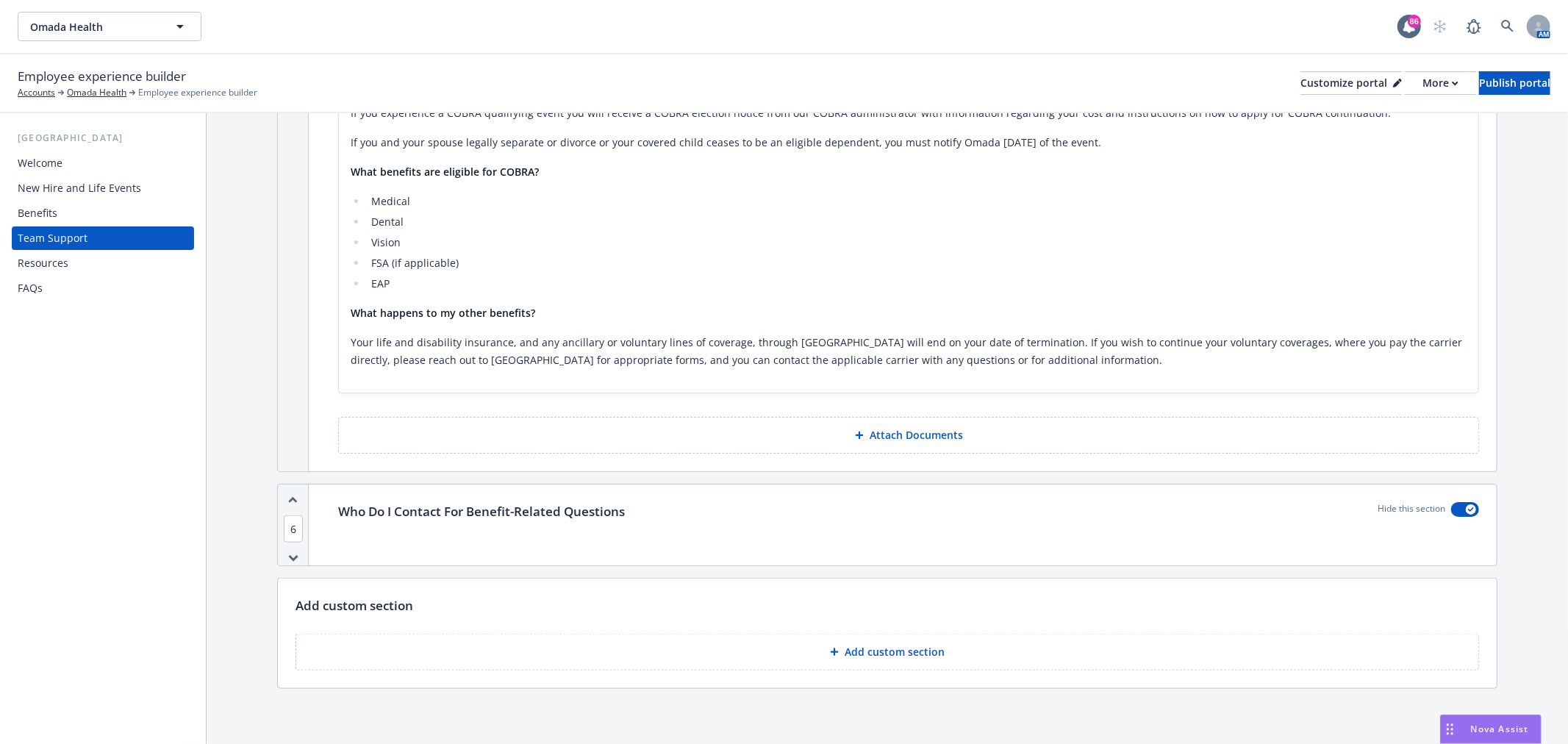
scroll to position [1336, 0]
click at [490, 505] on p "Who Do I Contact For Benefit-Related Questions" at bounding box center [481, 508] width 286 height 19
click at [1343, 513] on div "Who Do I Contact For Benefit-Related Questions Hide this section" at bounding box center [908, 508] width 1141 height 19
click at [654, 504] on div "Who Do I Contact For Benefit-Related Questions Hide this section" at bounding box center [908, 508] width 1141 height 19
click at [603, 526] on div "Who Do I Contact For Benefit-Related Questions Hide this section" at bounding box center [908, 522] width 1176 height 81
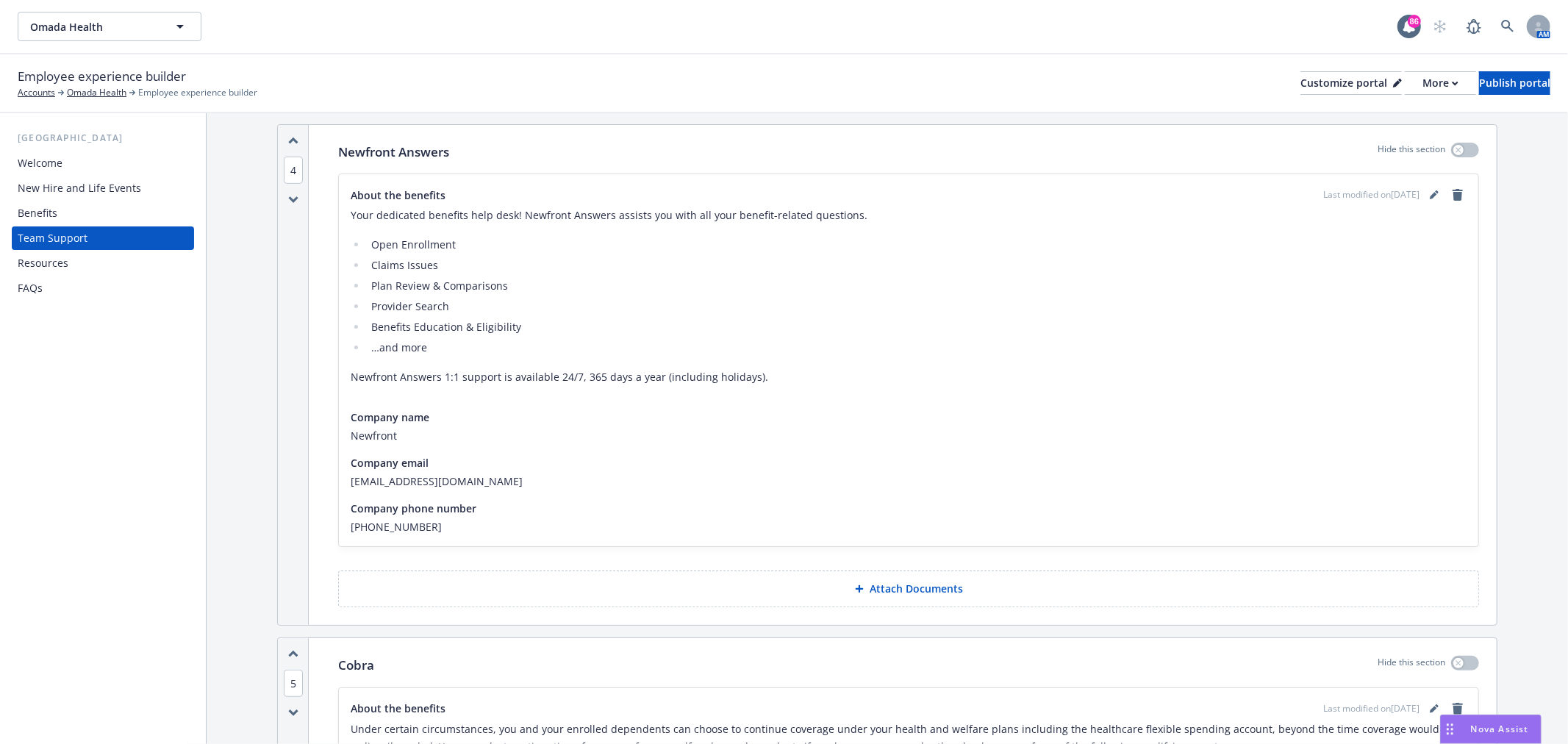
scroll to position [519, 0]
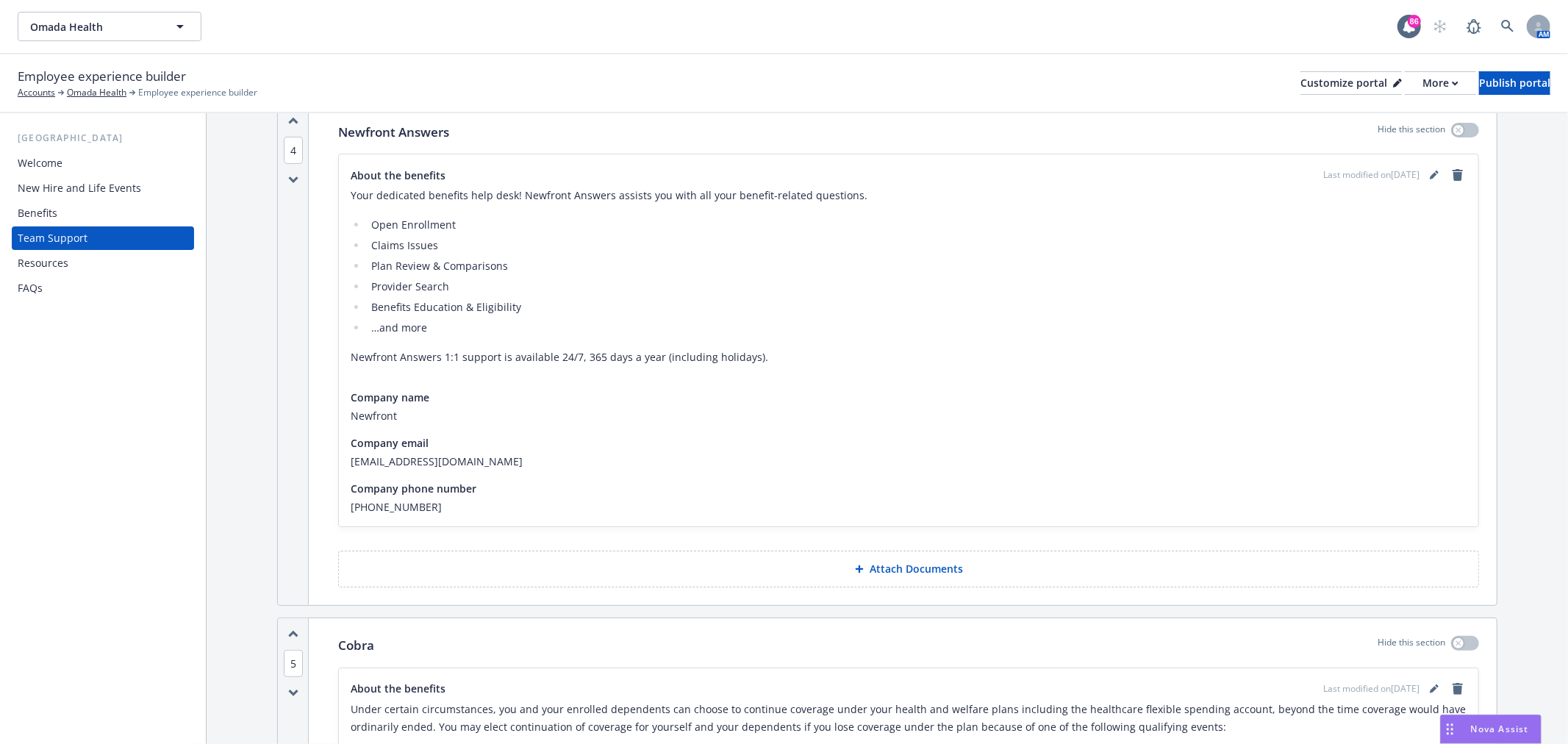
click at [72, 264] on div "Resources" at bounding box center [103, 262] width 171 height 24
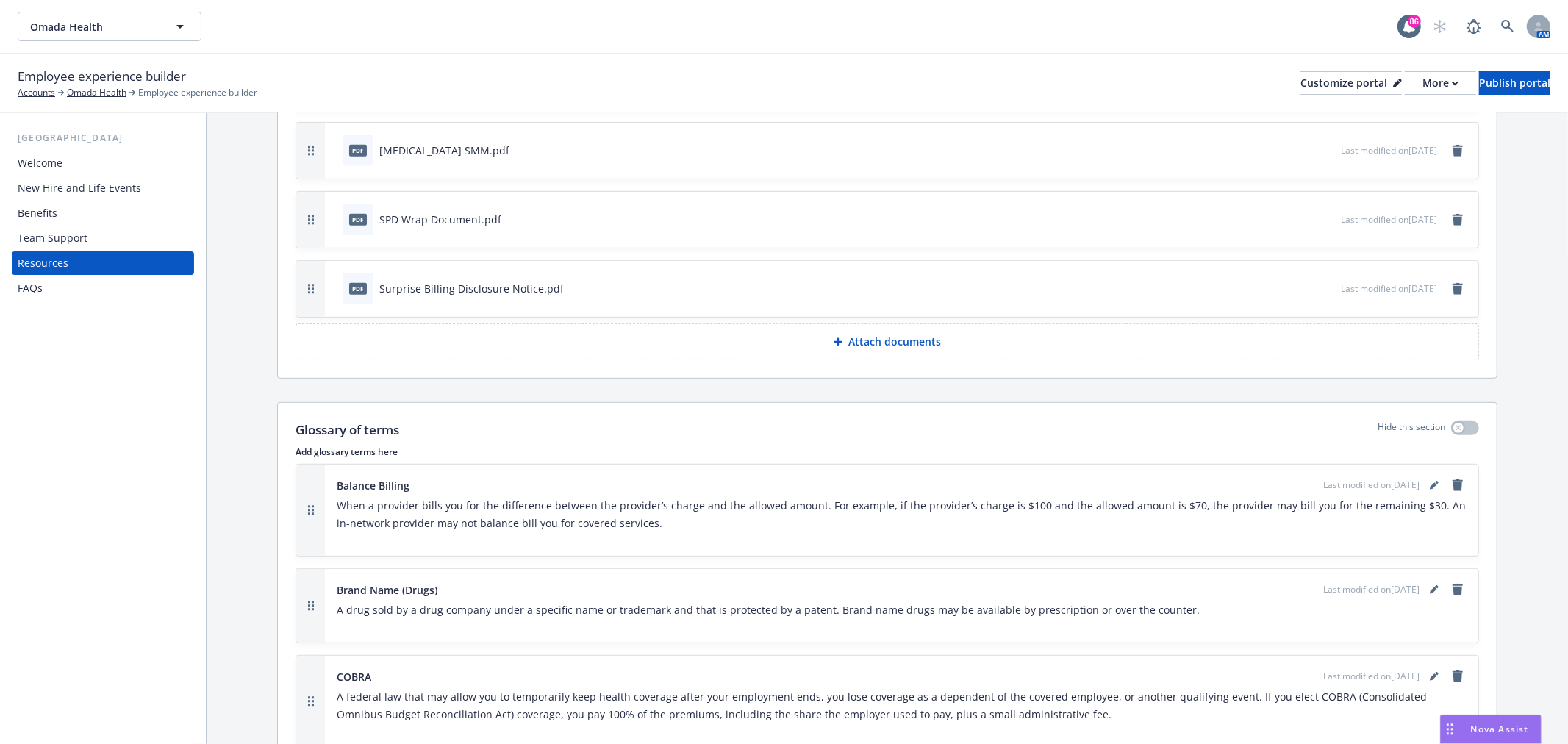
scroll to position [652, 0]
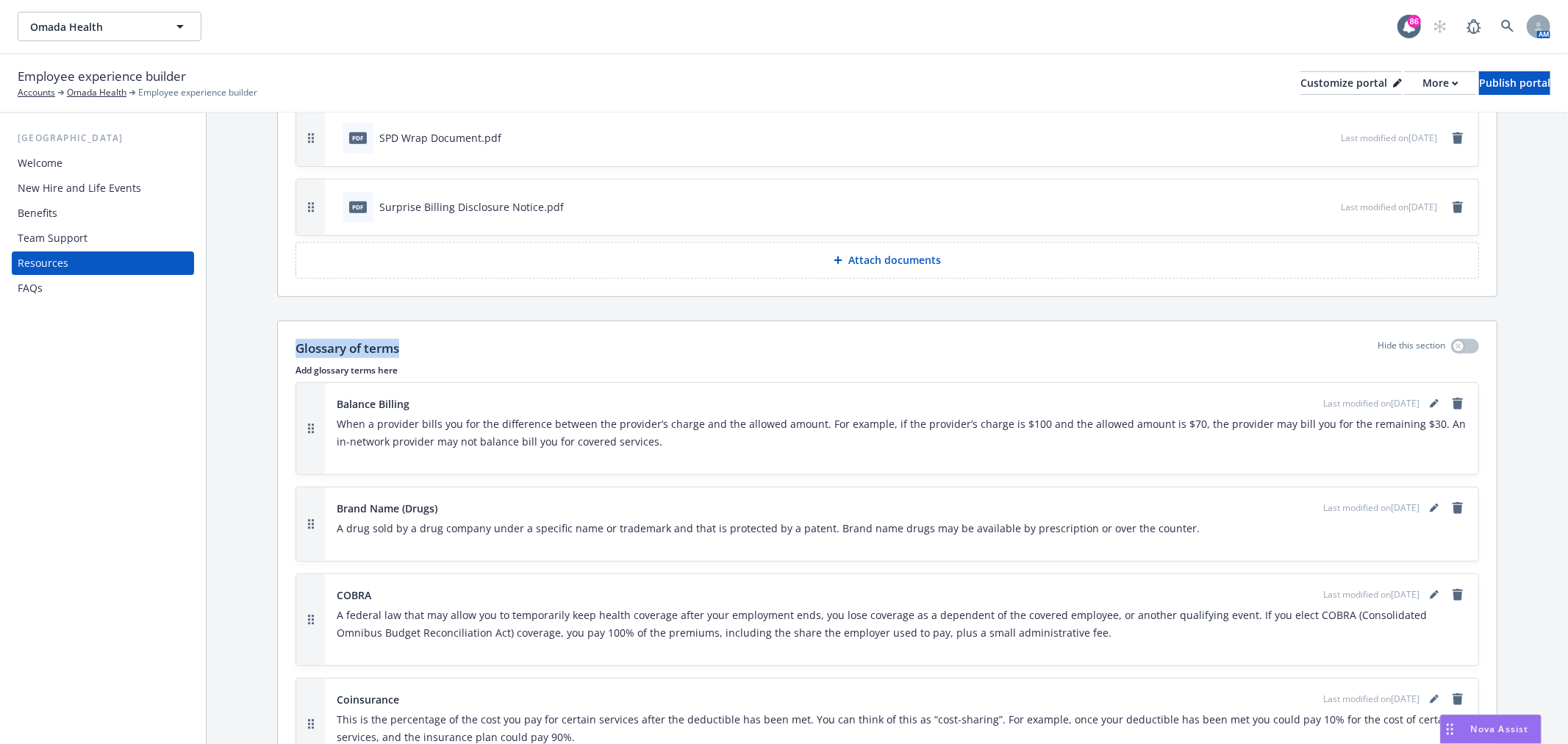
drag, startPoint x: 280, startPoint y: 339, endPoint x: 680, endPoint y: 345, distance: 400.0
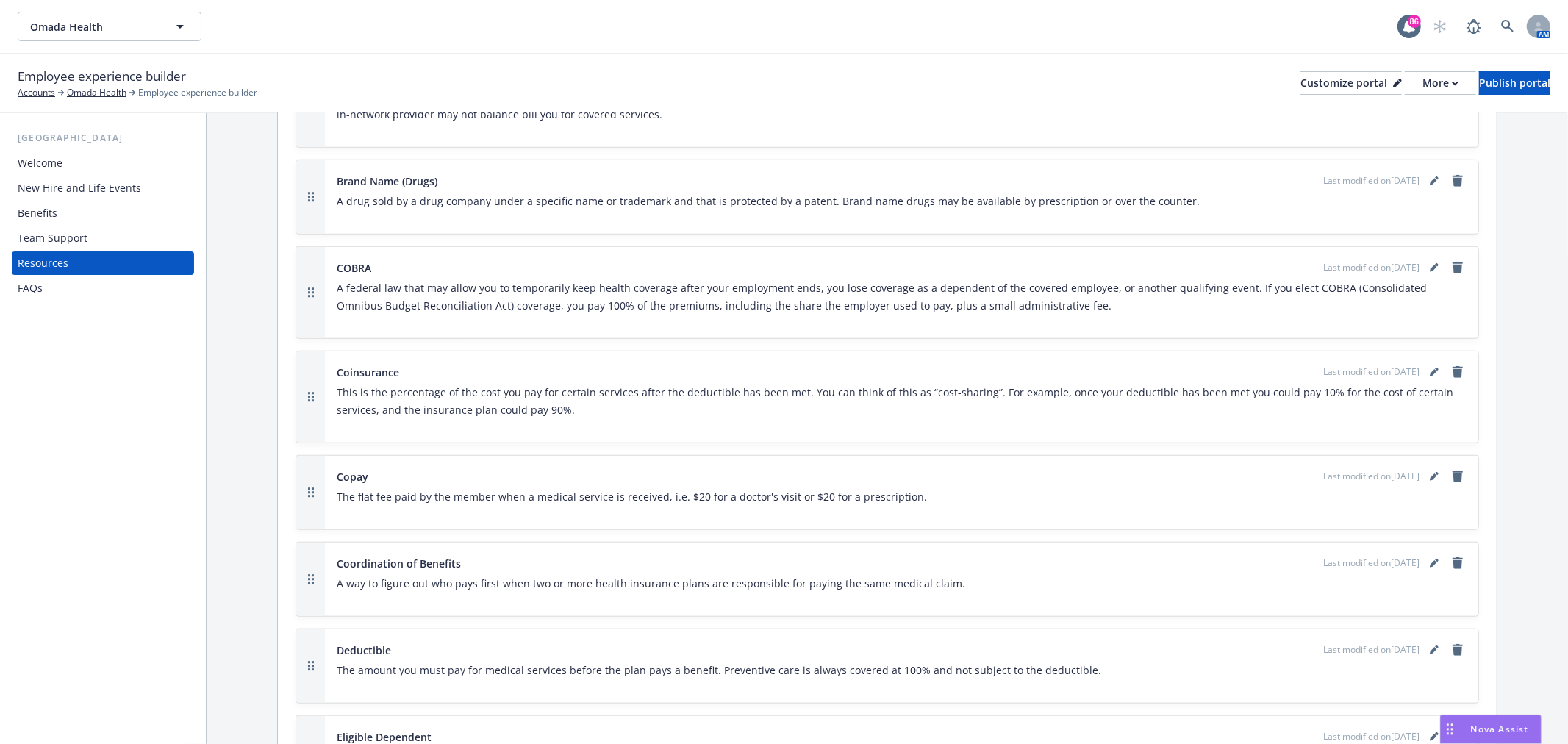
scroll to position [816, 0]
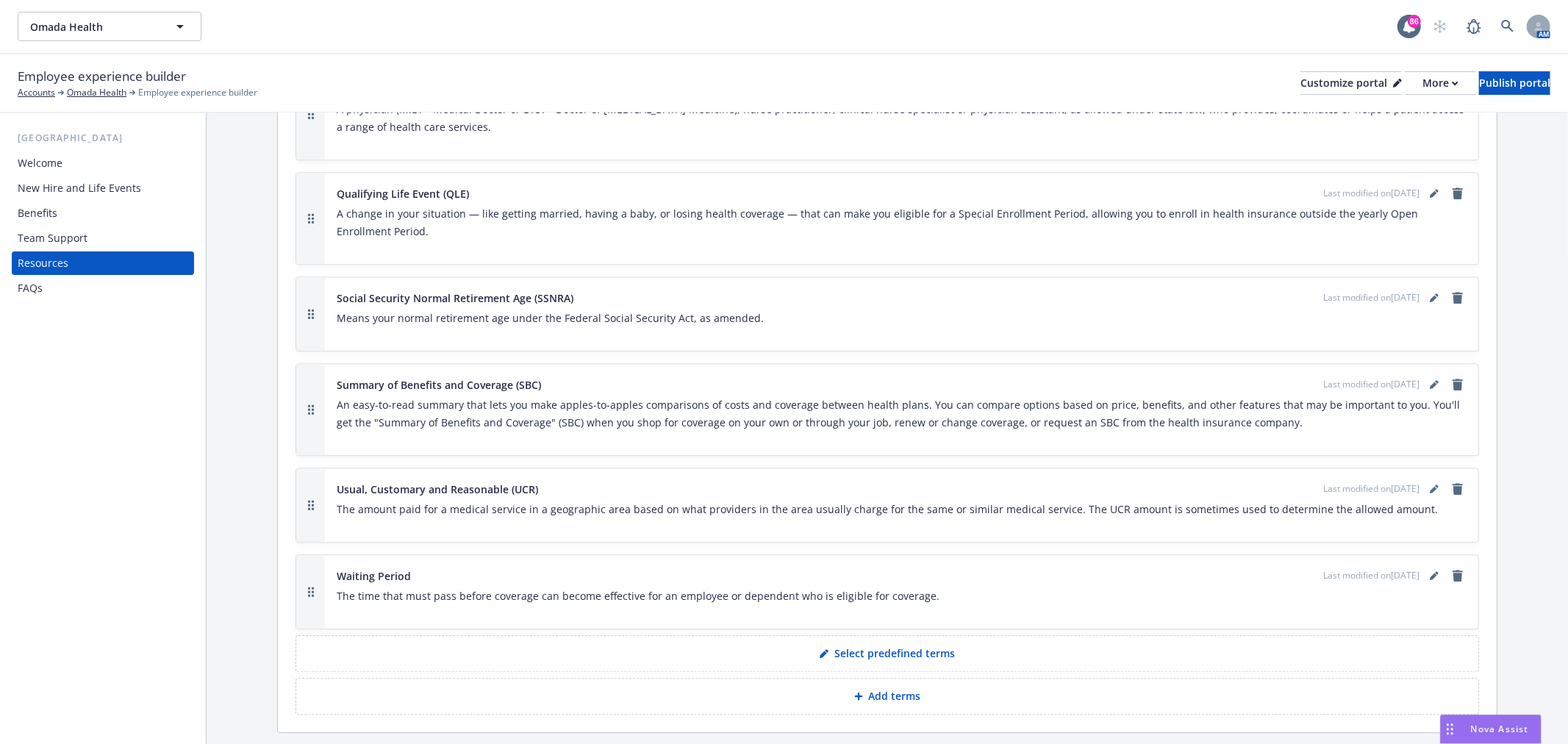
scroll to position [3098, 0]
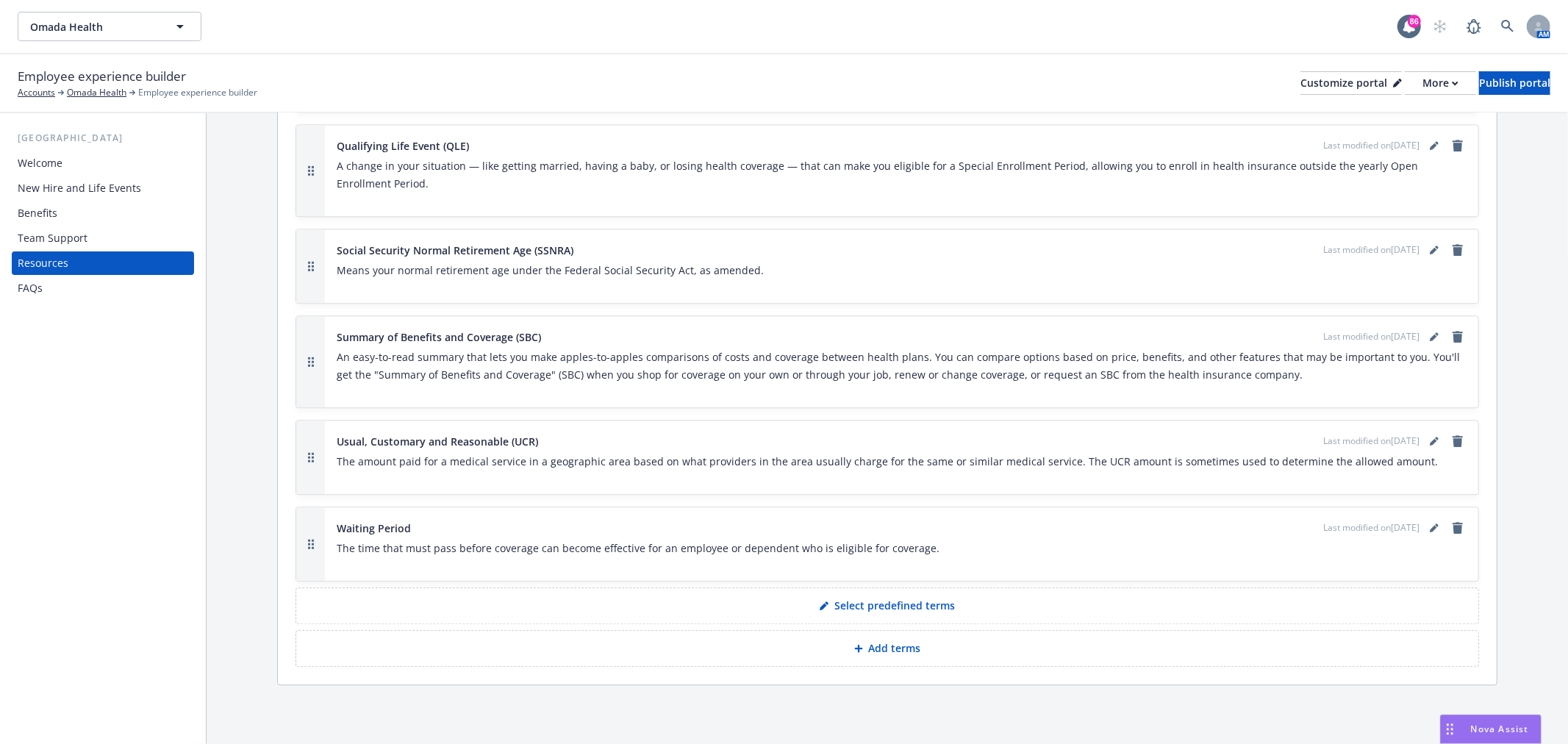
click at [932, 609] on p "Select predefined terms" at bounding box center [894, 605] width 121 height 15
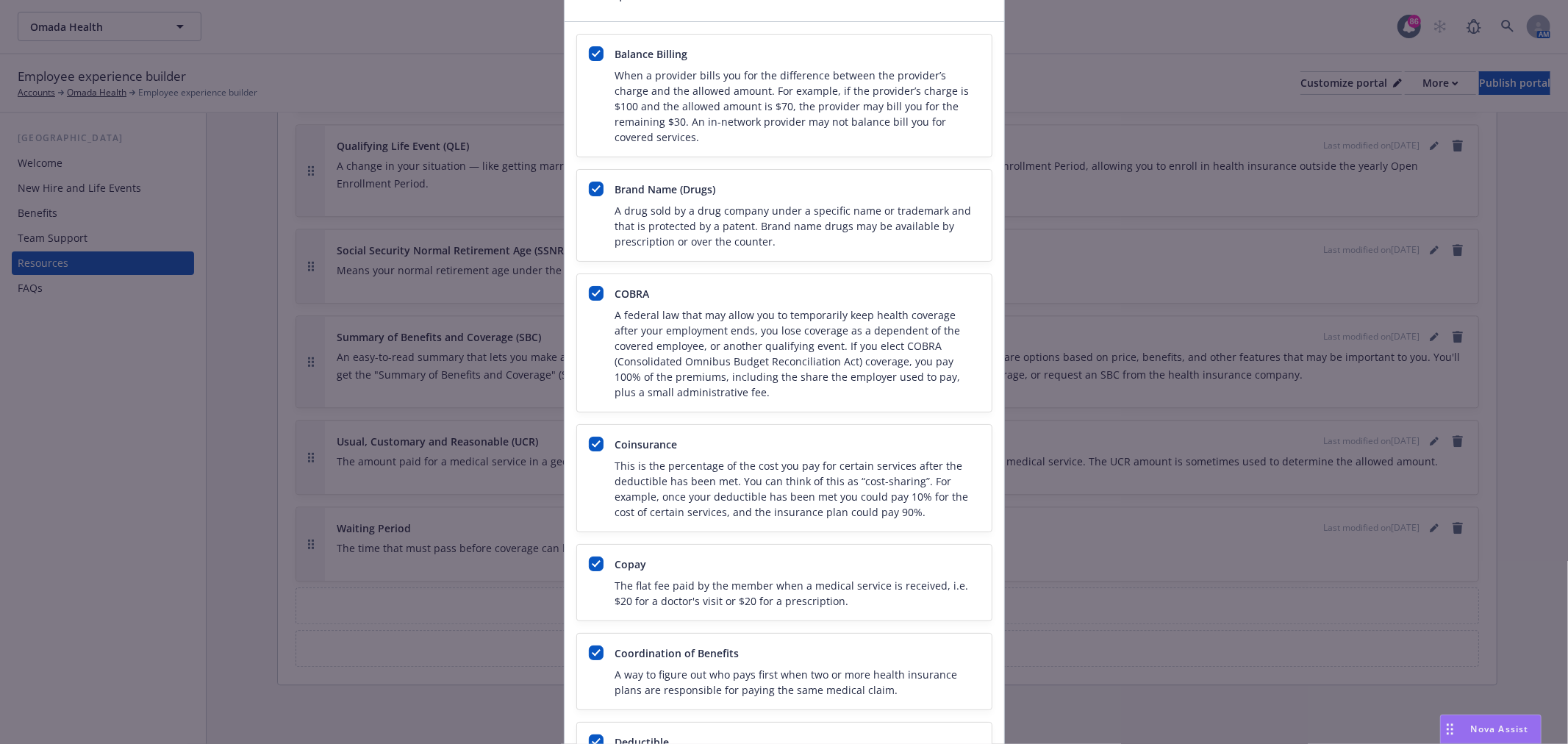
scroll to position [0, 0]
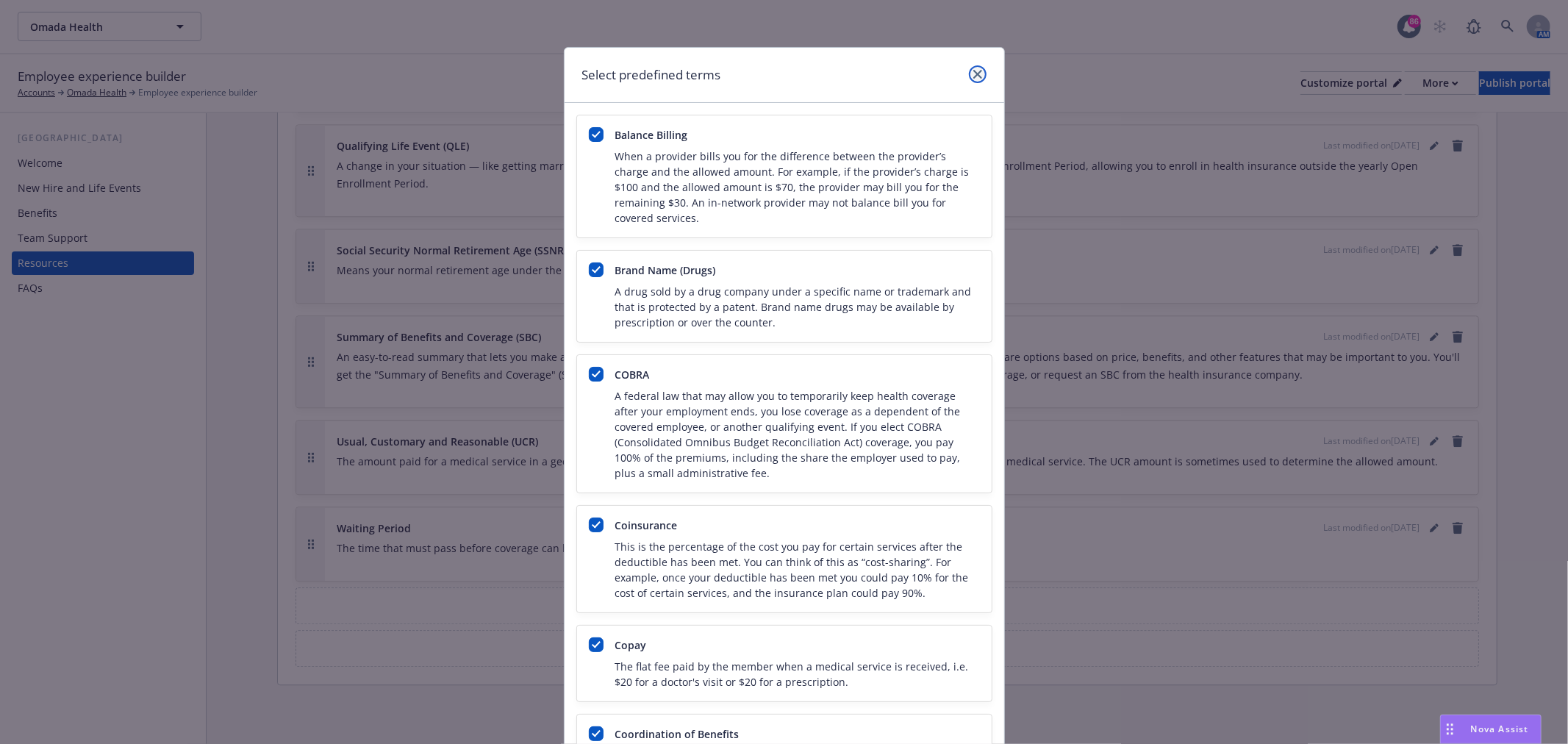
click at [971, 68] on link "close" at bounding box center [977, 74] width 17 height 17
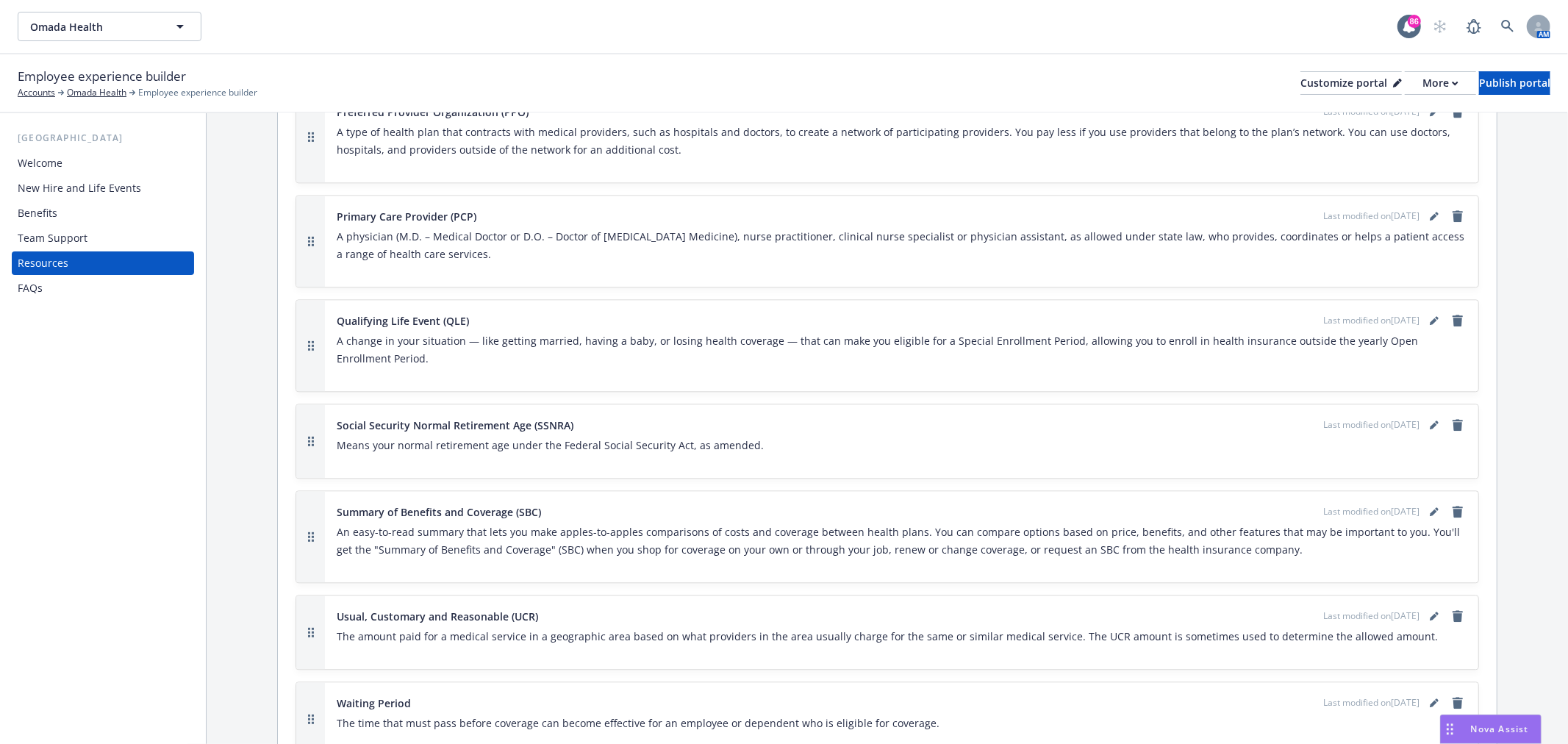
scroll to position [3098, 0]
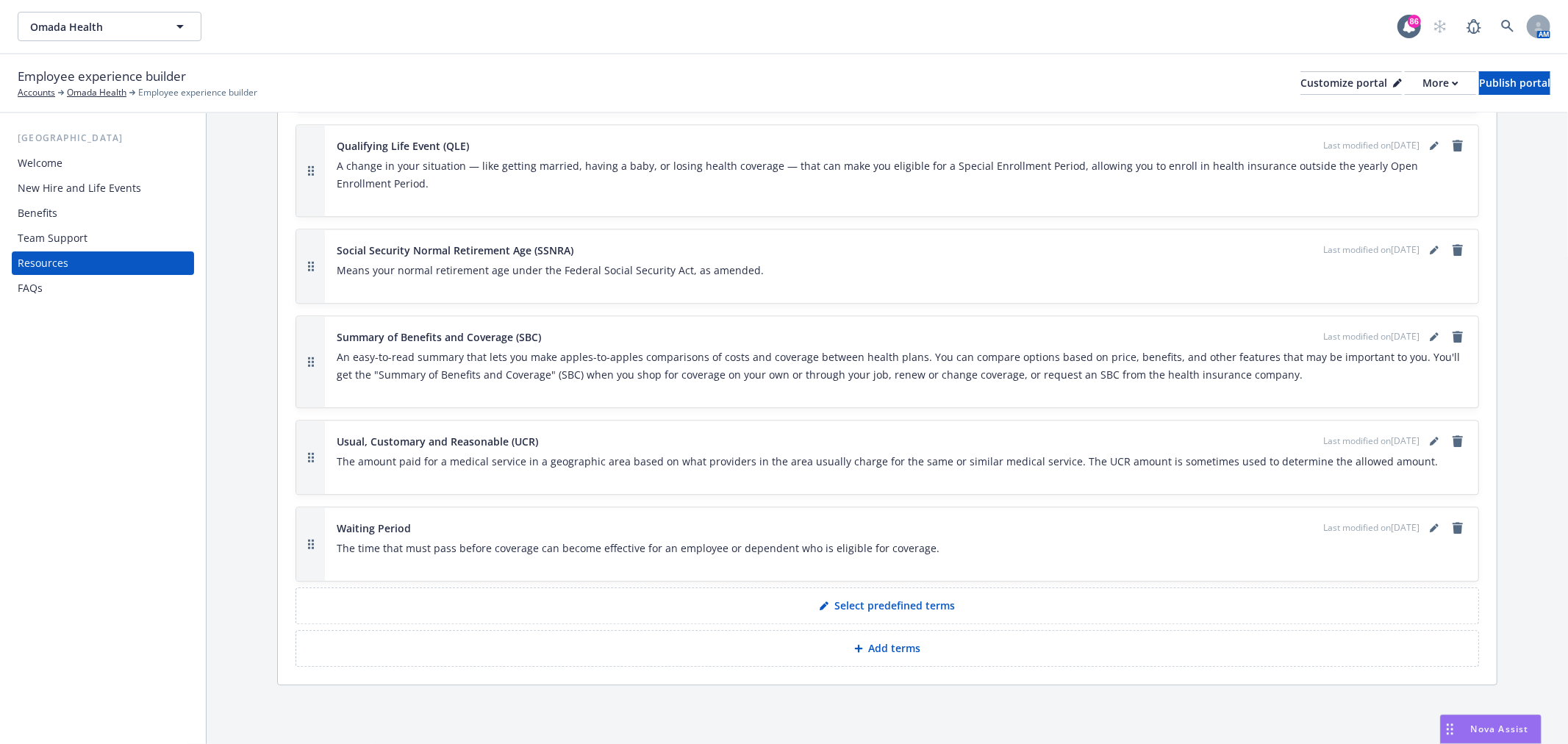
click at [890, 599] on p "Select predefined terms" at bounding box center [894, 605] width 121 height 15
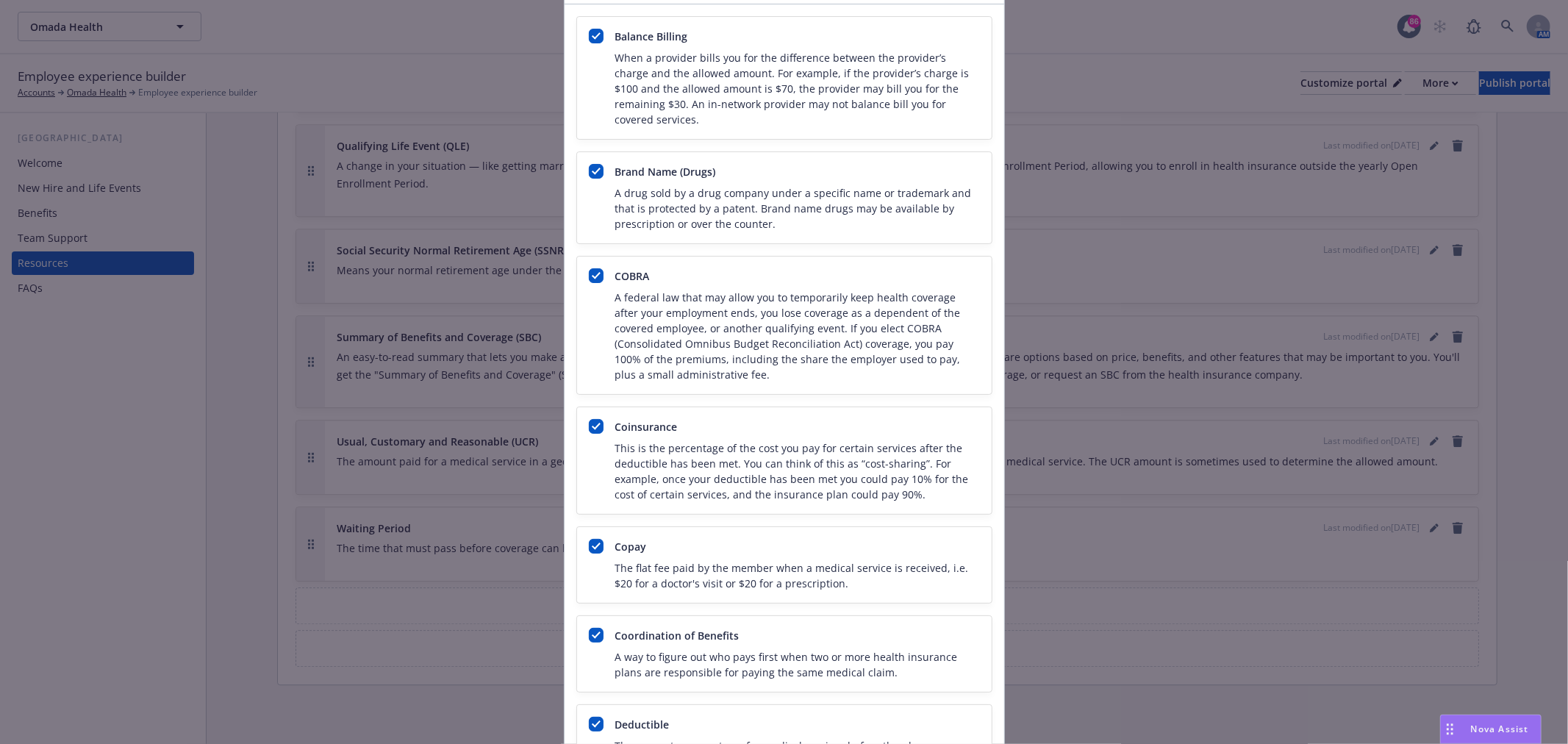
scroll to position [0, 0]
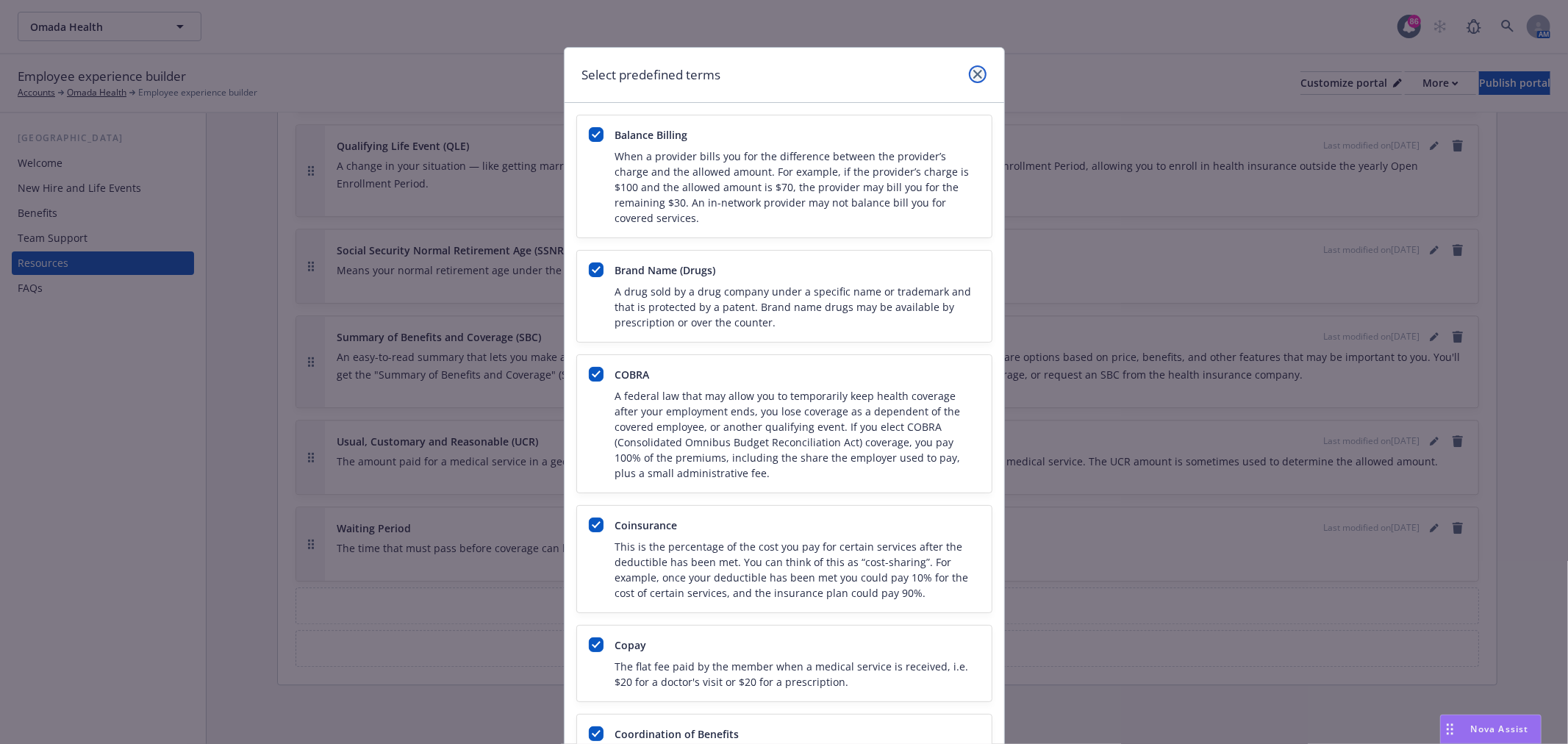
click at [975, 71] on icon "close" at bounding box center [977, 74] width 9 height 9
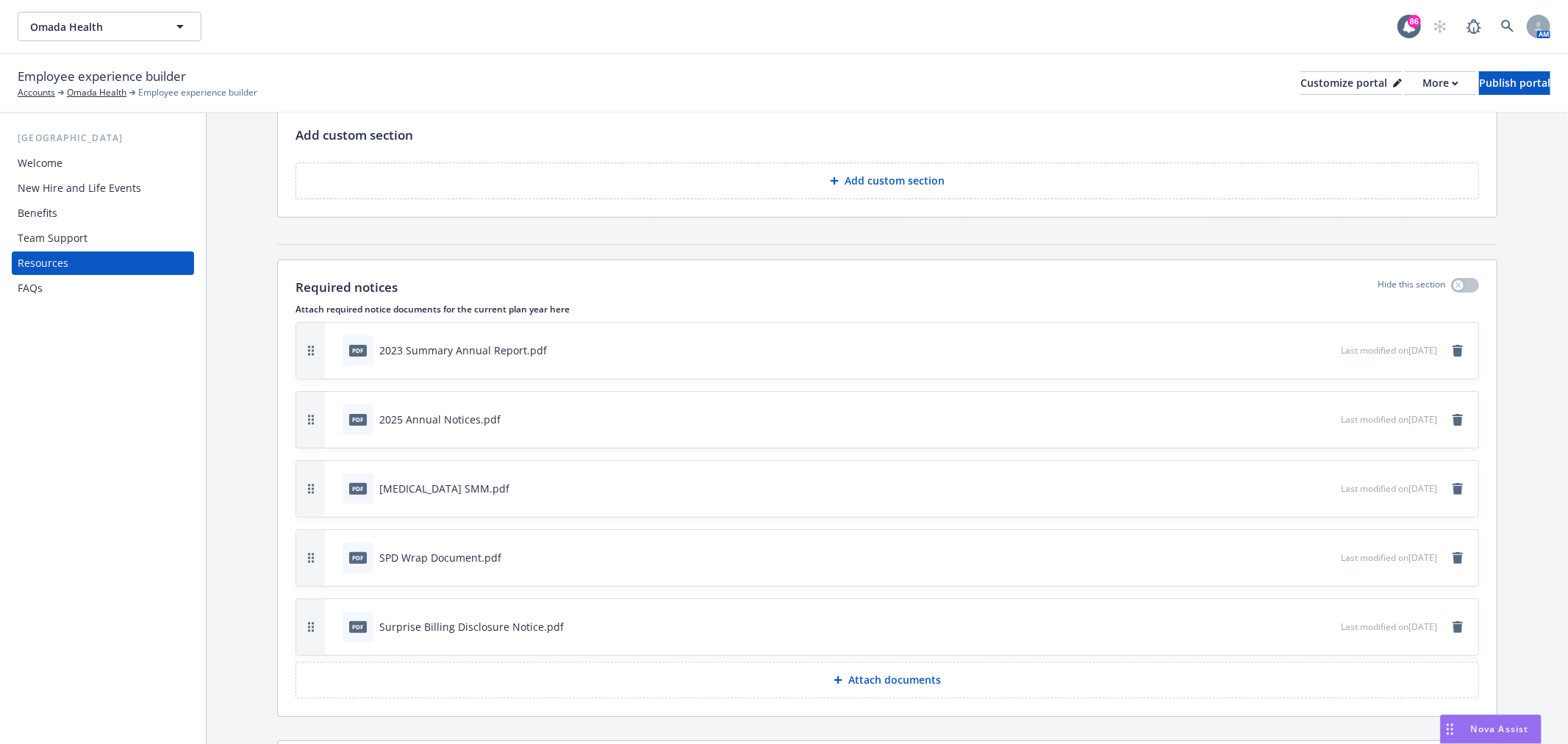
scroll to position [244, 0]
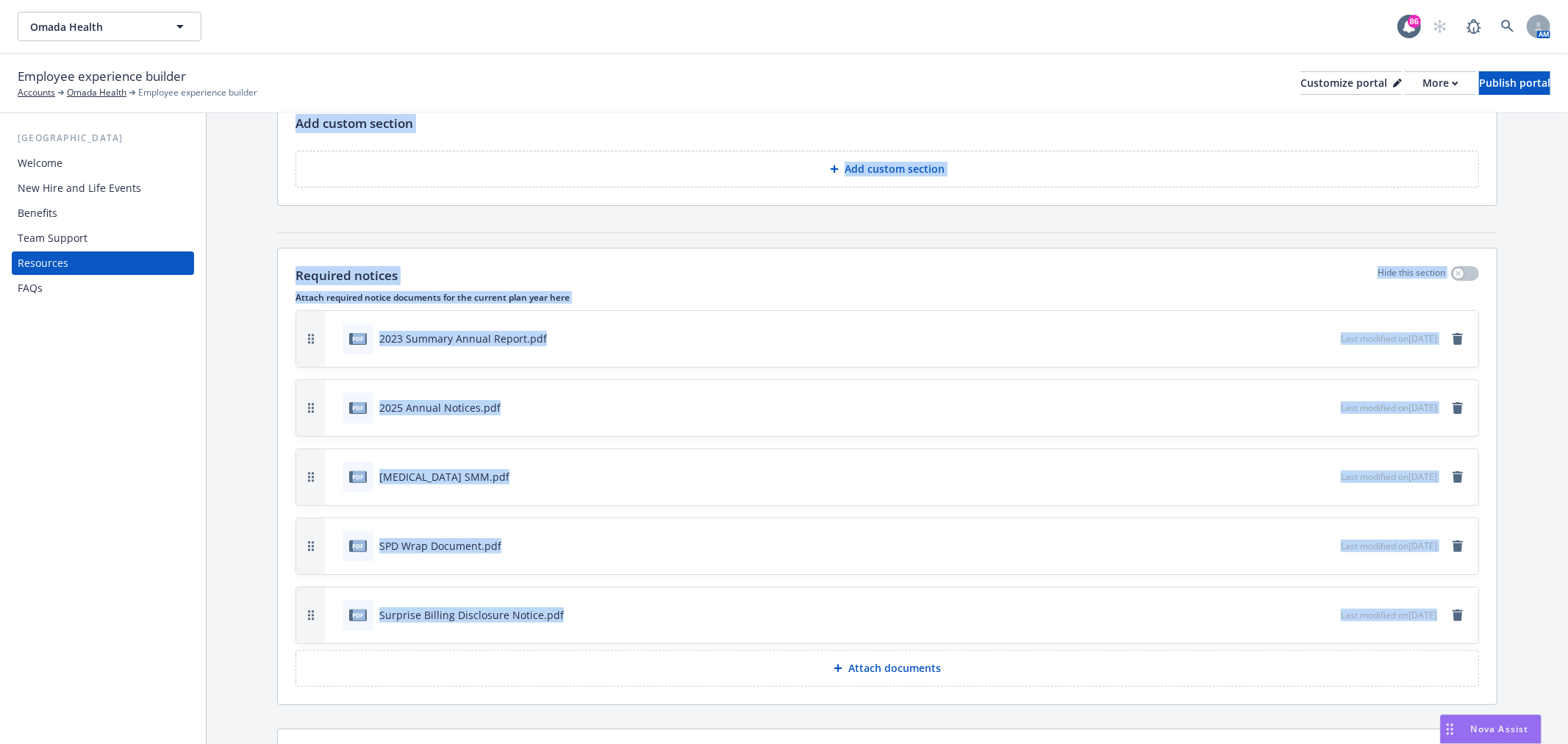
drag, startPoint x: 263, startPoint y: 236, endPoint x: 1484, endPoint y: 613, distance: 1277.9
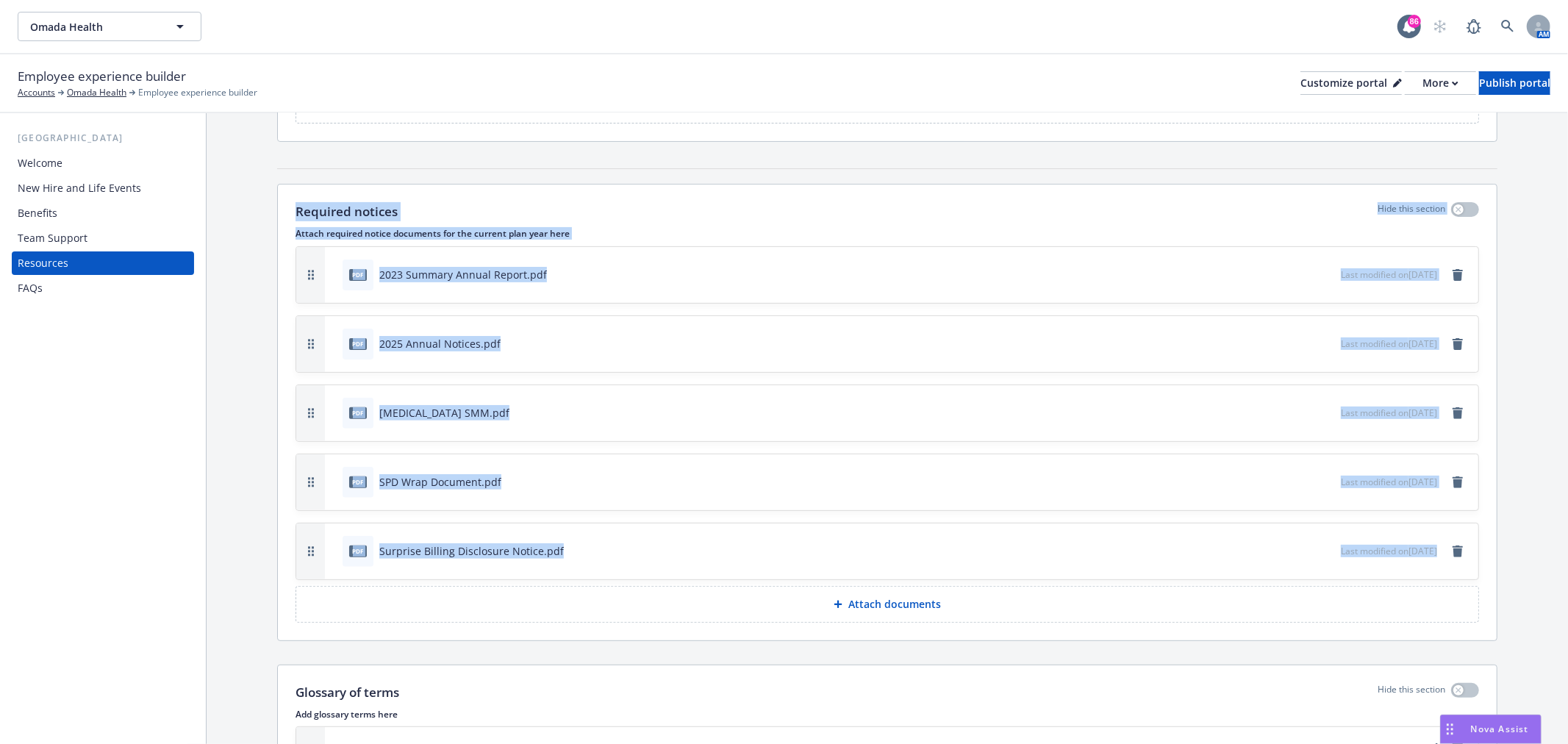
scroll to position [408, 0]
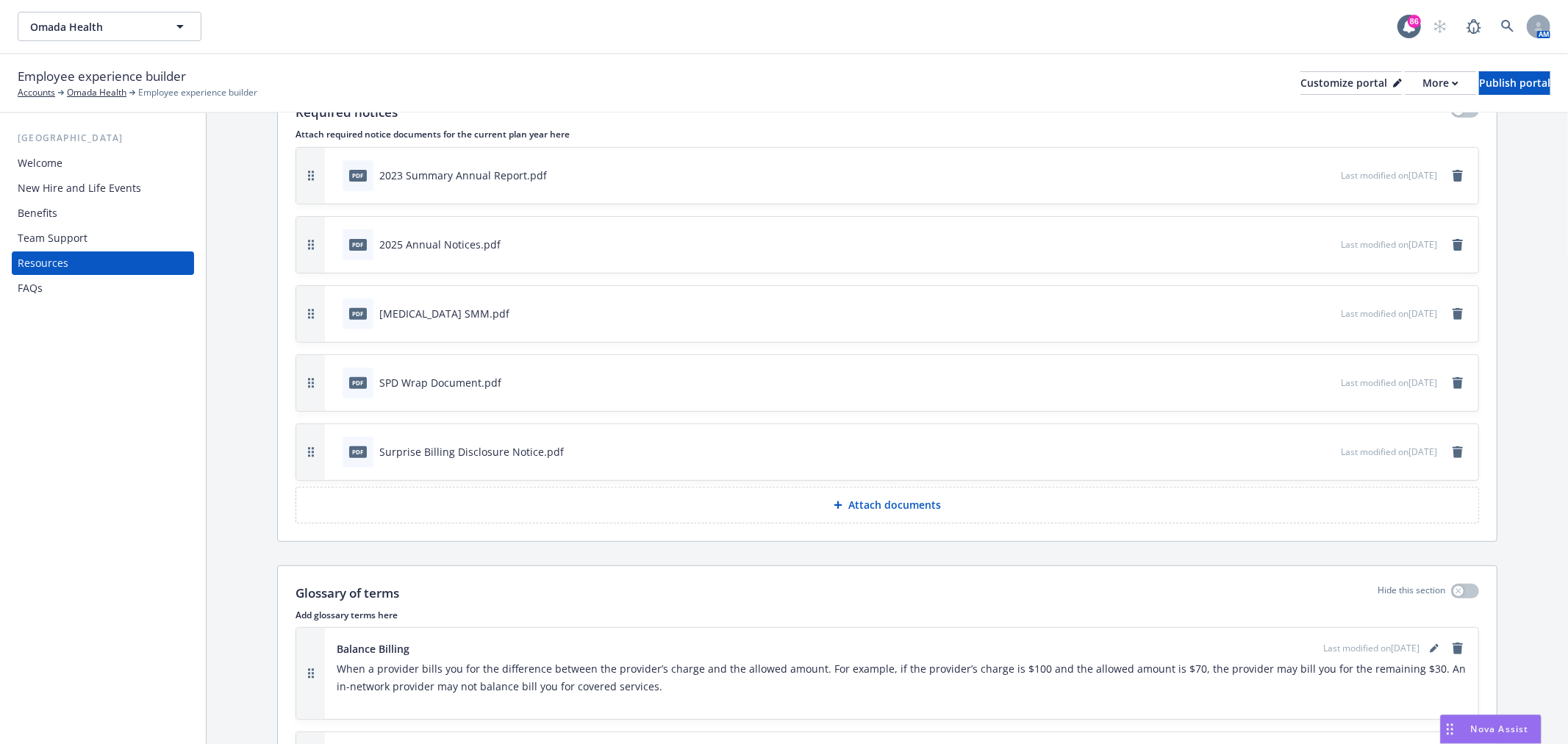
click at [117, 299] on div "FAQs" at bounding box center [103, 288] width 171 height 24
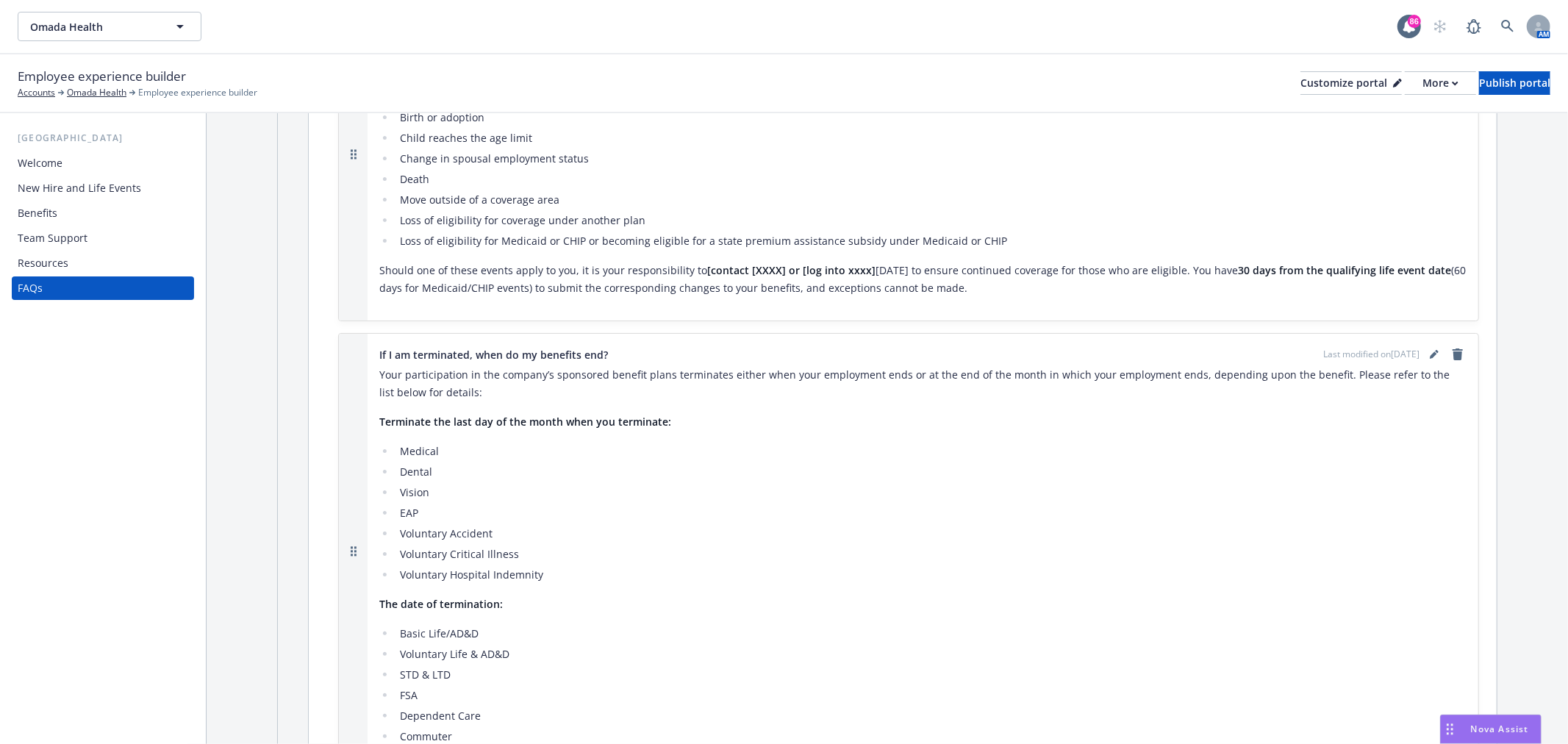
scroll to position [637, 0]
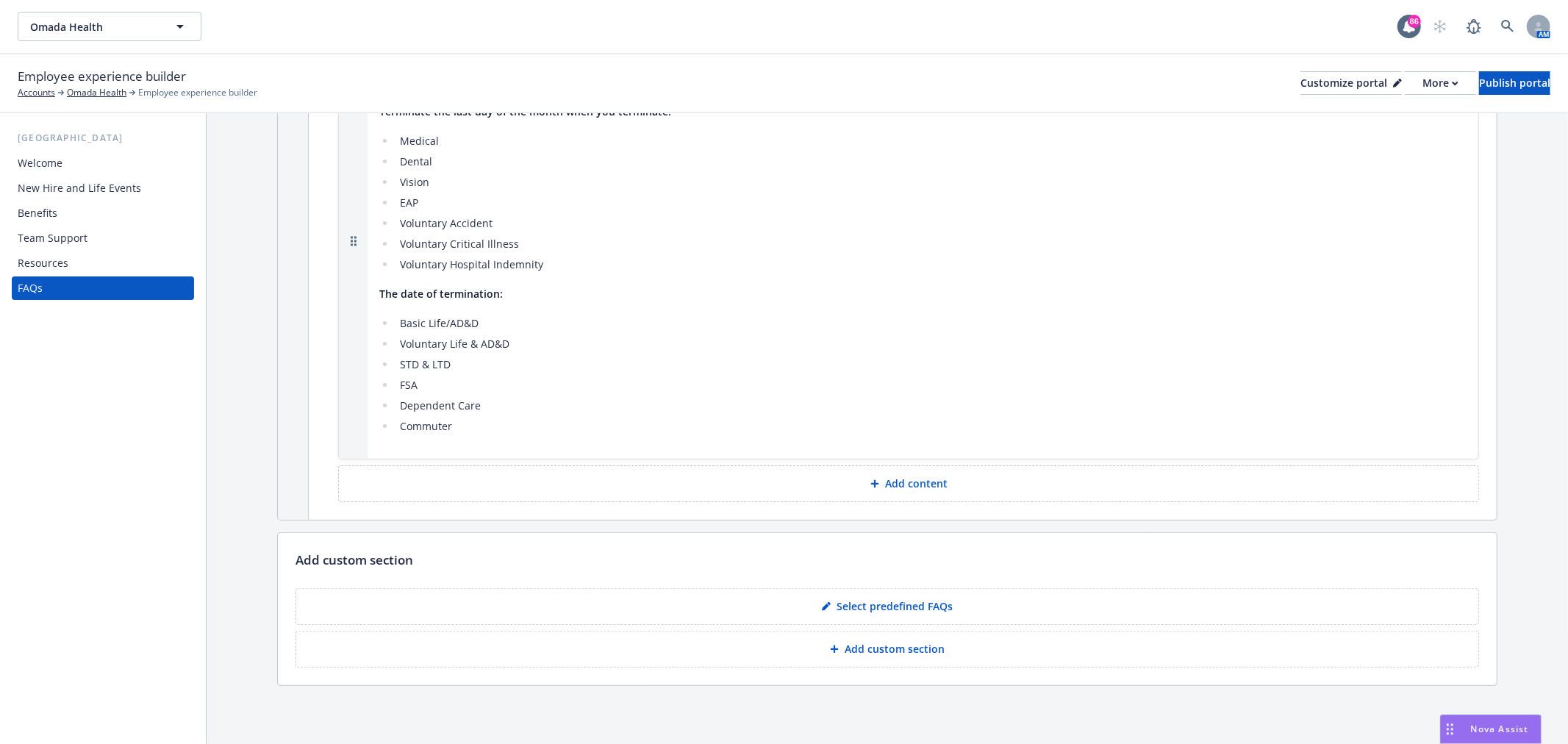
click at [82, 269] on div "Resources" at bounding box center [103, 262] width 171 height 24
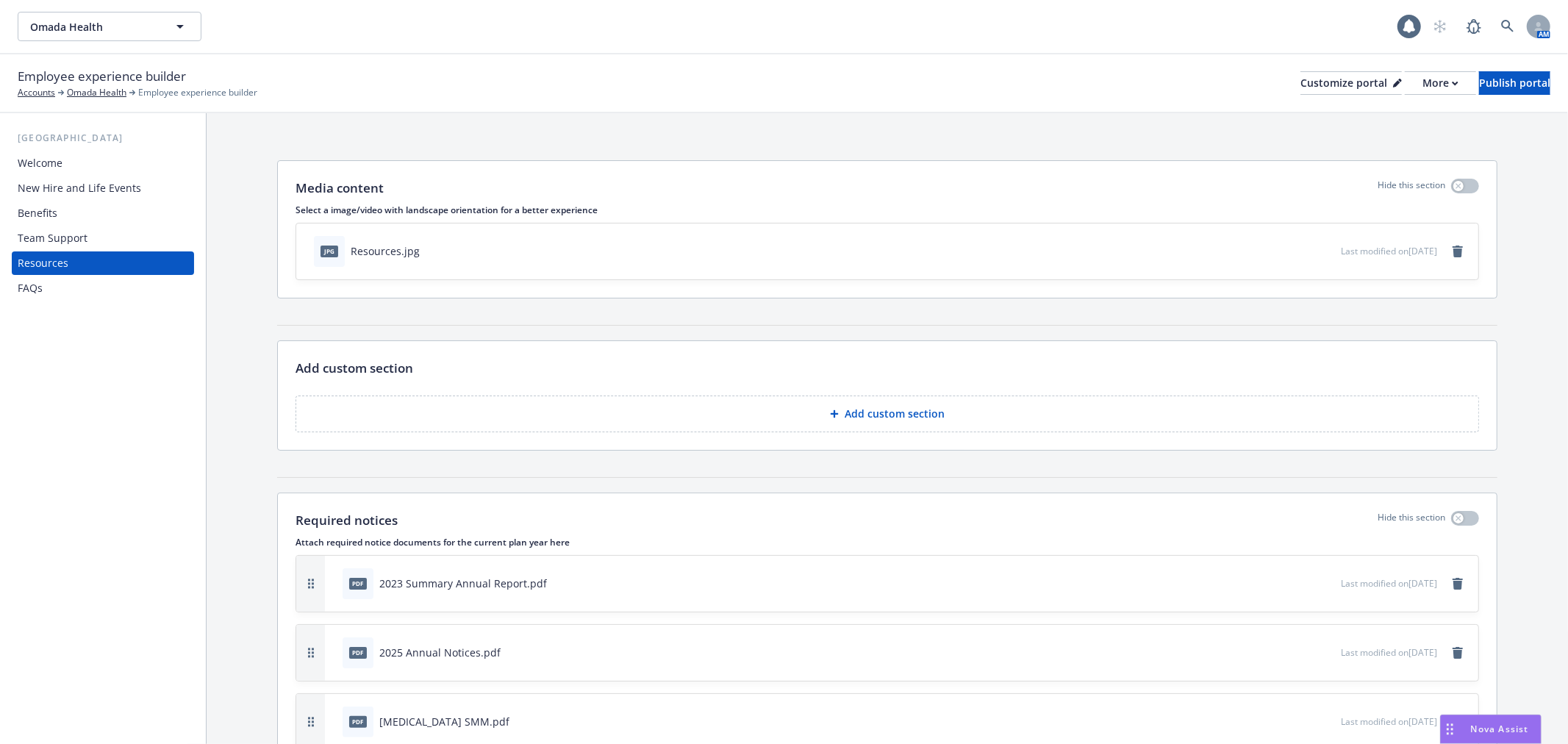
click at [64, 245] on div "Team Support" at bounding box center [52, 238] width 70 height 24
